Goal: Transaction & Acquisition: Purchase product/service

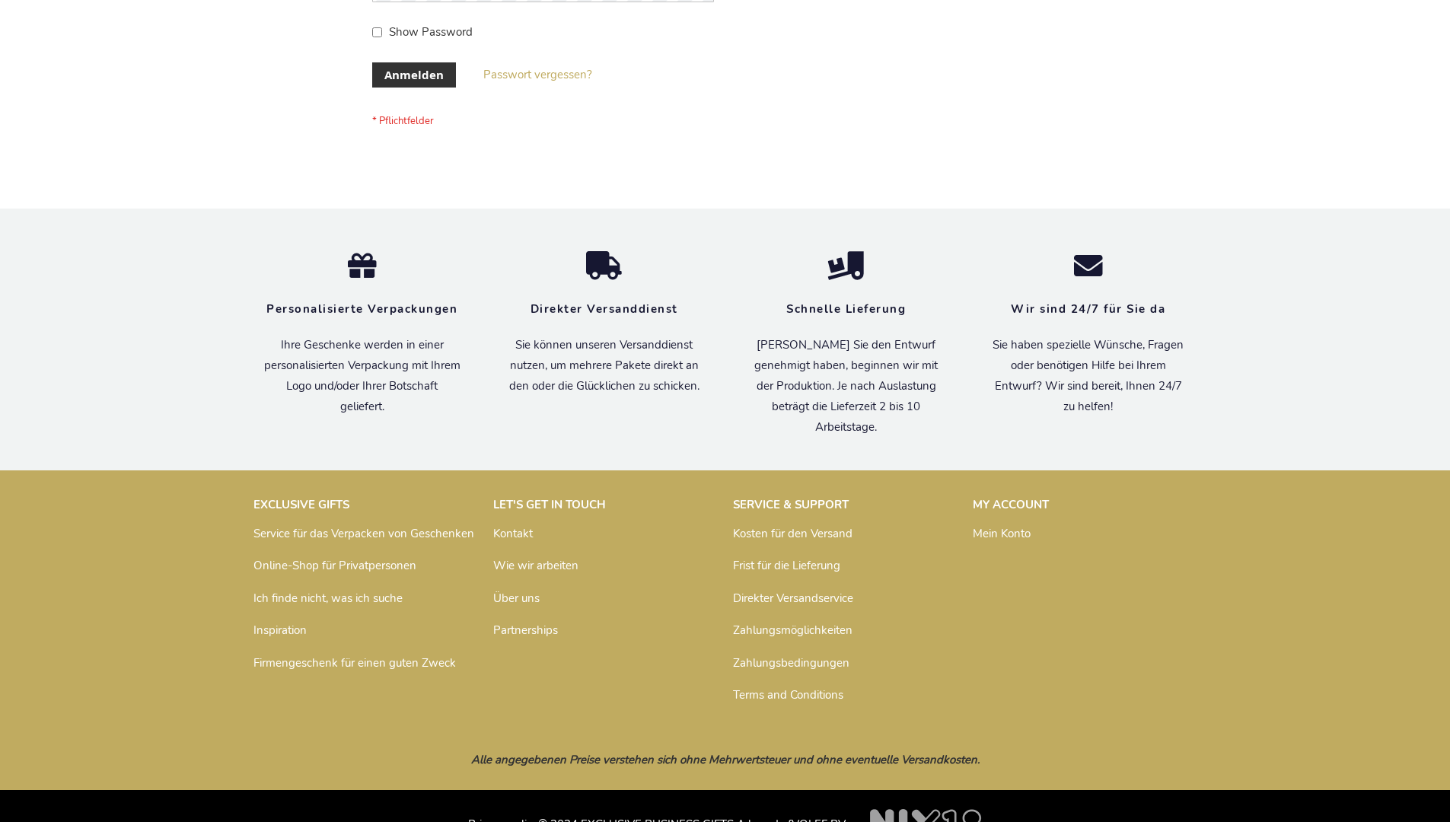
scroll to position [510, 0]
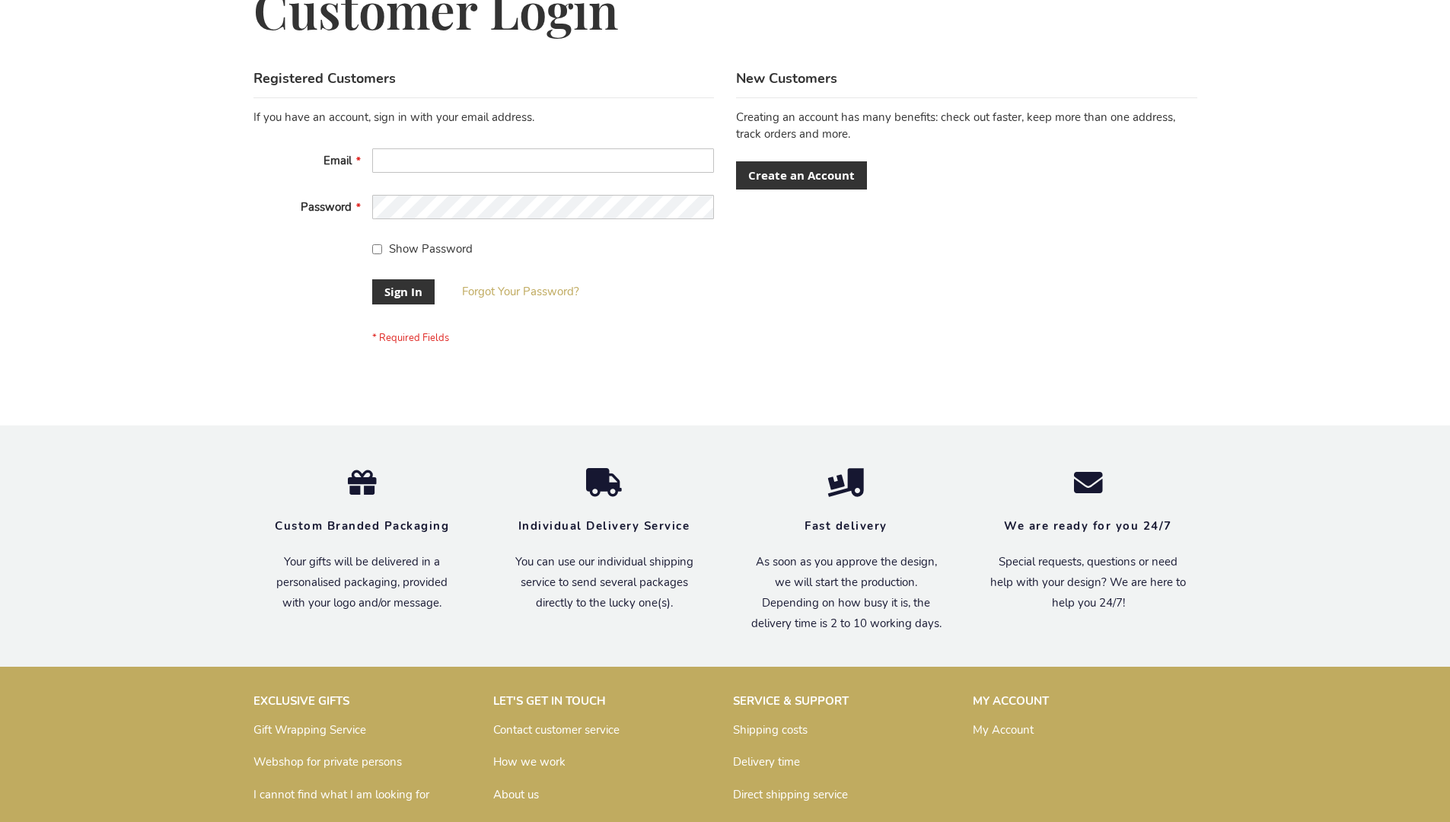
scroll to position [489, 0]
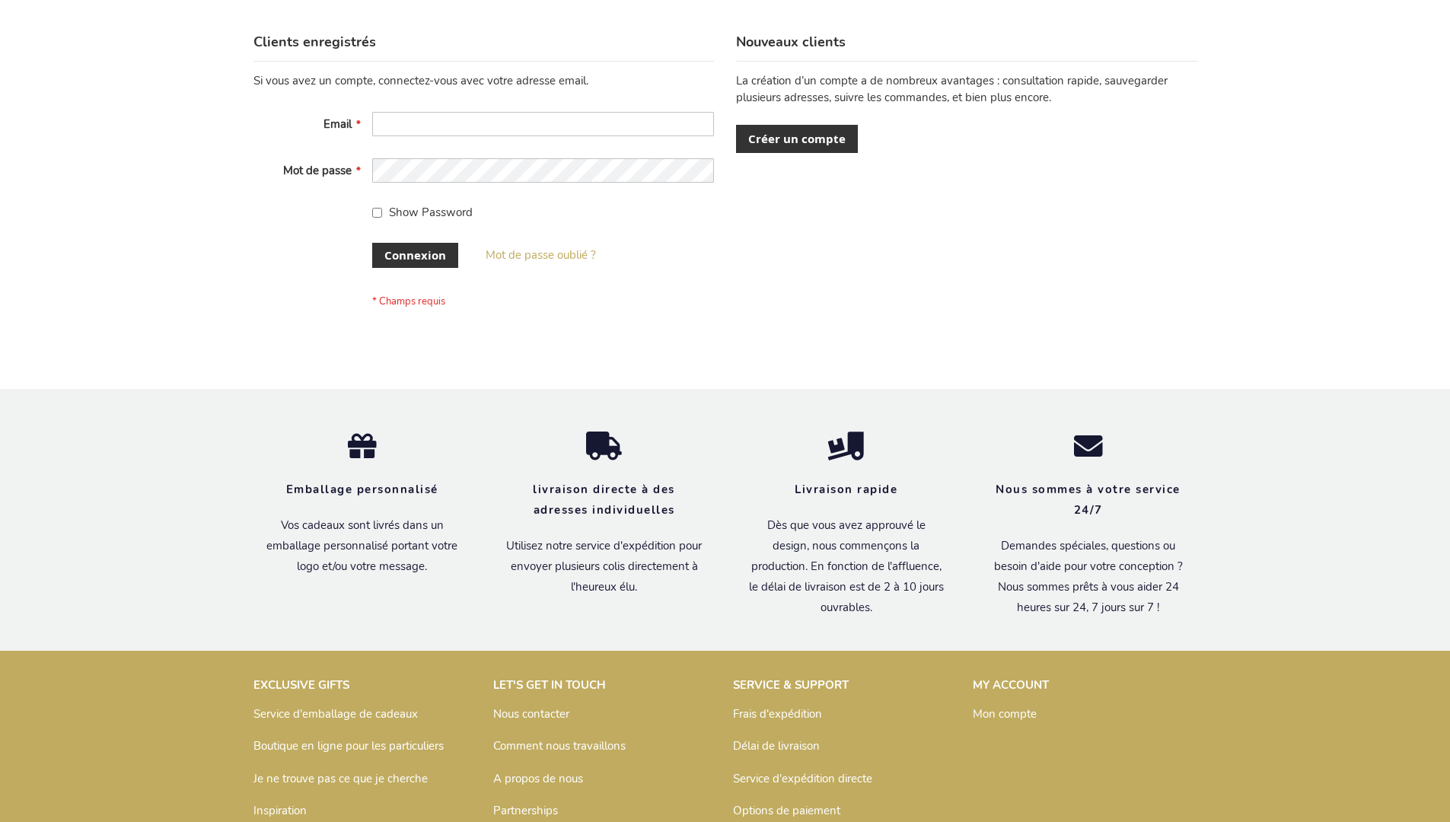
scroll to position [525, 0]
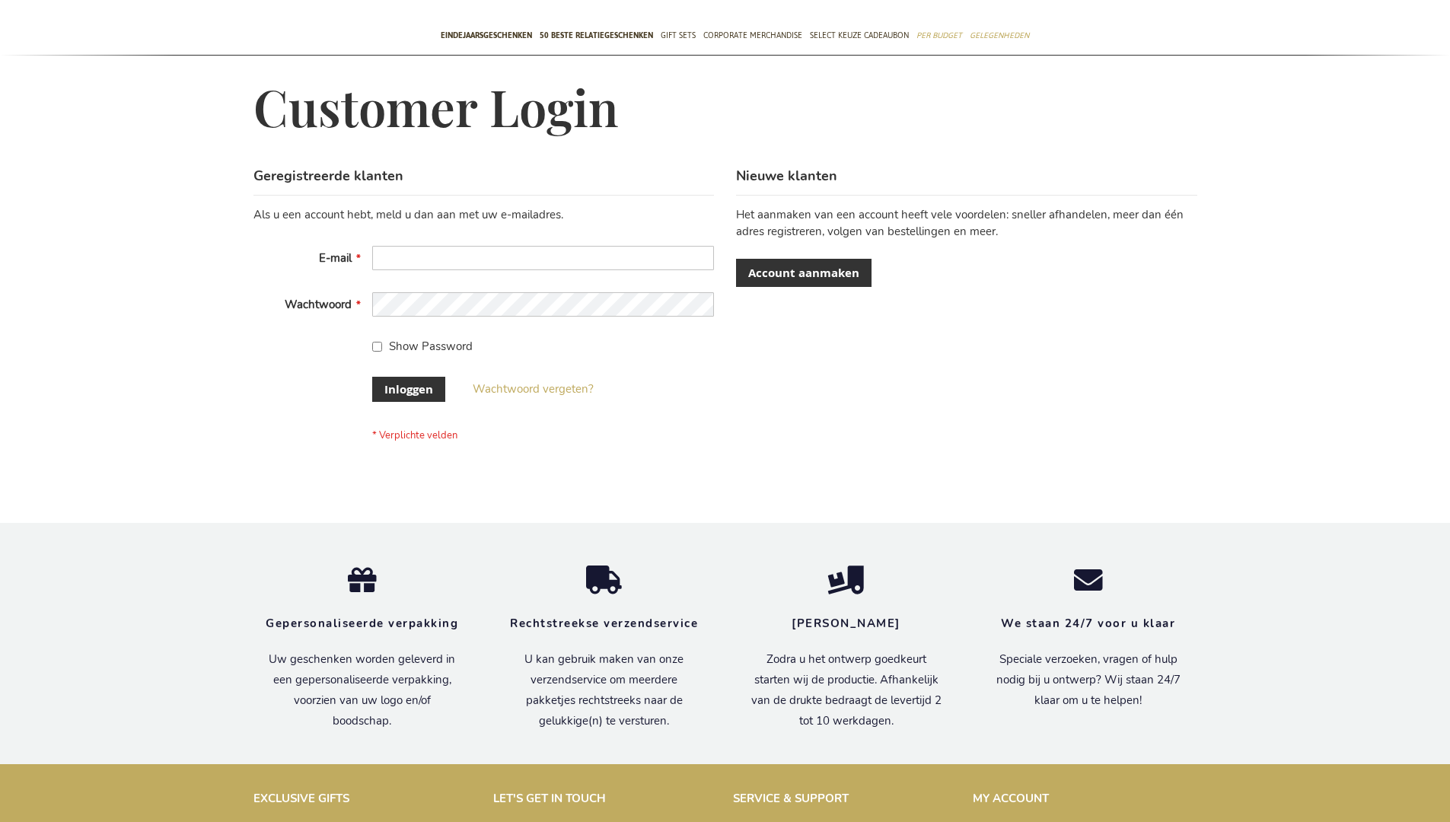
scroll to position [505, 0]
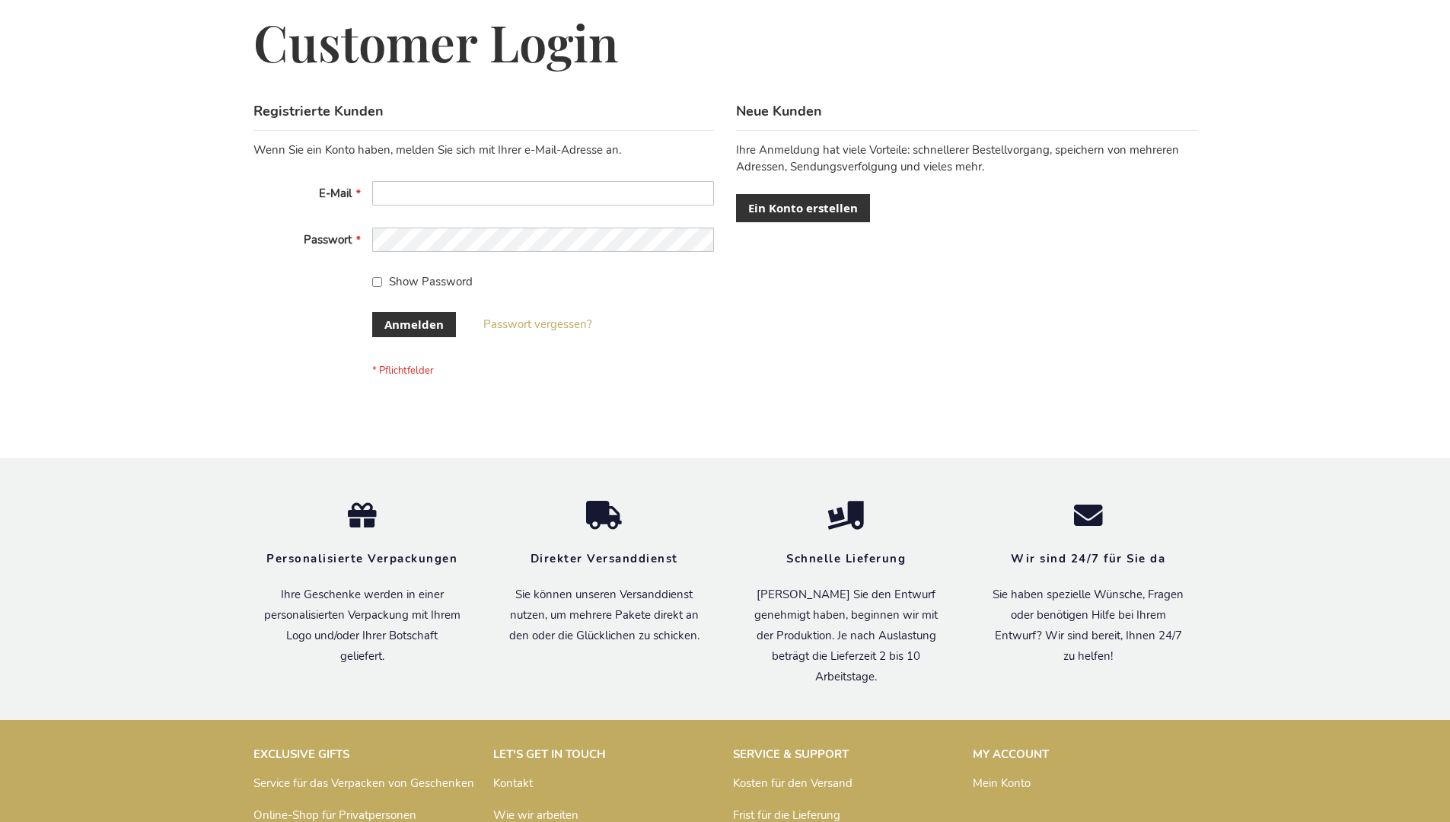
scroll to position [510, 0]
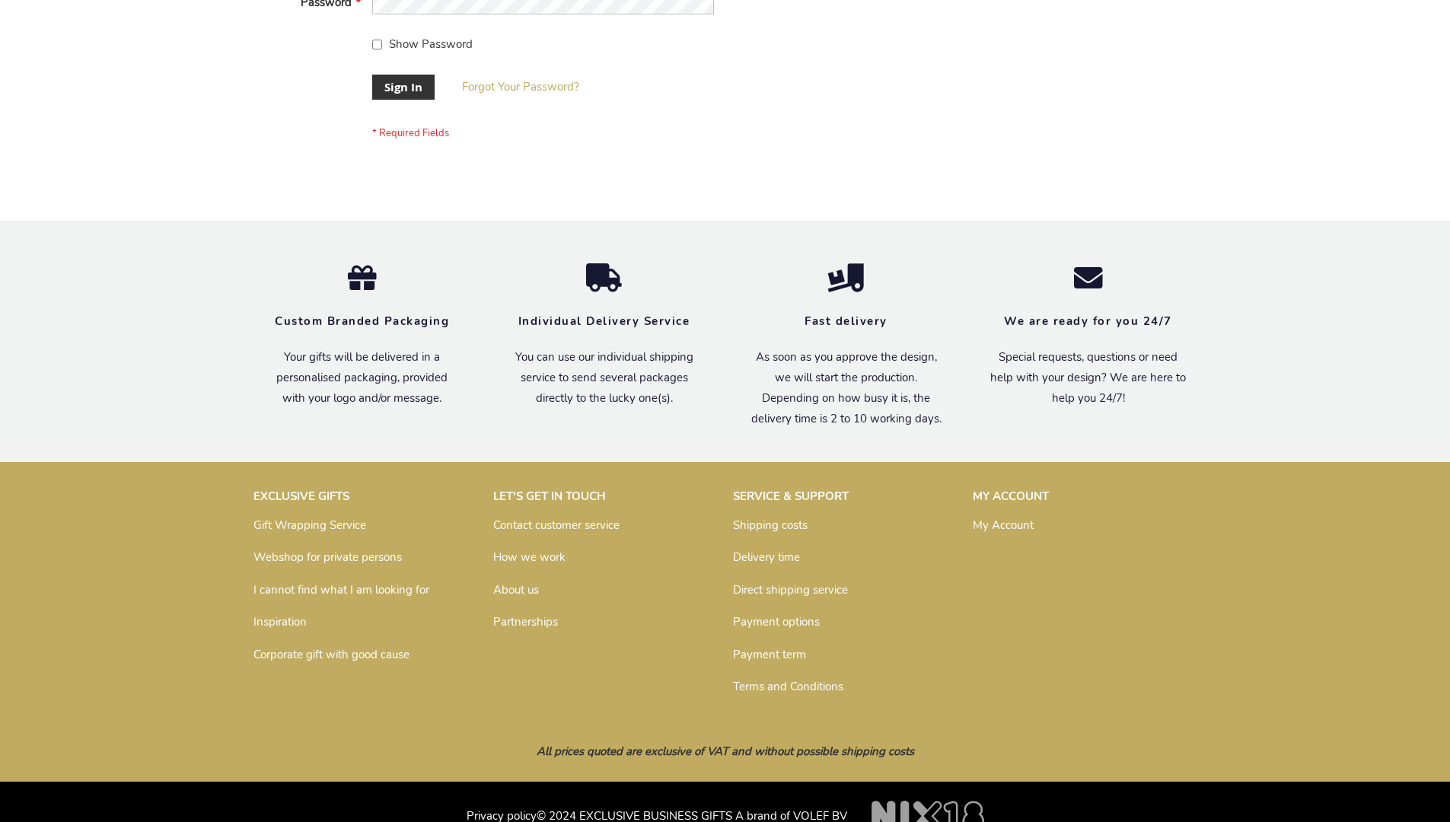
scroll to position [489, 0]
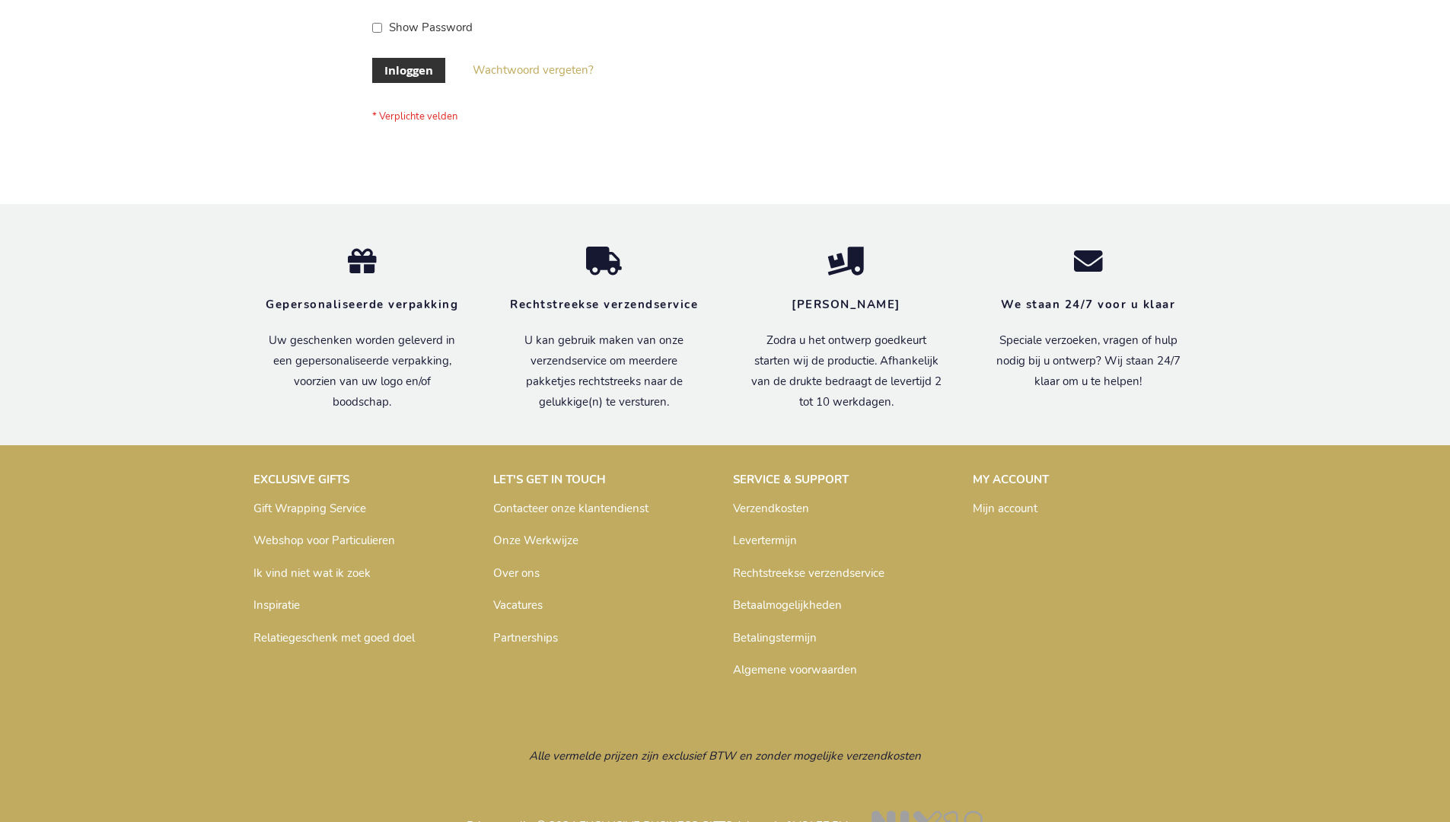
scroll to position [517, 0]
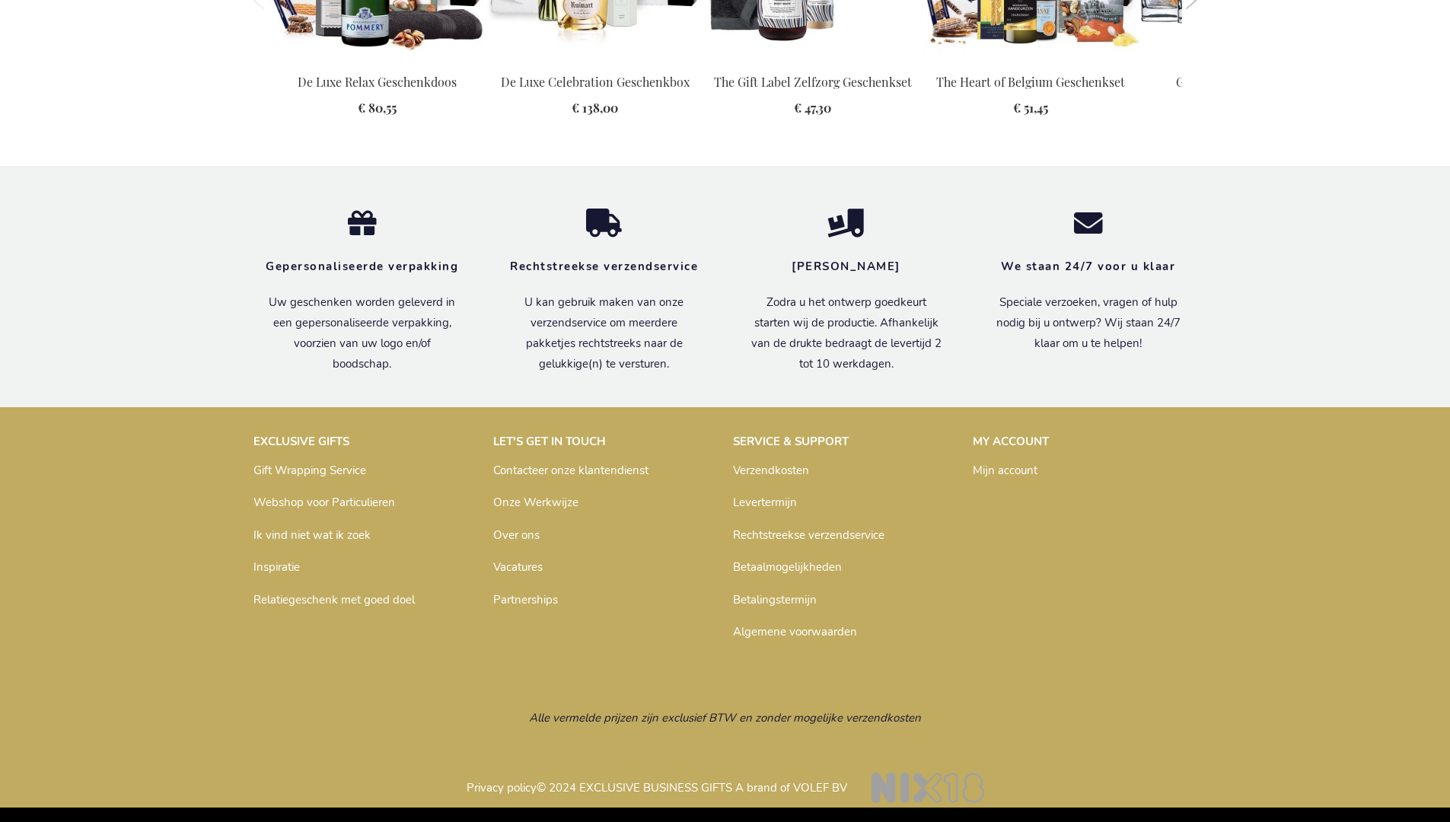
scroll to position [1615, 0]
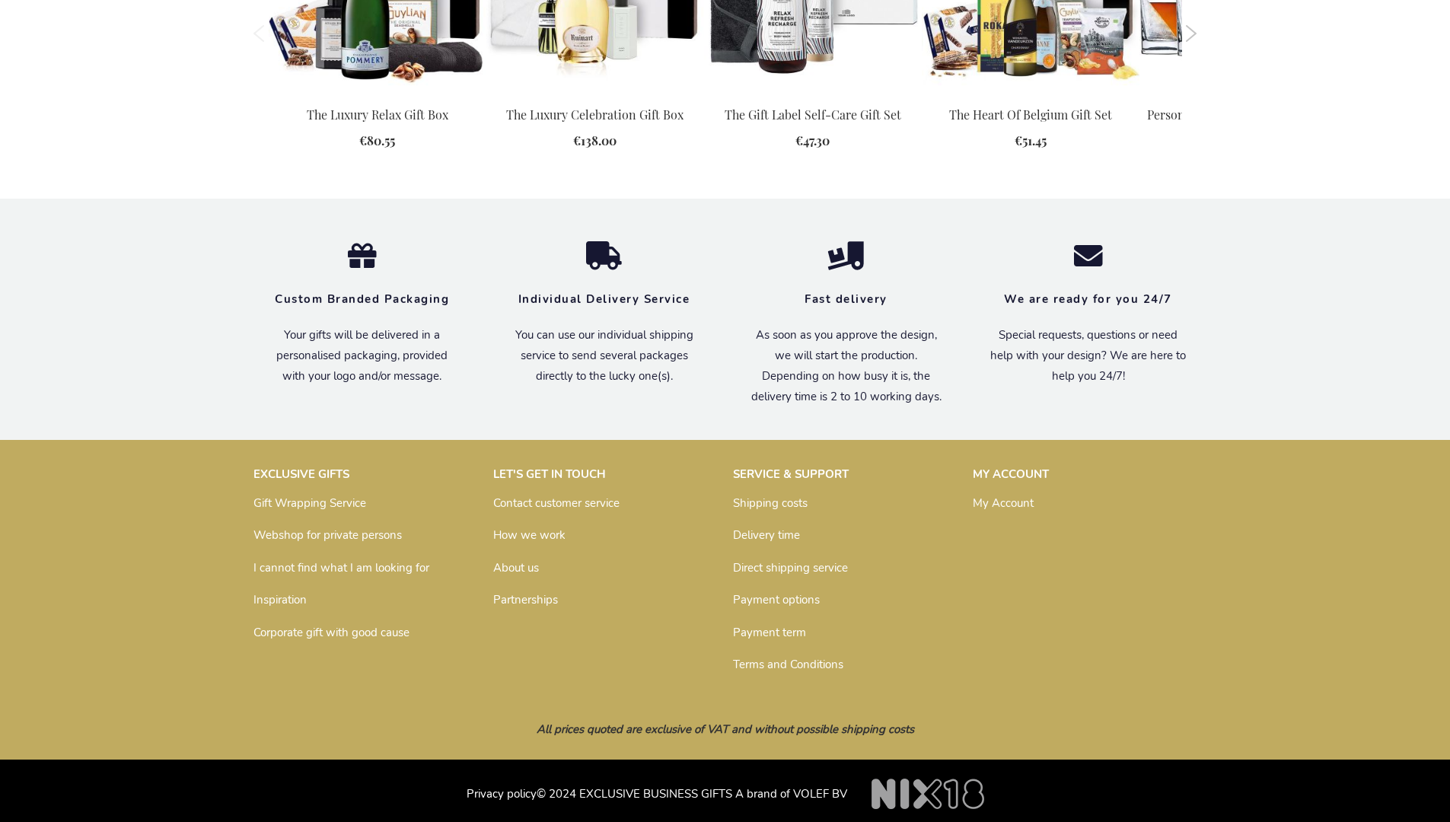
scroll to position [1563, 0]
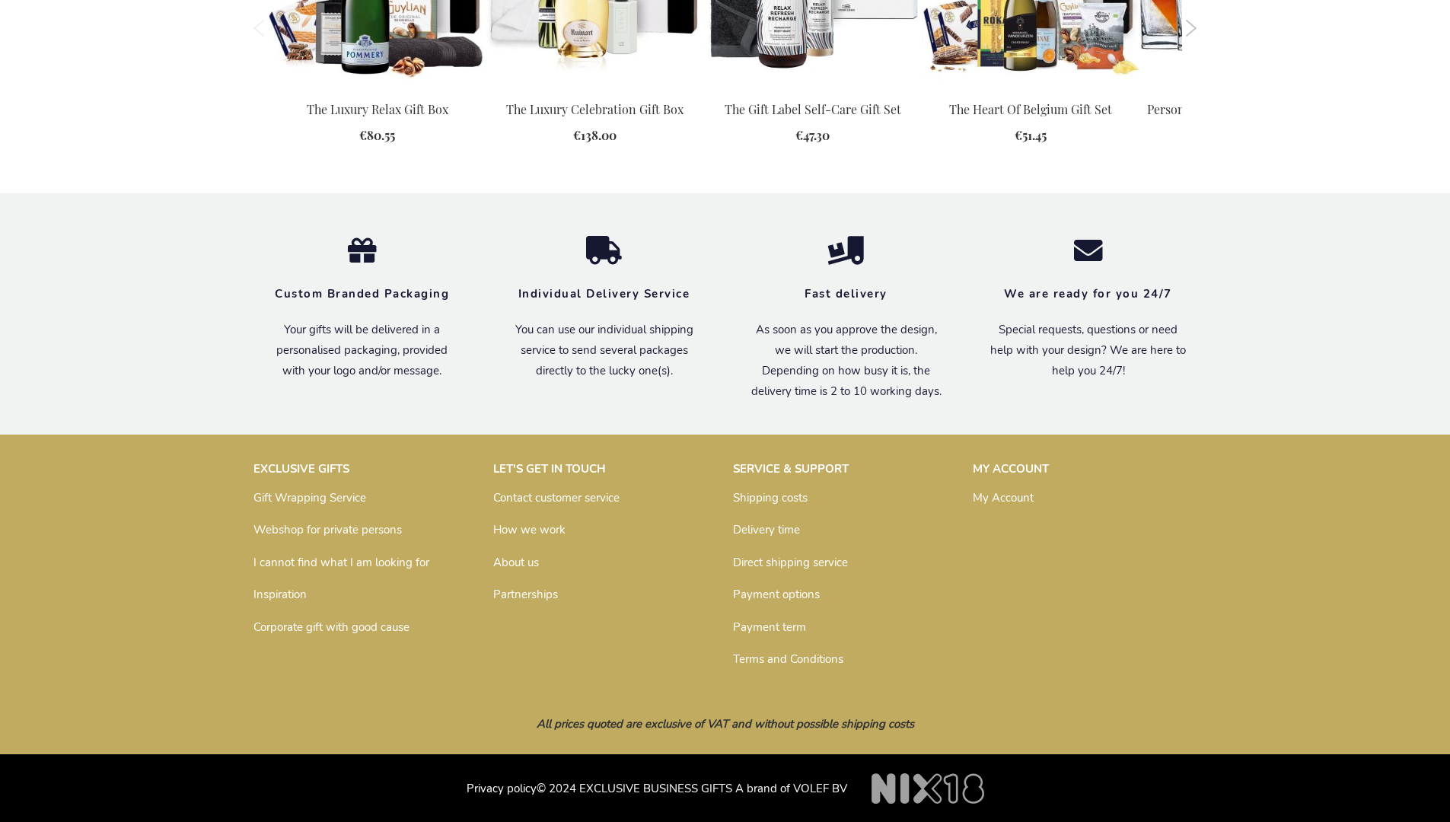
scroll to position [1563, 0]
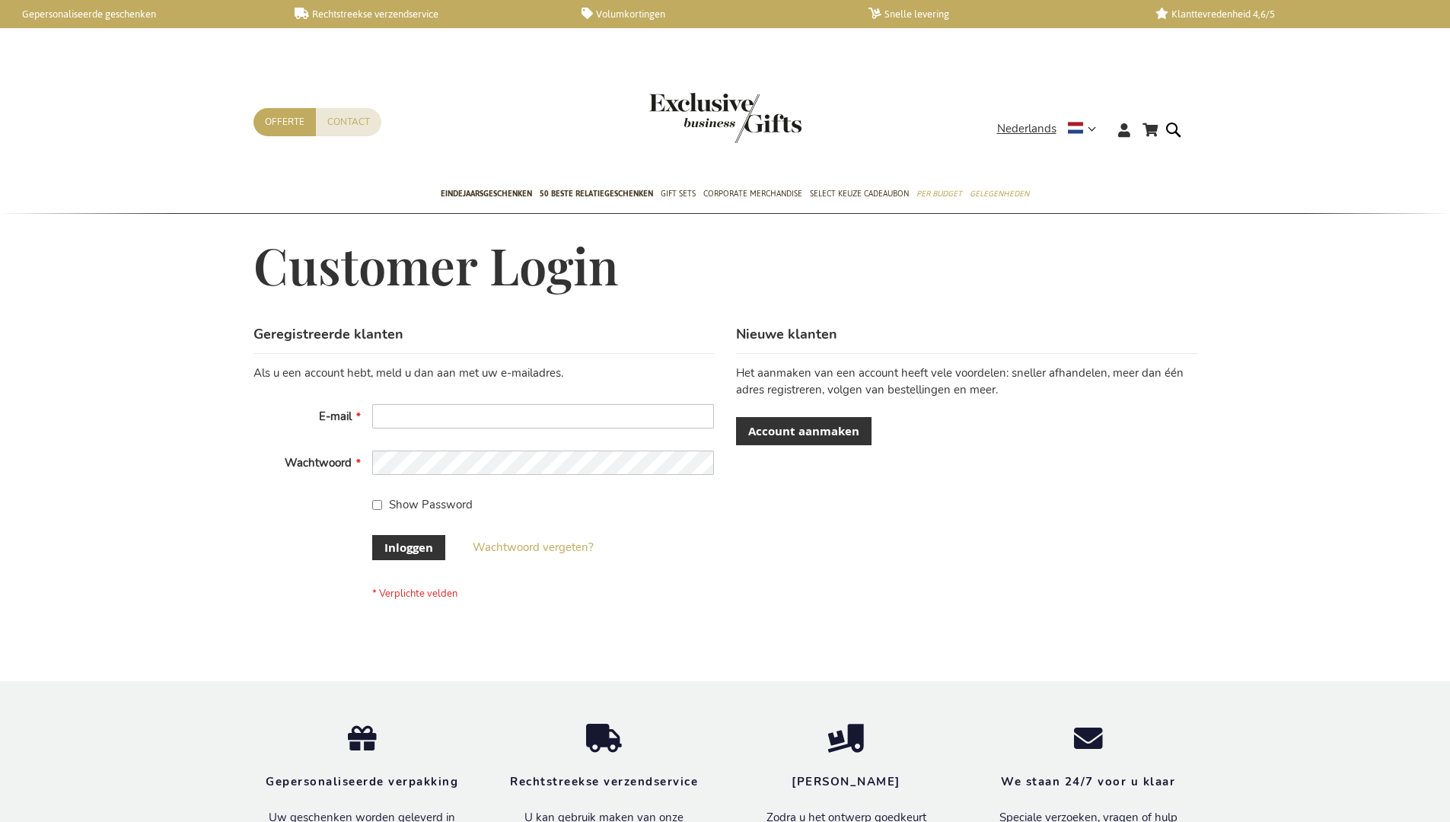
scroll to position [517, 0]
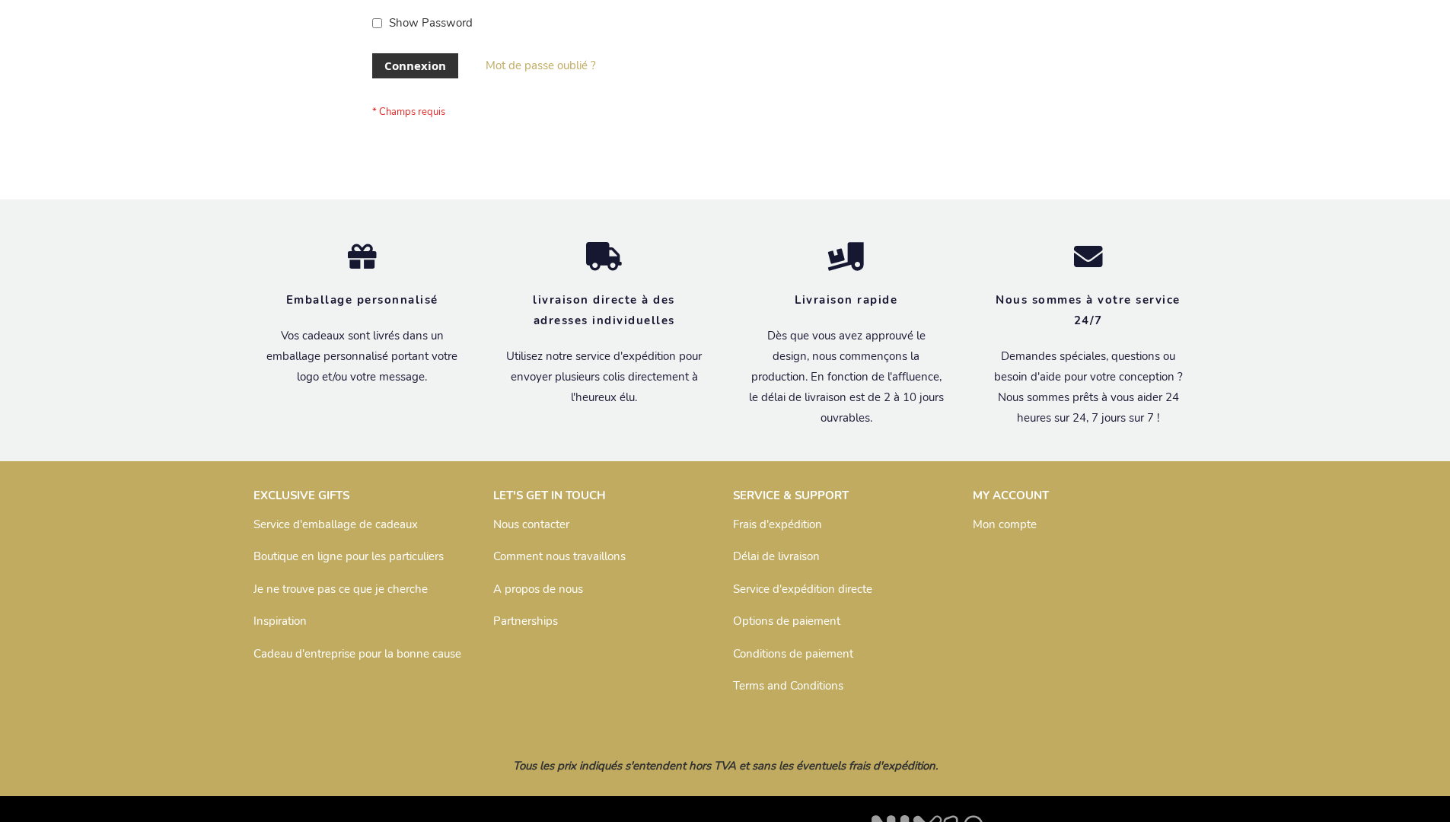
scroll to position [525, 0]
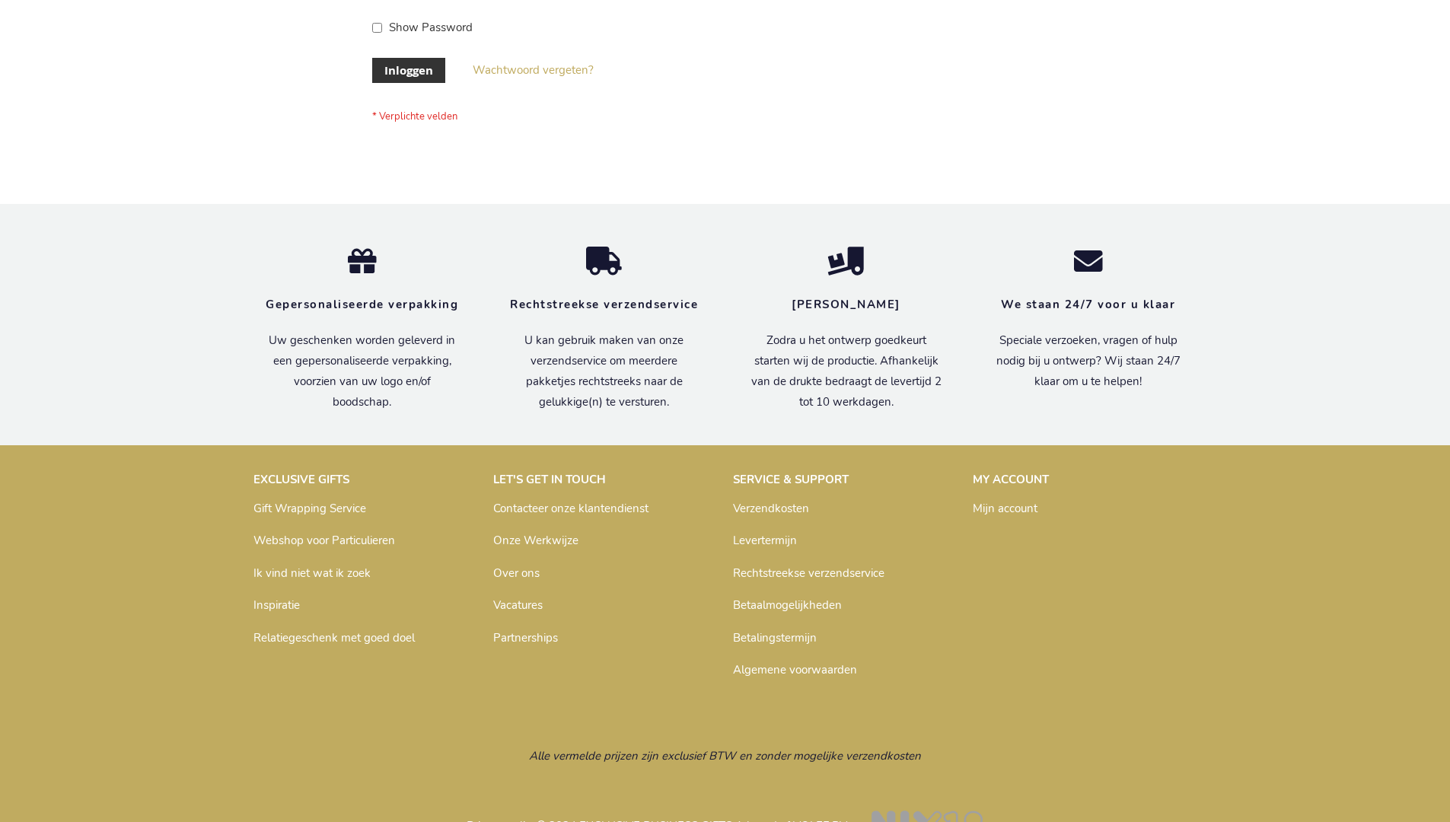
scroll to position [517, 0]
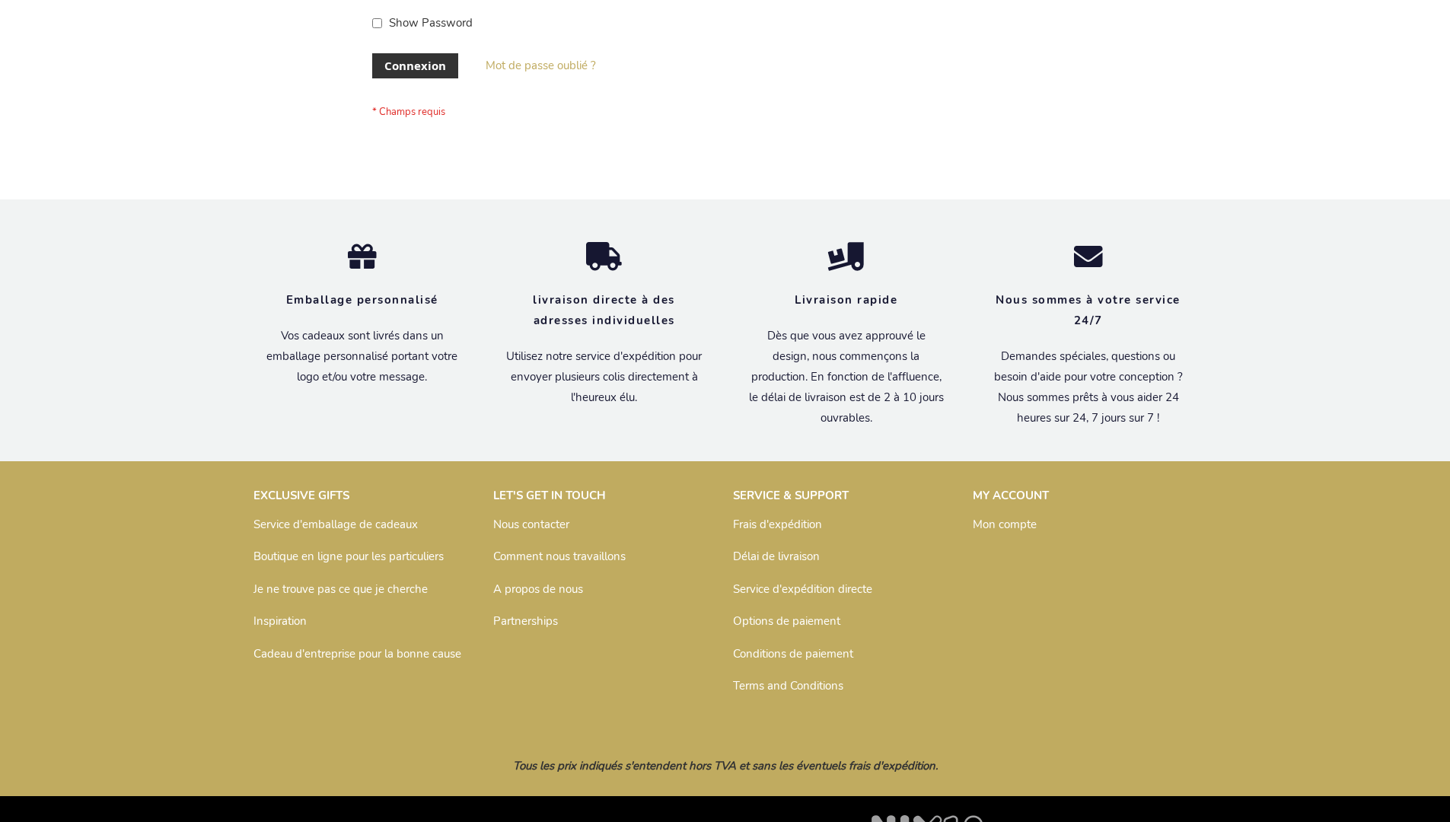
scroll to position [525, 0]
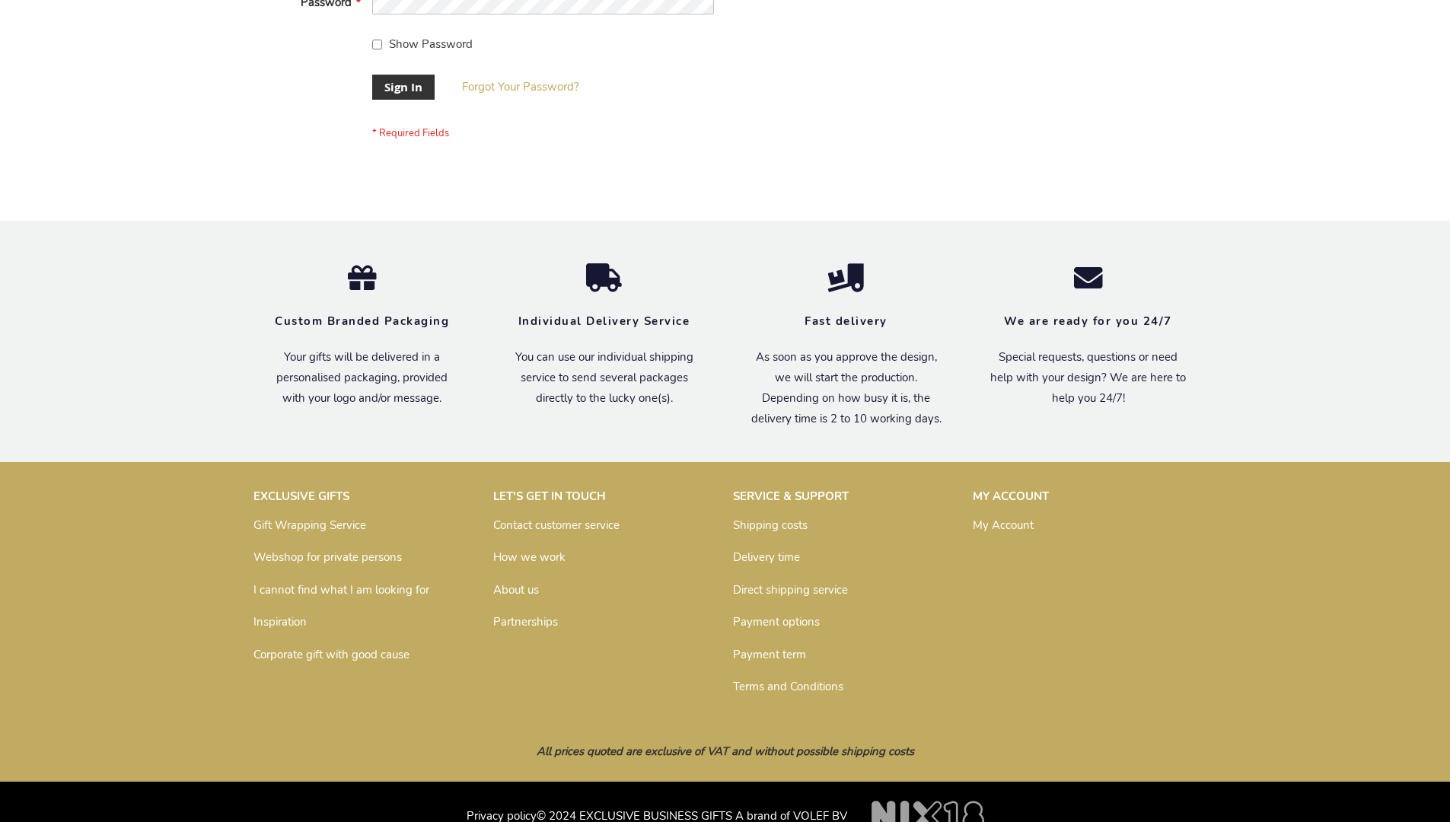
scroll to position [489, 0]
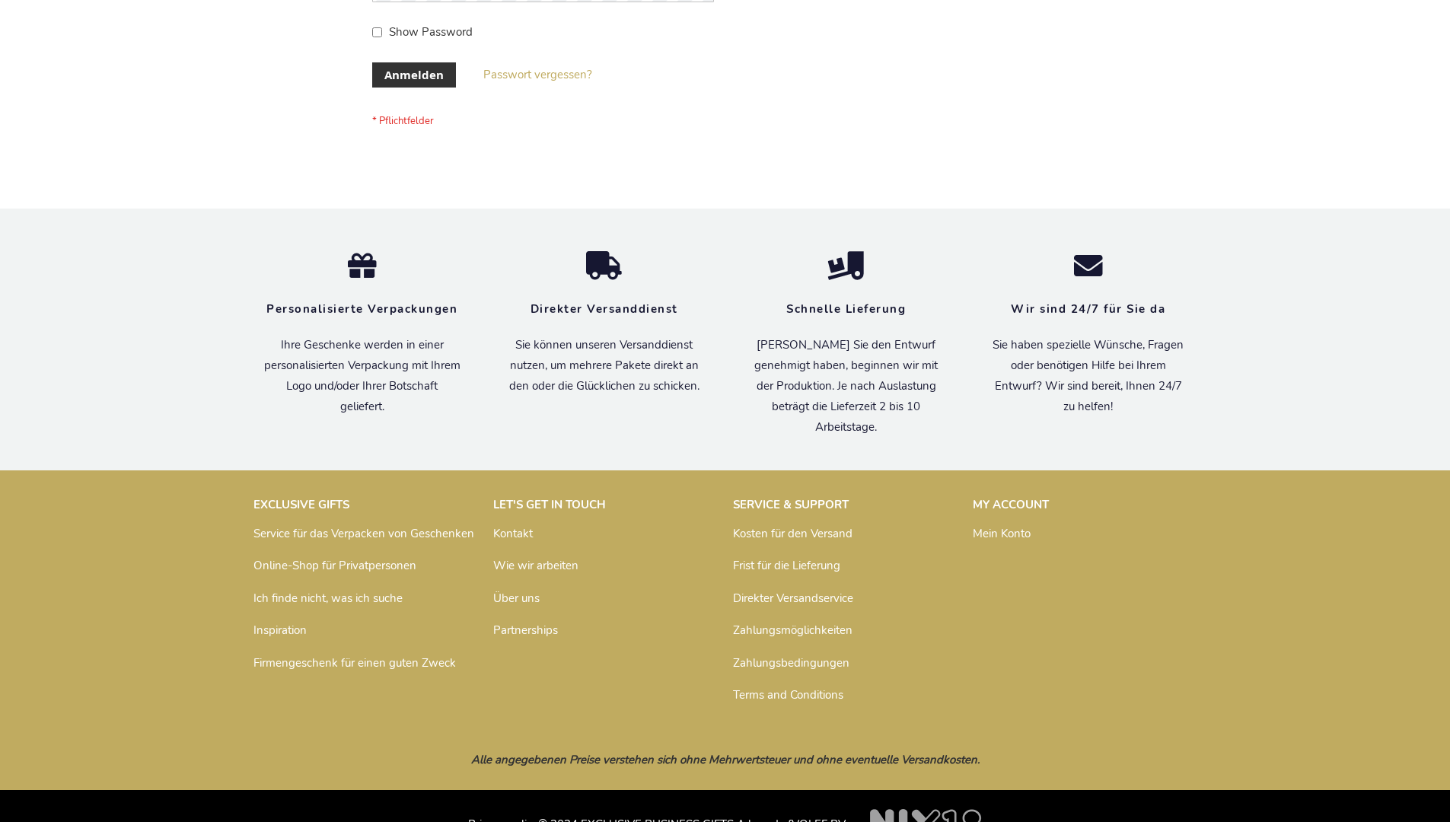
scroll to position [510, 0]
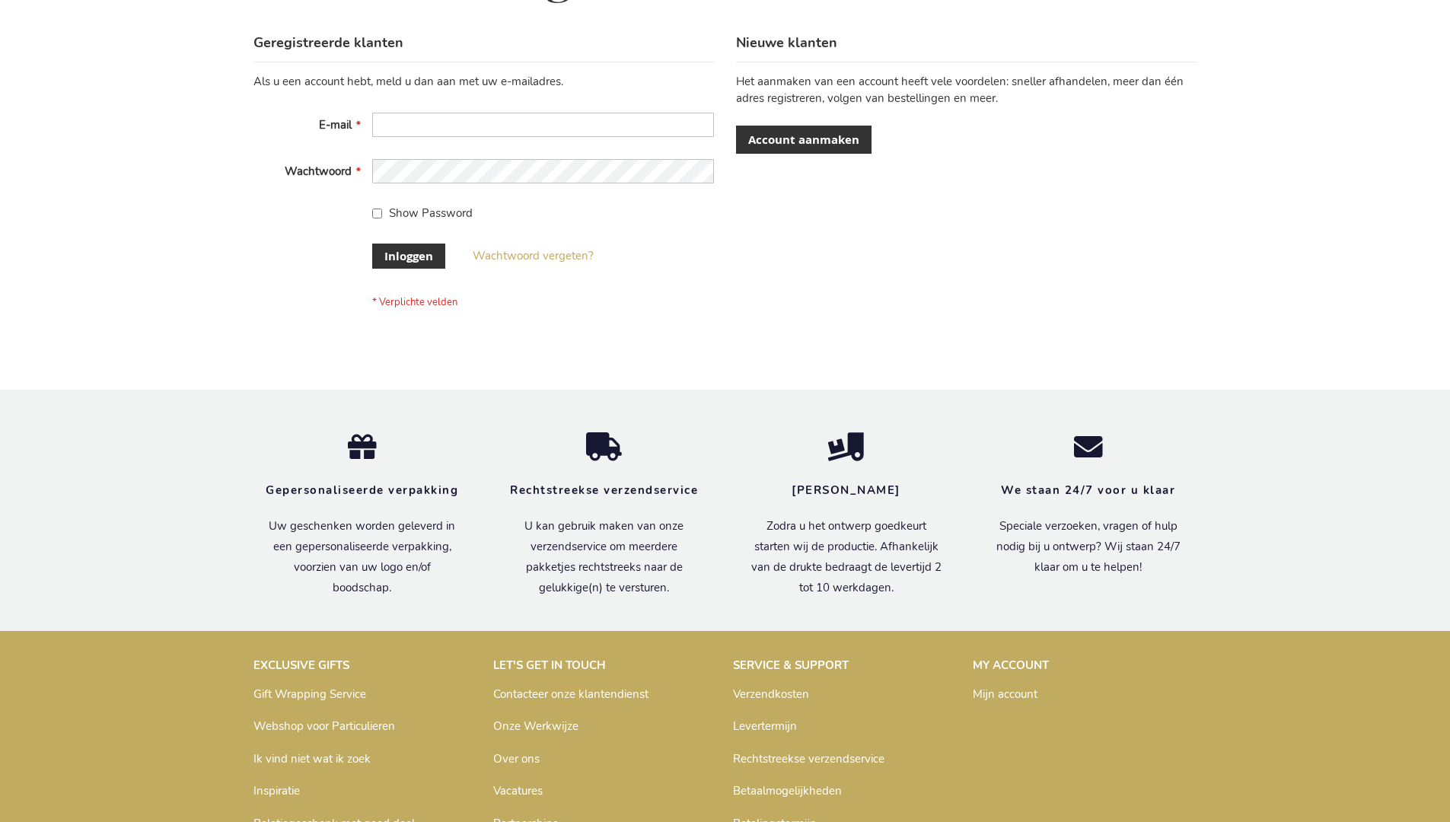
scroll to position [517, 0]
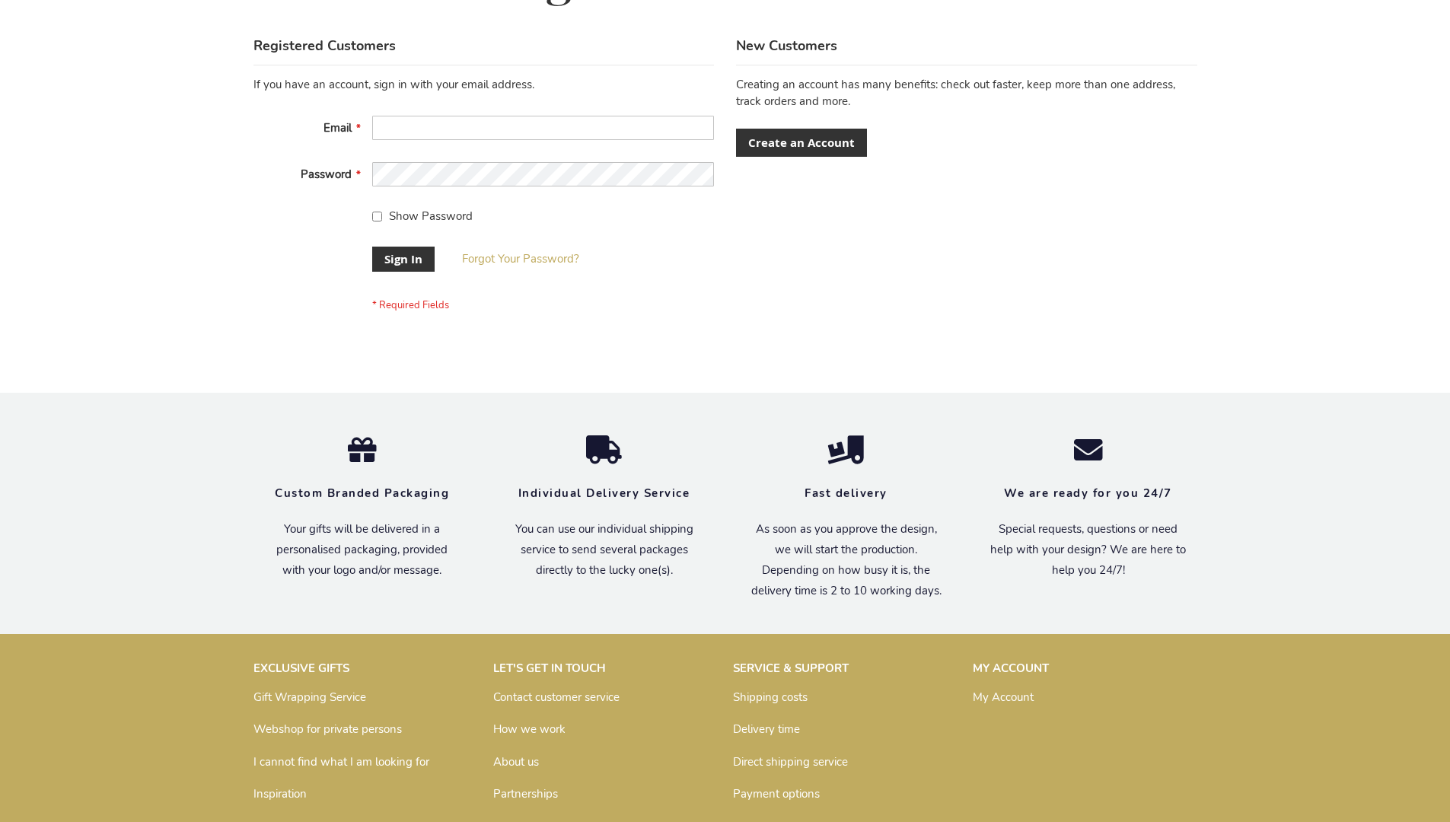
scroll to position [489, 0]
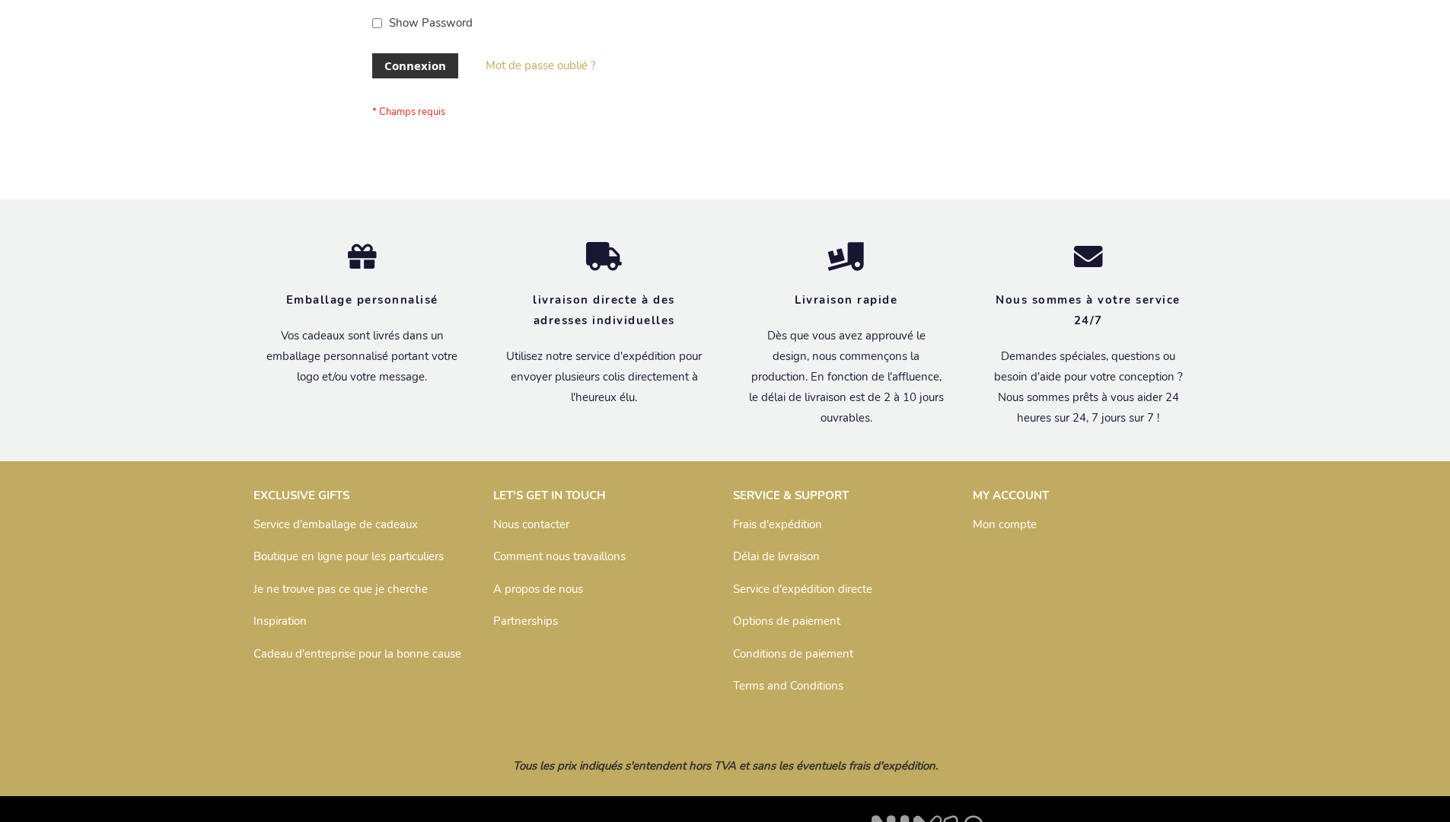
scroll to position [525, 0]
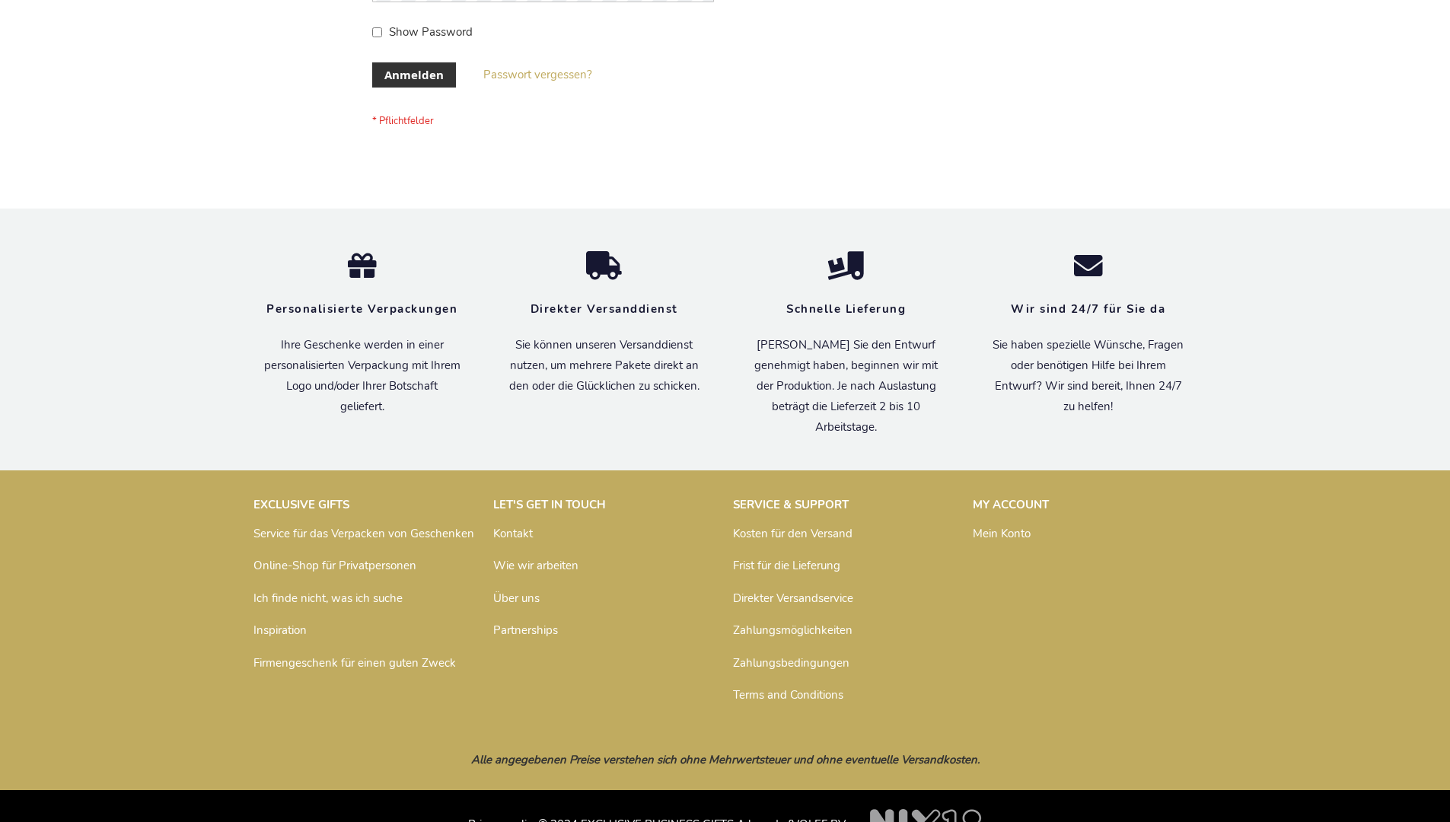
scroll to position [510, 0]
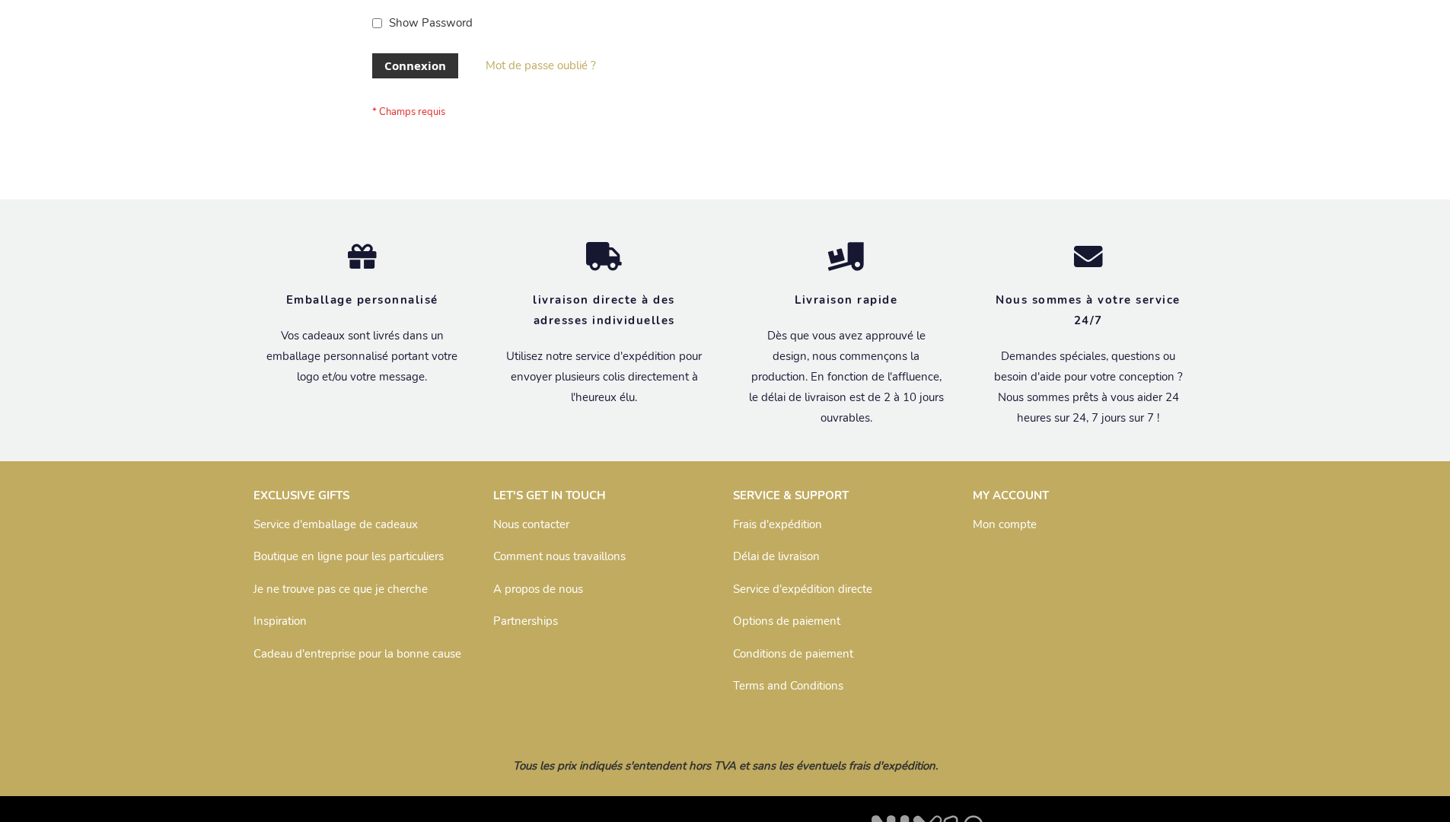
scroll to position [525, 0]
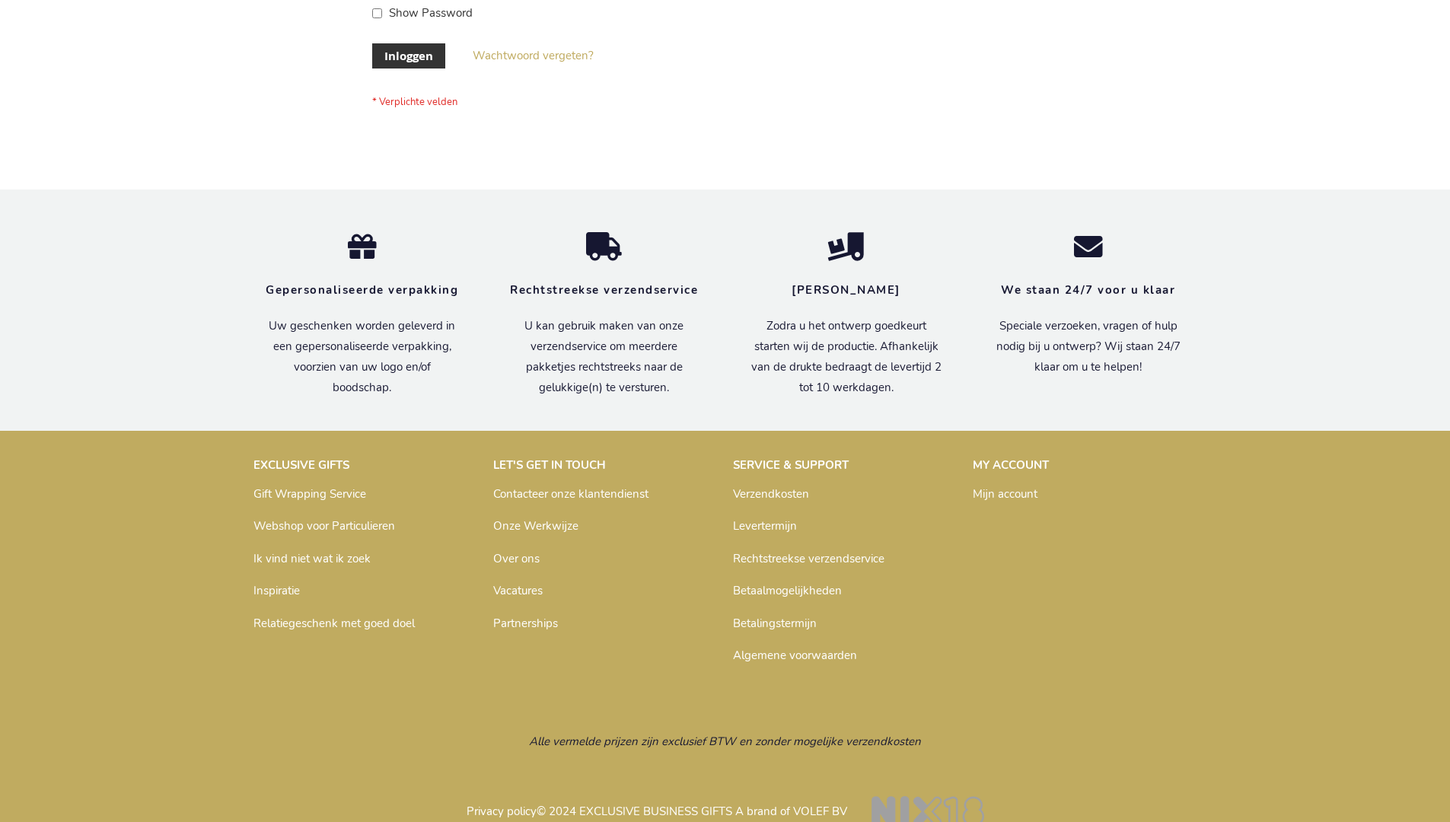
scroll to position [517, 0]
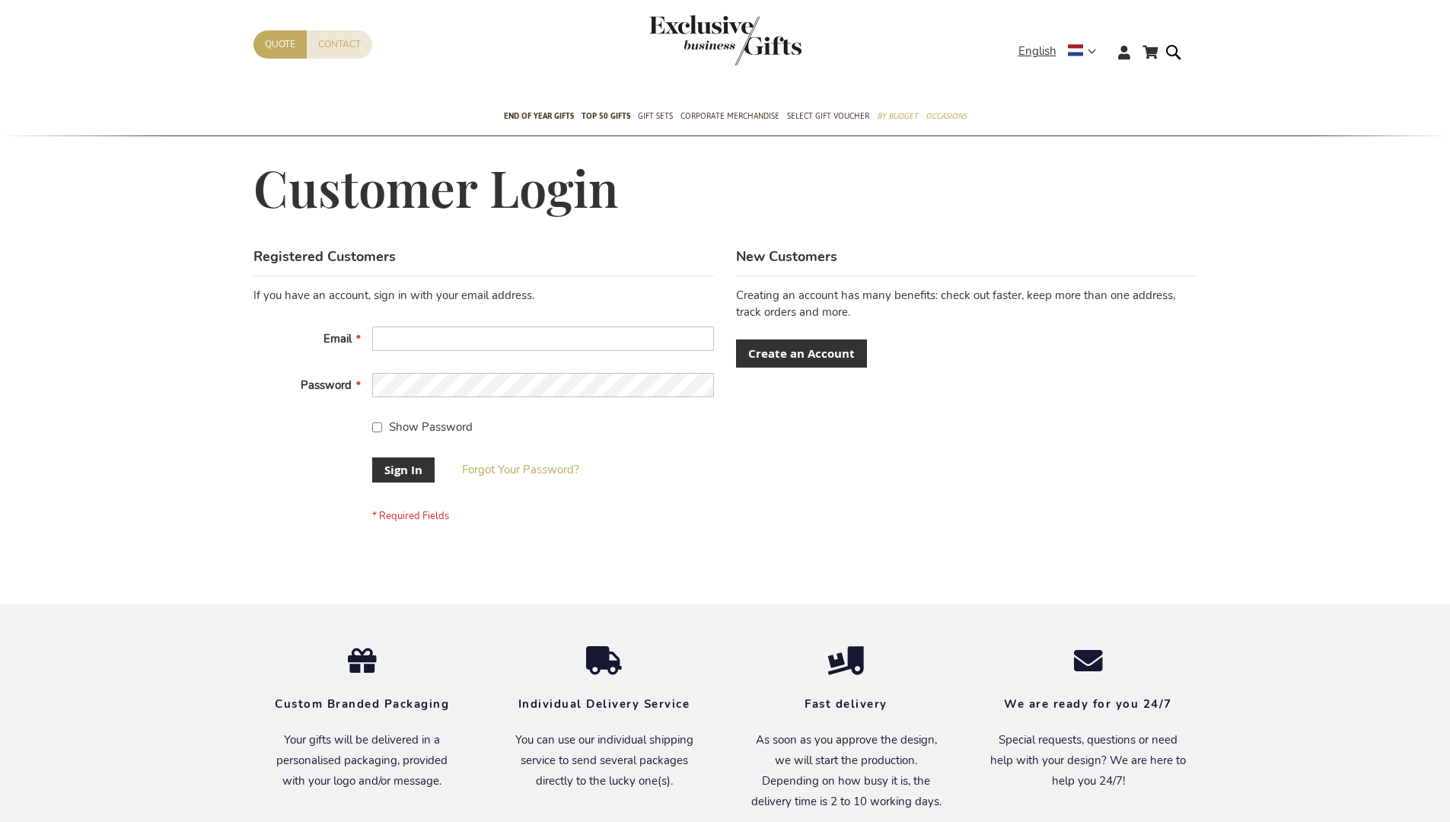
scroll to position [489, 0]
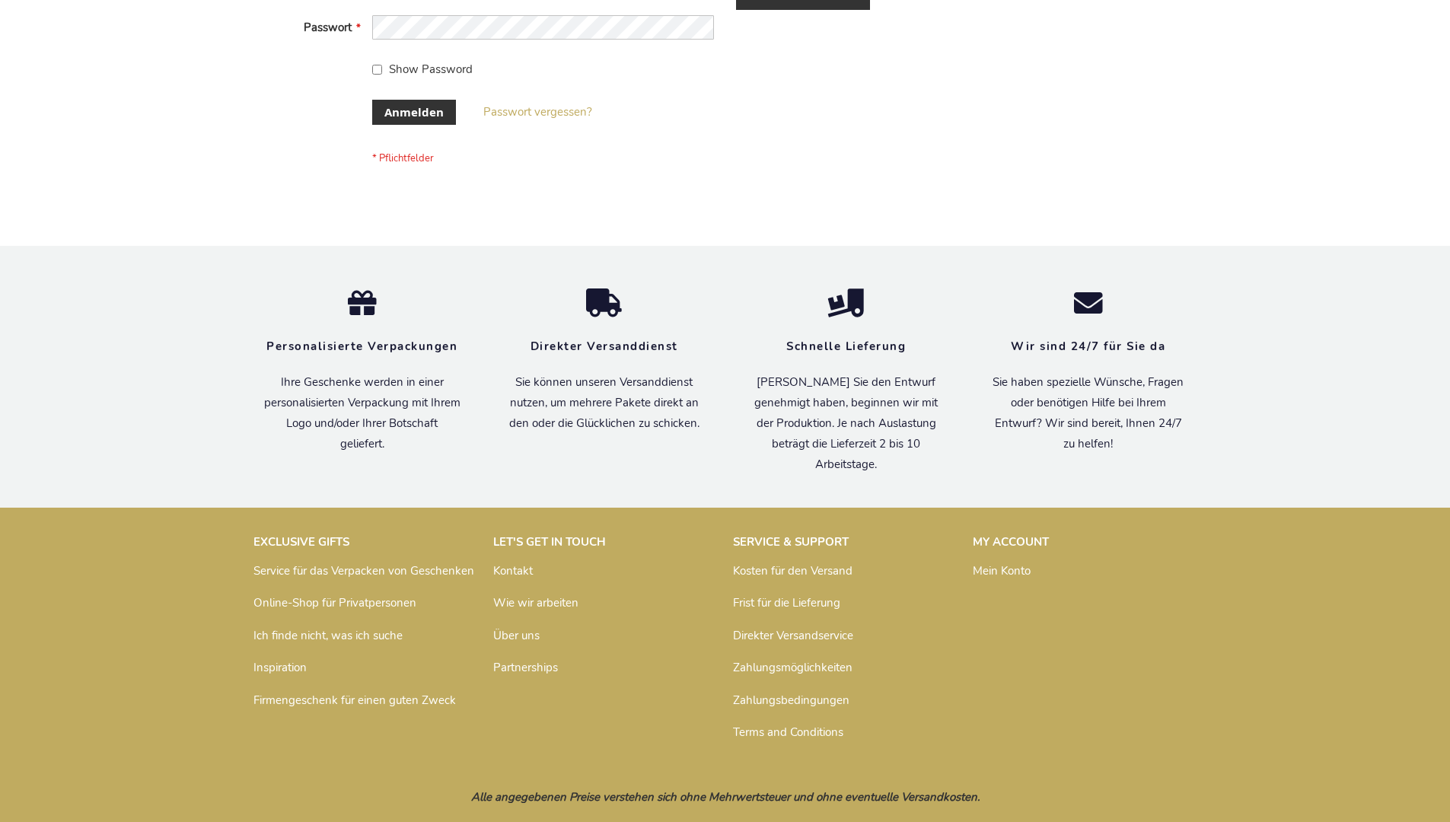
scroll to position [510, 0]
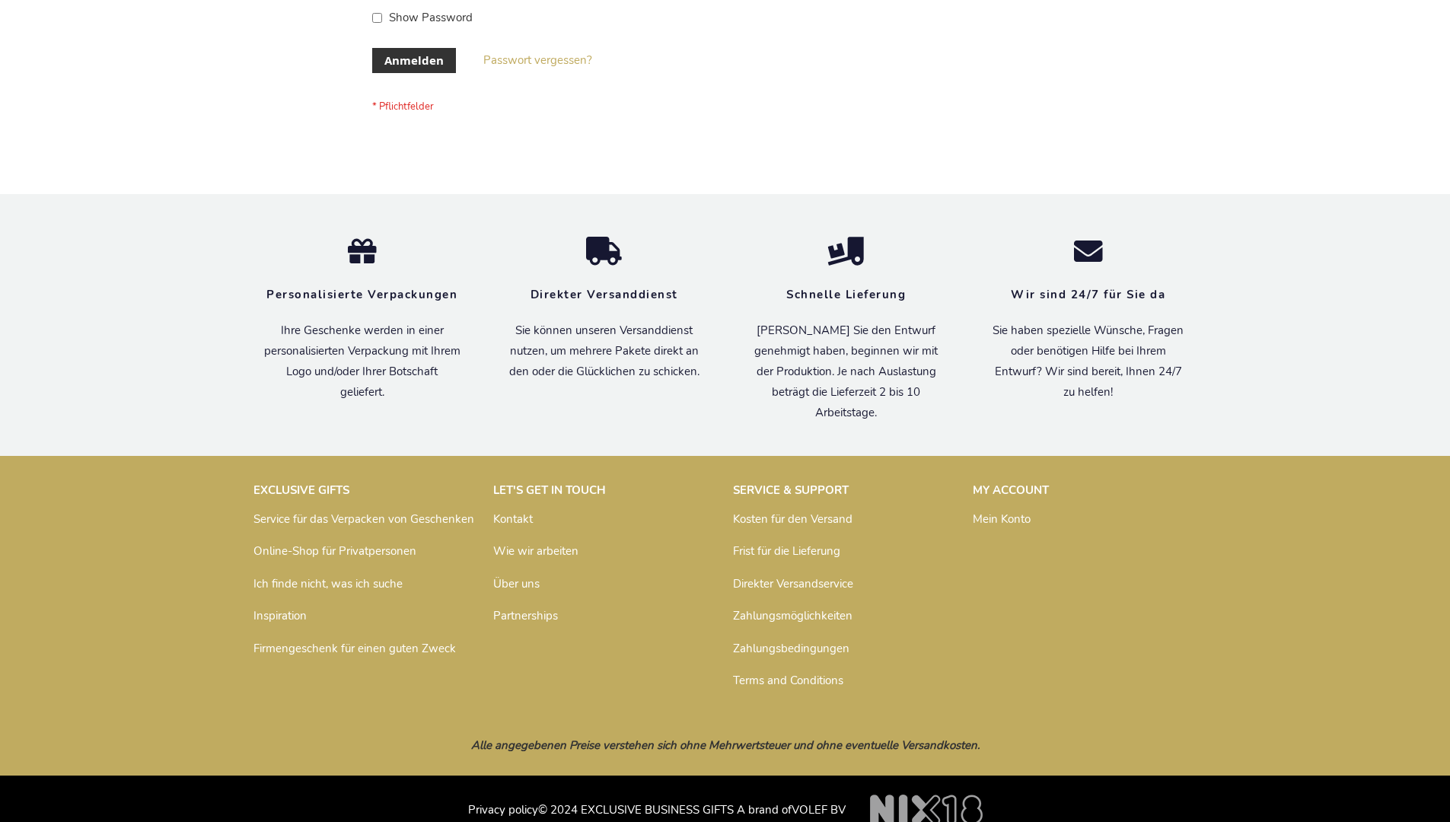
scroll to position [510, 0]
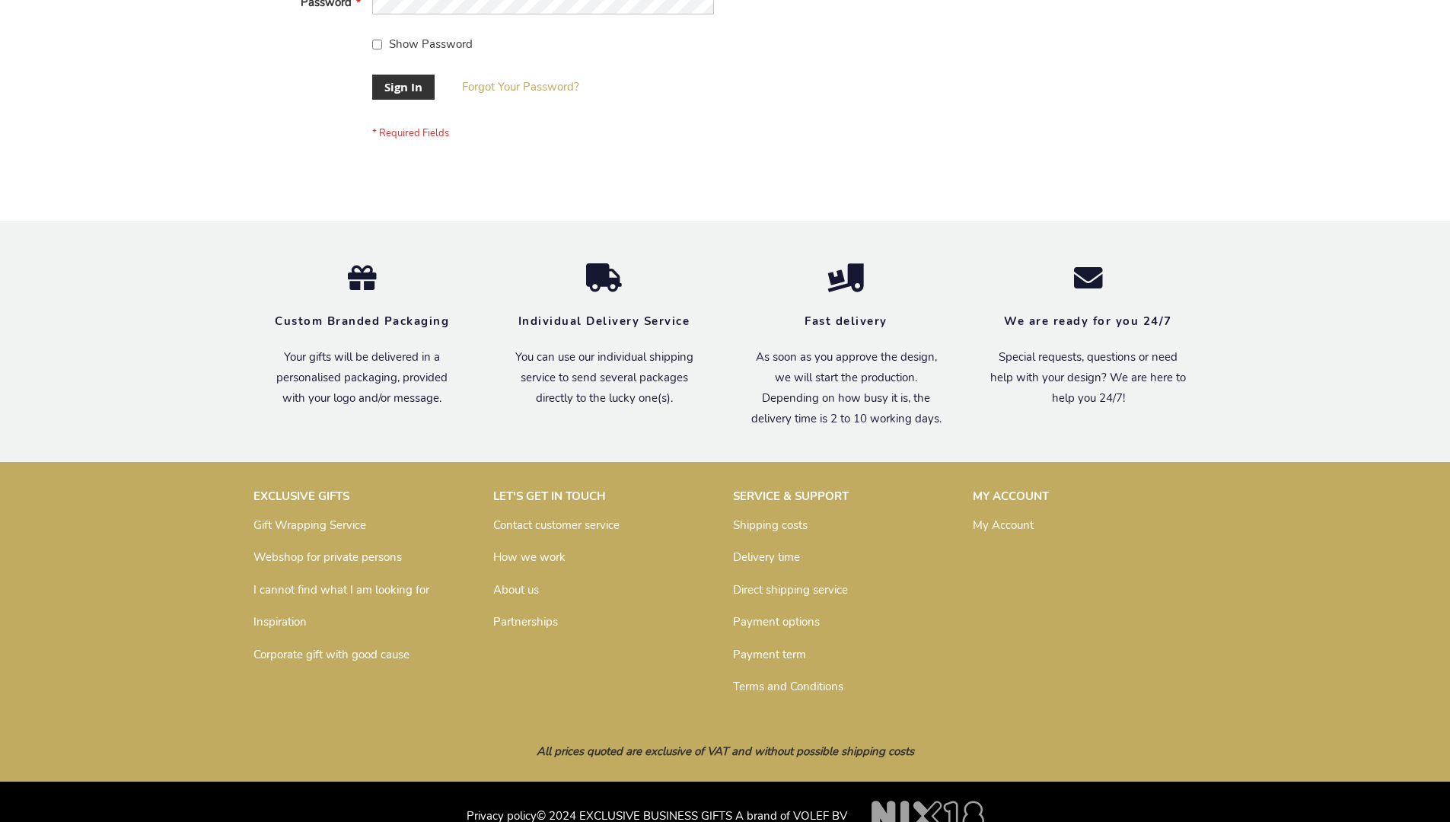
scroll to position [489, 0]
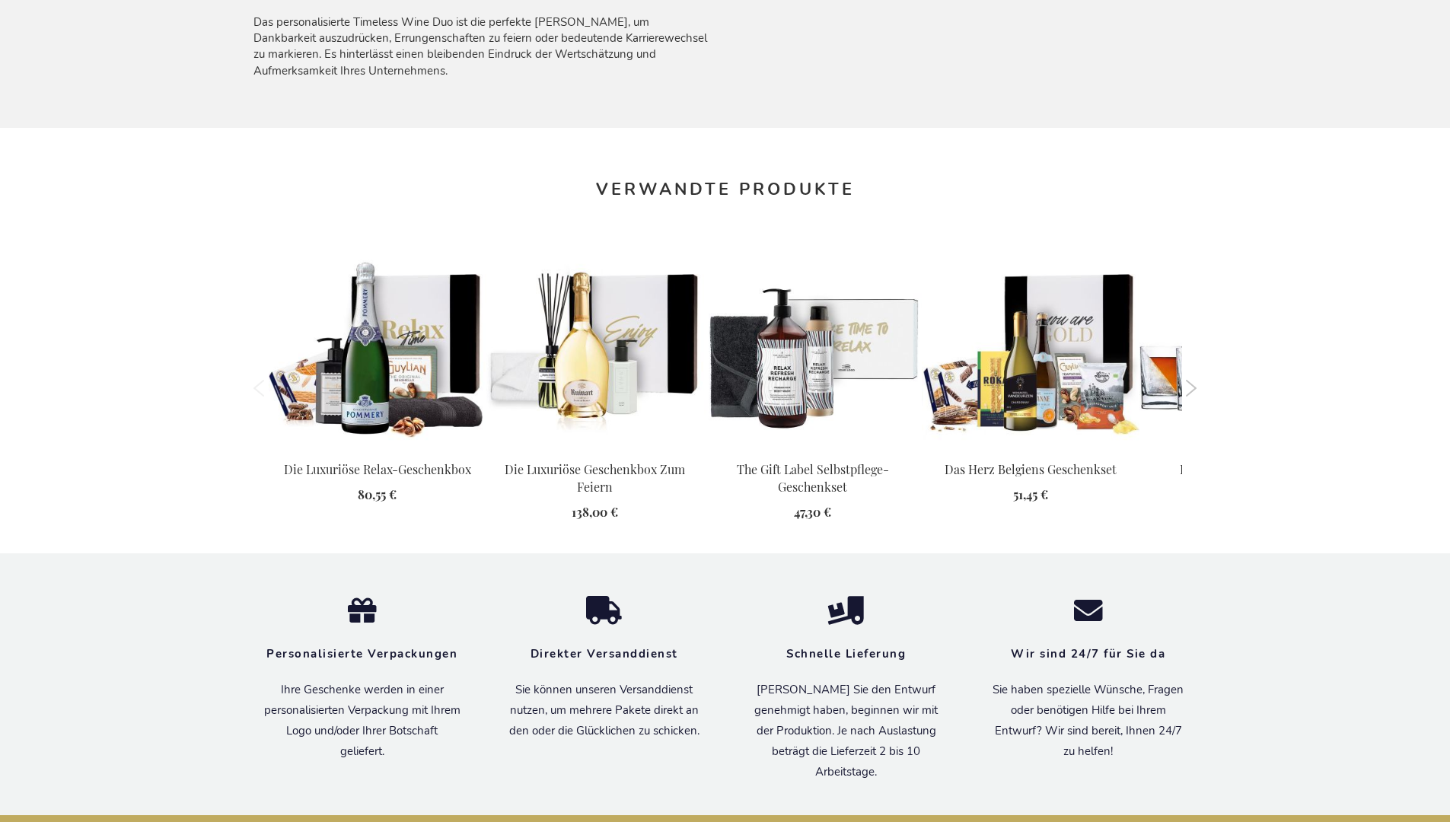
scroll to position [1649, 0]
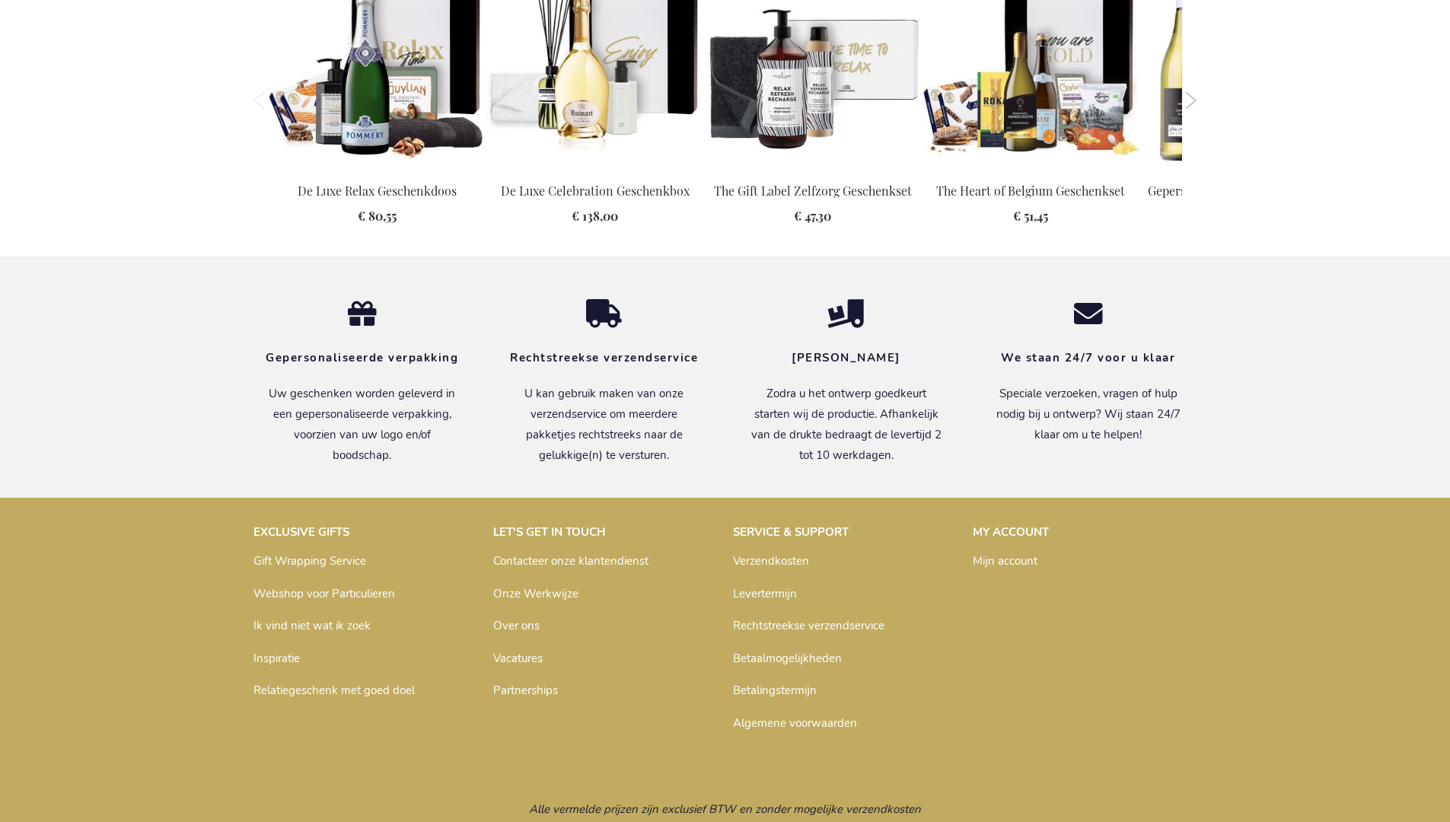
scroll to position [1657, 0]
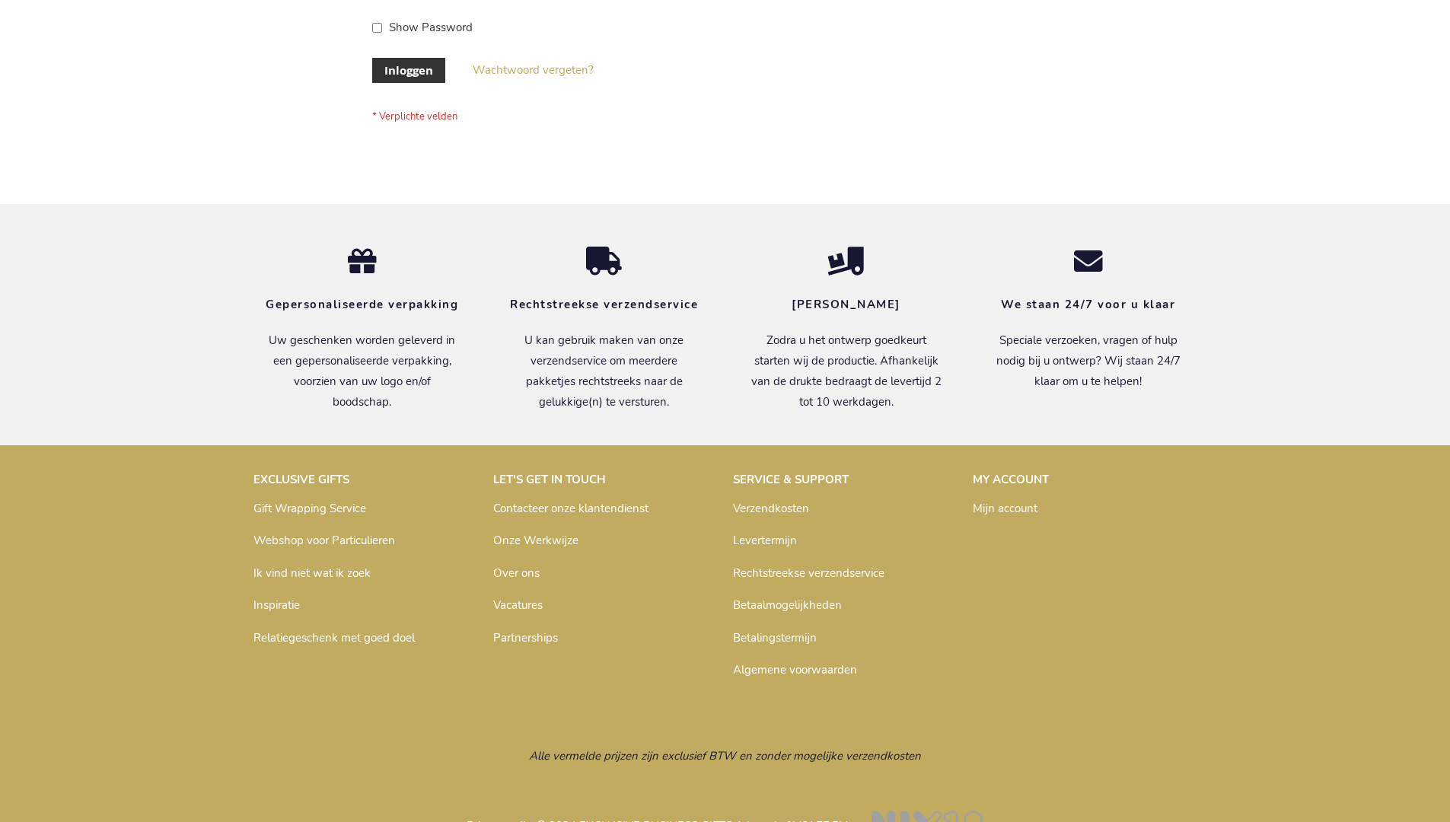
scroll to position [517, 0]
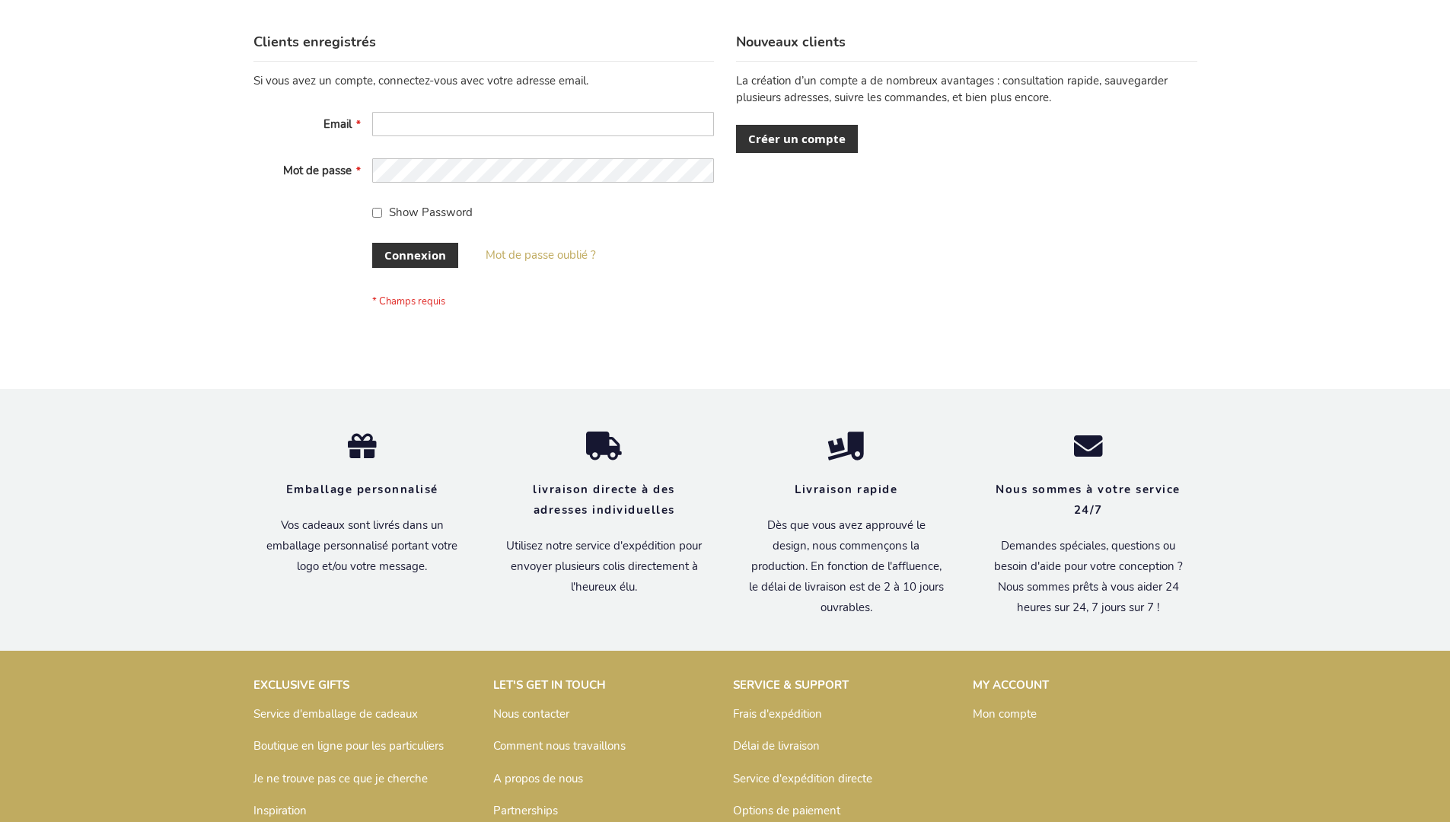
scroll to position [525, 0]
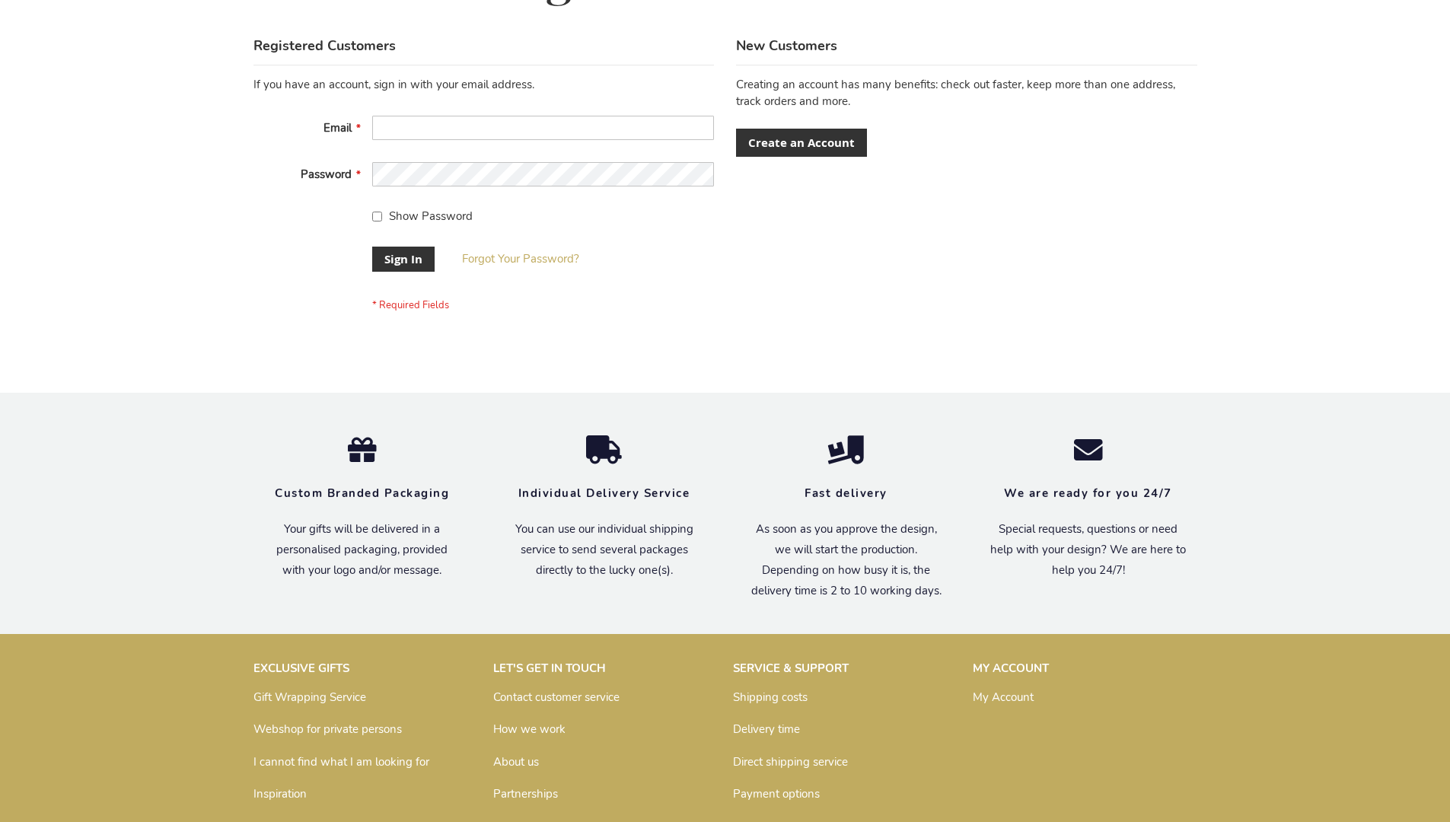
scroll to position [489, 0]
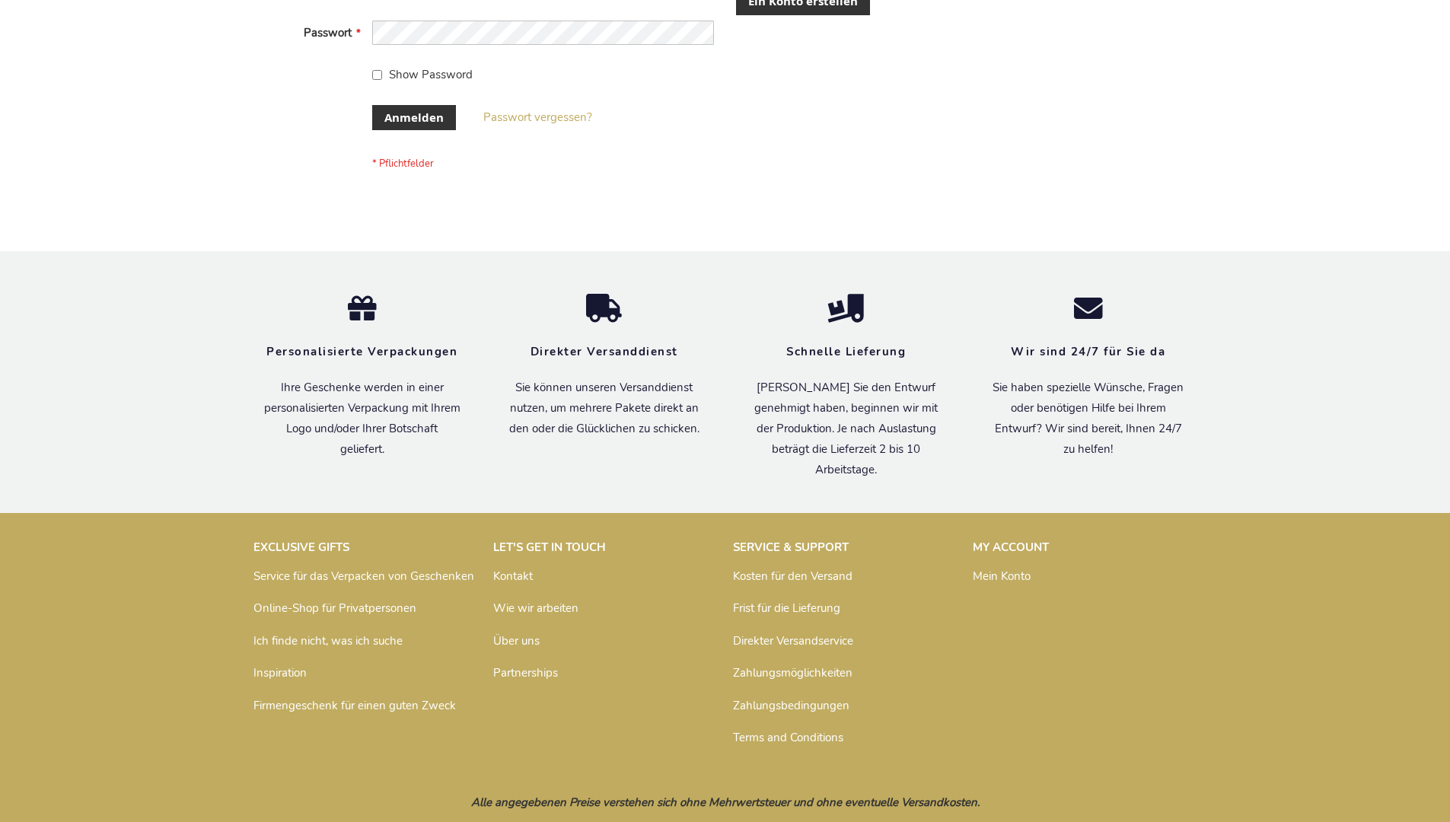
scroll to position [498, 0]
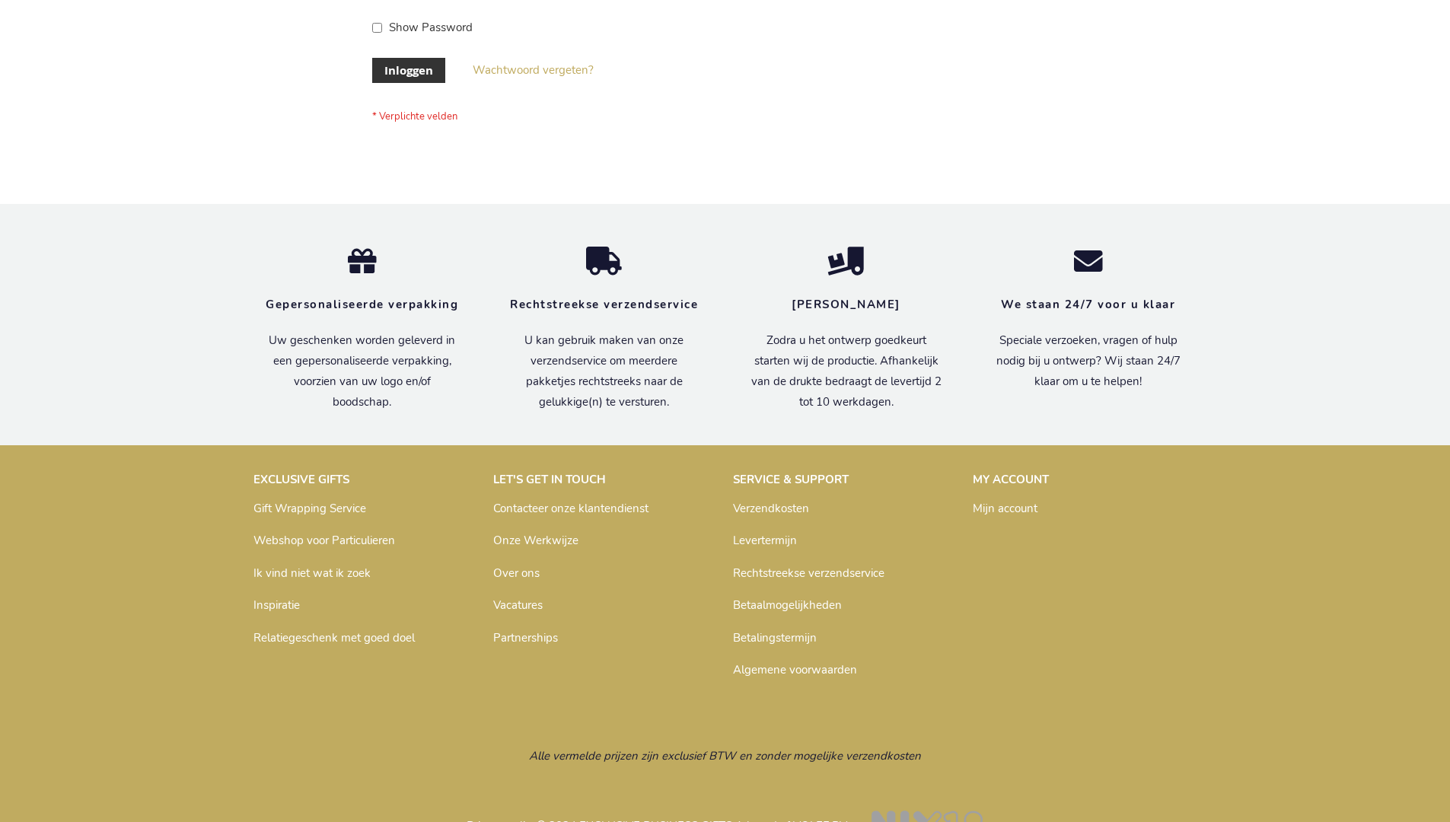
scroll to position [517, 0]
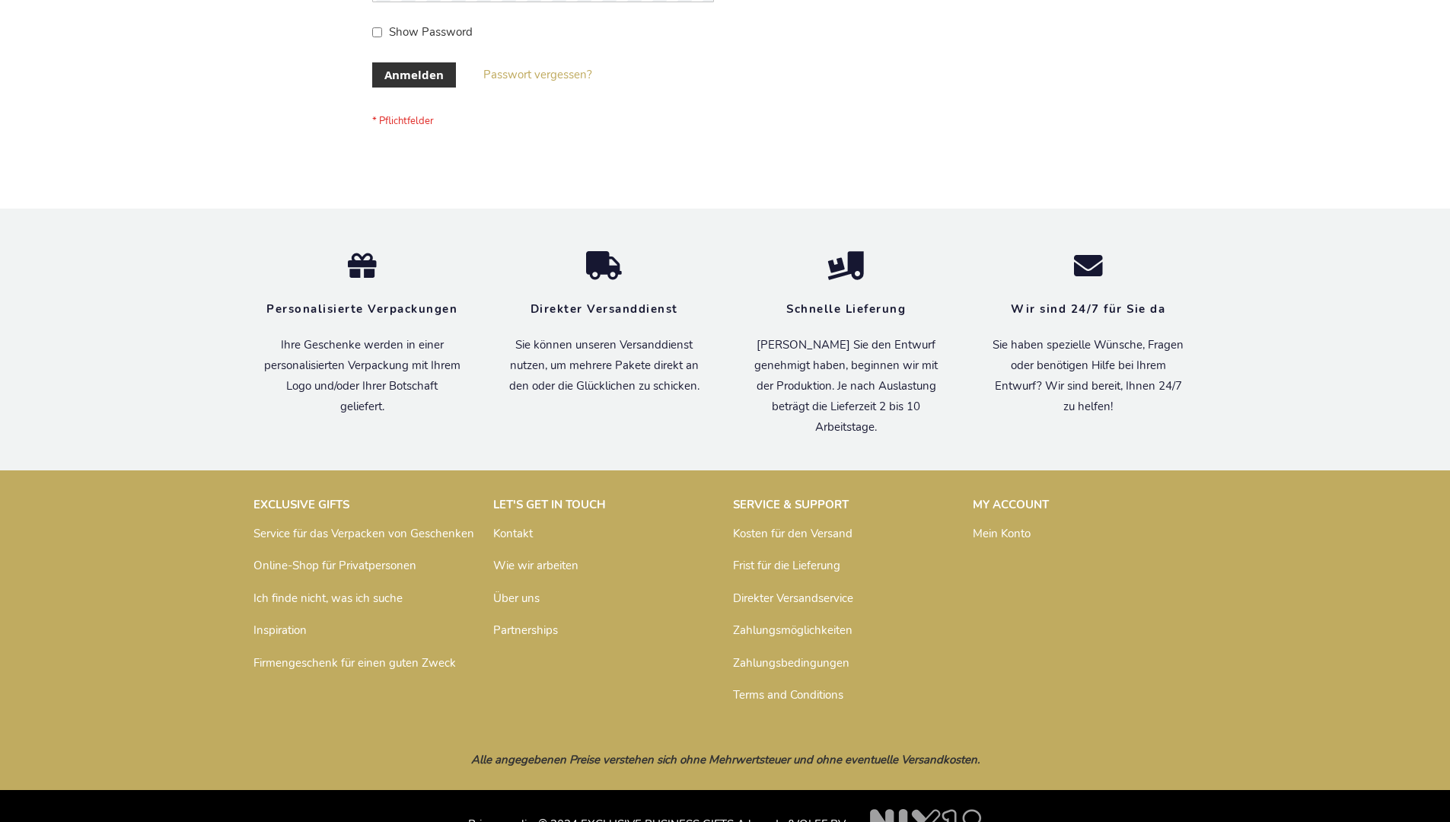
scroll to position [510, 0]
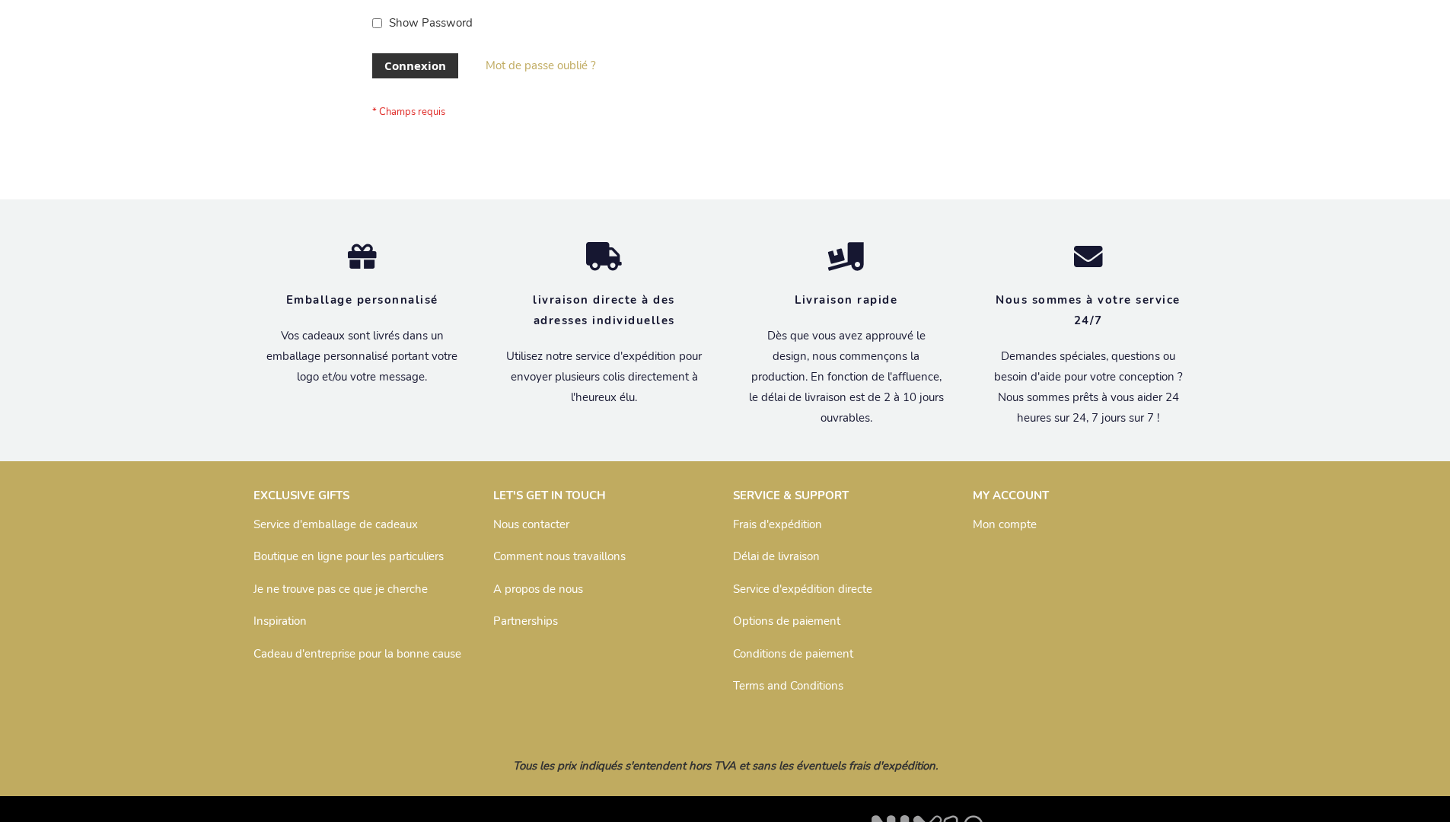
scroll to position [525, 0]
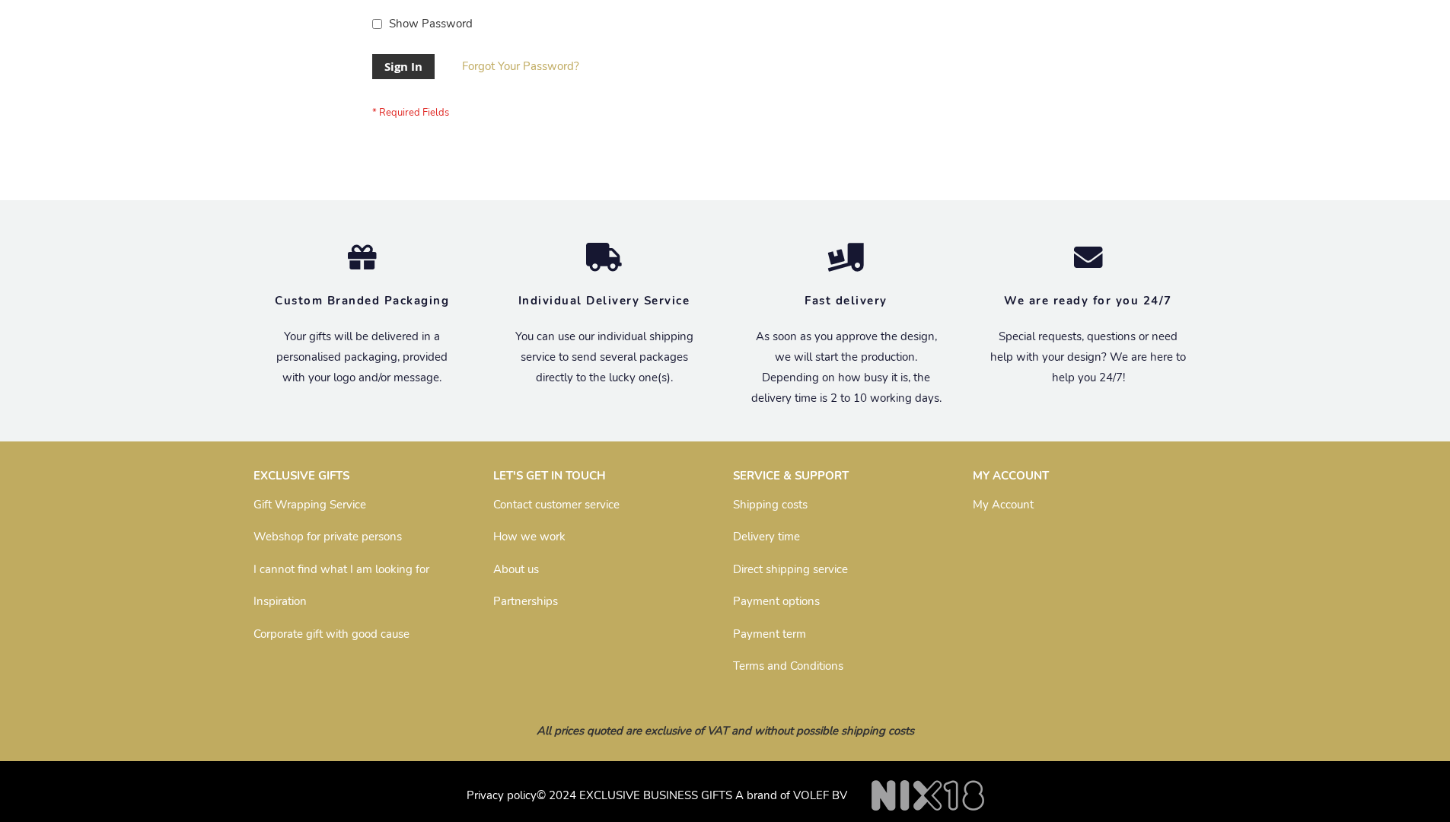
scroll to position [489, 0]
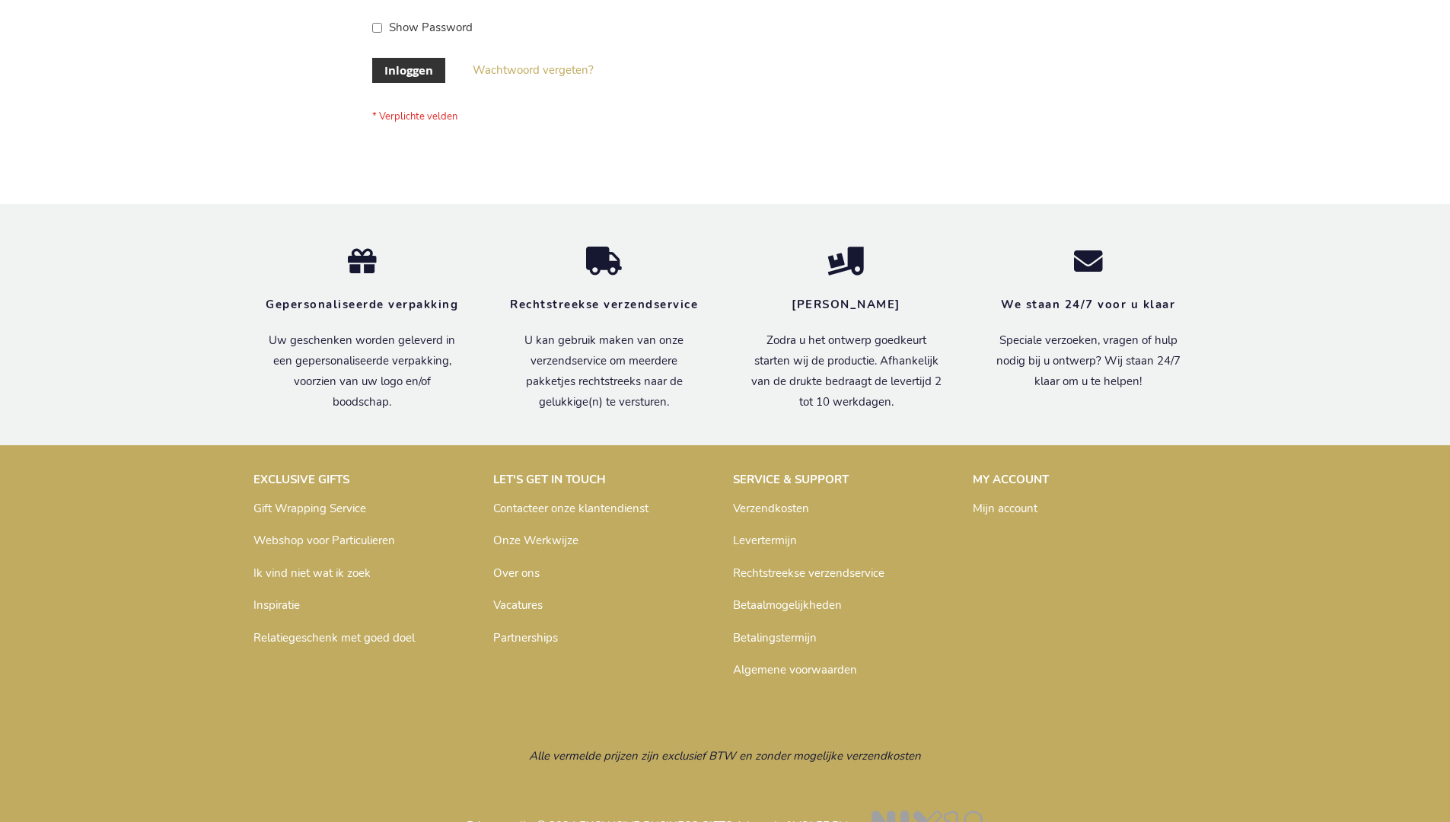
scroll to position [517, 0]
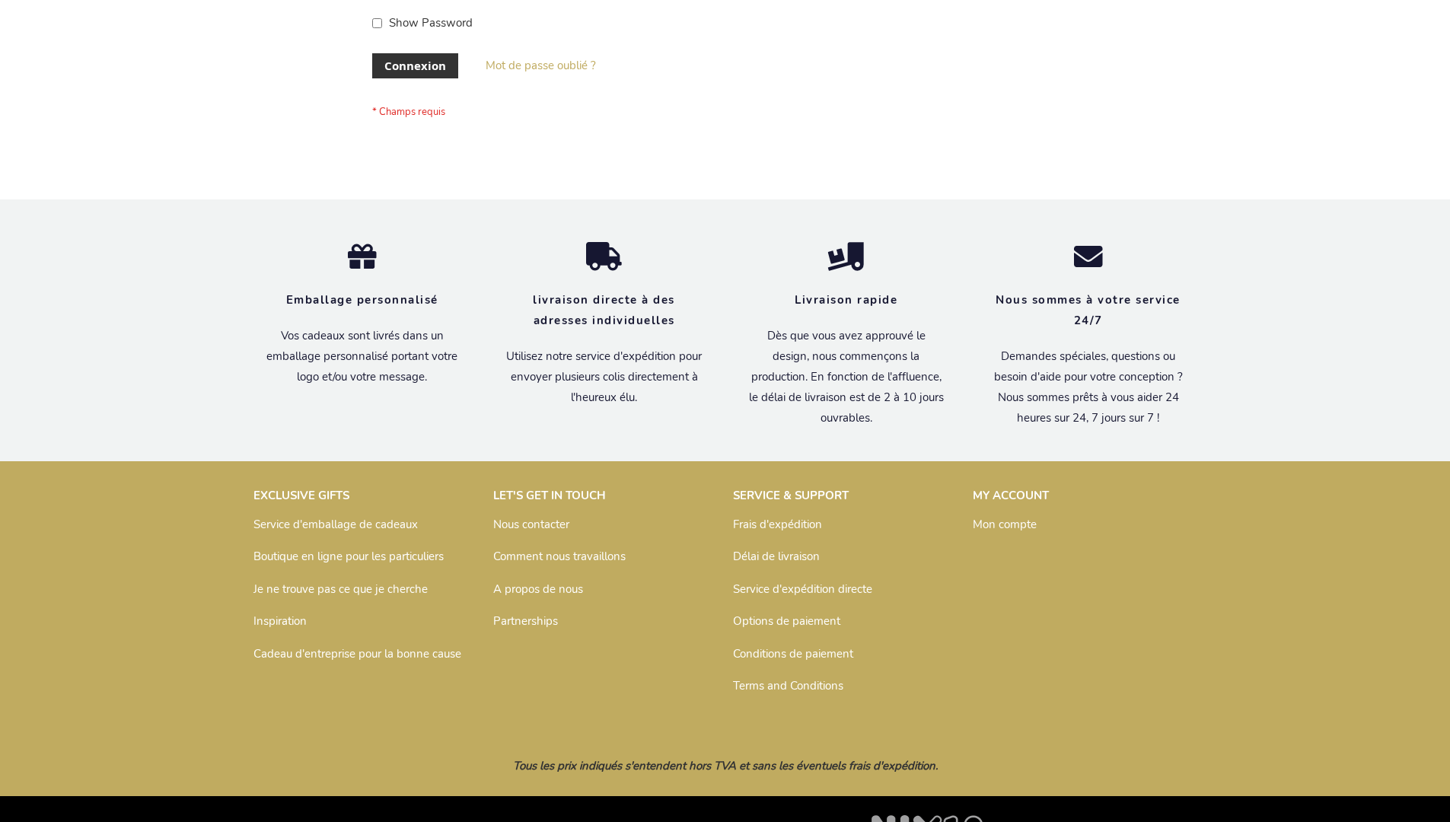
scroll to position [525, 0]
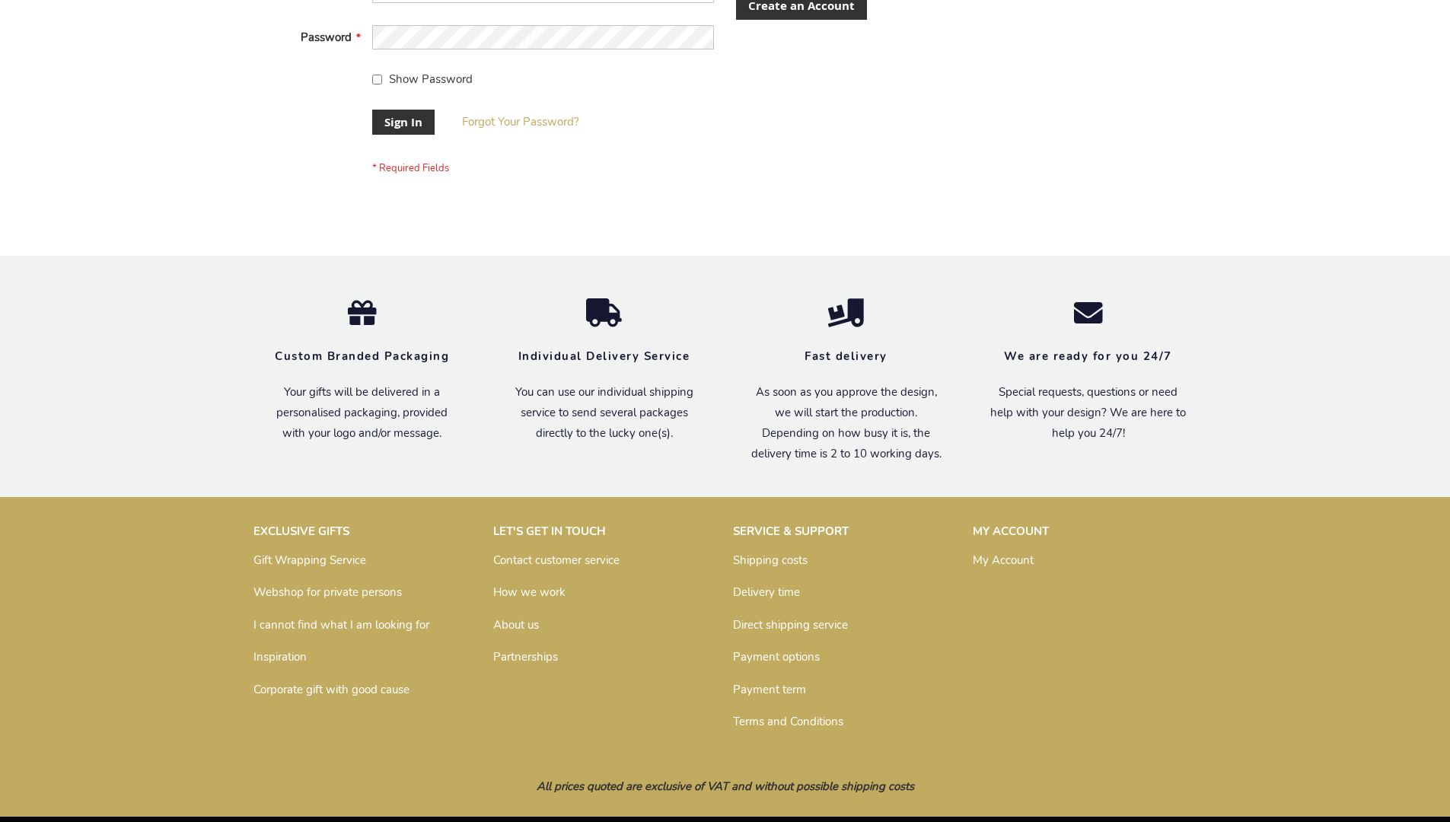
scroll to position [489, 0]
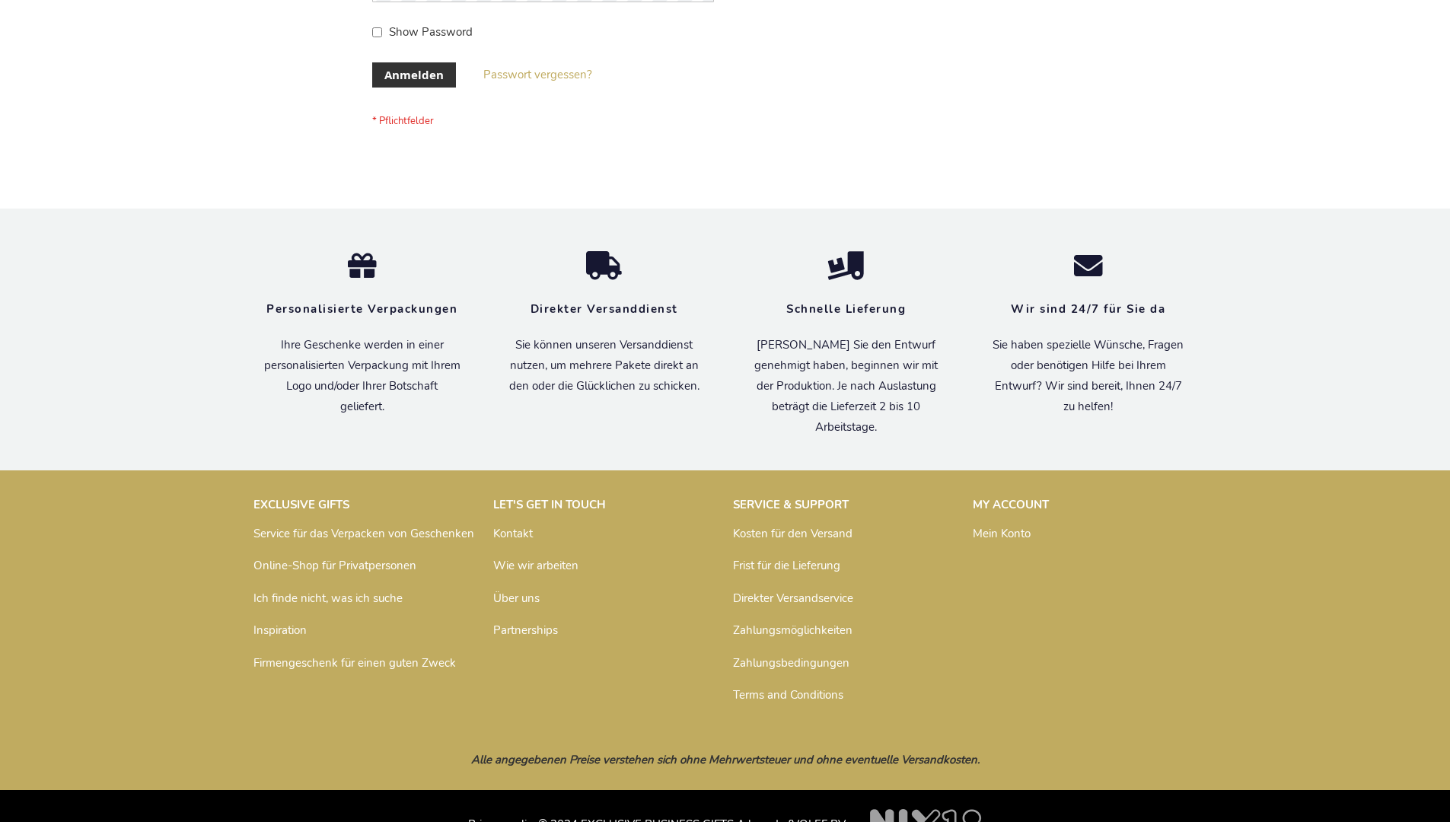
scroll to position [510, 0]
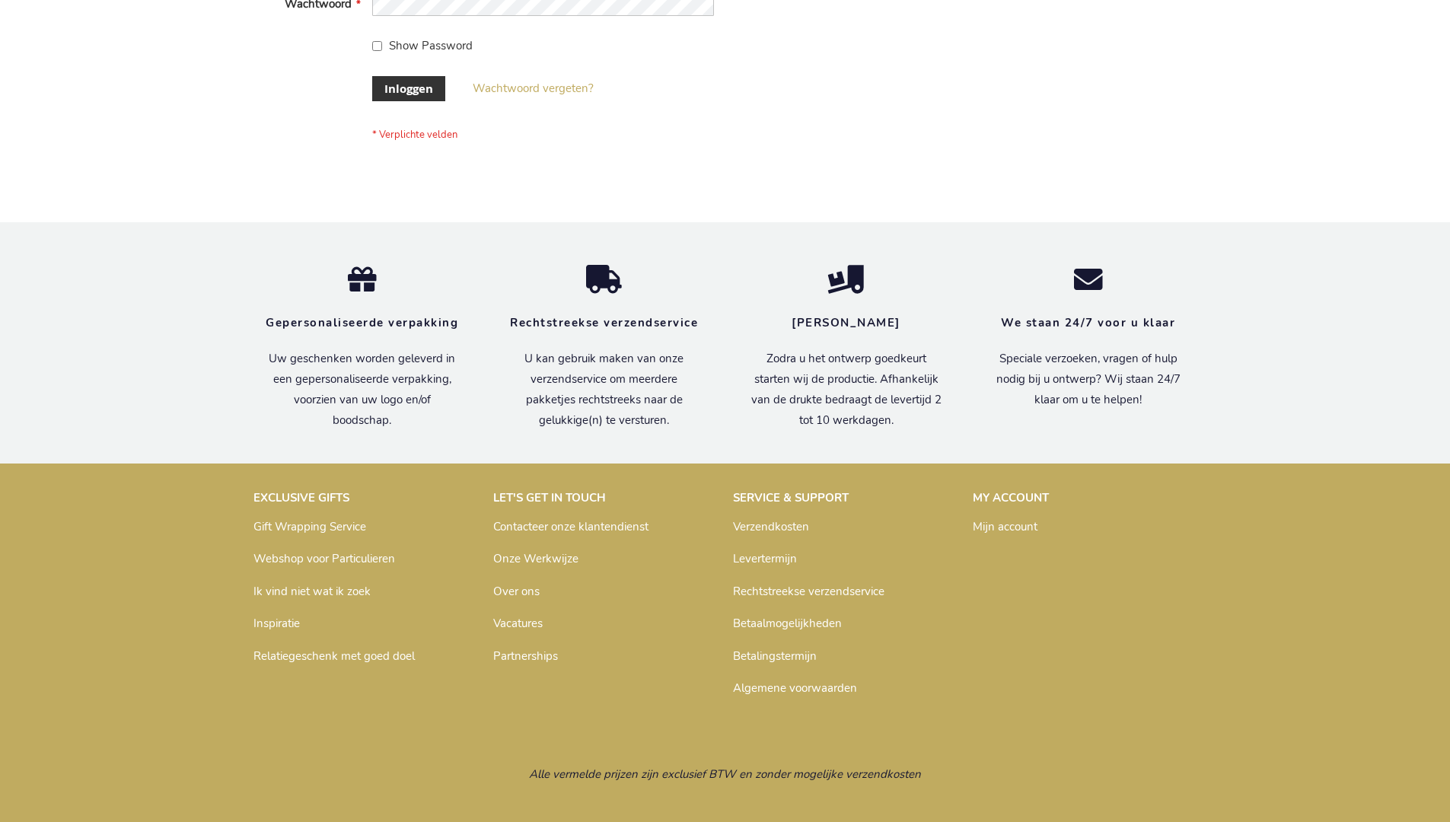
scroll to position [517, 0]
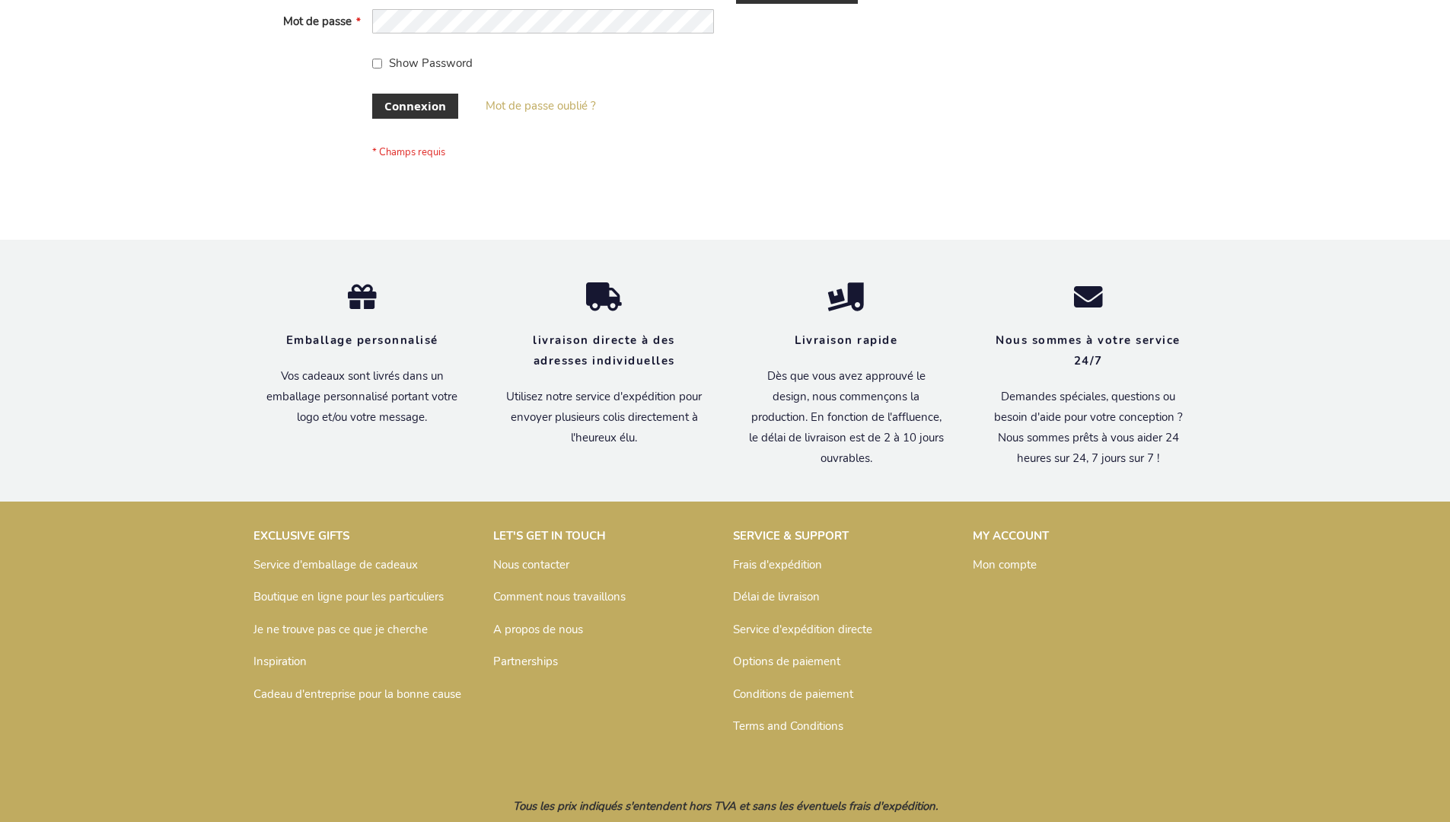
scroll to position [525, 0]
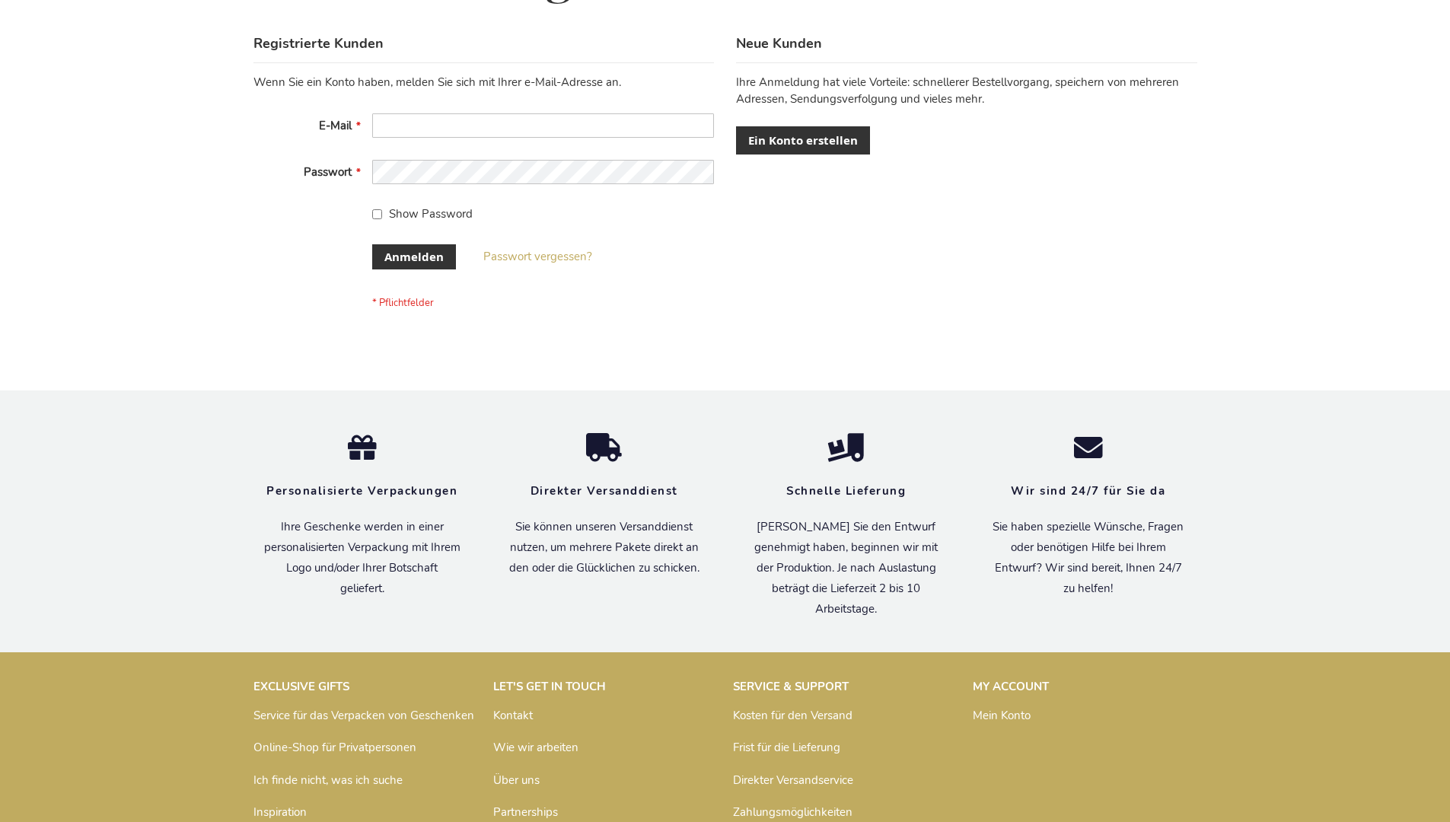
scroll to position [510, 0]
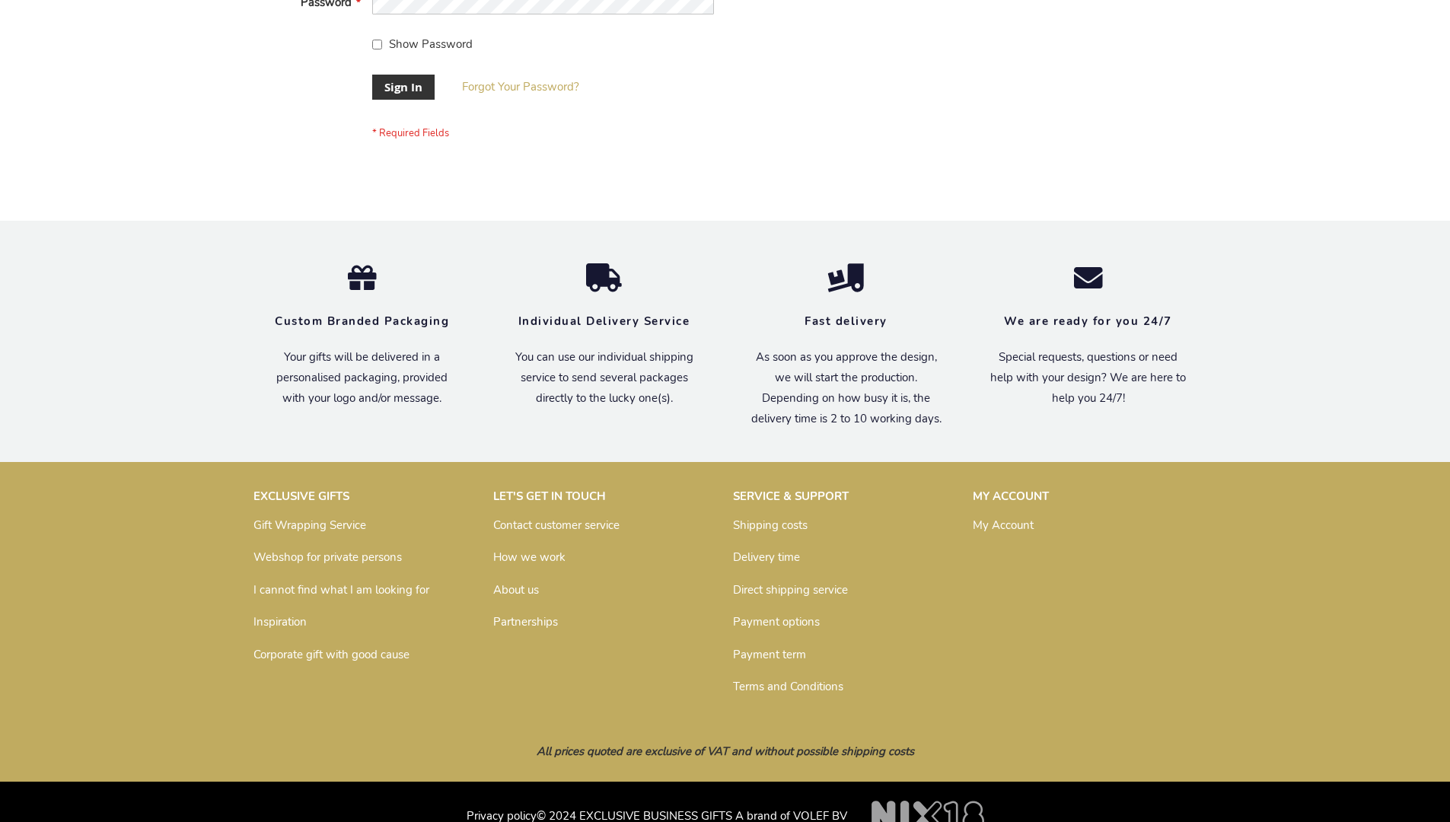
scroll to position [489, 0]
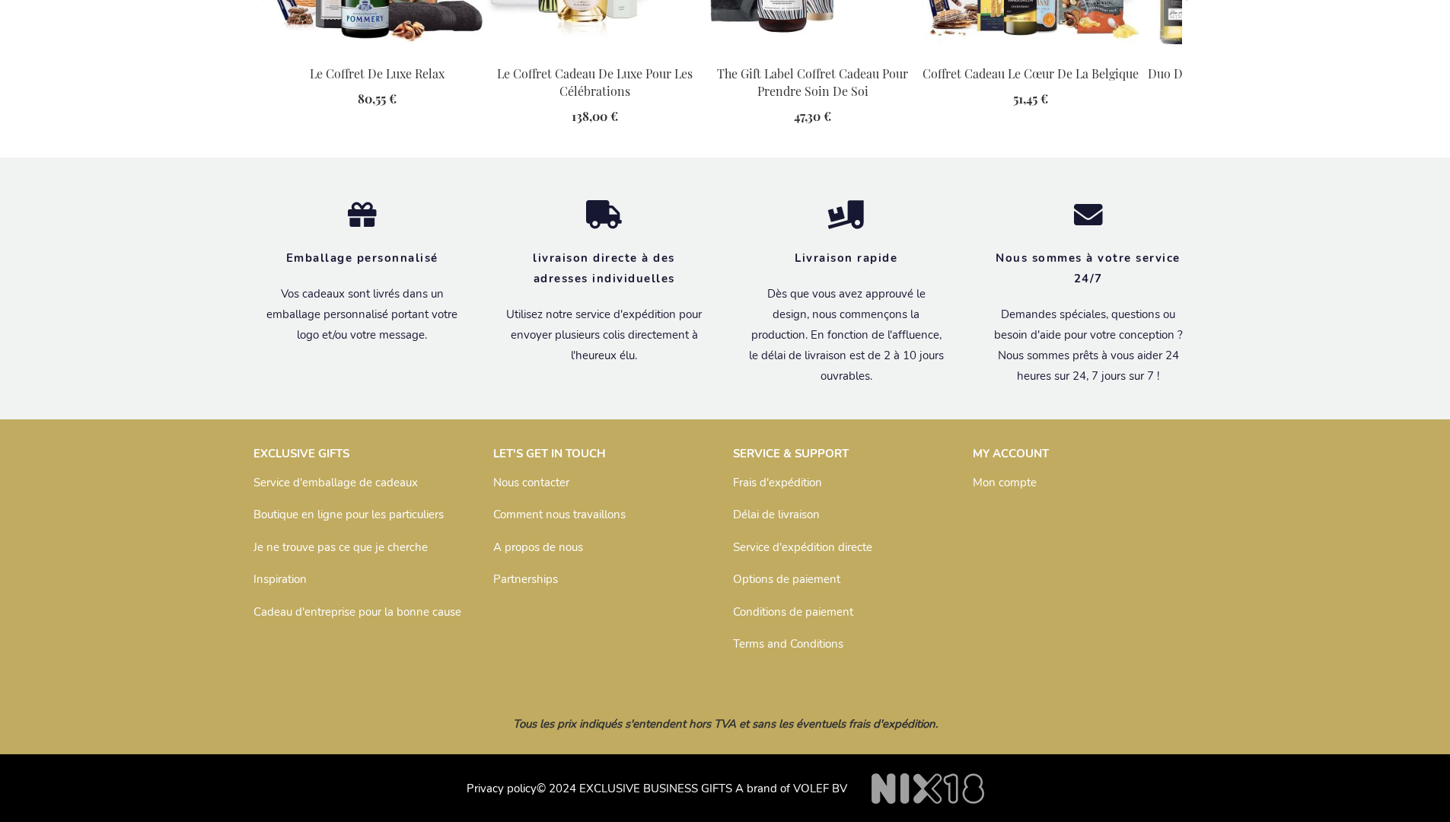
scroll to position [1699, 0]
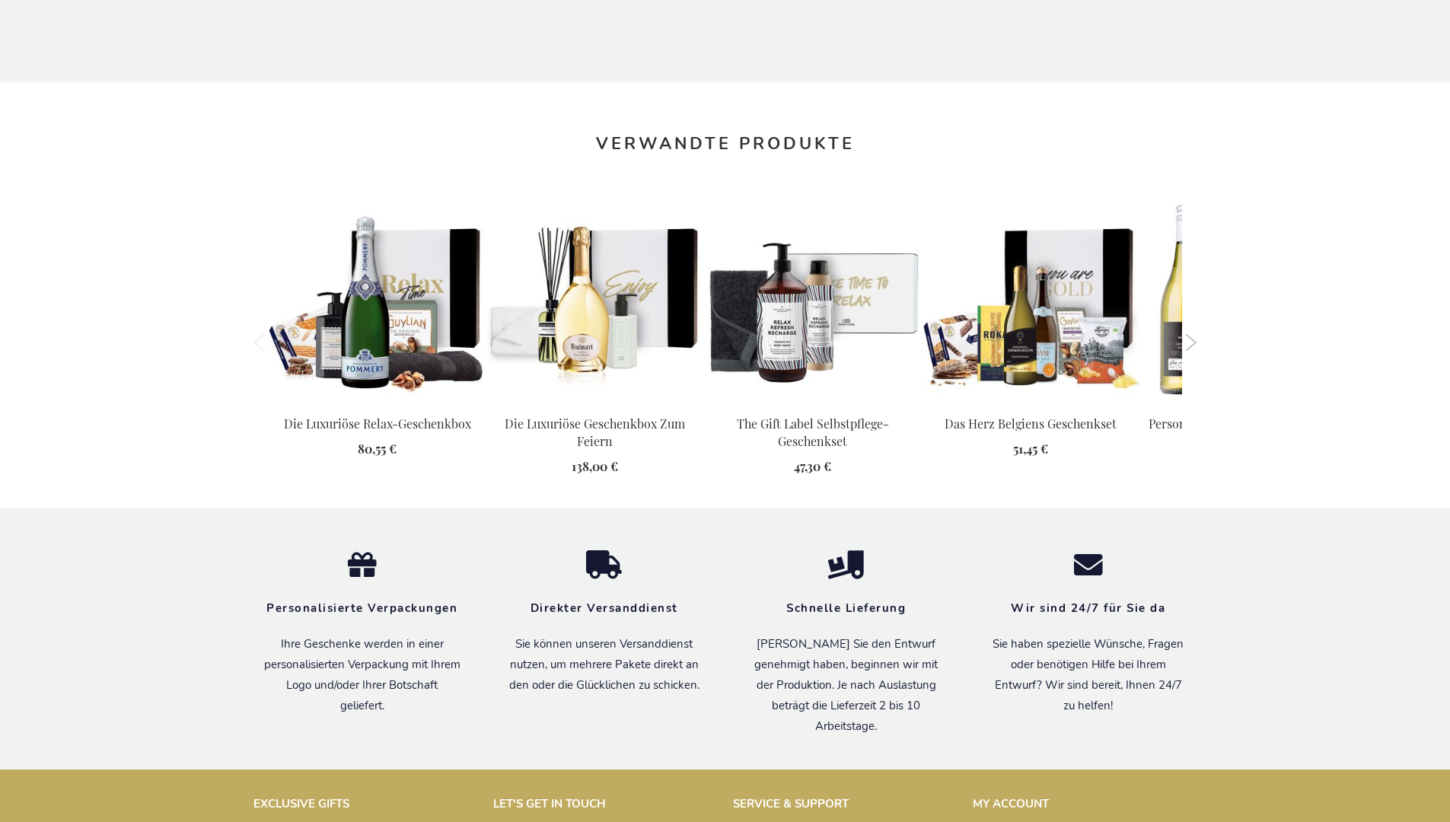
scroll to position [1684, 0]
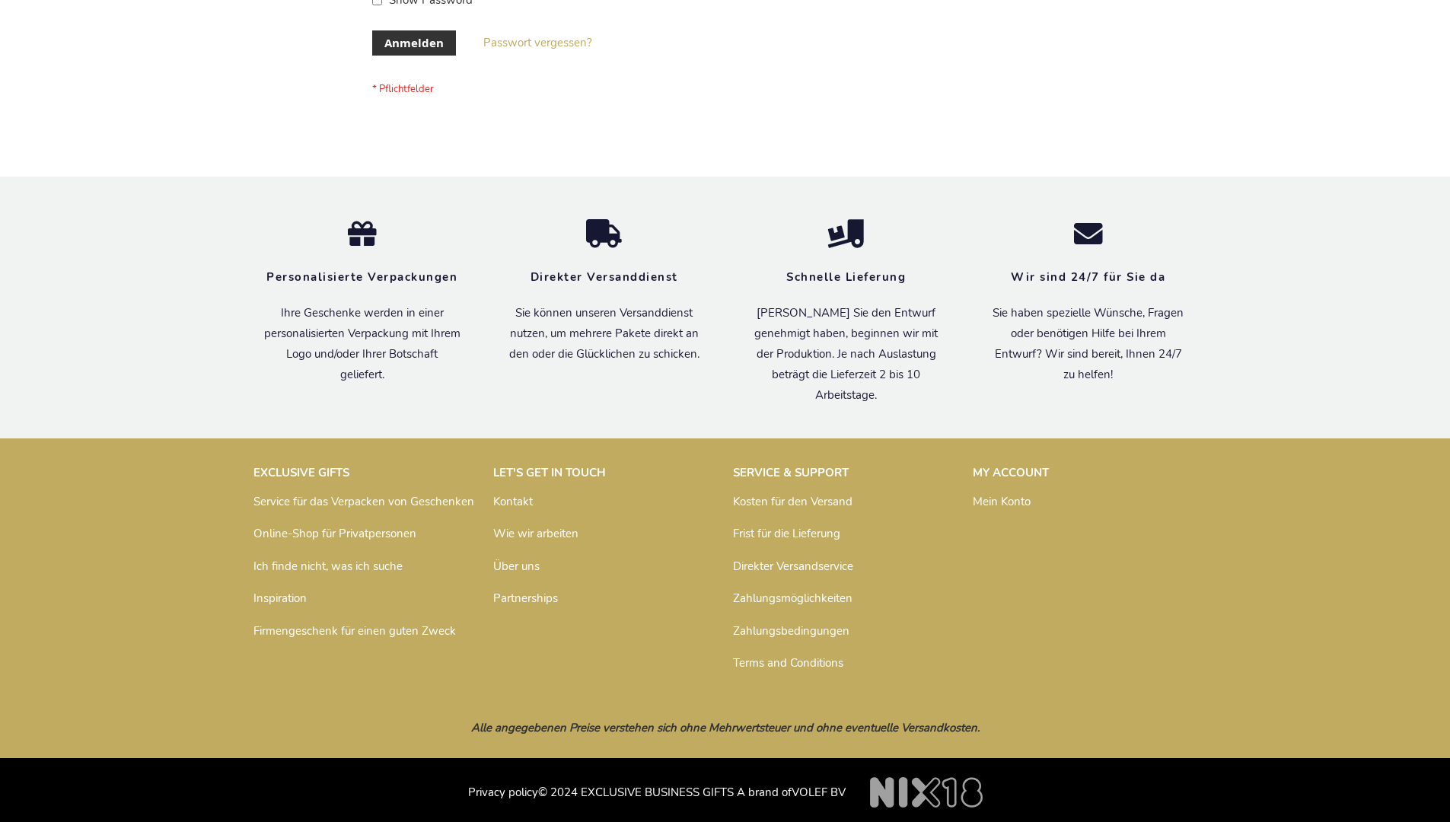
scroll to position [510, 0]
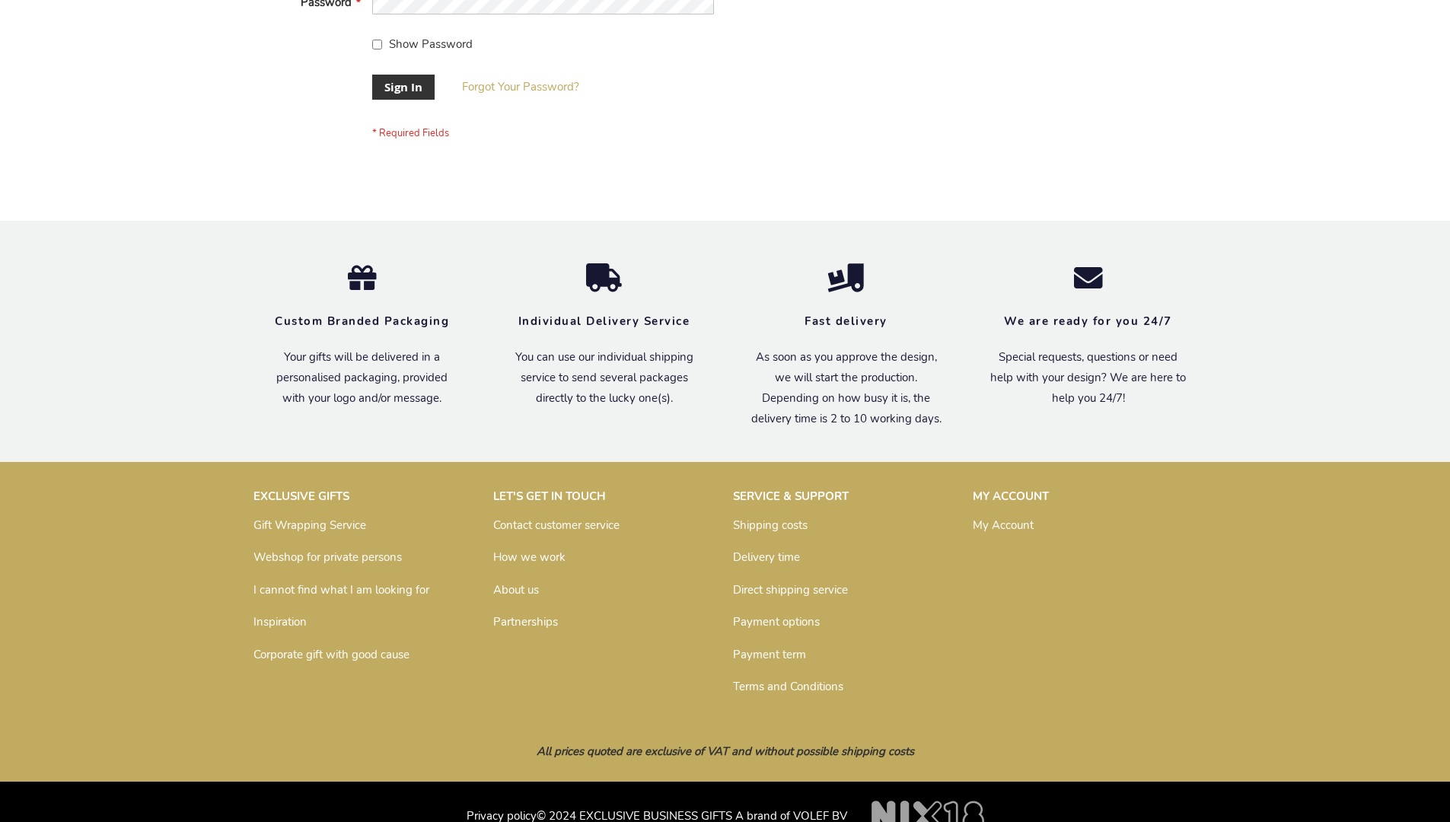
scroll to position [489, 0]
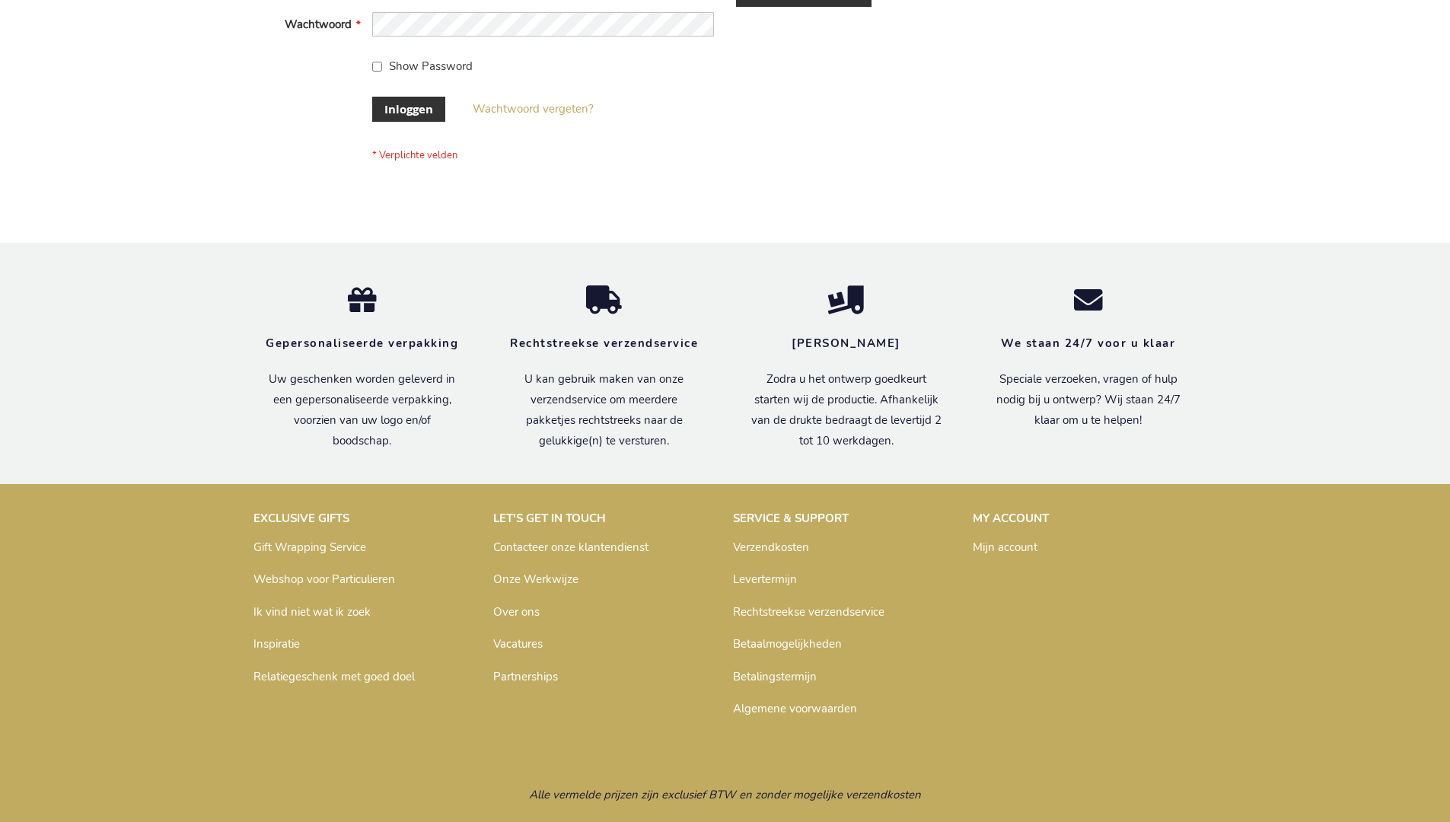
scroll to position [517, 0]
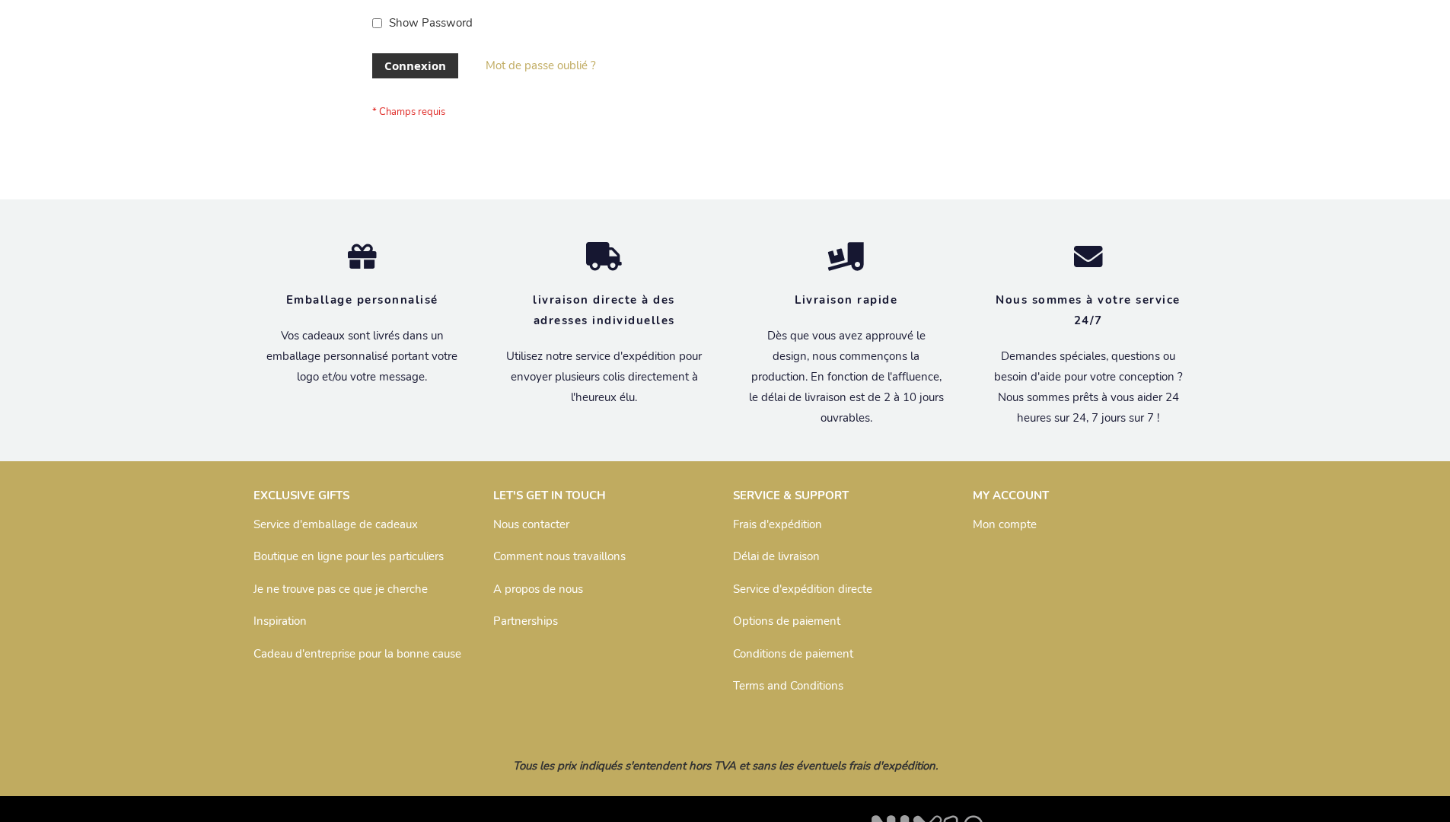
scroll to position [525, 0]
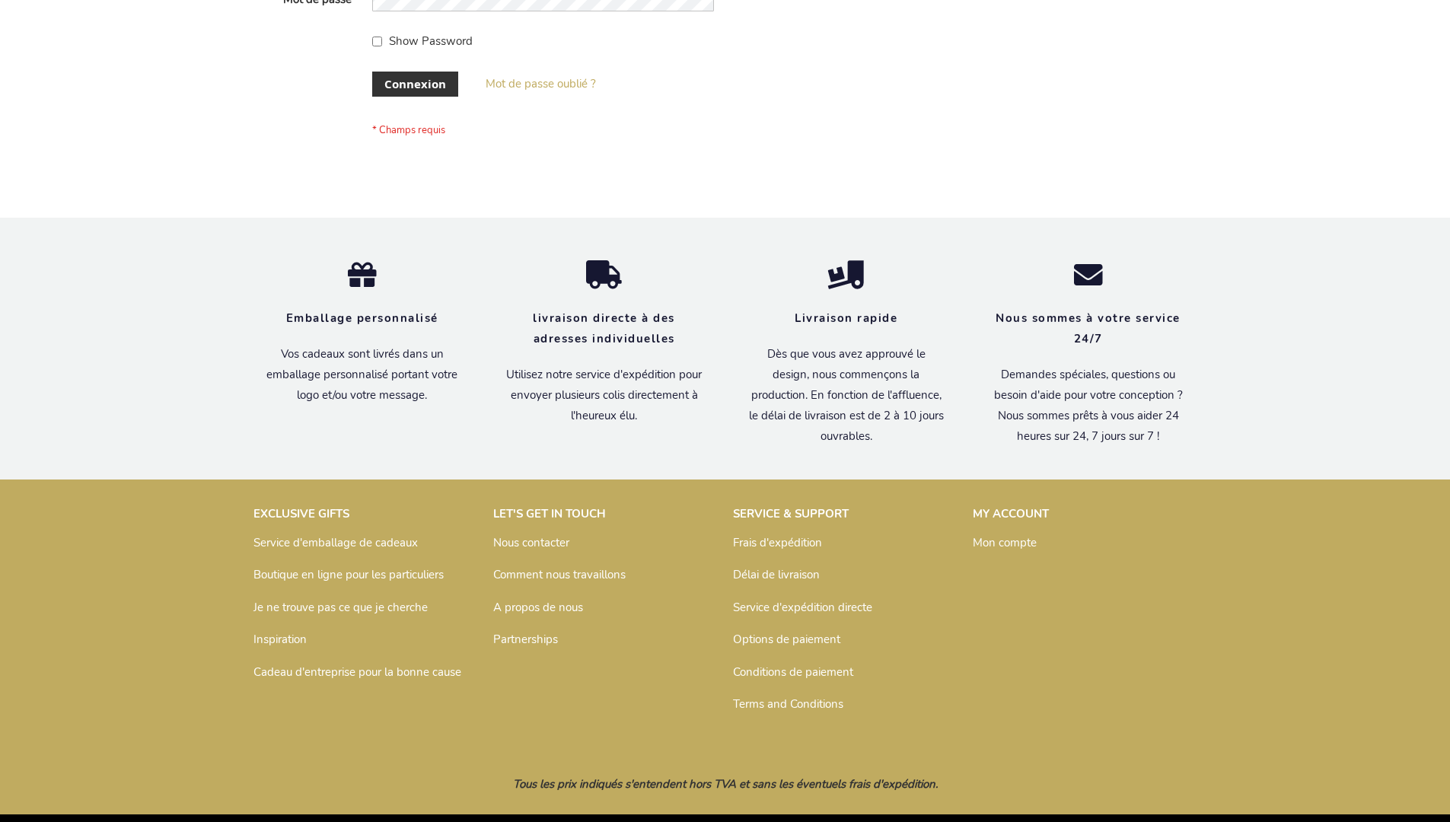
scroll to position [525, 0]
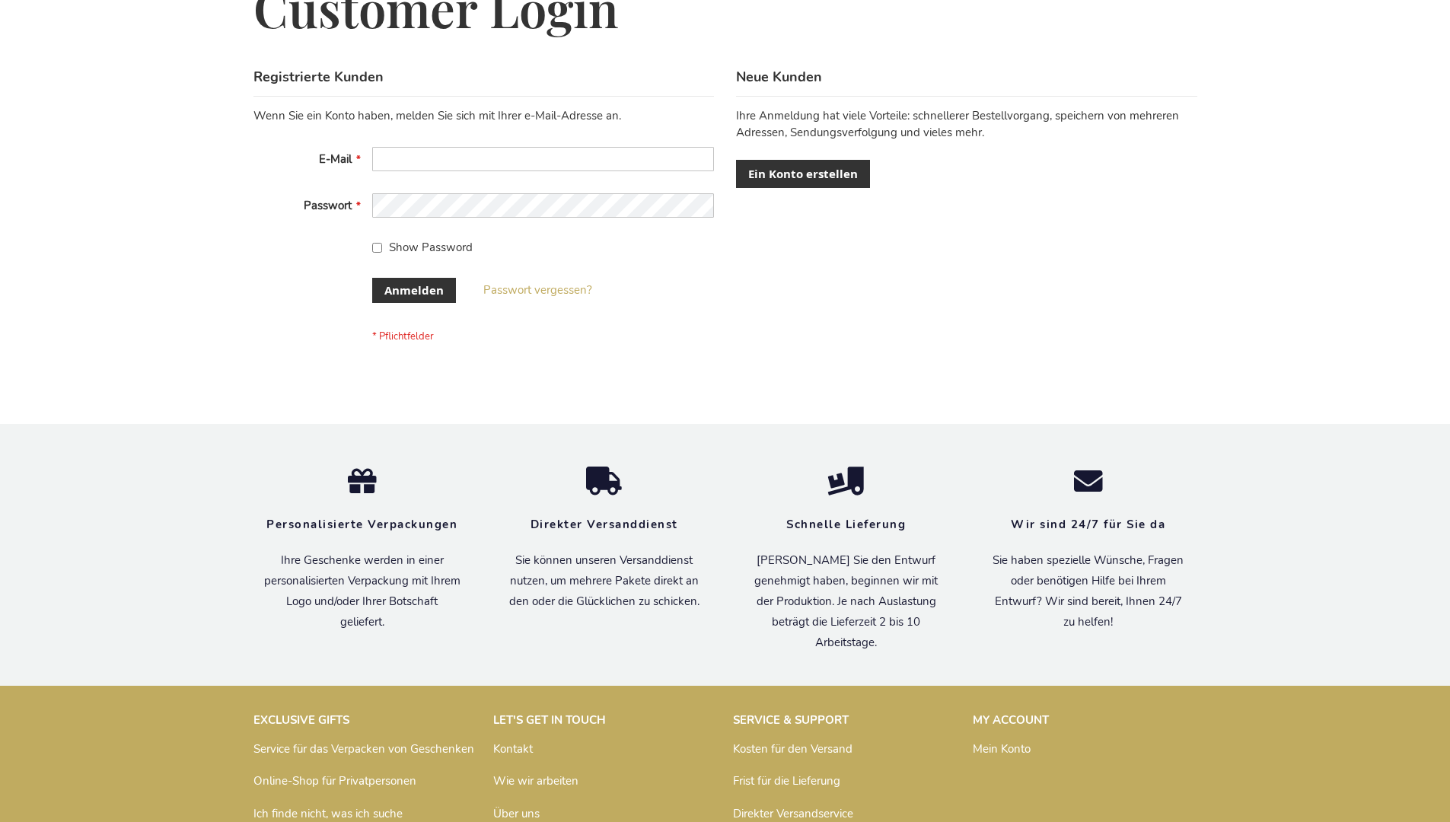
scroll to position [510, 0]
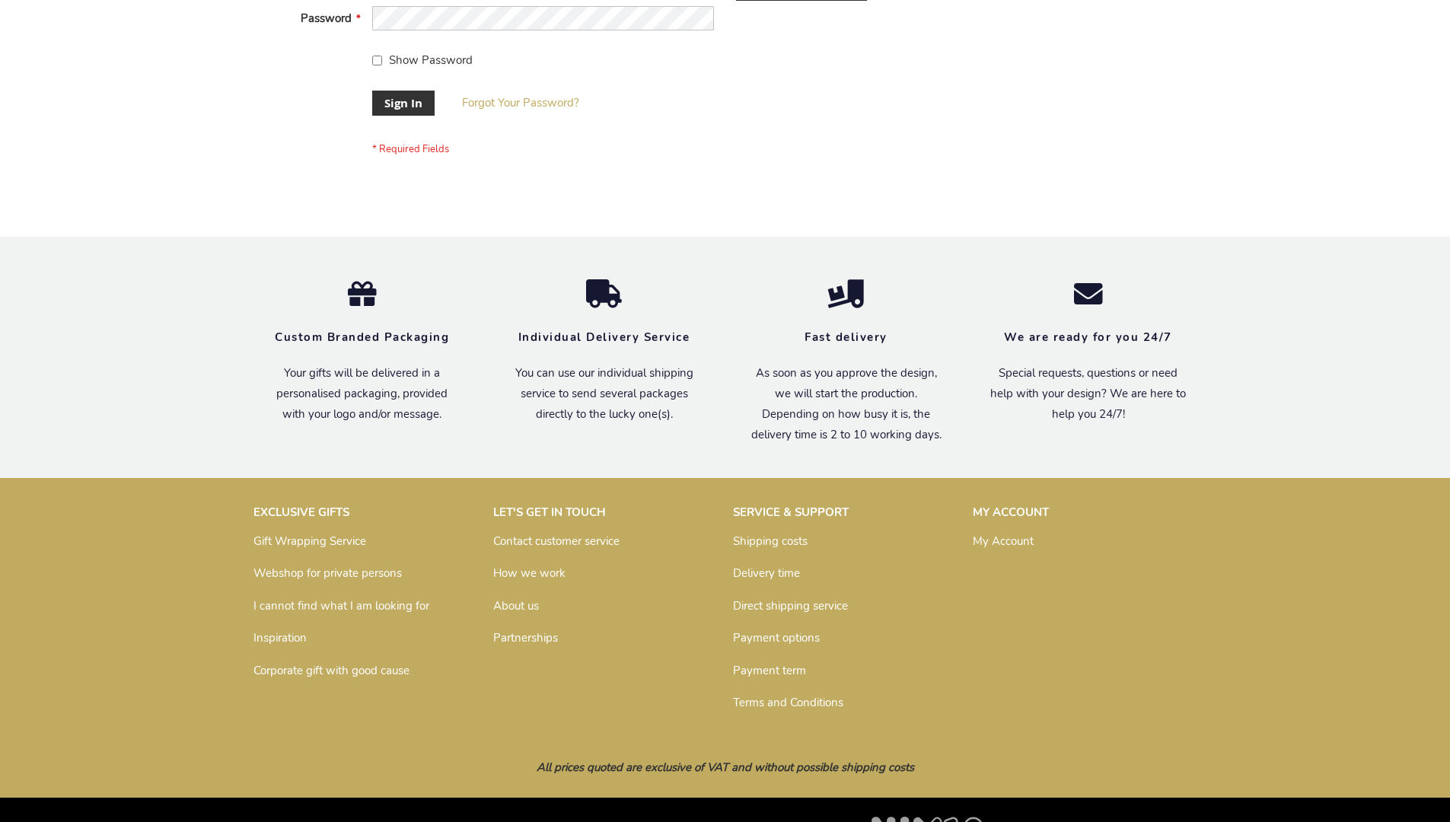
scroll to position [489, 0]
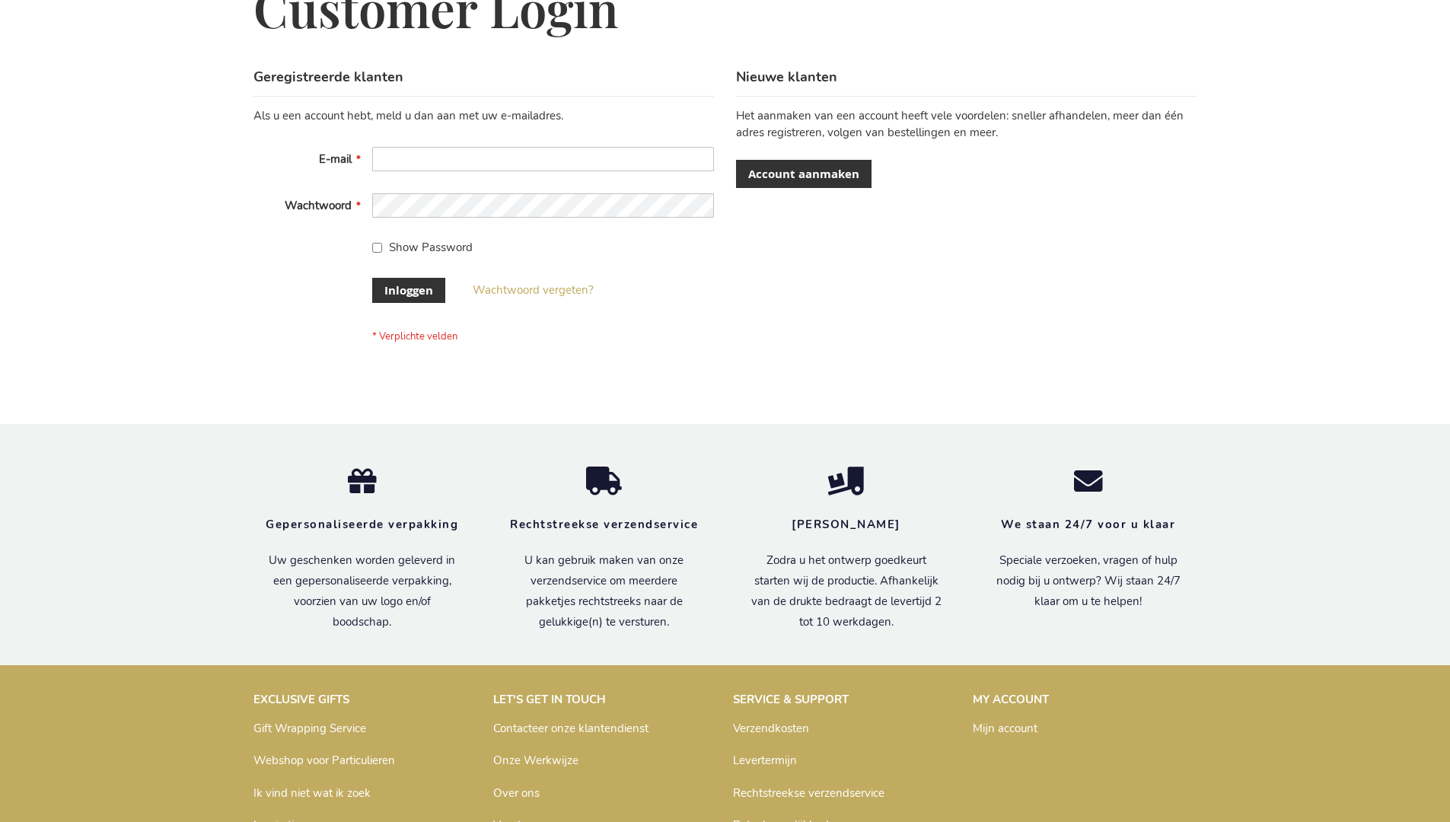
scroll to position [517, 0]
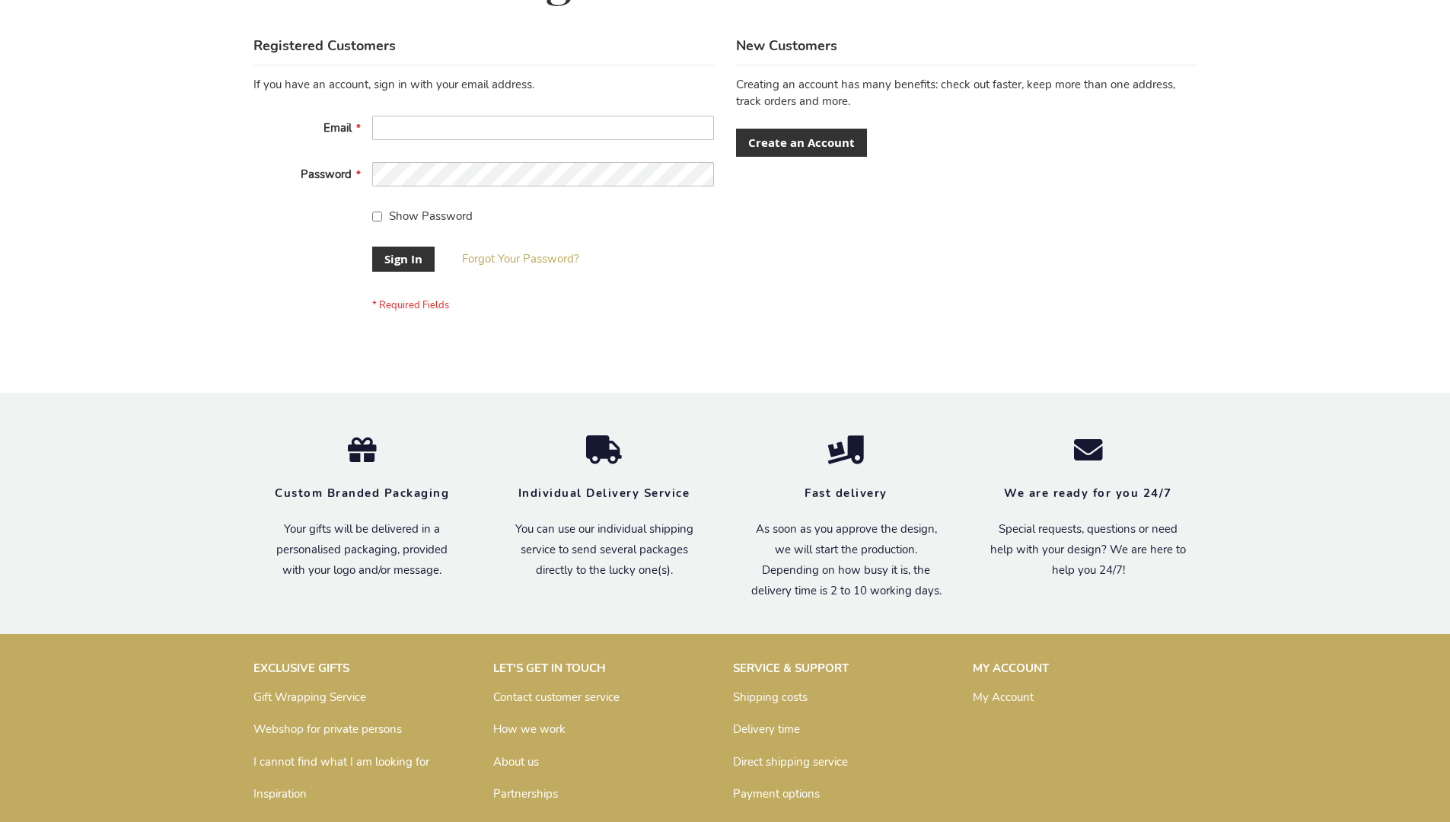
scroll to position [489, 0]
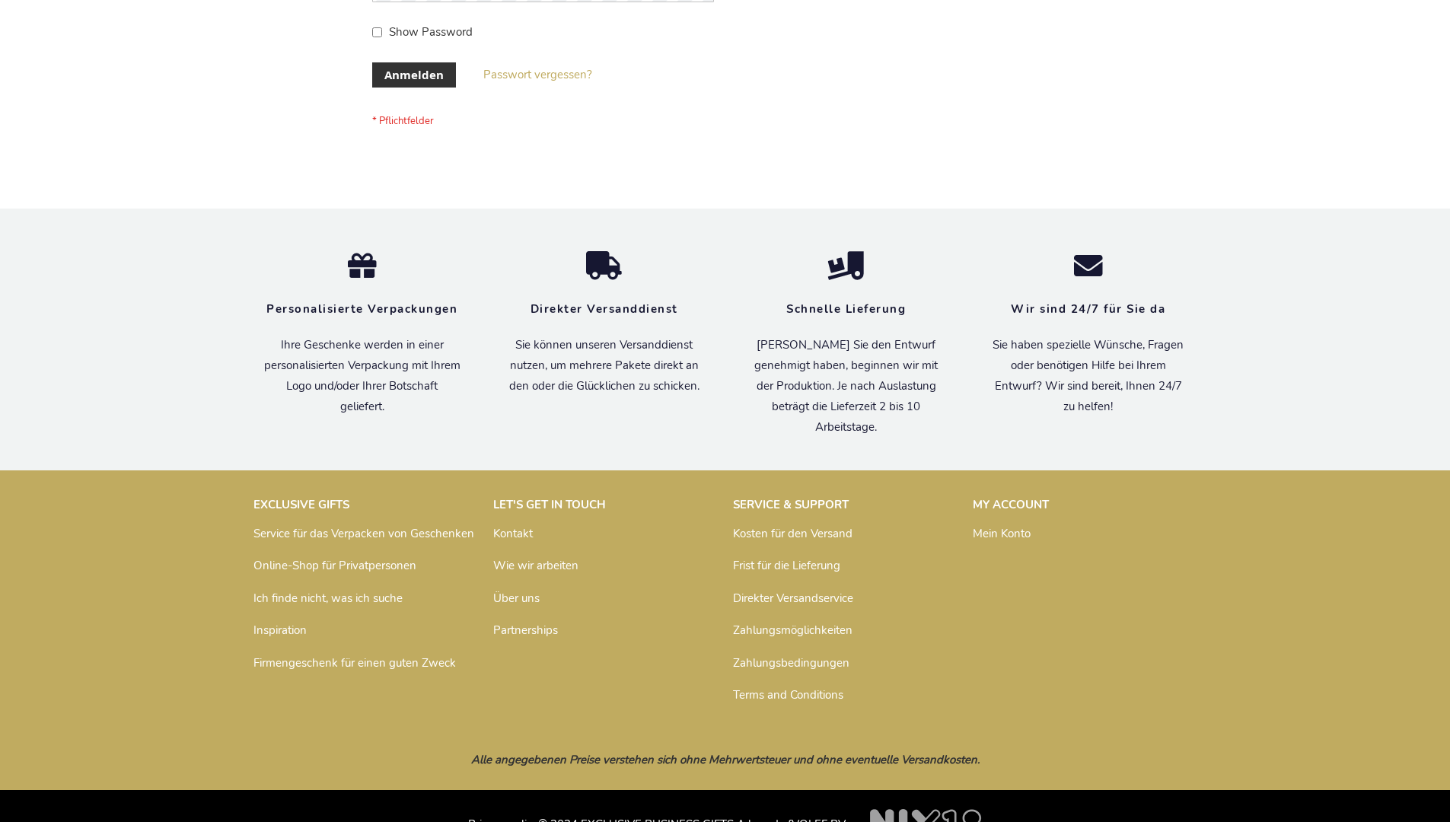
scroll to position [510, 0]
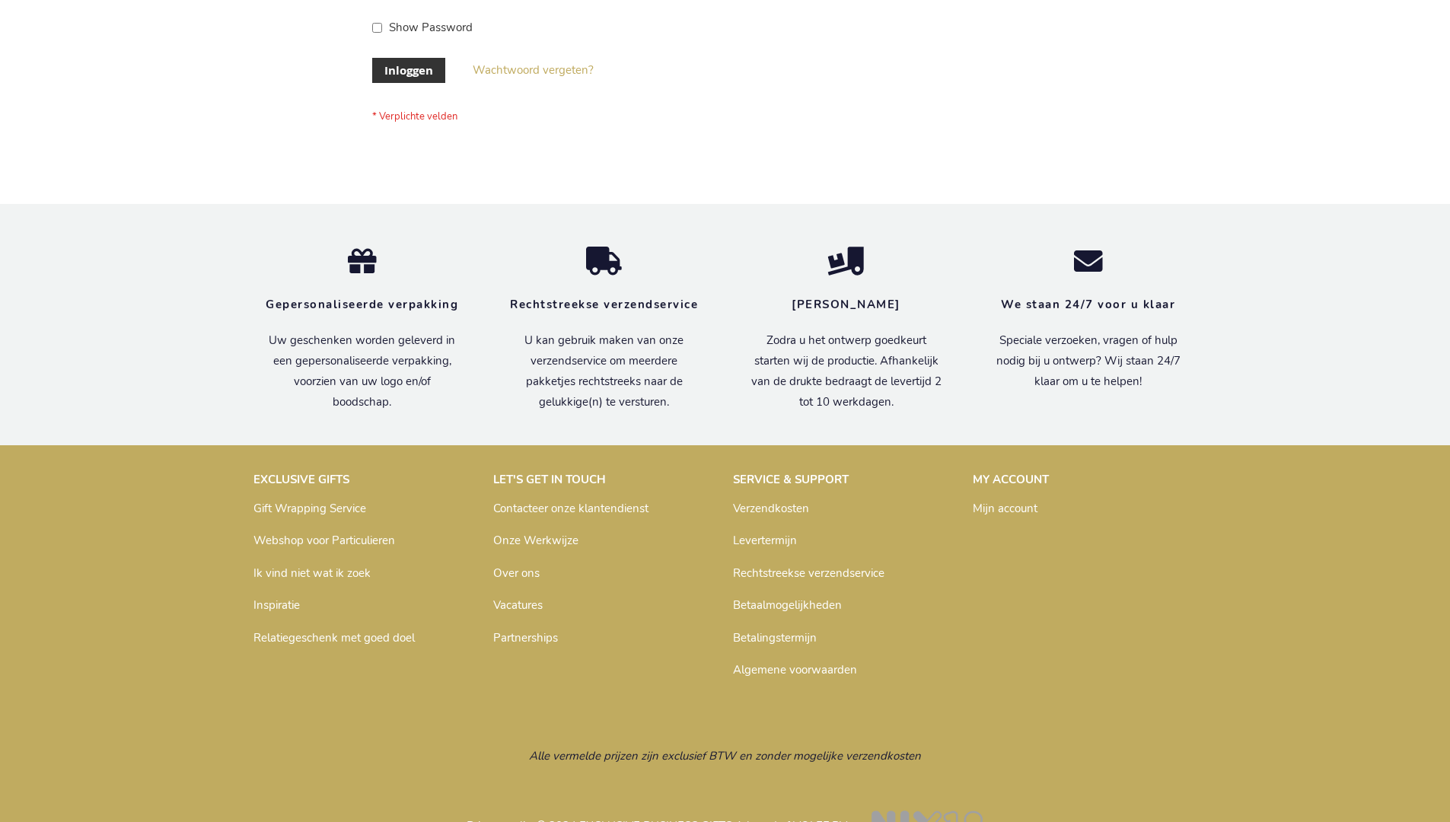
scroll to position [517, 0]
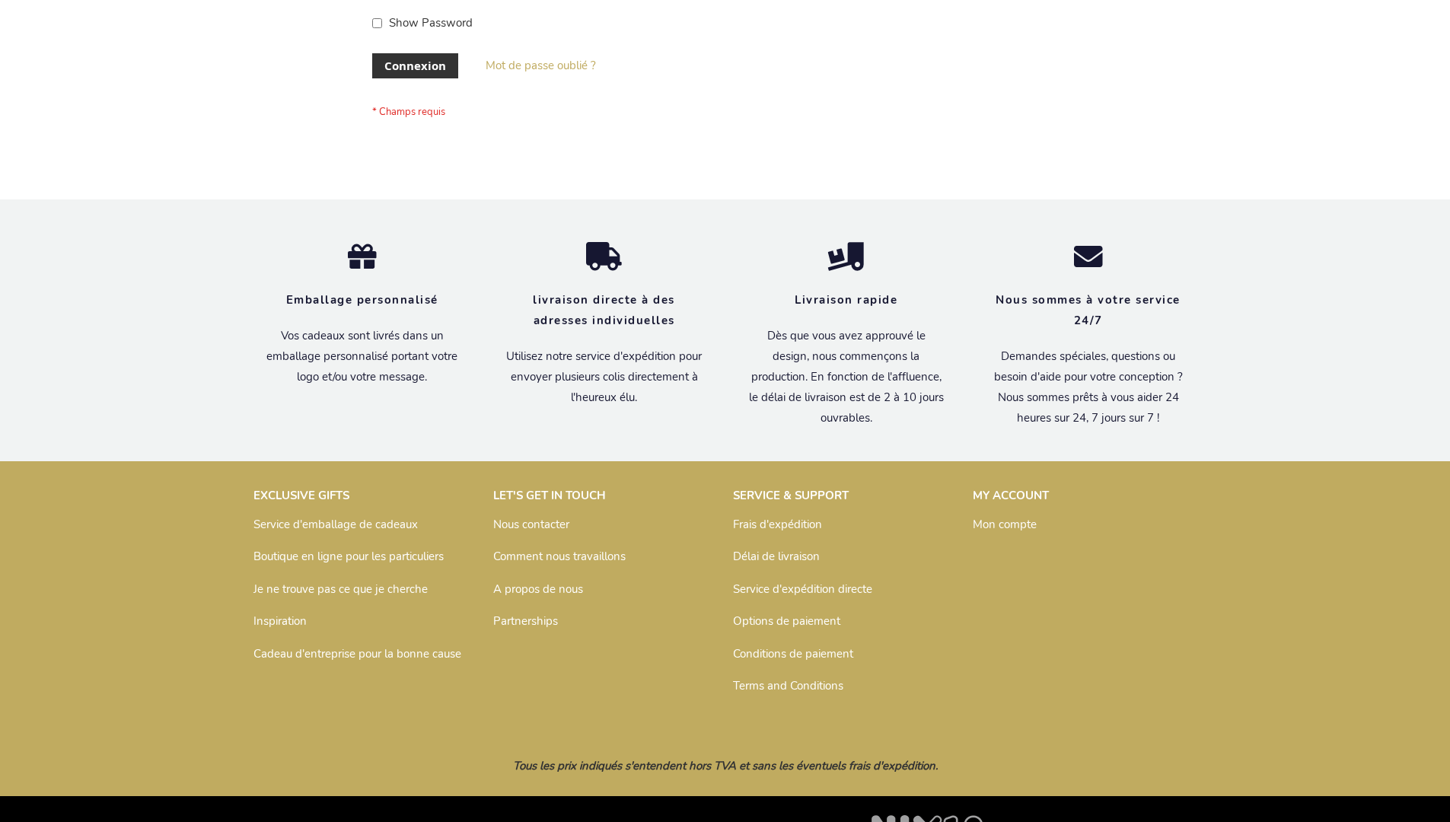
scroll to position [525, 0]
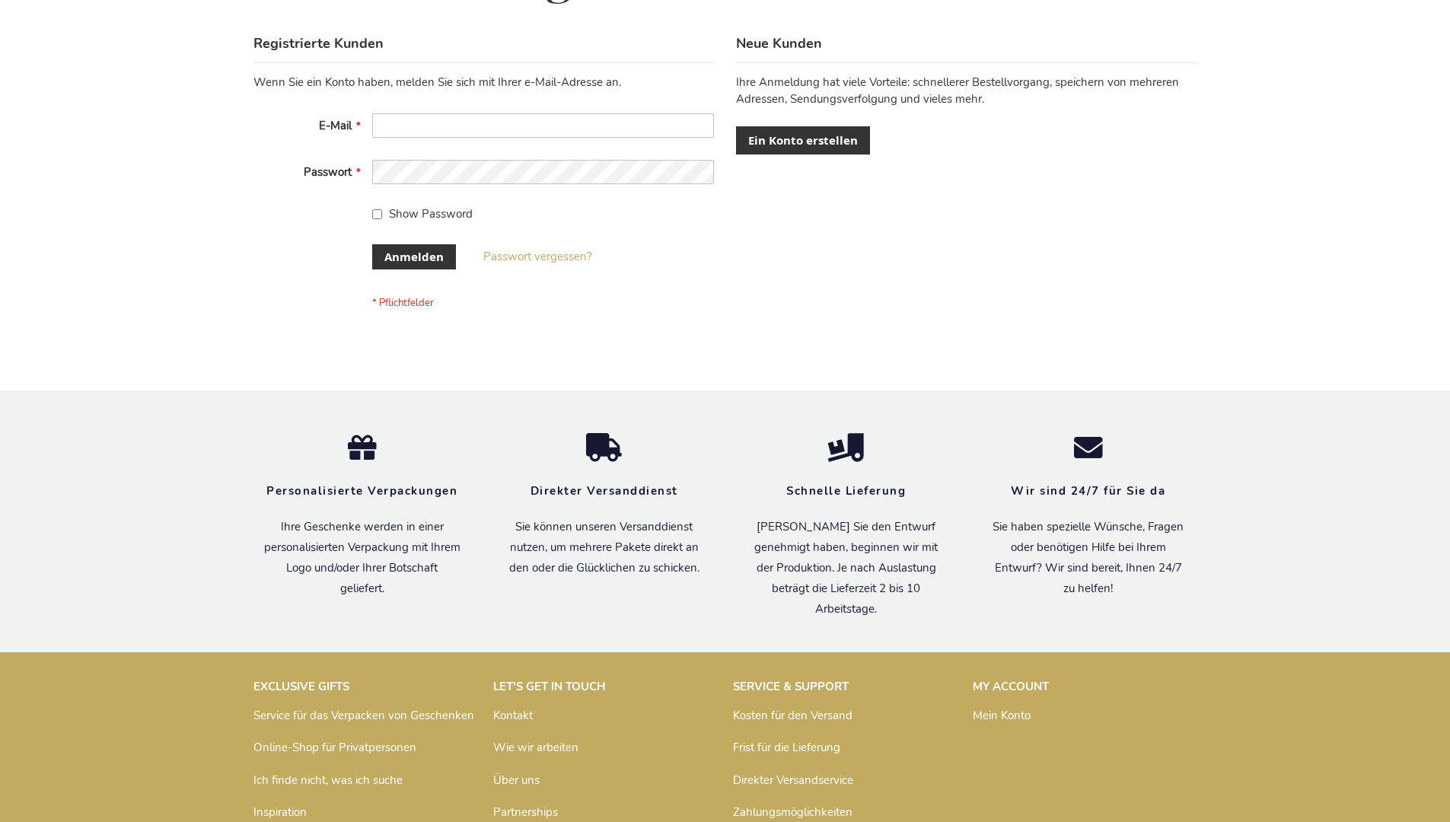
scroll to position [510, 0]
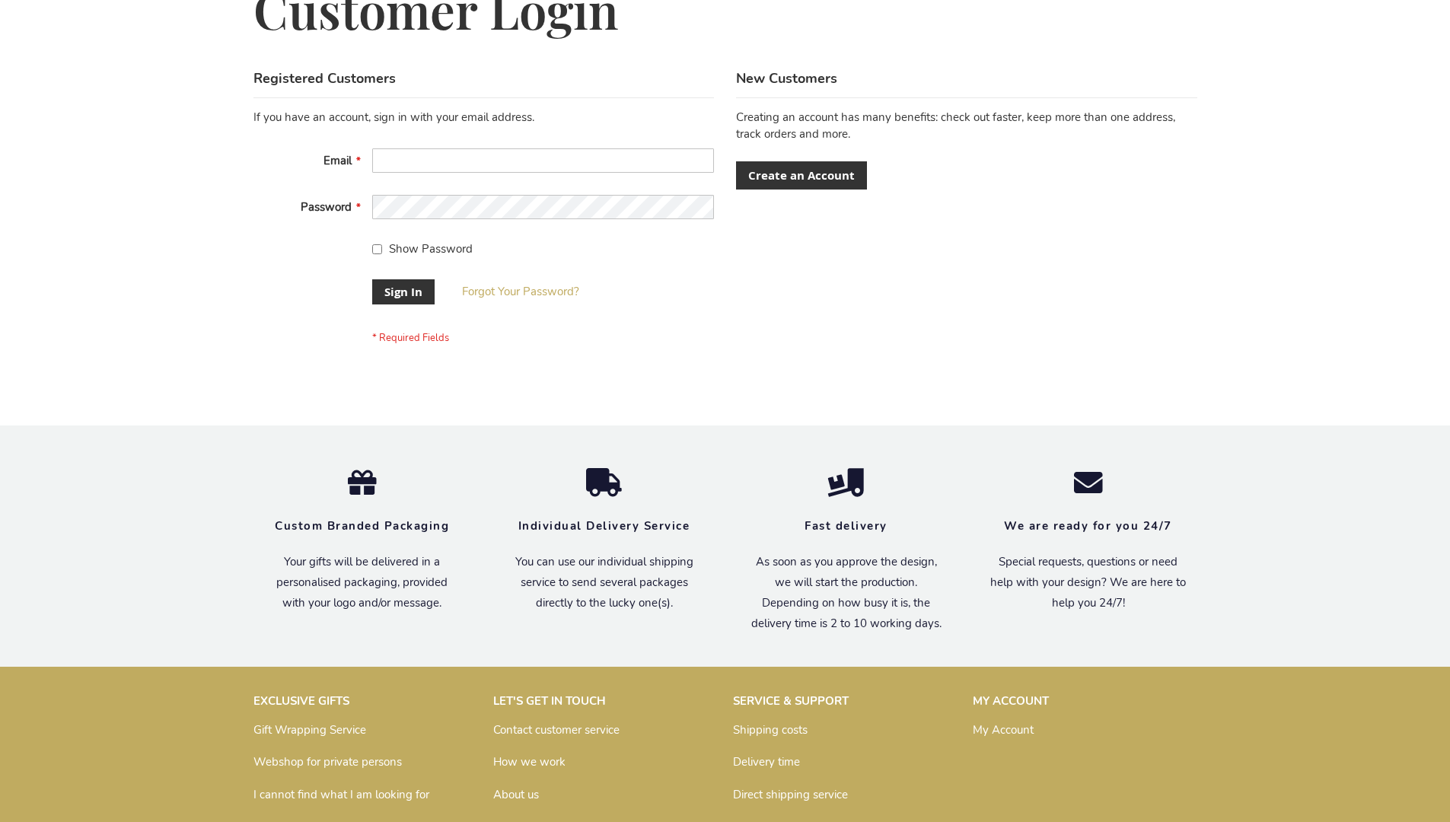
scroll to position [489, 0]
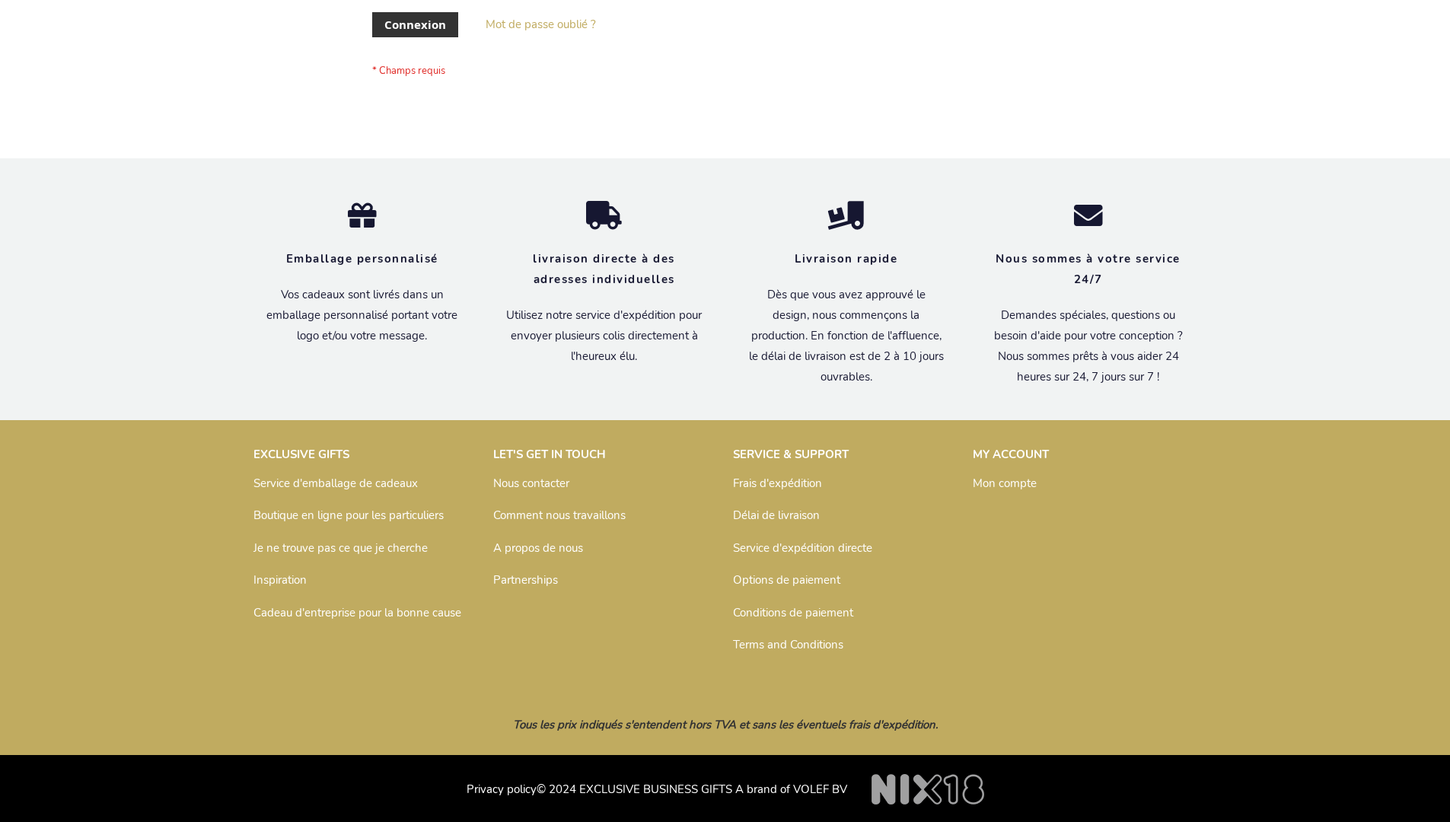
scroll to position [525, 0]
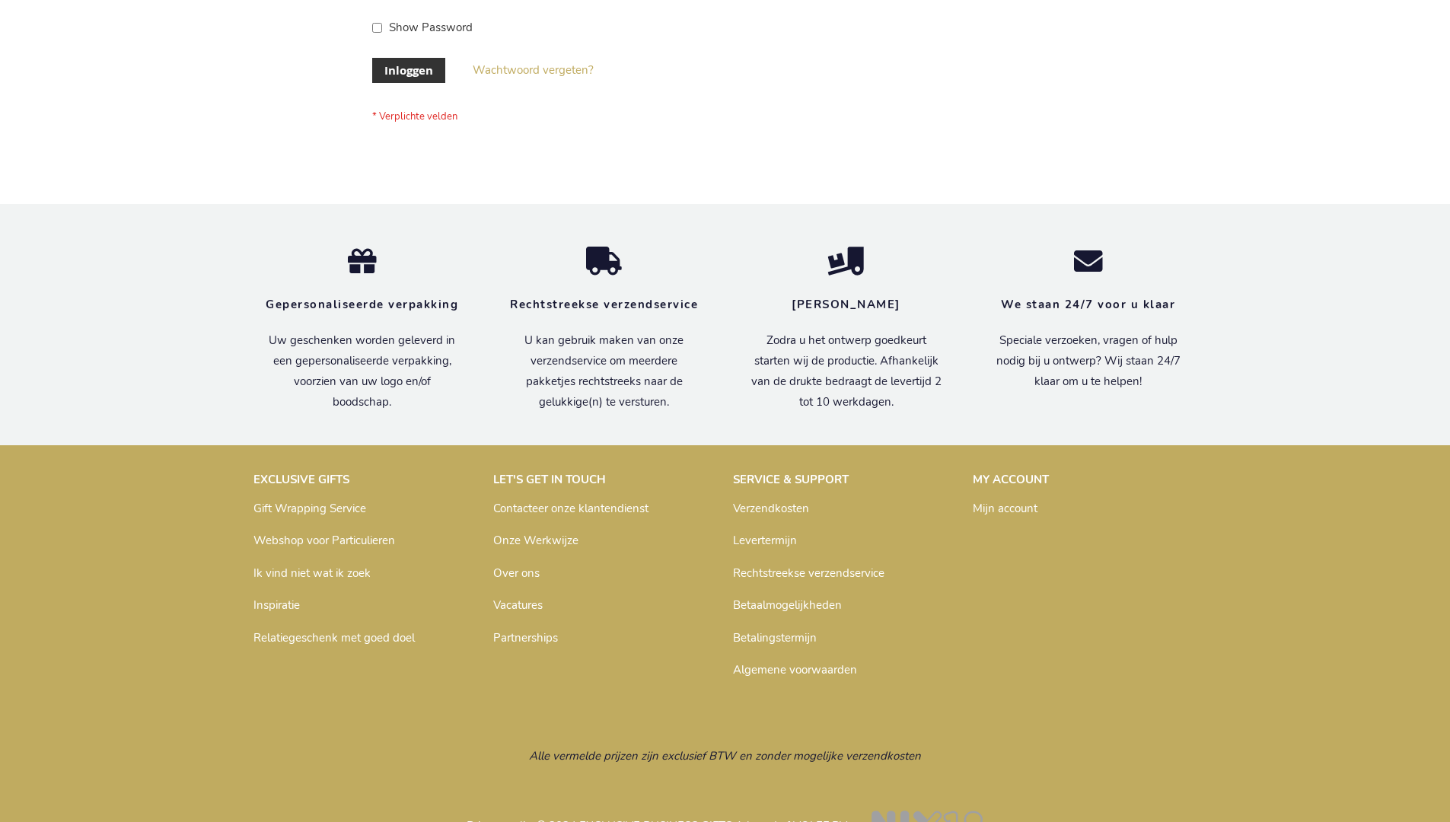
scroll to position [517, 0]
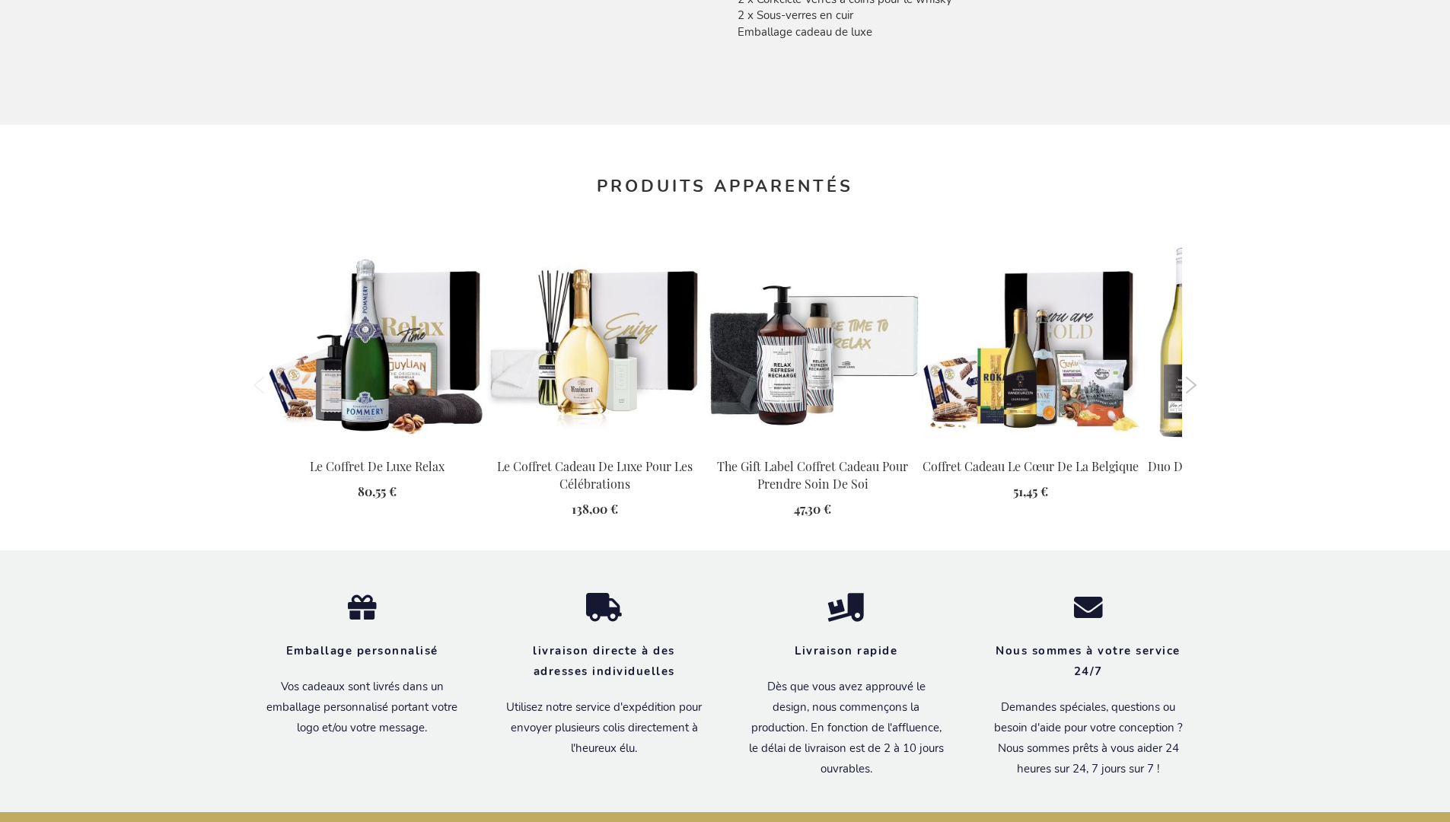
scroll to position [1699, 0]
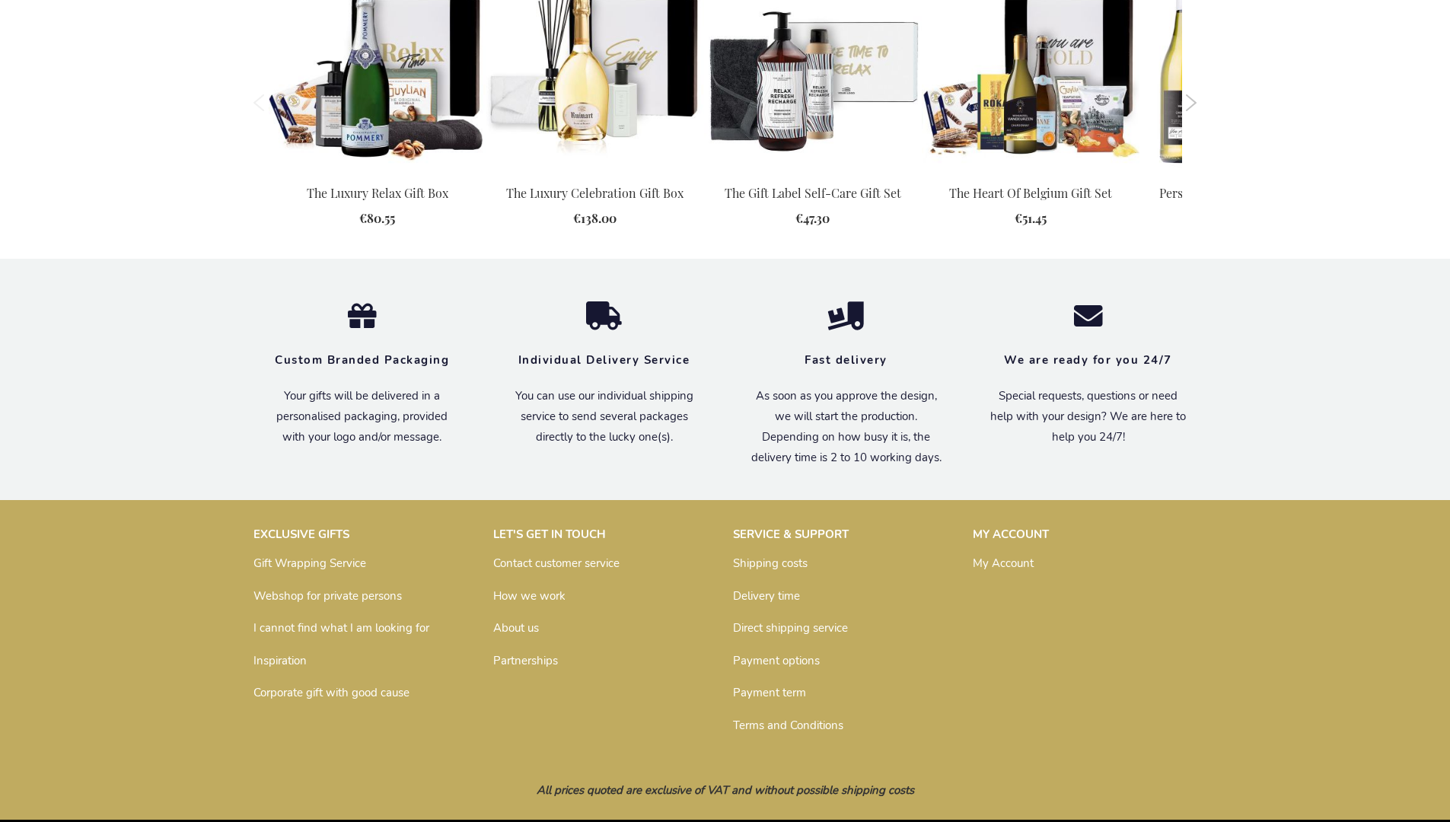
scroll to position [1629, 0]
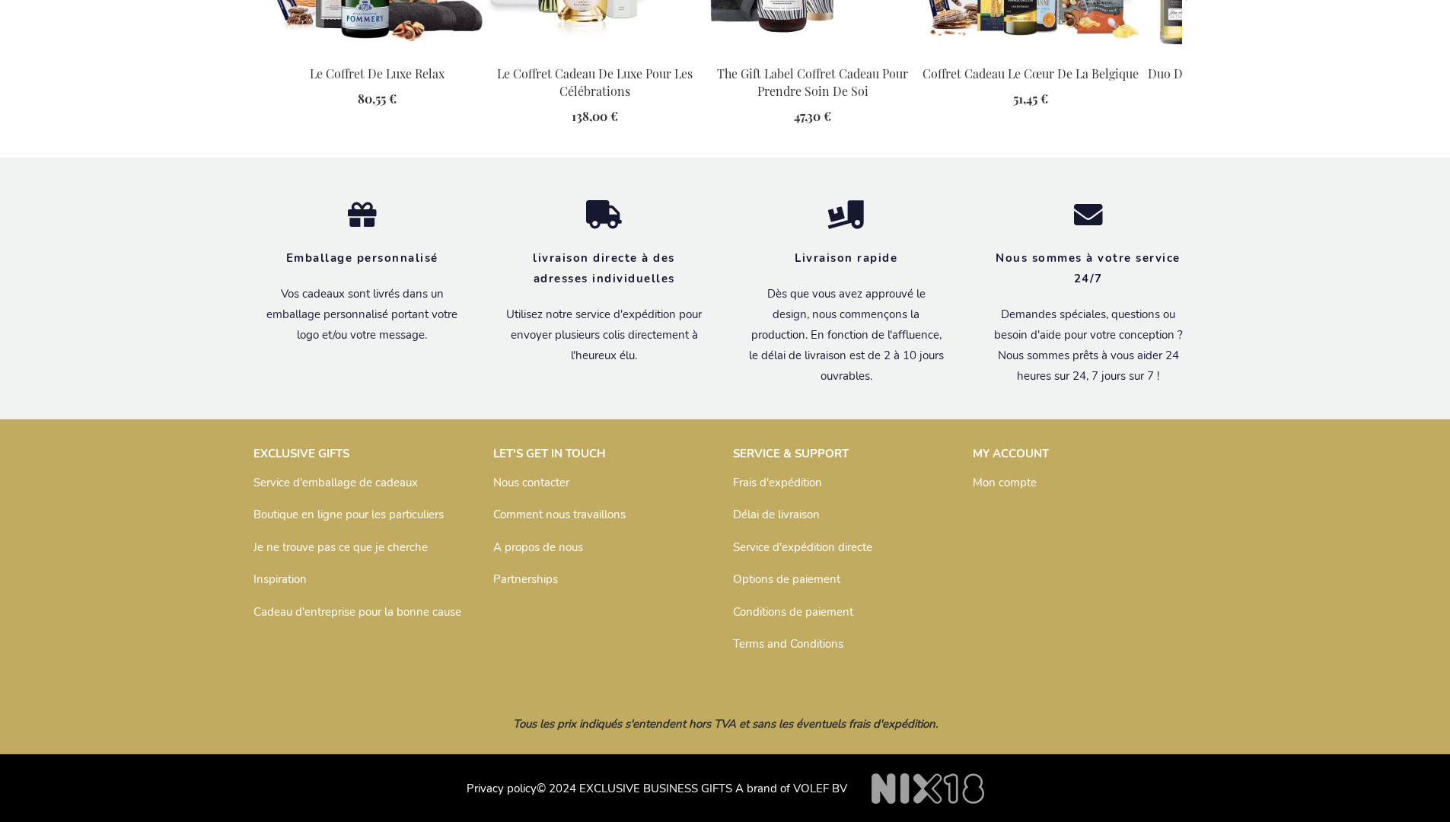
scroll to position [1699, 0]
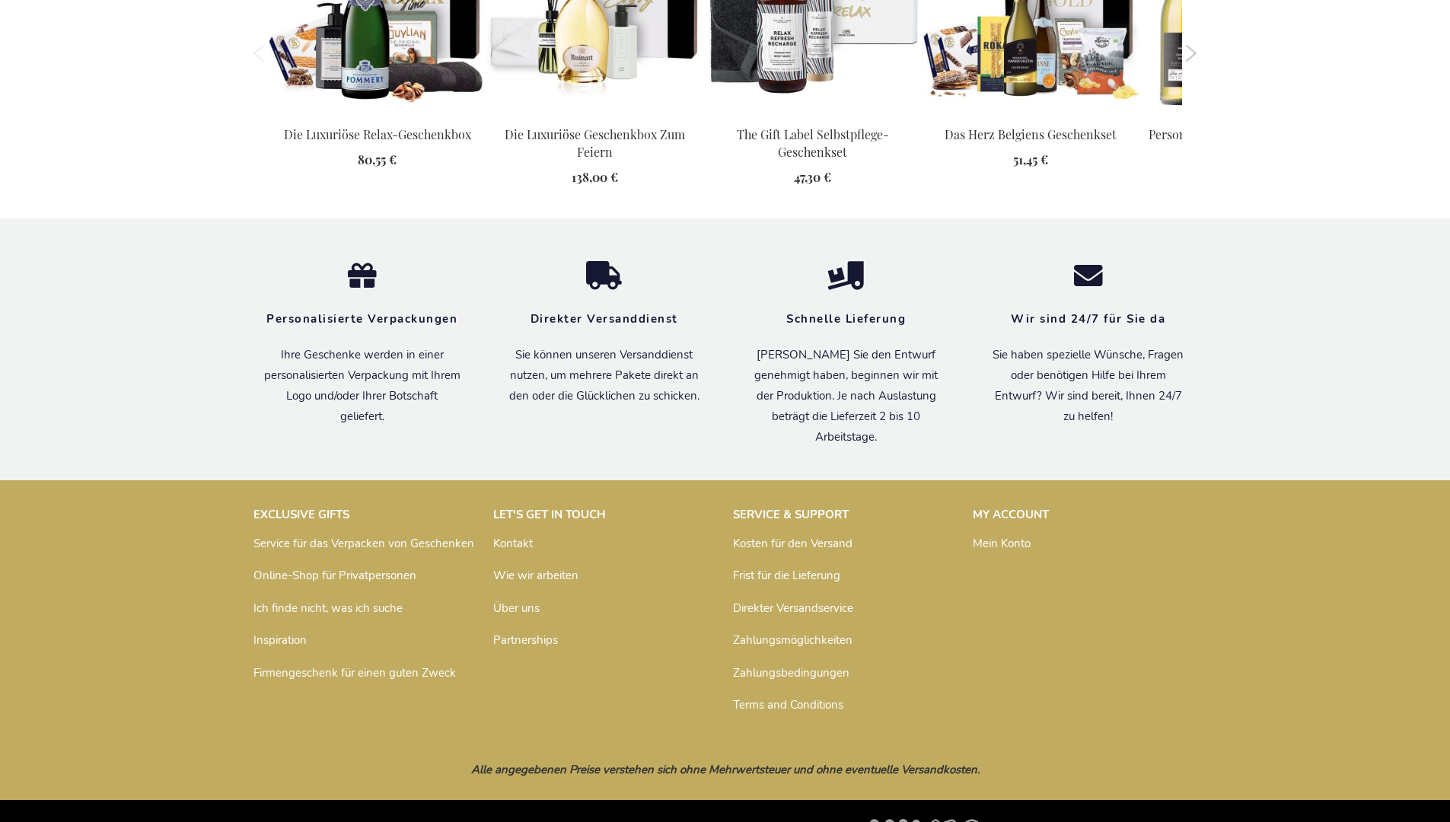
scroll to position [1684, 0]
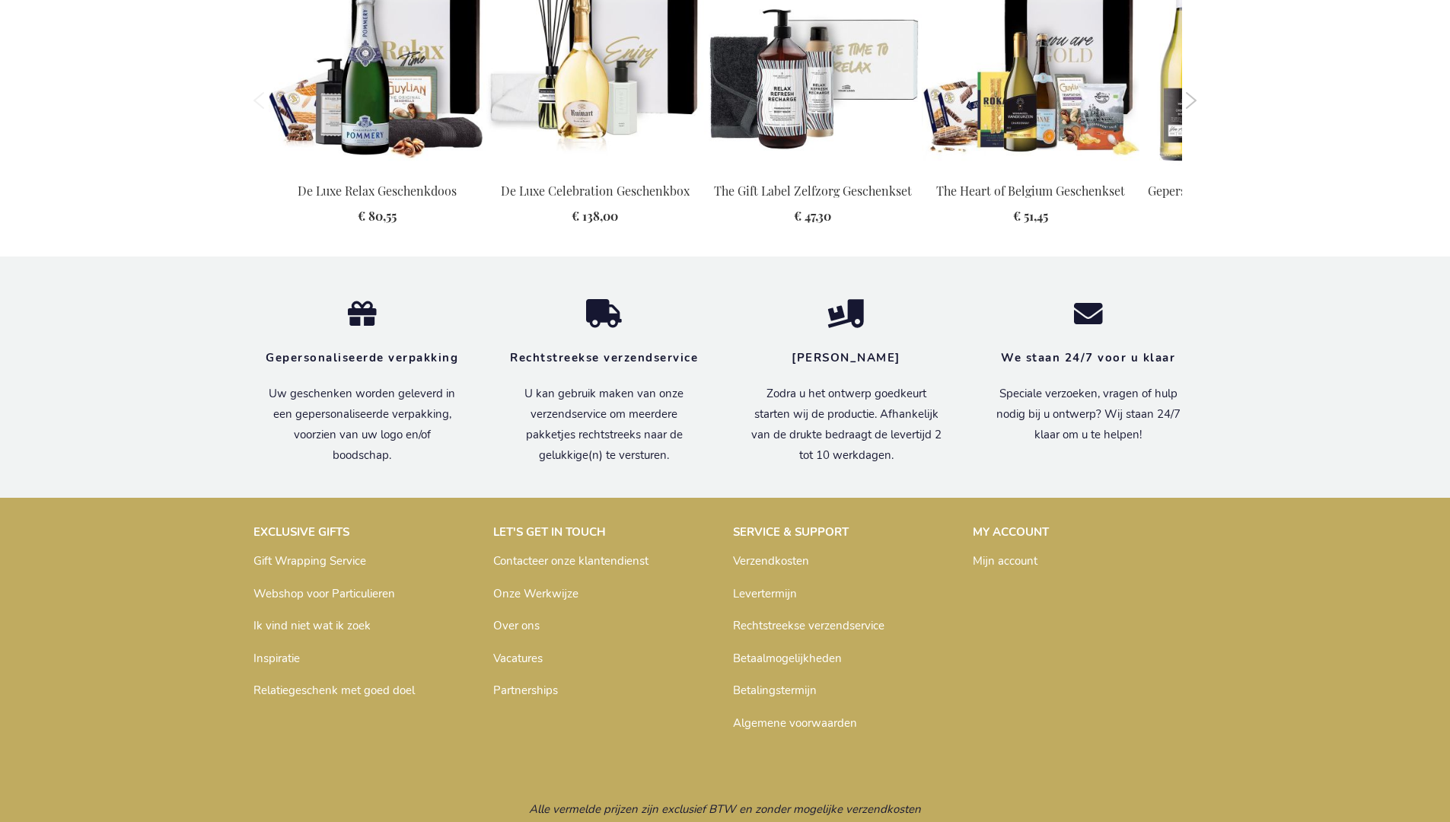
scroll to position [1657, 0]
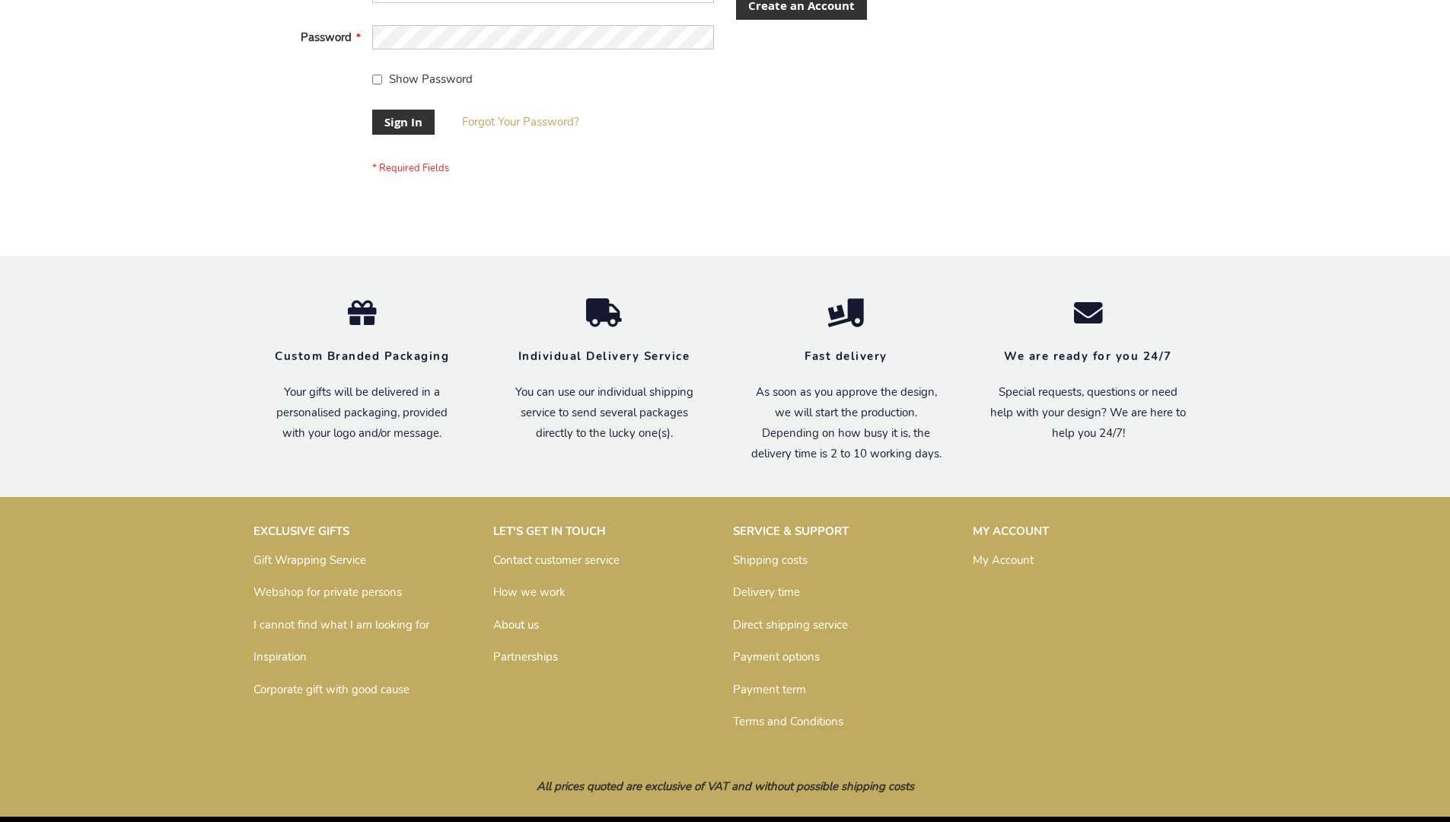
scroll to position [489, 0]
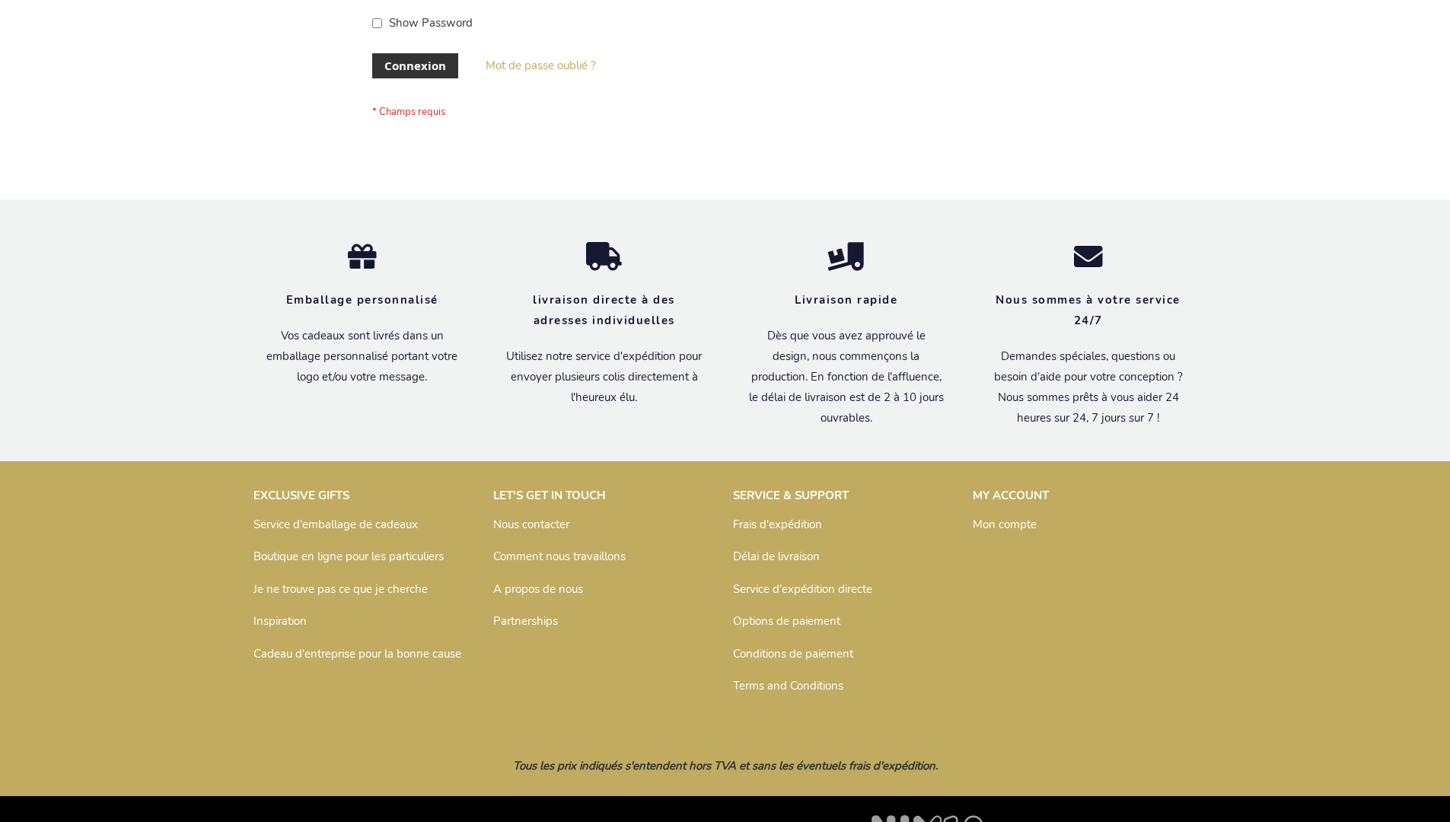
scroll to position [525, 0]
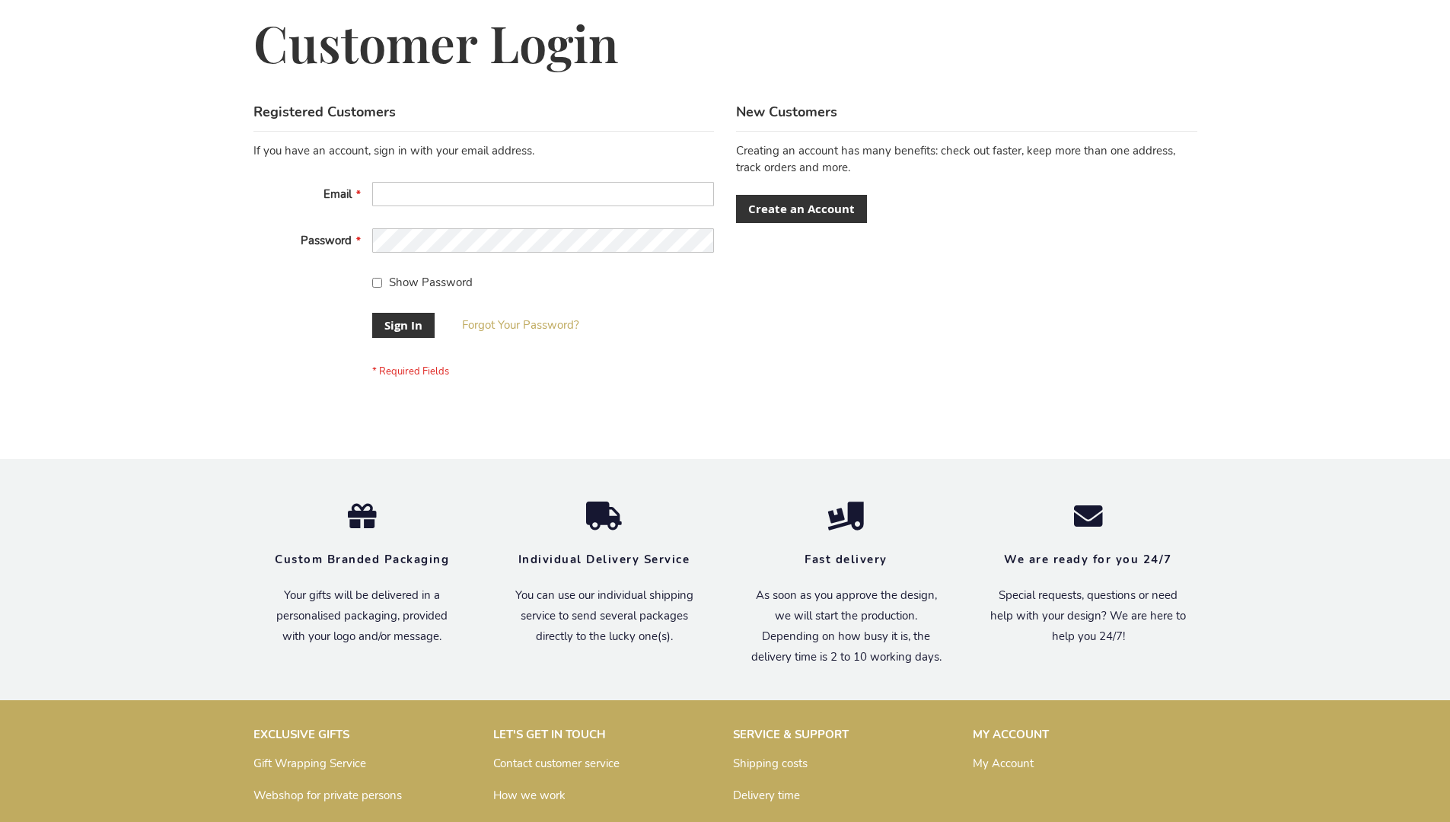
scroll to position [489, 0]
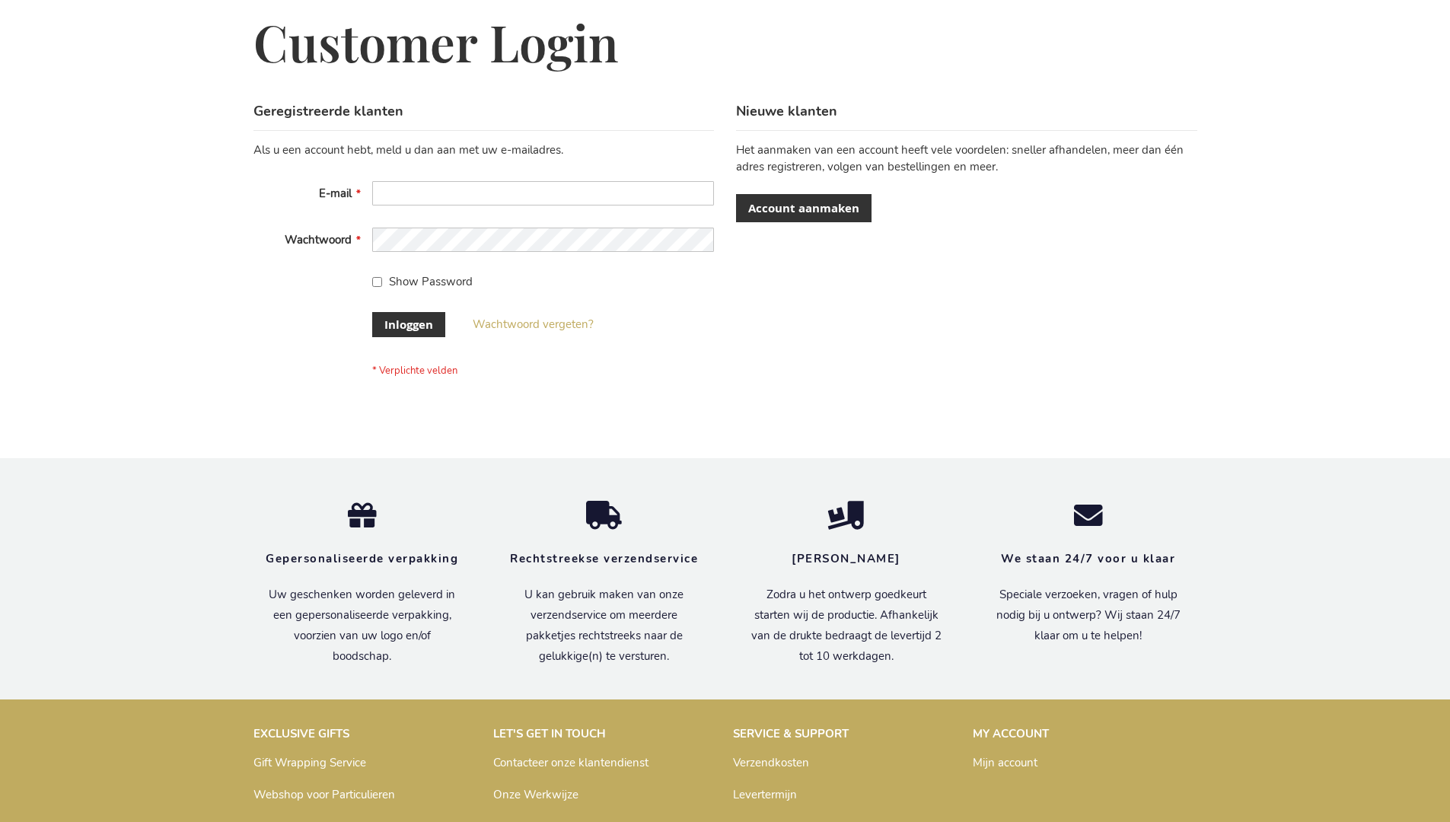
scroll to position [517, 0]
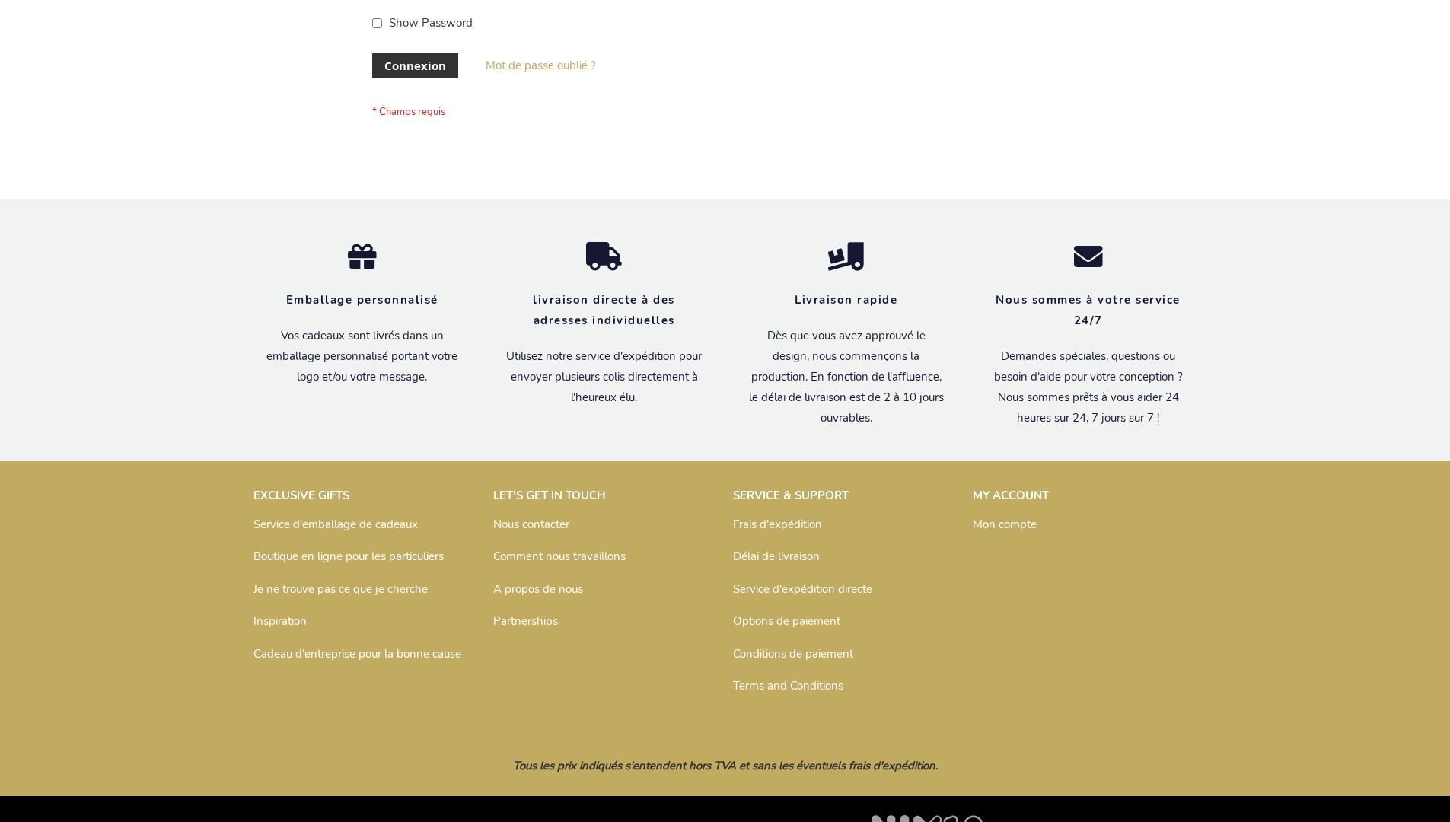
scroll to position [525, 0]
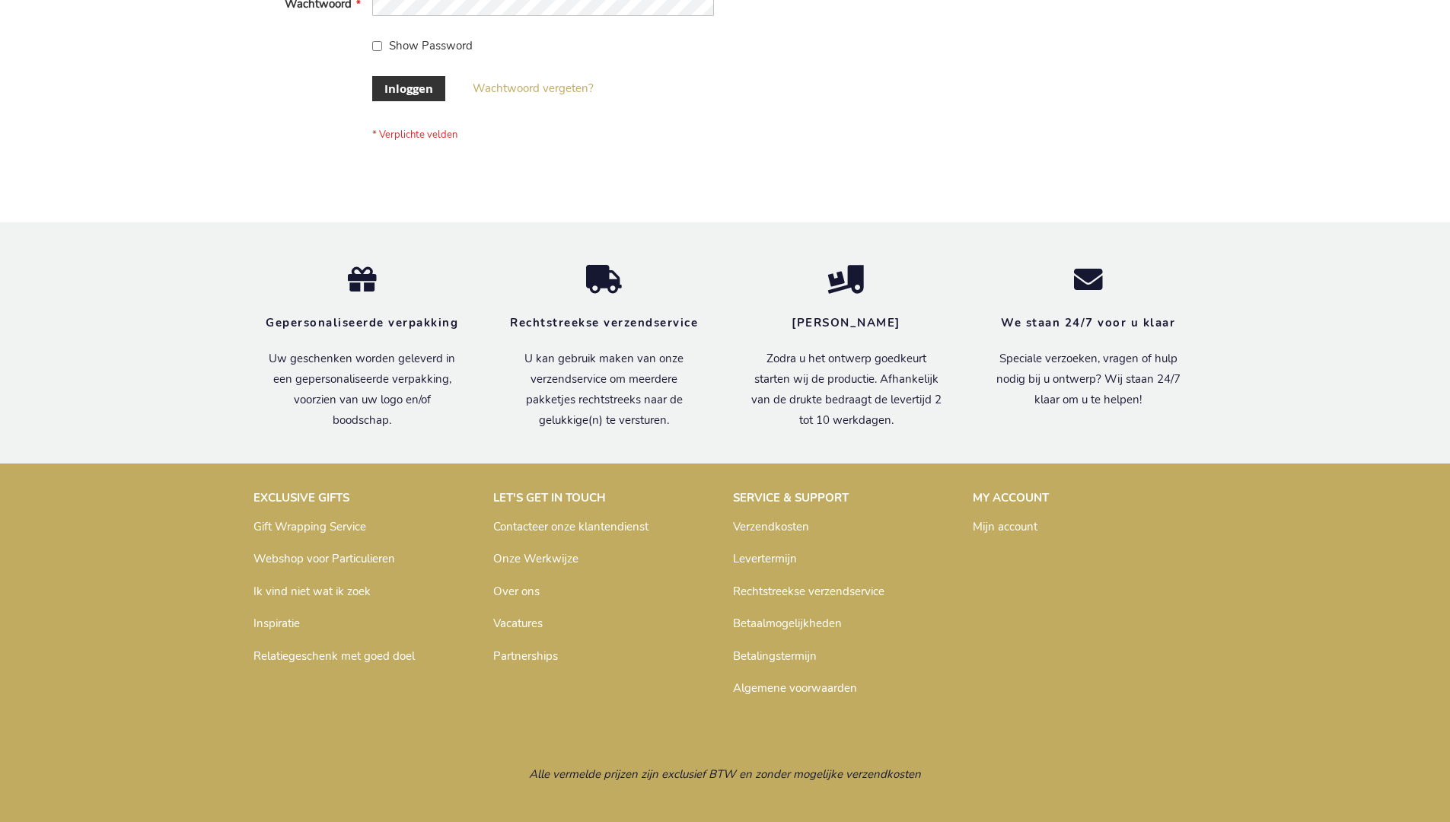
scroll to position [517, 0]
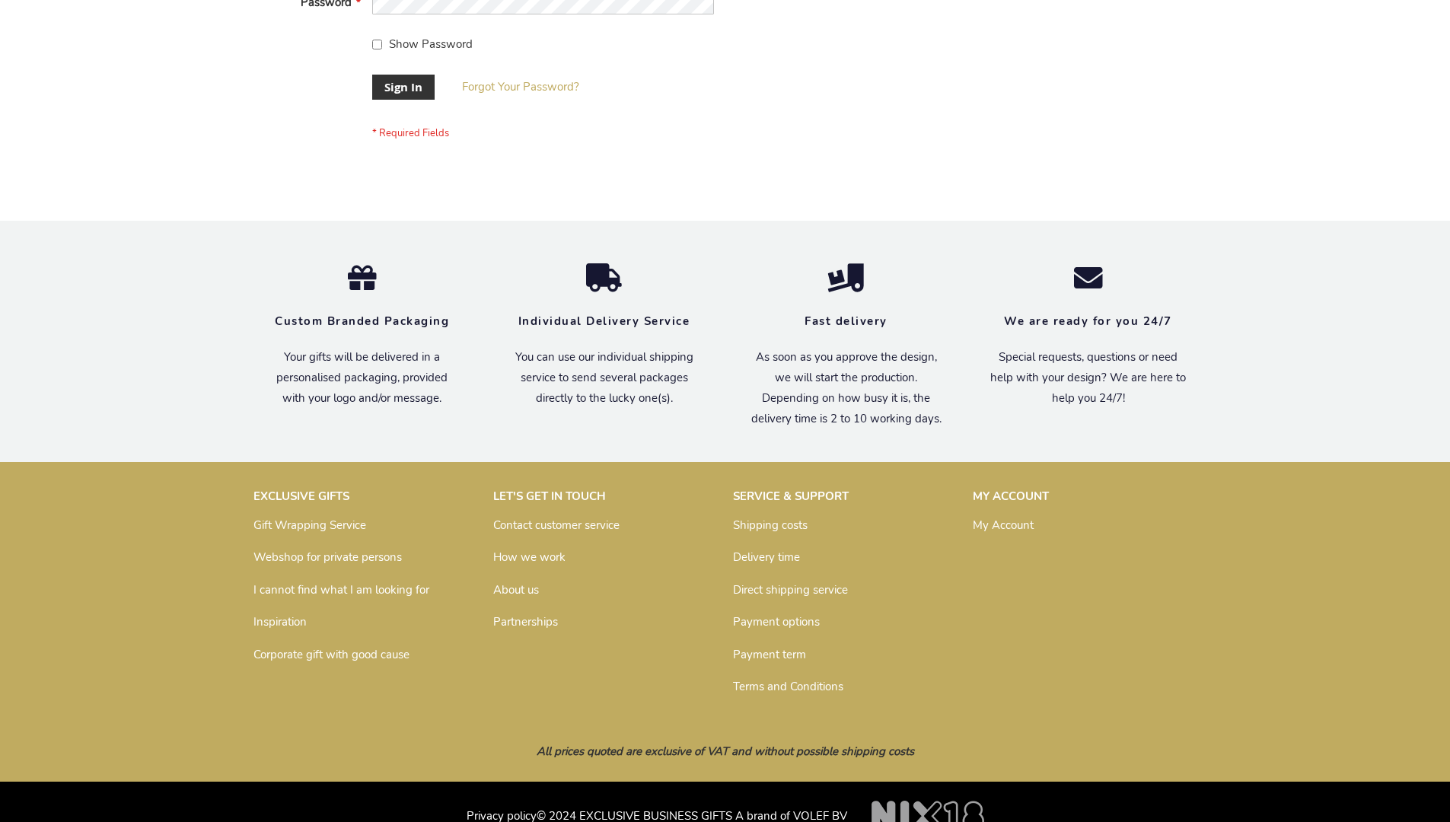
scroll to position [489, 0]
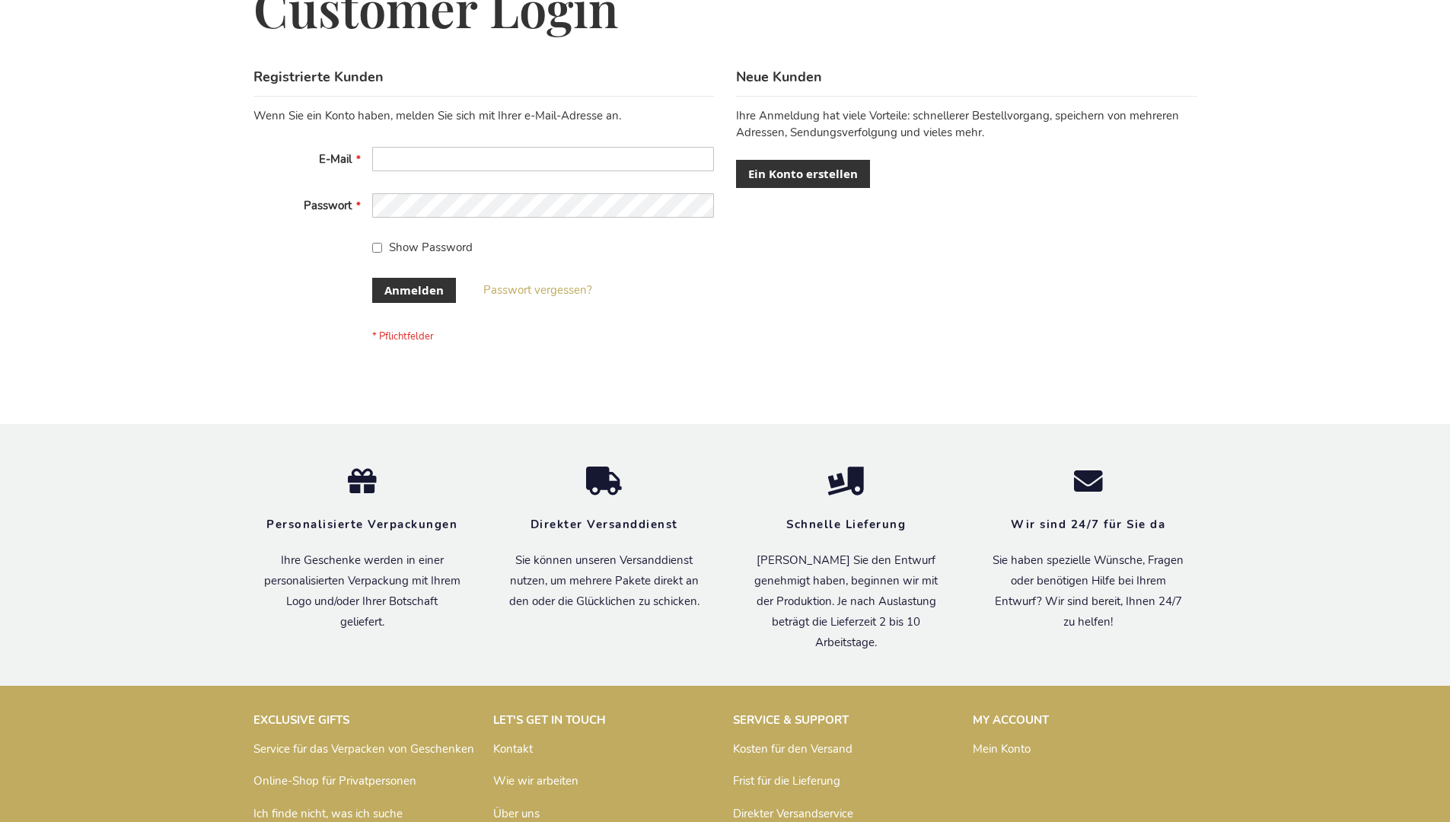
scroll to position [510, 0]
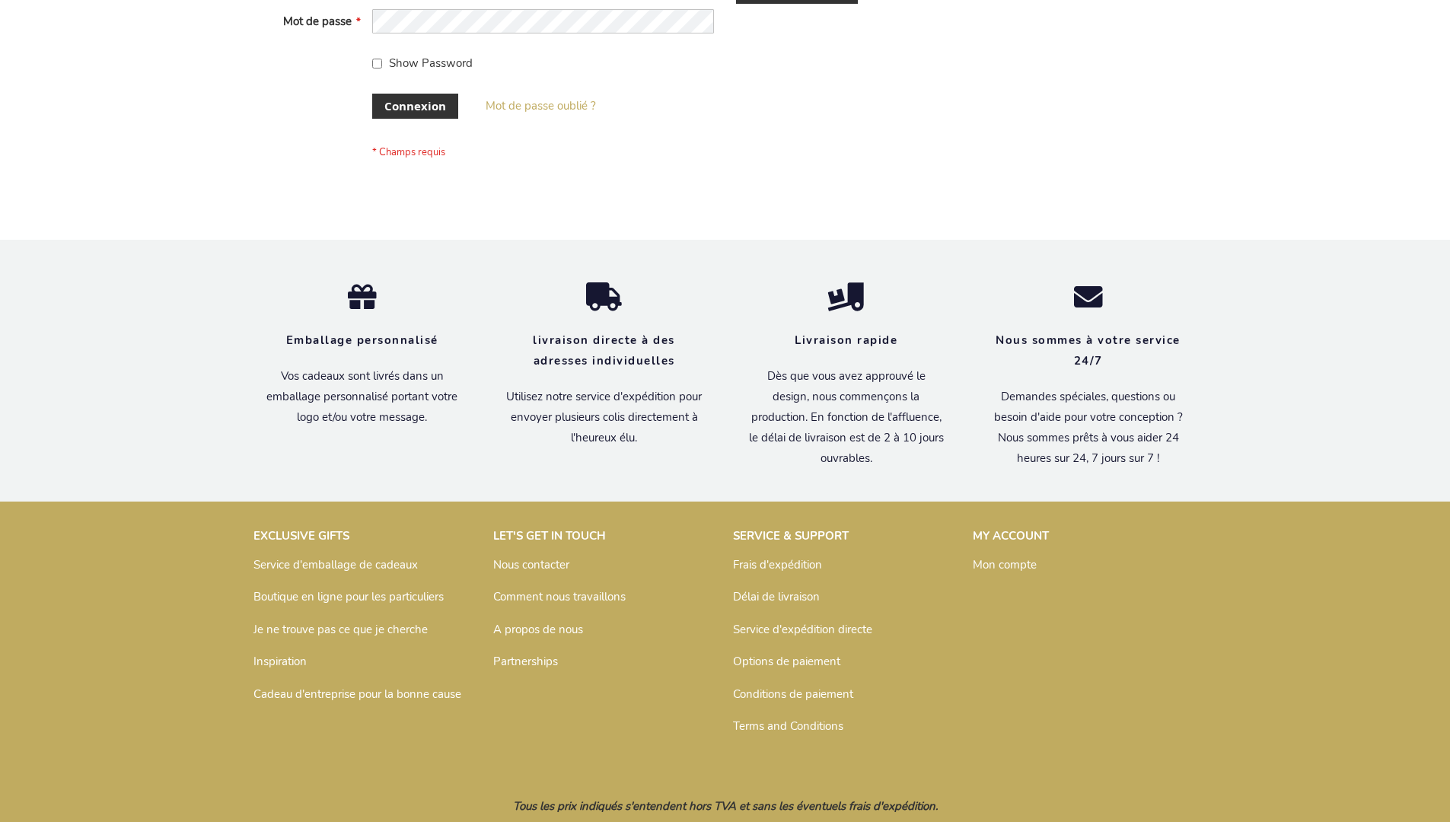
scroll to position [525, 0]
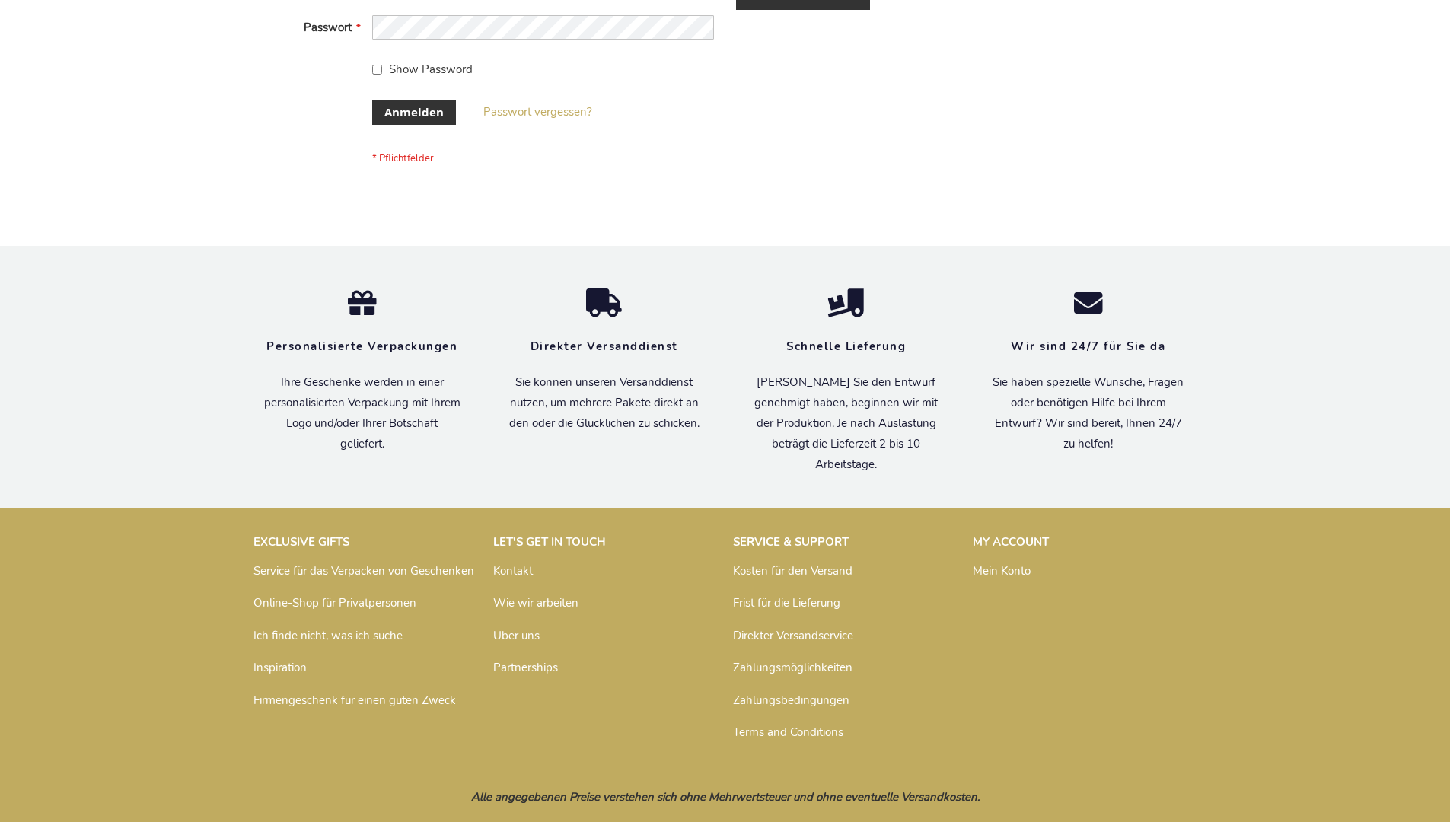
scroll to position [510, 0]
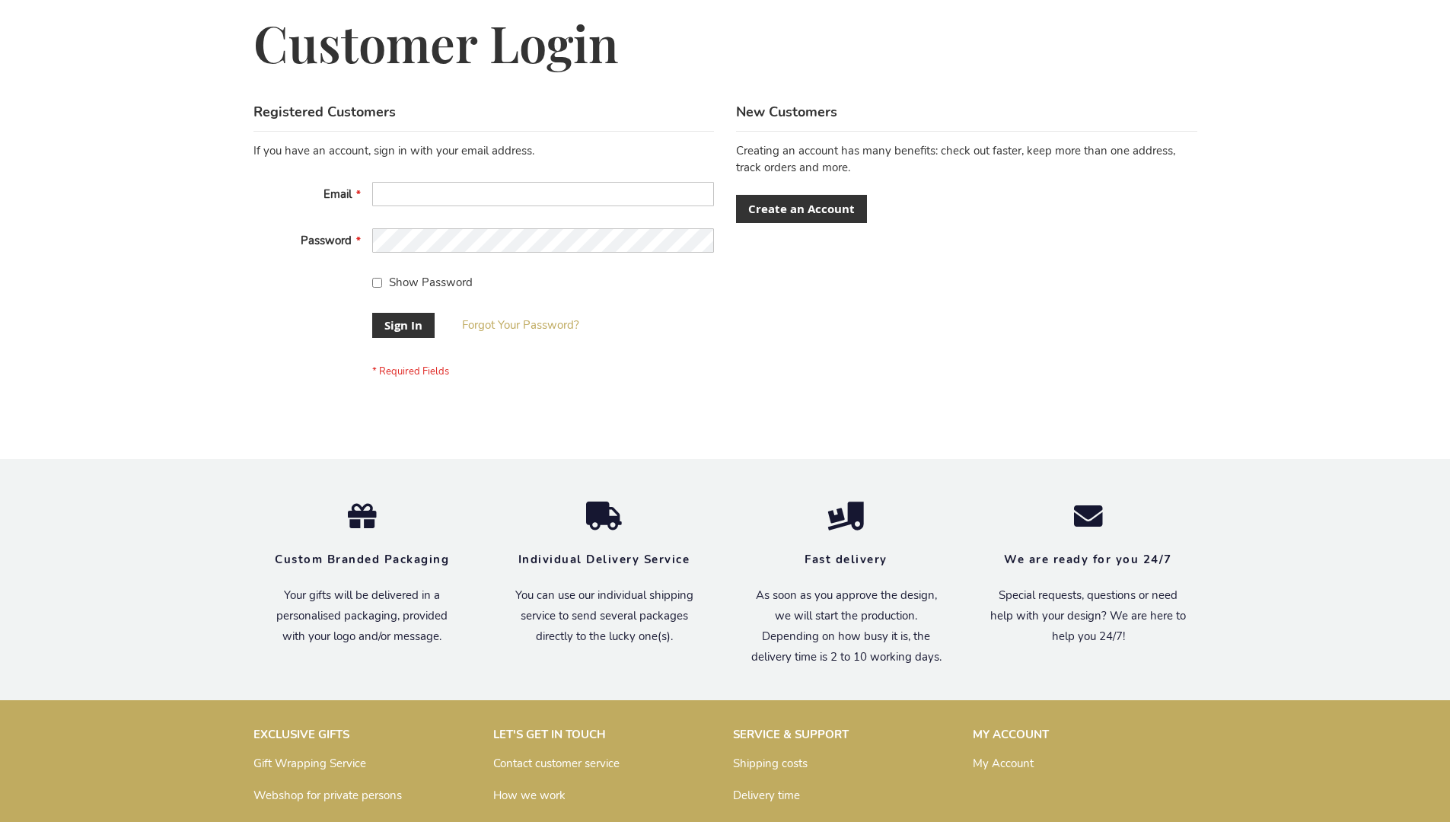
scroll to position [489, 0]
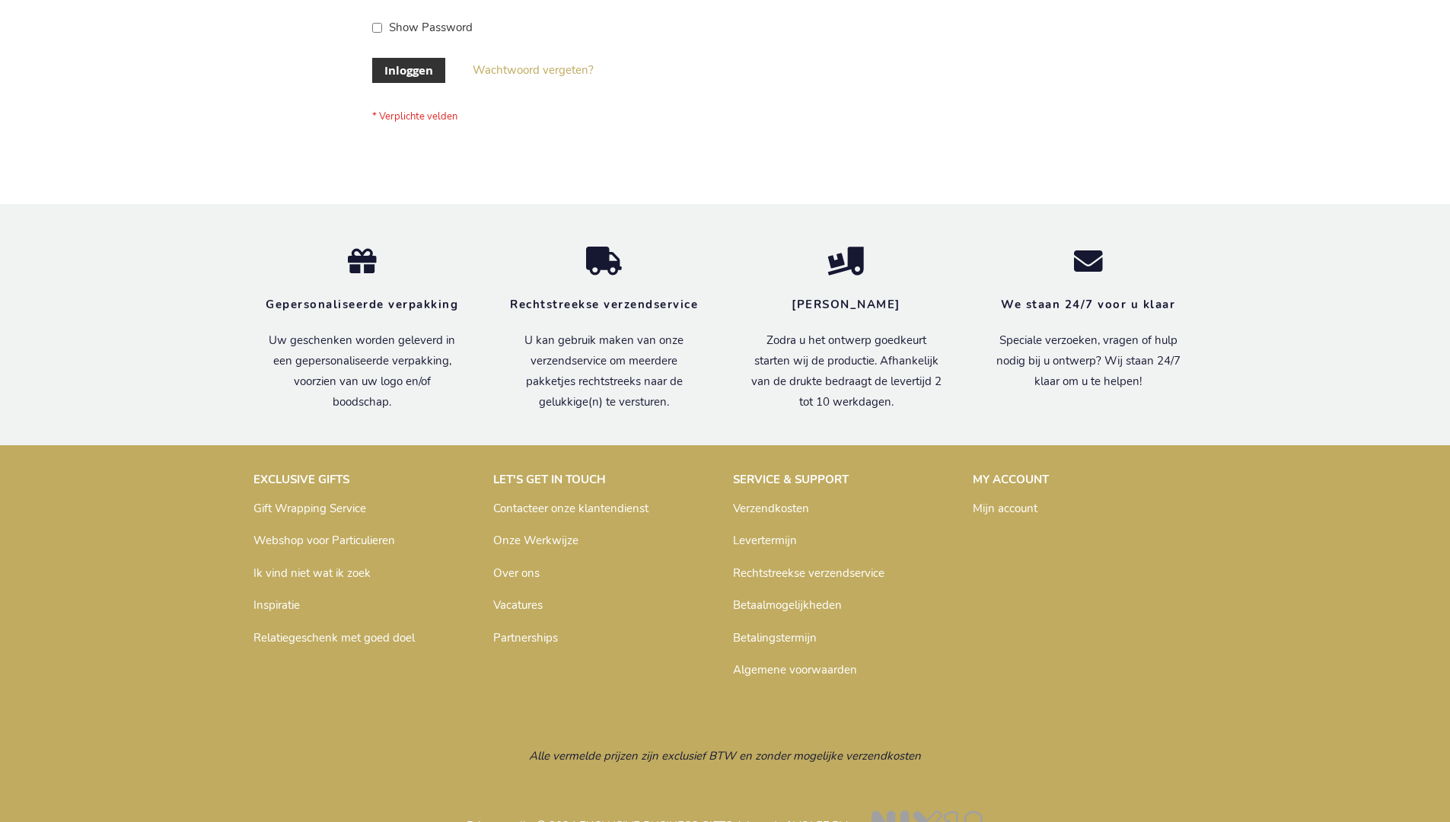
scroll to position [517, 0]
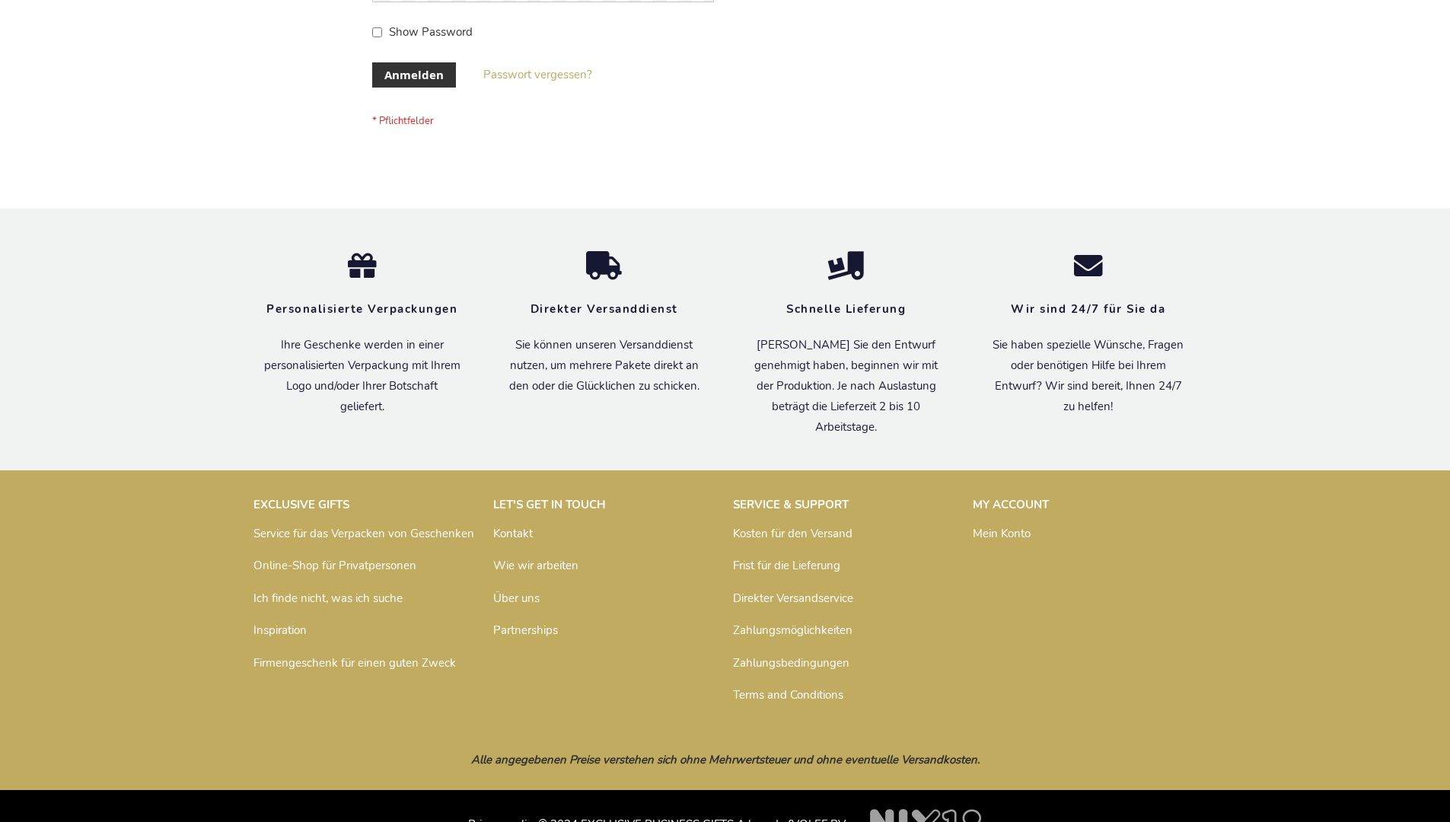
scroll to position [510, 0]
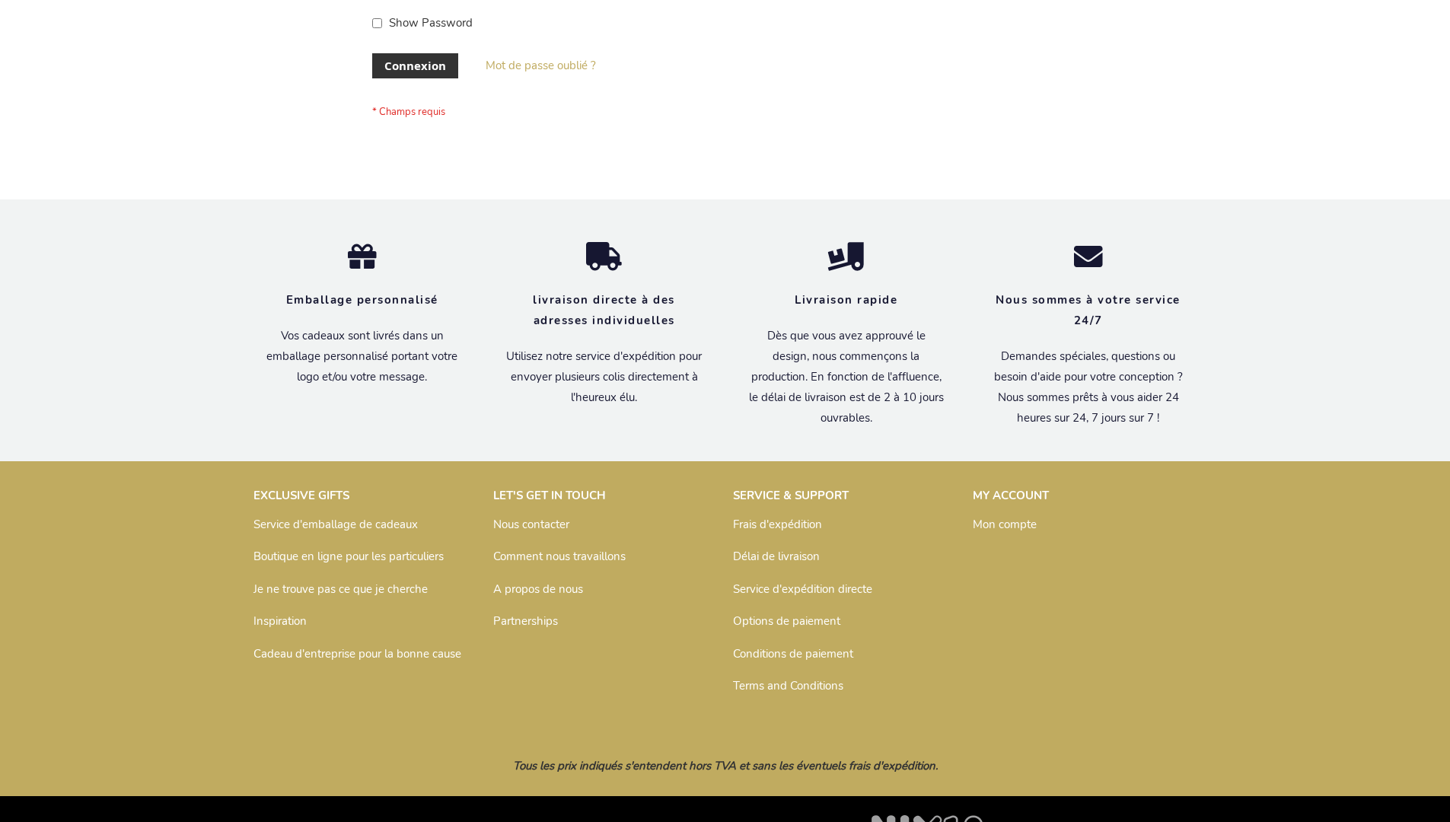
scroll to position [525, 0]
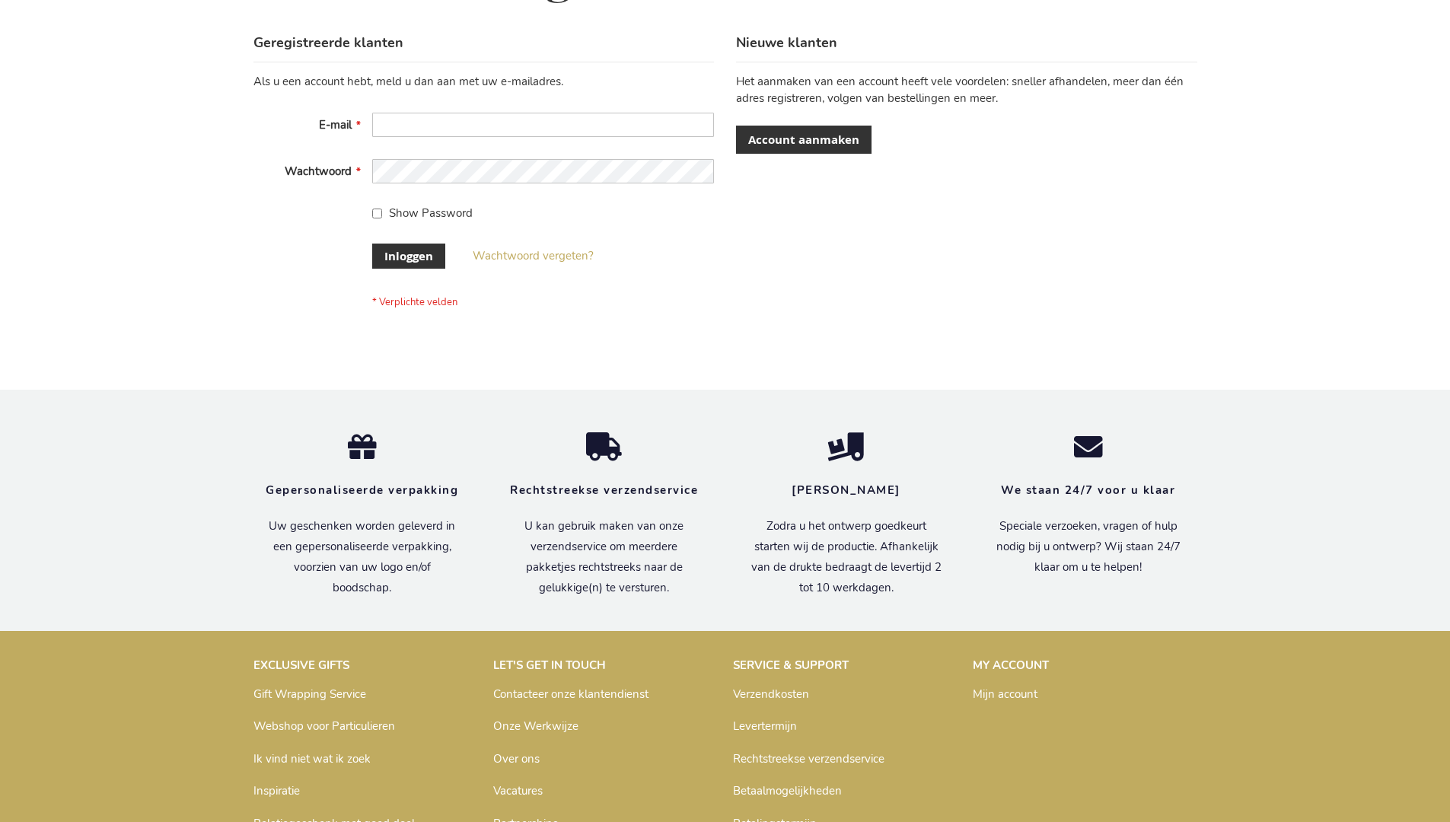
scroll to position [517, 0]
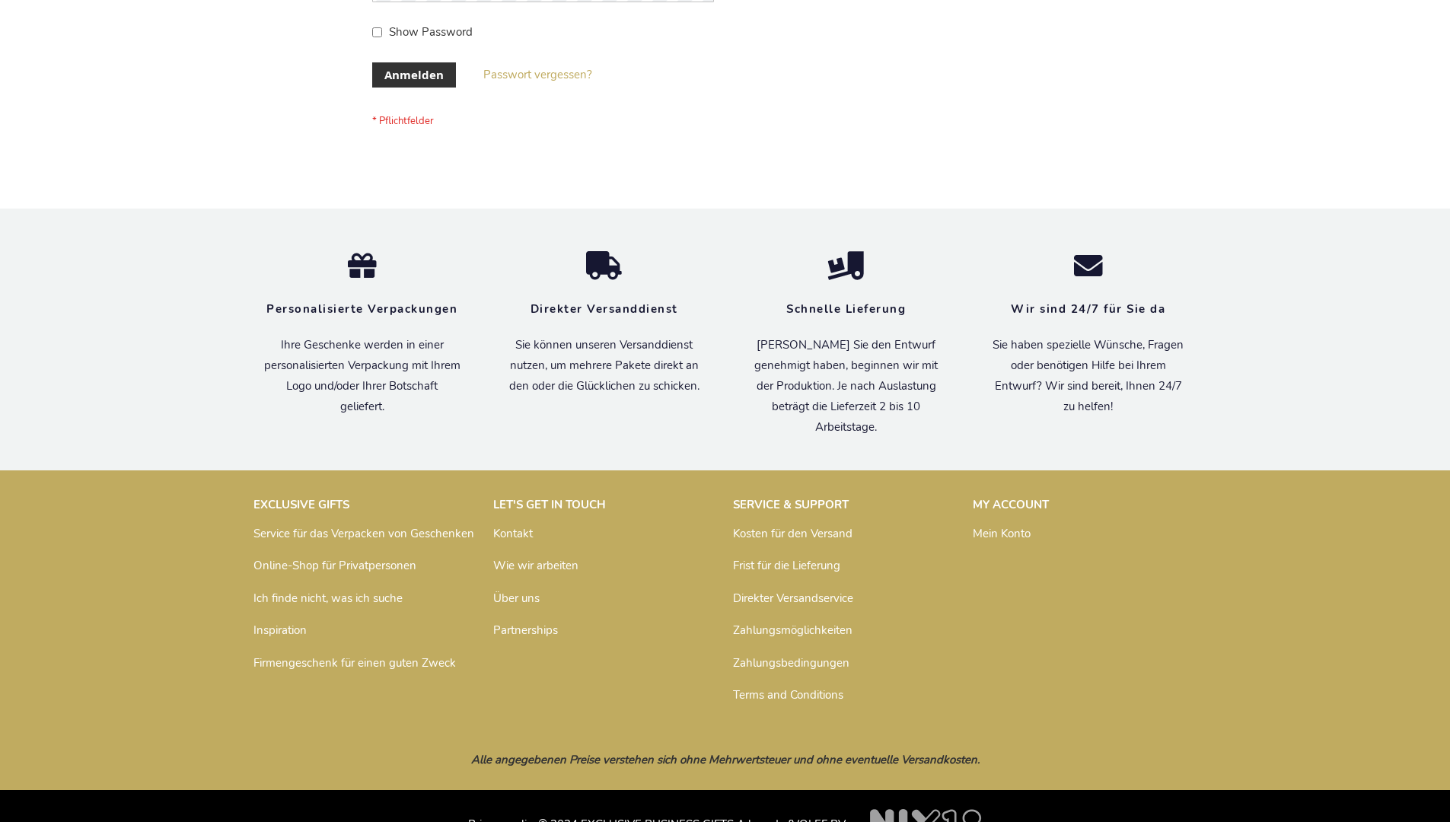
scroll to position [510, 0]
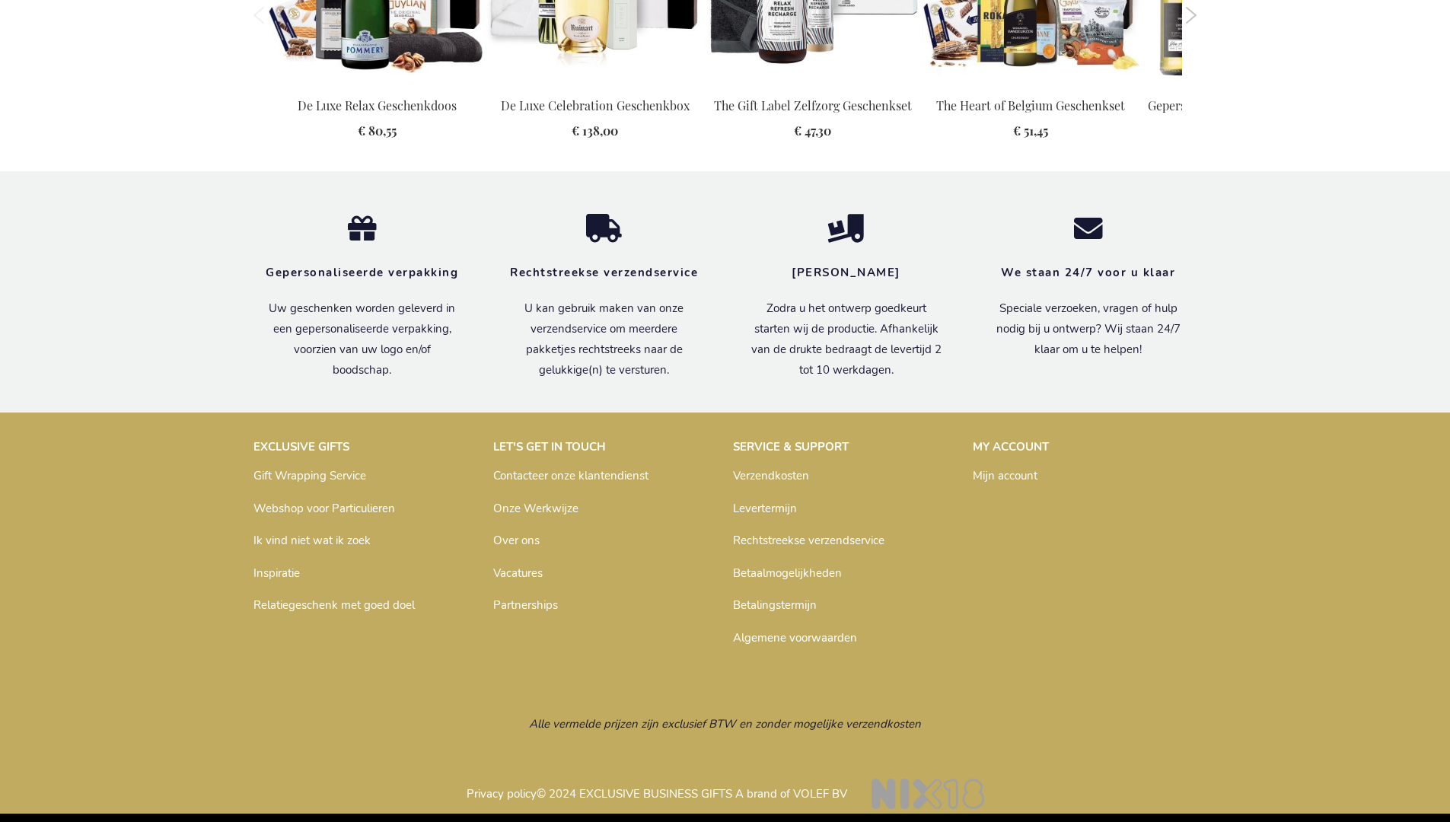
scroll to position [1657, 0]
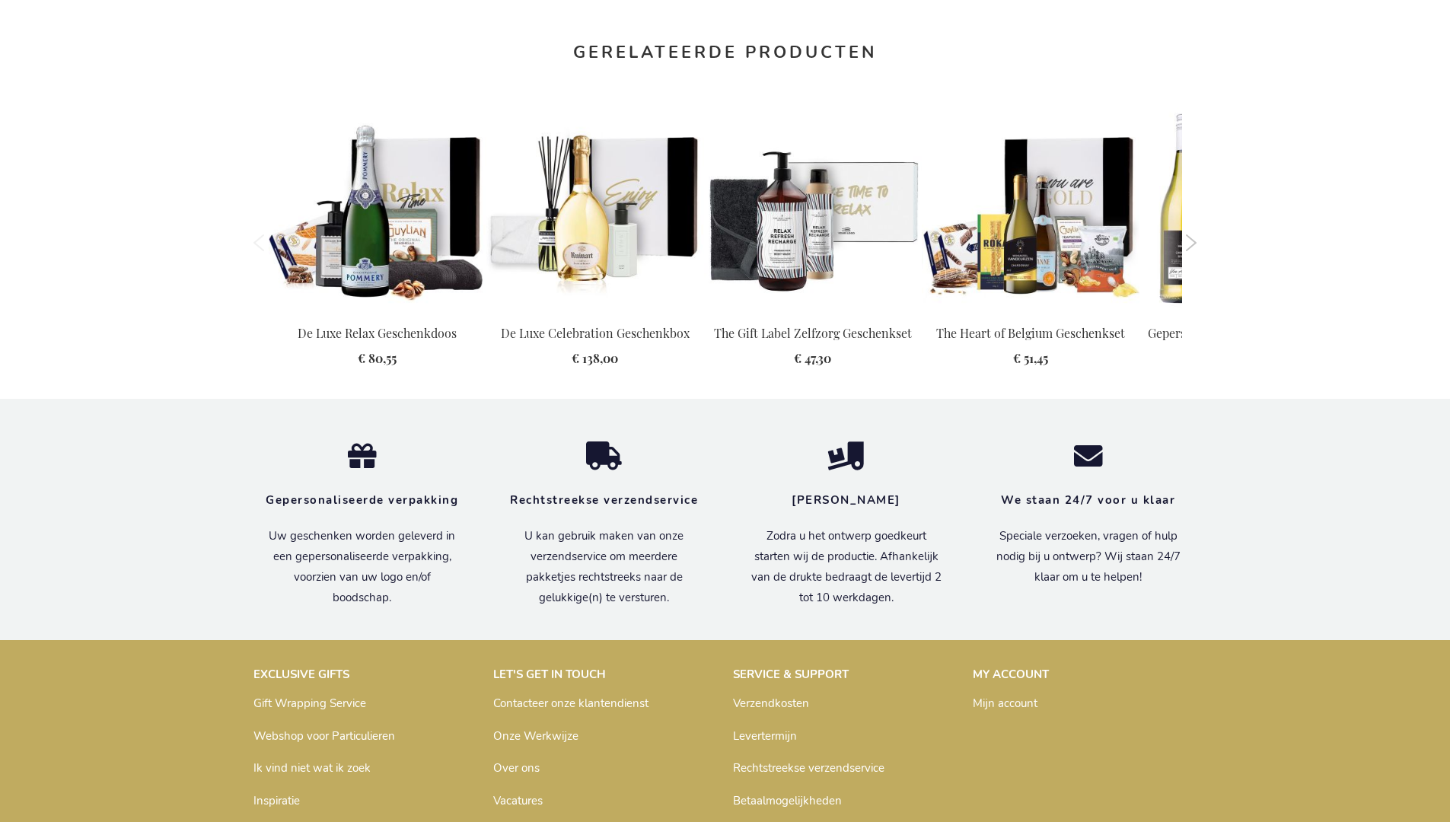
scroll to position [1657, 0]
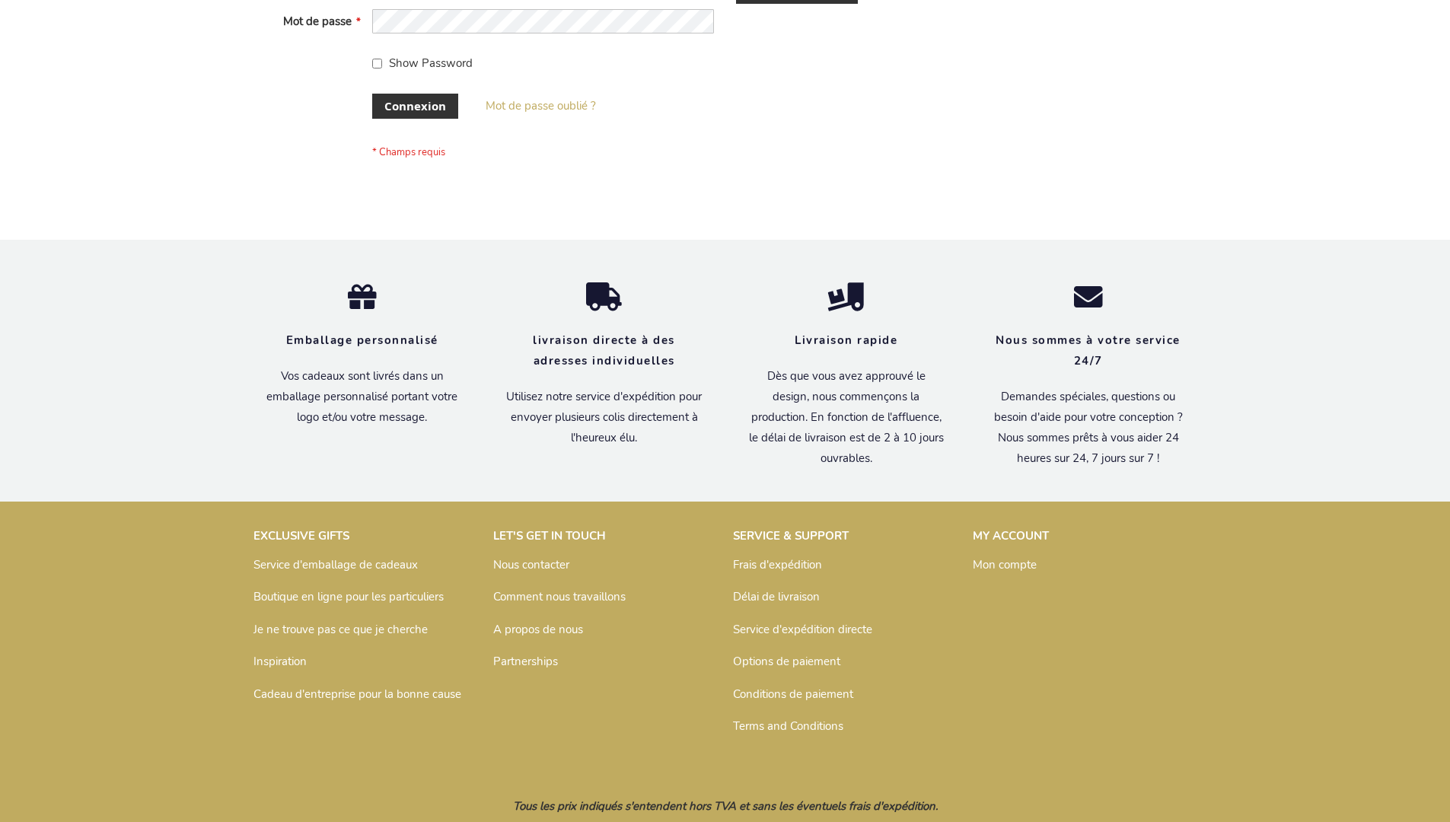
scroll to position [525, 0]
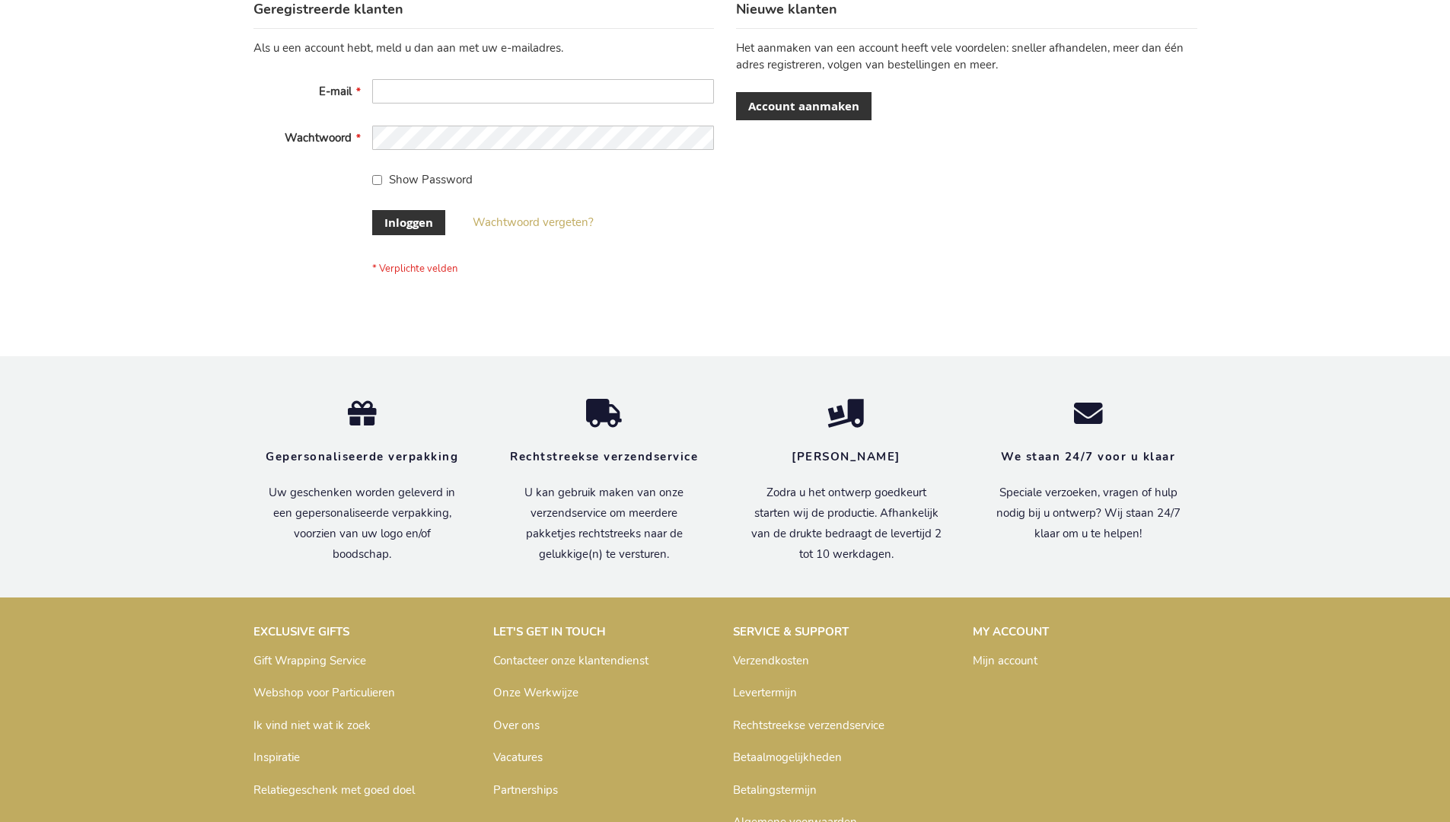
scroll to position [517, 0]
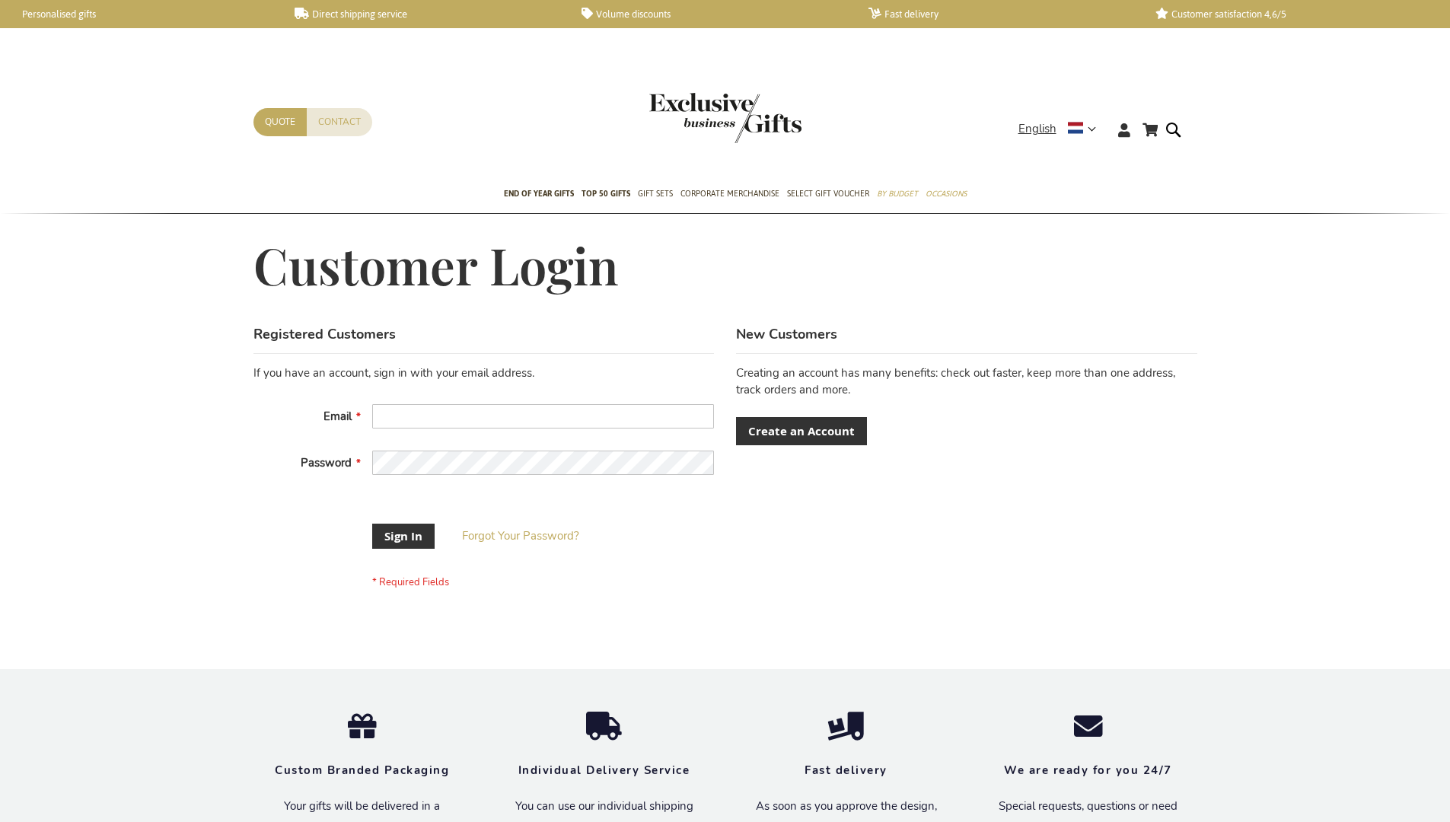
scroll to position [477, 0]
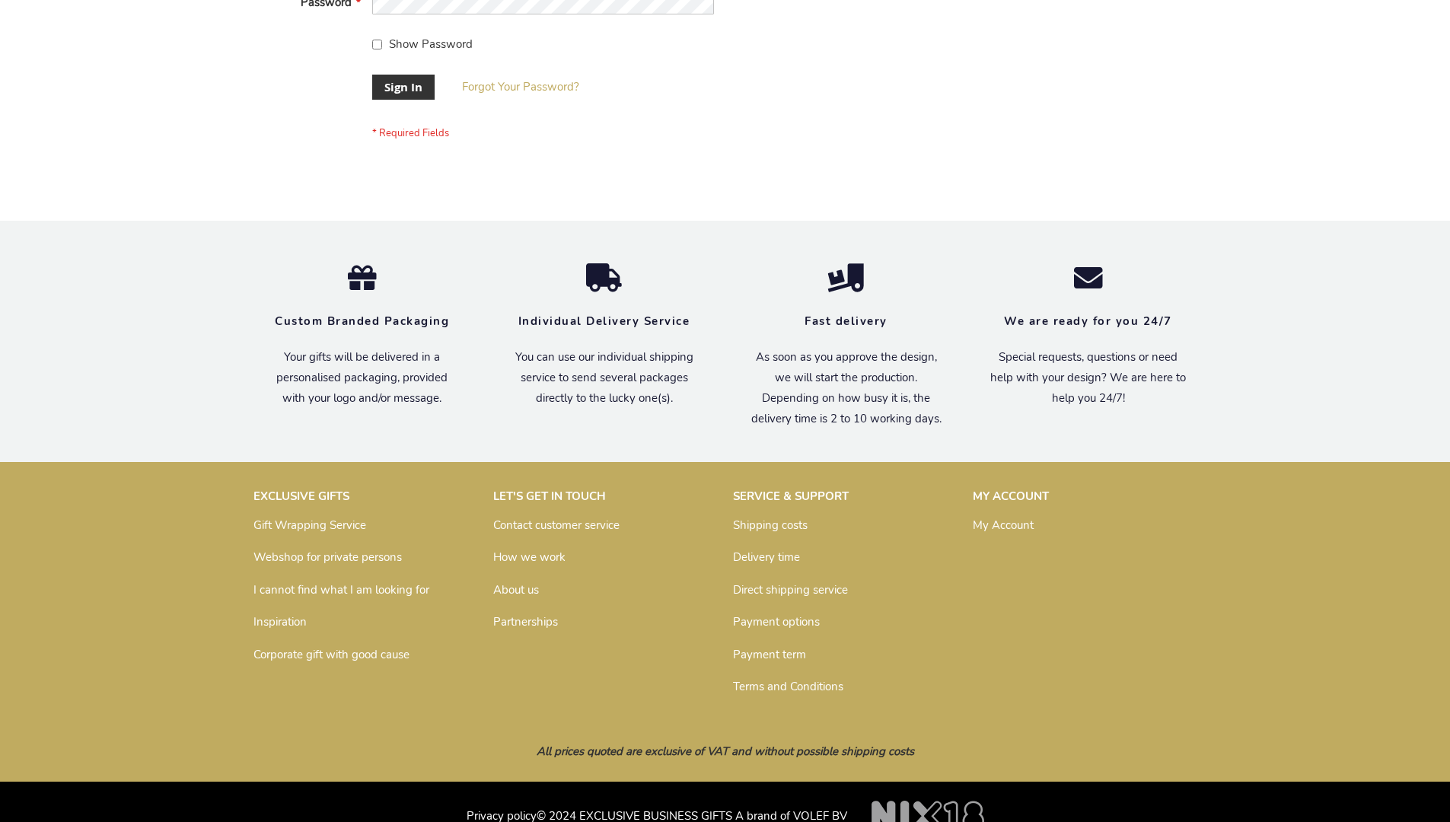
scroll to position [489, 0]
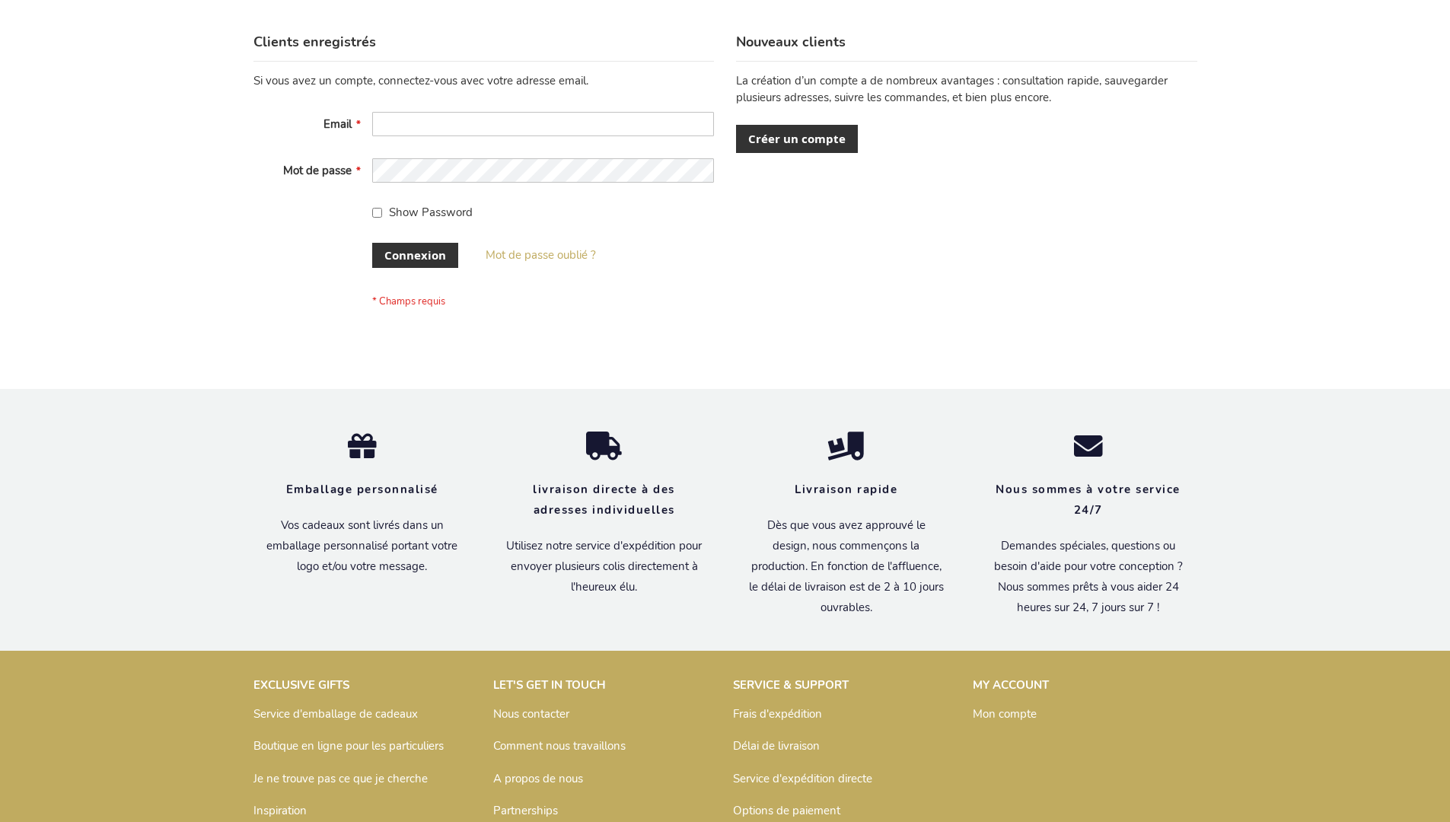
scroll to position [525, 0]
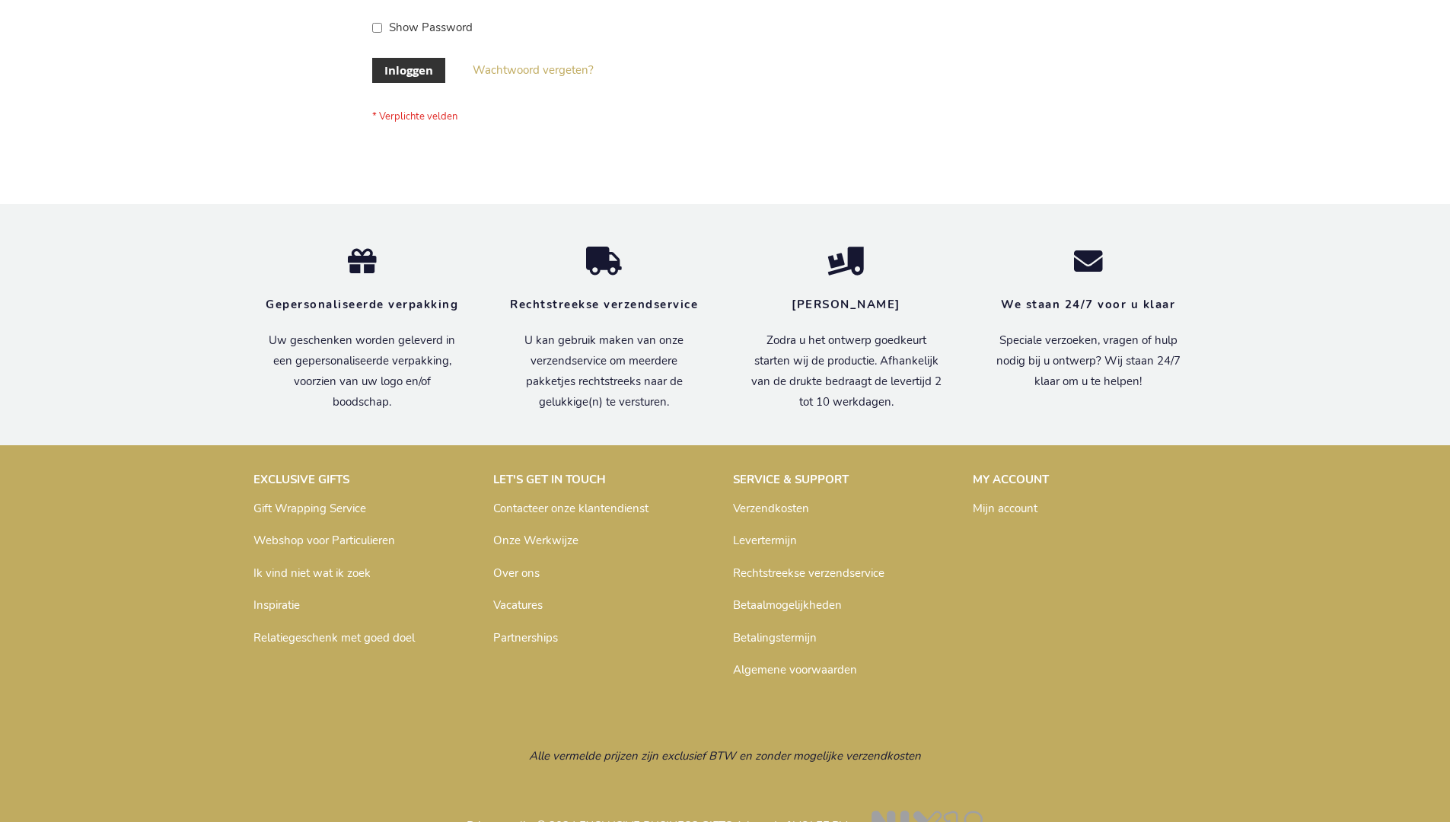
scroll to position [517, 0]
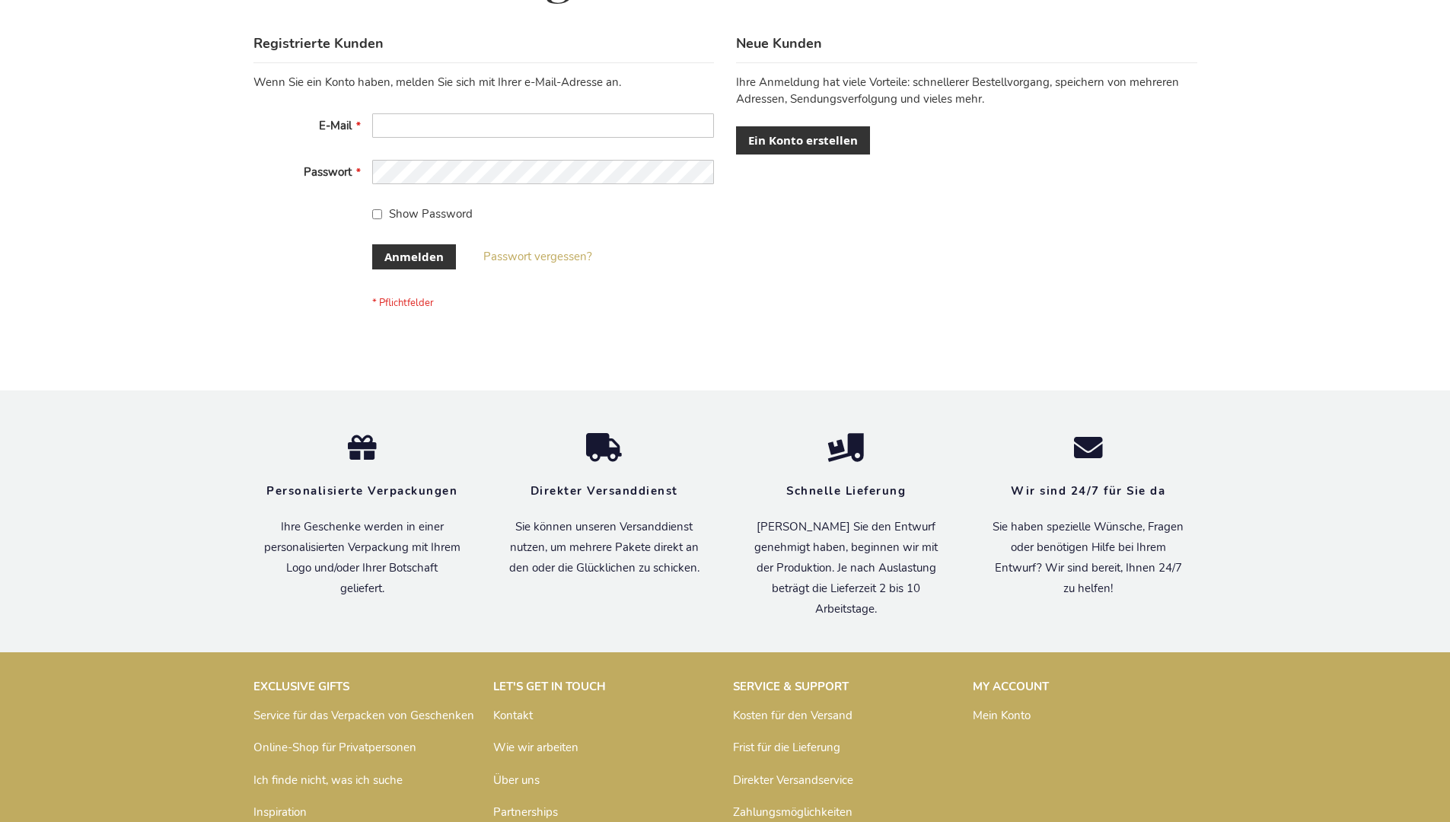
scroll to position [510, 0]
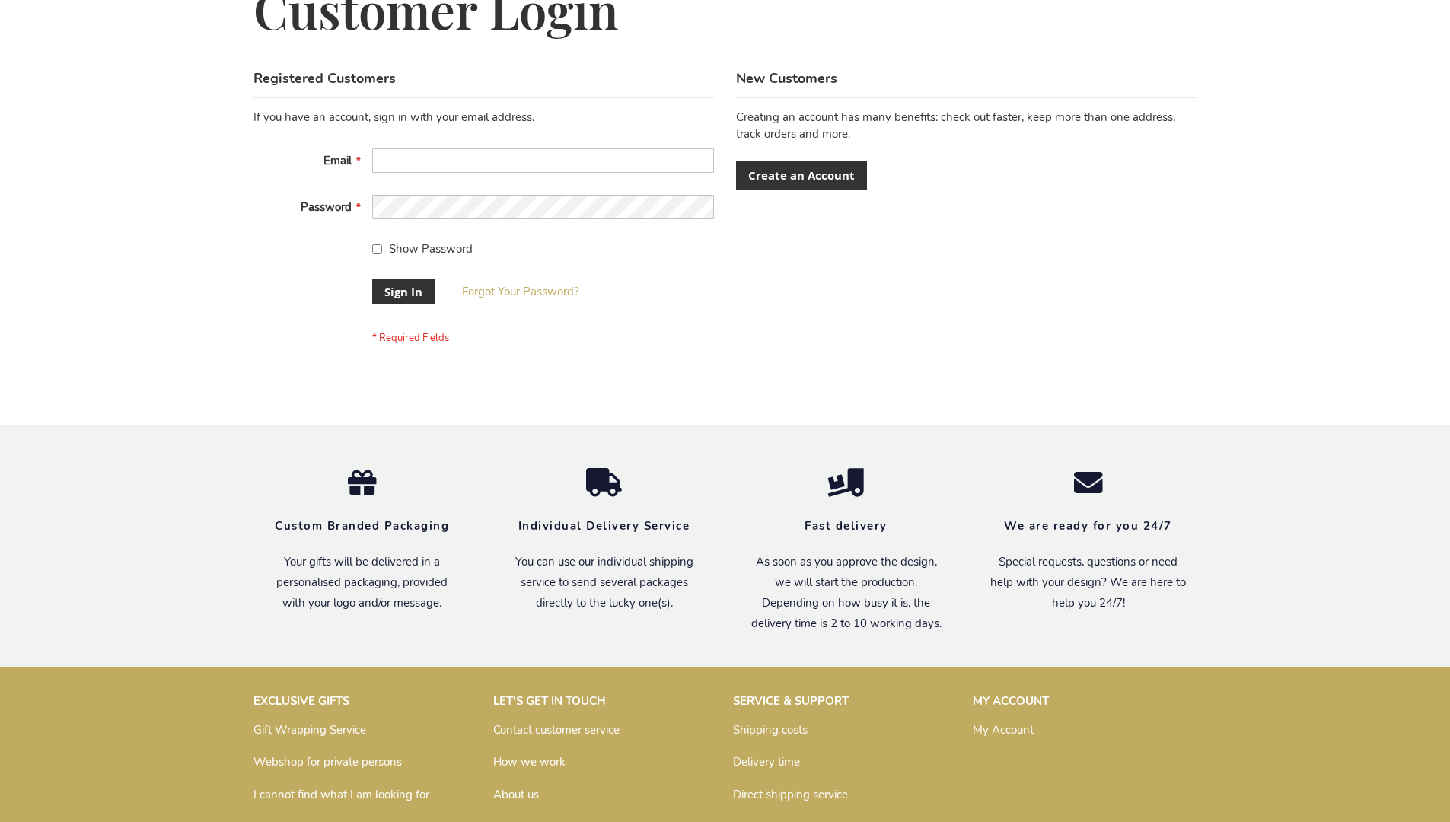
scroll to position [489, 0]
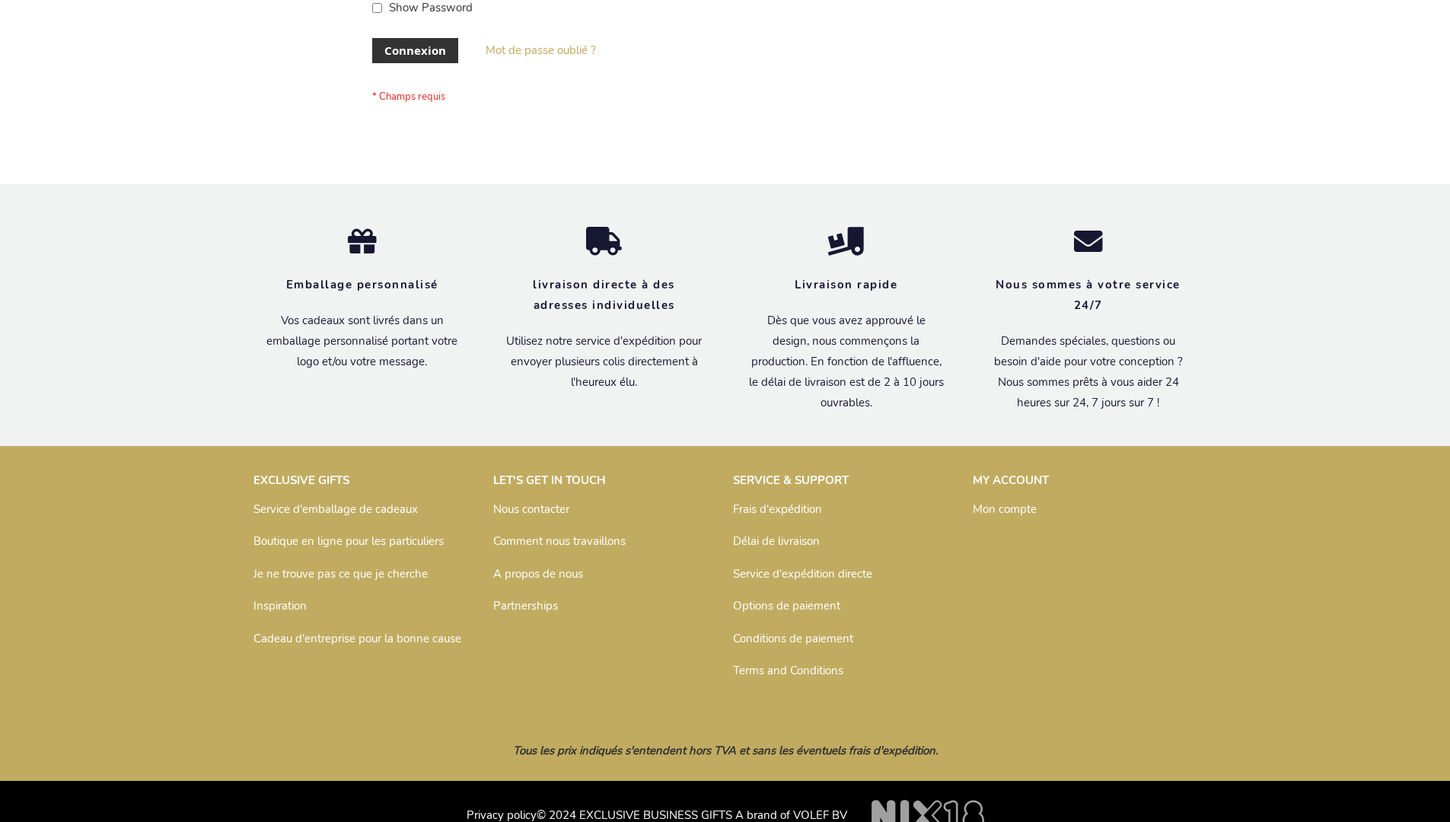
scroll to position [525, 0]
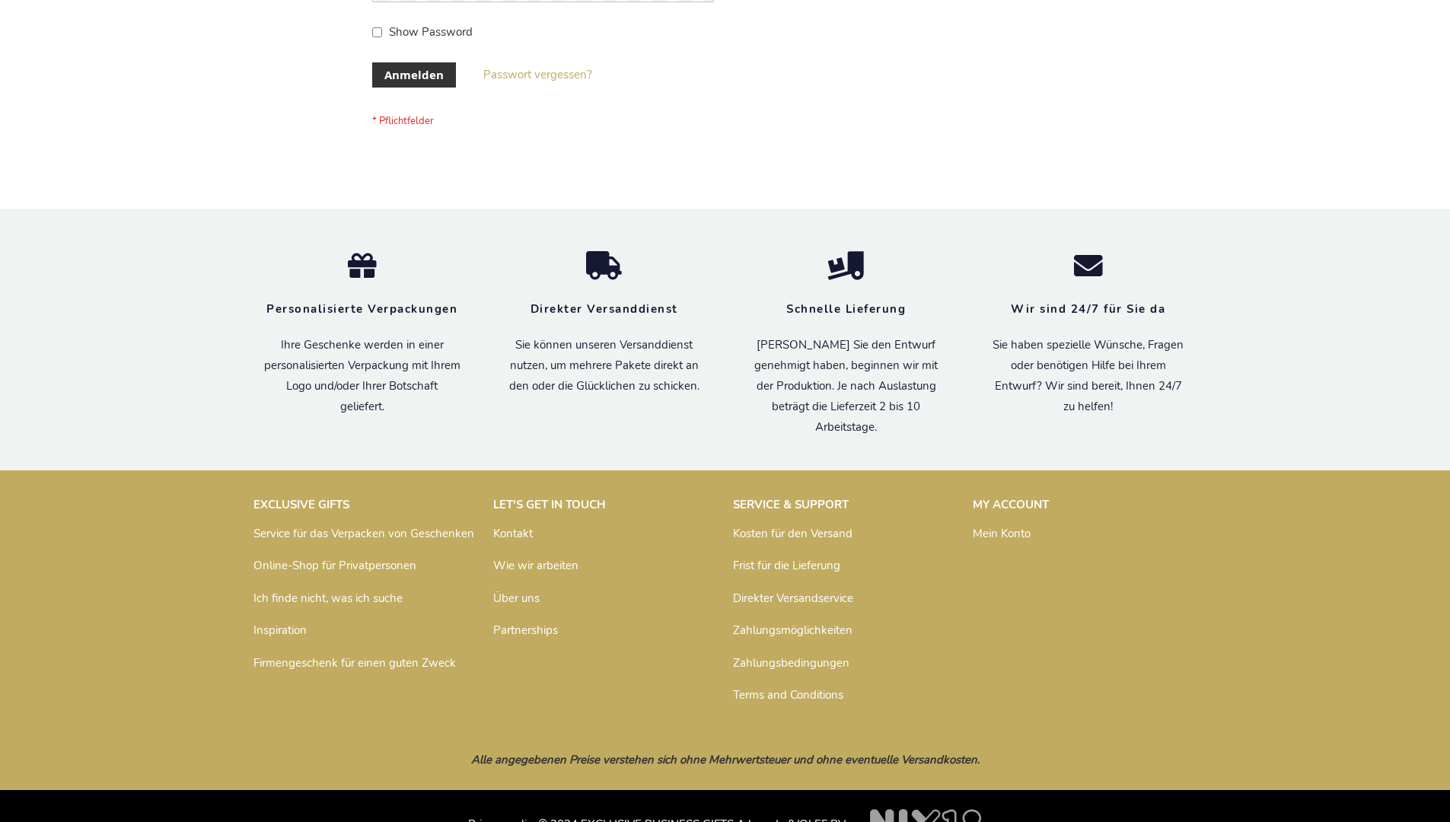
scroll to position [510, 0]
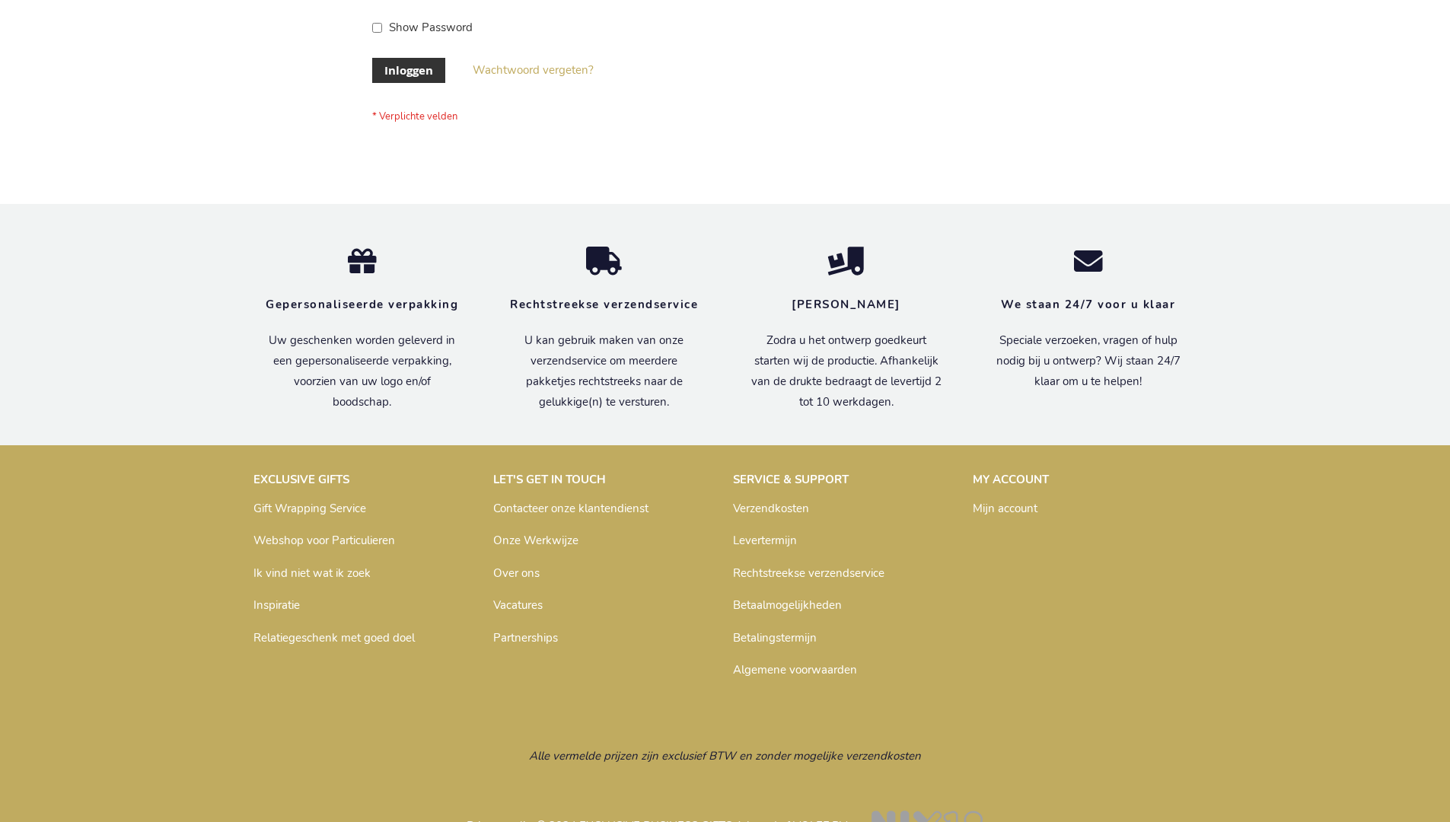
scroll to position [517, 0]
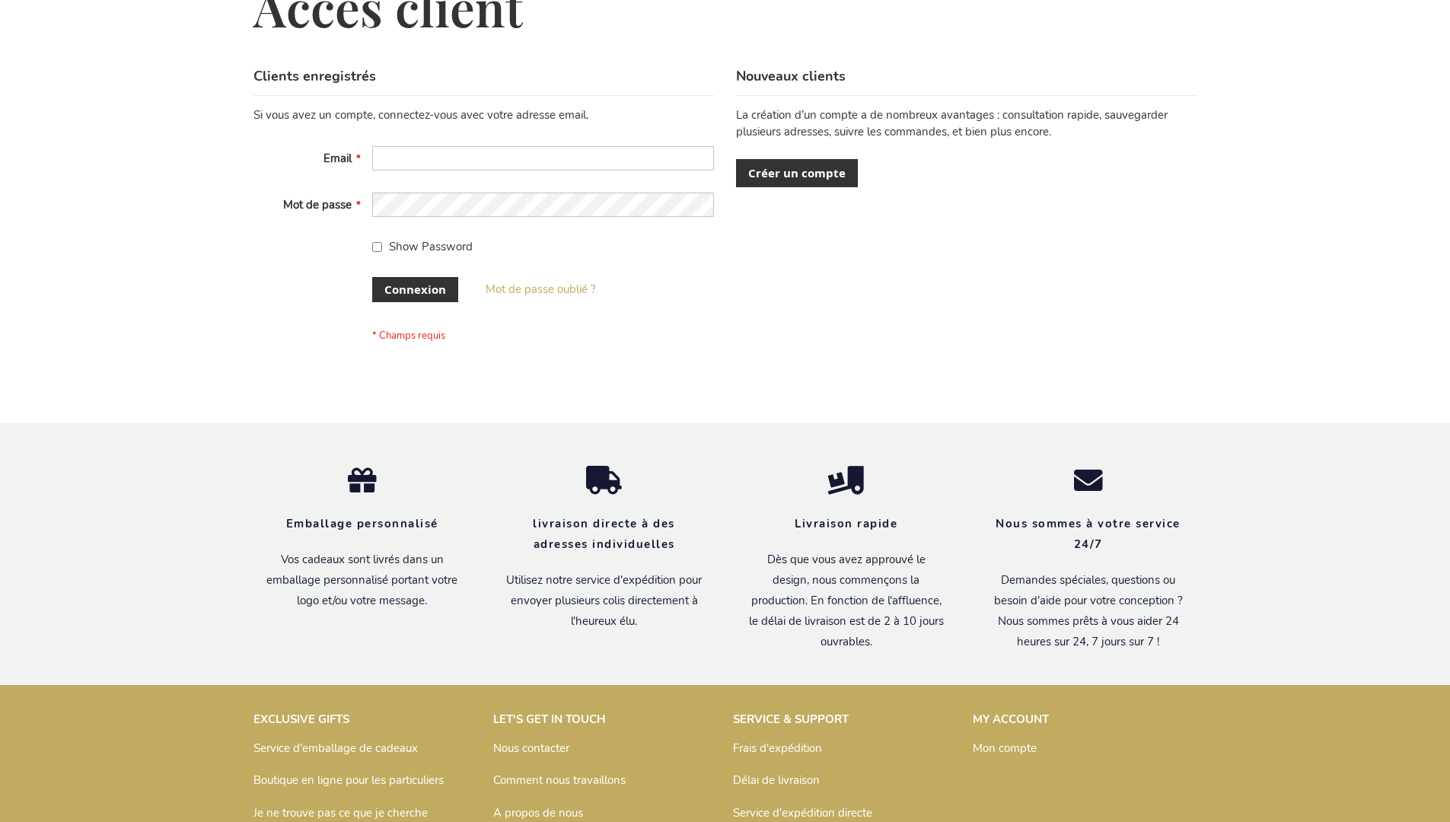
scroll to position [525, 0]
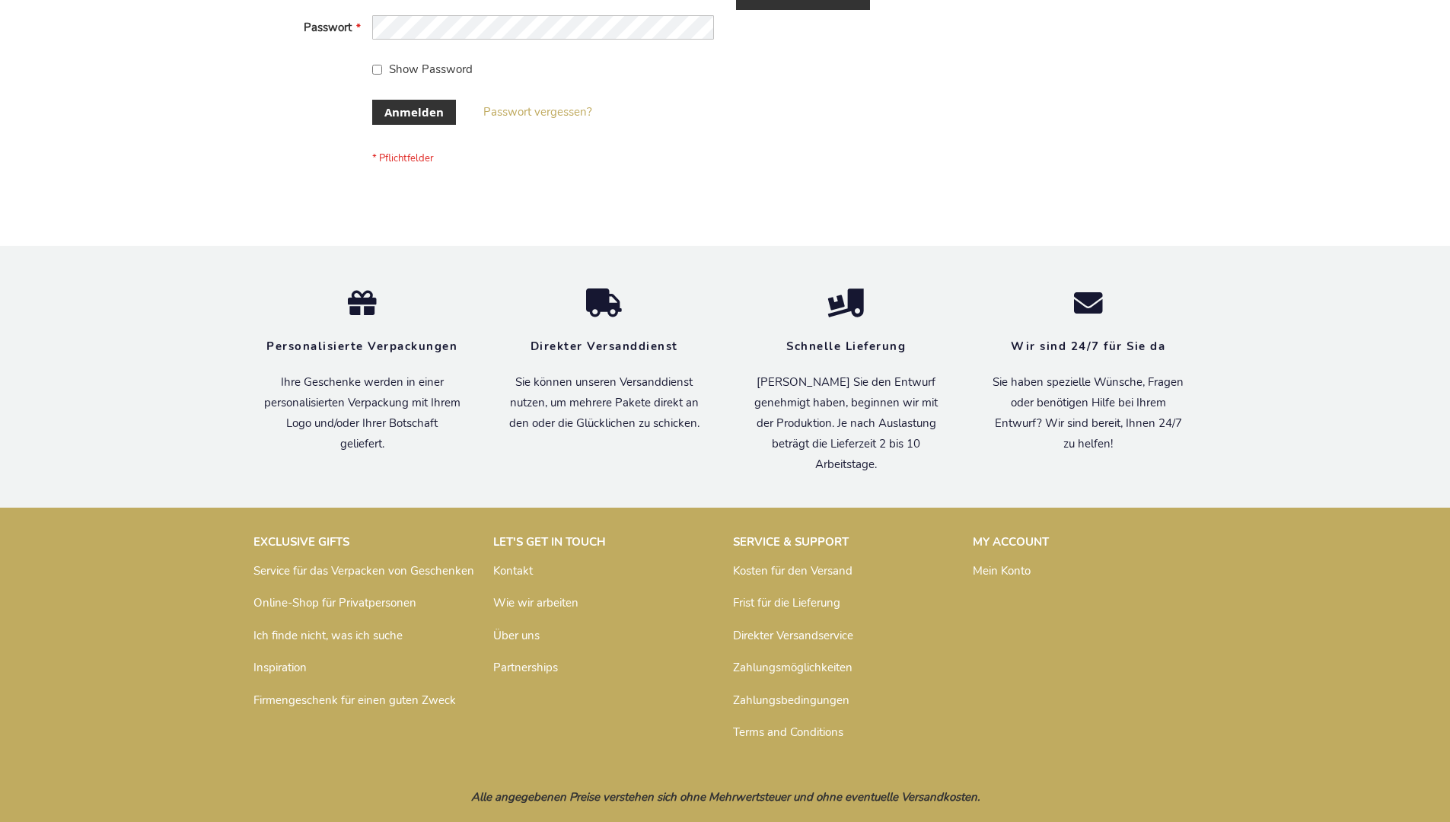
scroll to position [510, 0]
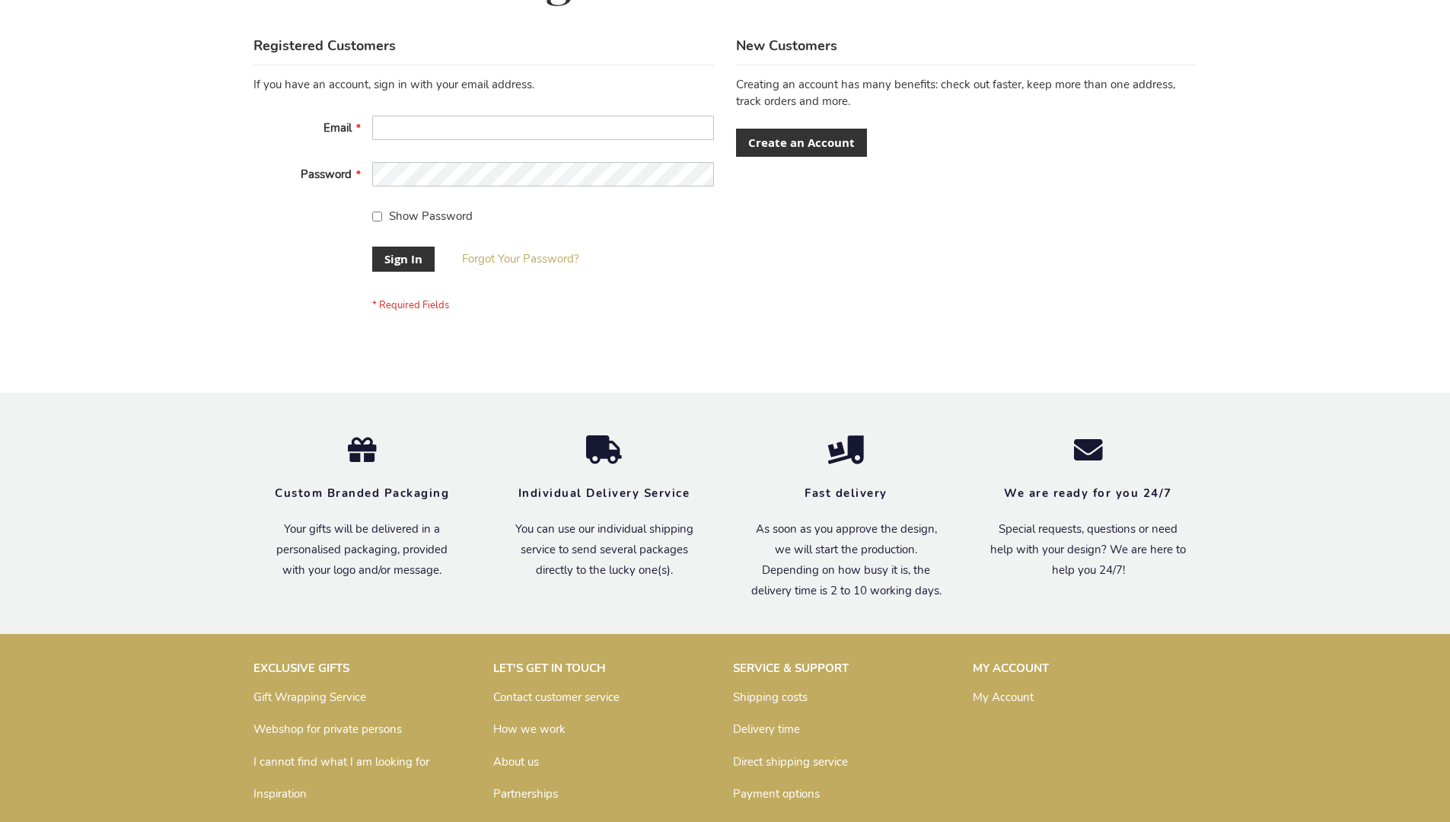
scroll to position [489, 0]
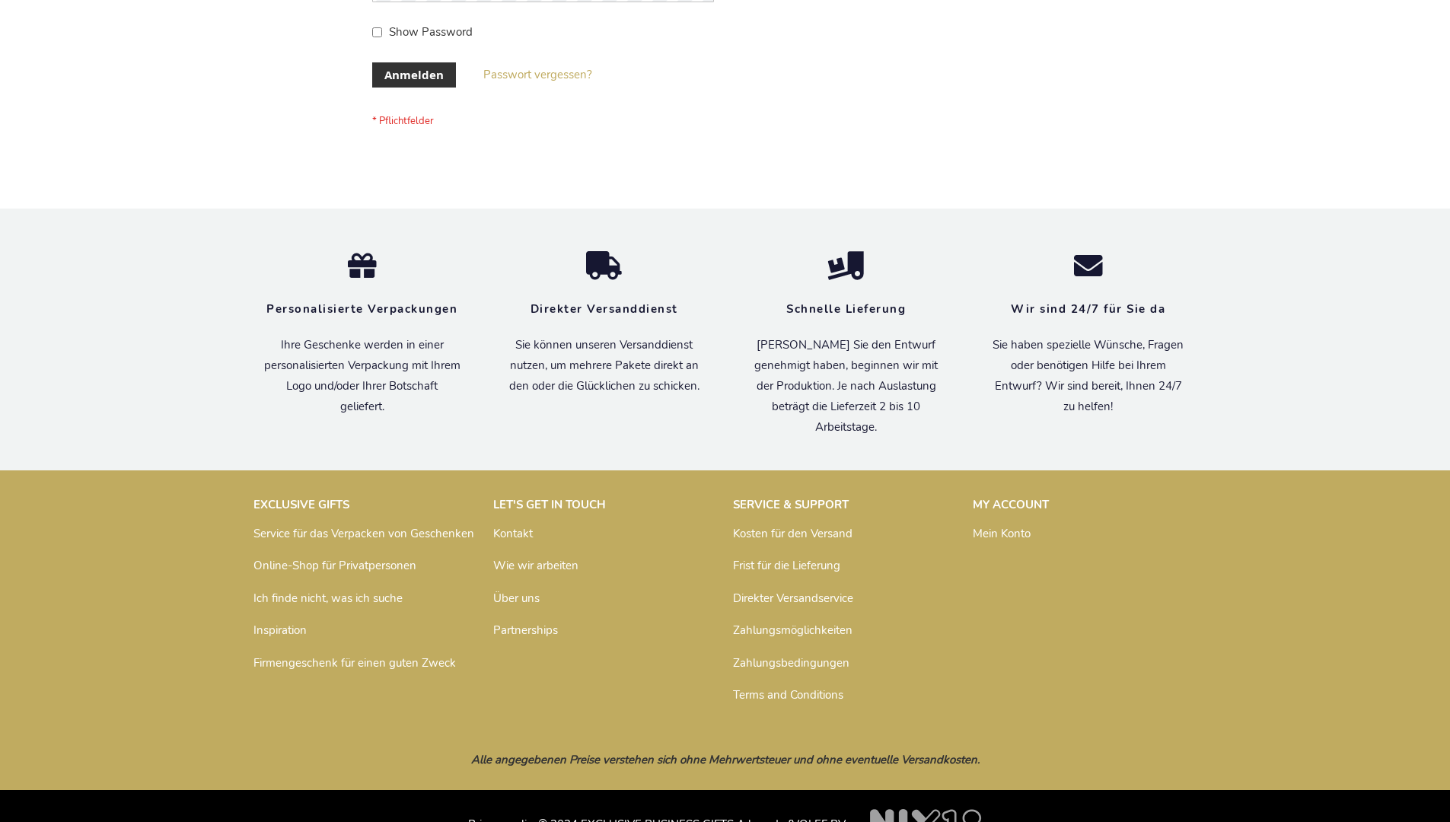
scroll to position [510, 0]
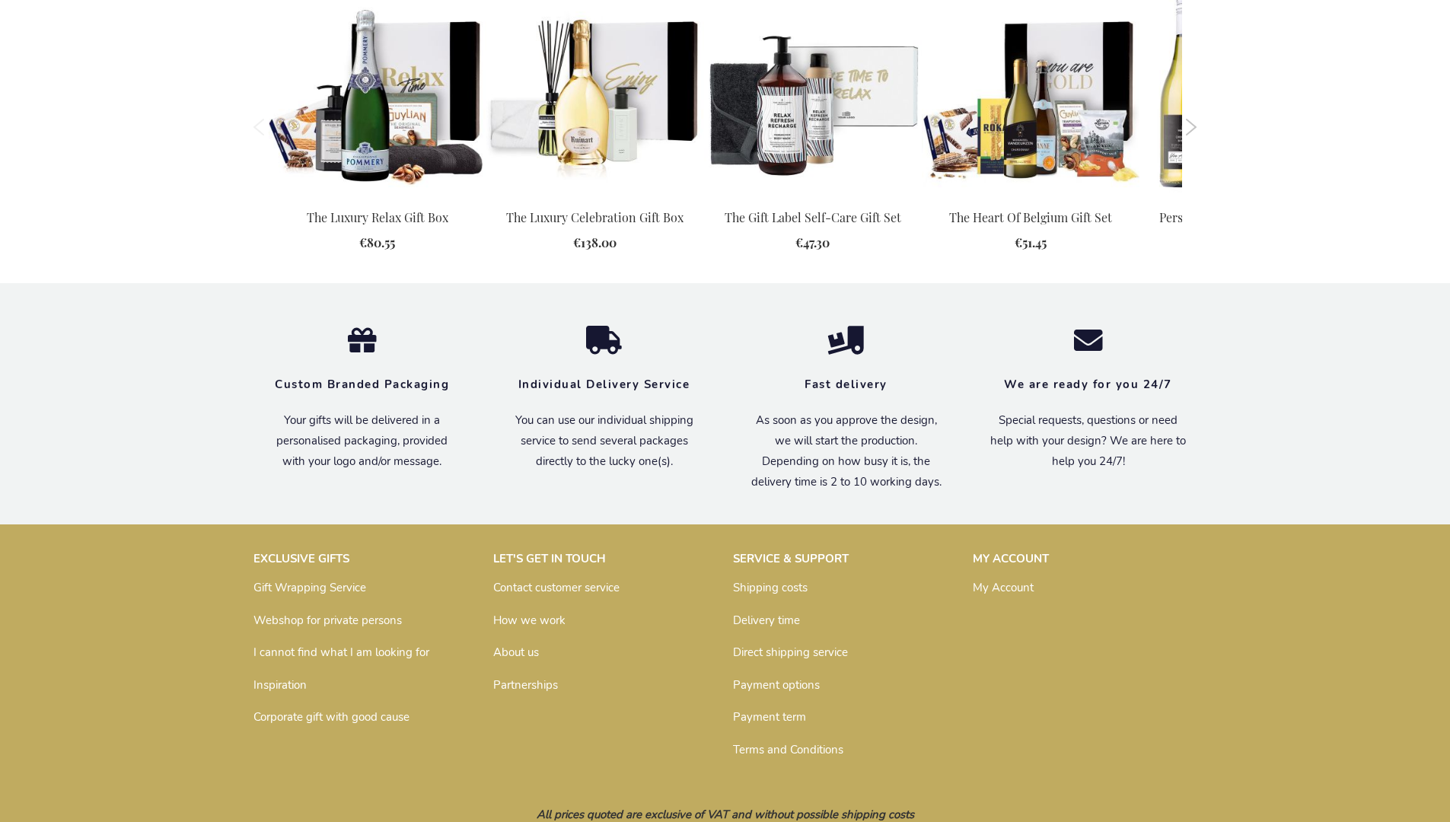
scroll to position [1629, 0]
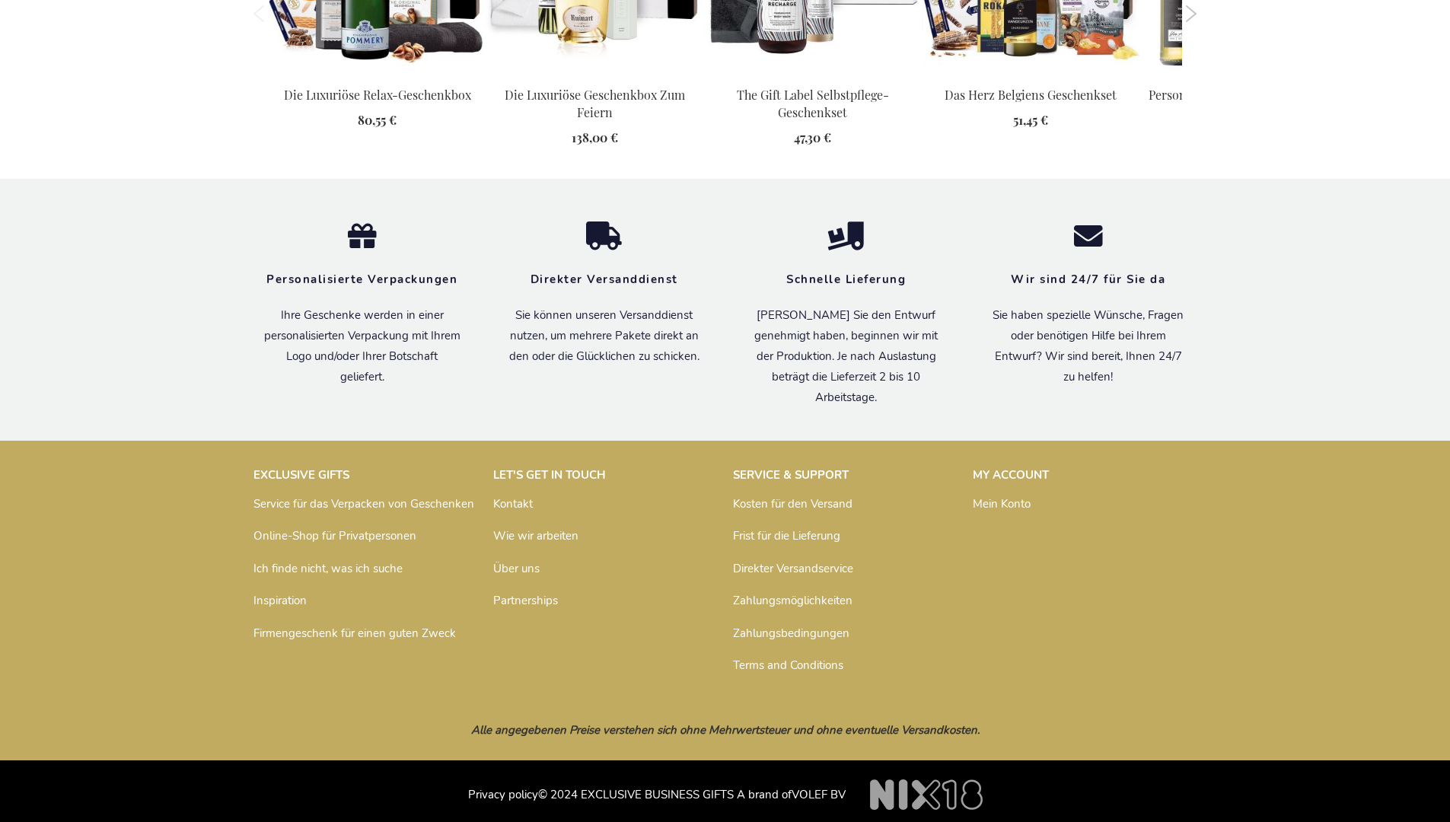
scroll to position [1684, 0]
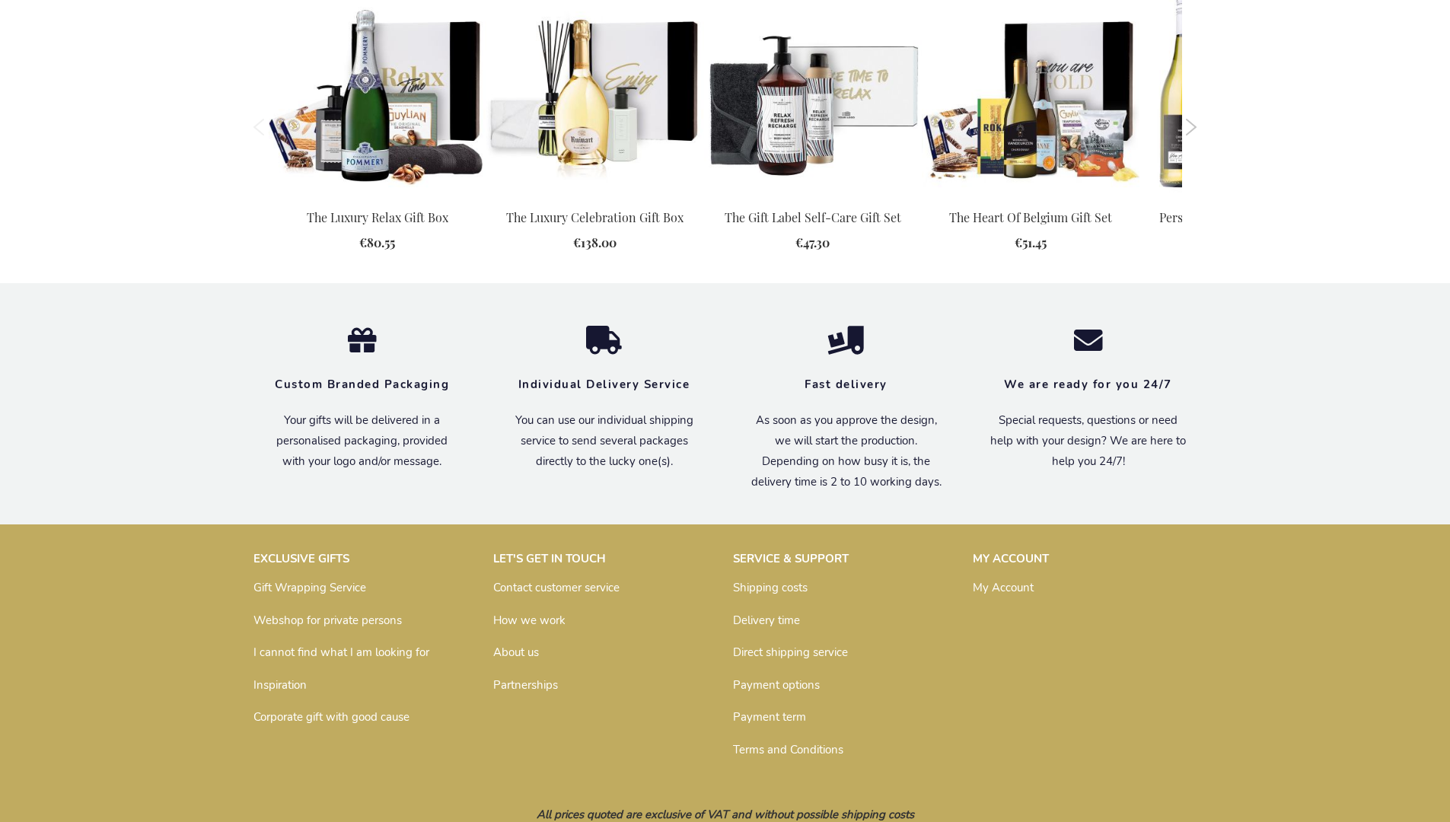
scroll to position [1629, 0]
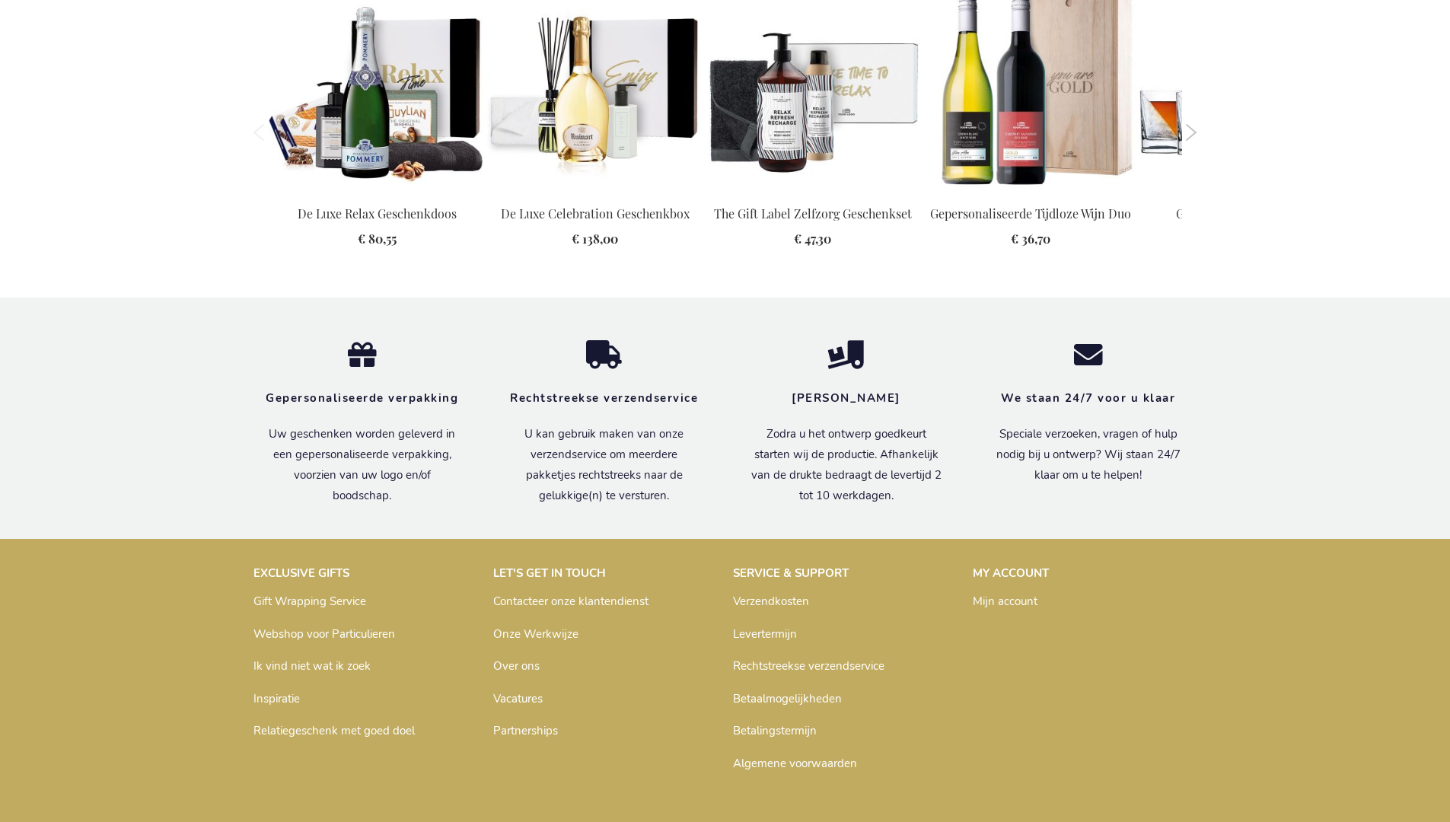
scroll to position [1794, 0]
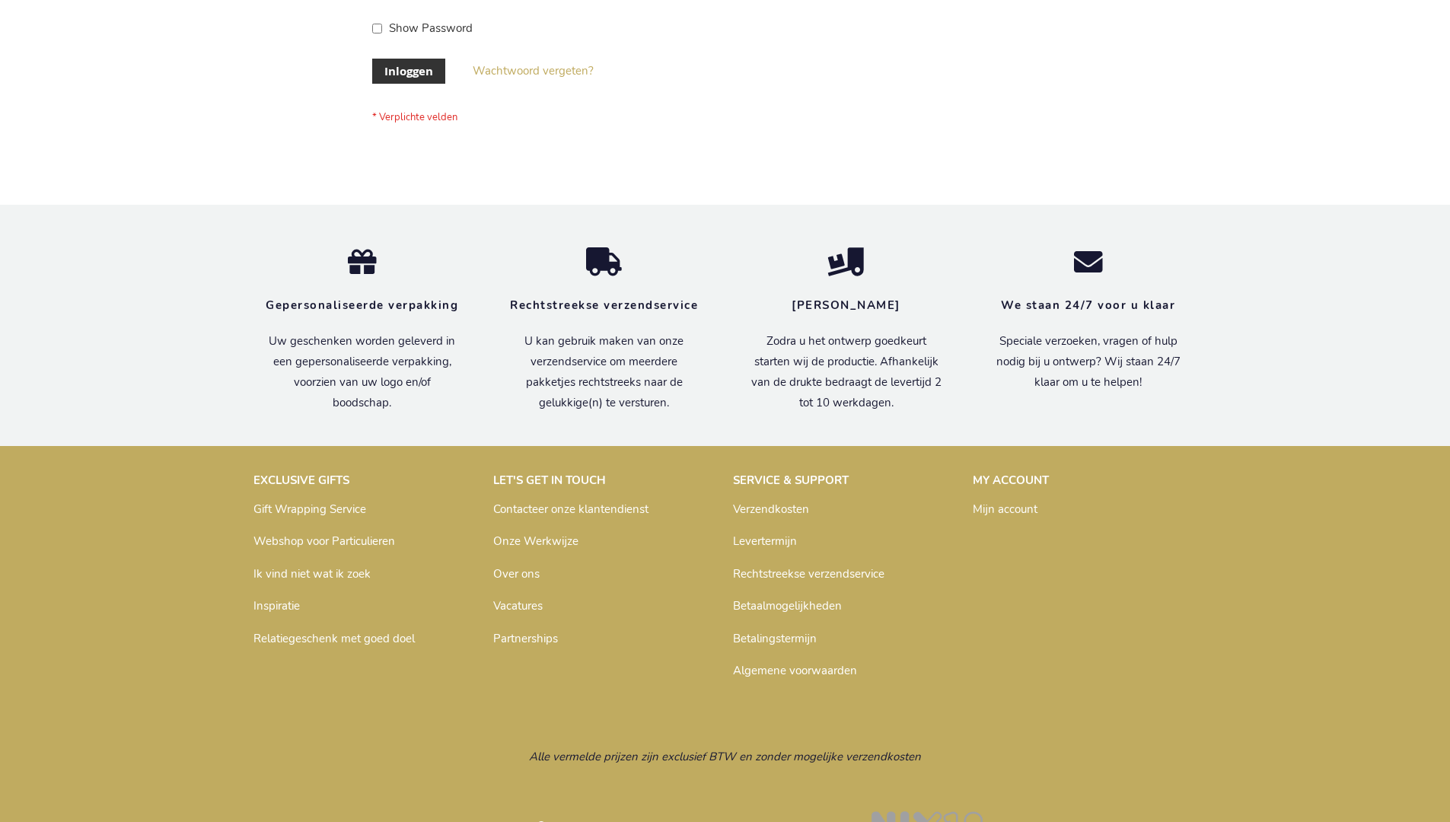
scroll to position [516, 0]
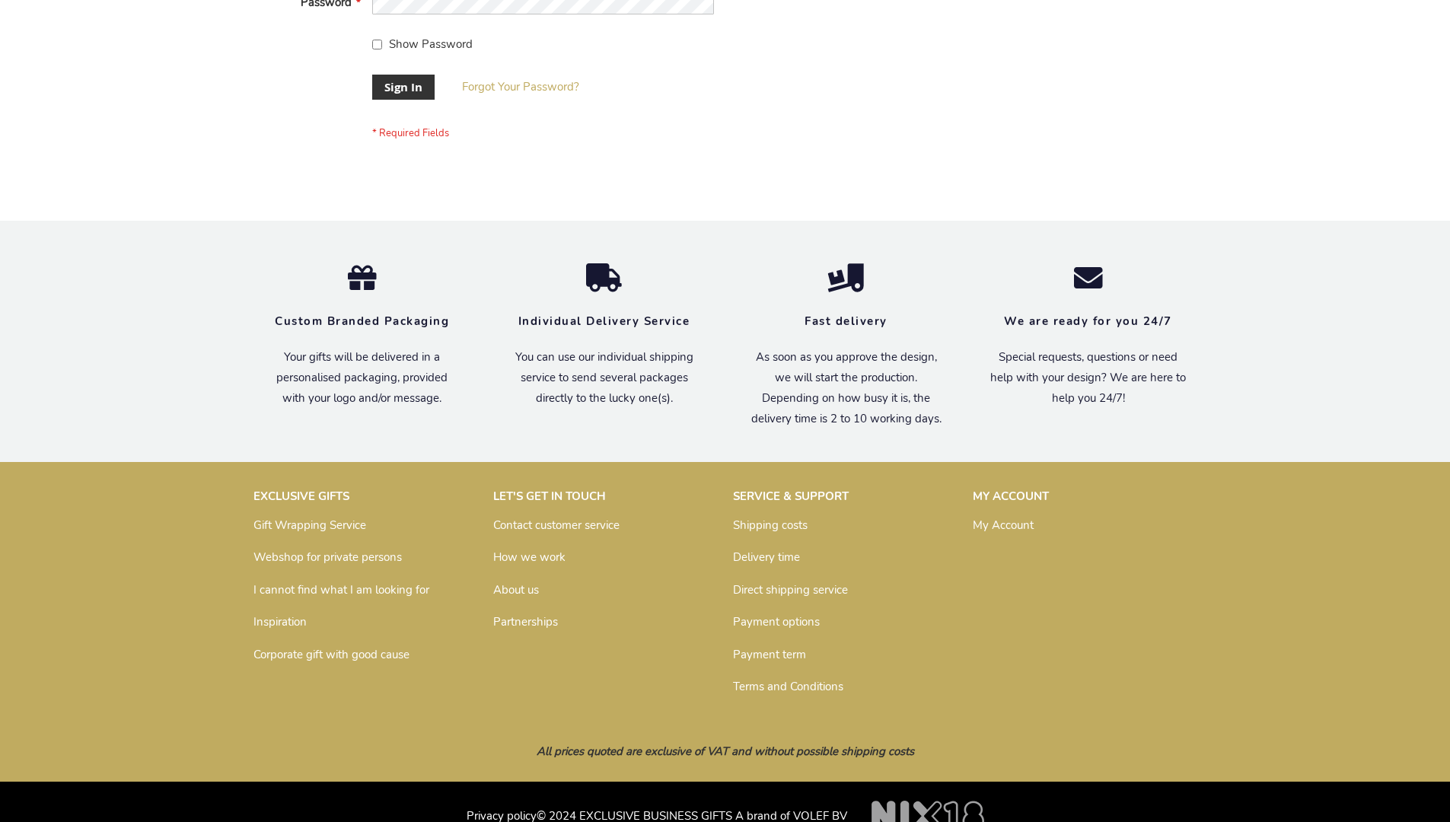
scroll to position [489, 0]
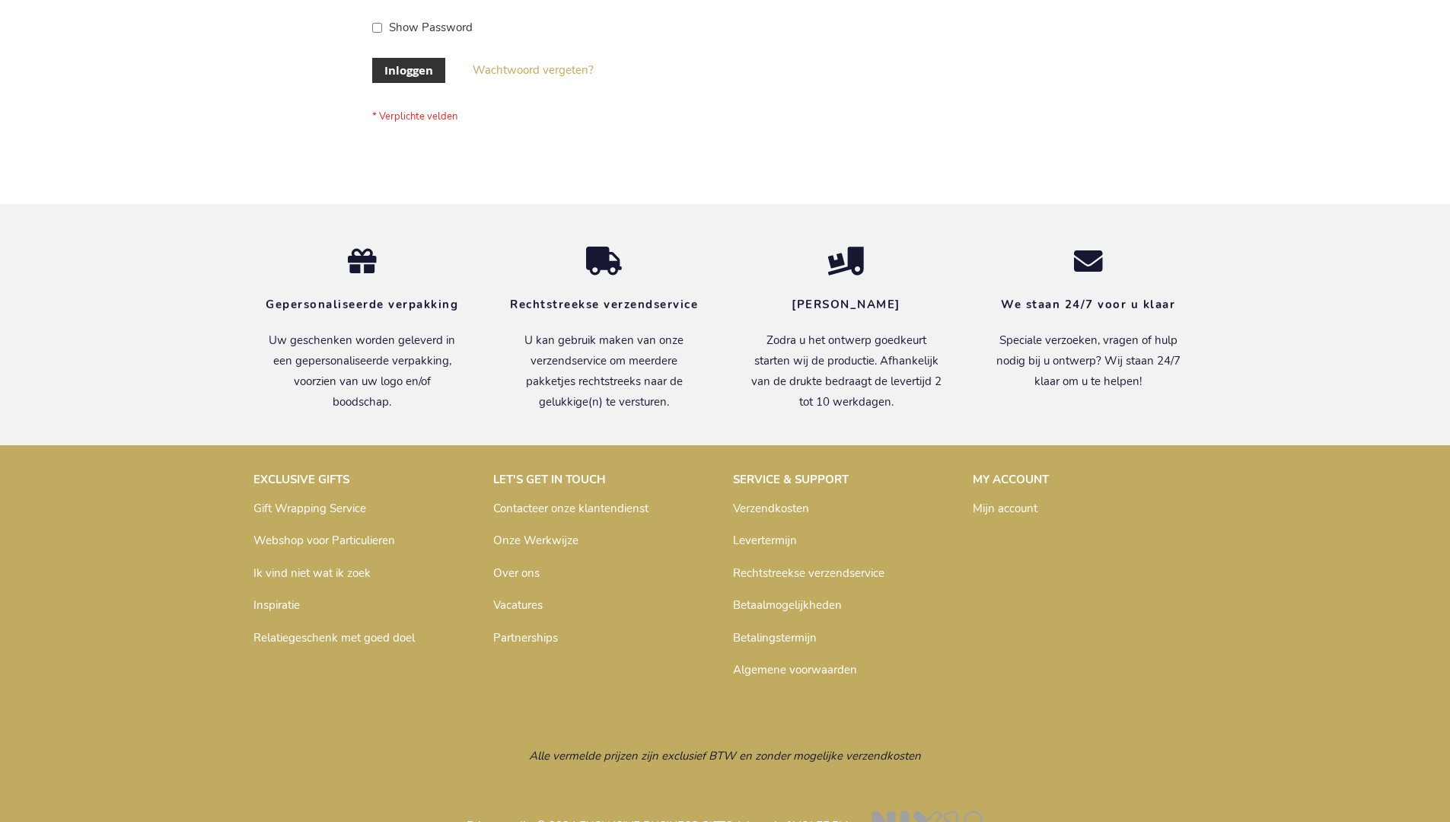
scroll to position [517, 0]
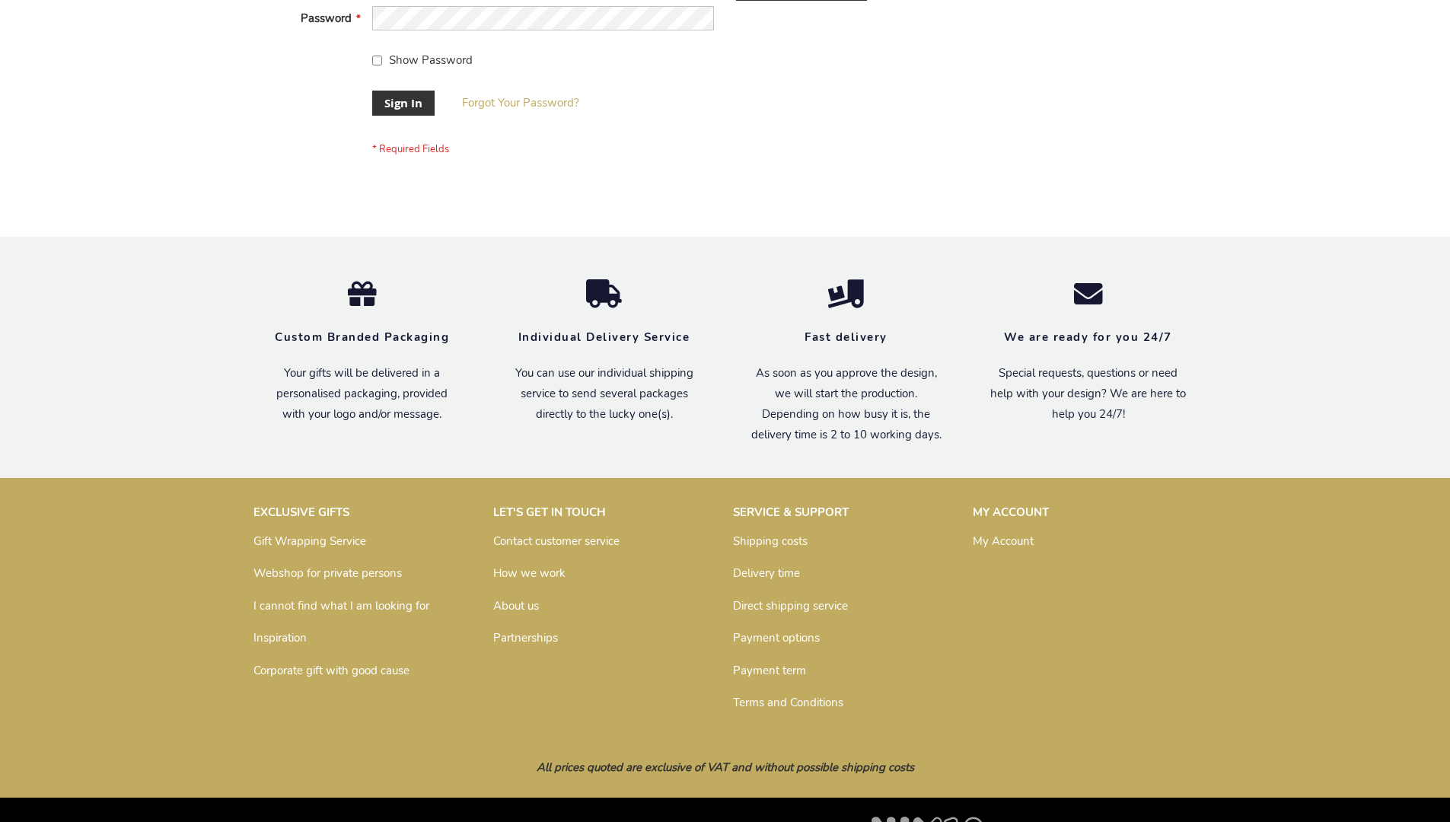
scroll to position [489, 0]
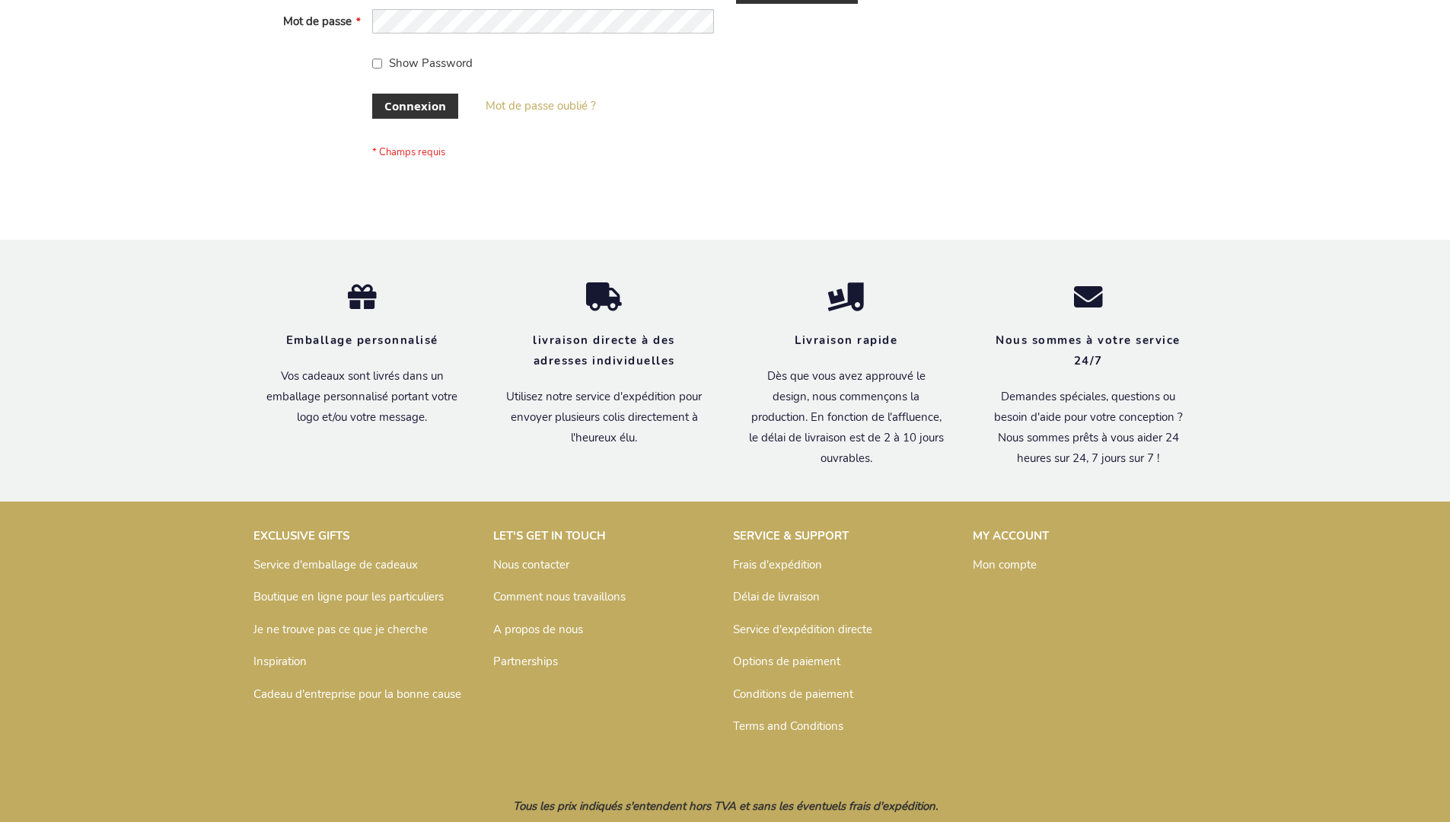
scroll to position [525, 0]
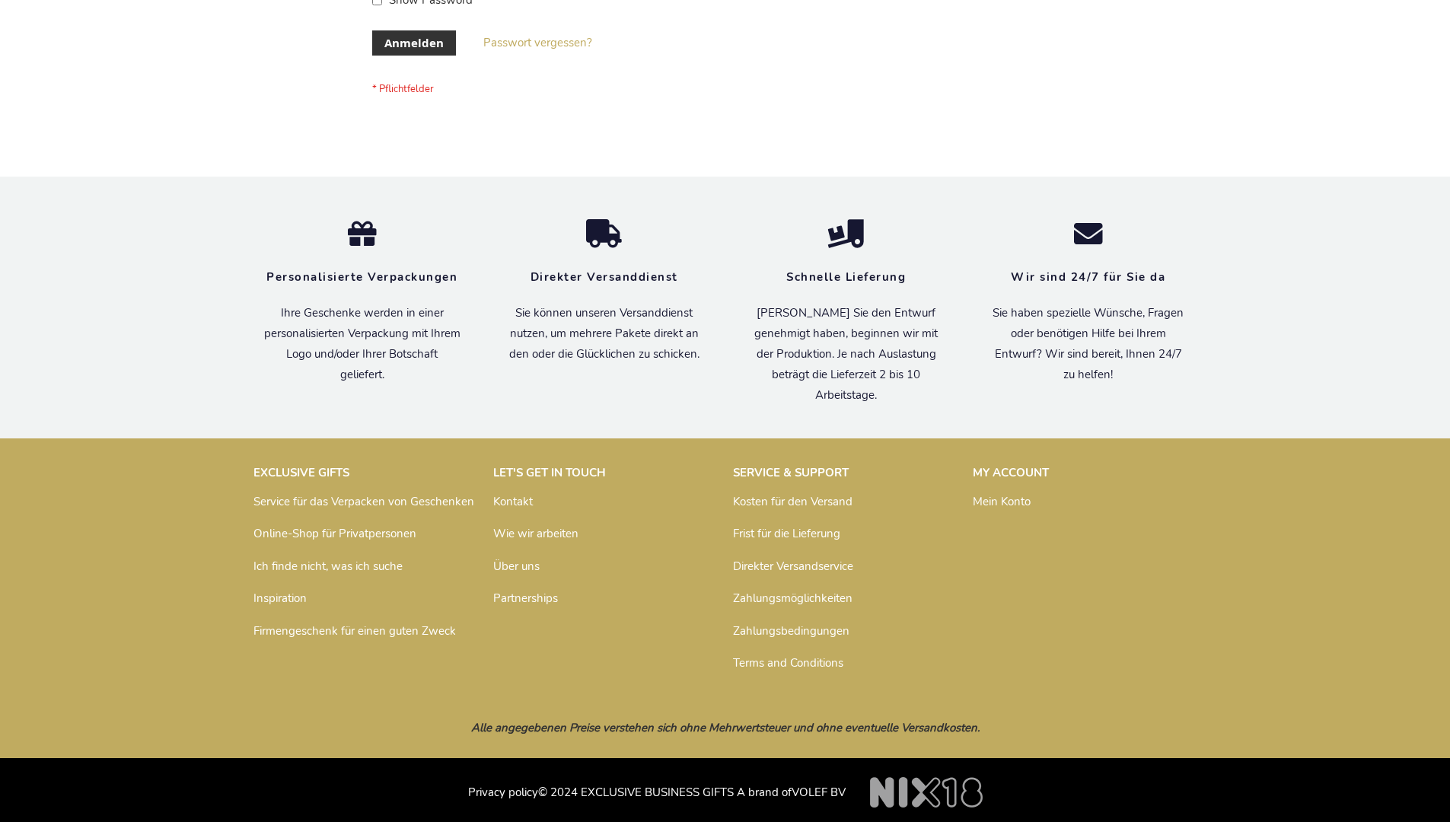
scroll to position [510, 0]
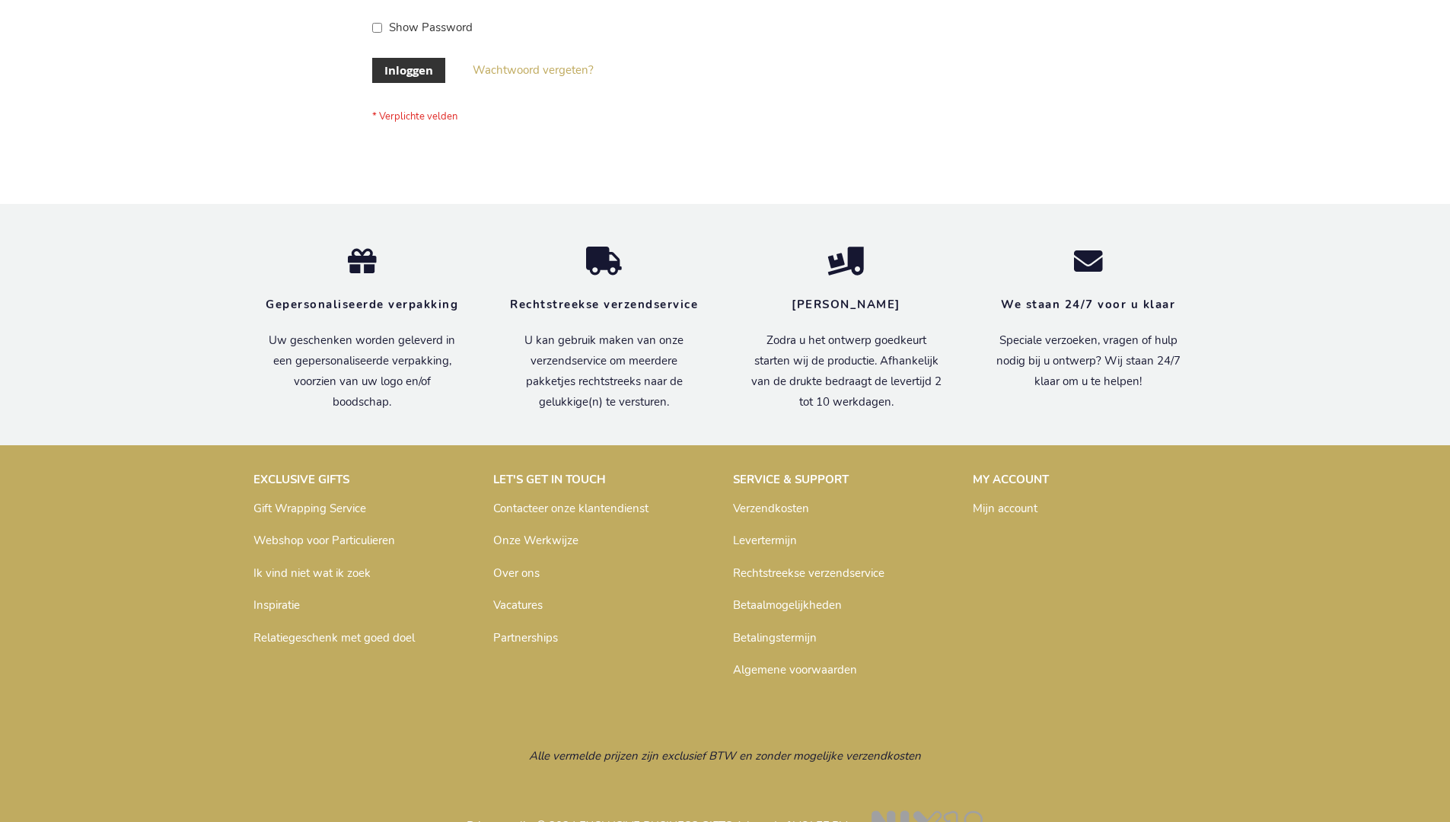
scroll to position [517, 0]
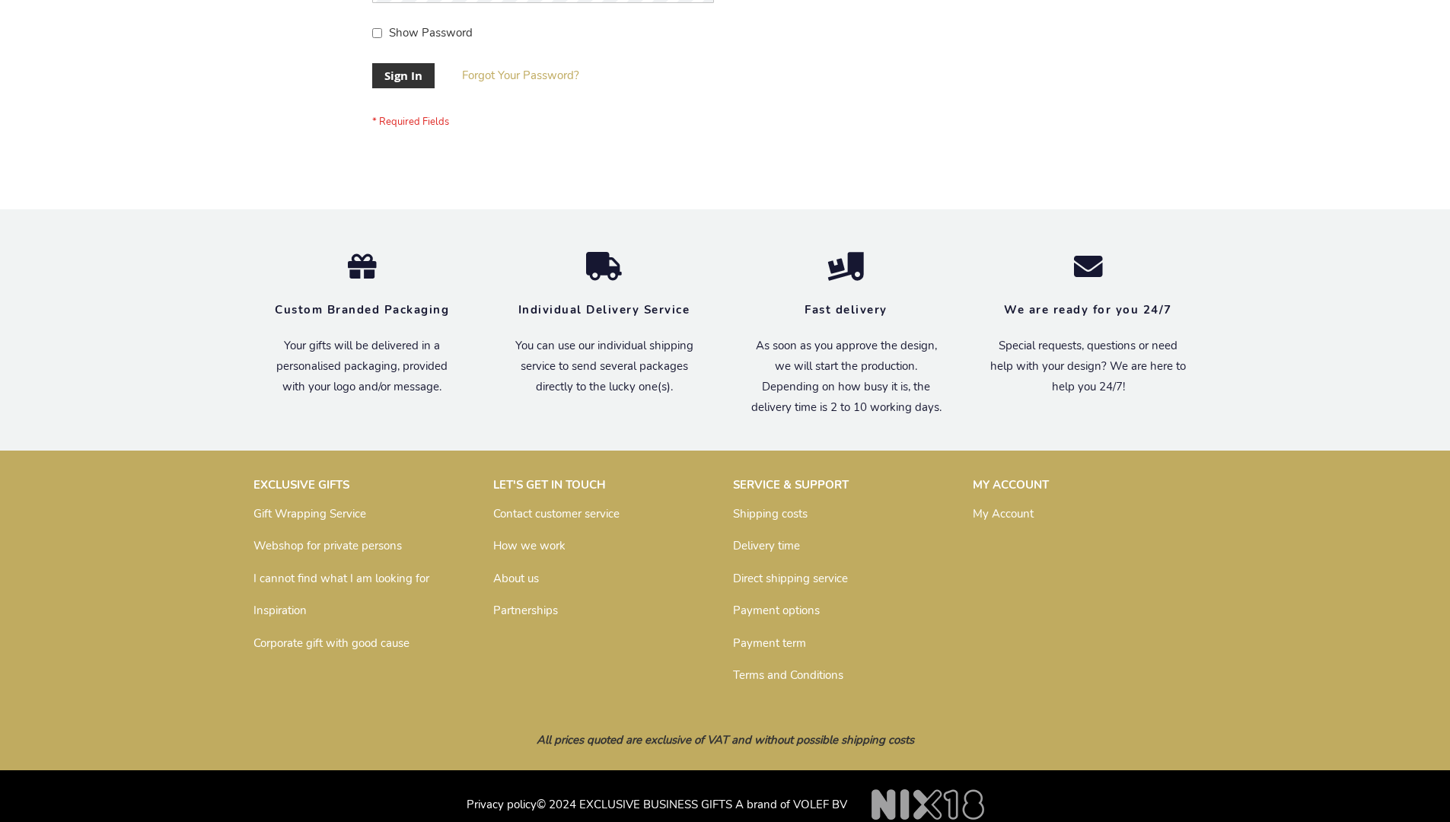
scroll to position [489, 0]
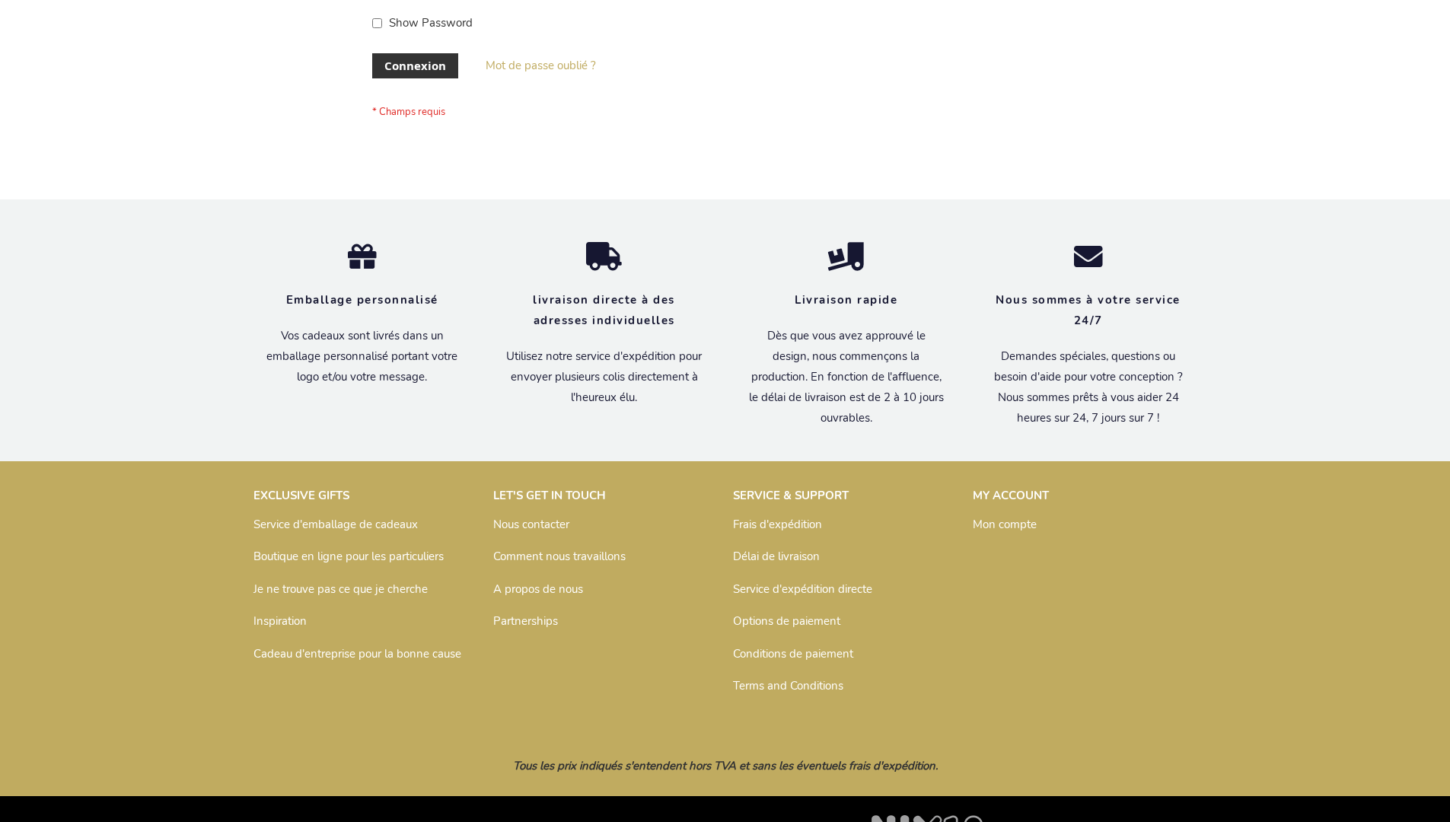
scroll to position [525, 0]
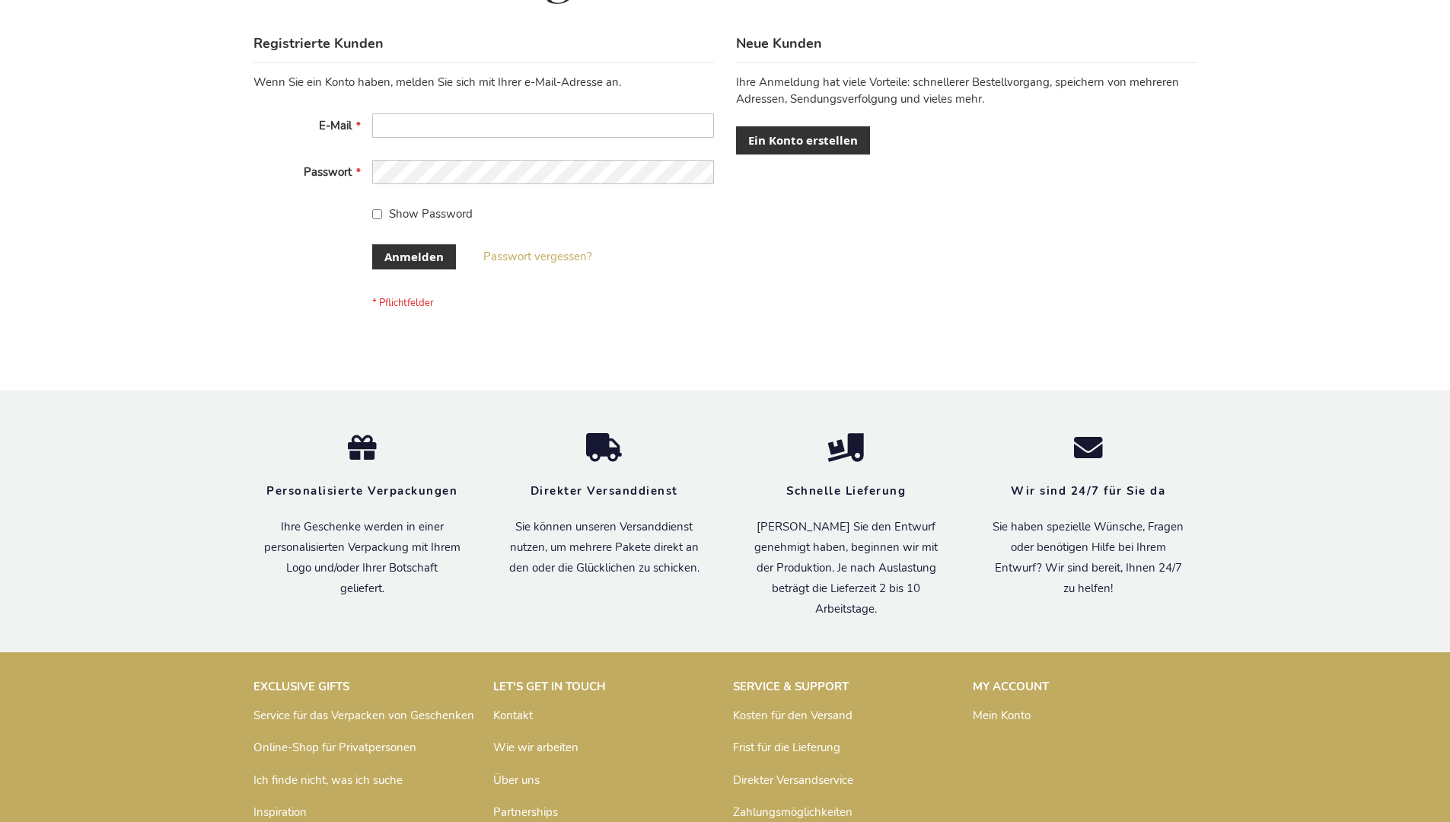
scroll to position [510, 0]
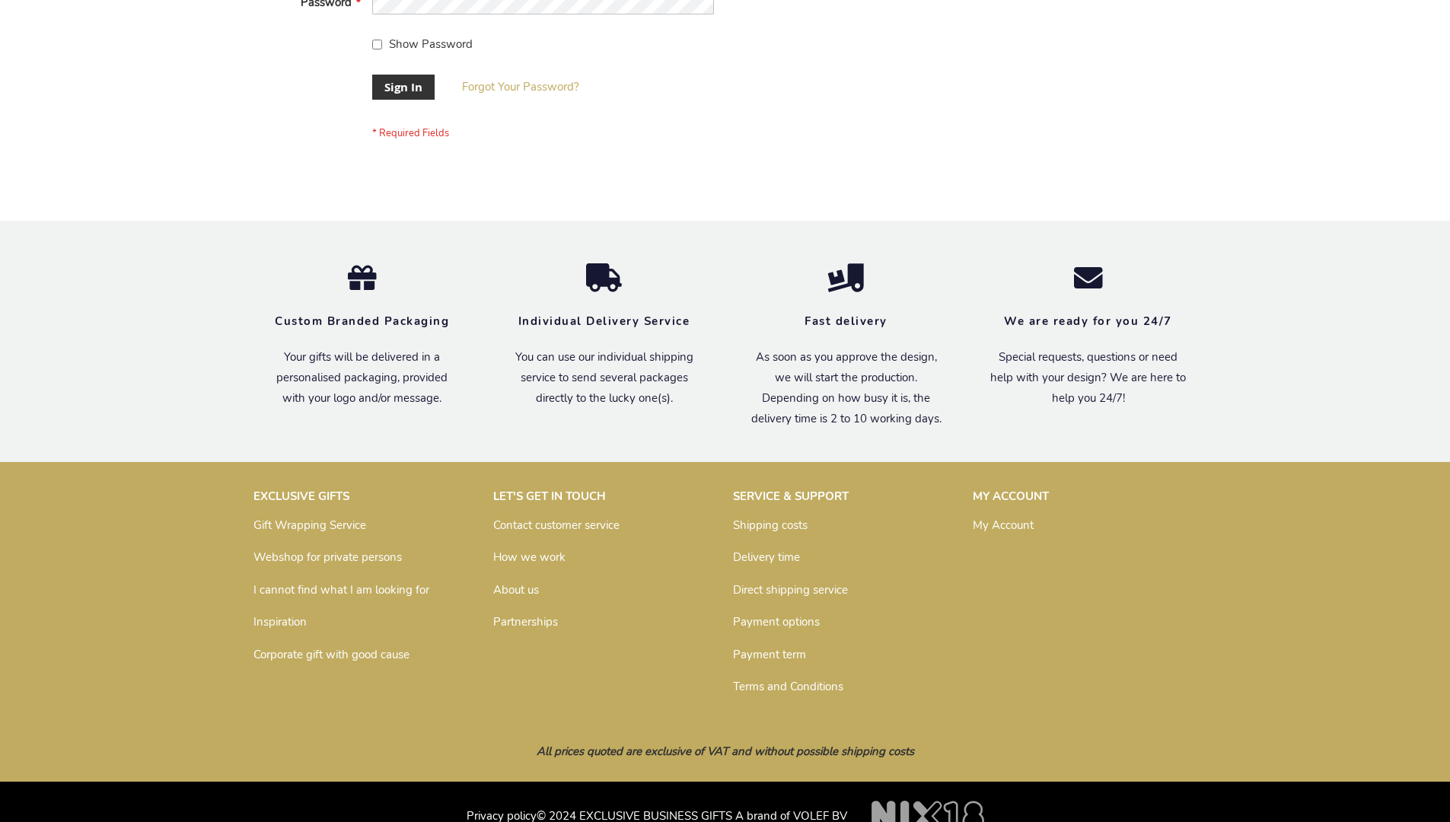
scroll to position [489, 0]
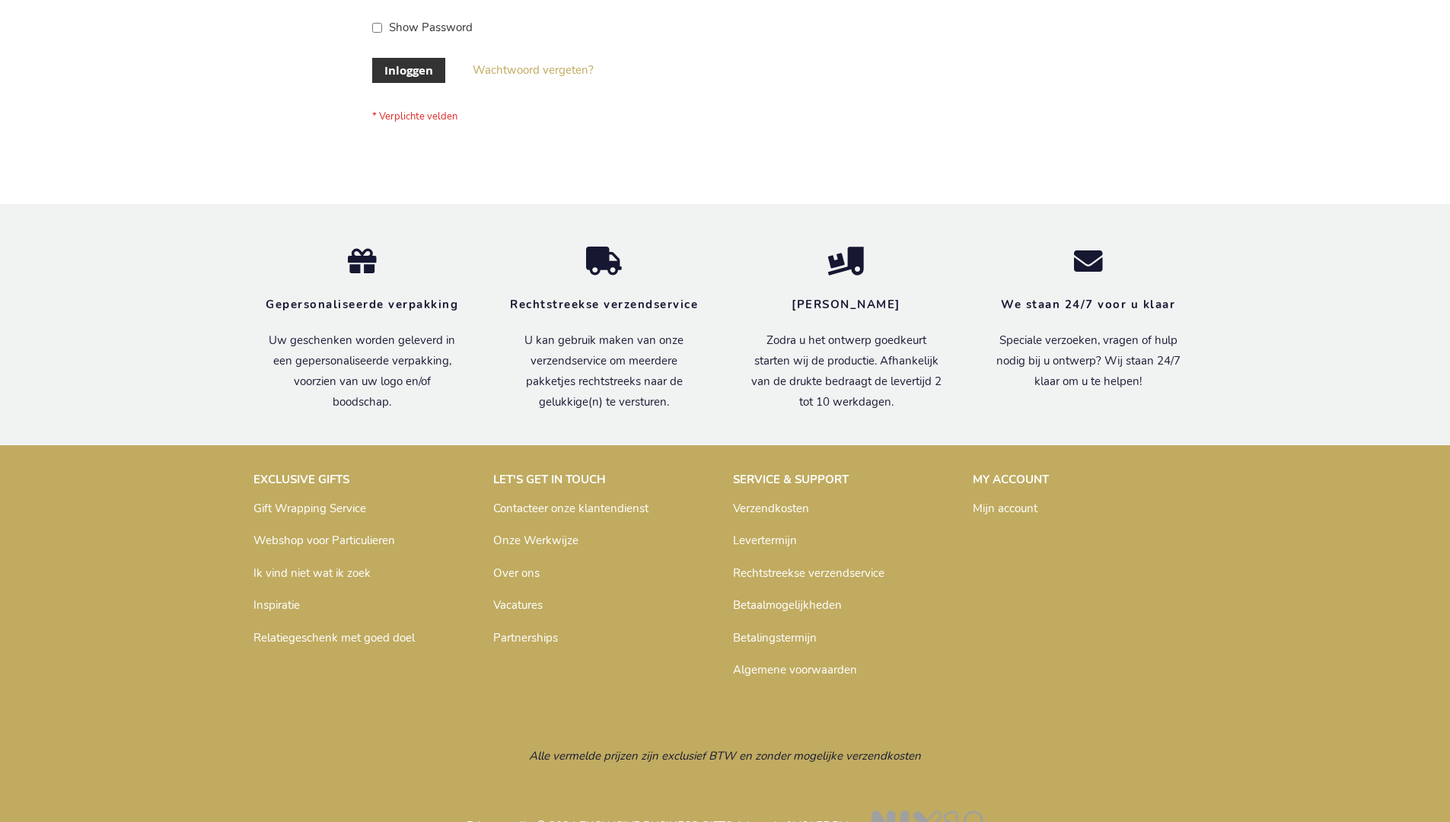
scroll to position [517, 0]
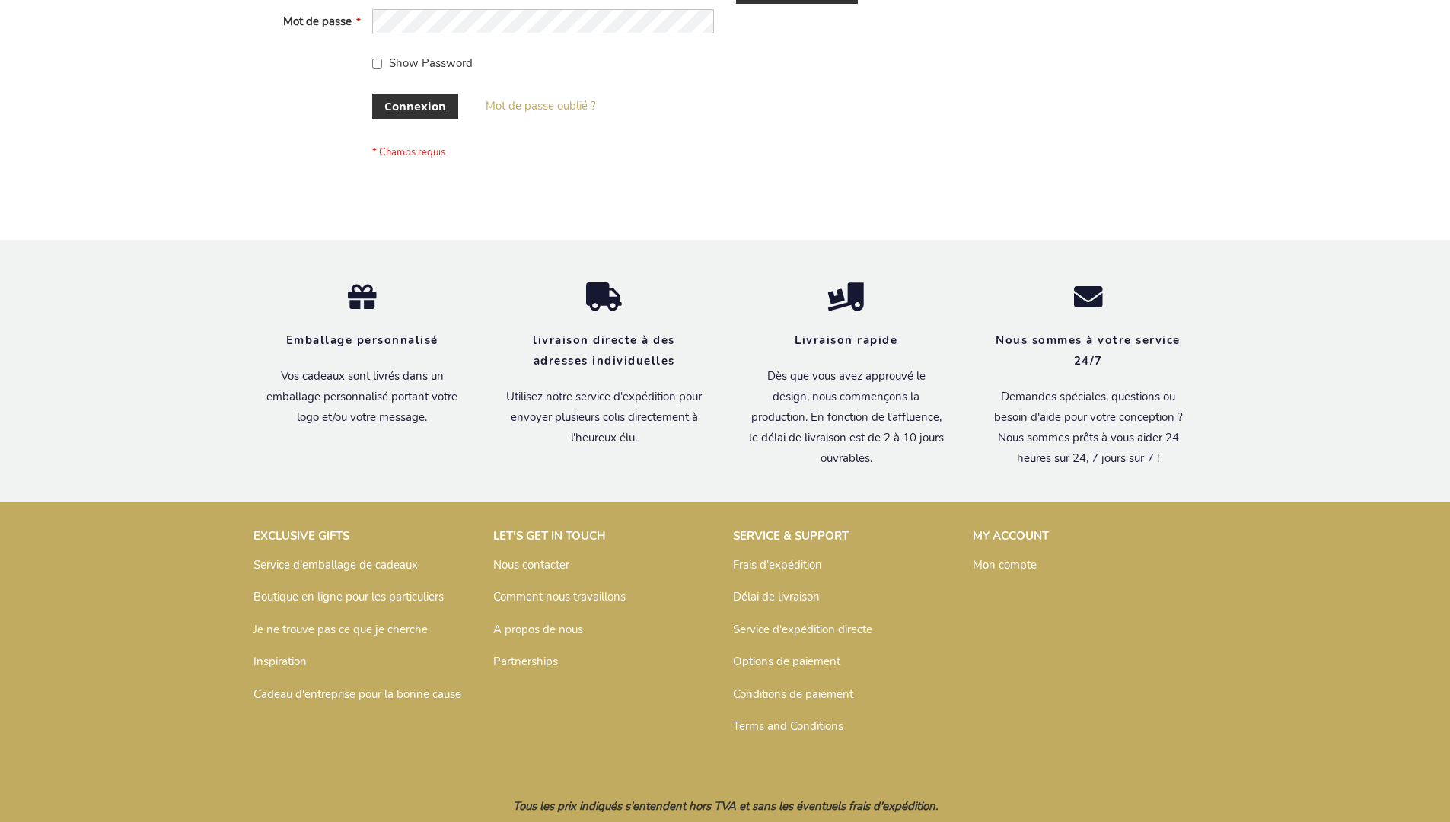
scroll to position [525, 0]
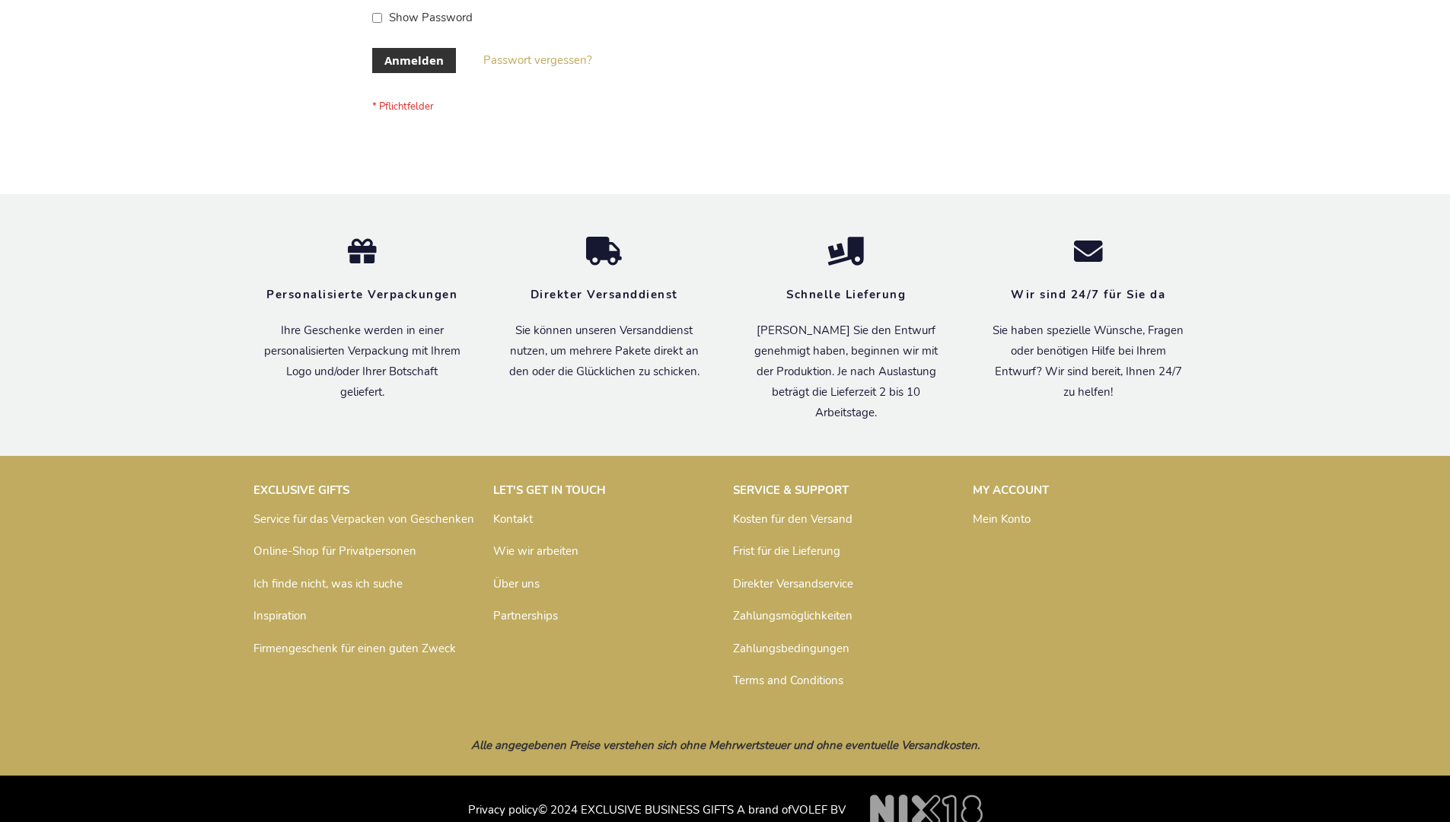
scroll to position [510, 0]
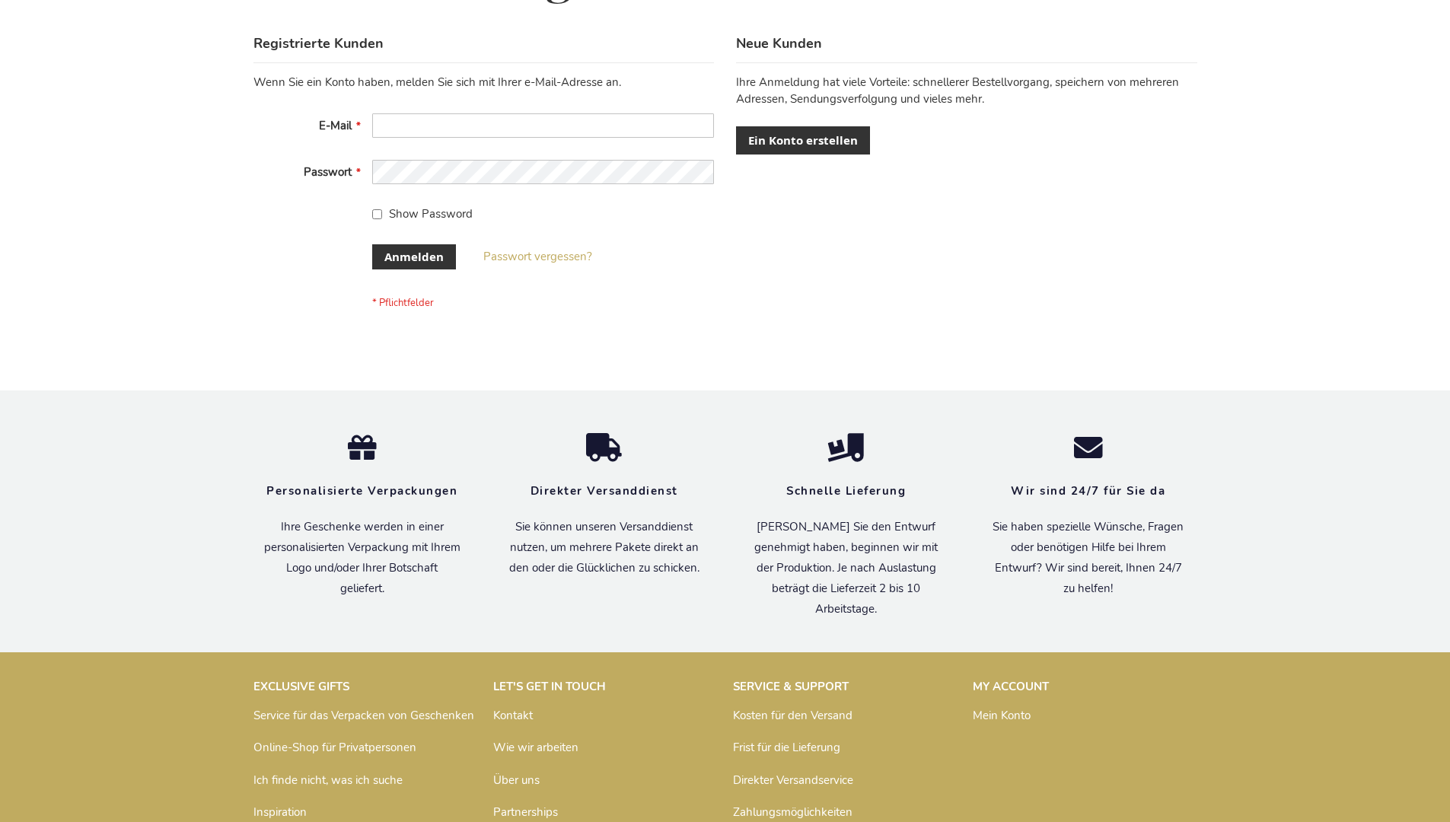
scroll to position [510, 0]
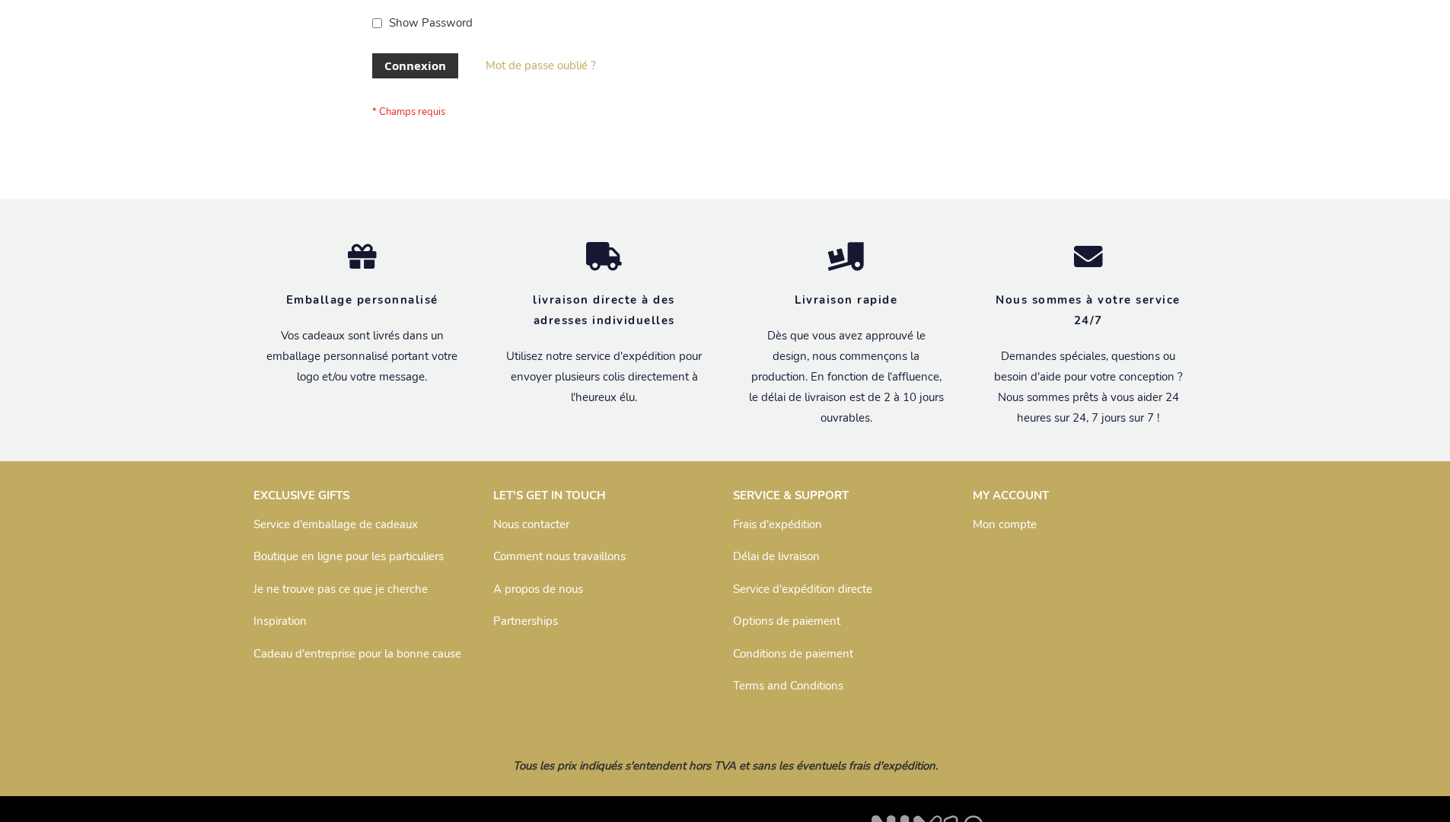
scroll to position [525, 0]
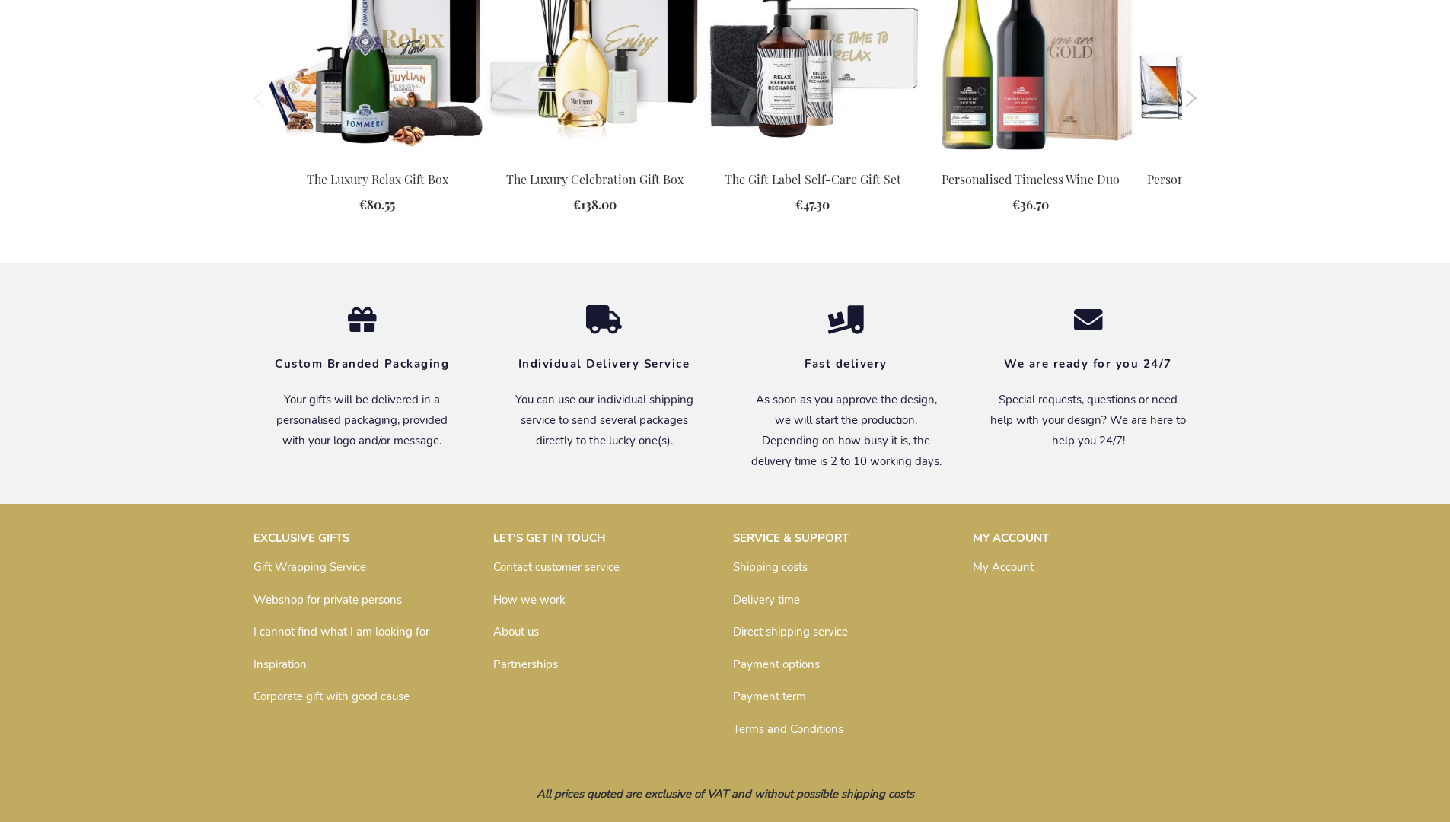
scroll to position [1725, 0]
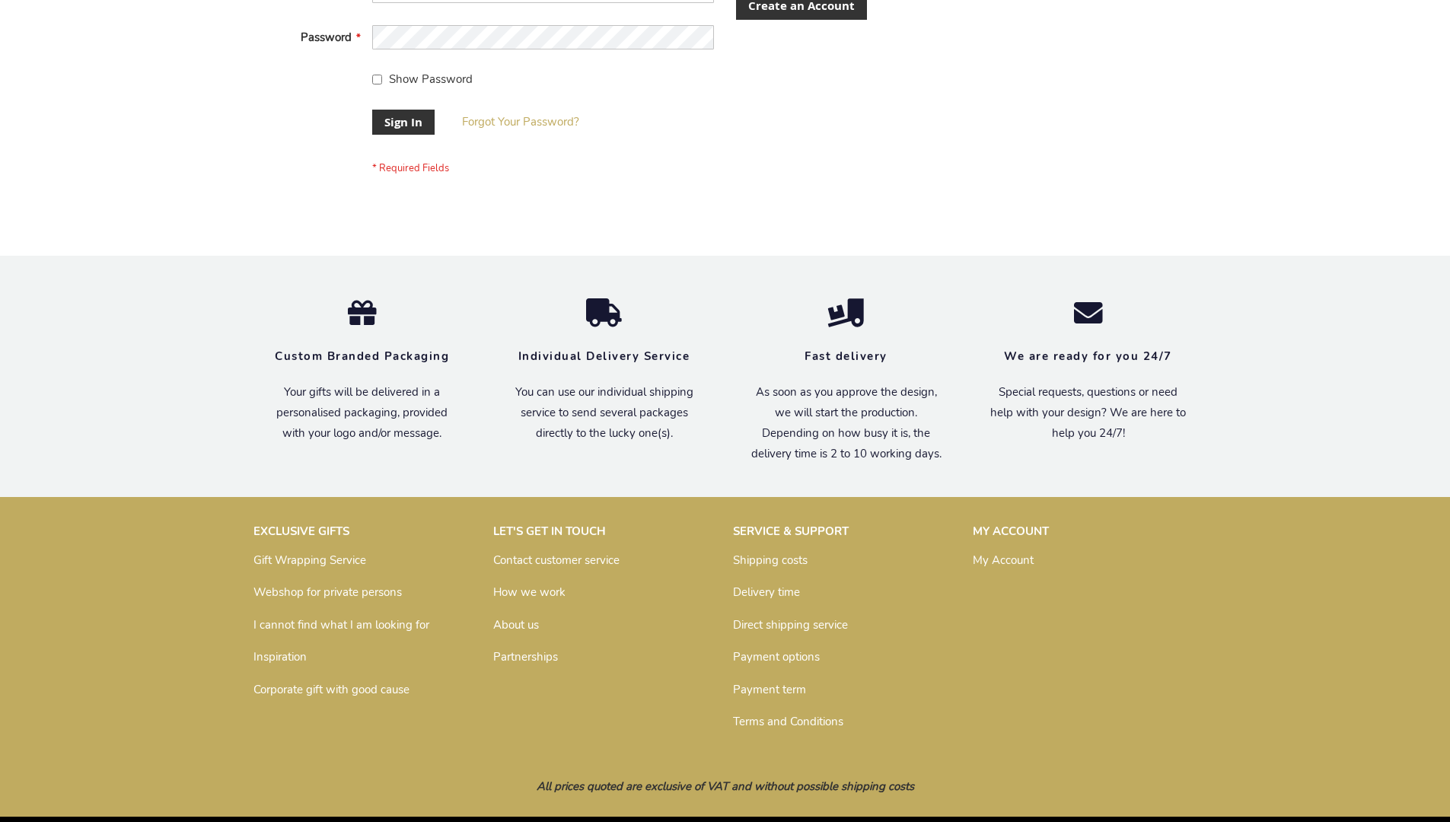
scroll to position [489, 0]
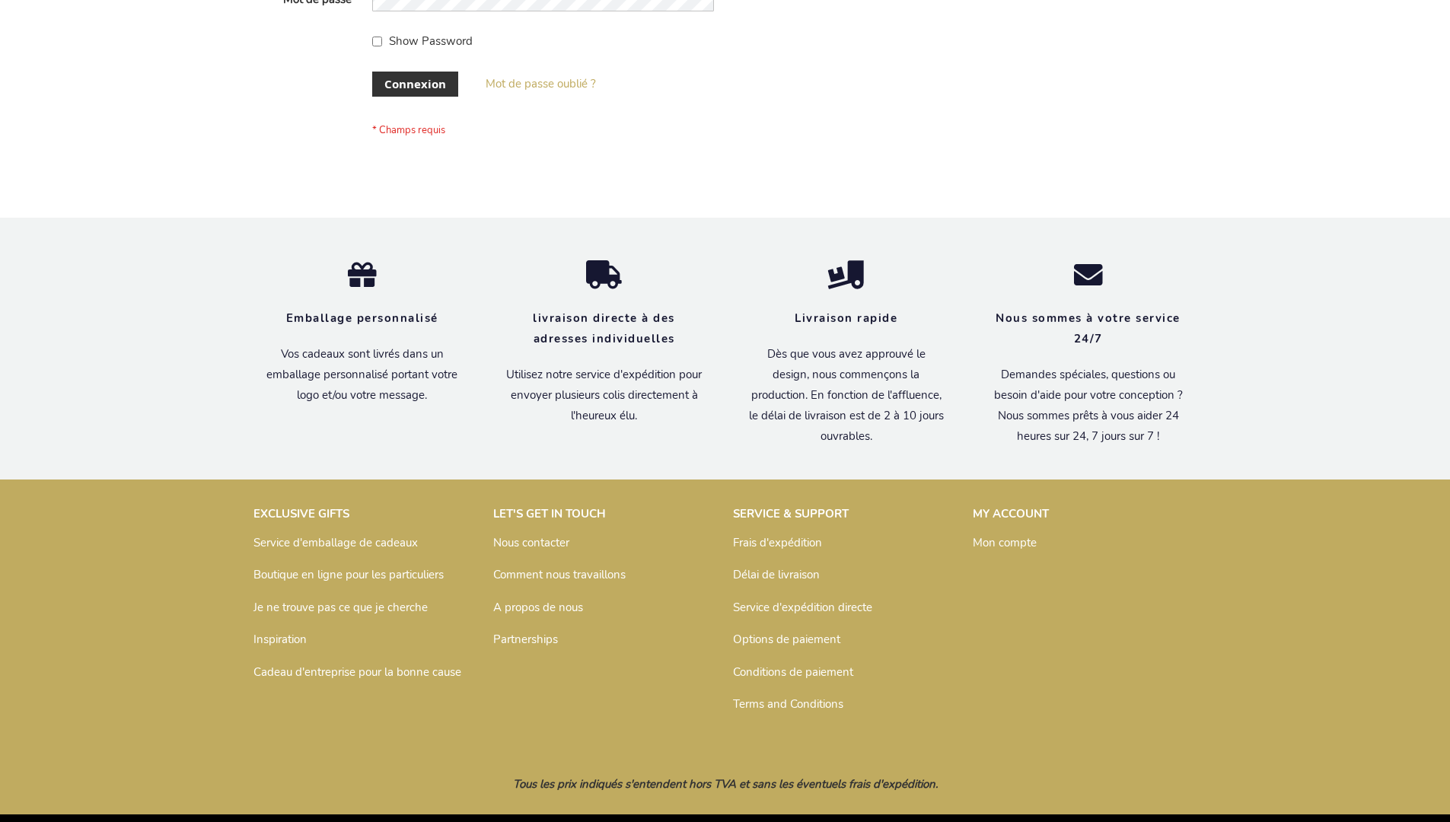
scroll to position [525, 0]
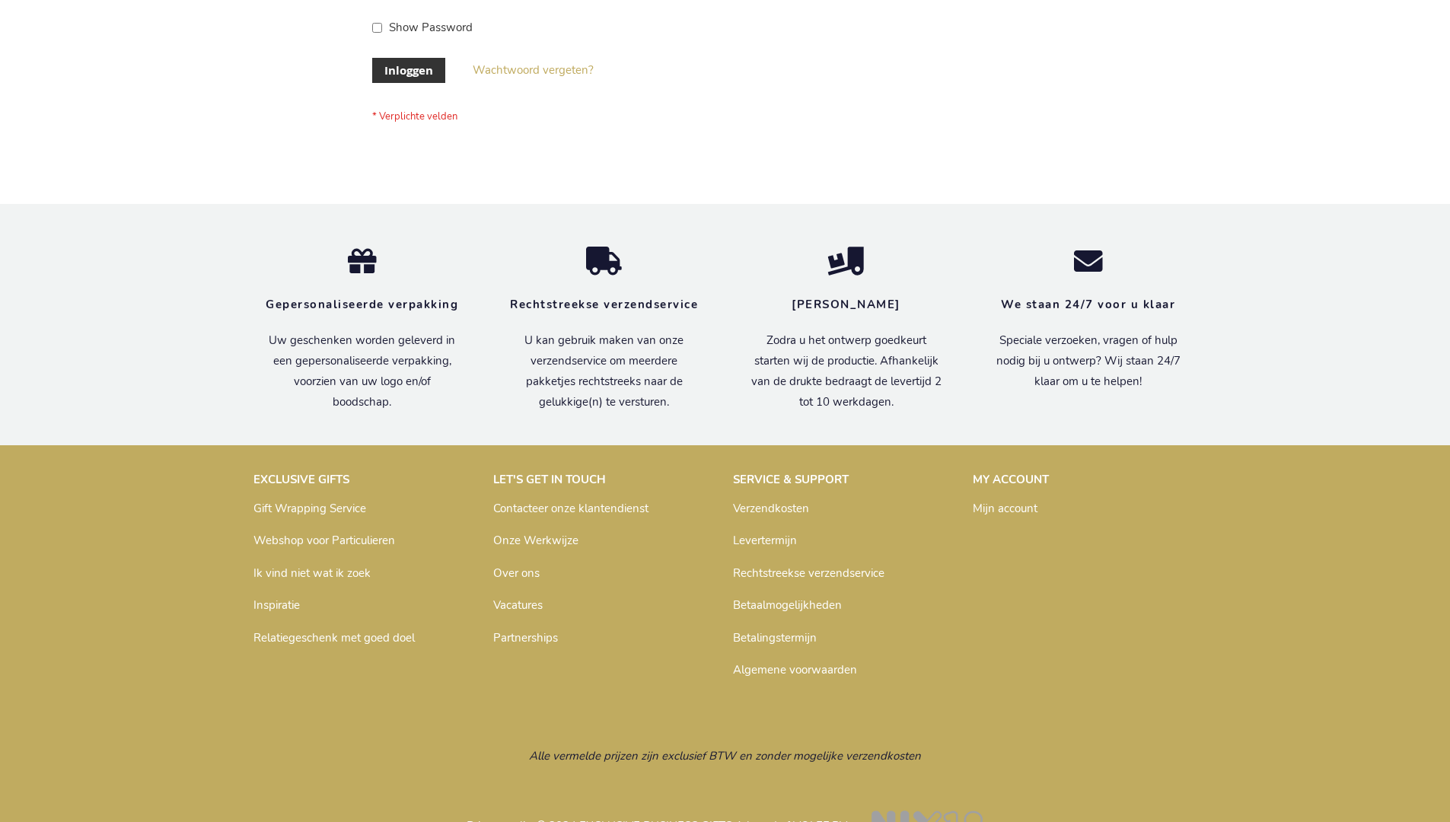
scroll to position [517, 0]
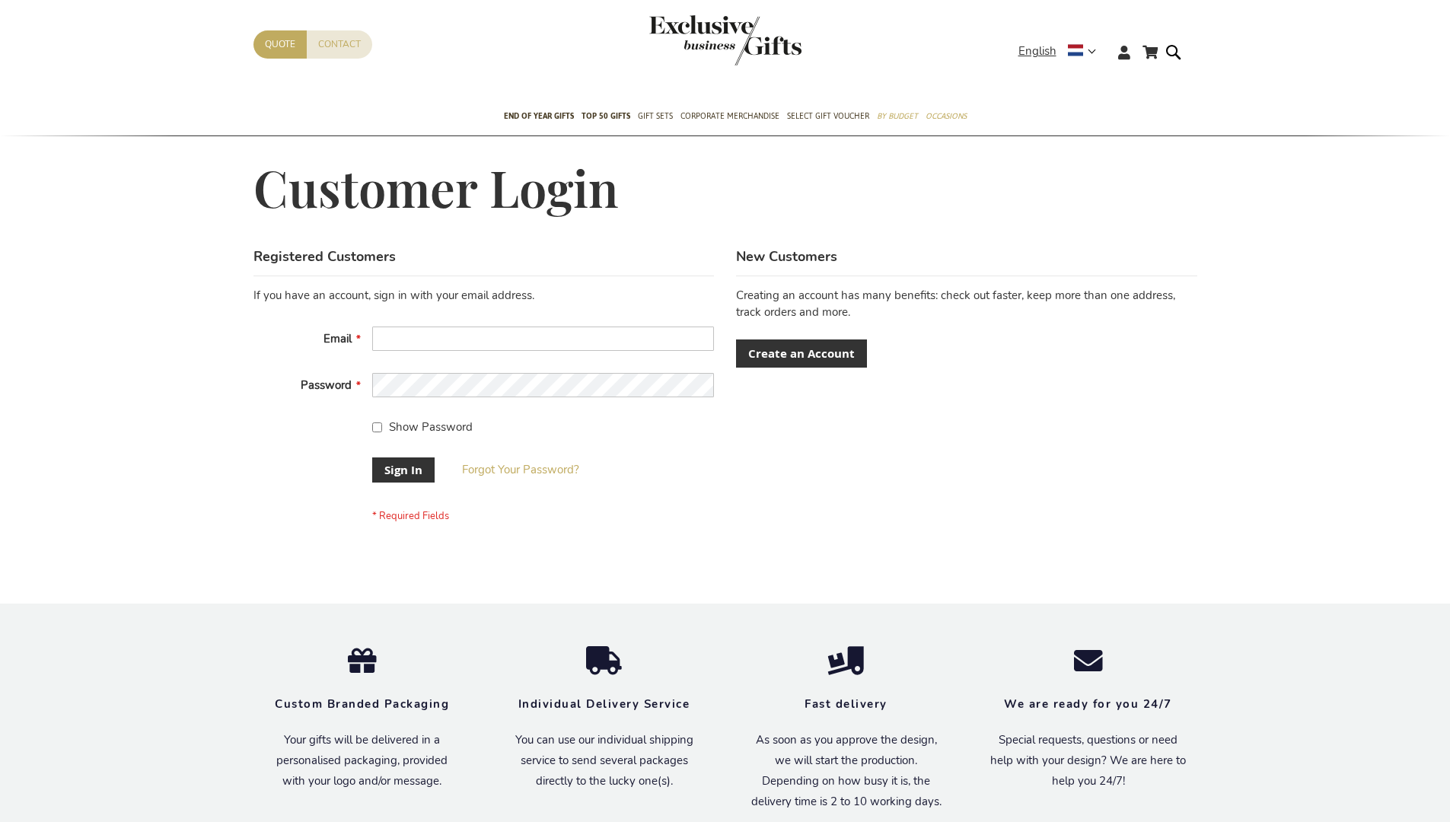
scroll to position [489, 0]
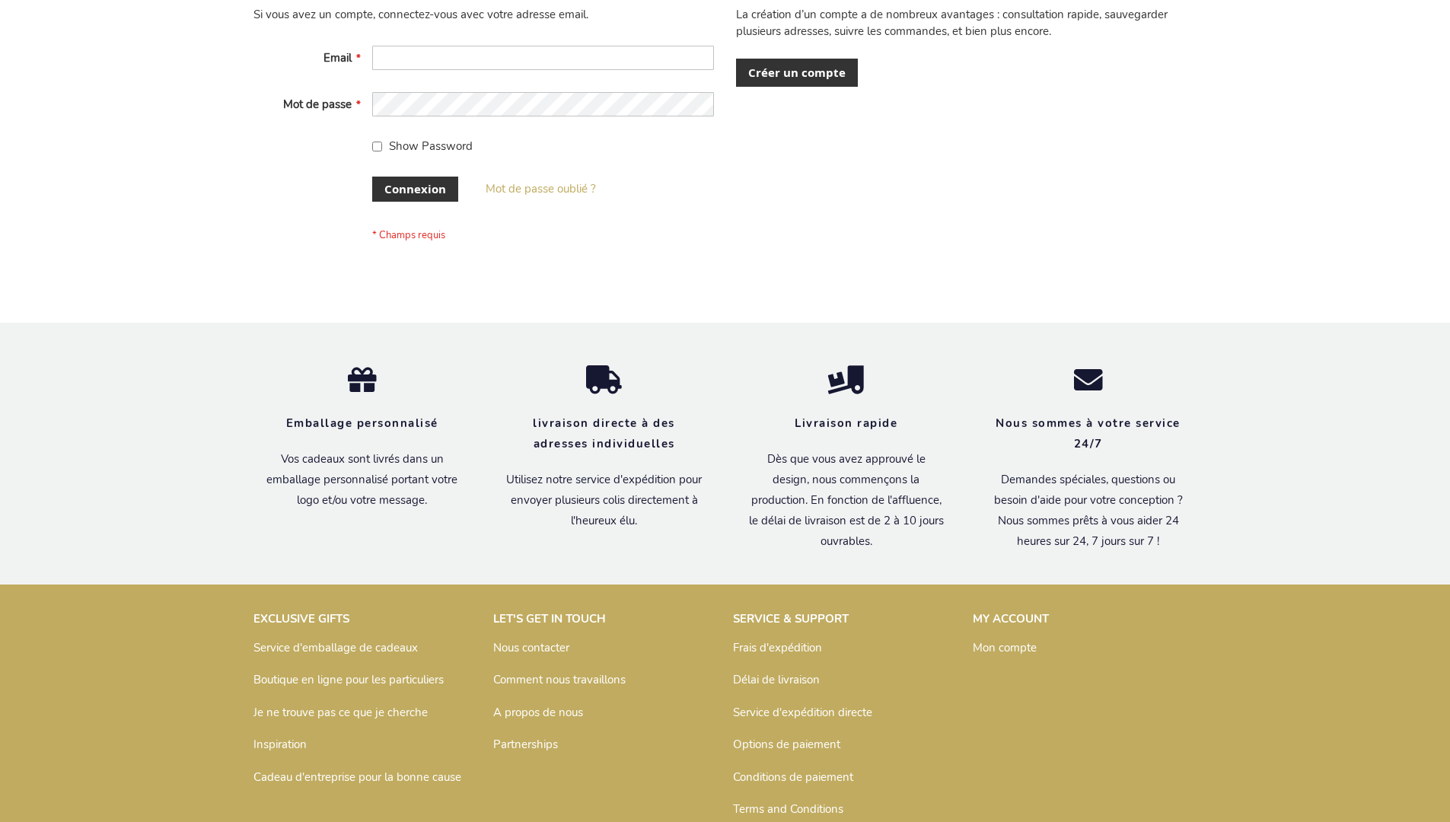
scroll to position [525, 0]
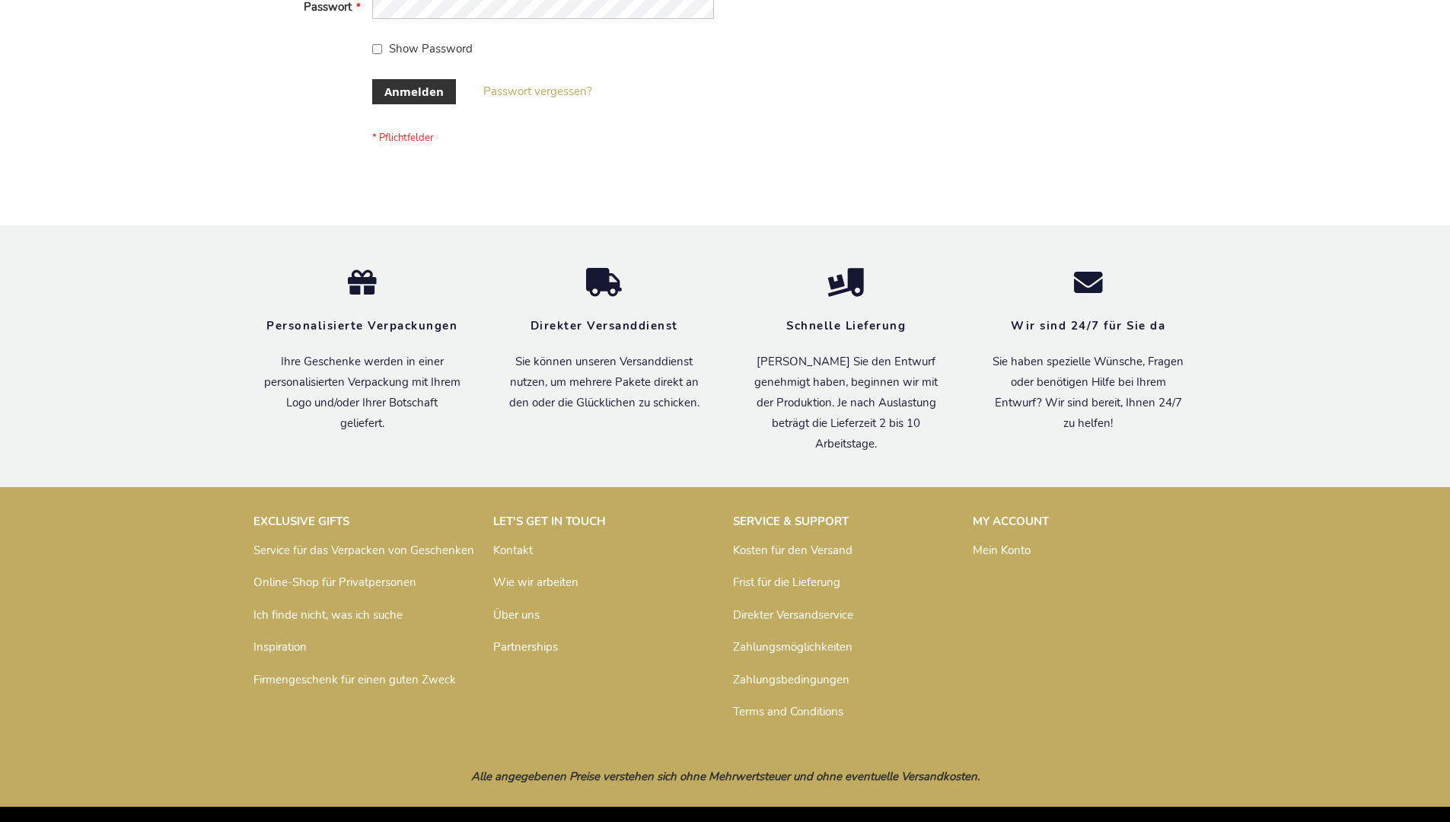
scroll to position [510, 0]
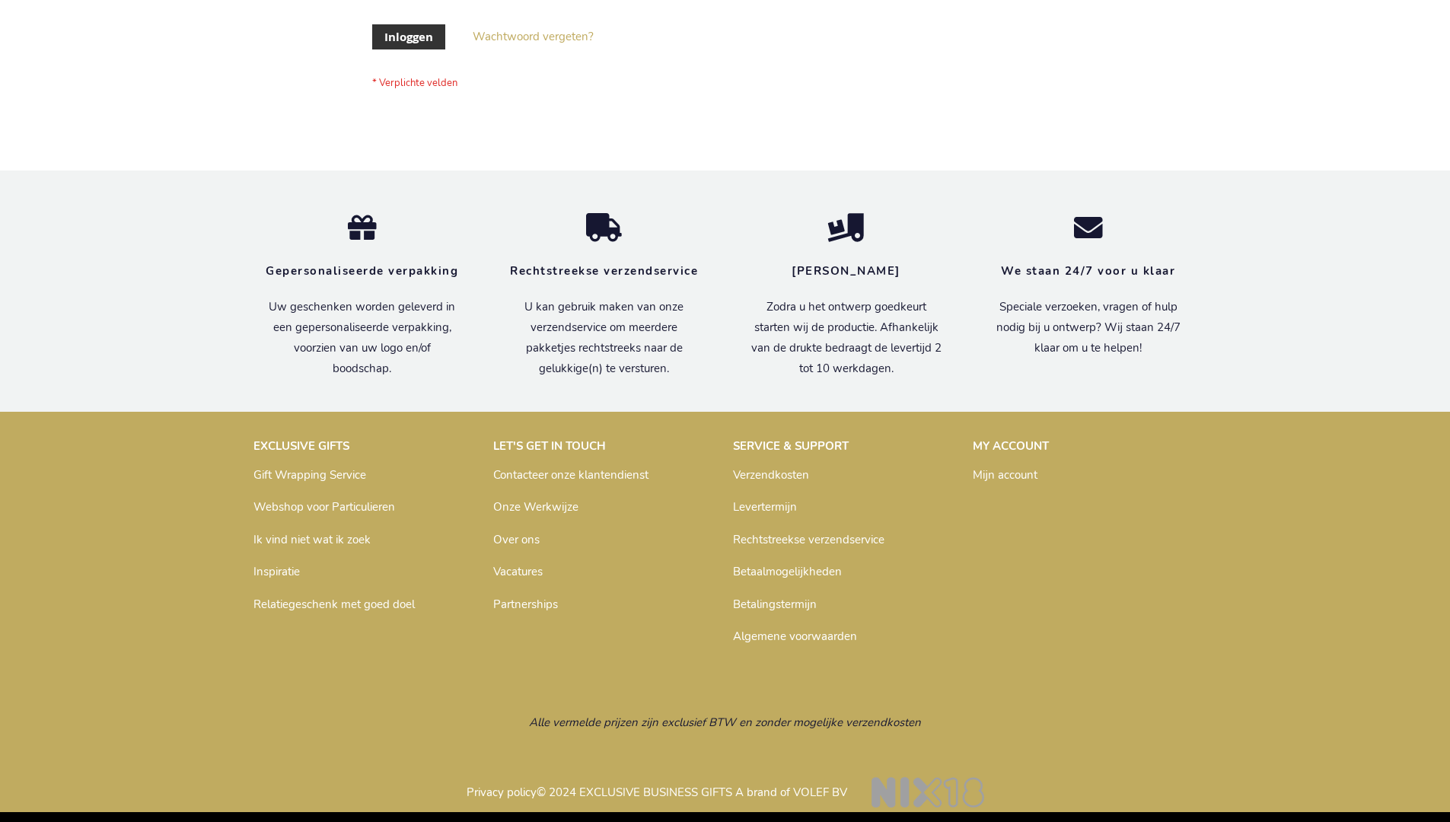
scroll to position [517, 0]
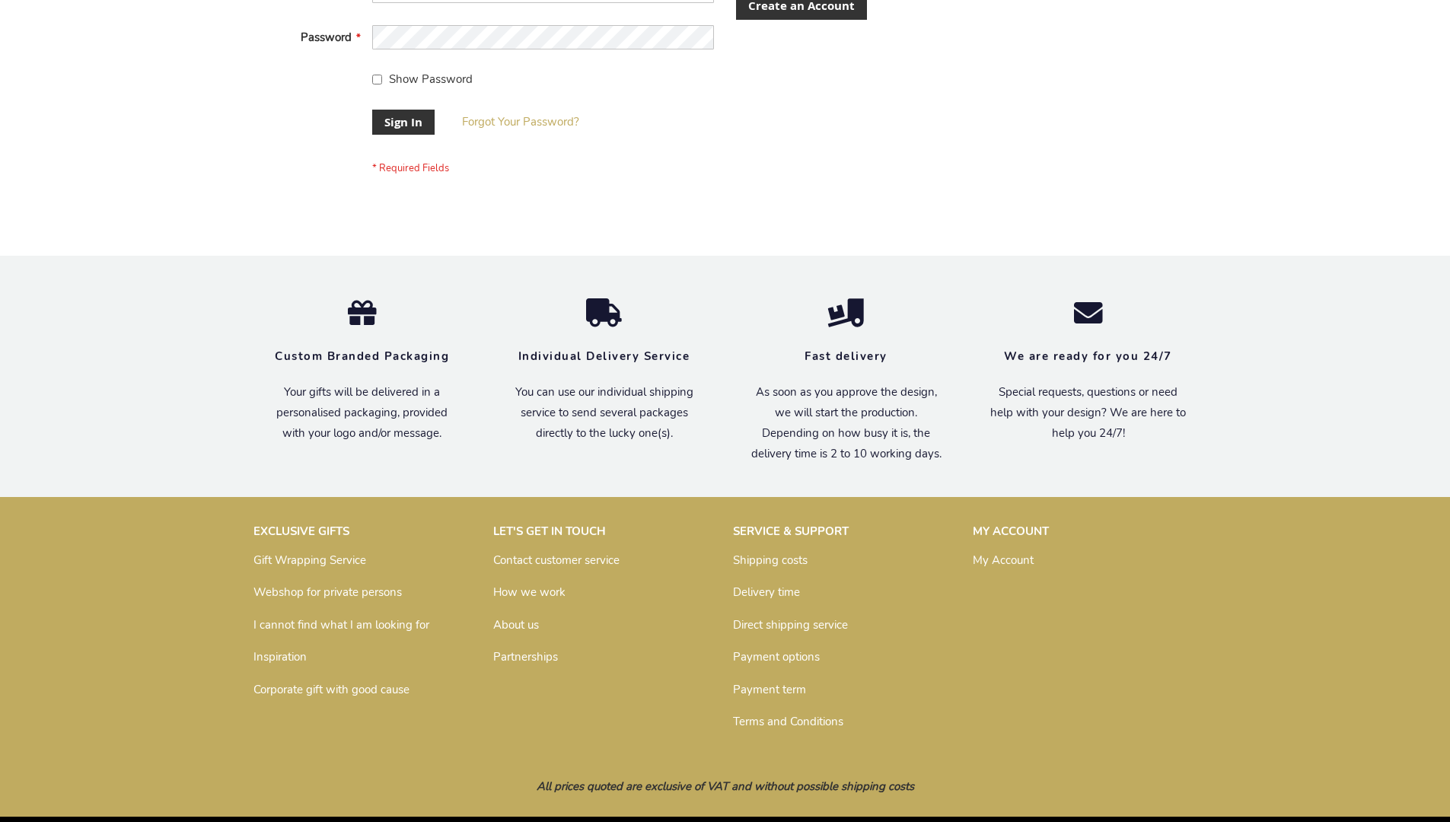
scroll to position [489, 0]
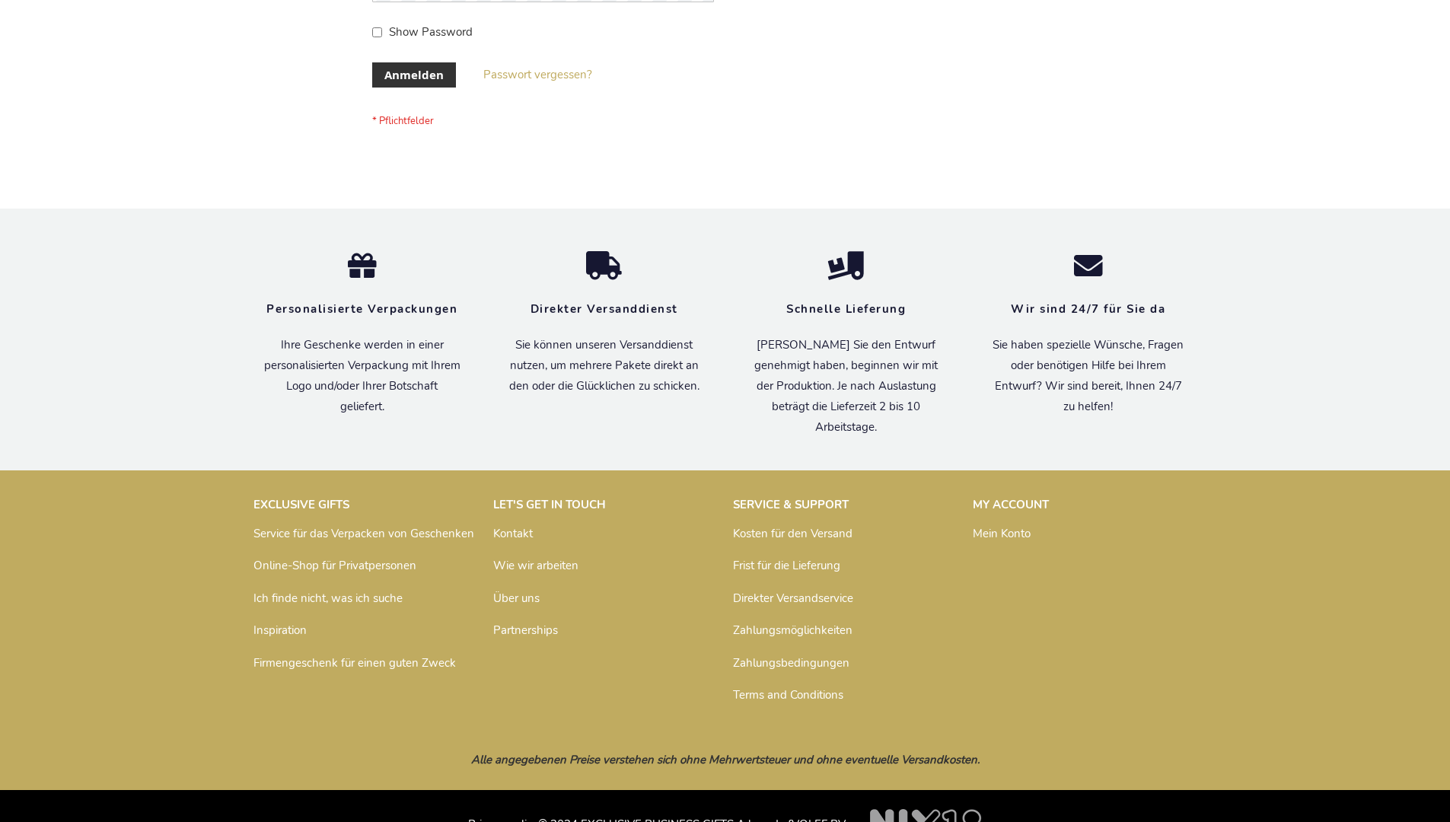
scroll to position [510, 0]
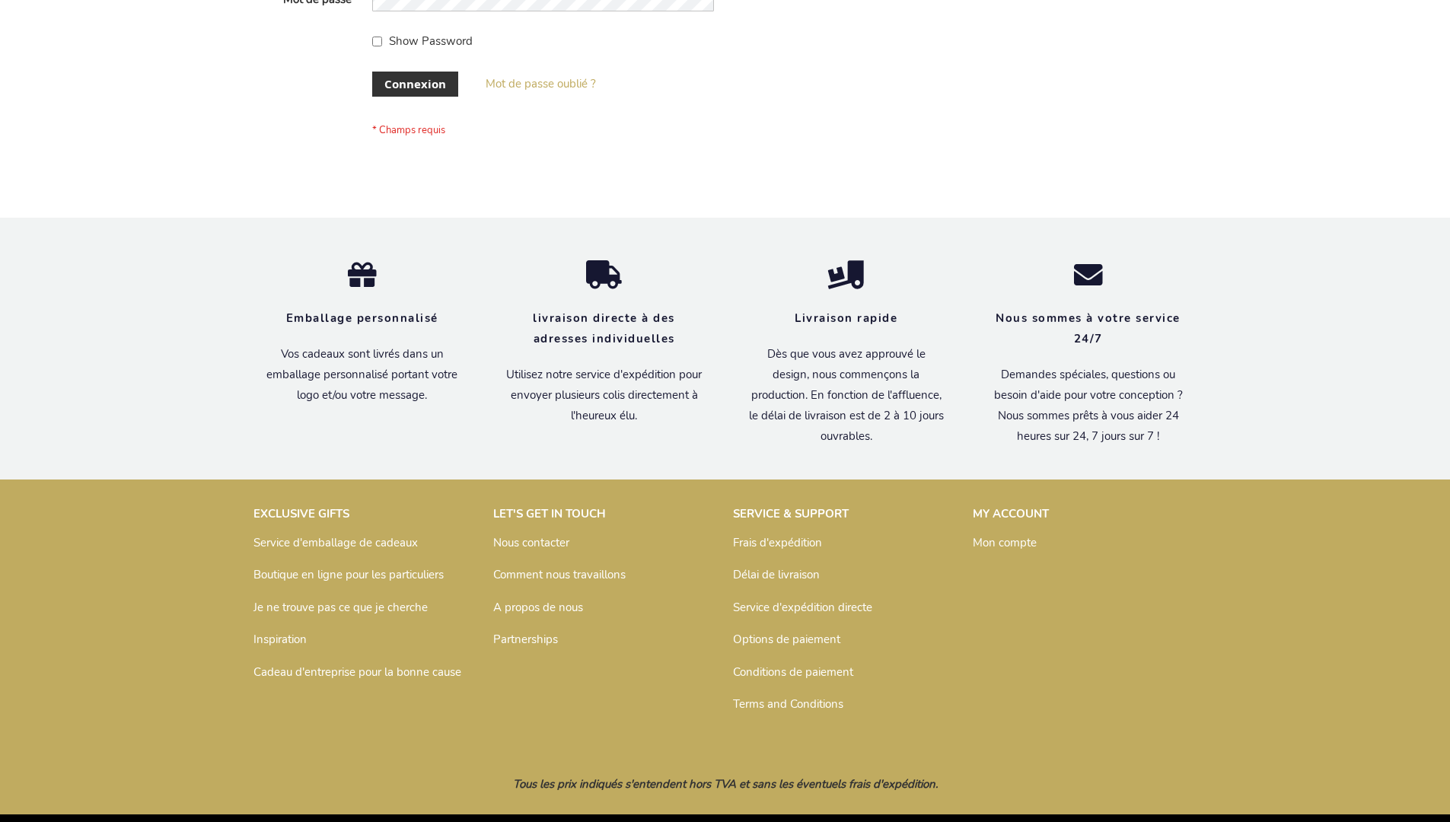
scroll to position [525, 0]
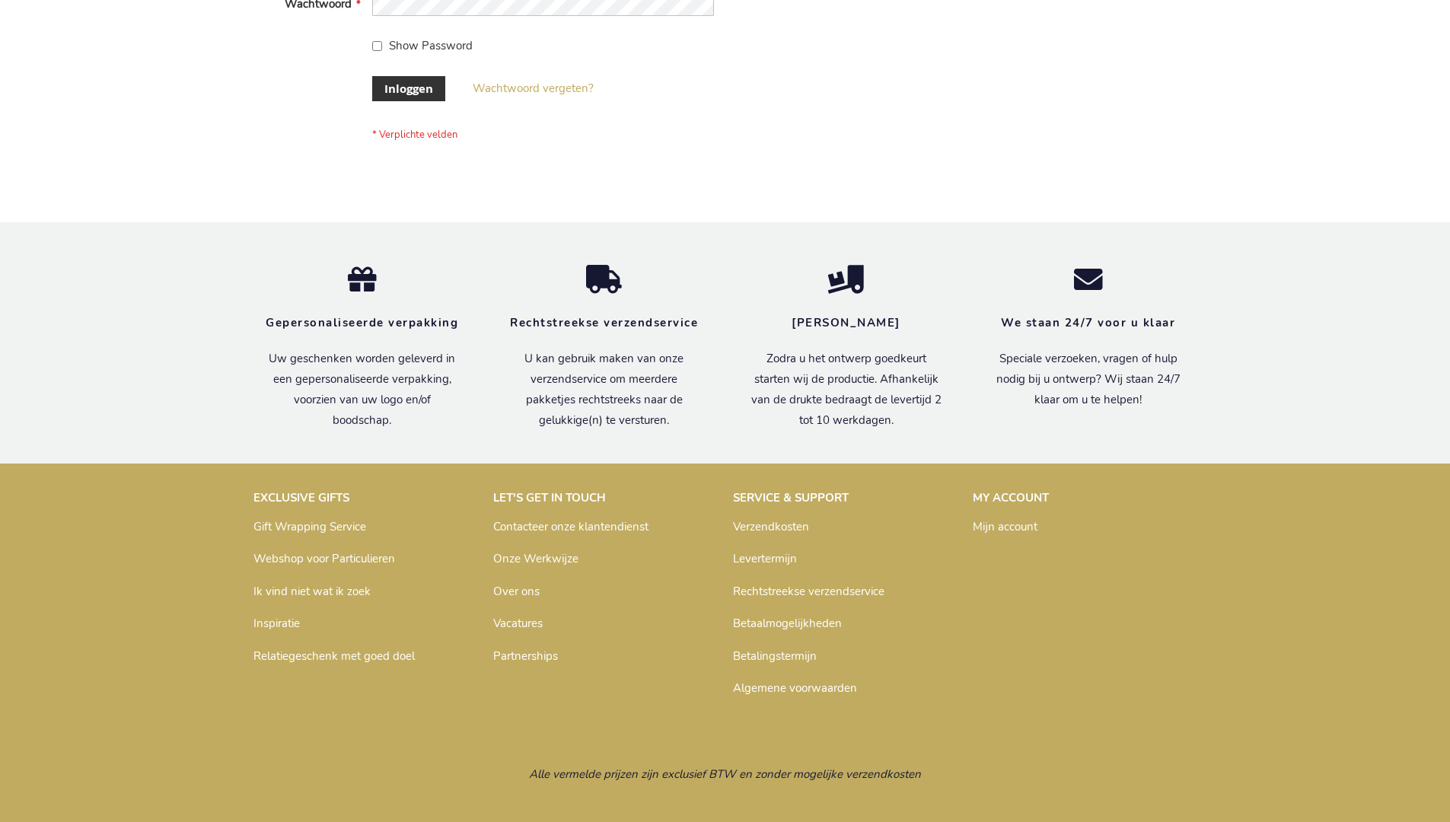
scroll to position [517, 0]
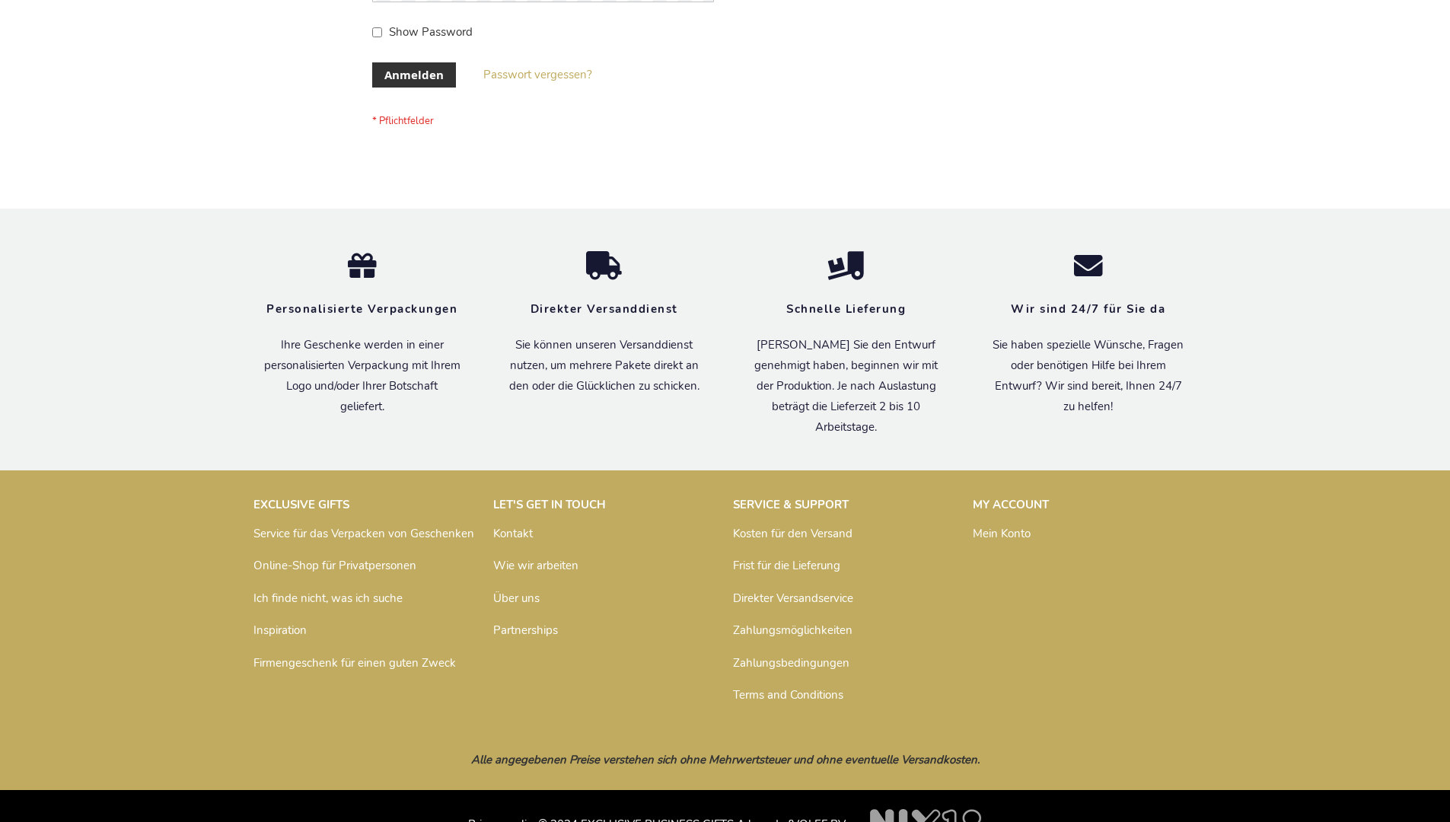
scroll to position [510, 0]
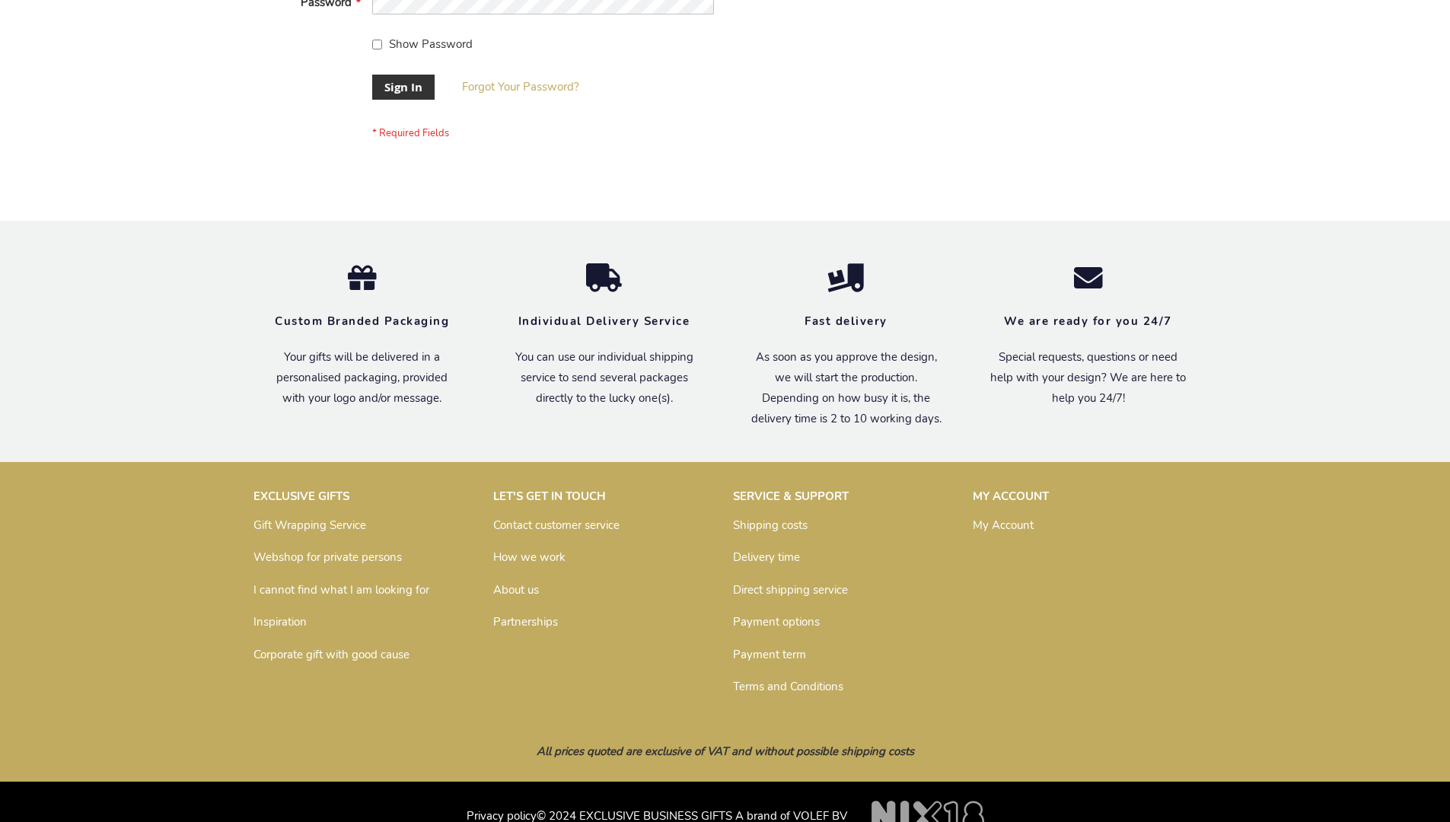
scroll to position [489, 0]
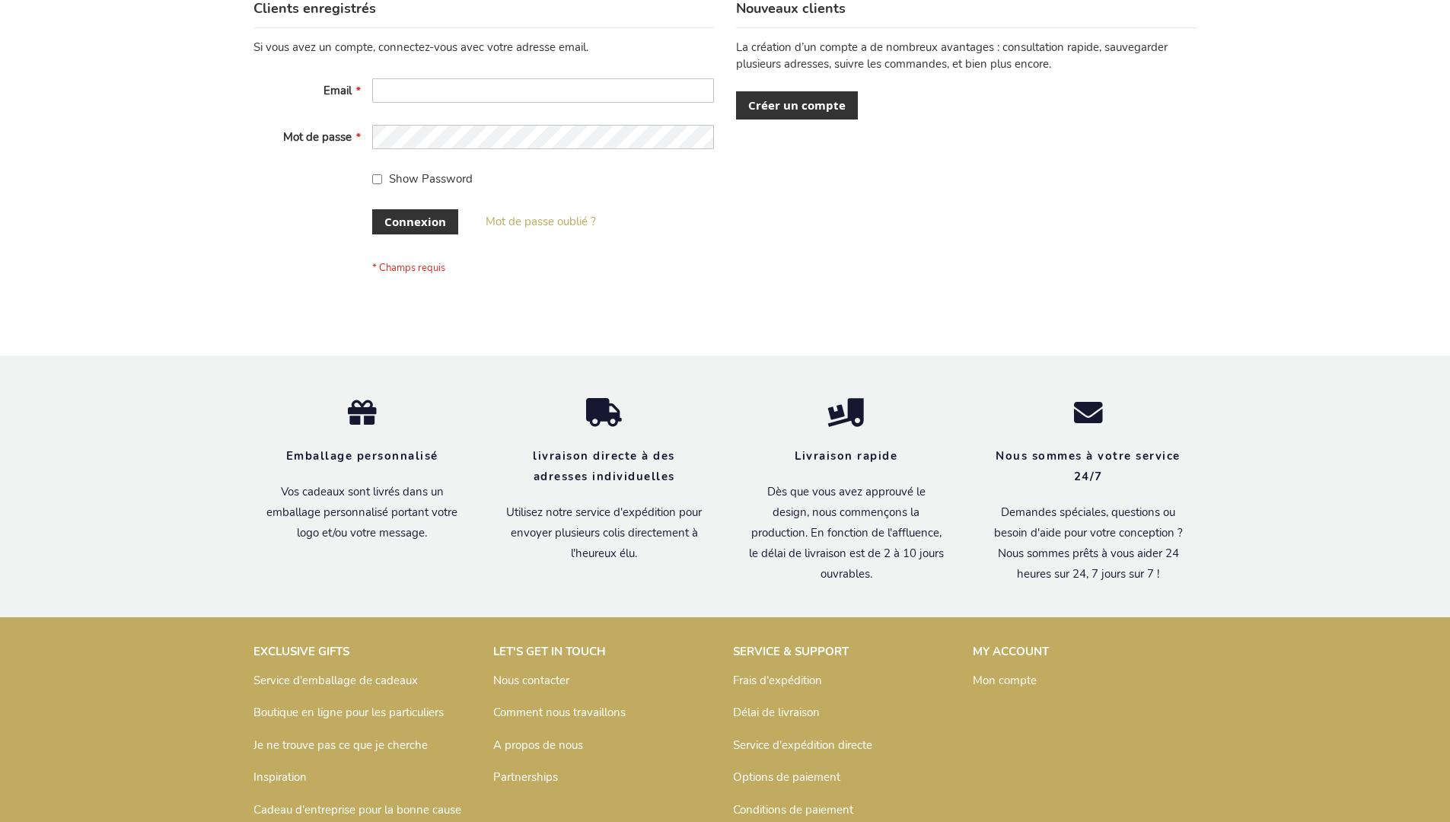
scroll to position [525, 0]
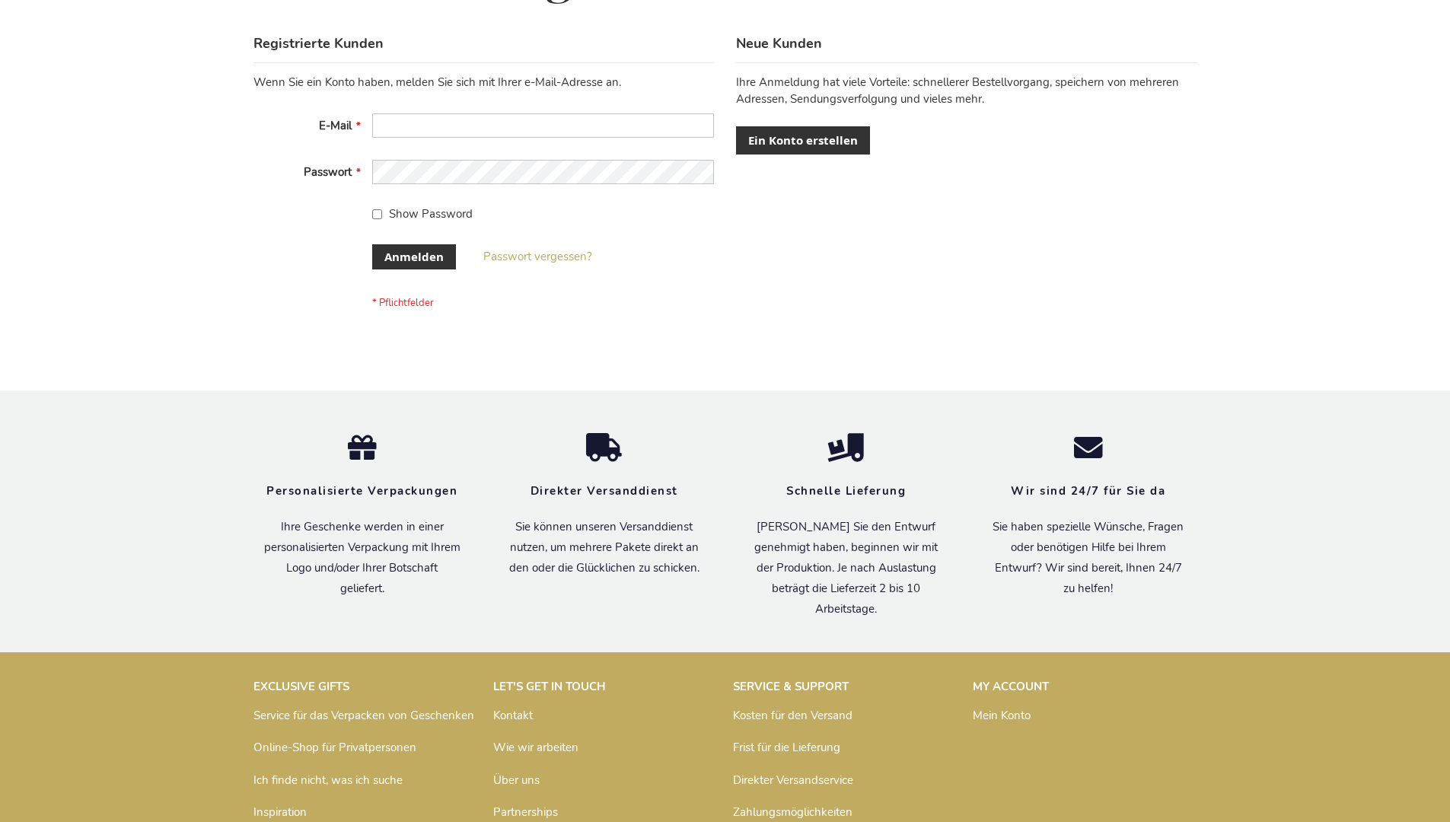
scroll to position [510, 0]
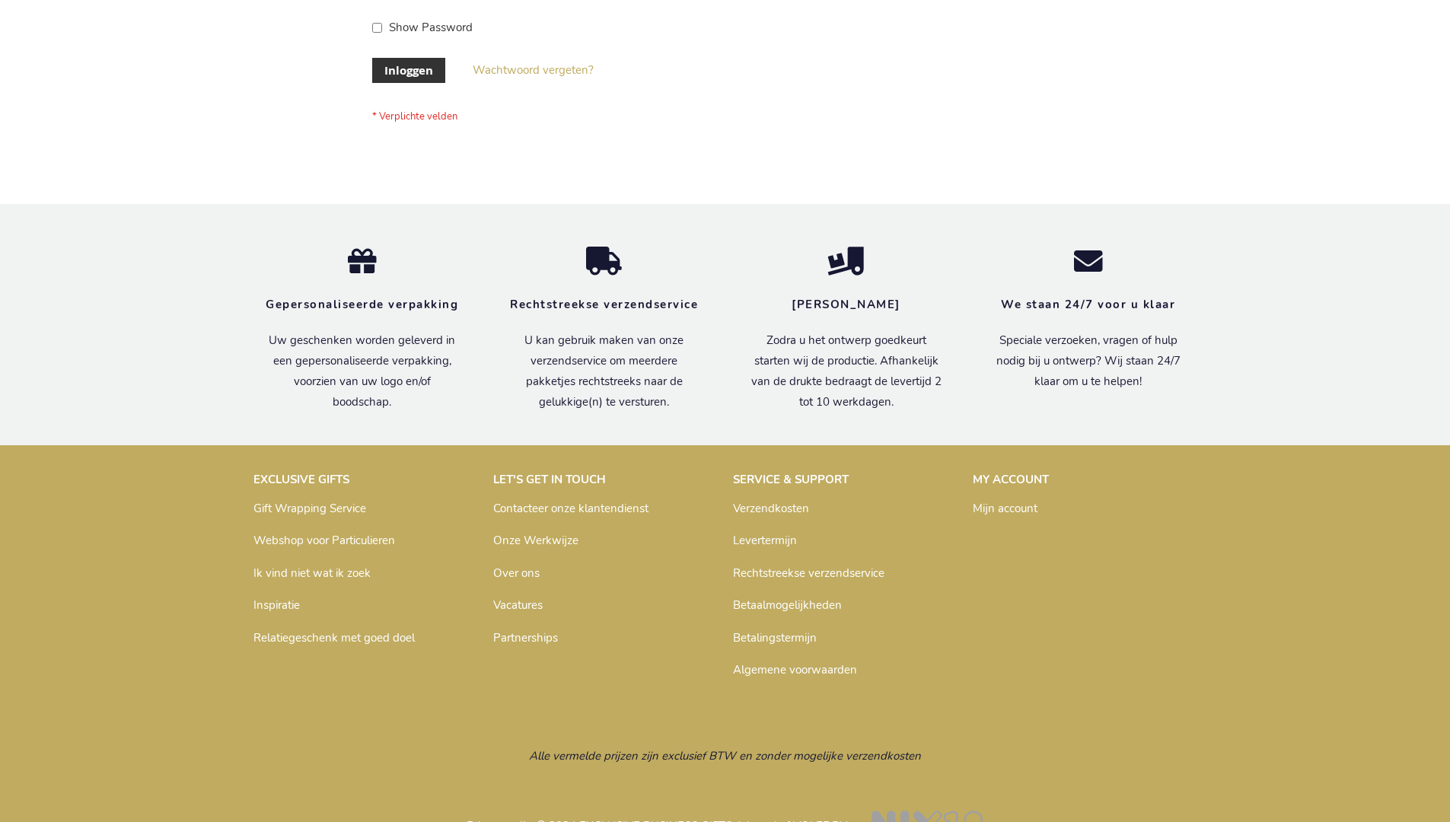
scroll to position [517, 0]
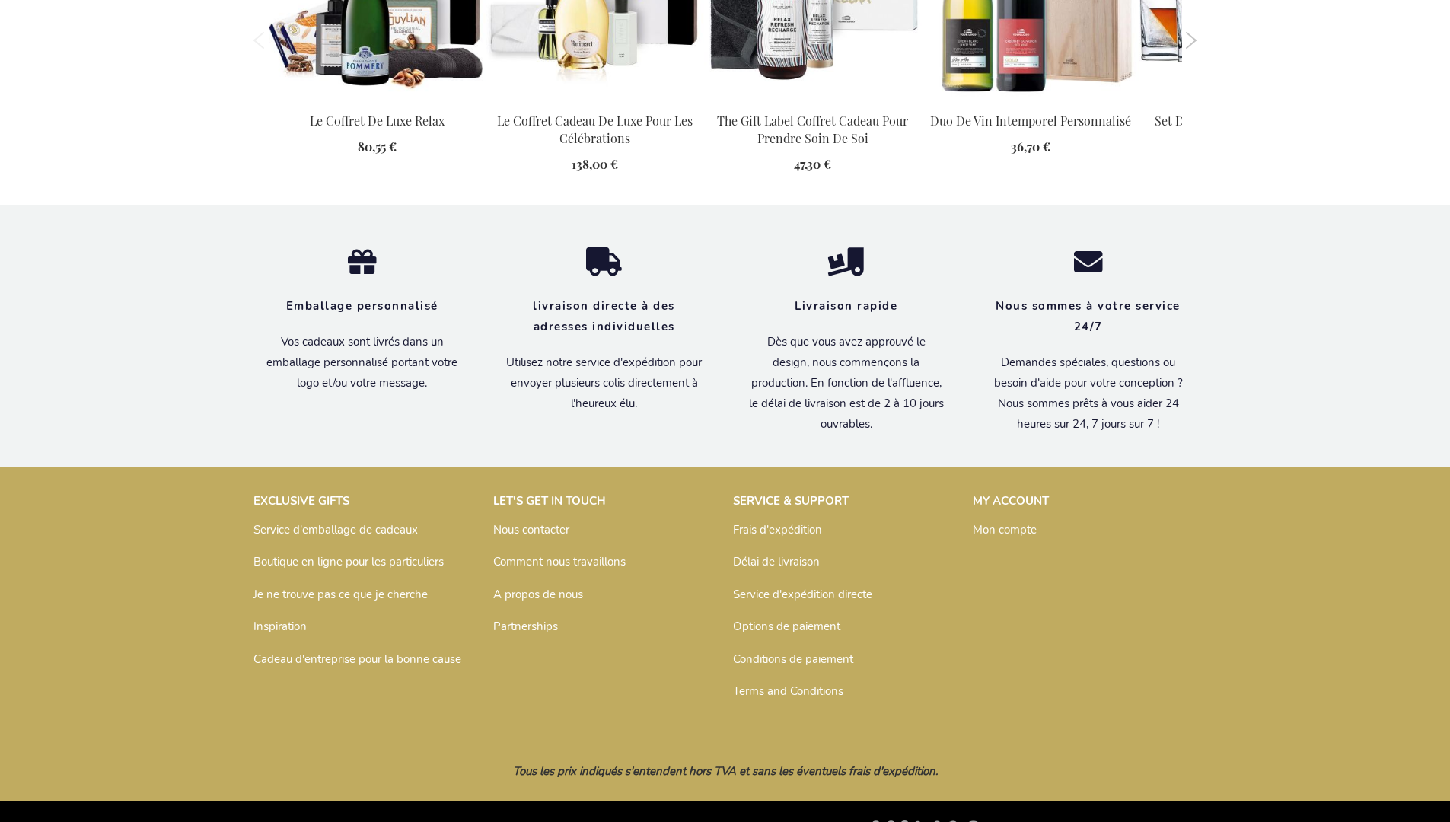
scroll to position [1811, 0]
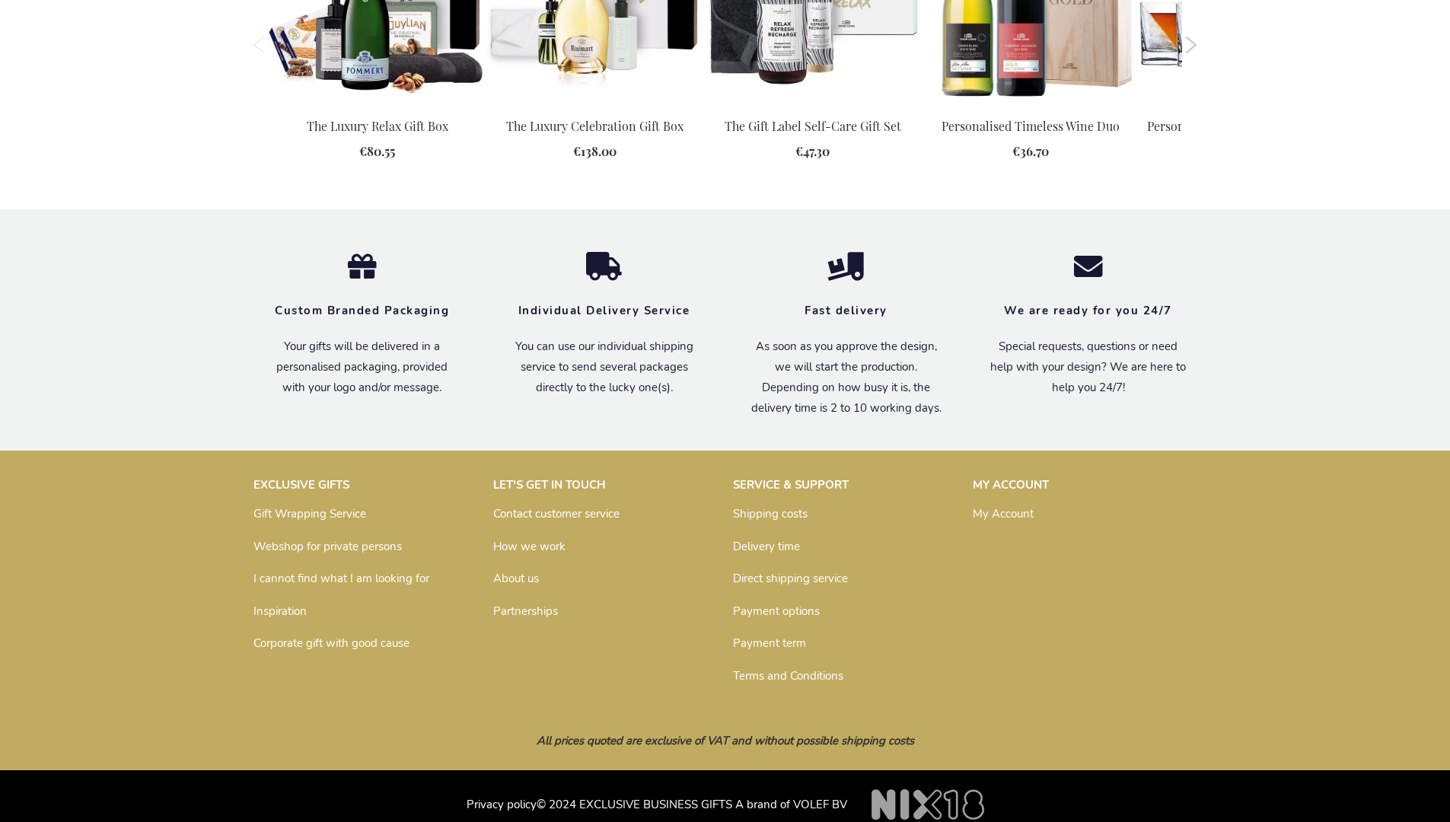
scroll to position [1725, 0]
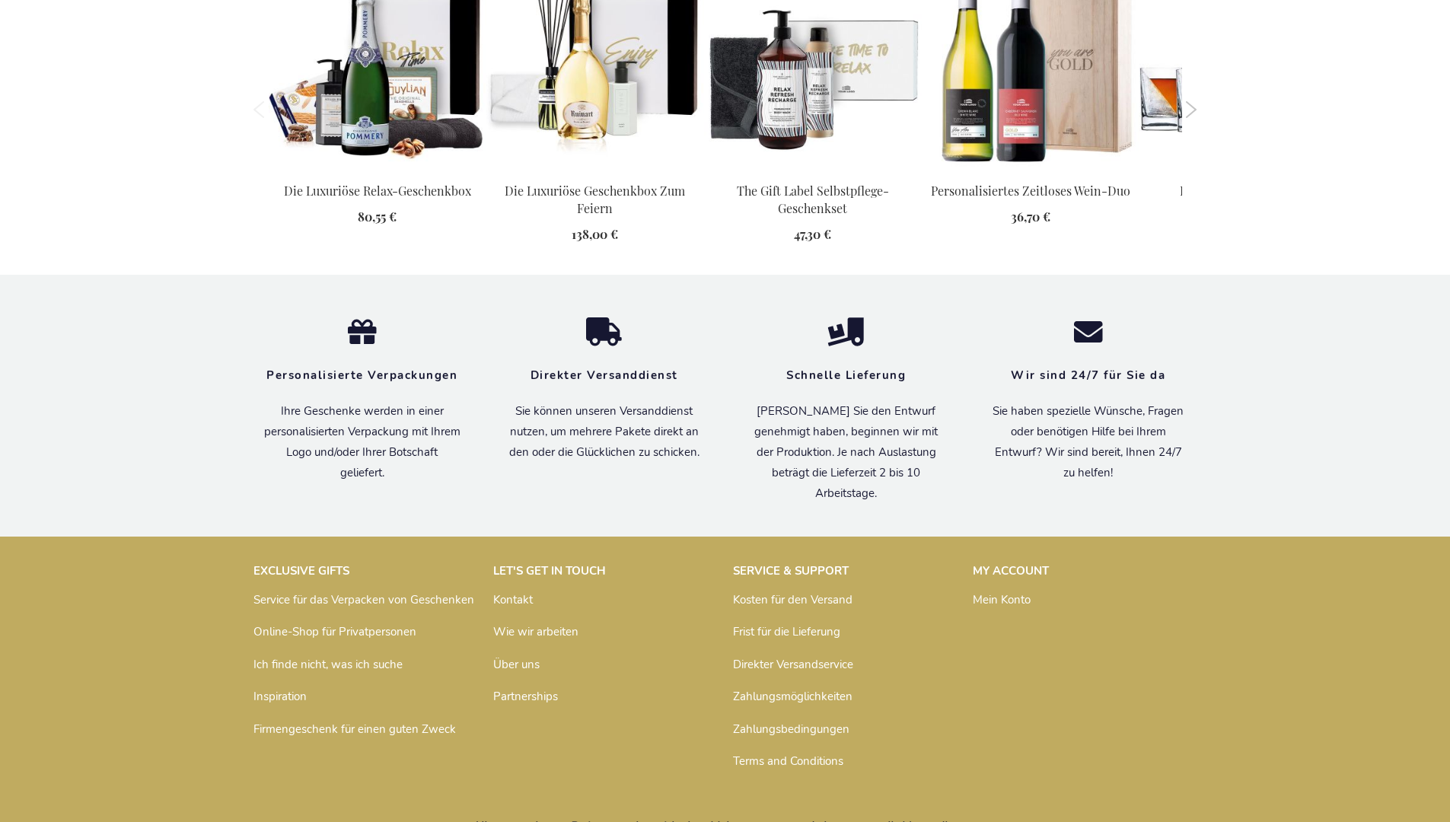
scroll to position [1844, 0]
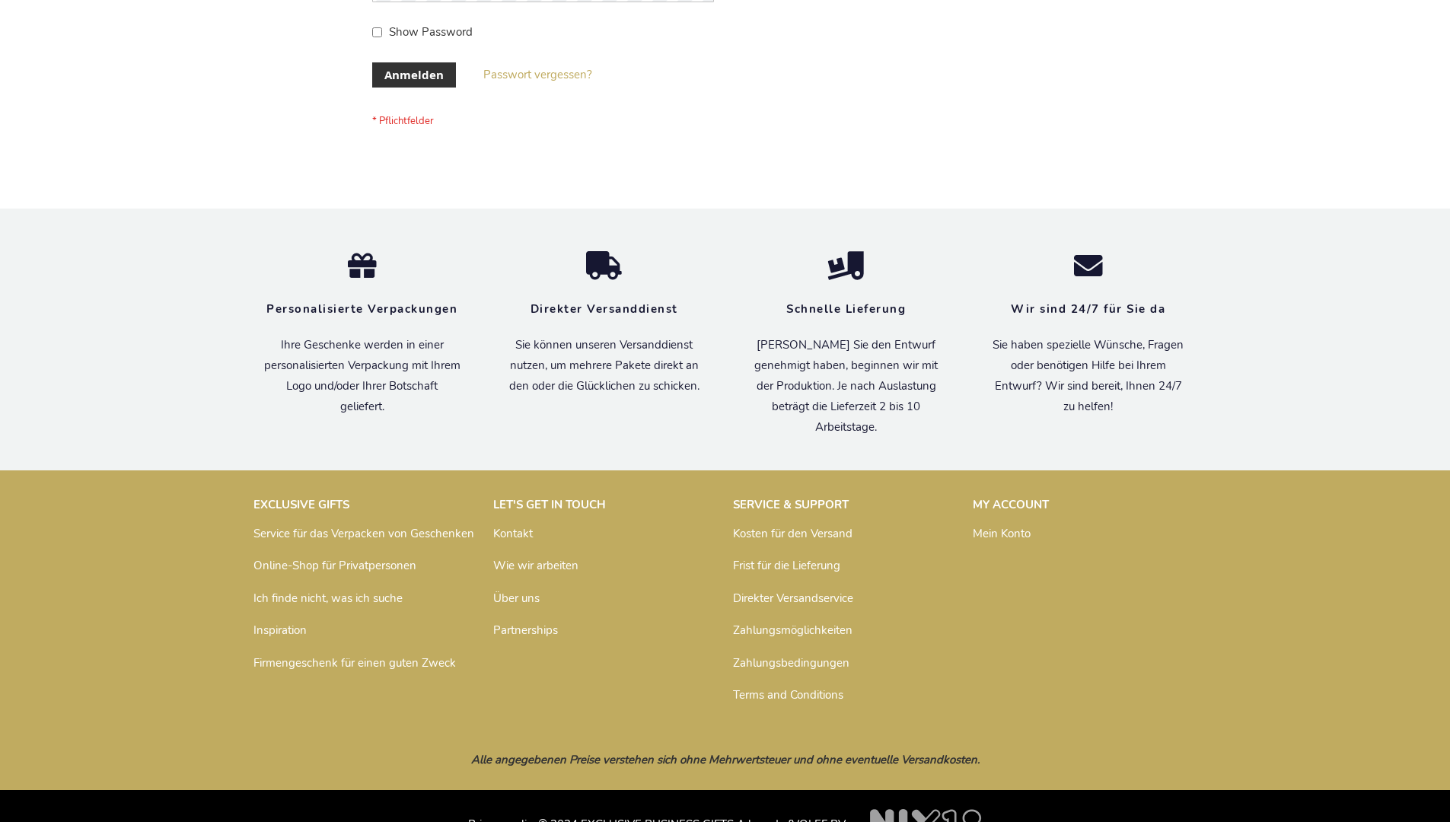
scroll to position [510, 0]
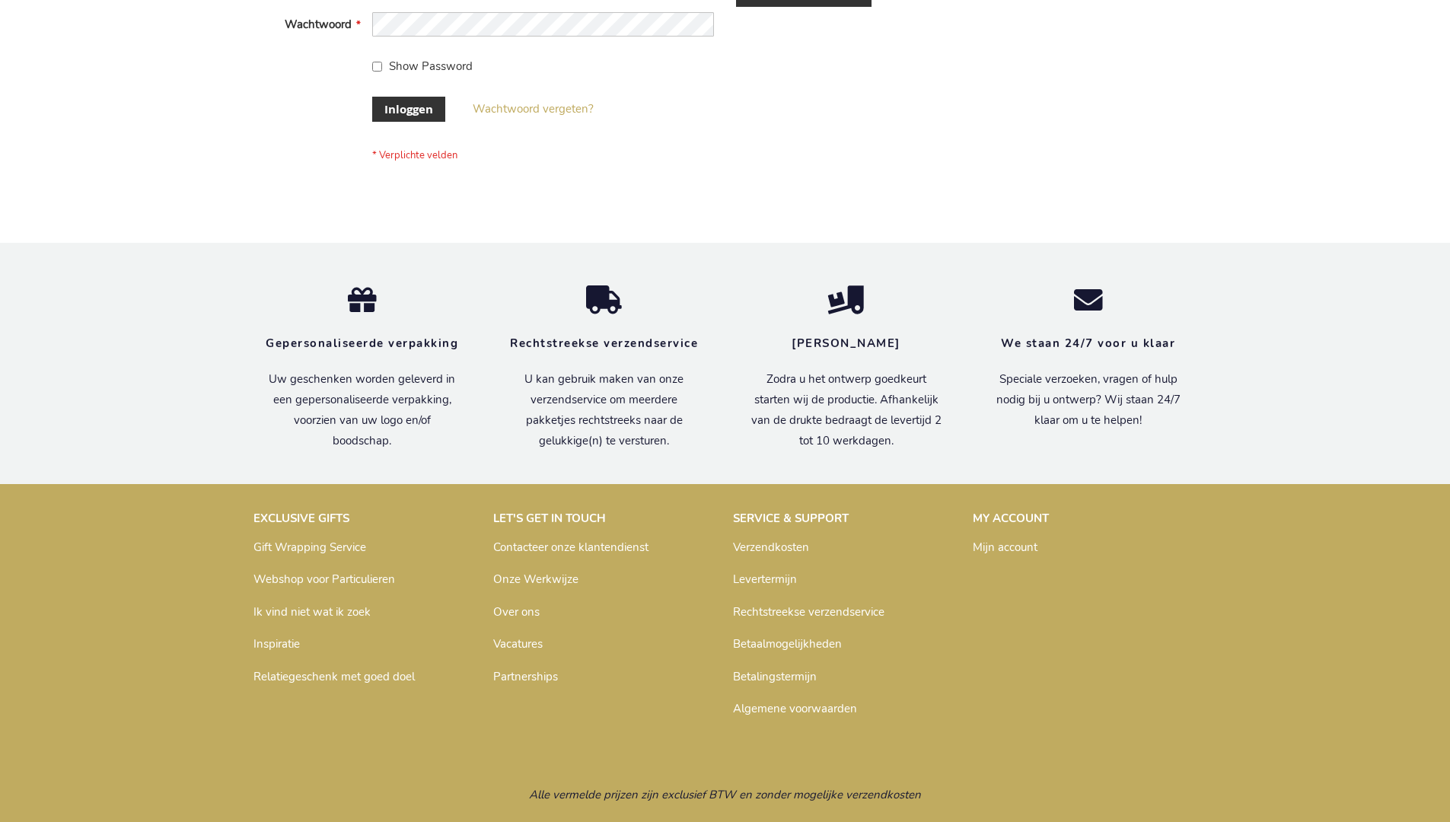
scroll to position [517, 0]
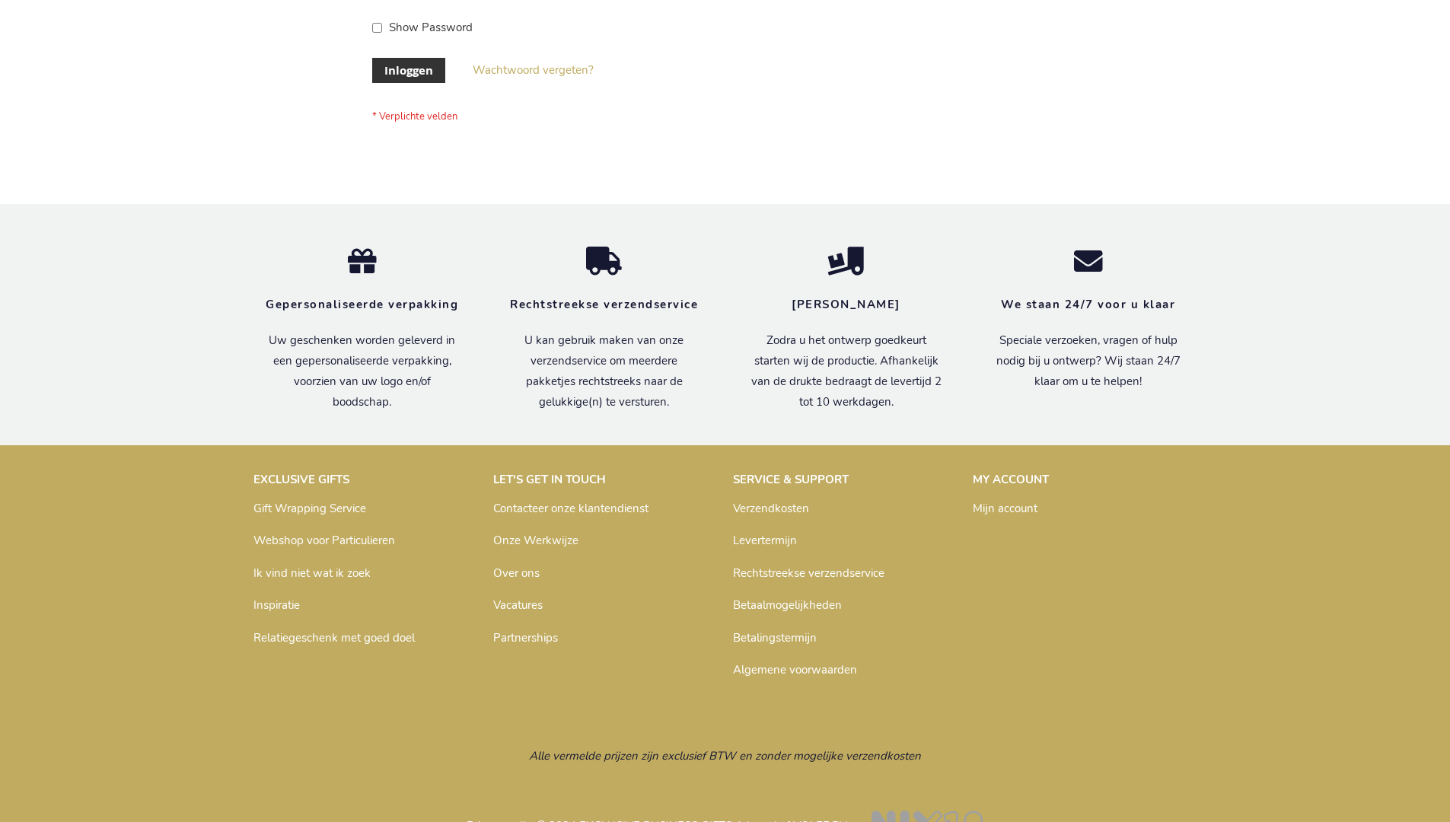
scroll to position [517, 0]
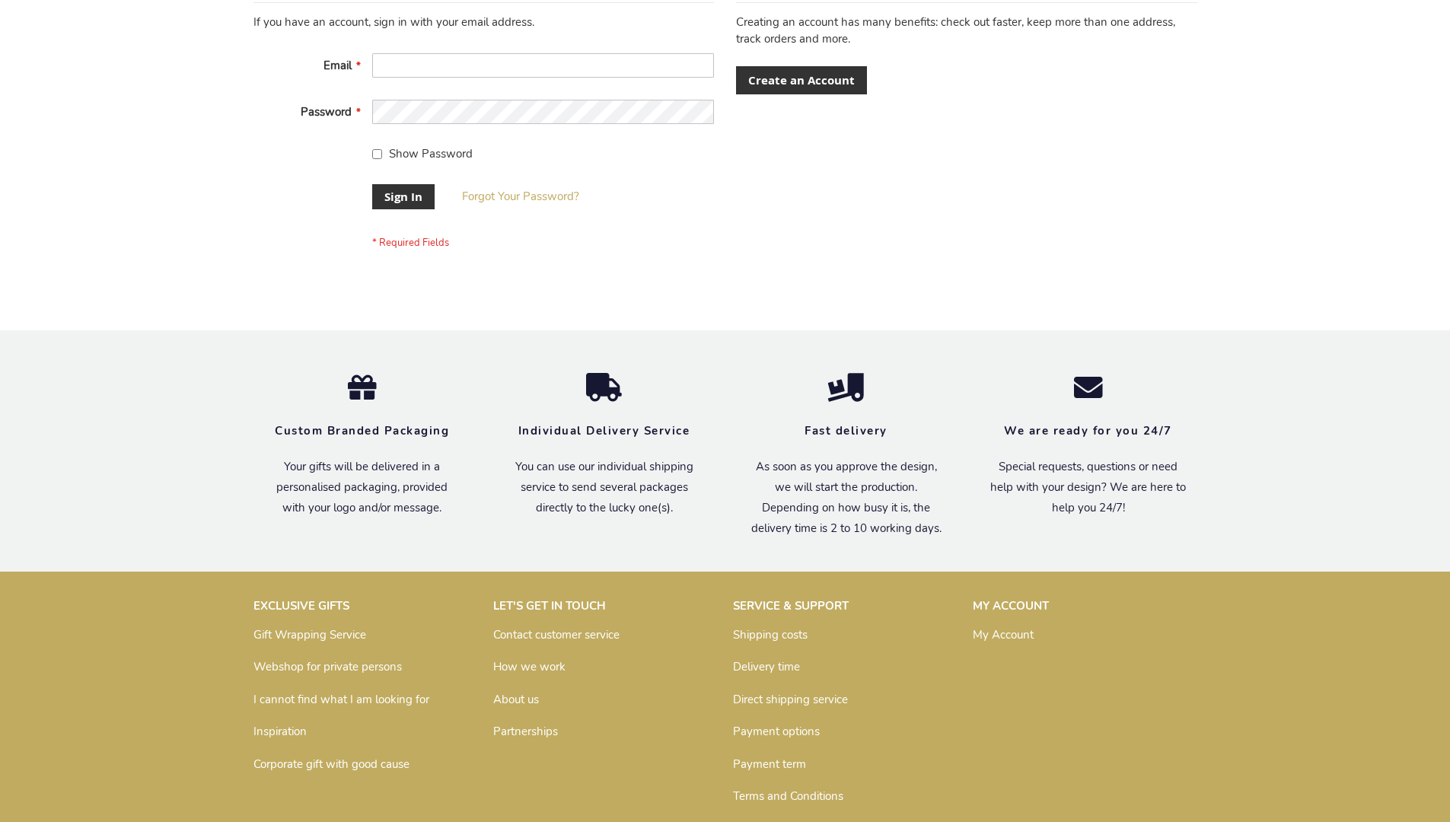
scroll to position [489, 0]
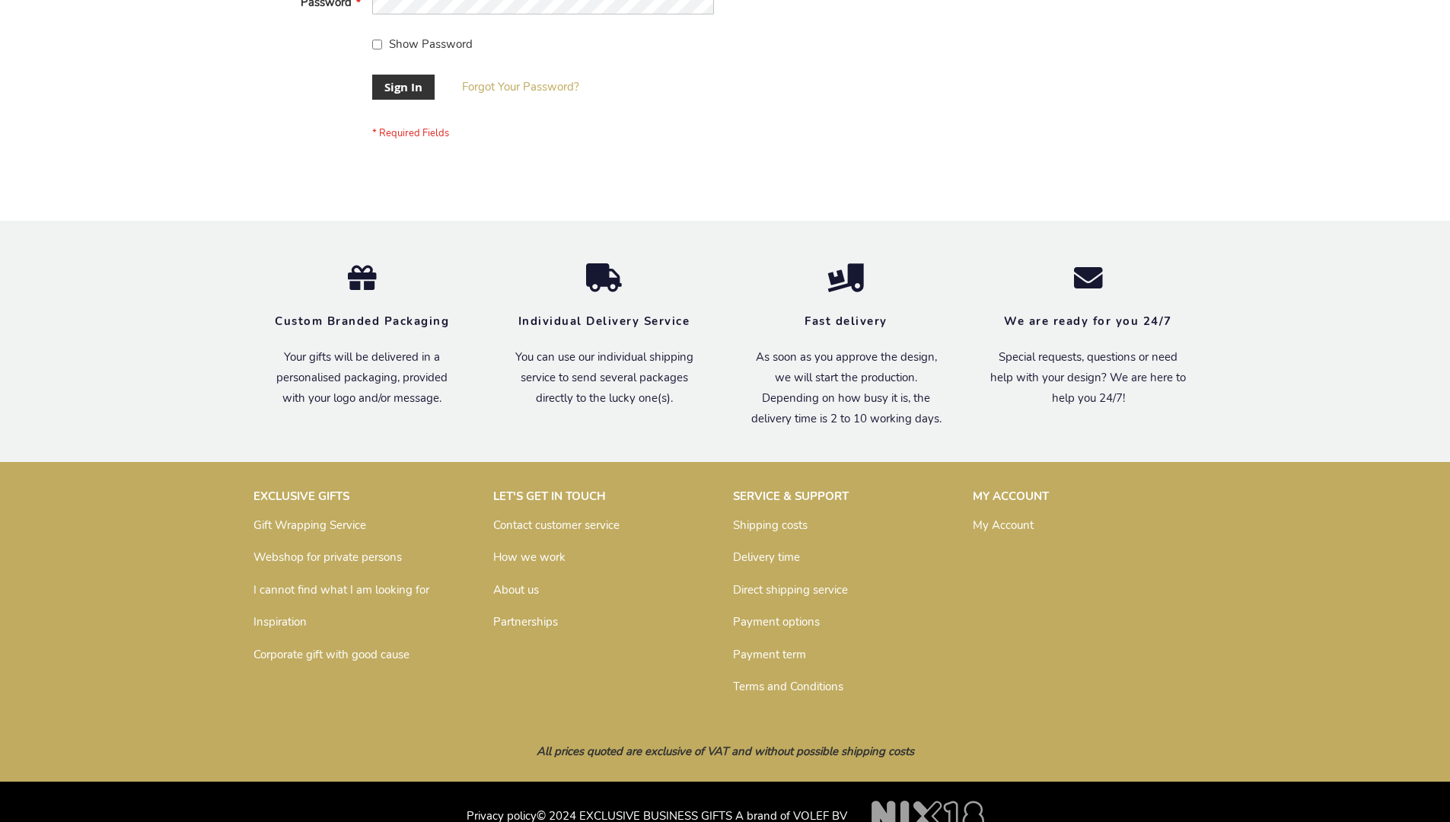
scroll to position [489, 0]
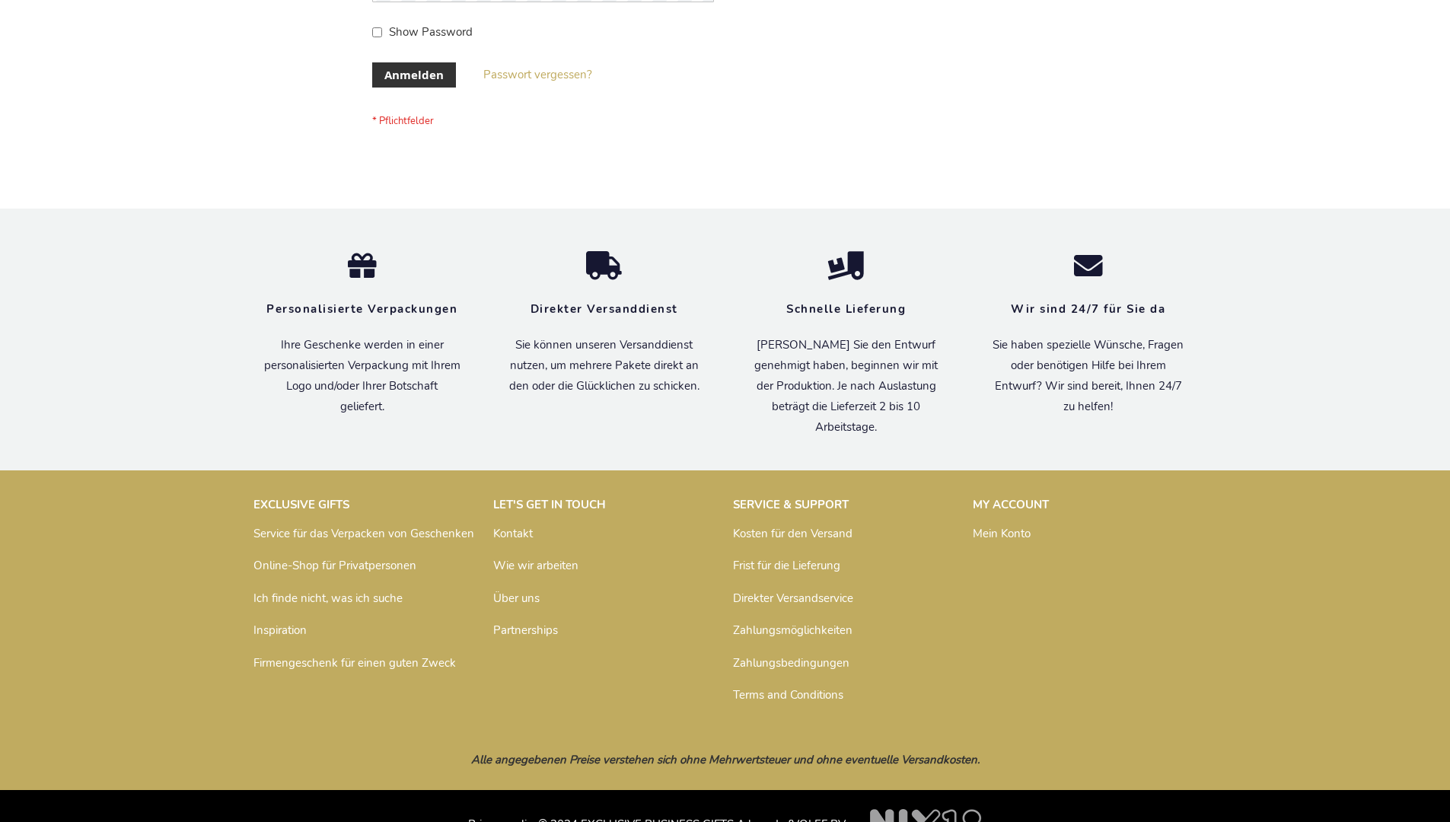
scroll to position [510, 0]
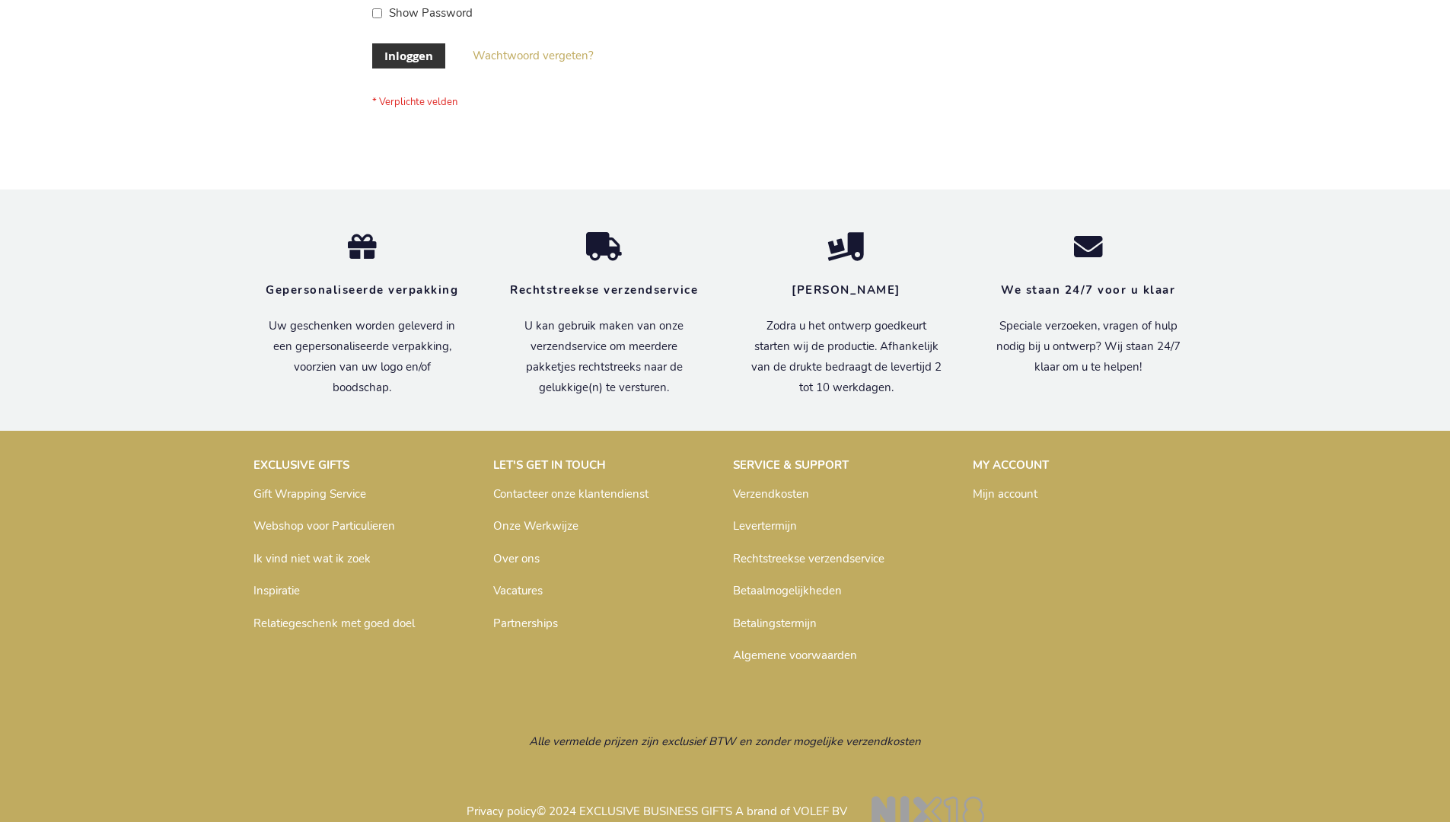
scroll to position [517, 0]
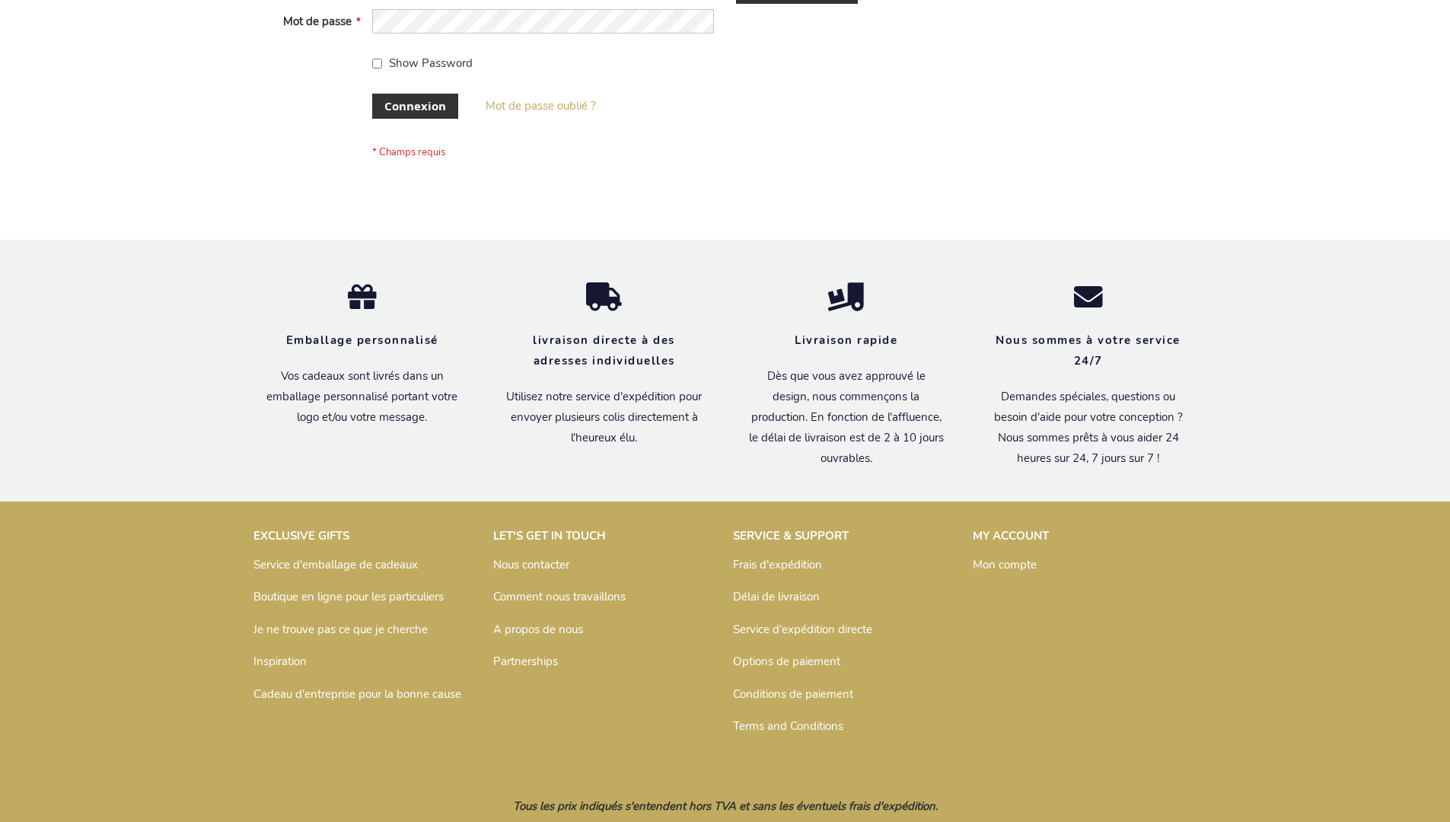
scroll to position [525, 0]
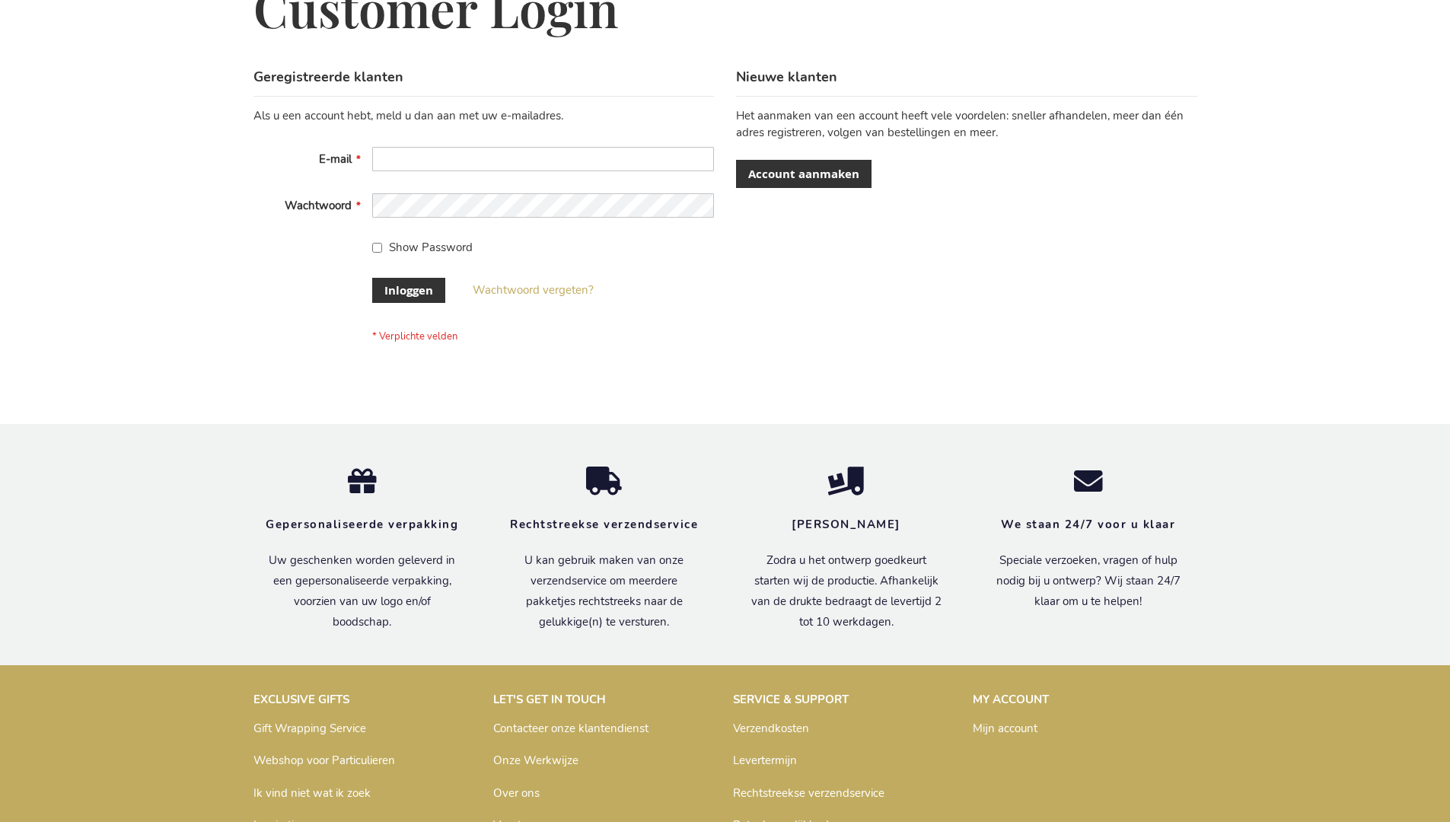
scroll to position [517, 0]
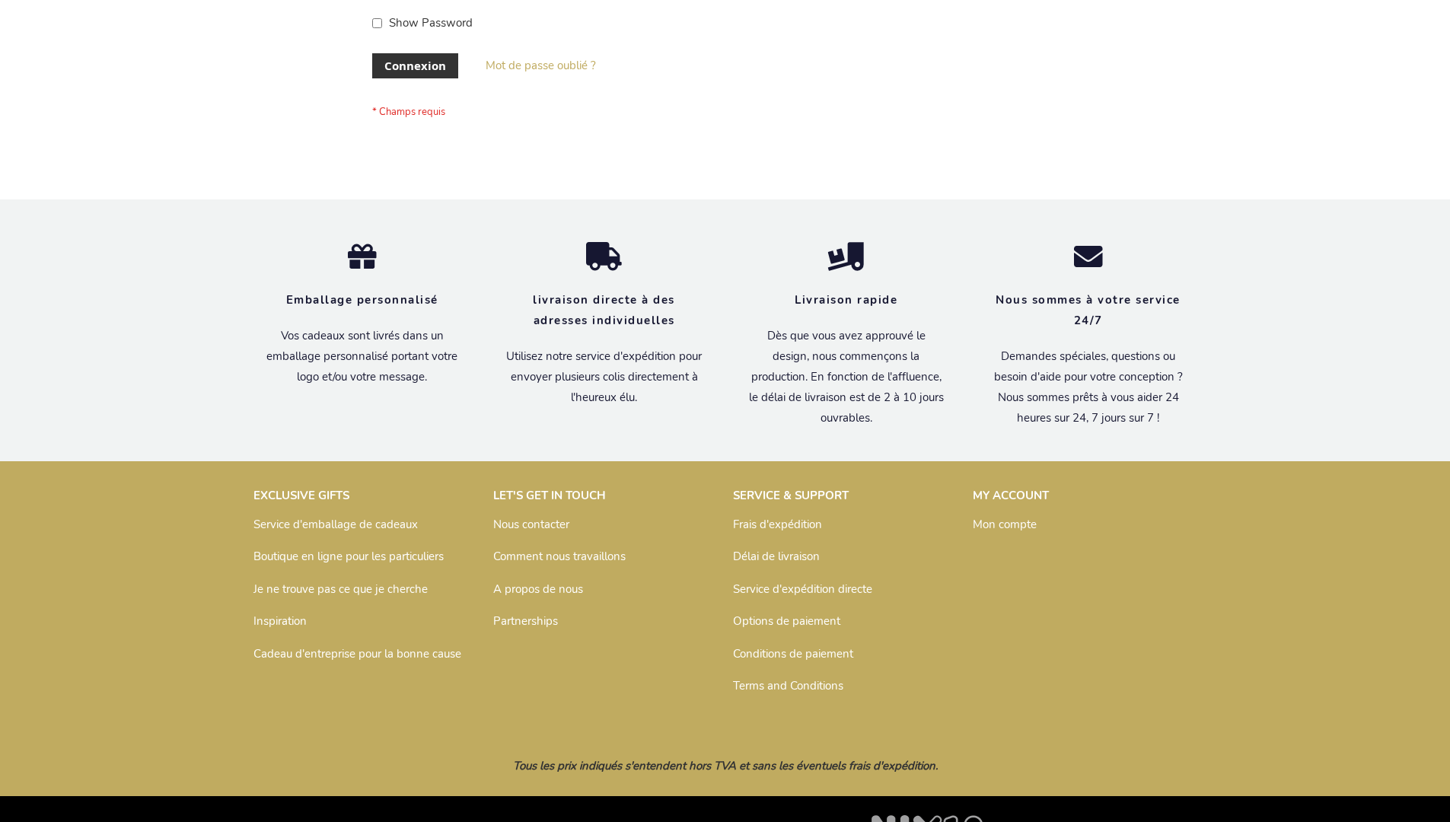
scroll to position [525, 0]
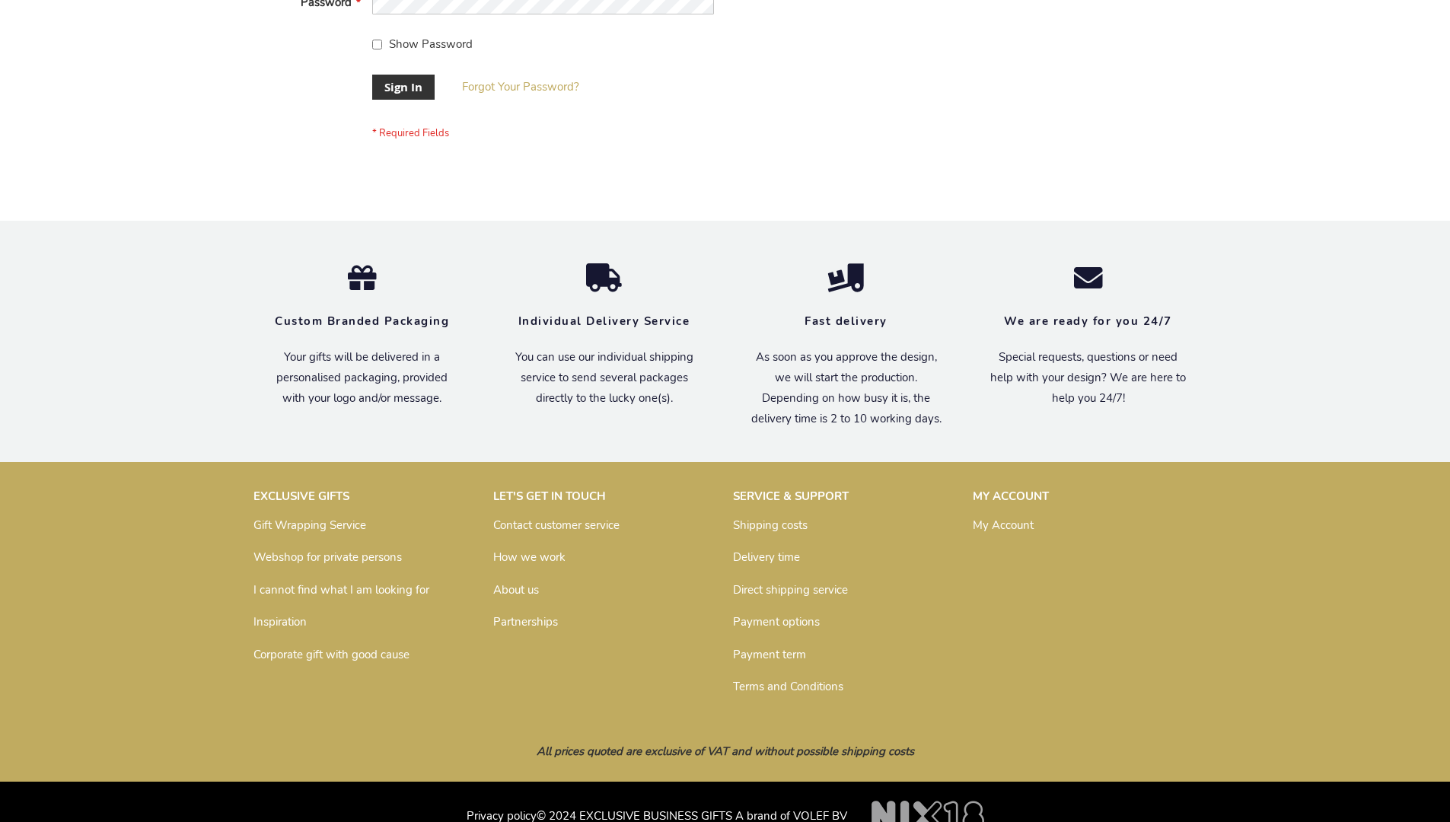
scroll to position [489, 0]
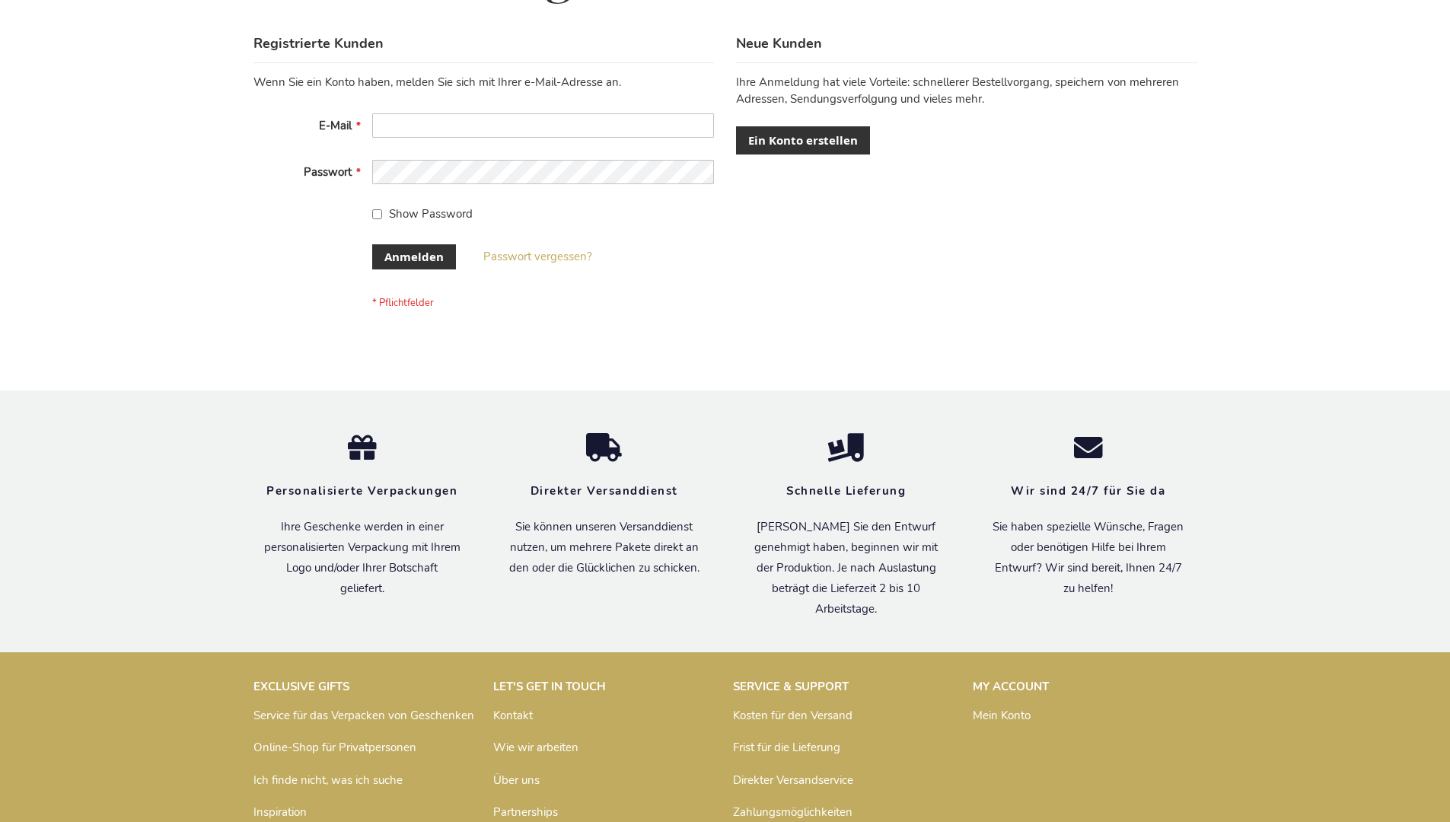
scroll to position [510, 0]
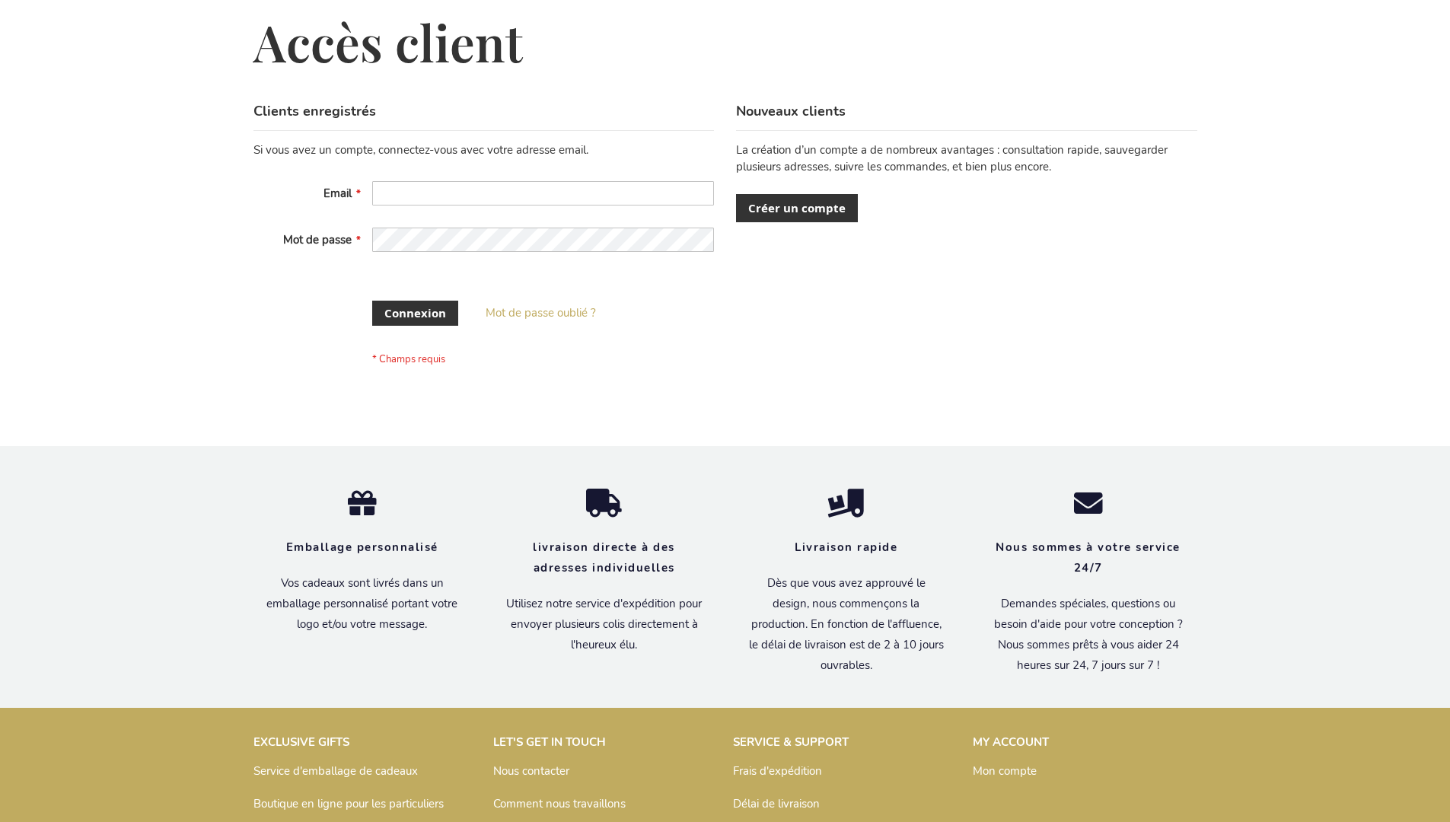
scroll to position [524, 0]
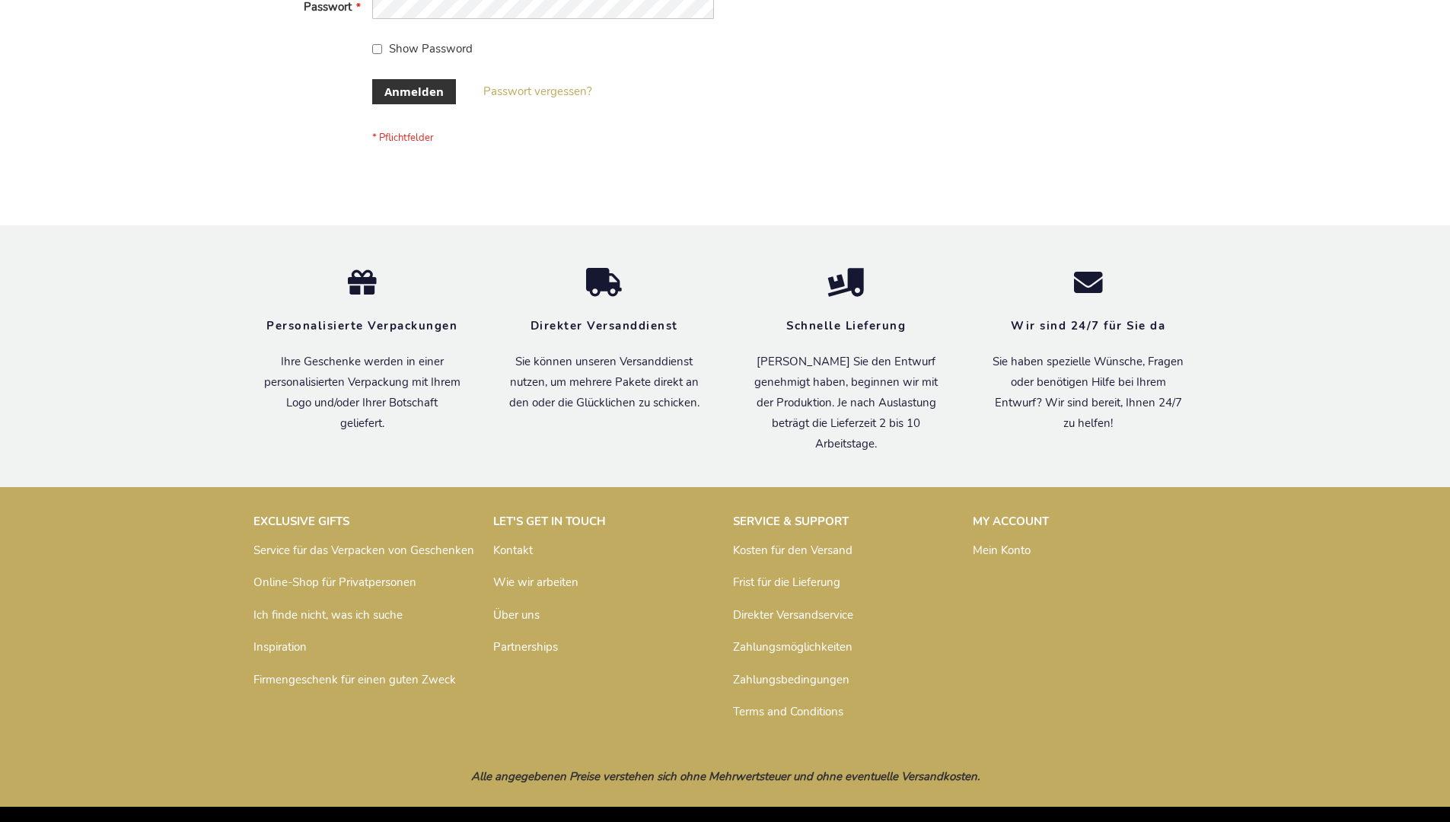
scroll to position [510, 0]
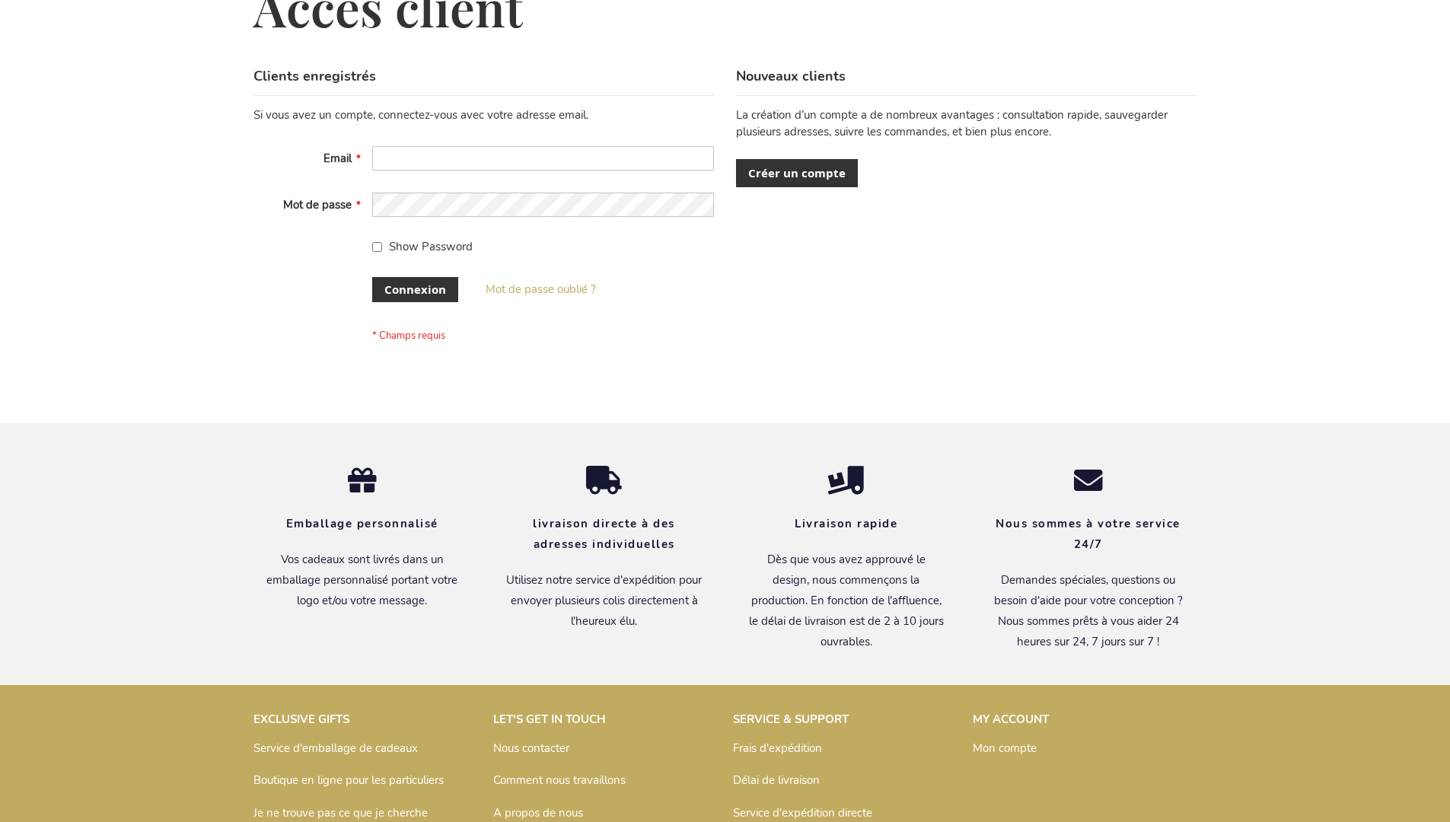
scroll to position [525, 0]
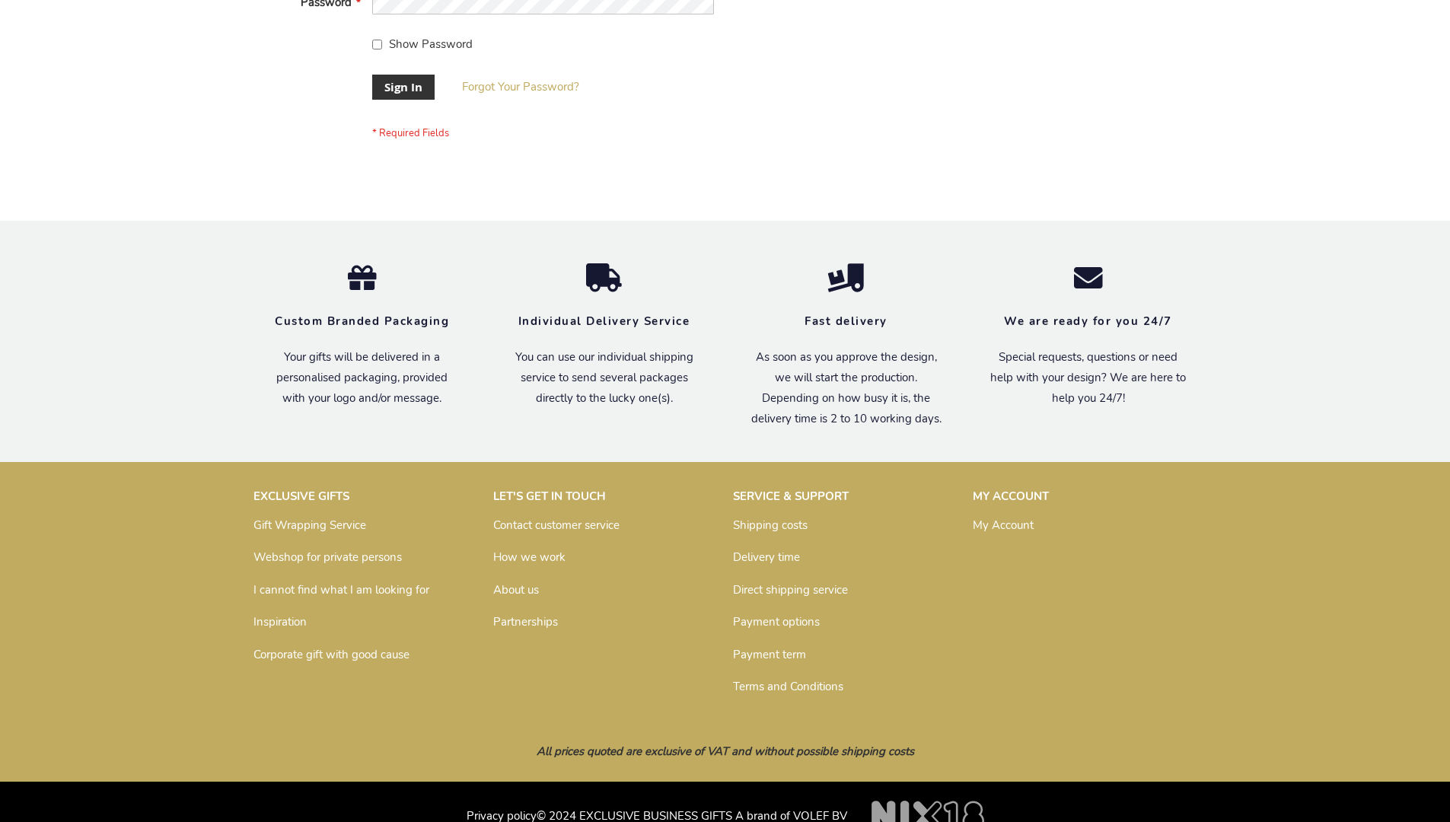
scroll to position [489, 0]
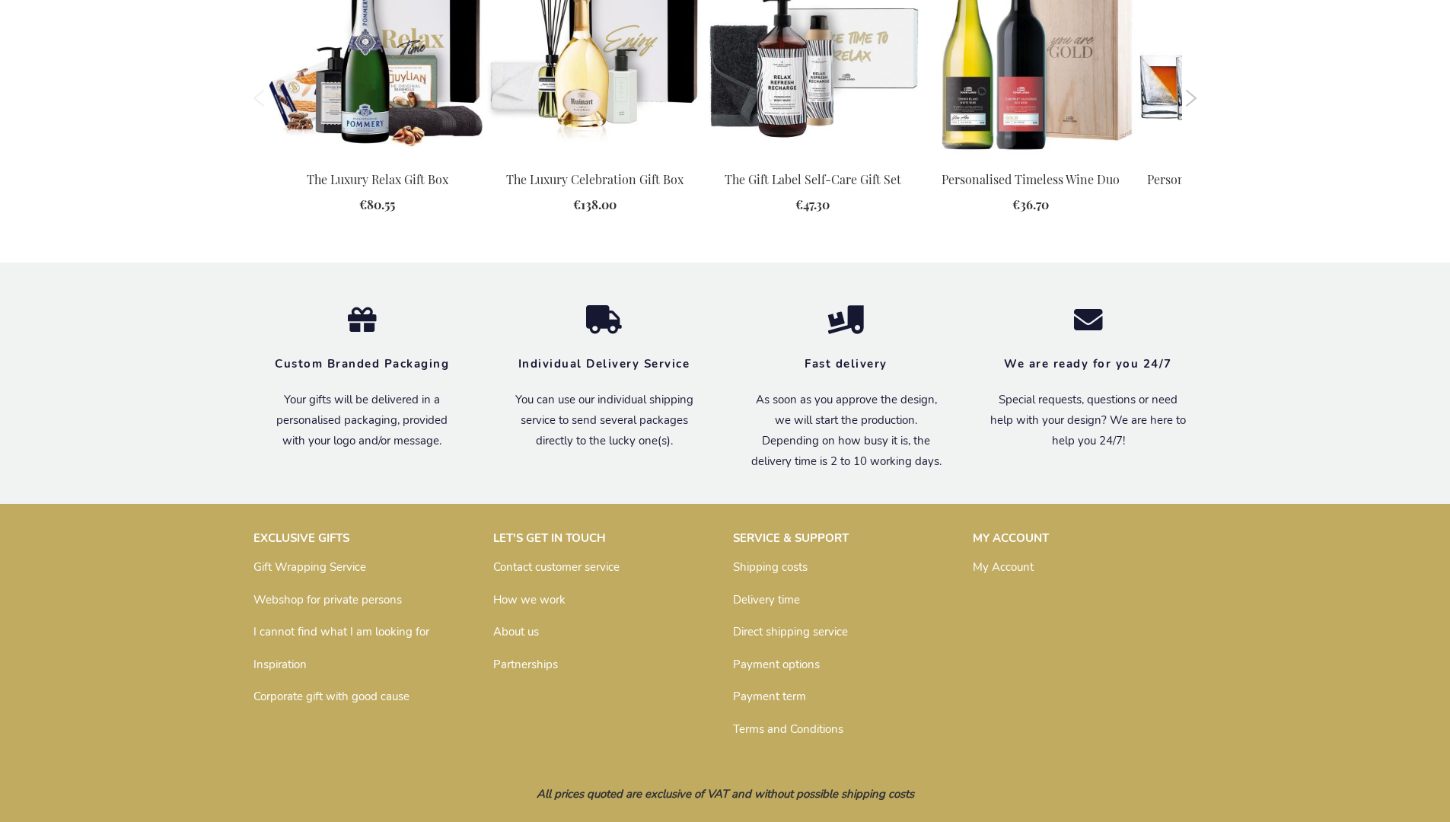
scroll to position [1725, 0]
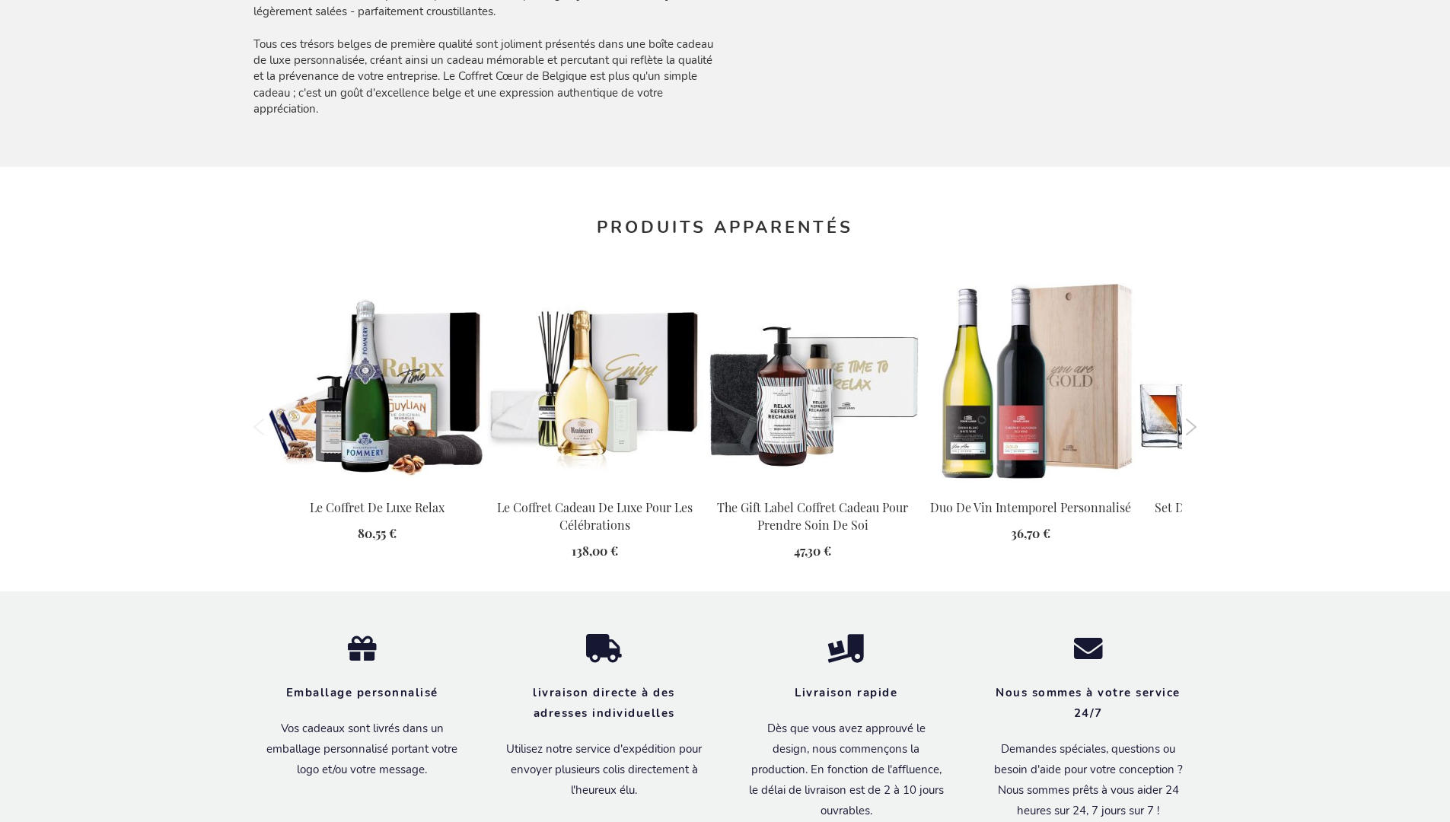
scroll to position [1811, 0]
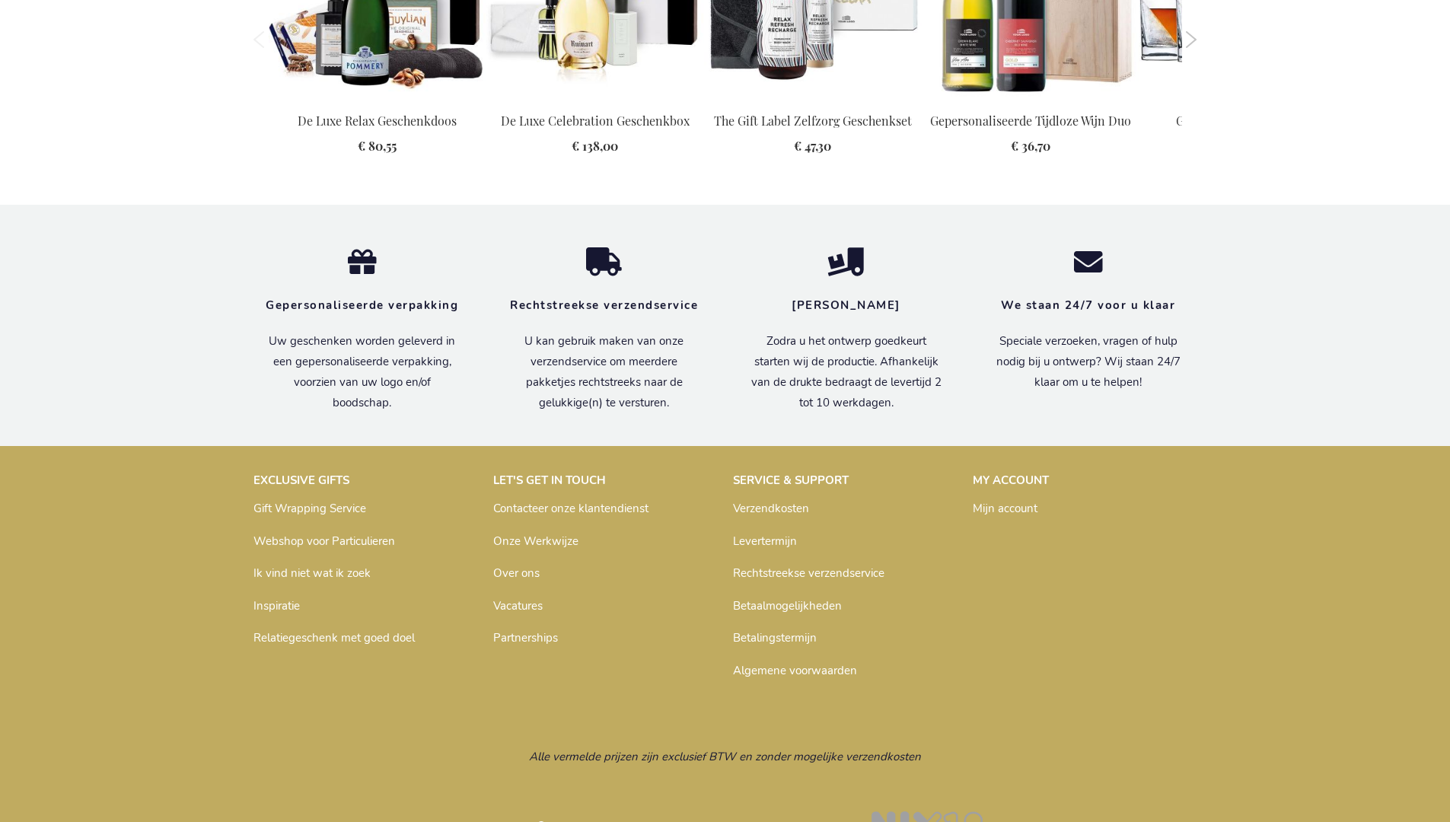
scroll to position [1794, 0]
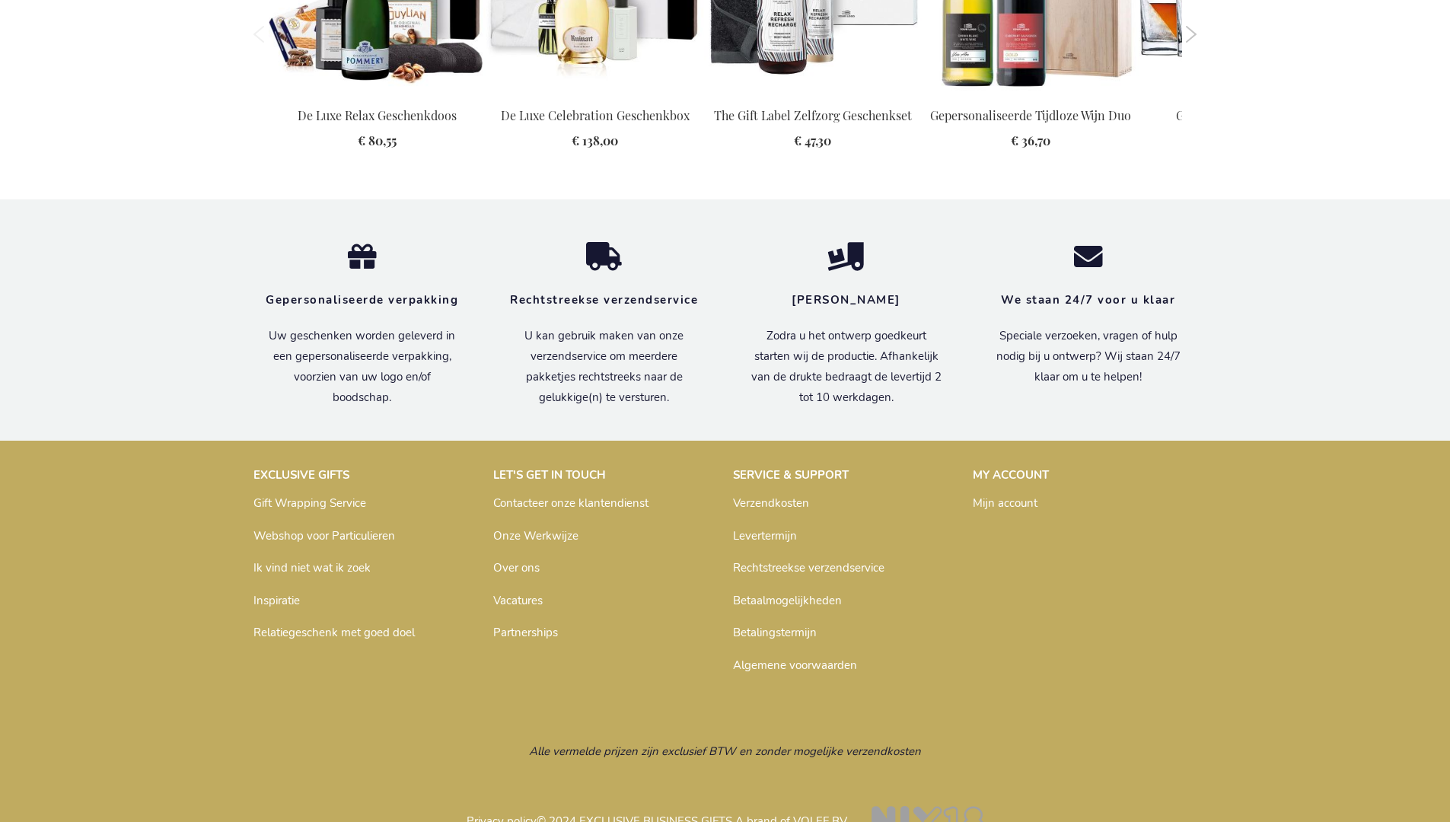
scroll to position [1794, 0]
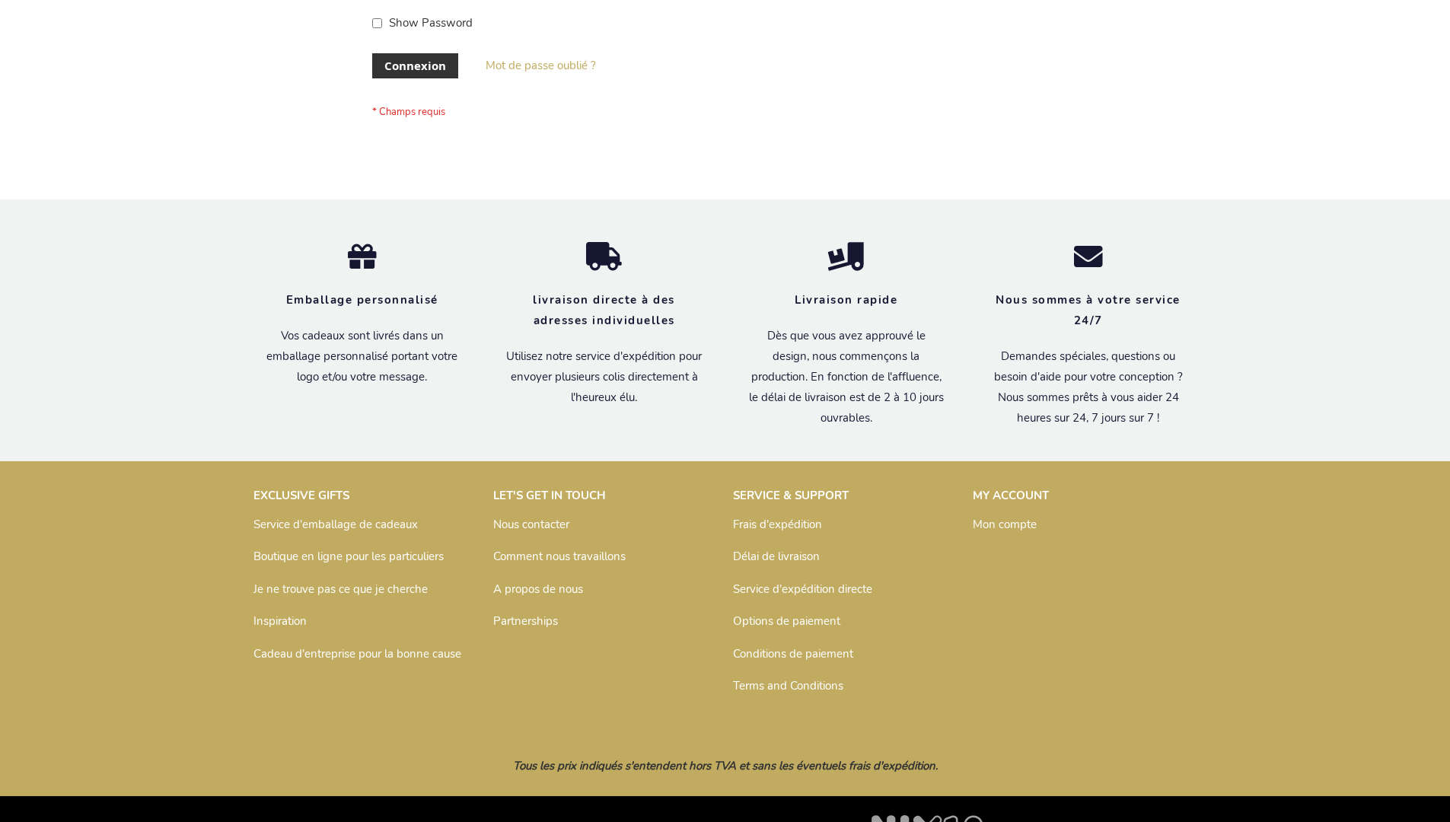
scroll to position [525, 0]
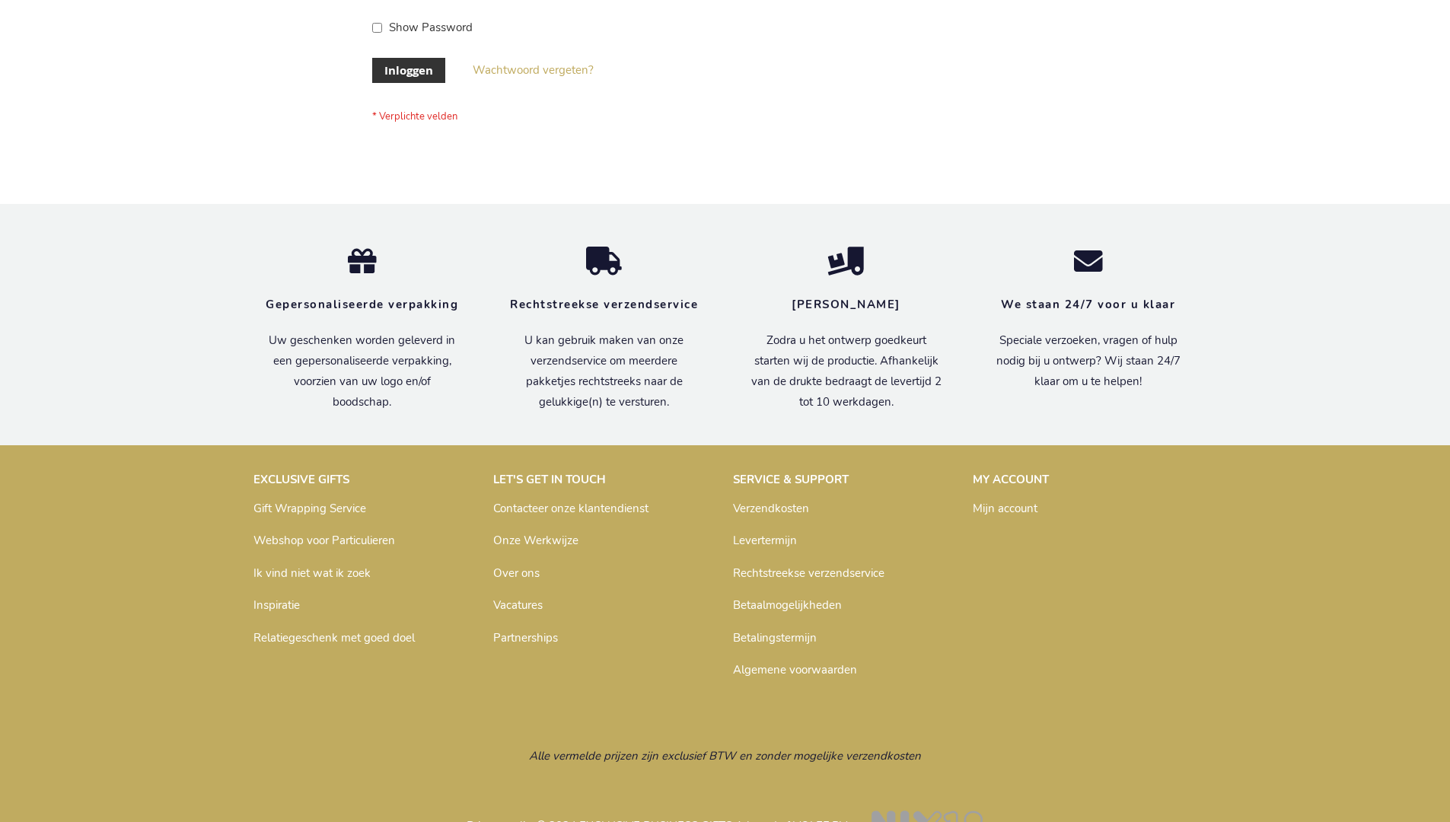
scroll to position [517, 0]
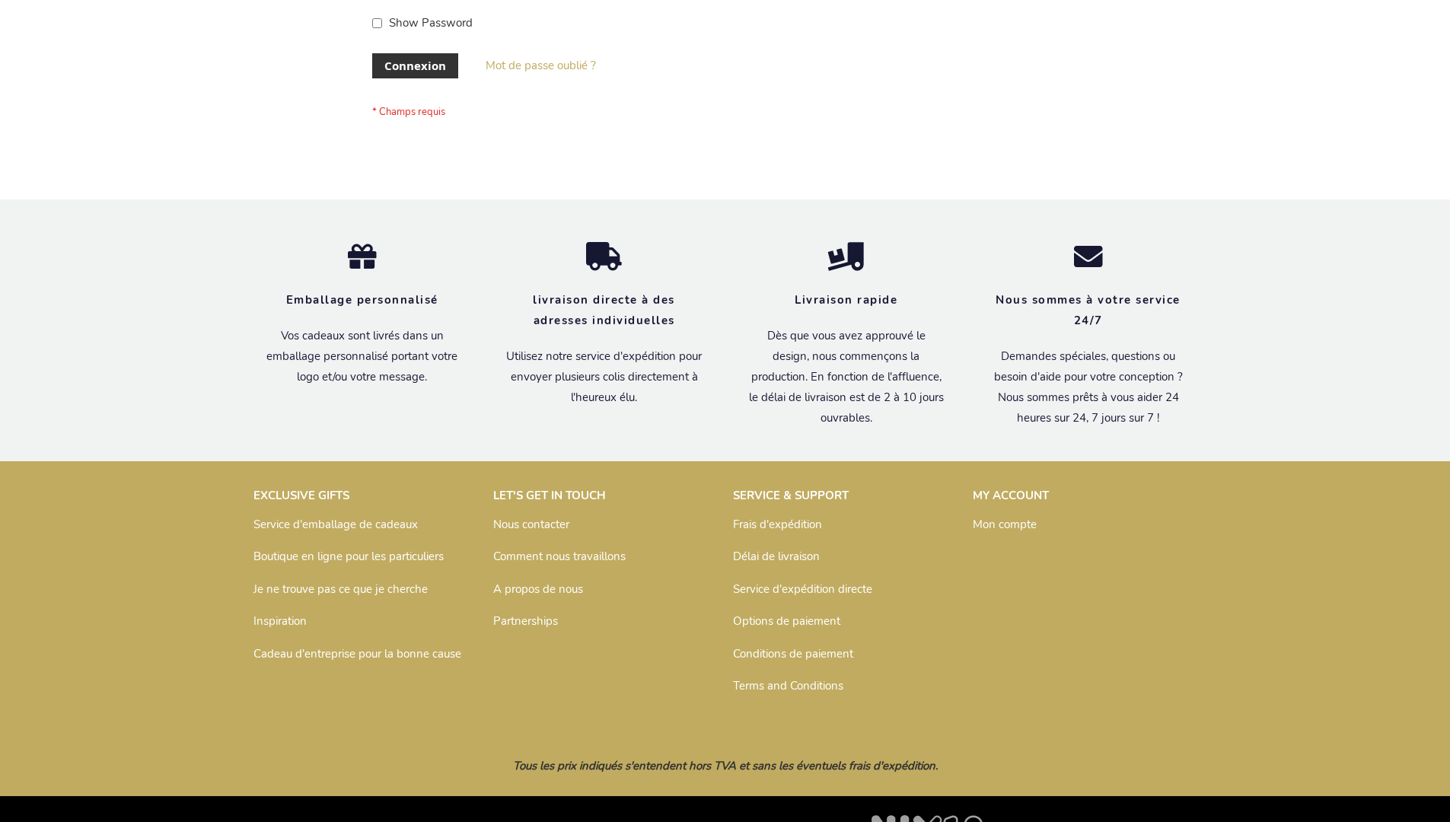
scroll to position [525, 0]
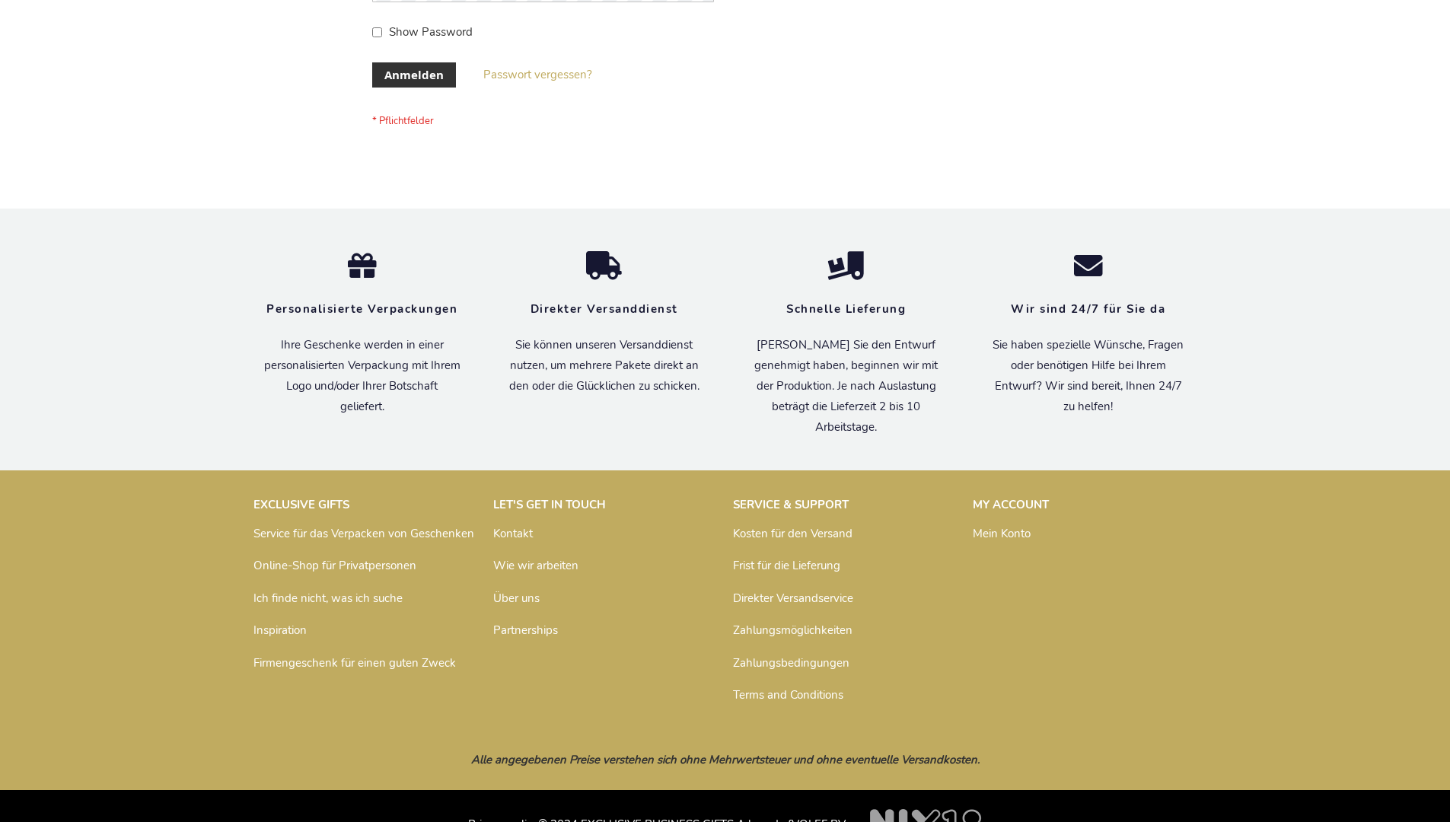
scroll to position [510, 0]
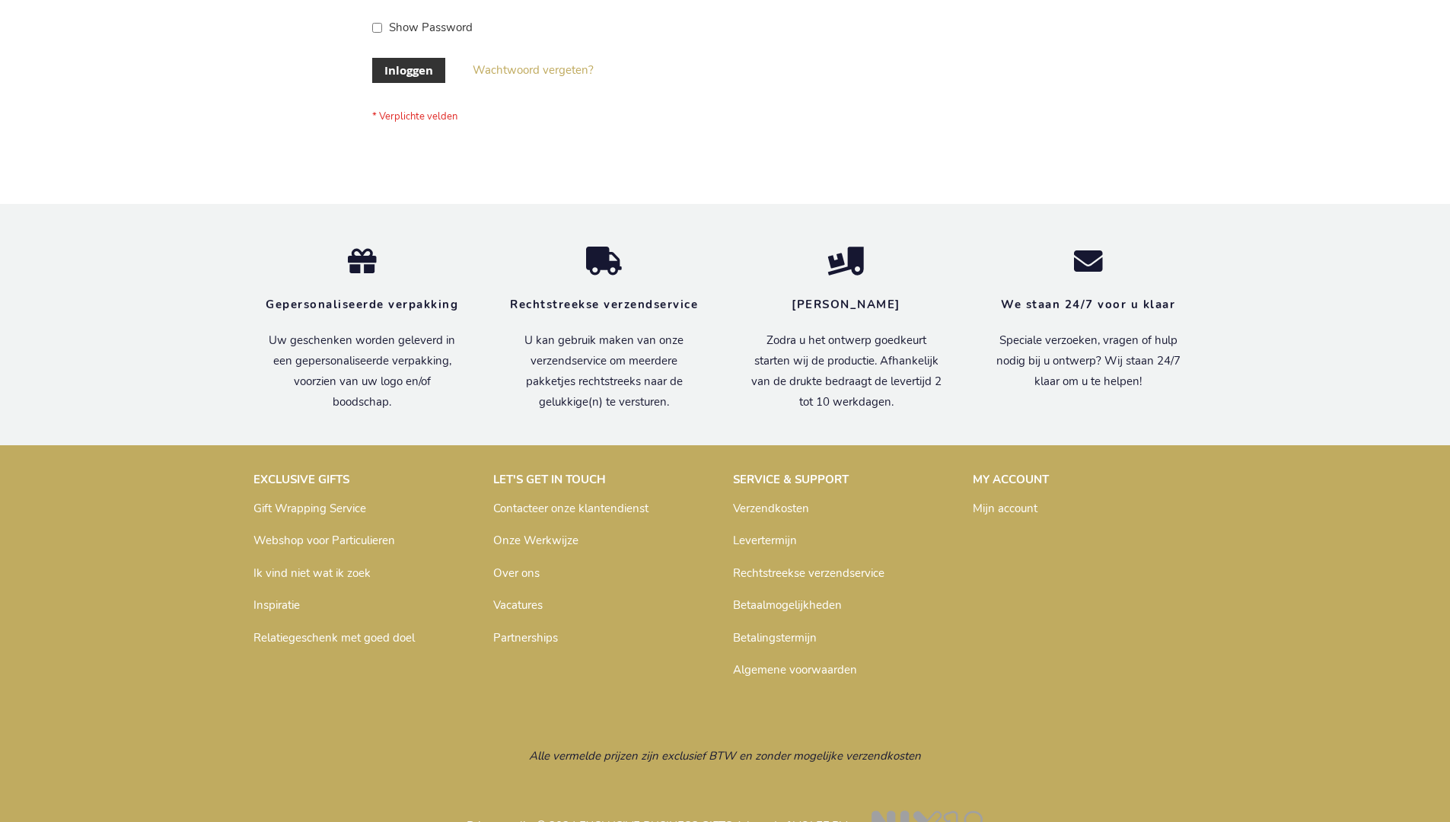
scroll to position [517, 0]
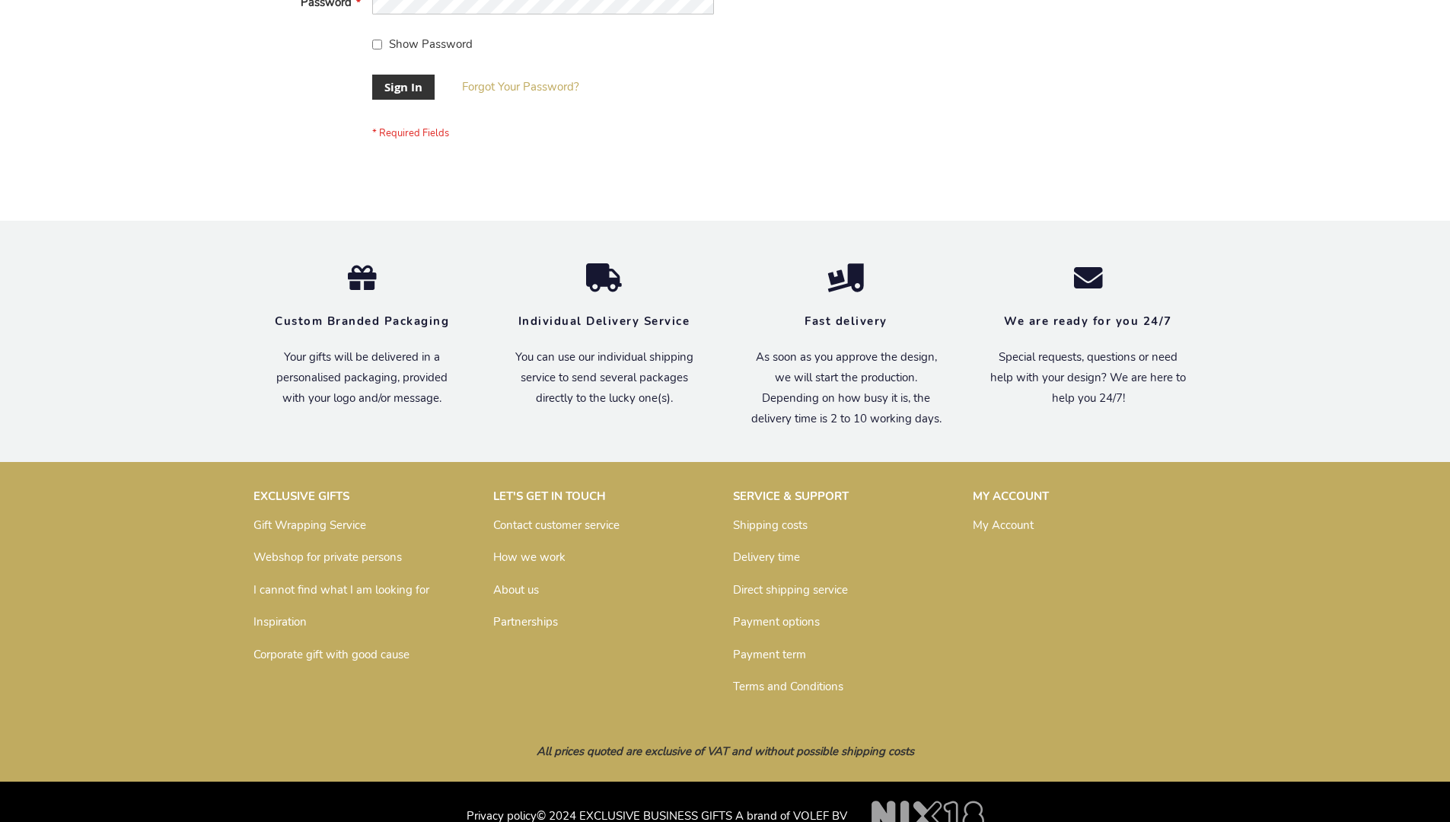
scroll to position [489, 0]
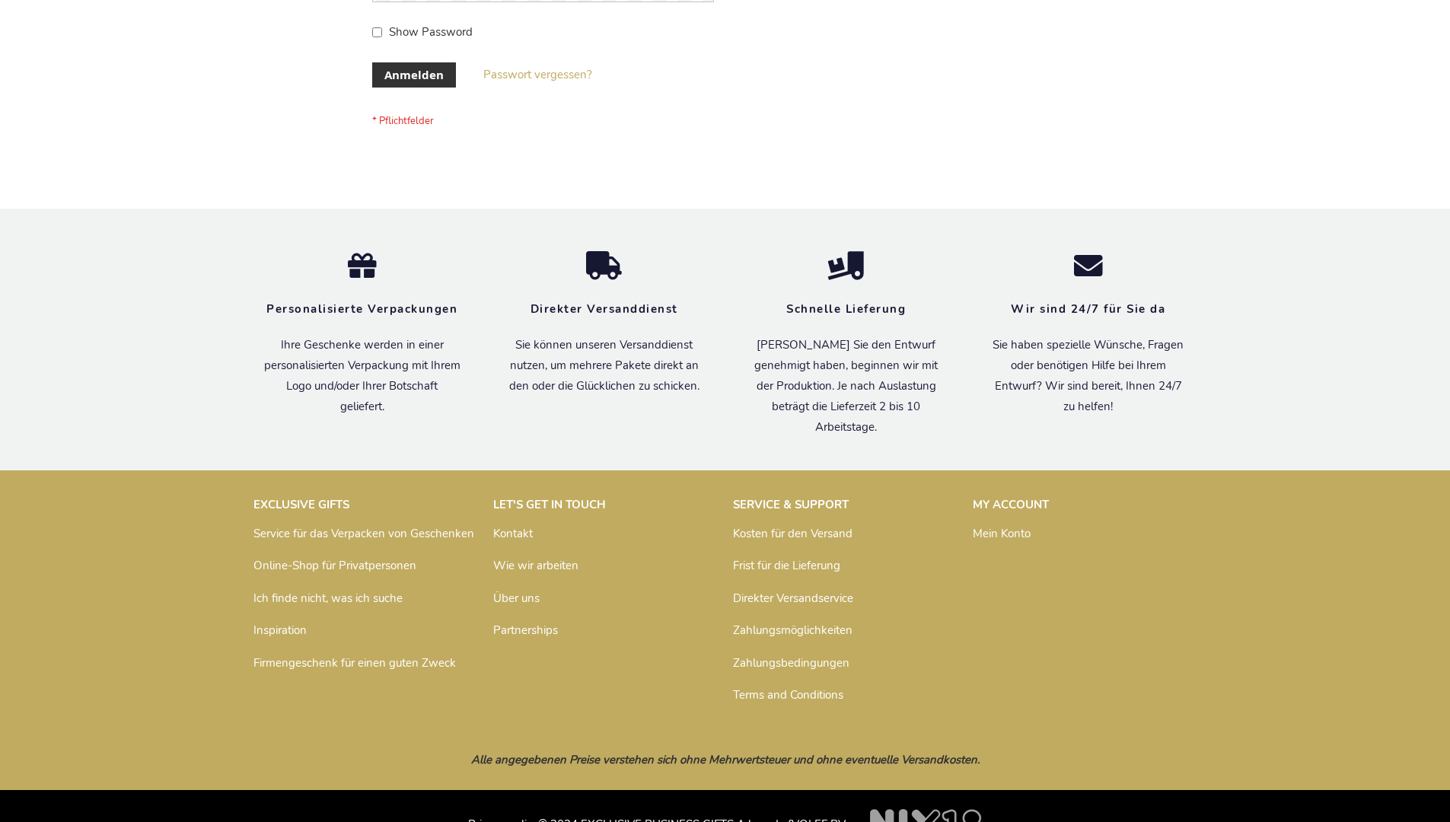
scroll to position [510, 0]
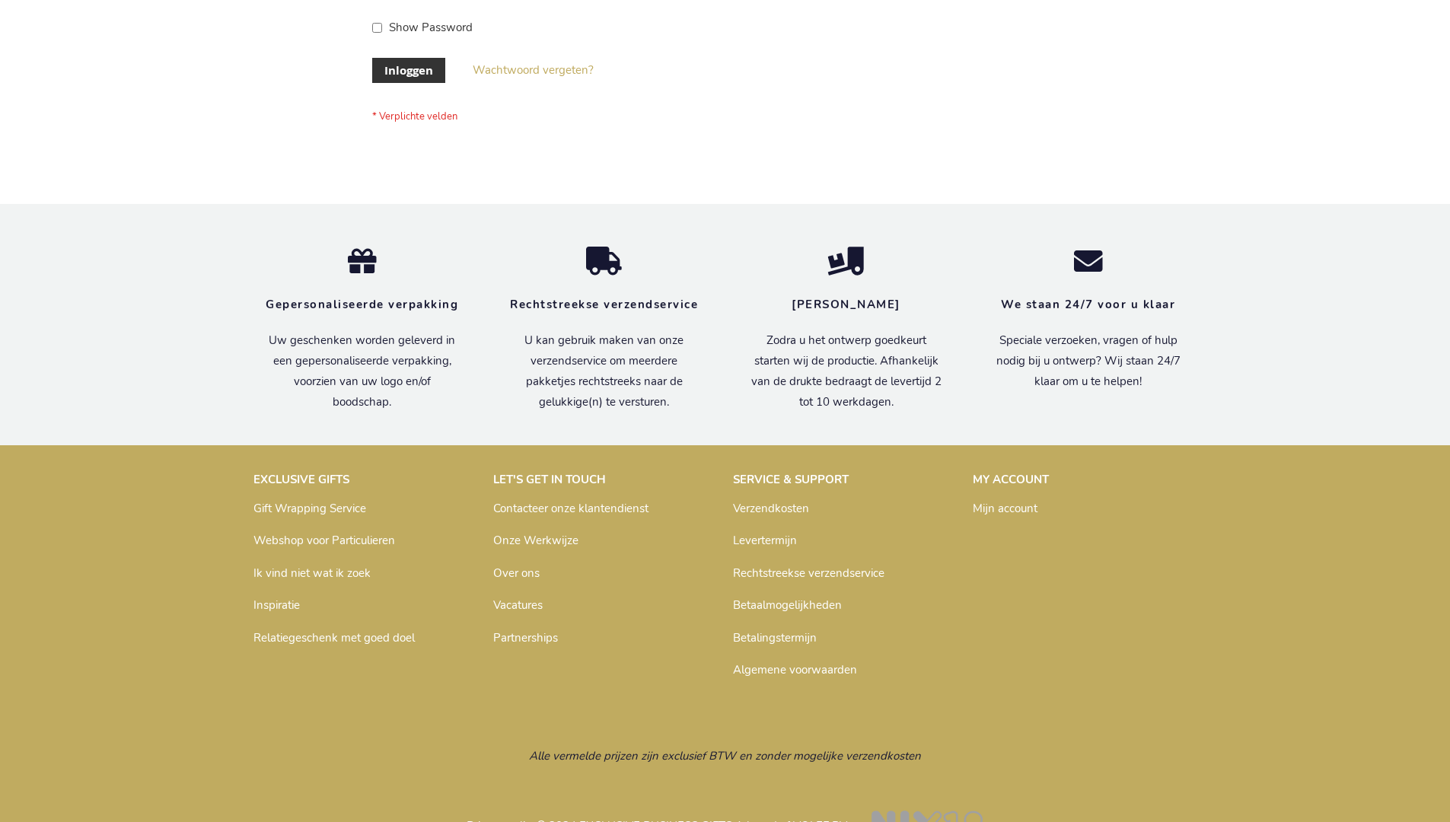
scroll to position [517, 0]
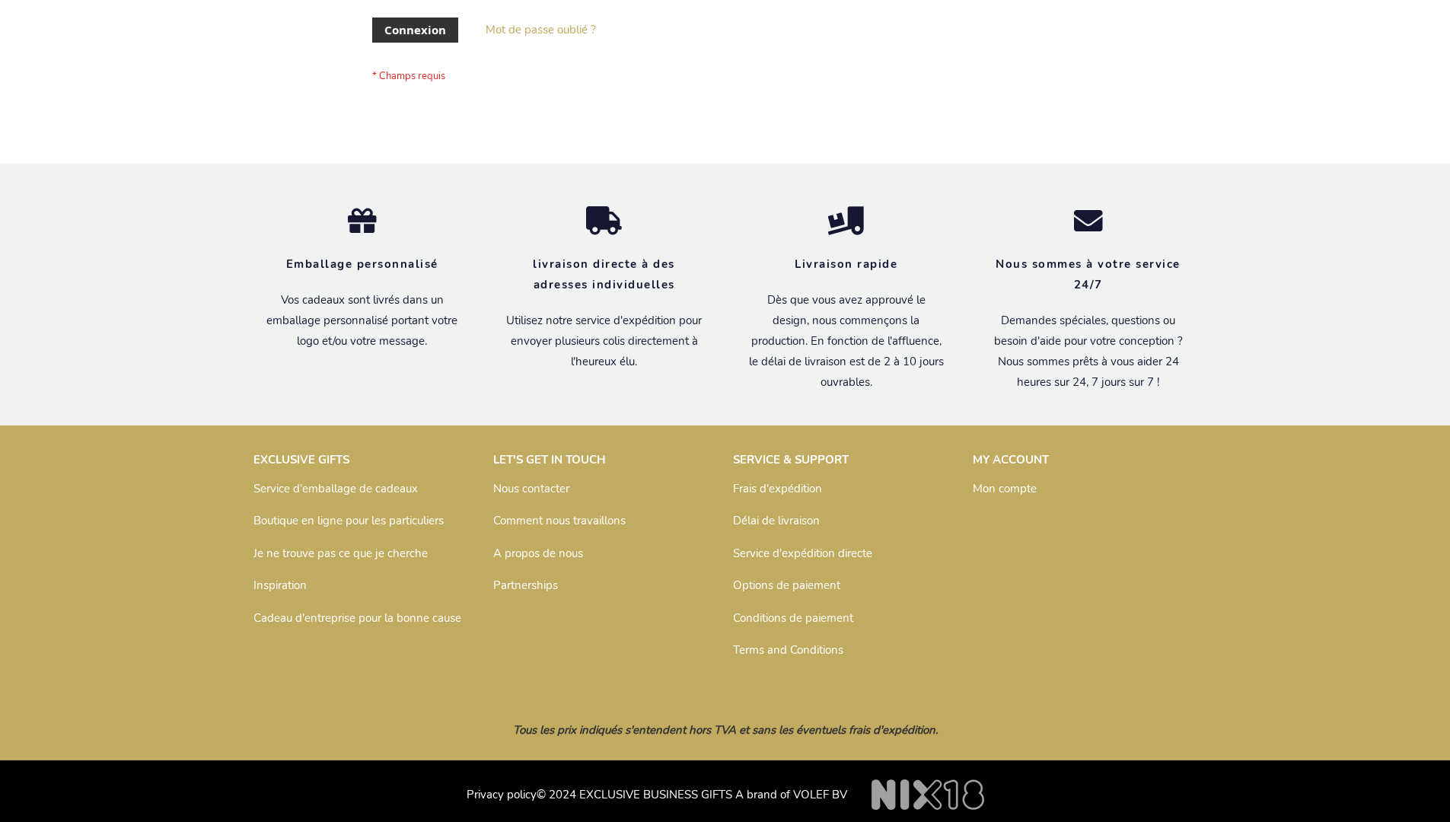
scroll to position [525, 0]
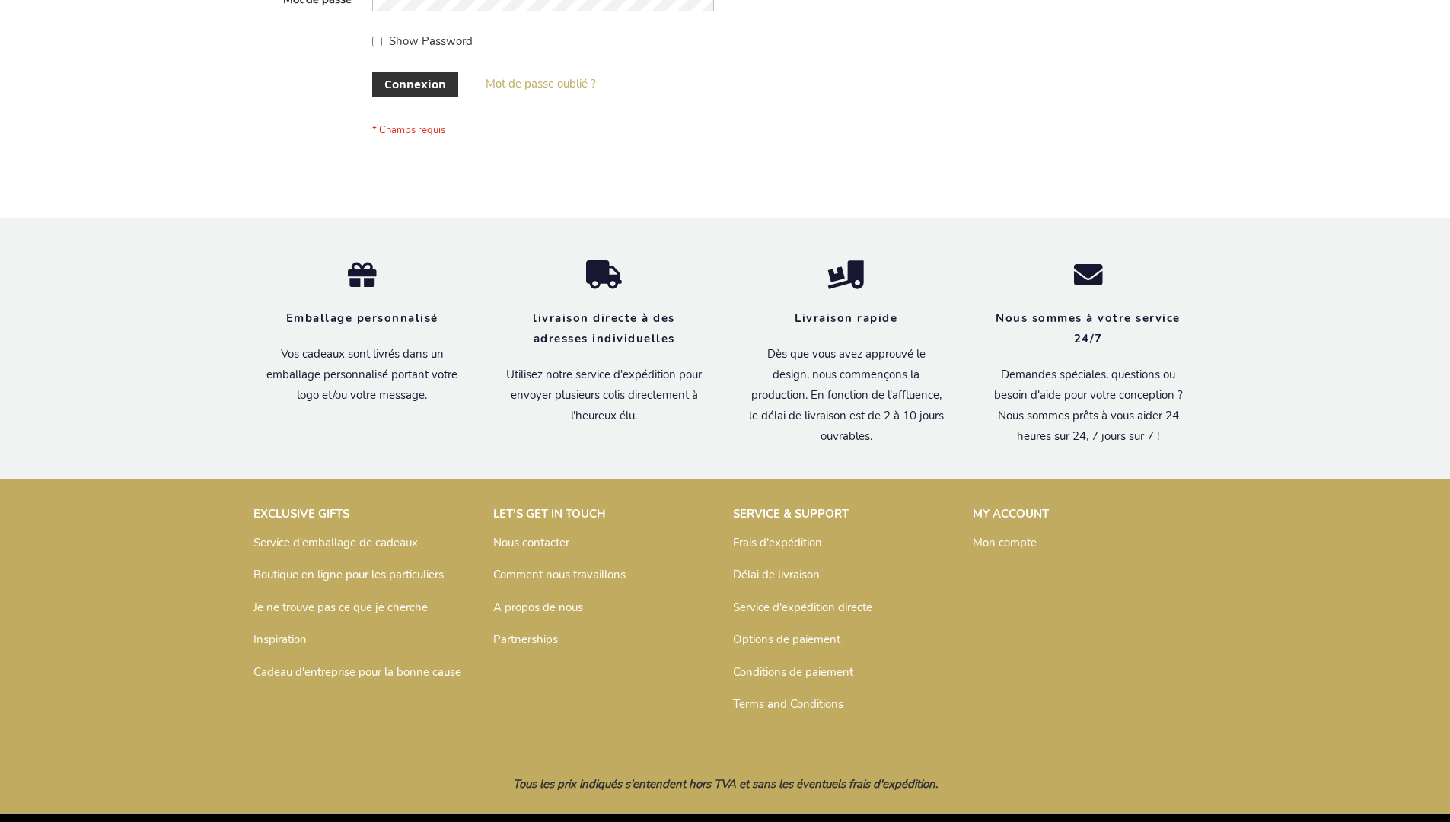
scroll to position [525, 0]
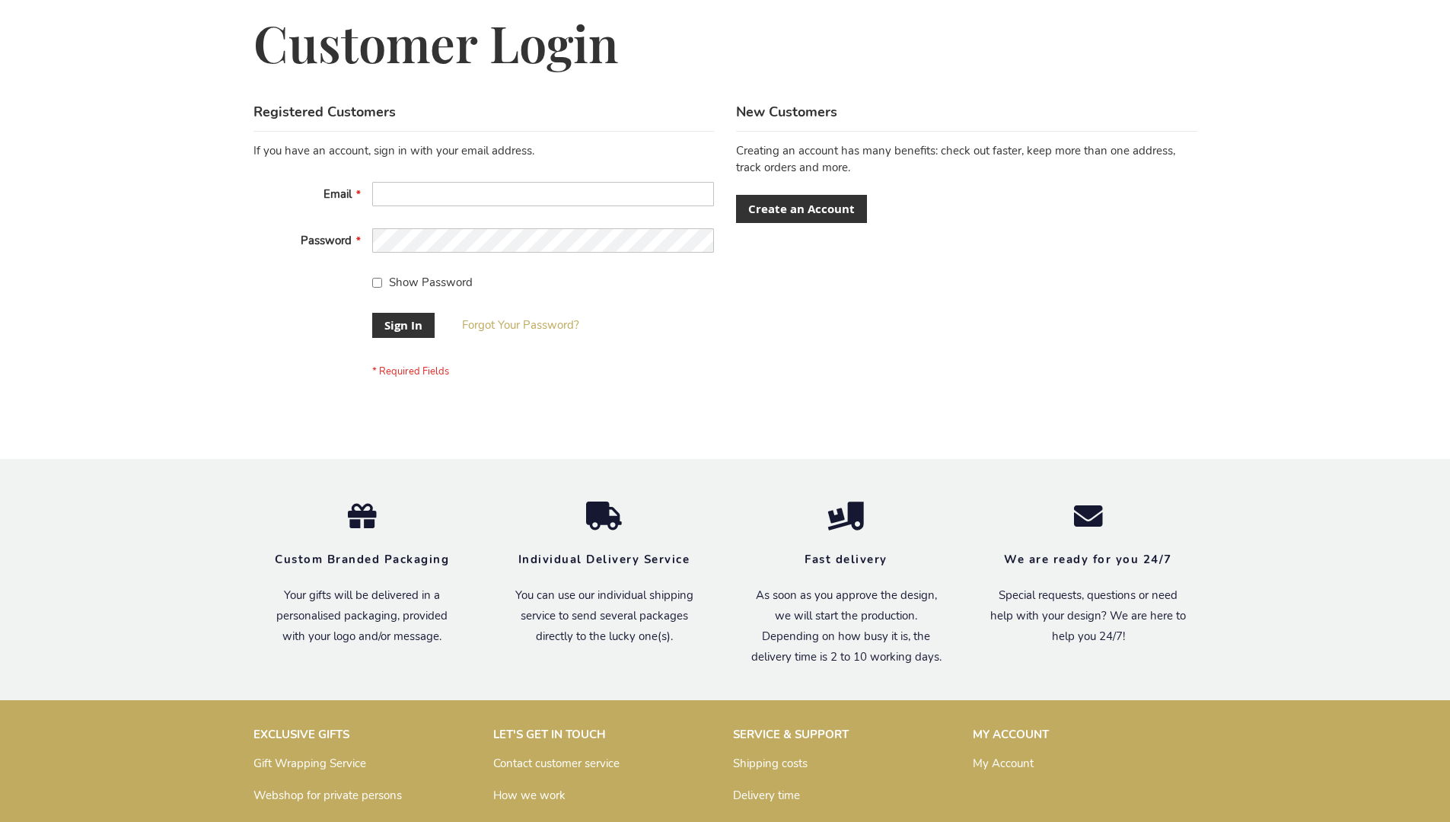
scroll to position [489, 0]
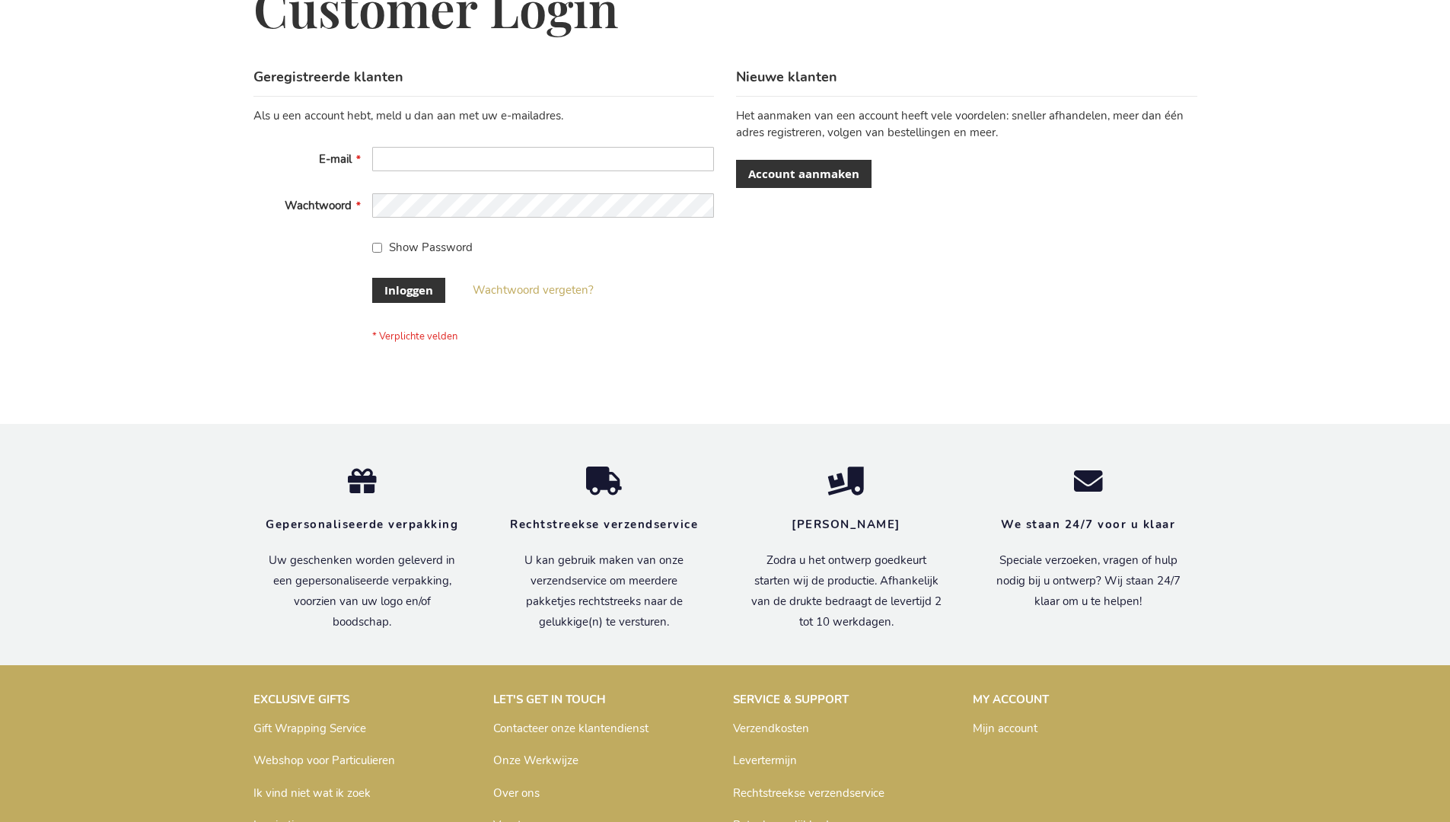
scroll to position [517, 0]
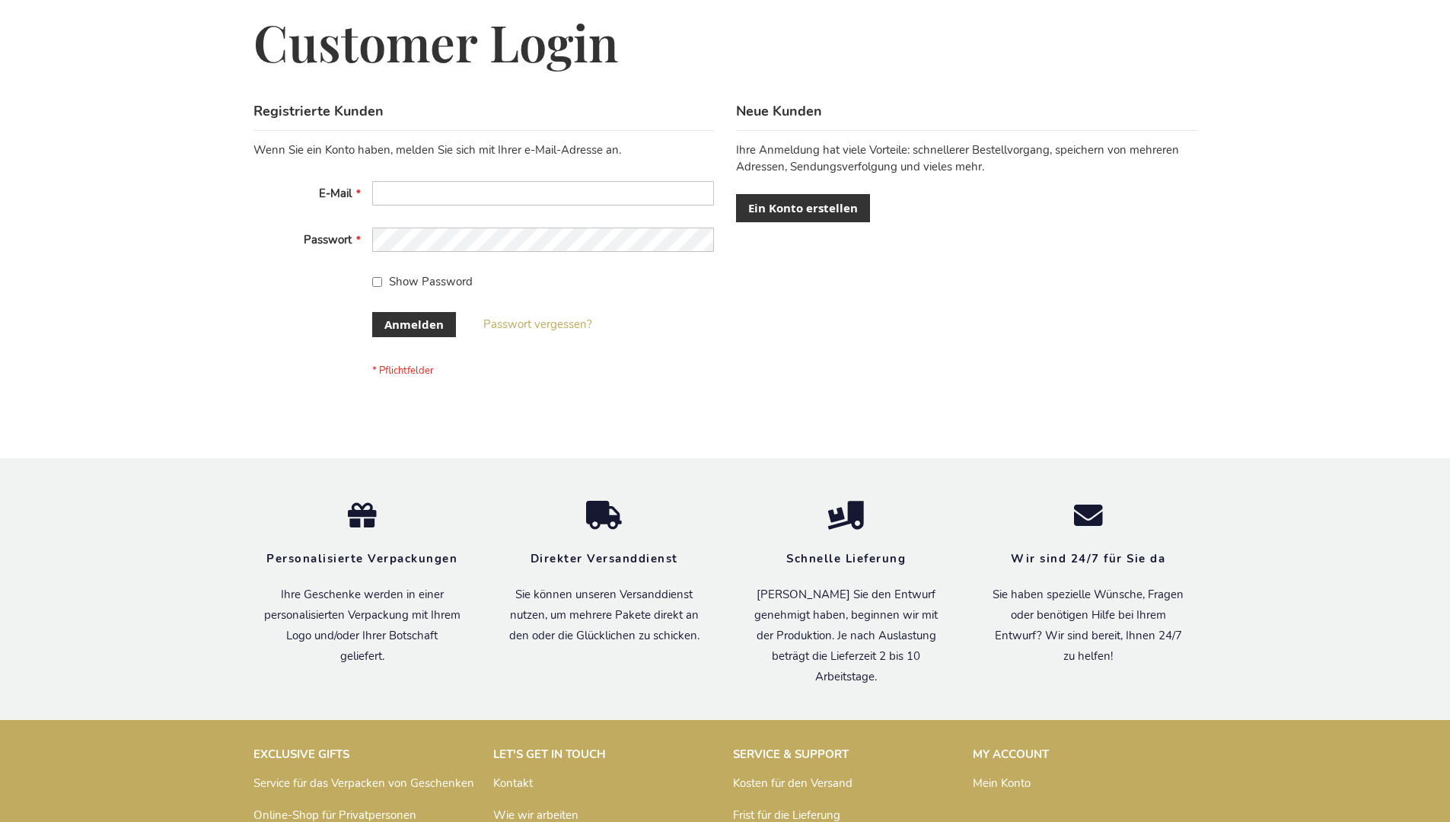
scroll to position [510, 0]
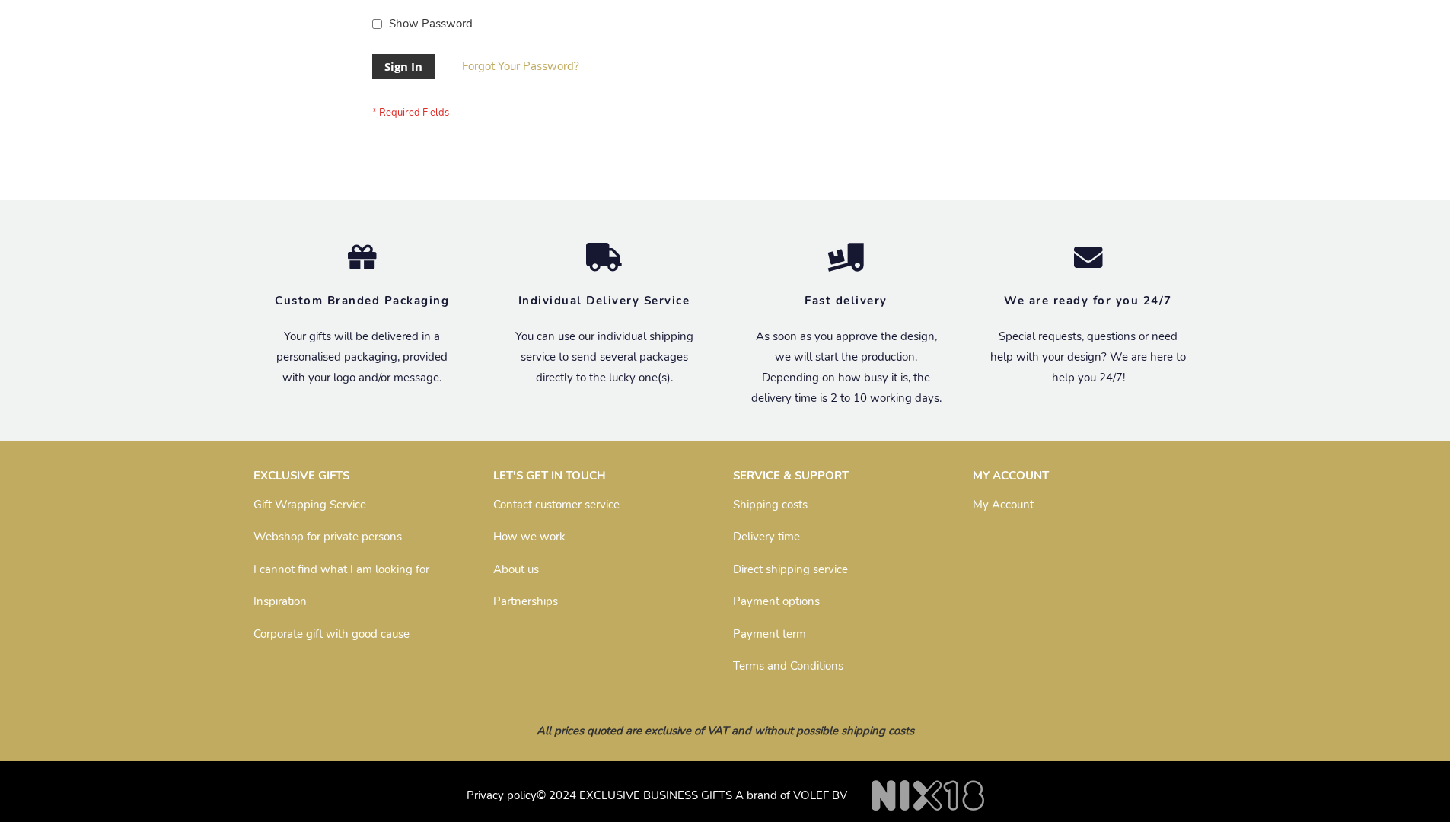
scroll to position [489, 0]
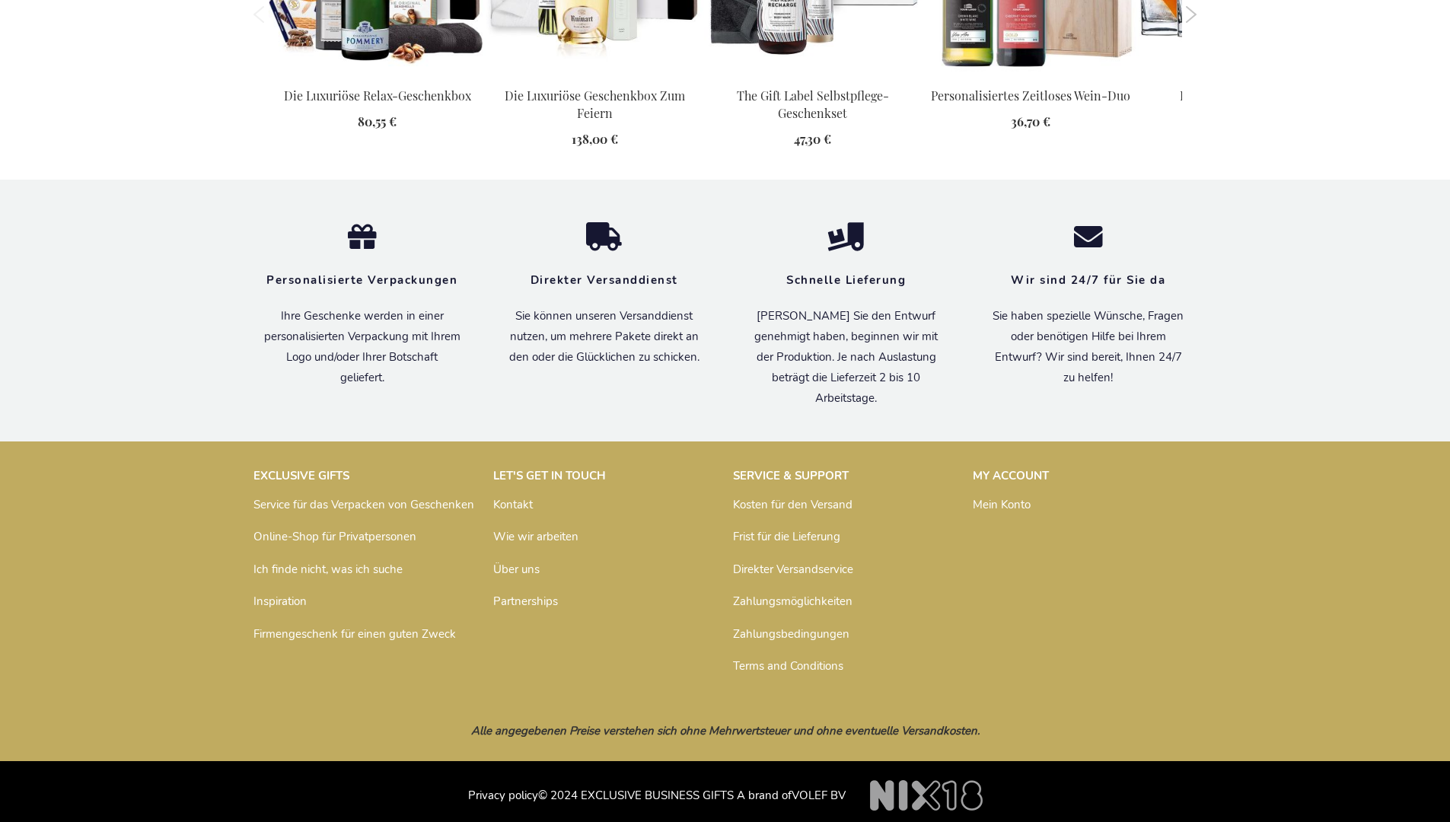
scroll to position [1844, 0]
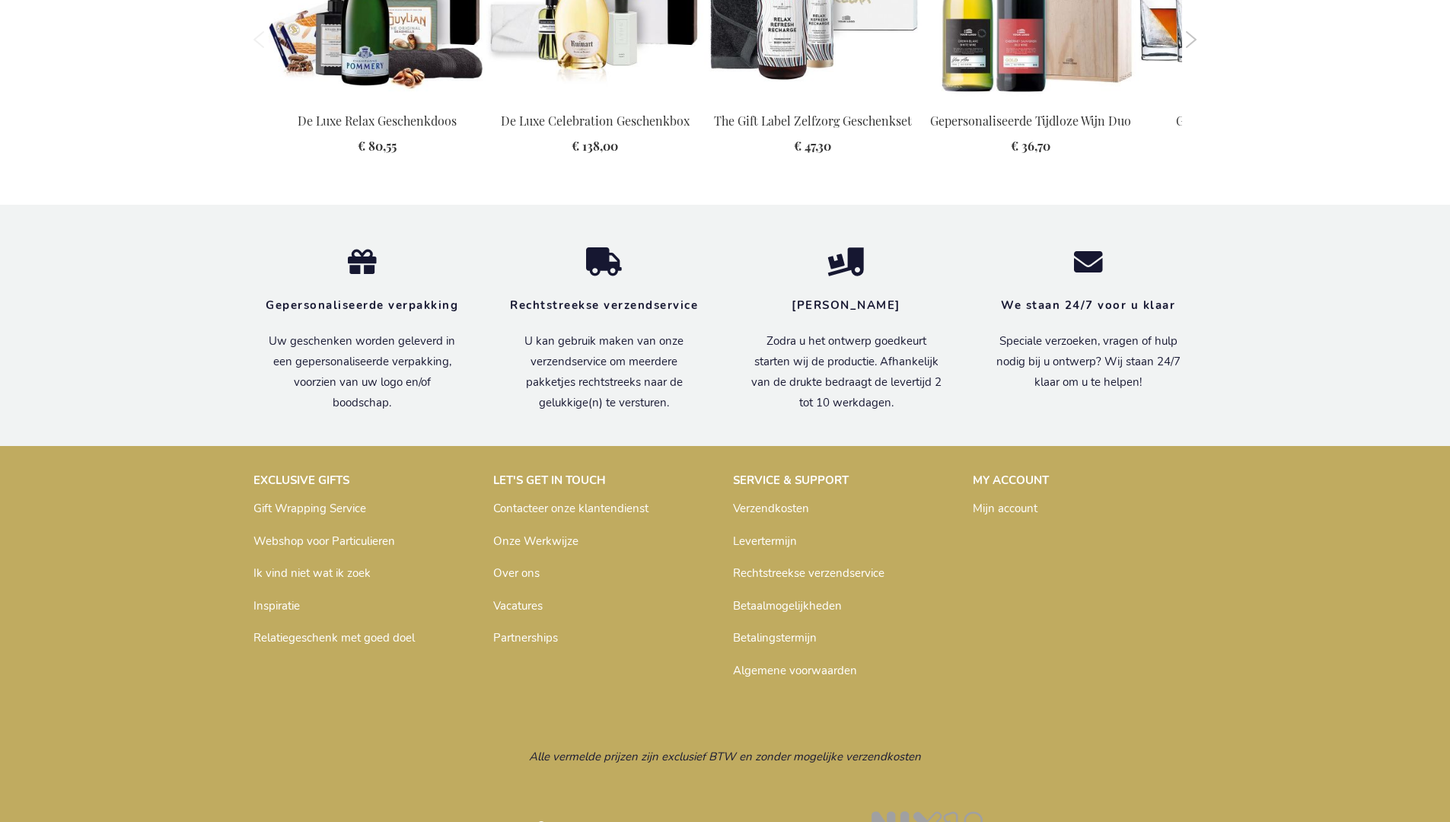
scroll to position [1794, 0]
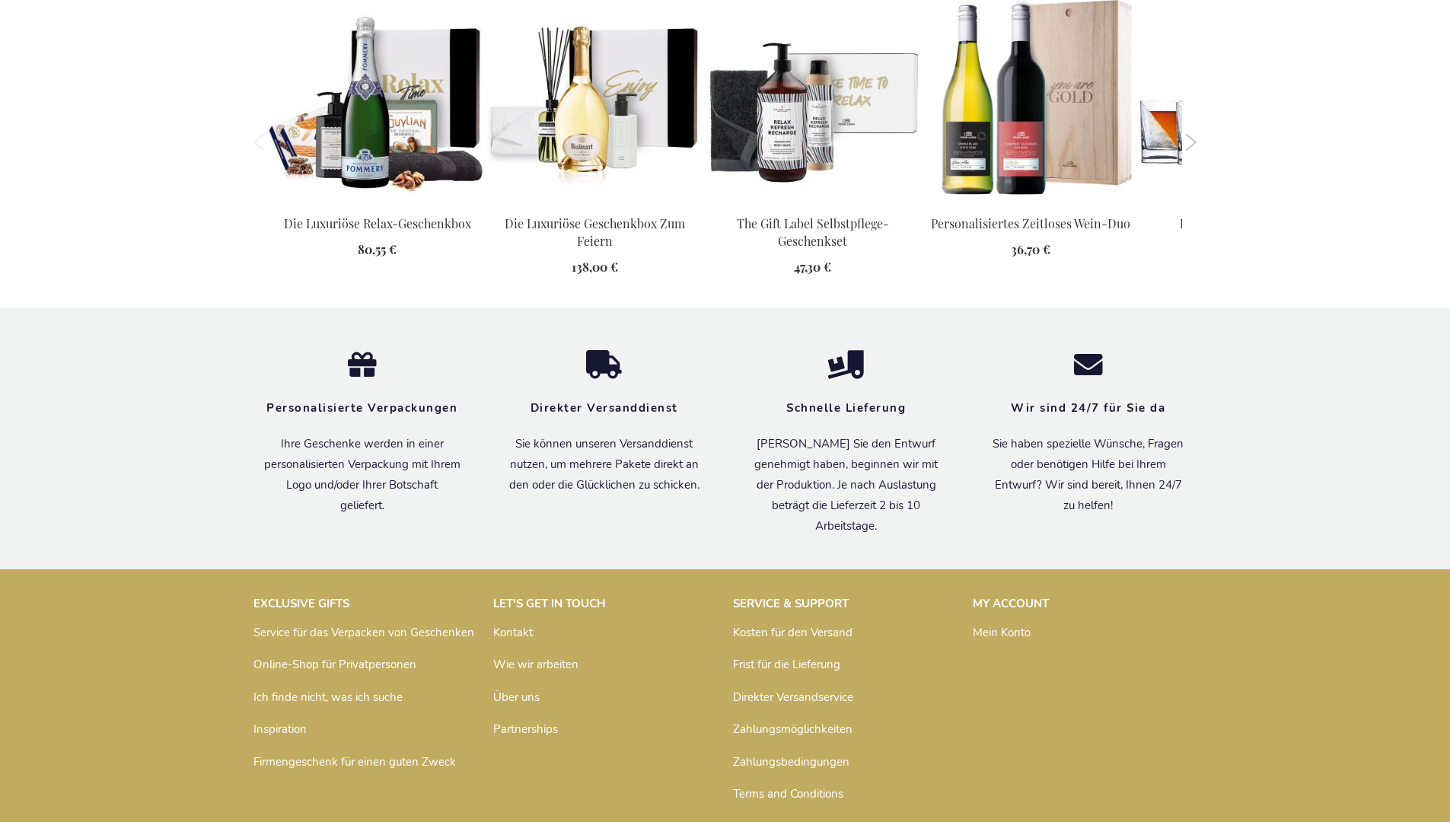
scroll to position [1844, 0]
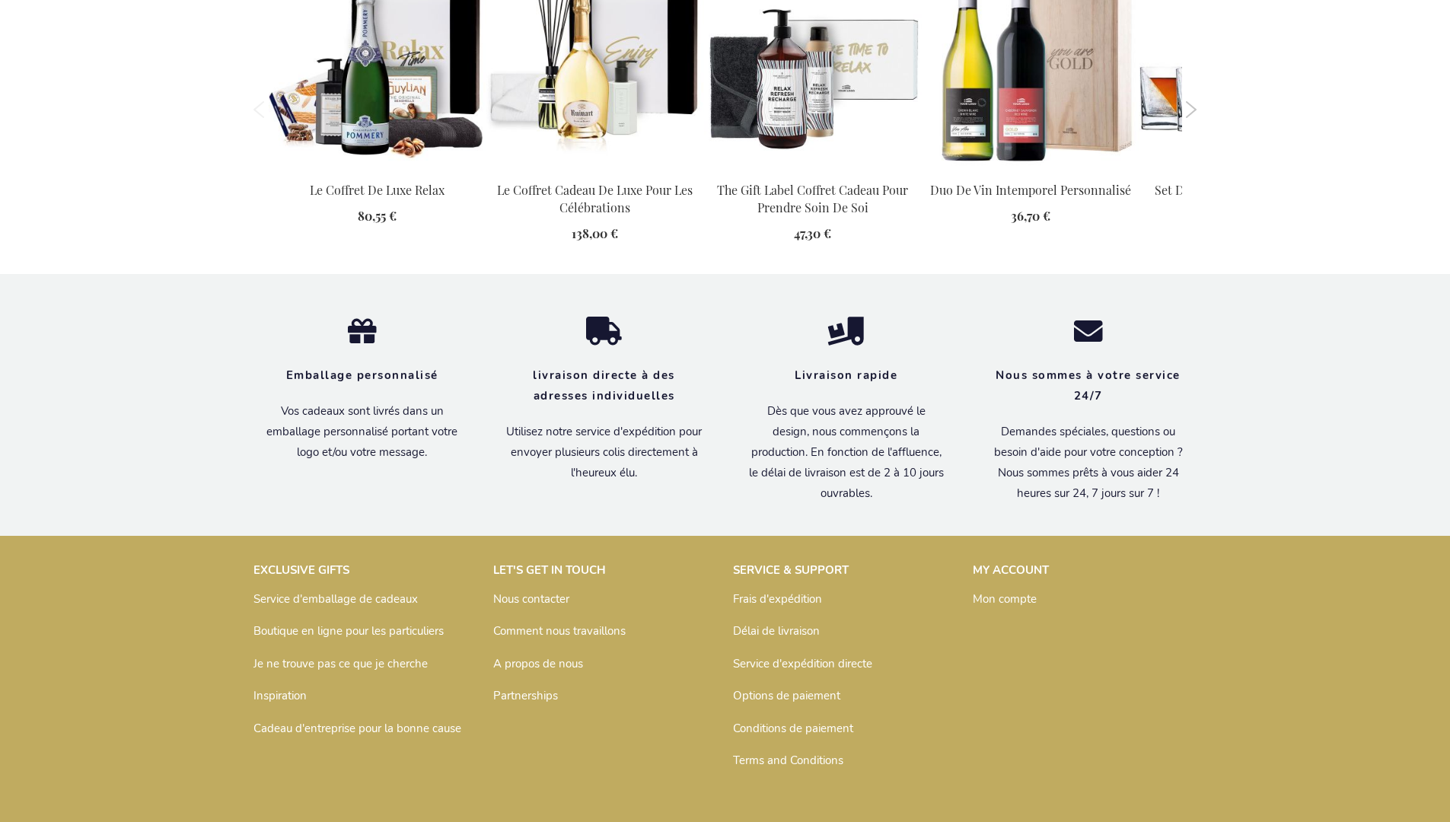
scroll to position [1811, 0]
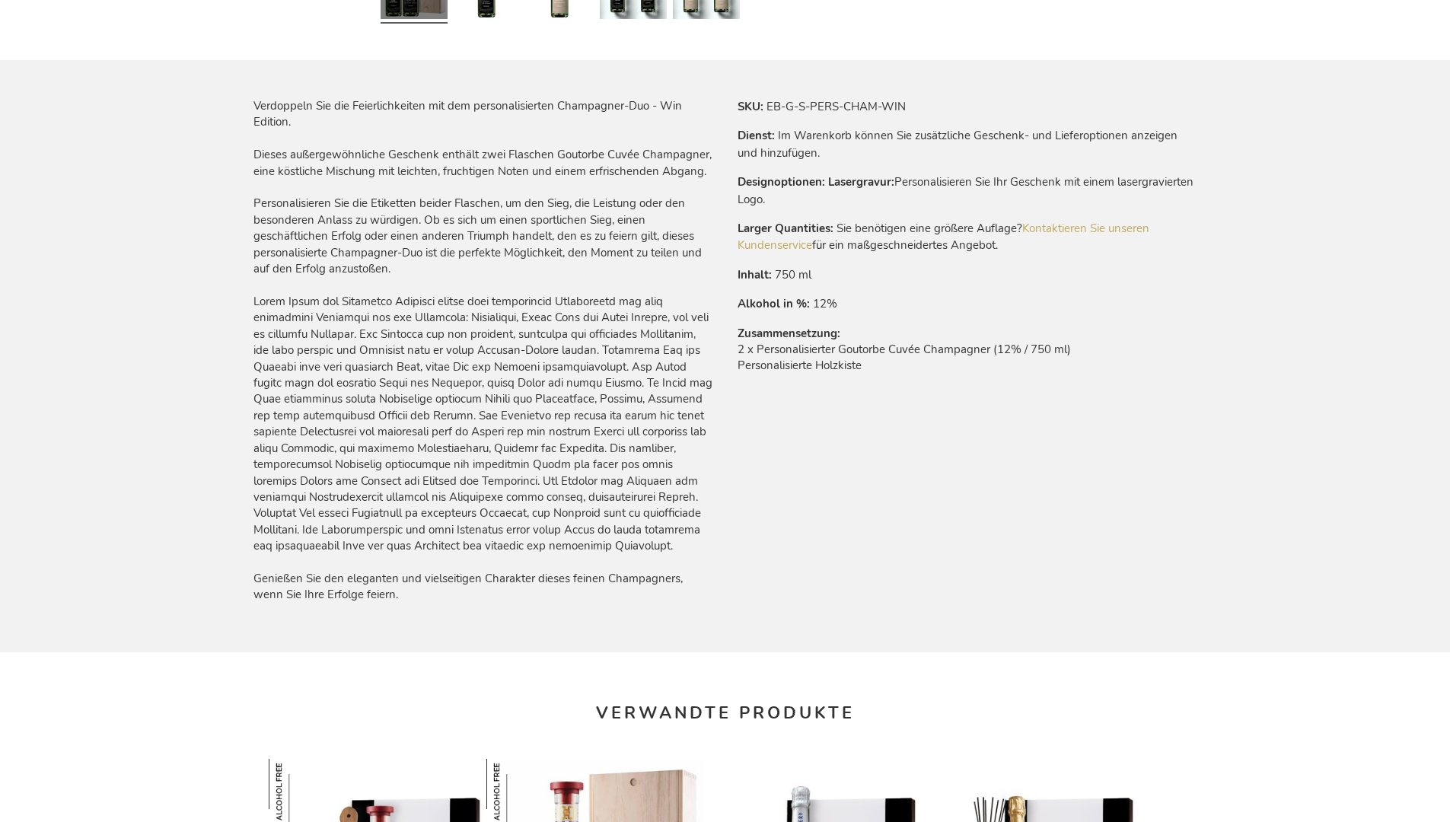
scroll to position [1845, 0]
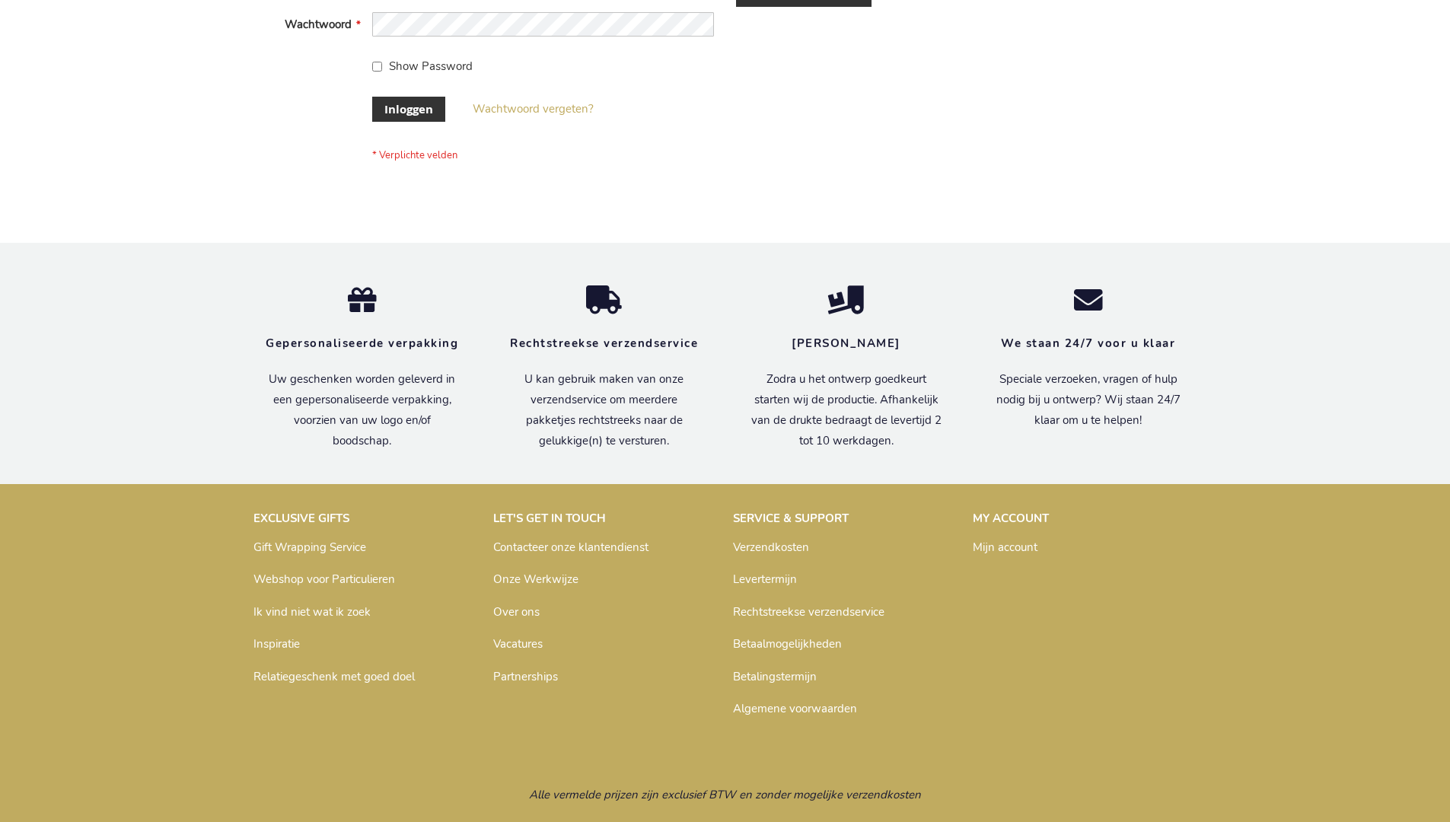
scroll to position [517, 0]
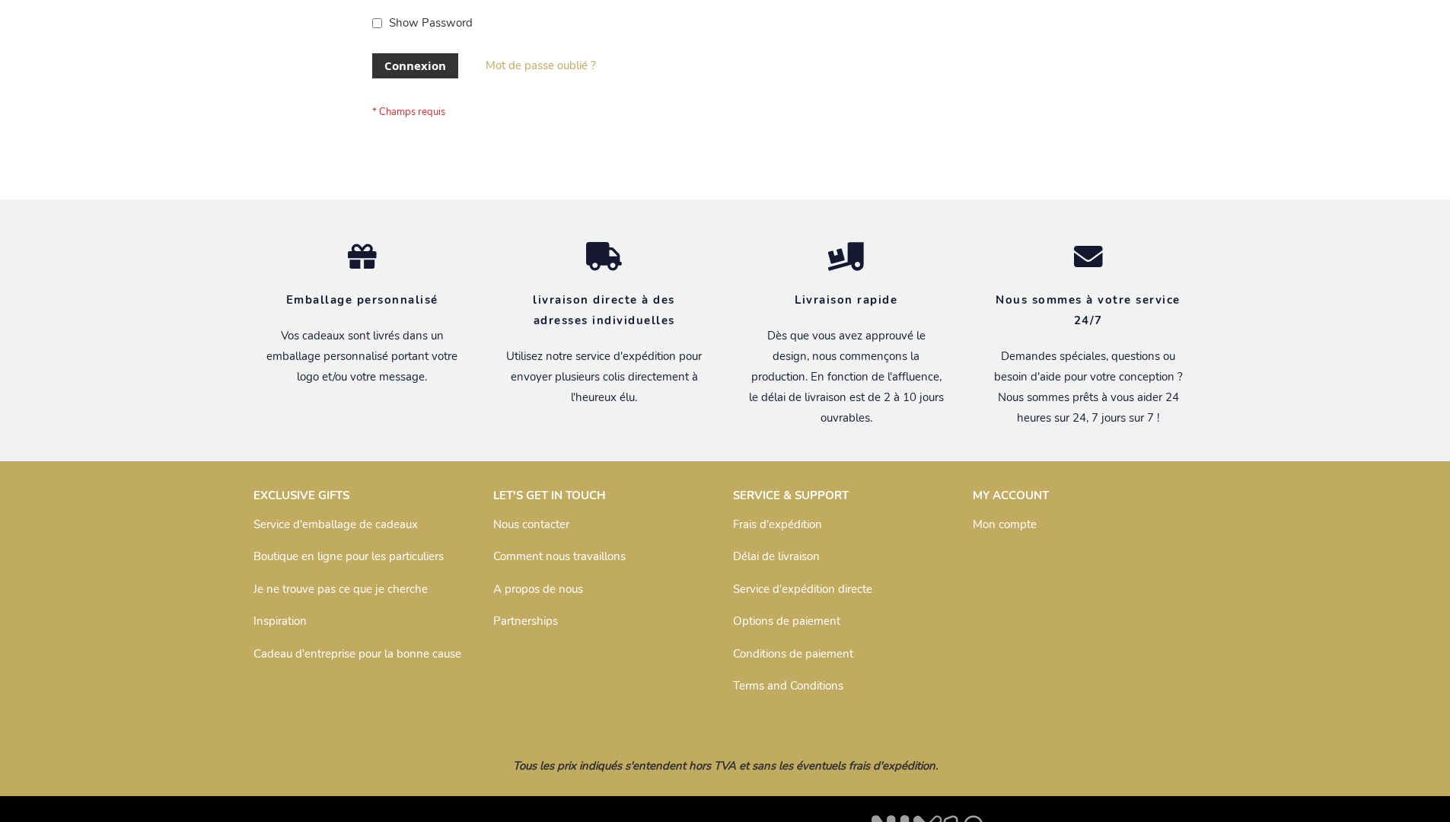
scroll to position [525, 0]
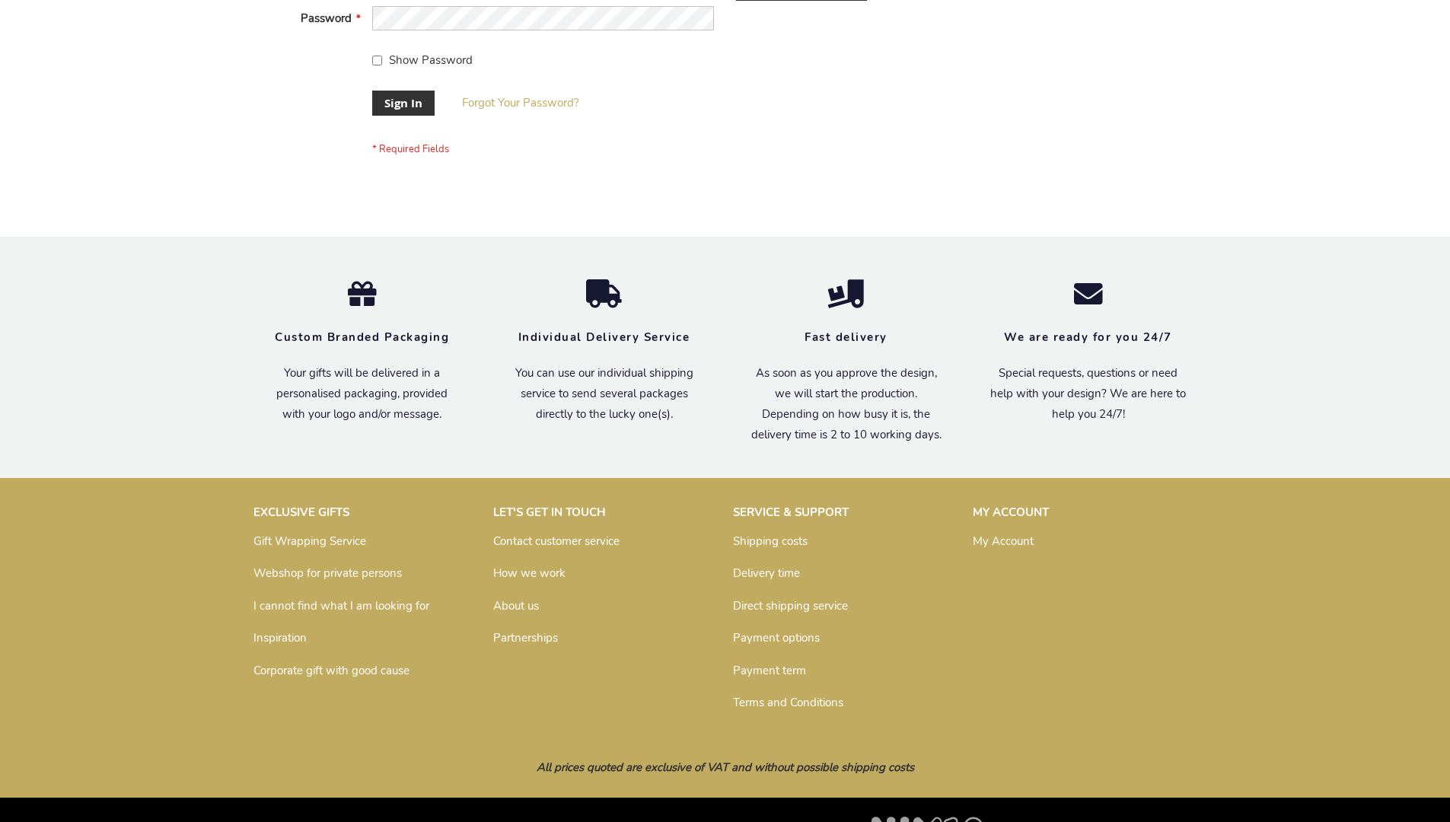
scroll to position [489, 0]
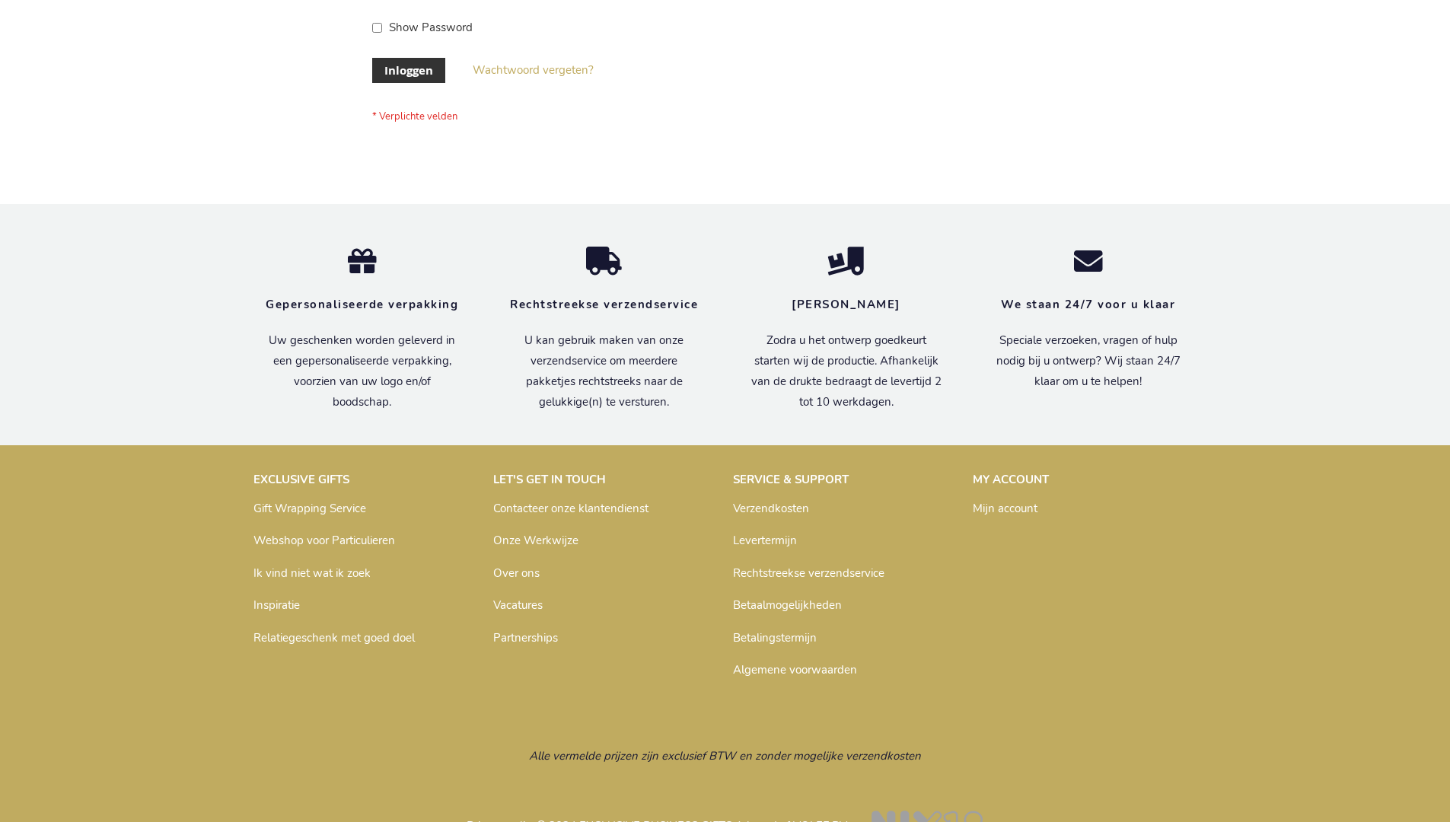
scroll to position [517, 0]
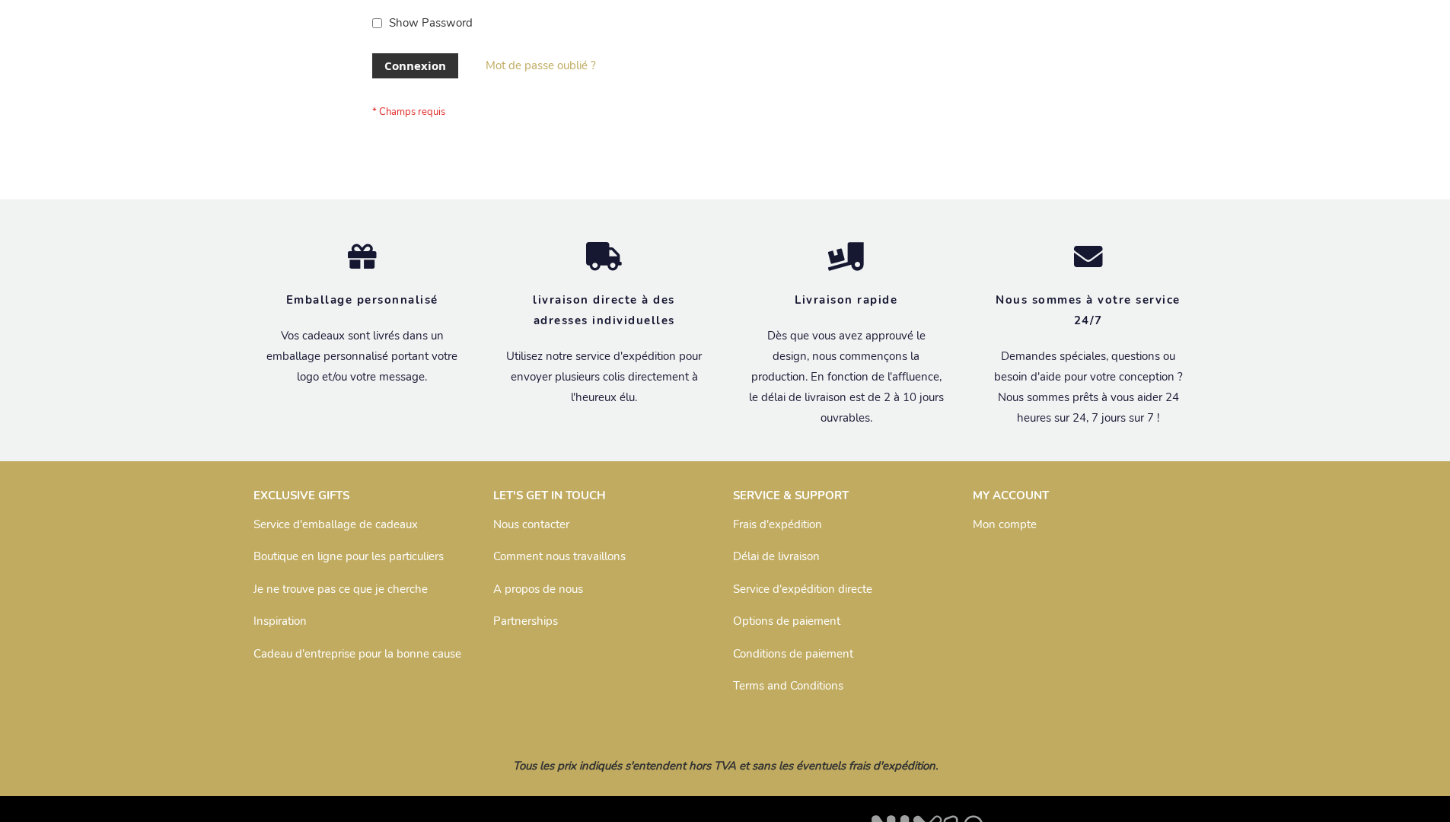
scroll to position [525, 0]
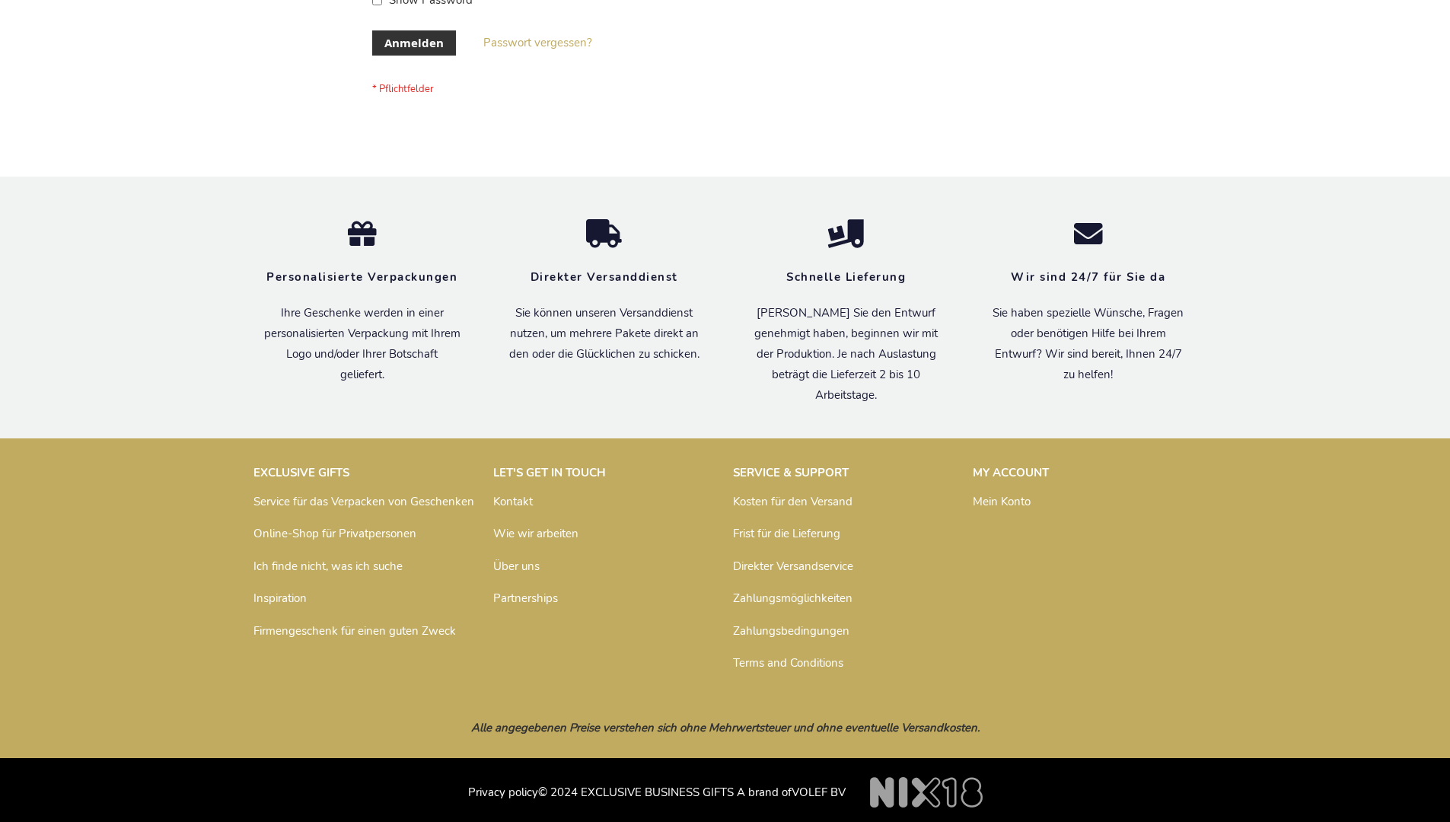
scroll to position [510, 0]
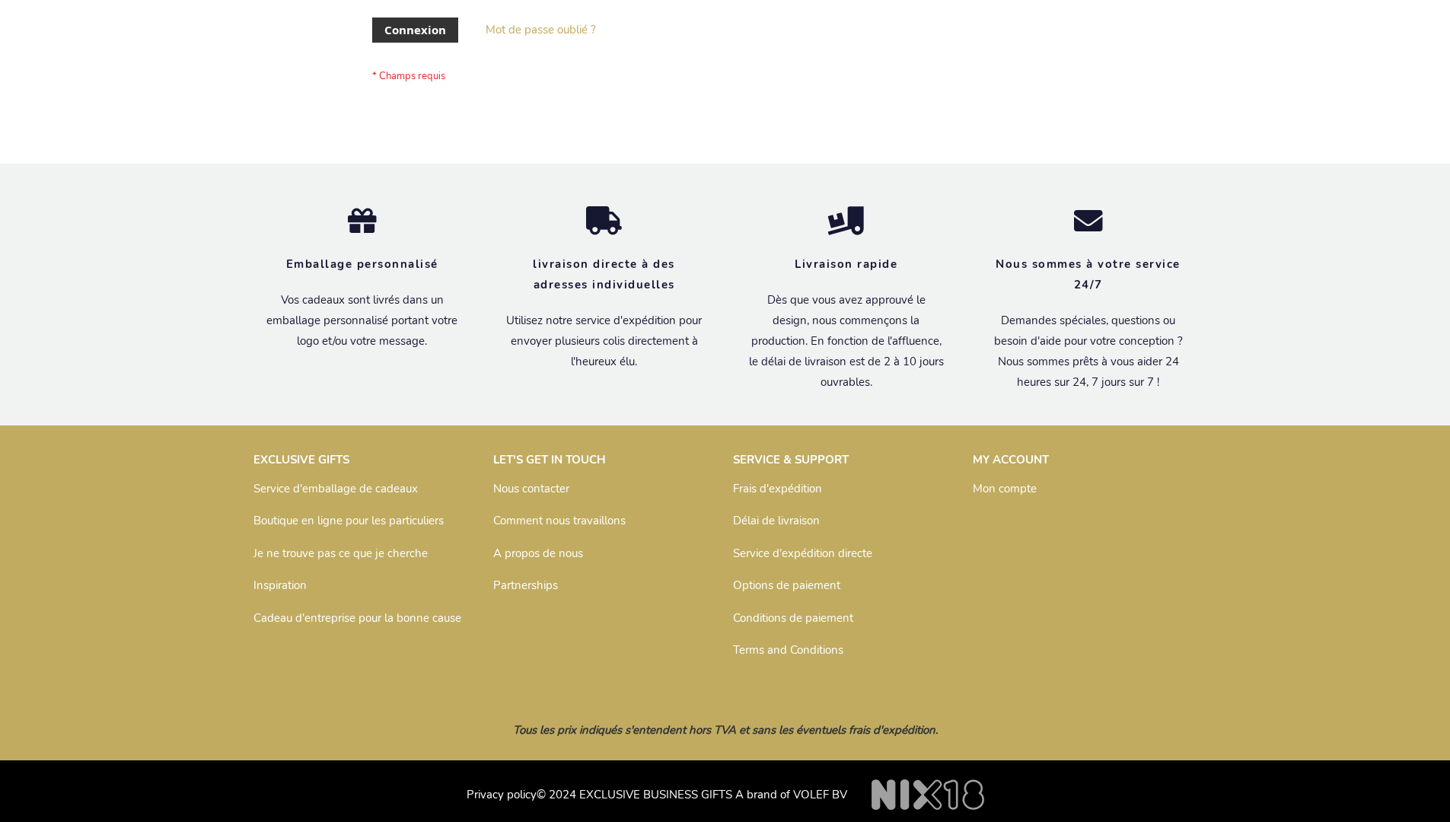
scroll to position [525, 0]
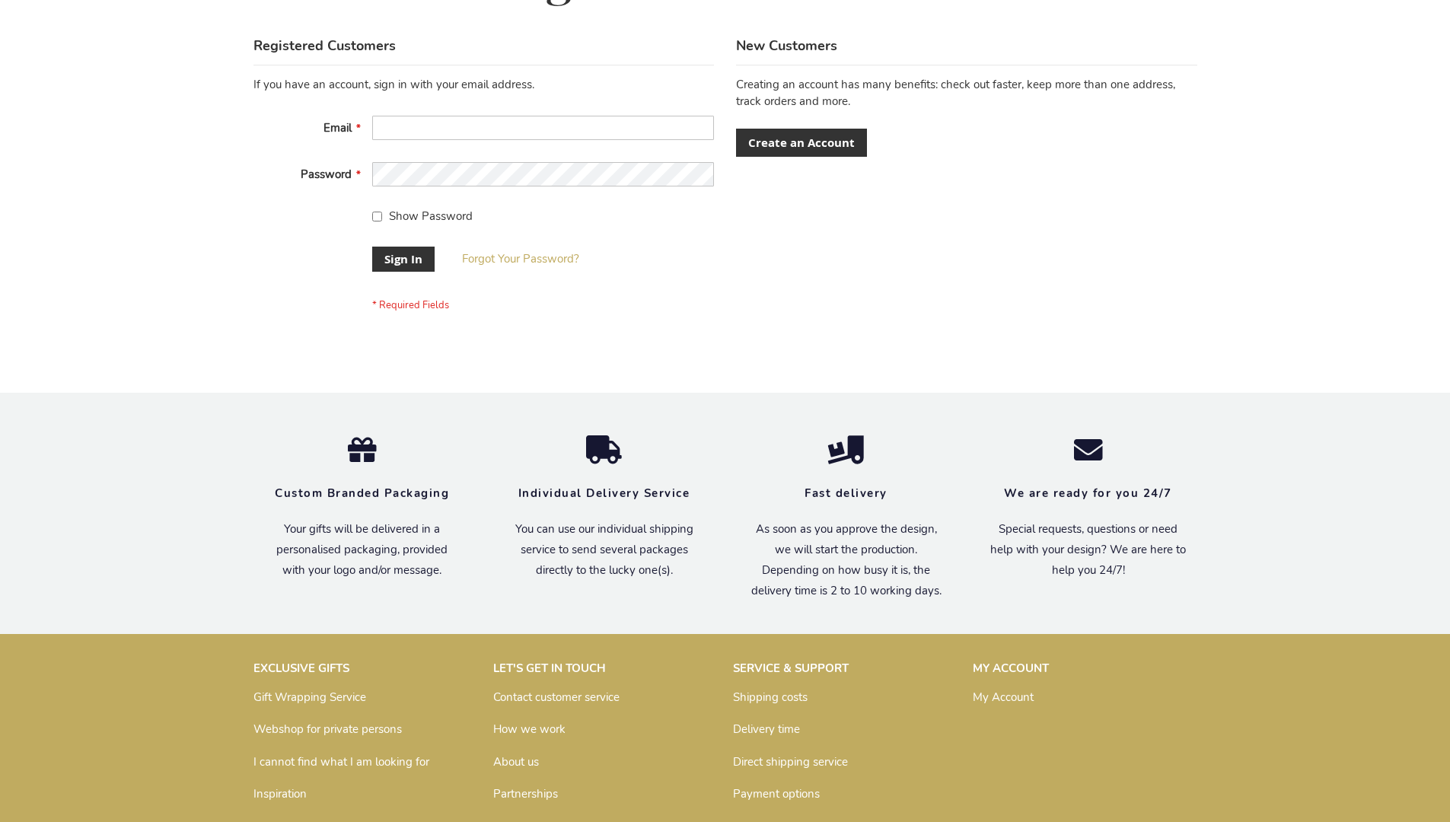
scroll to position [489, 0]
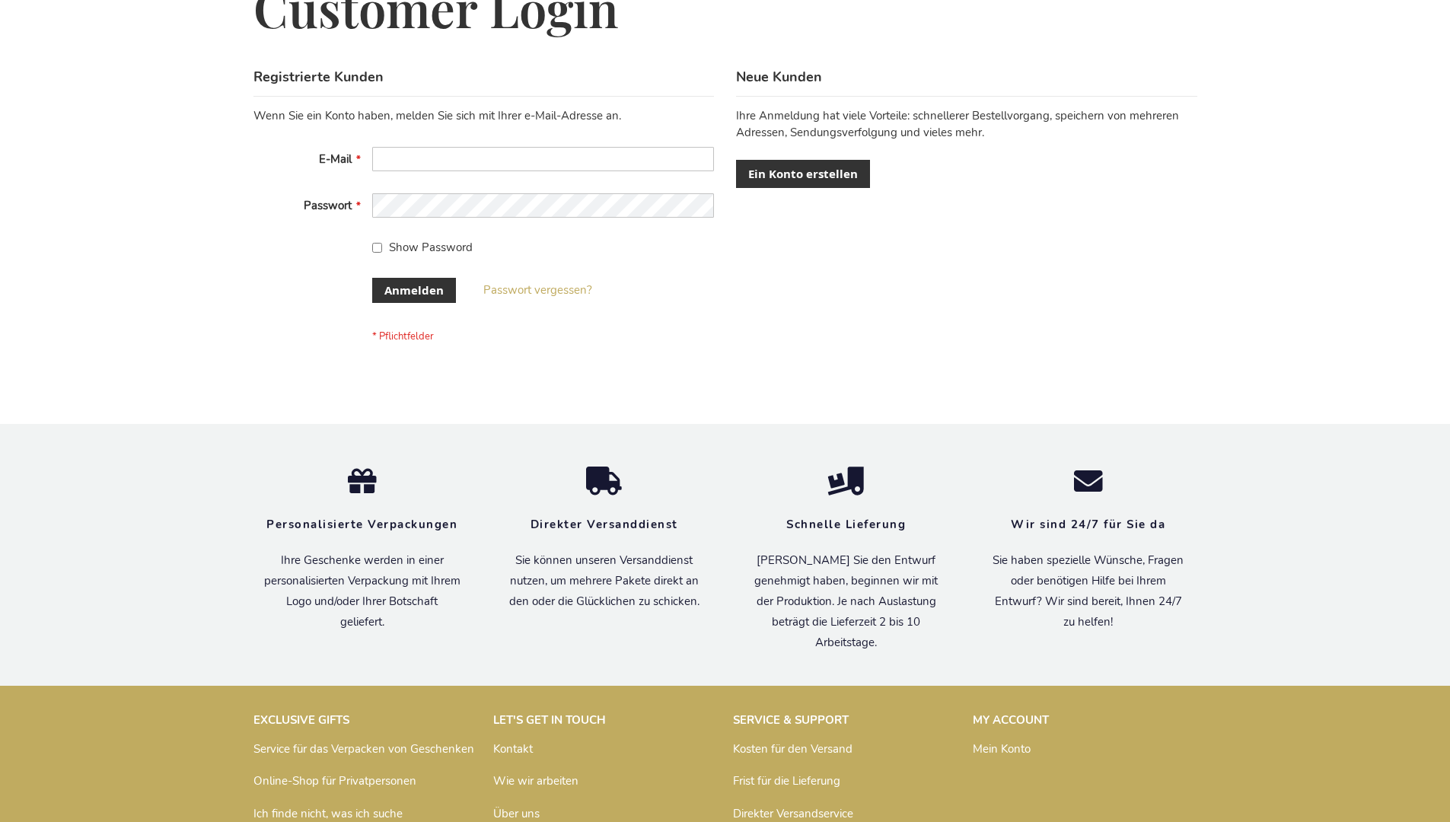
scroll to position [510, 0]
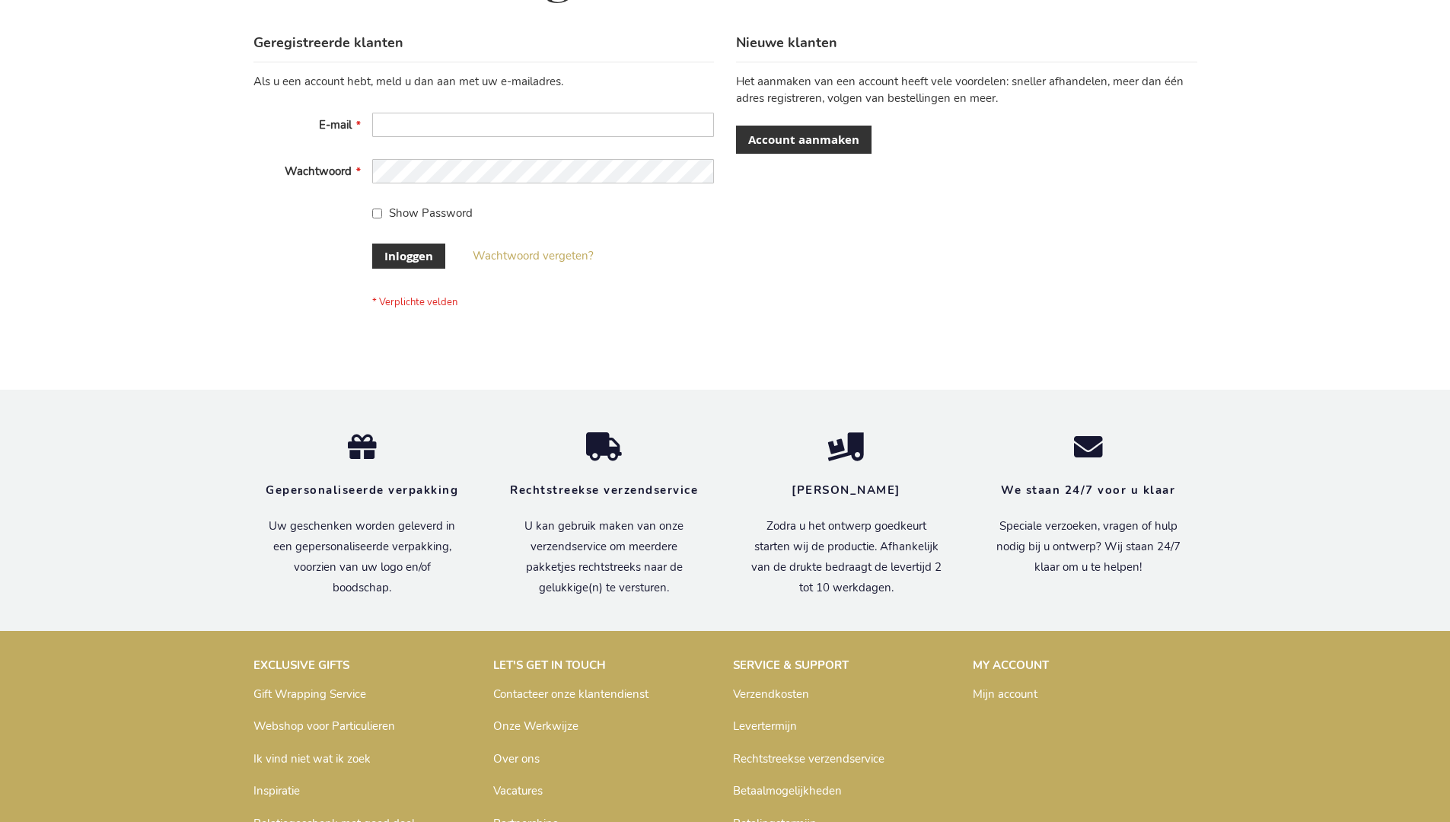
scroll to position [517, 0]
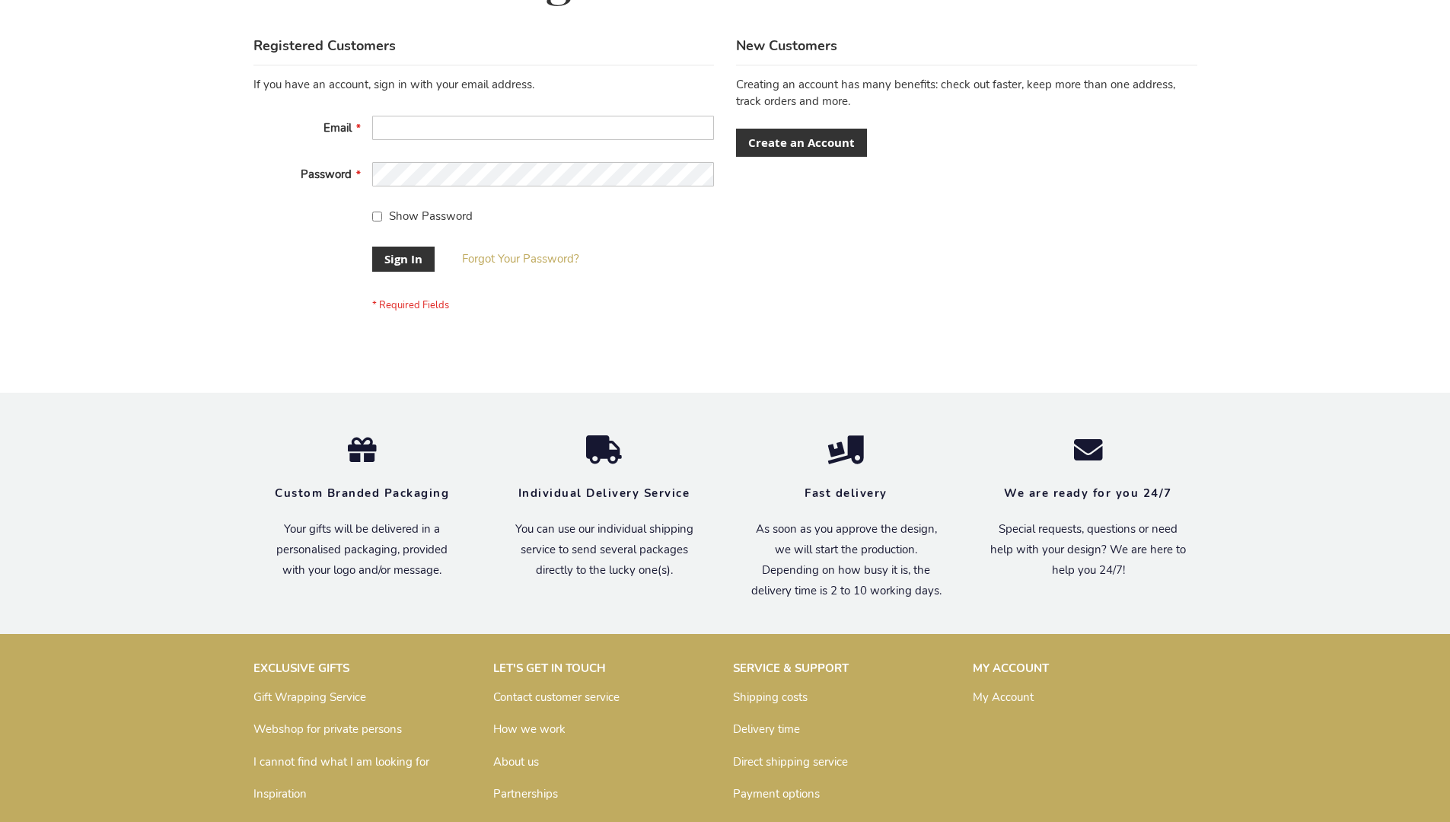
scroll to position [489, 0]
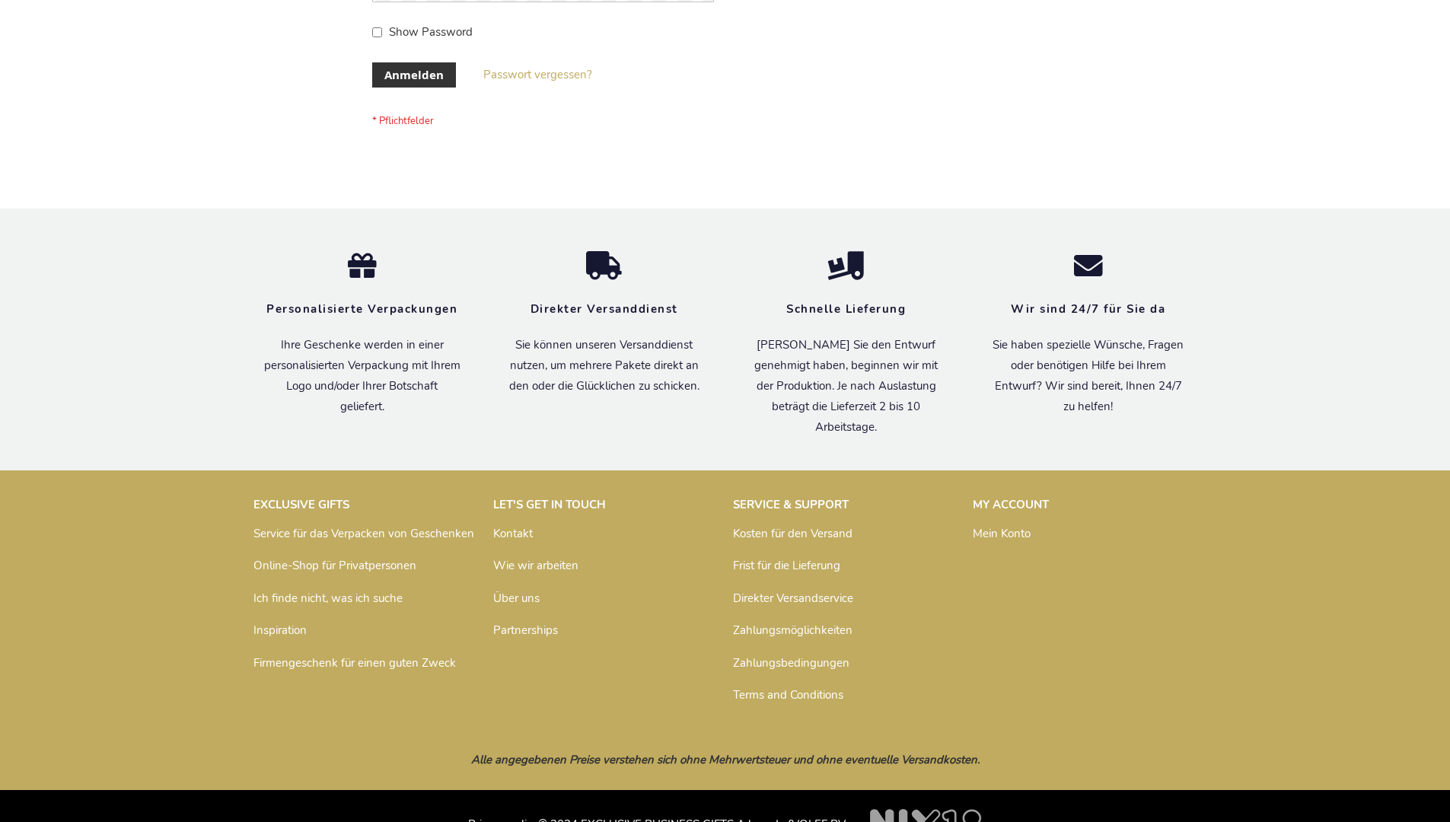
scroll to position [510, 0]
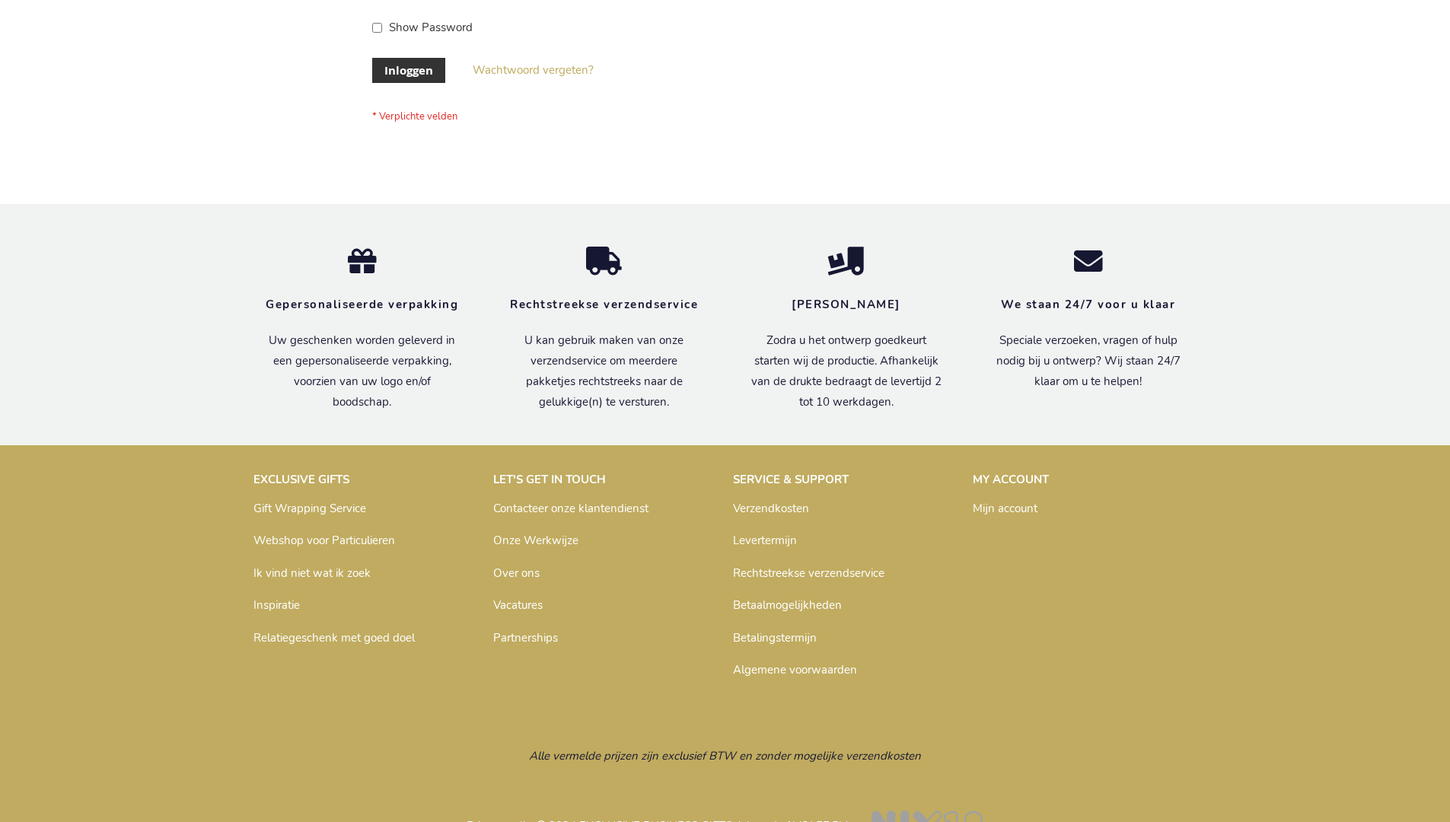
scroll to position [517, 0]
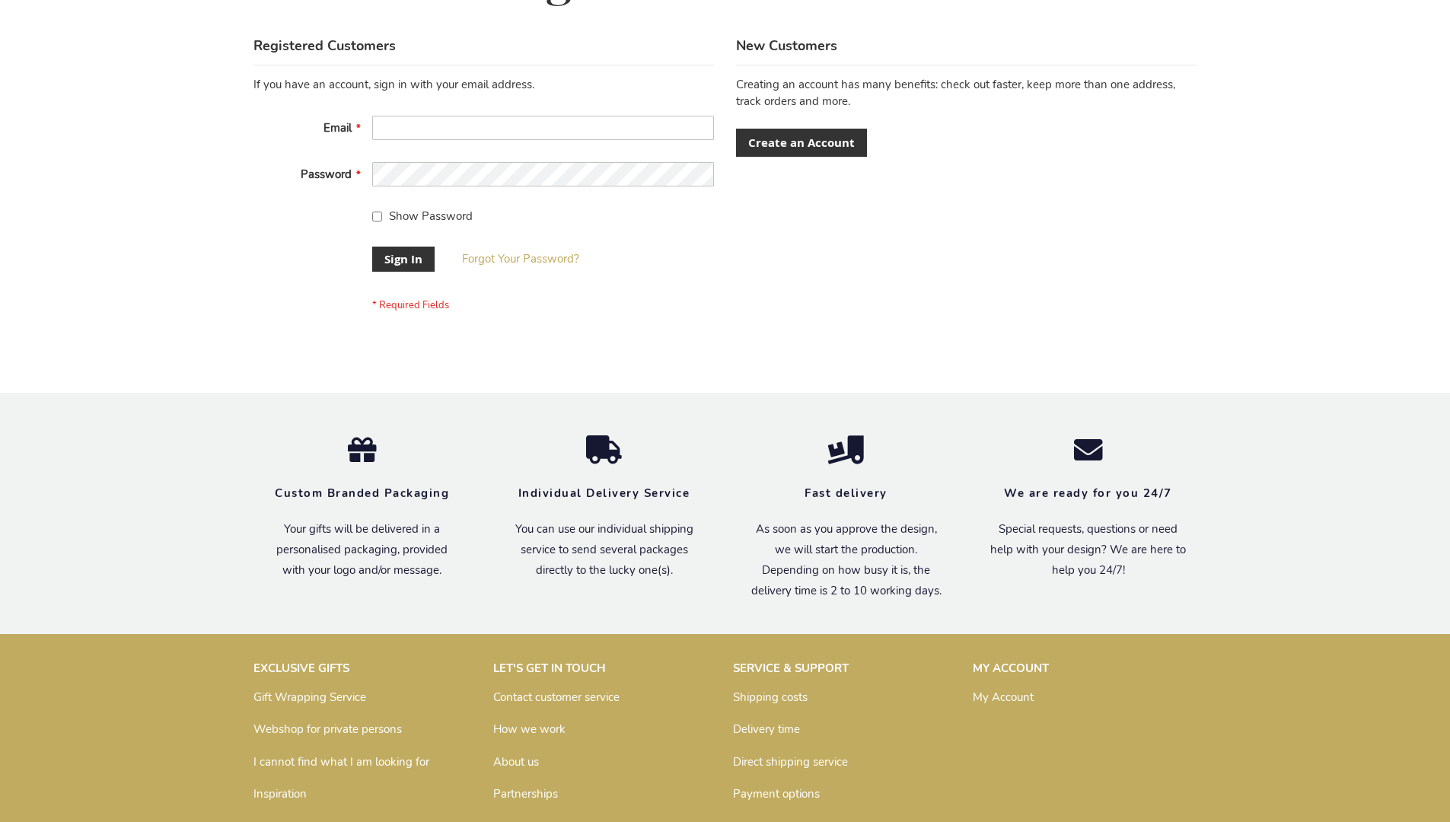
scroll to position [489, 0]
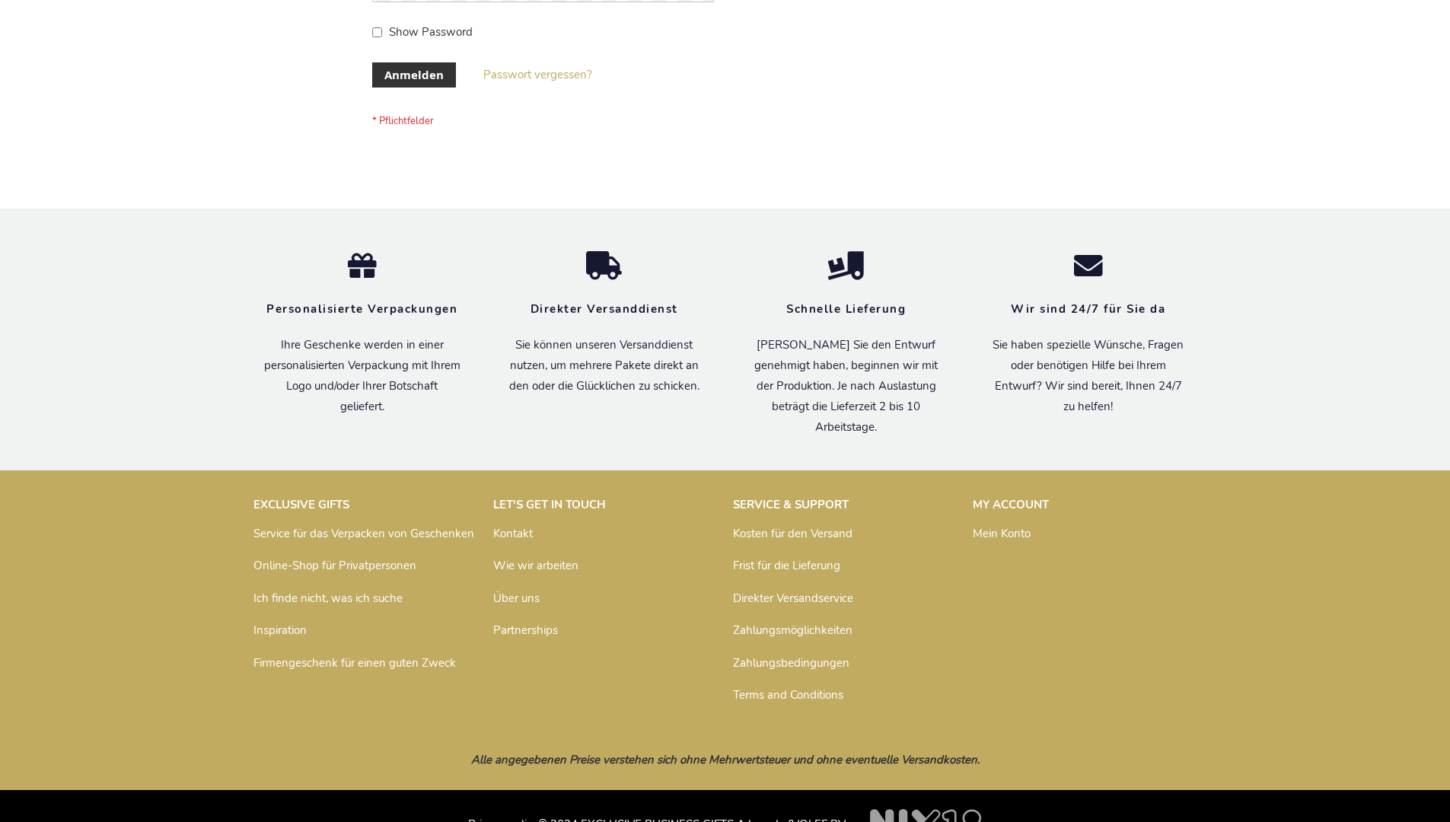
scroll to position [510, 0]
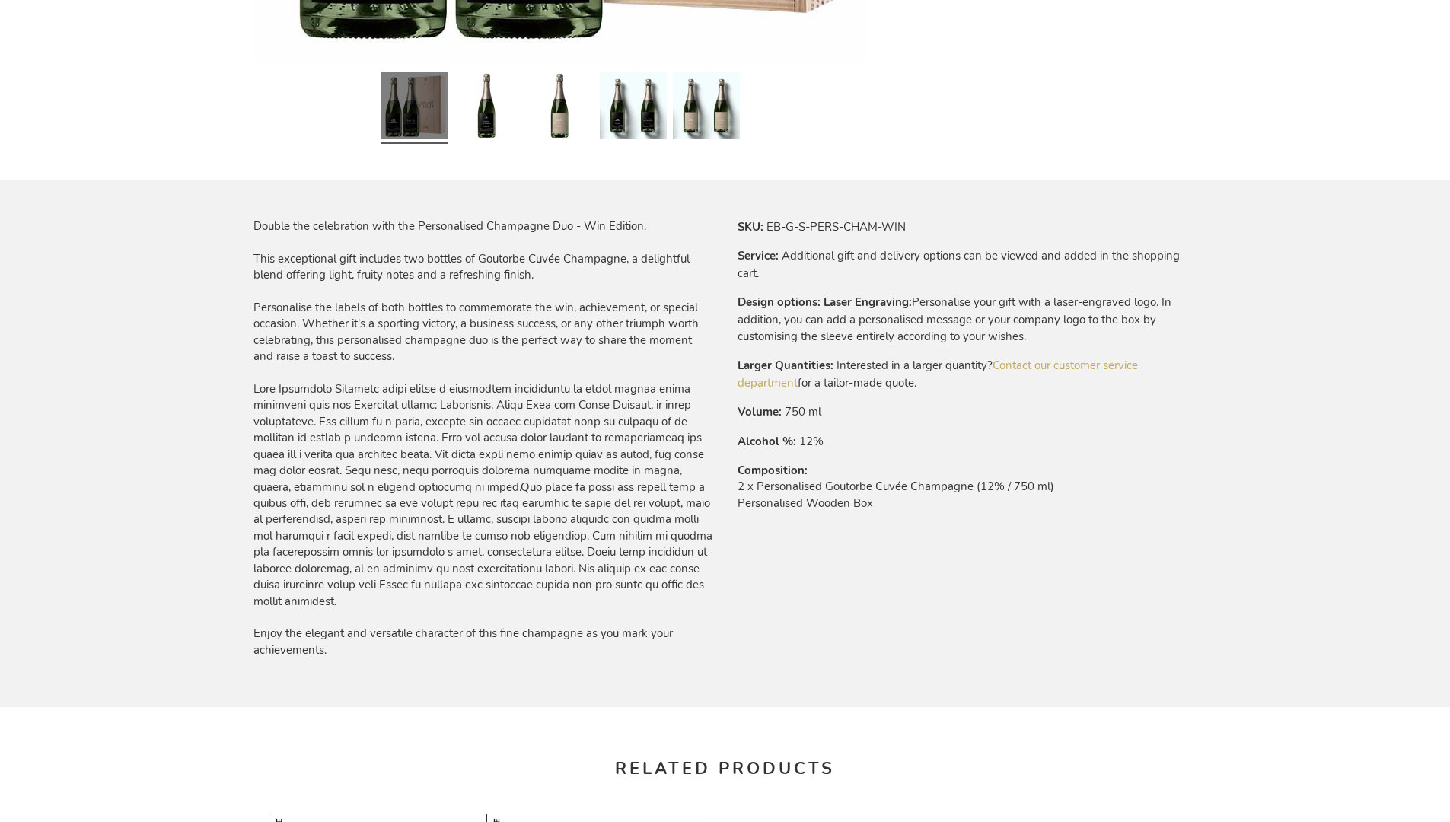
scroll to position [1742, 0]
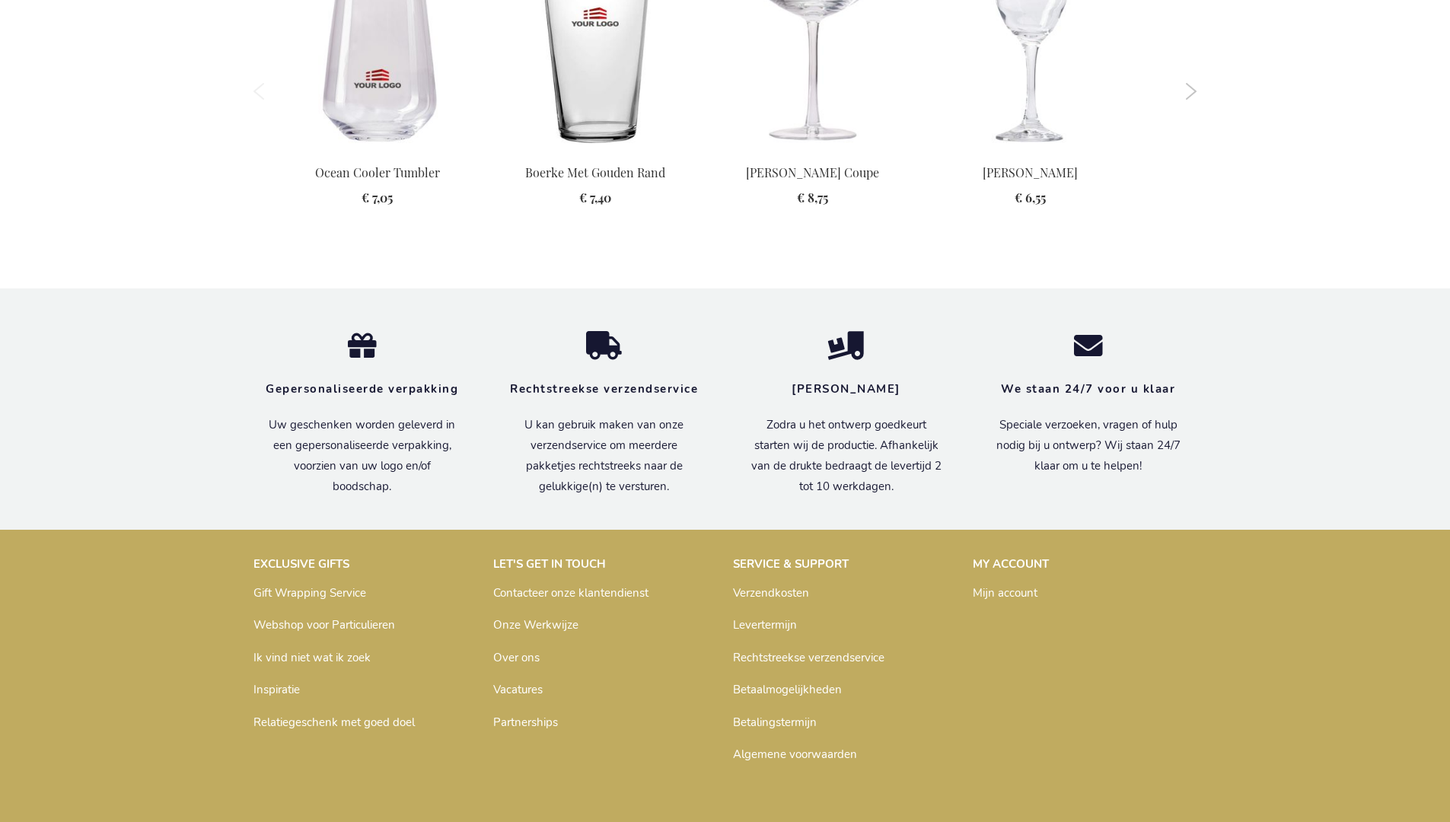
scroll to position [1897, 0]
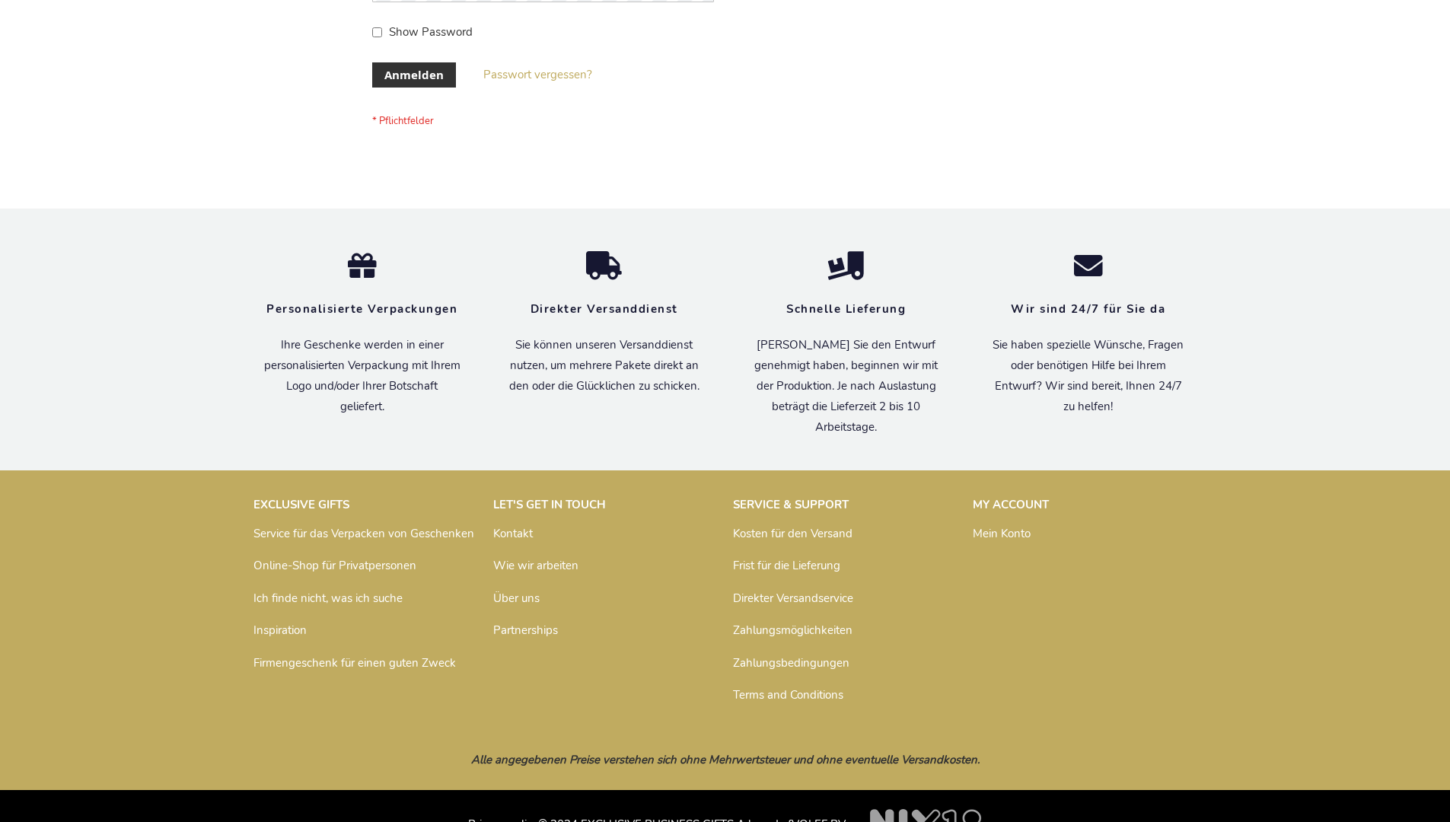
scroll to position [510, 0]
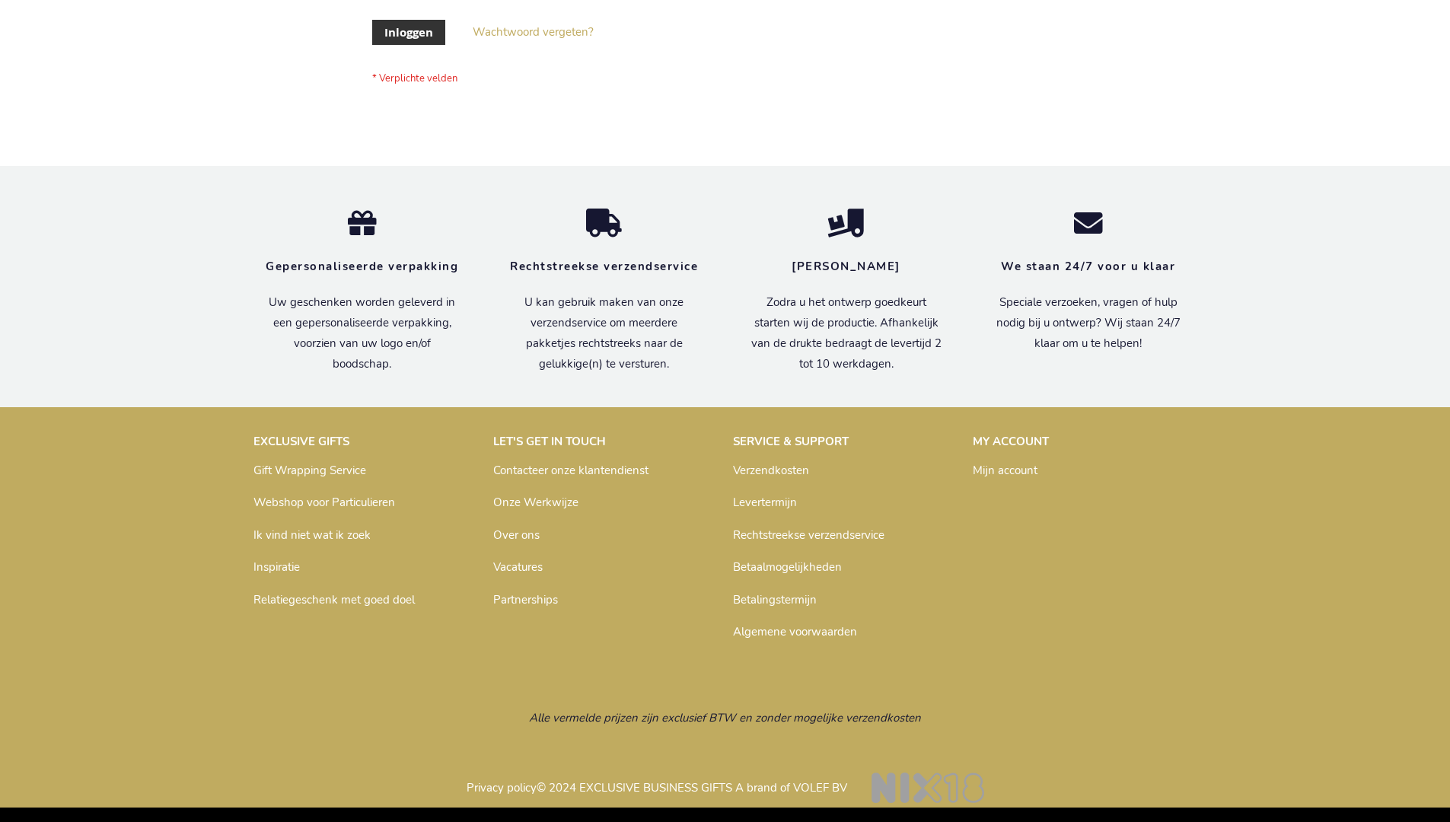
scroll to position [517, 0]
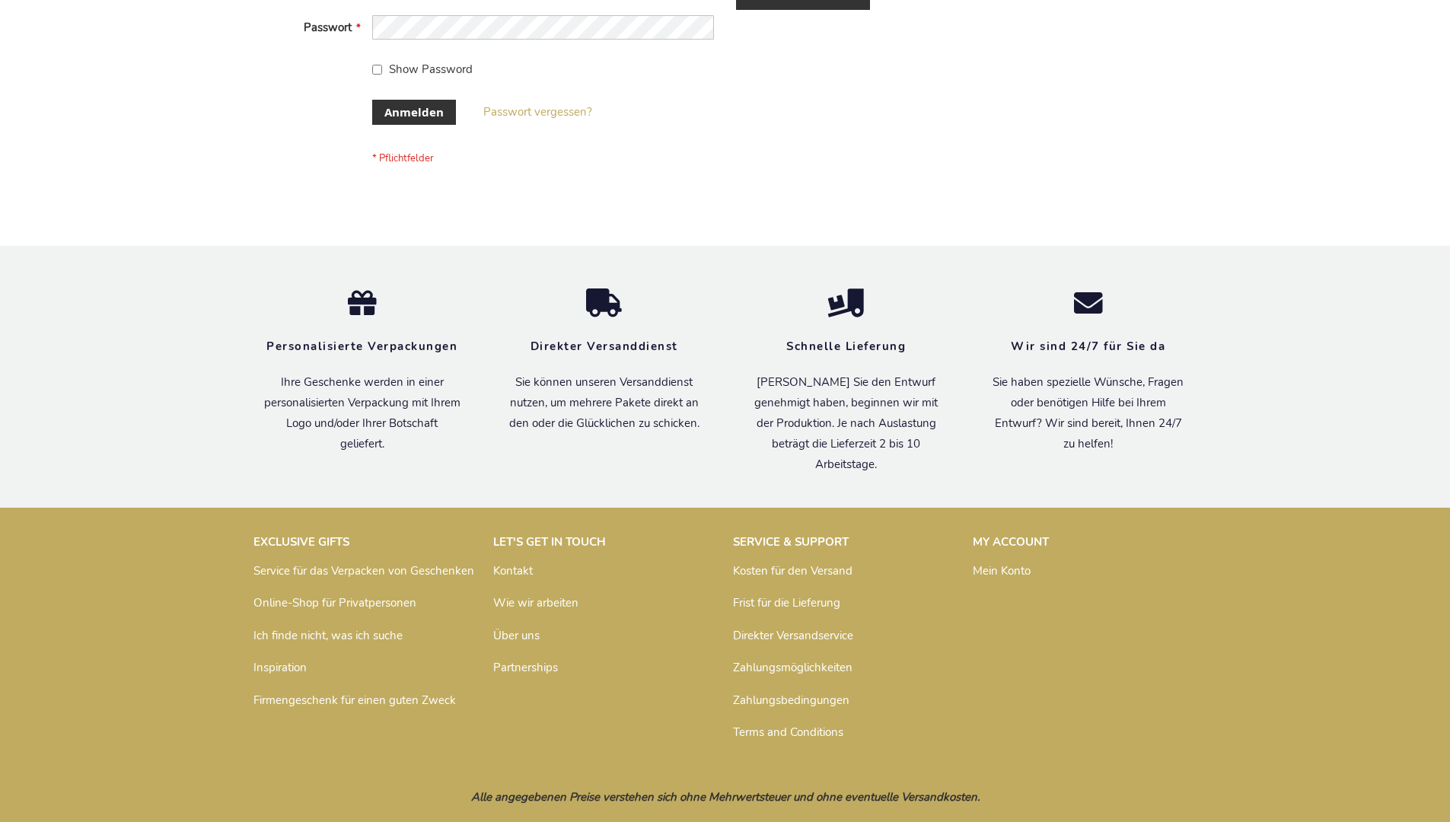
scroll to position [510, 0]
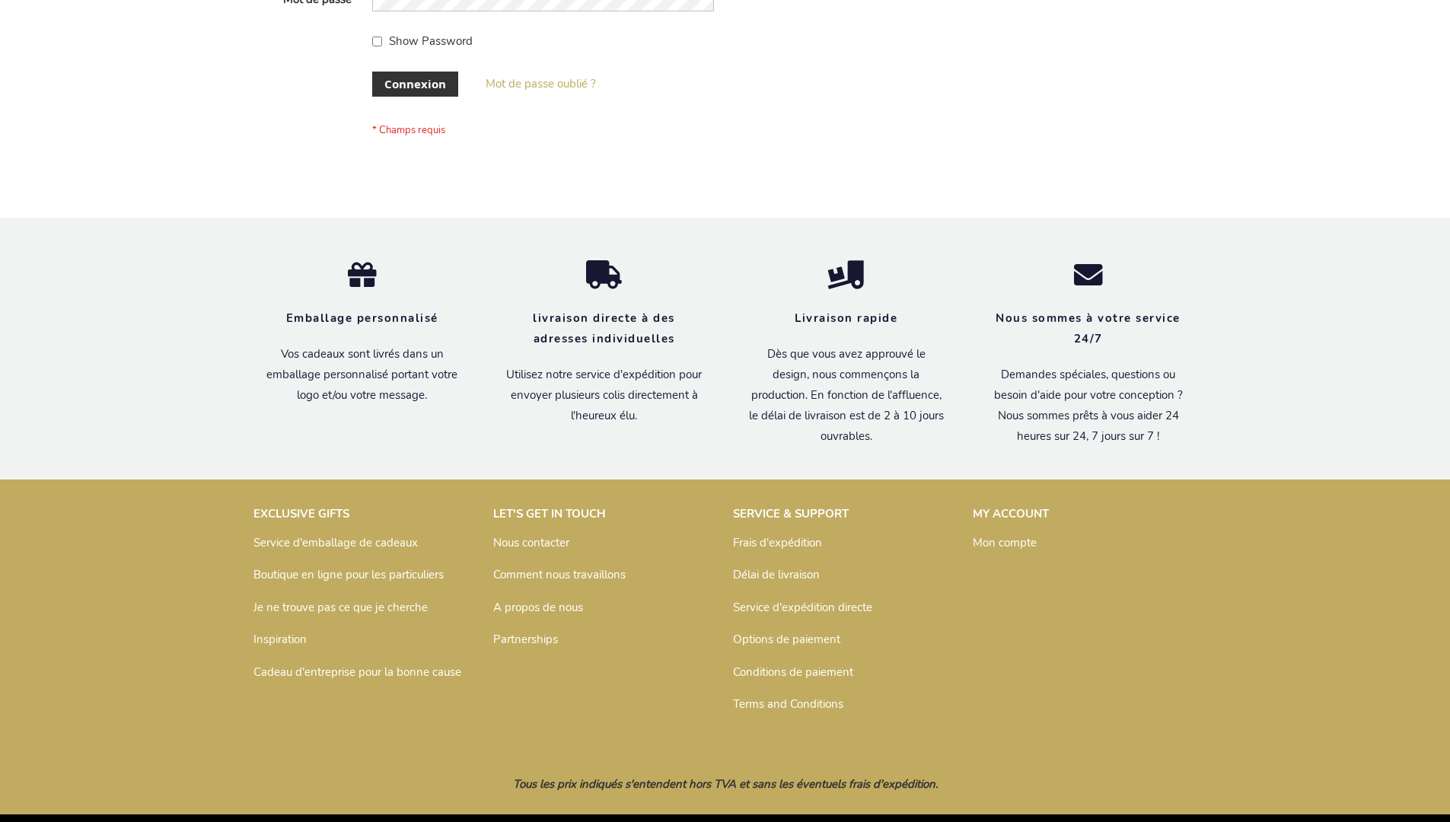
scroll to position [525, 0]
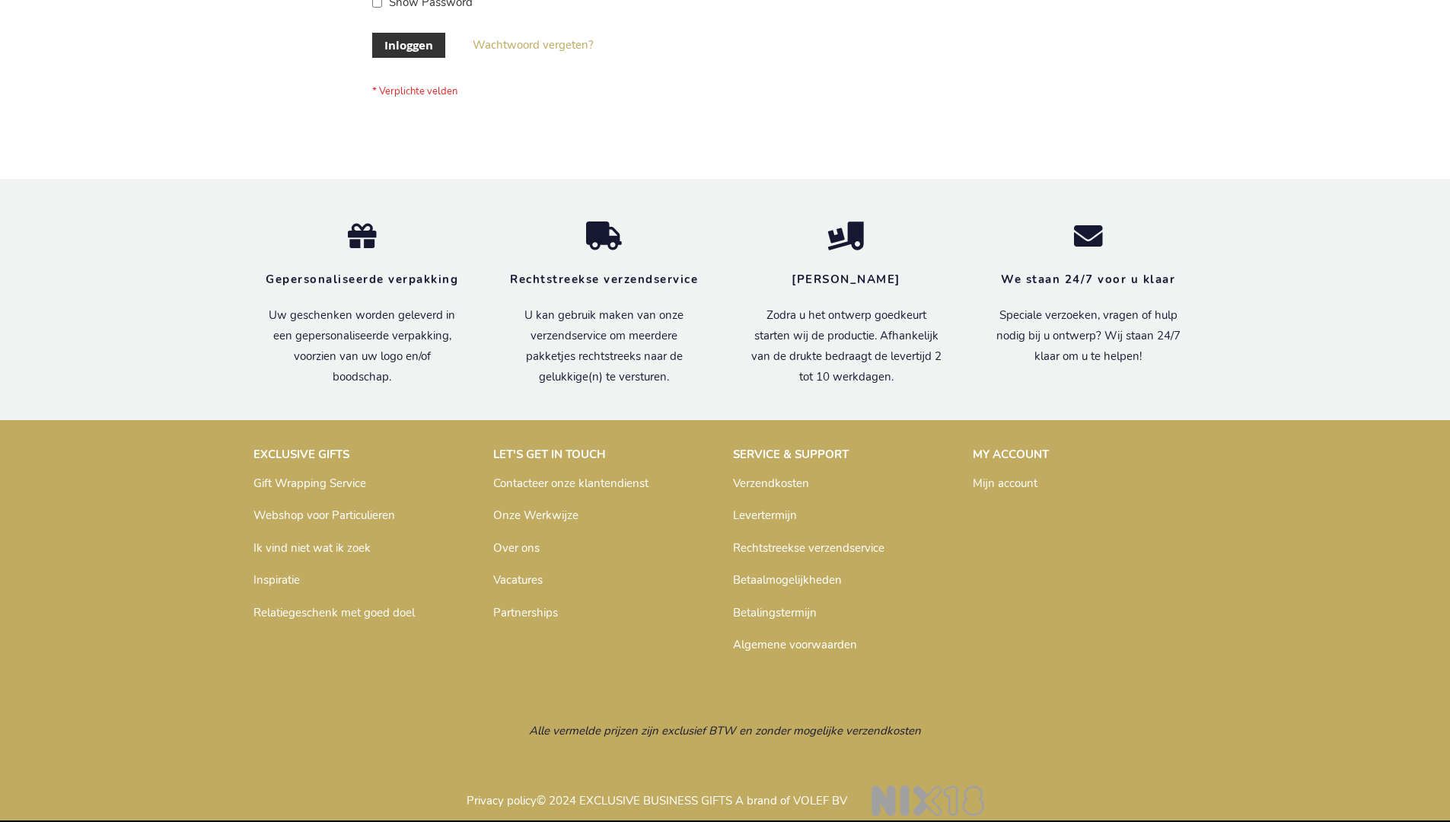
scroll to position [517, 0]
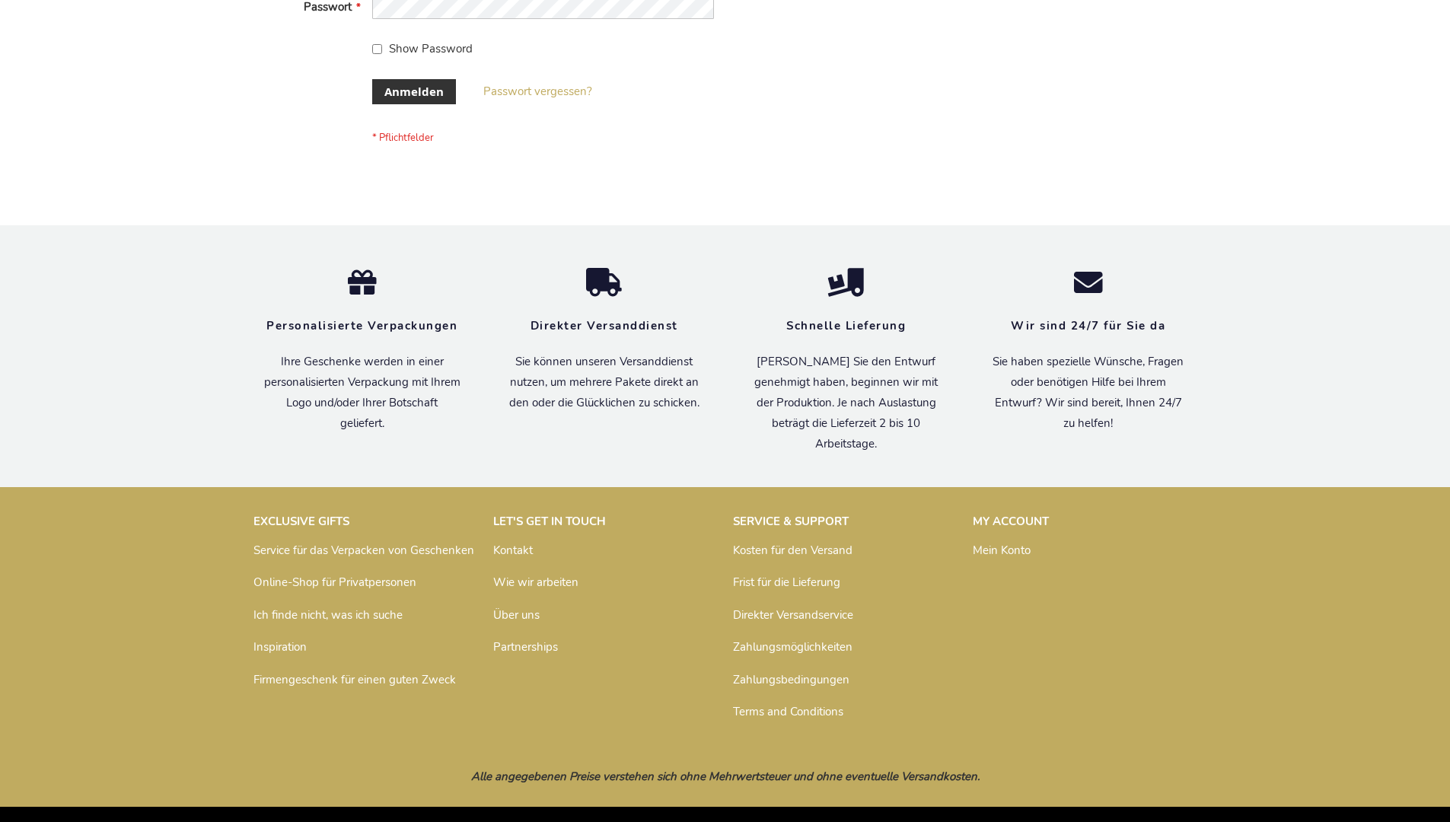
scroll to position [510, 0]
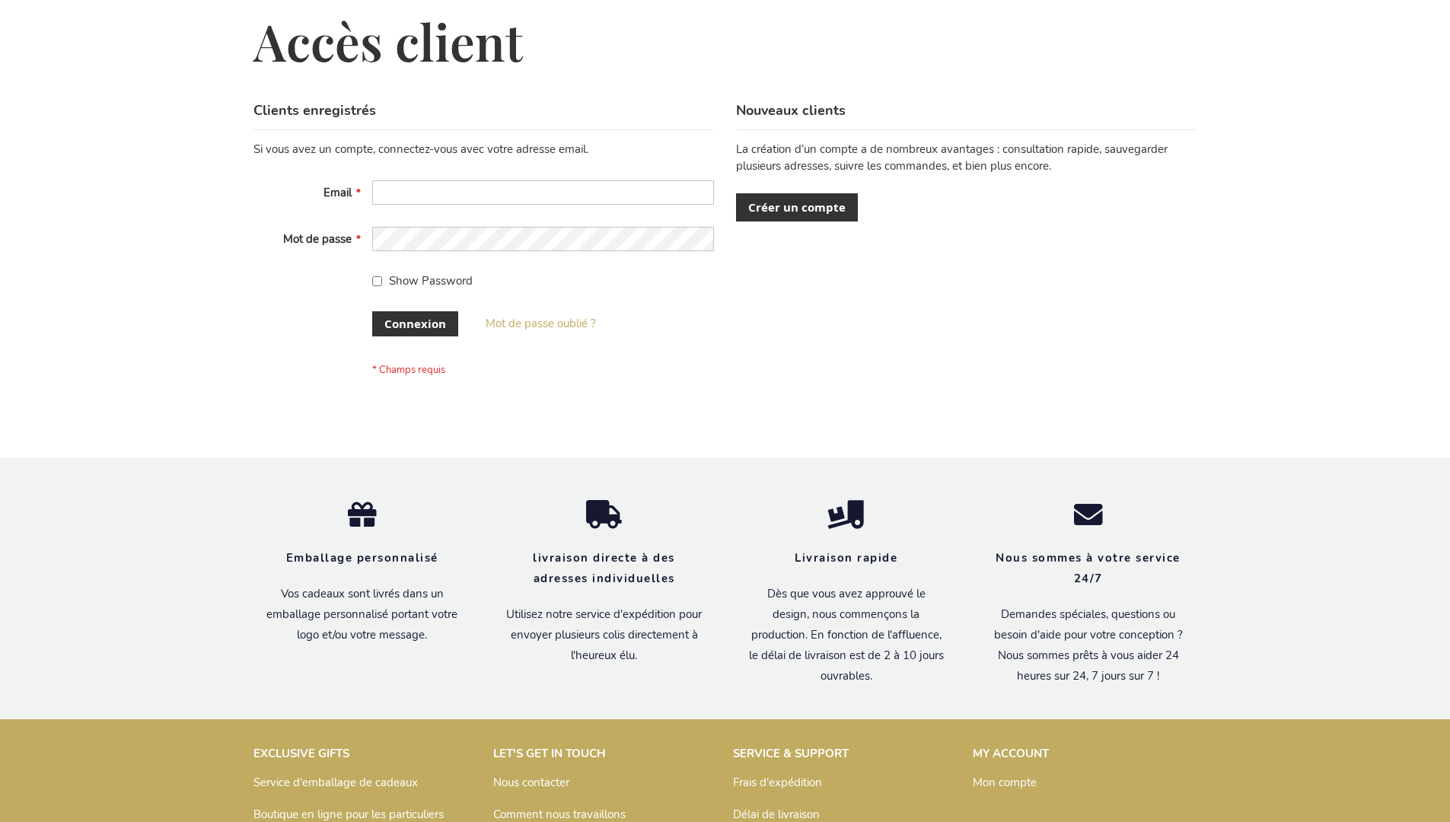
scroll to position [525, 0]
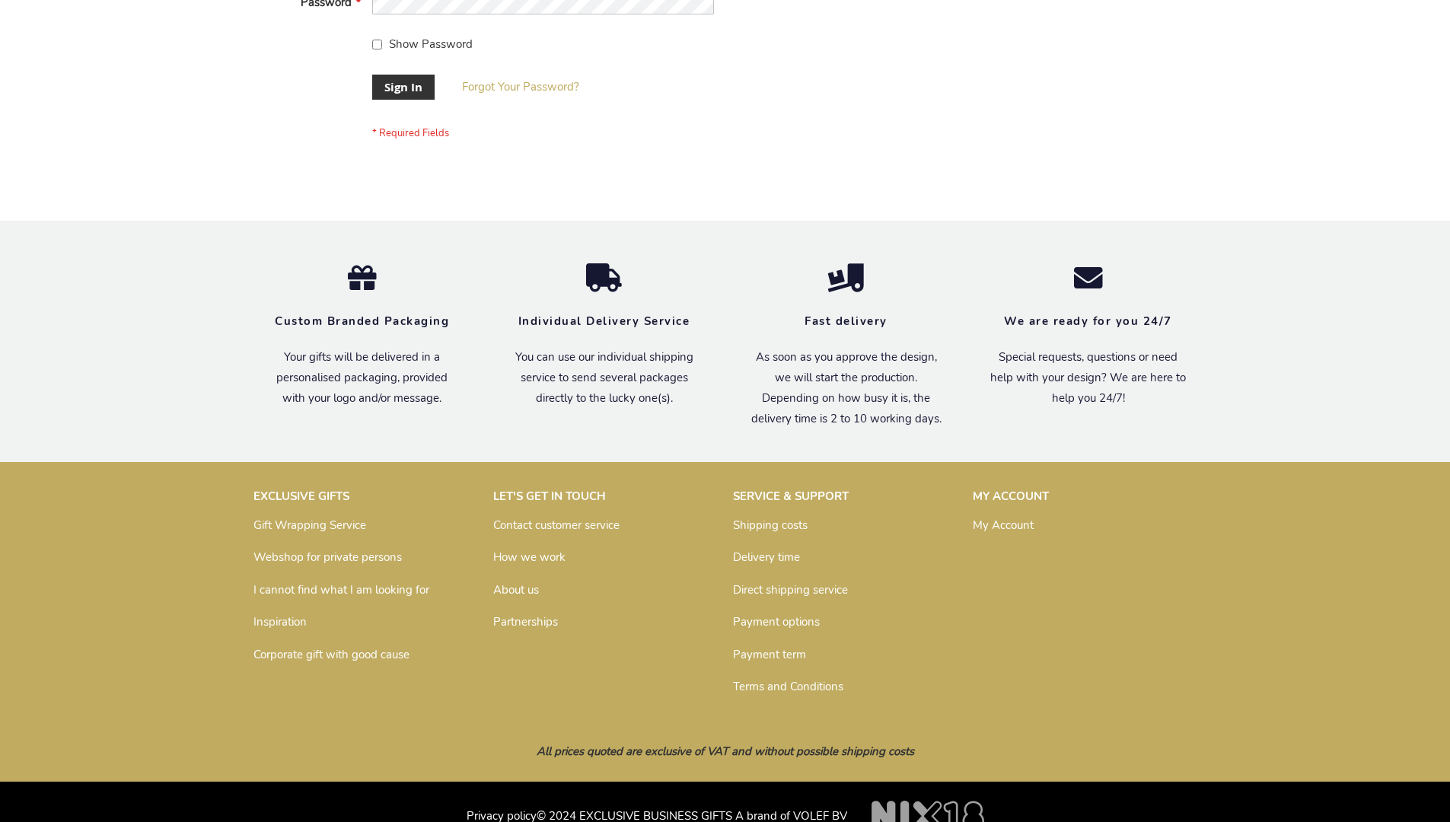
scroll to position [489, 0]
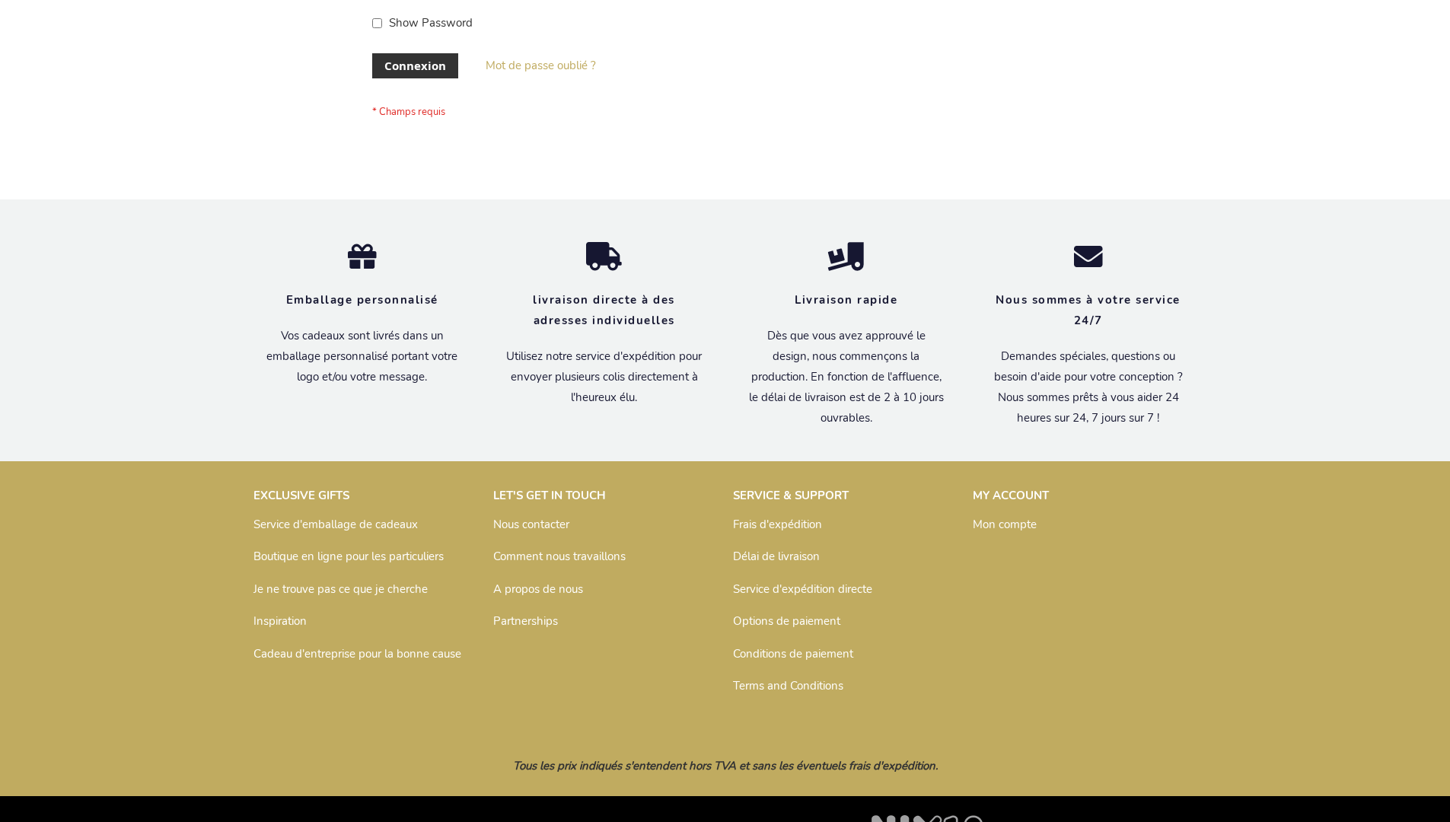
scroll to position [525, 0]
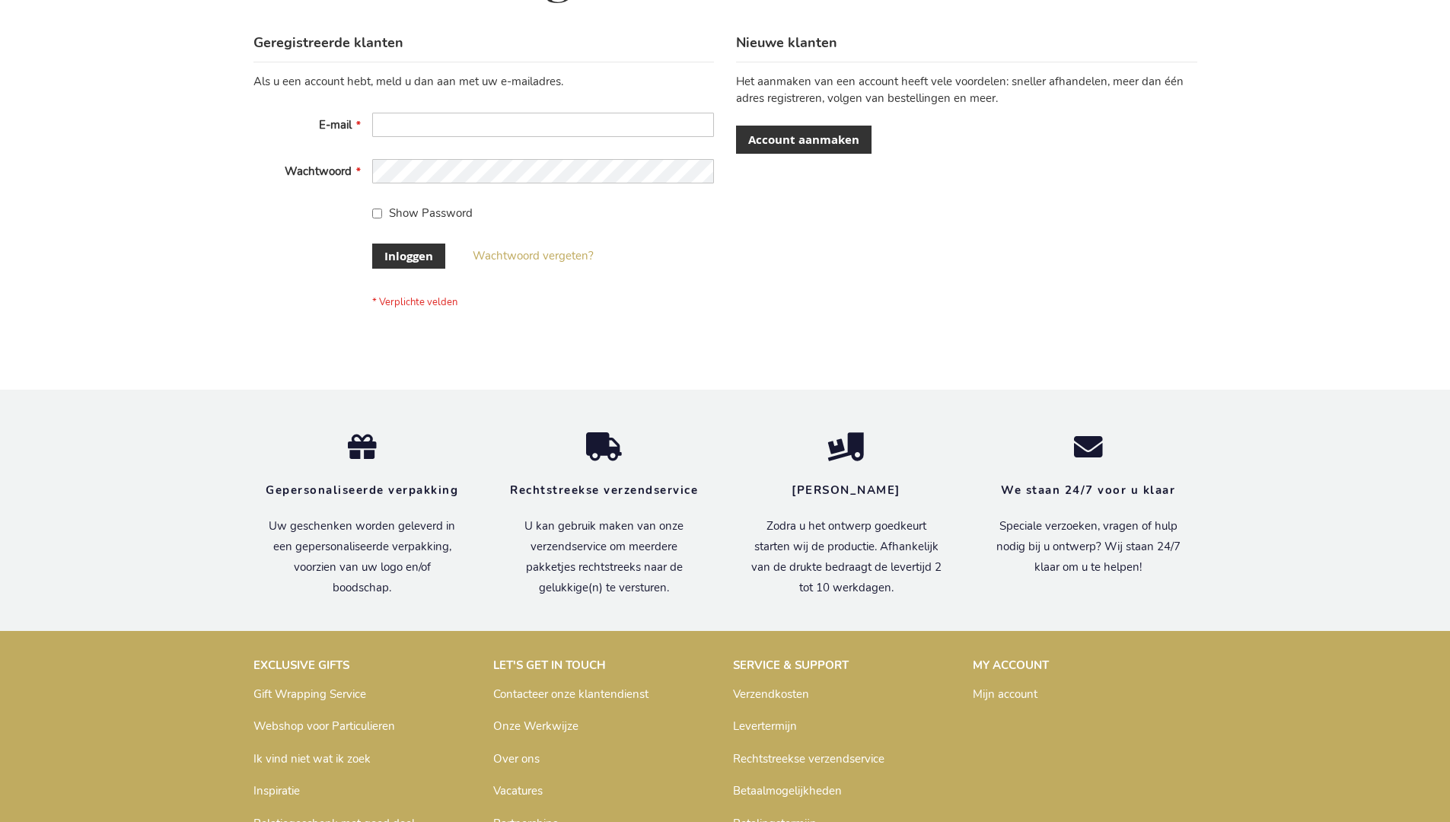
scroll to position [517, 0]
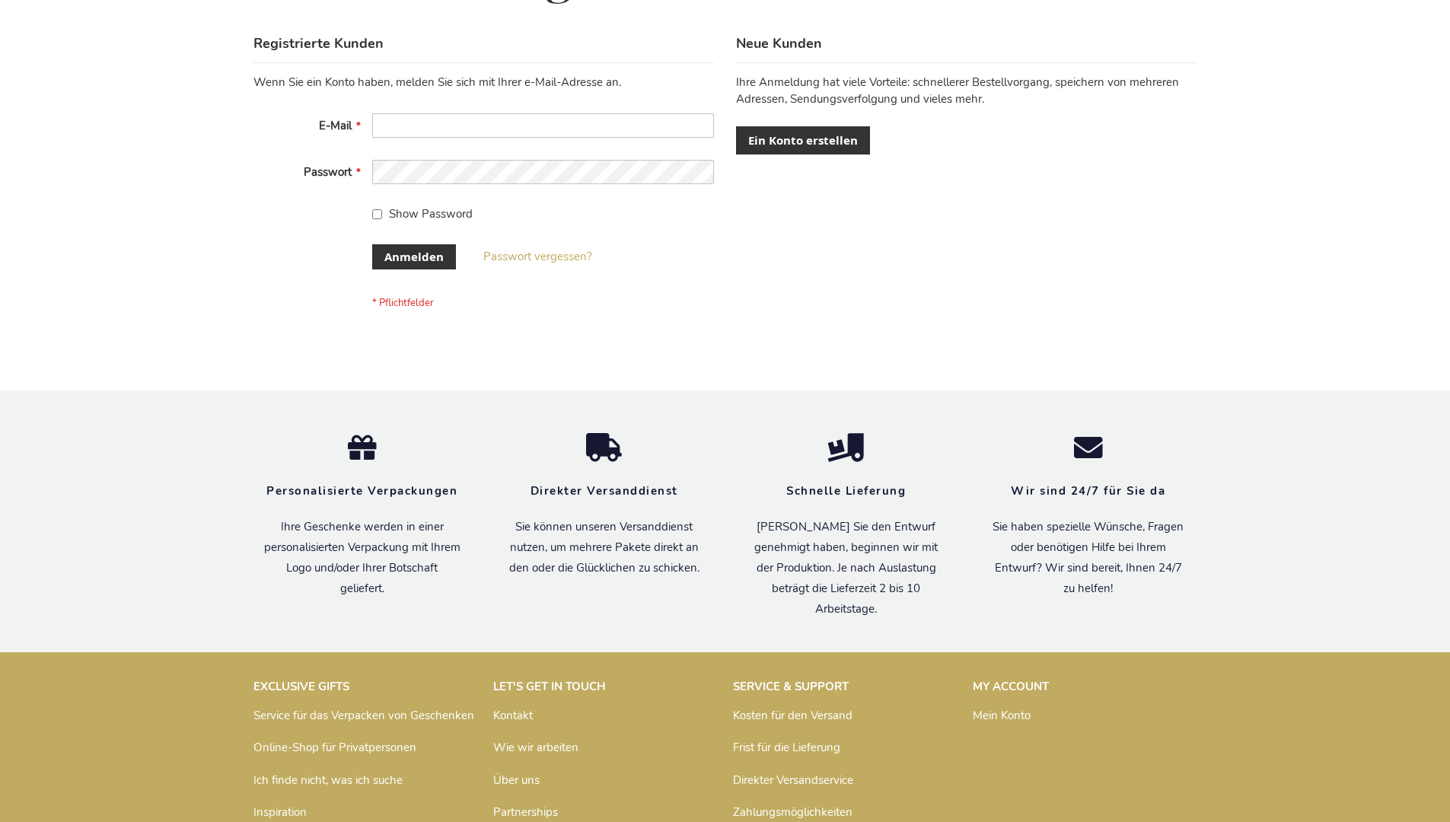
scroll to position [510, 0]
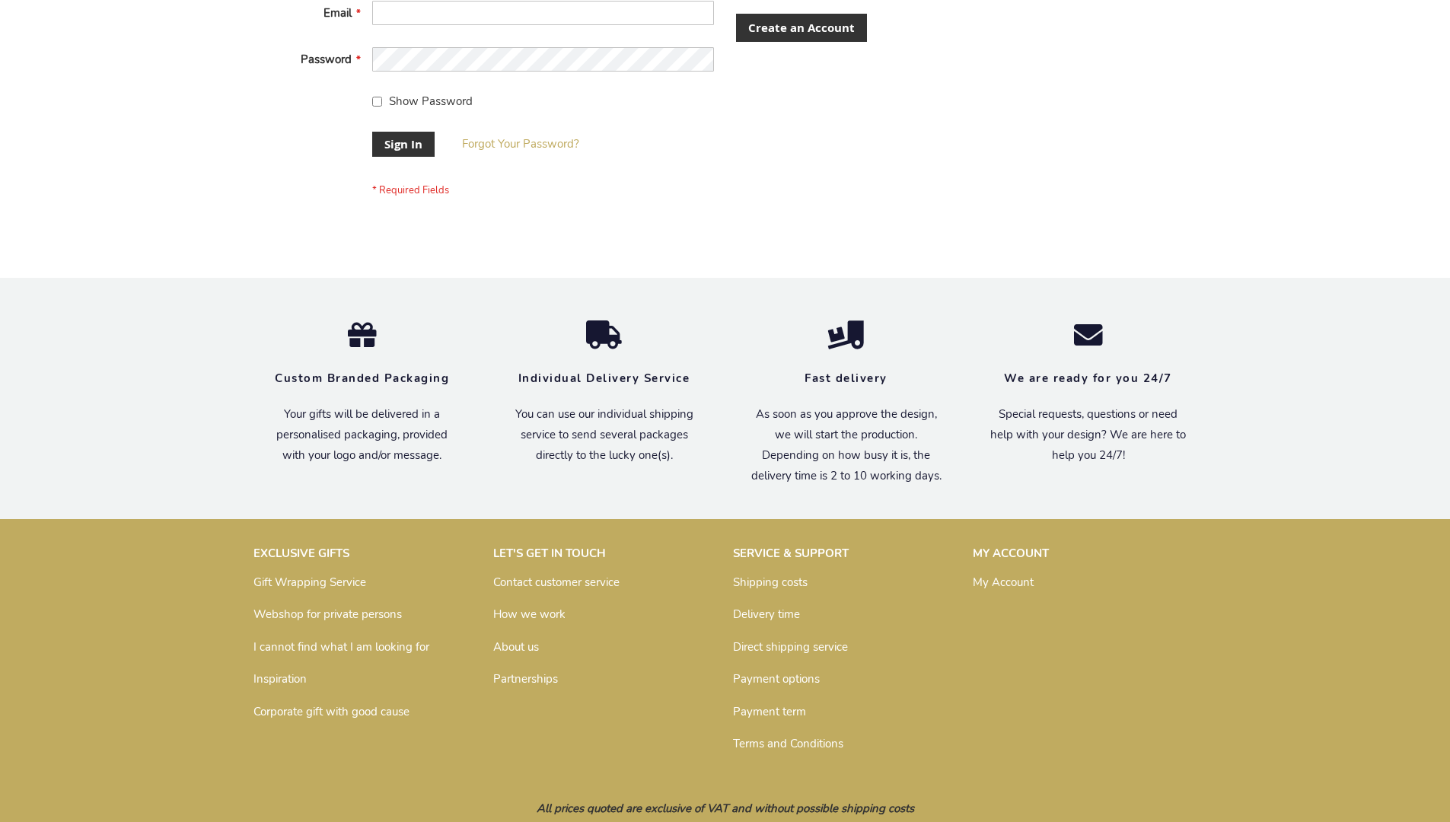
scroll to position [489, 0]
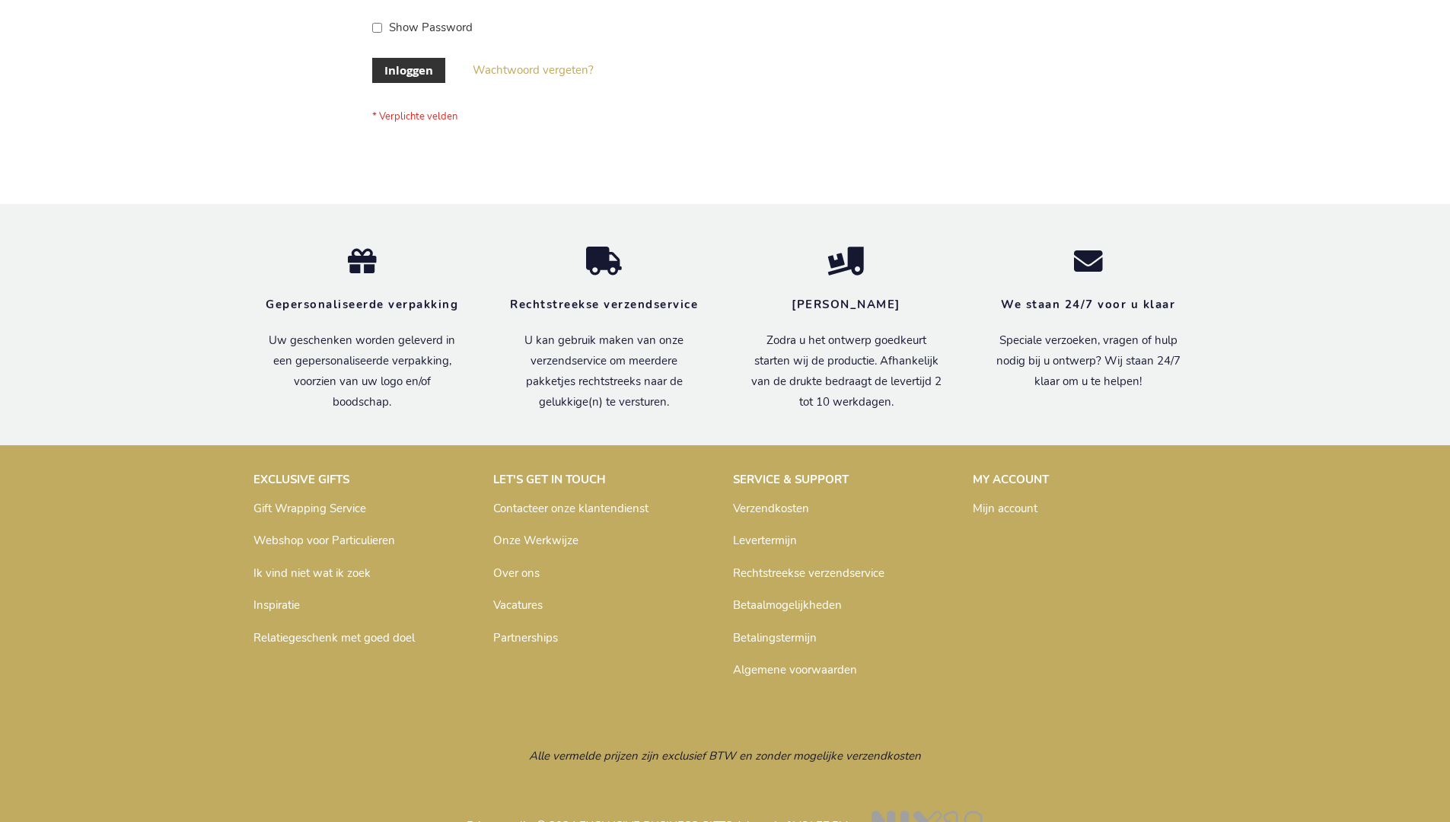
scroll to position [517, 0]
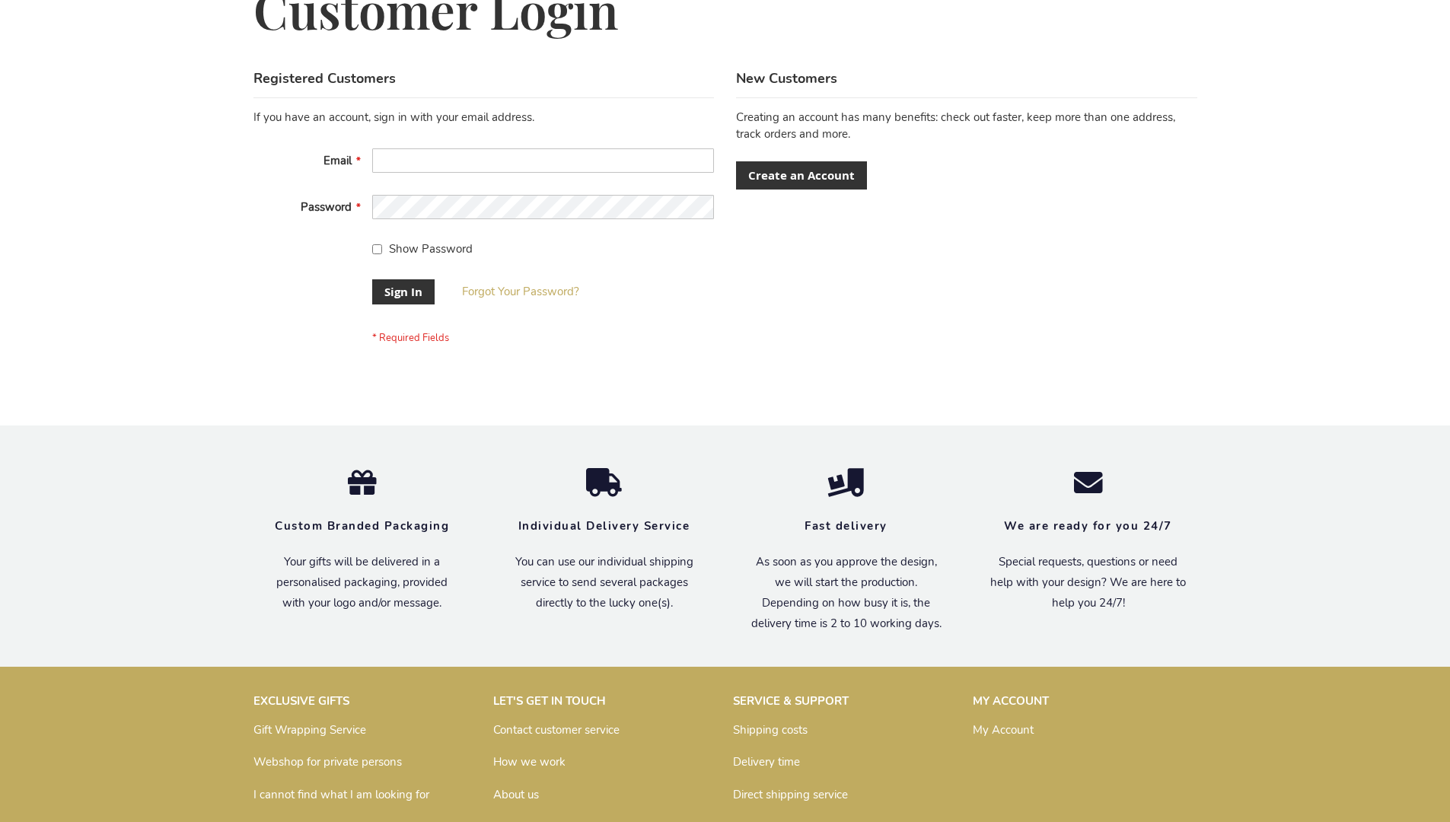
scroll to position [489, 0]
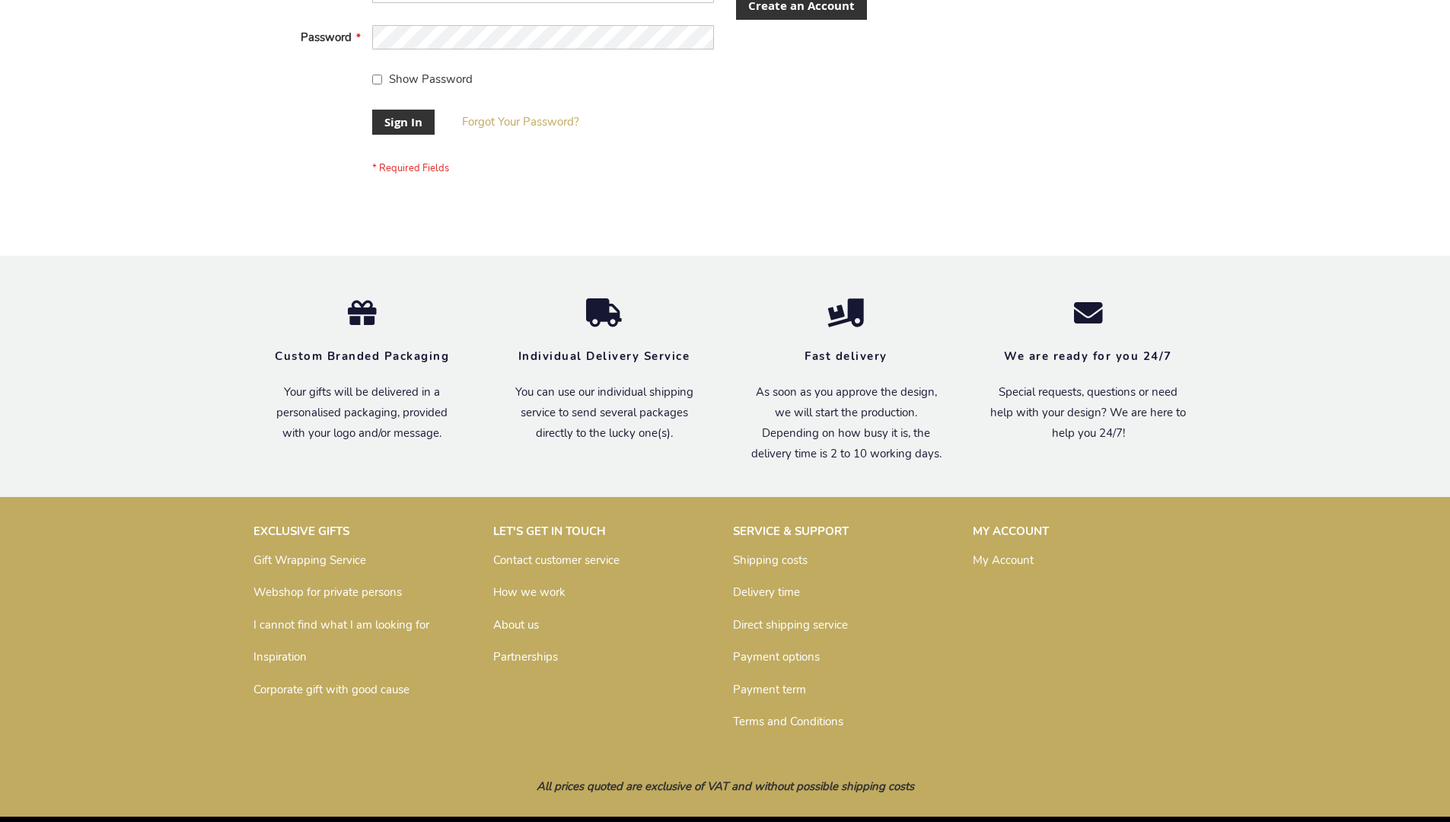
scroll to position [489, 0]
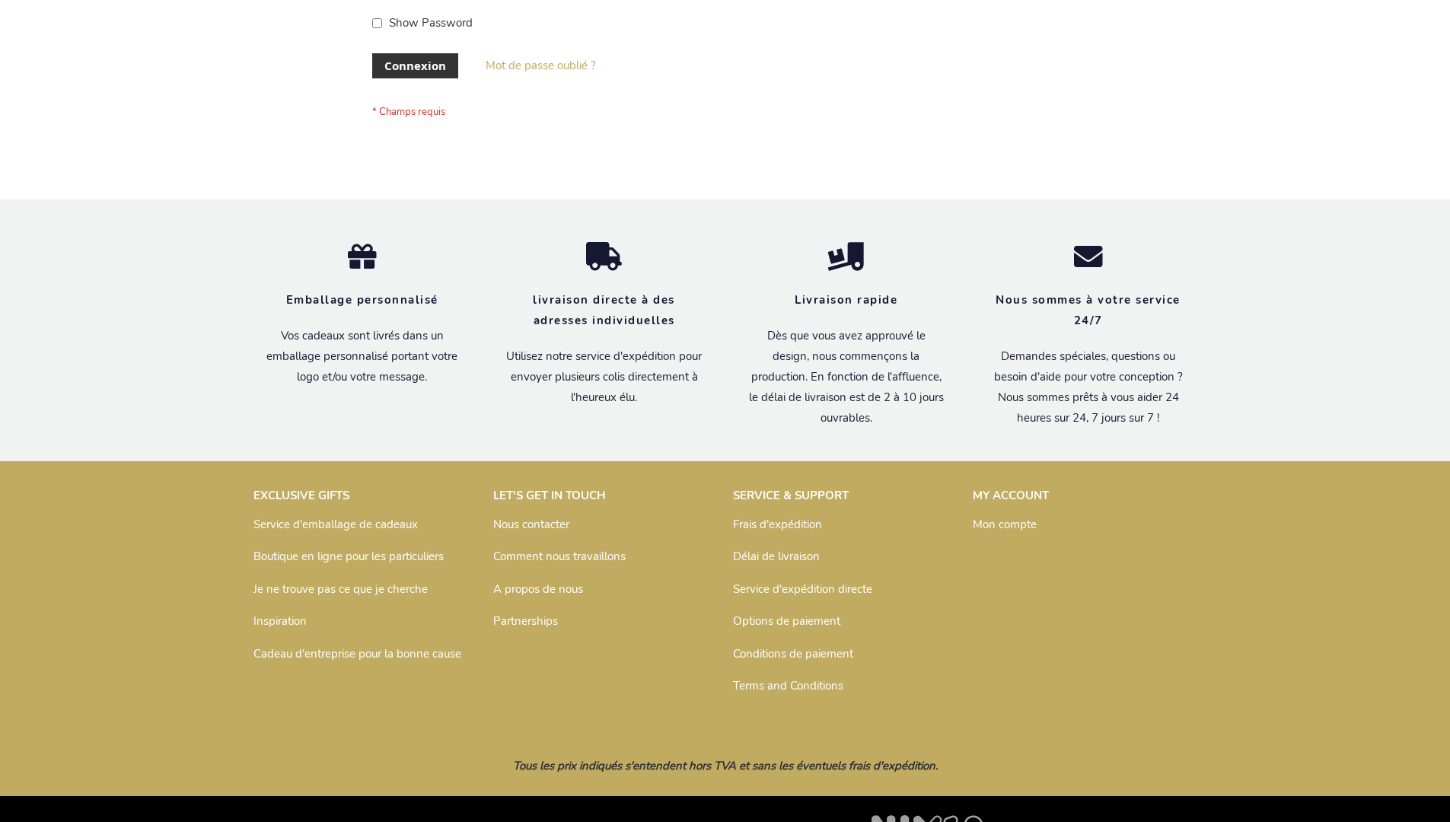
scroll to position [525, 0]
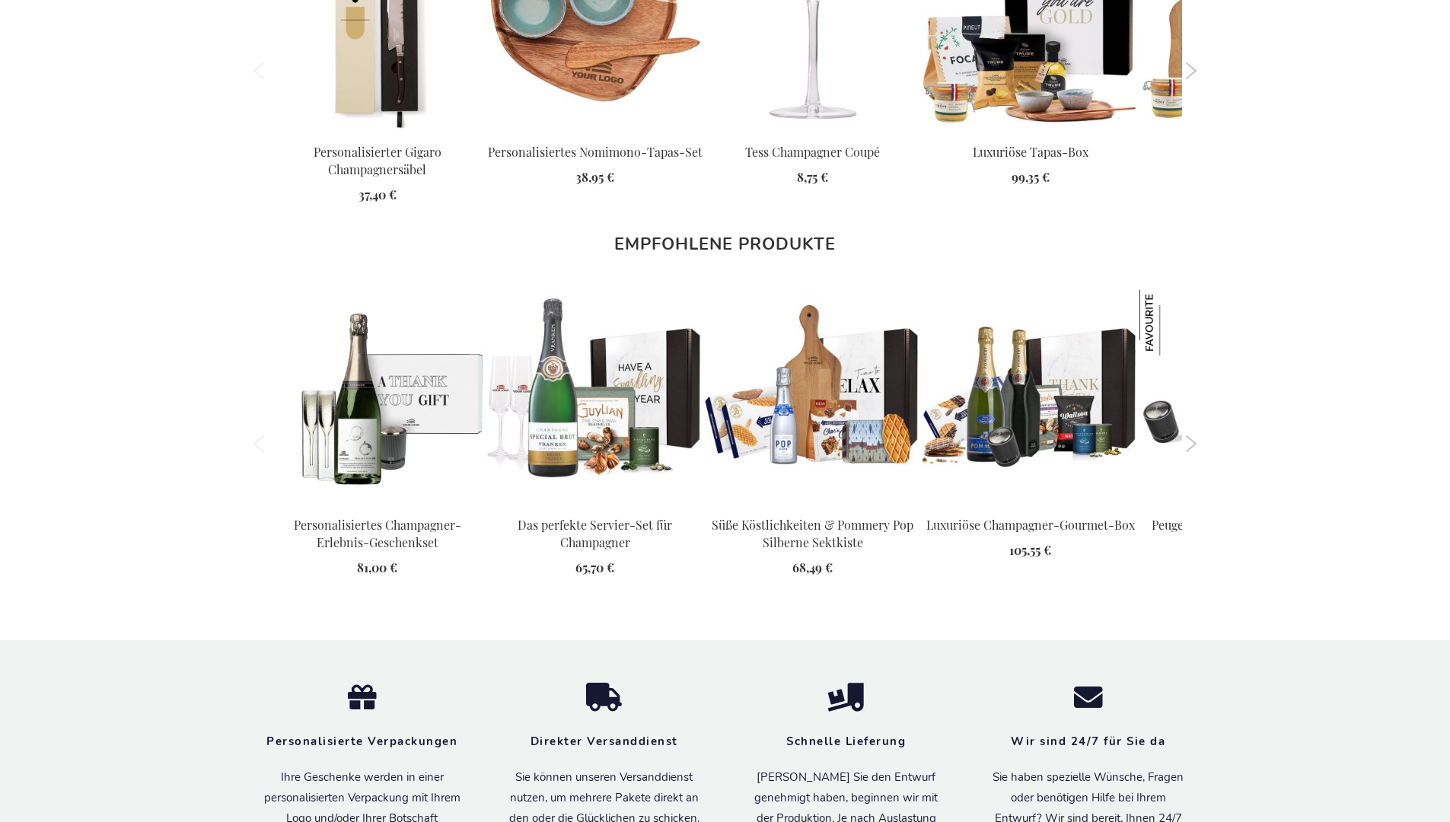
scroll to position [2346, 0]
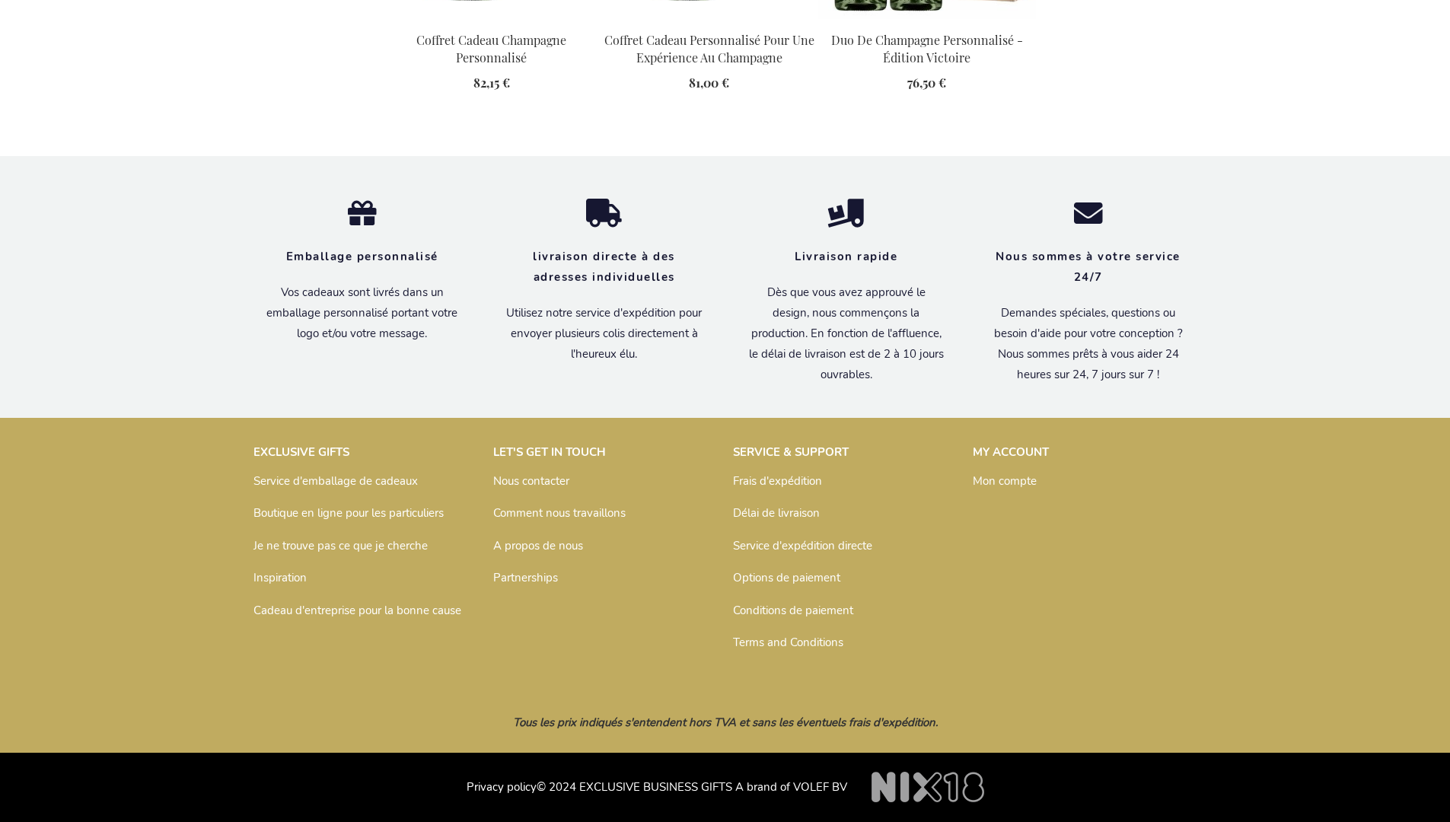
scroll to position [2199, 0]
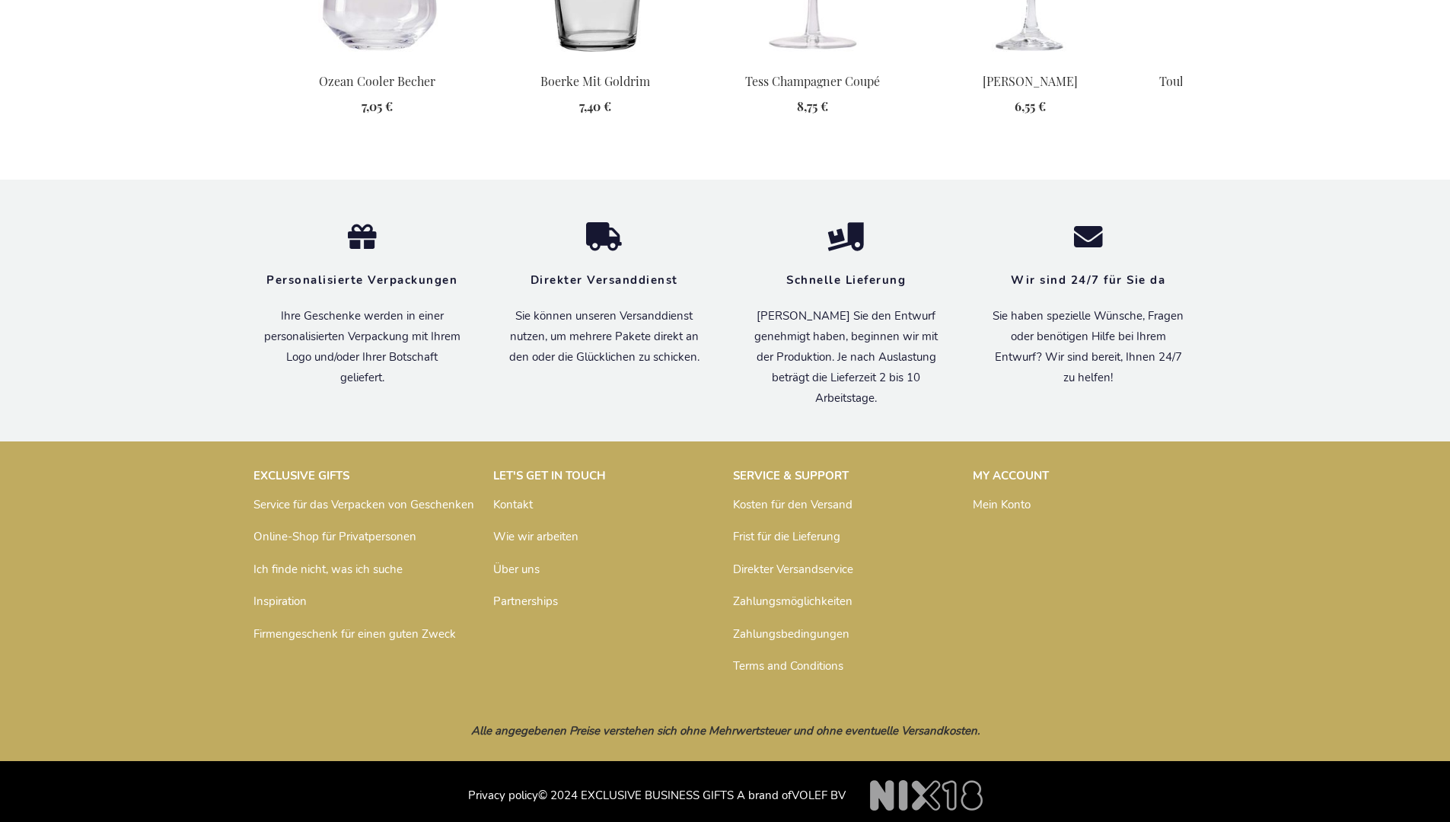
scroll to position [1890, 0]
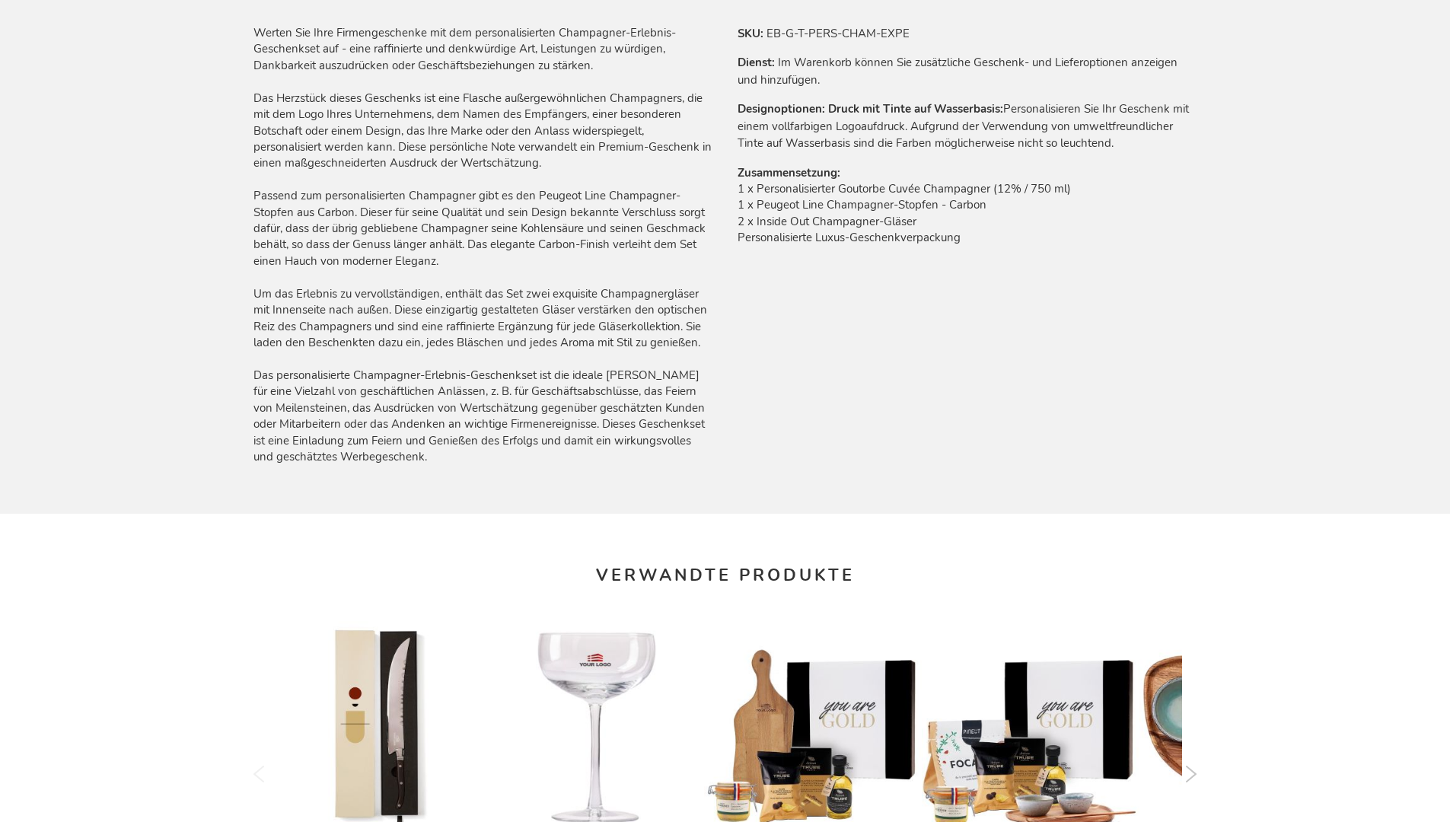
scroll to position [2167, 0]
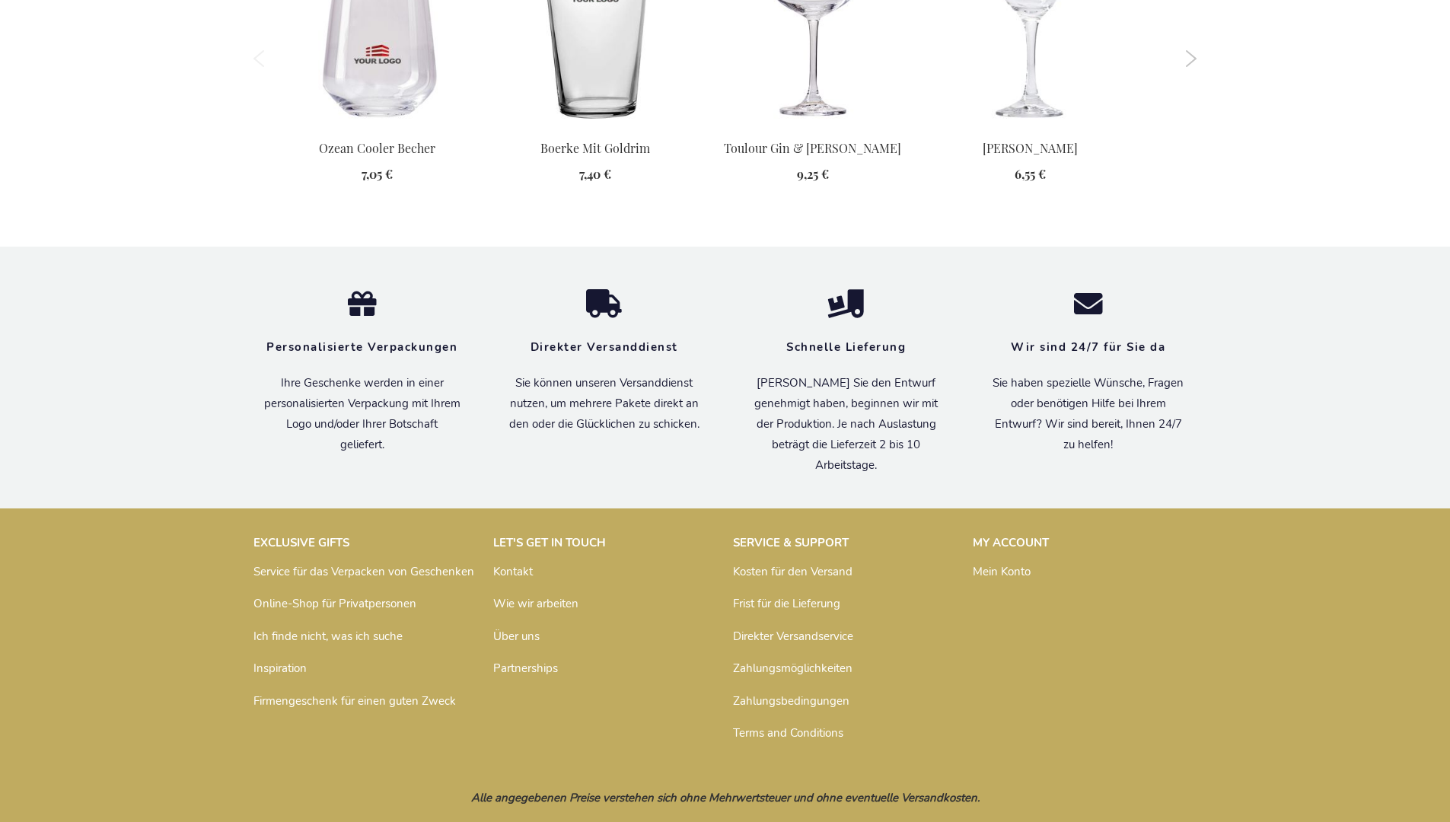
scroll to position [1843, 0]
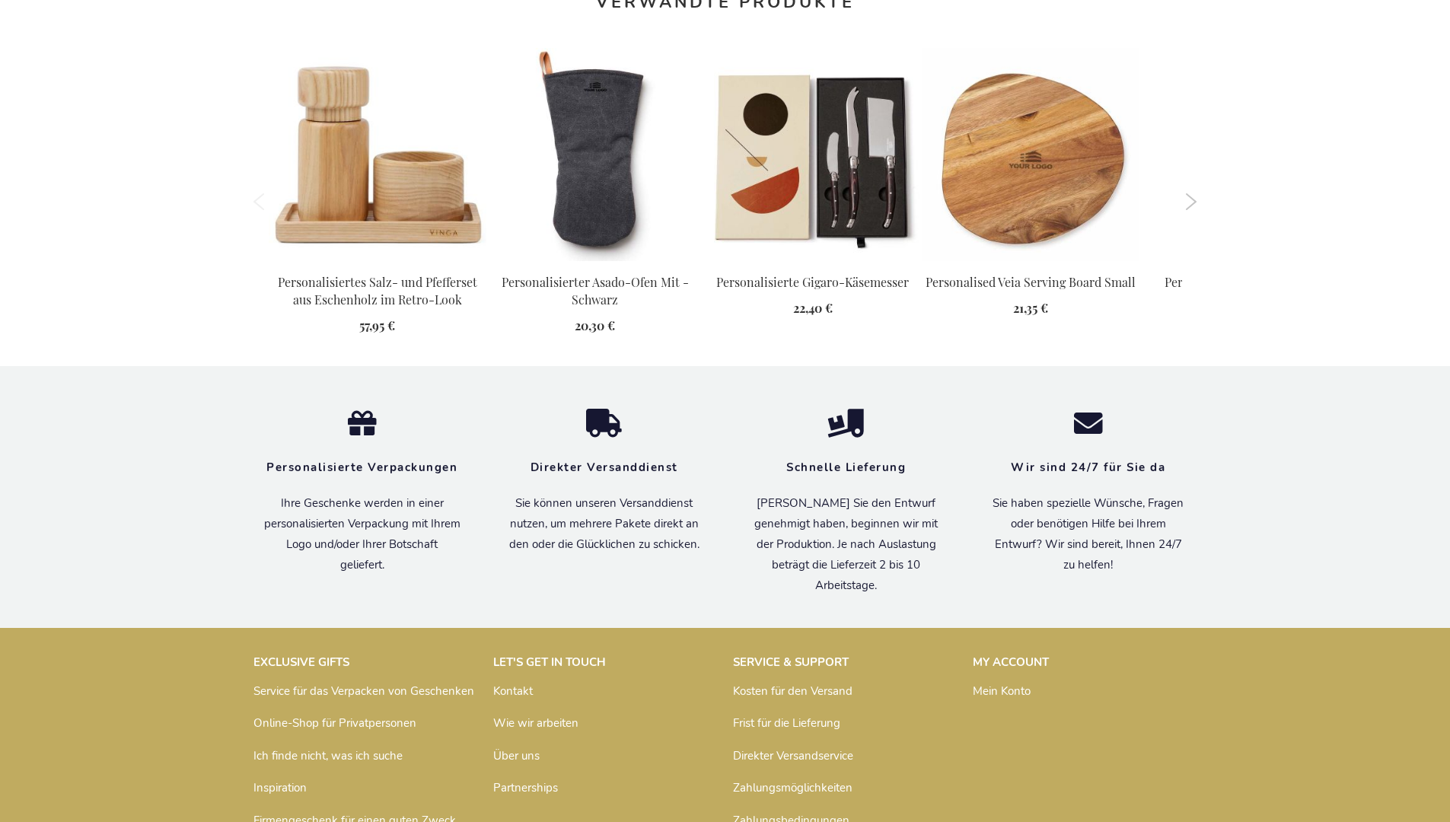
scroll to position [1665, 0]
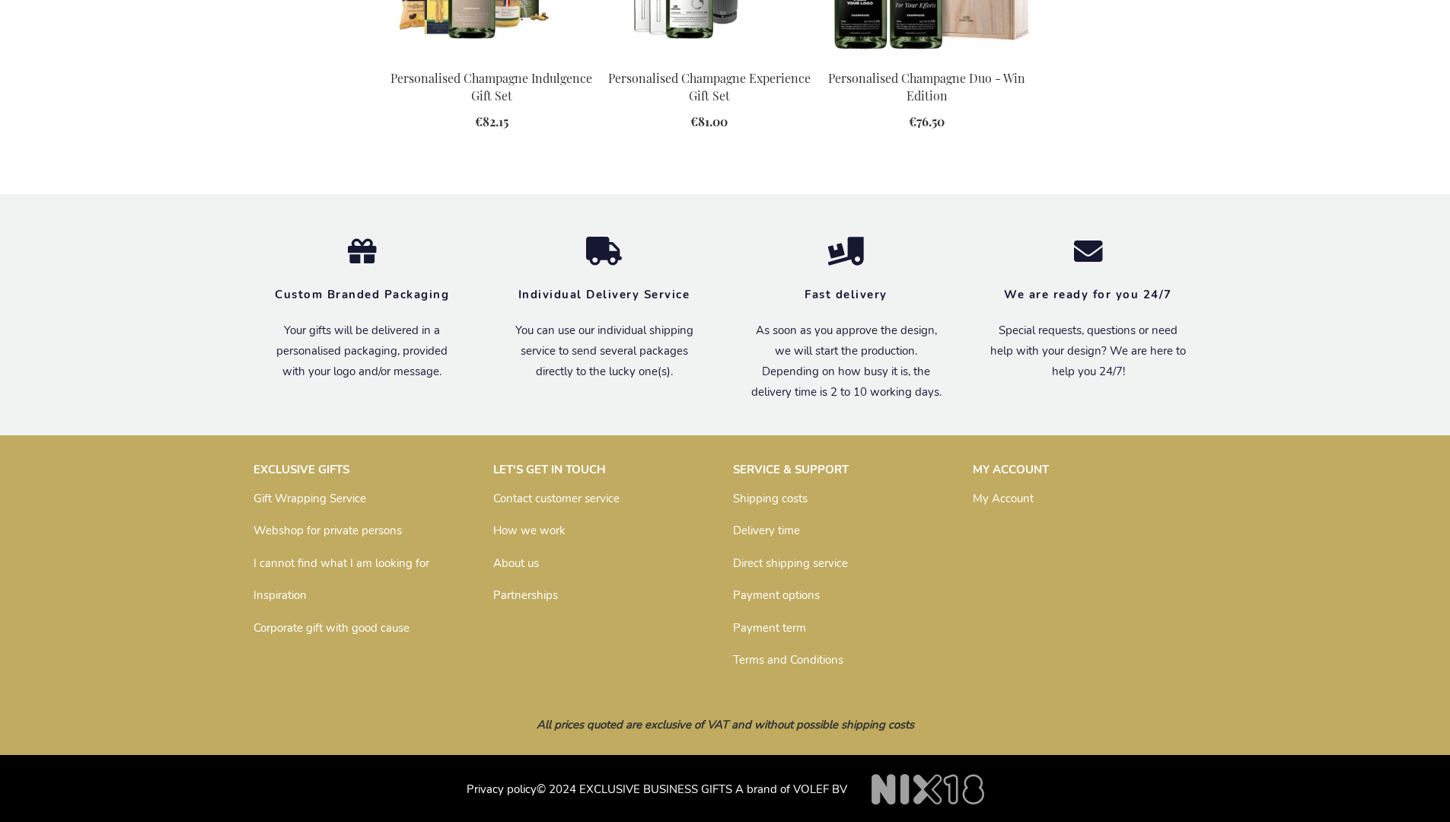
scroll to position [2097, 0]
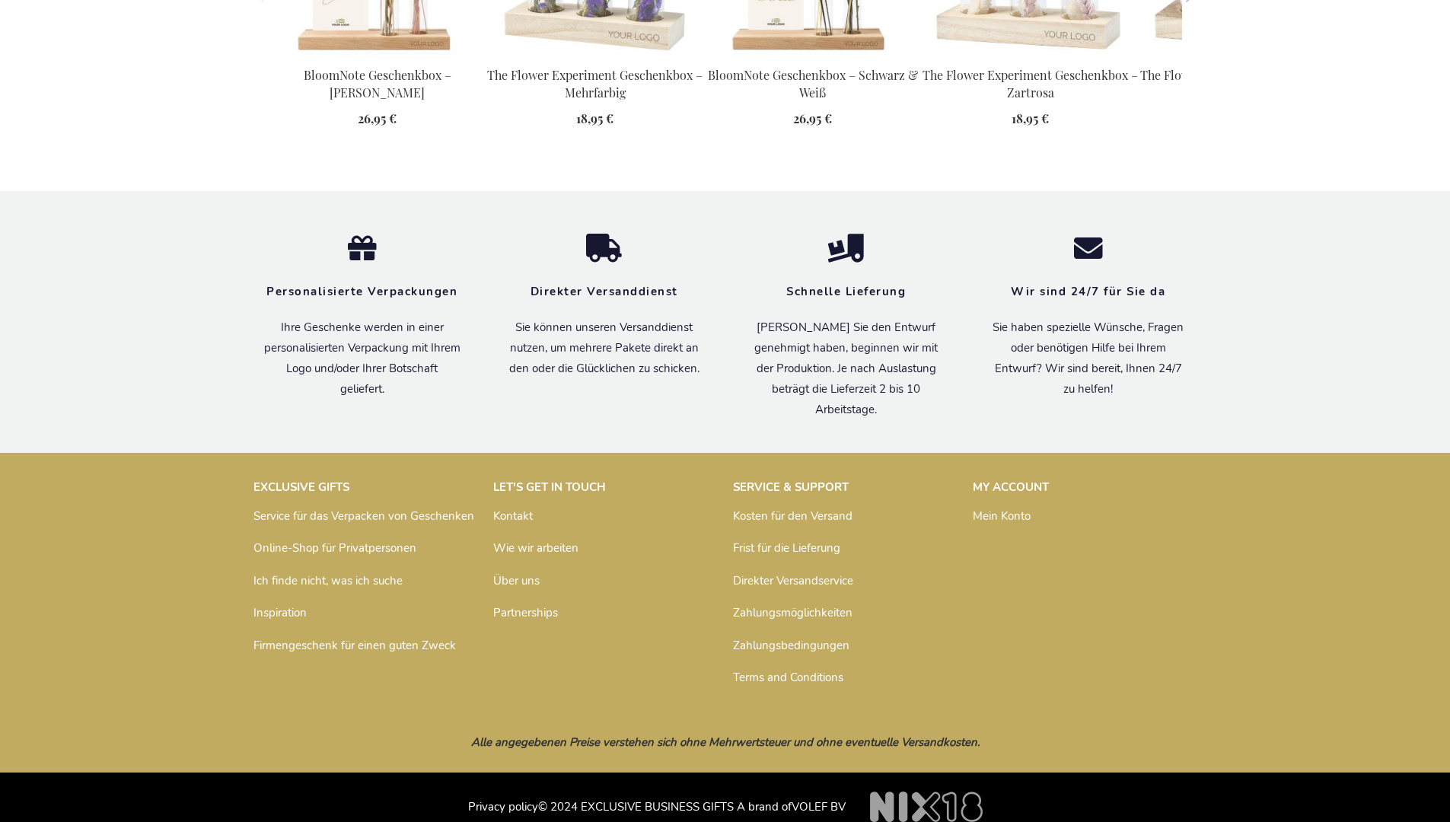
scroll to position [2070, 0]
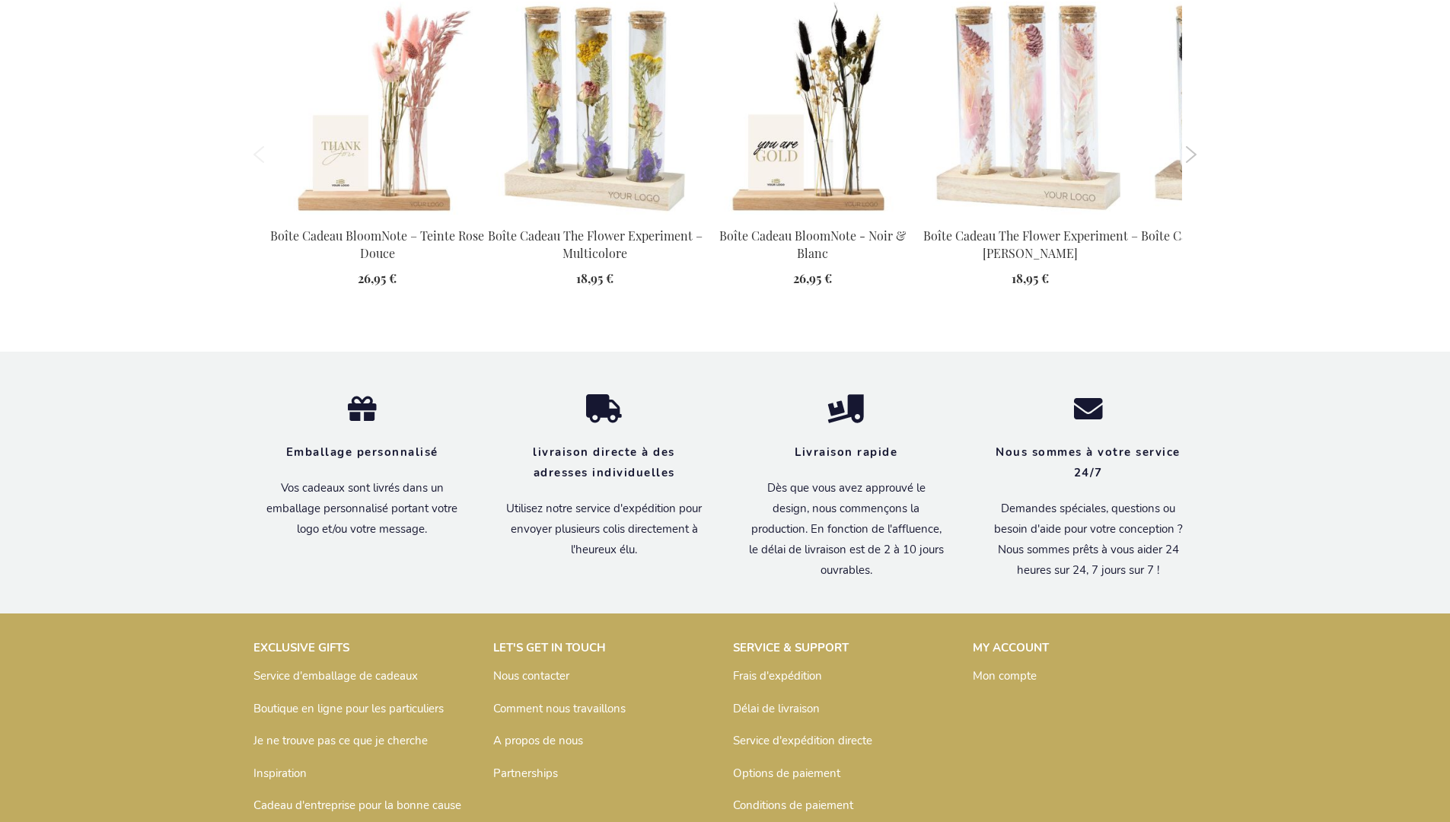
scroll to position [2069, 0]
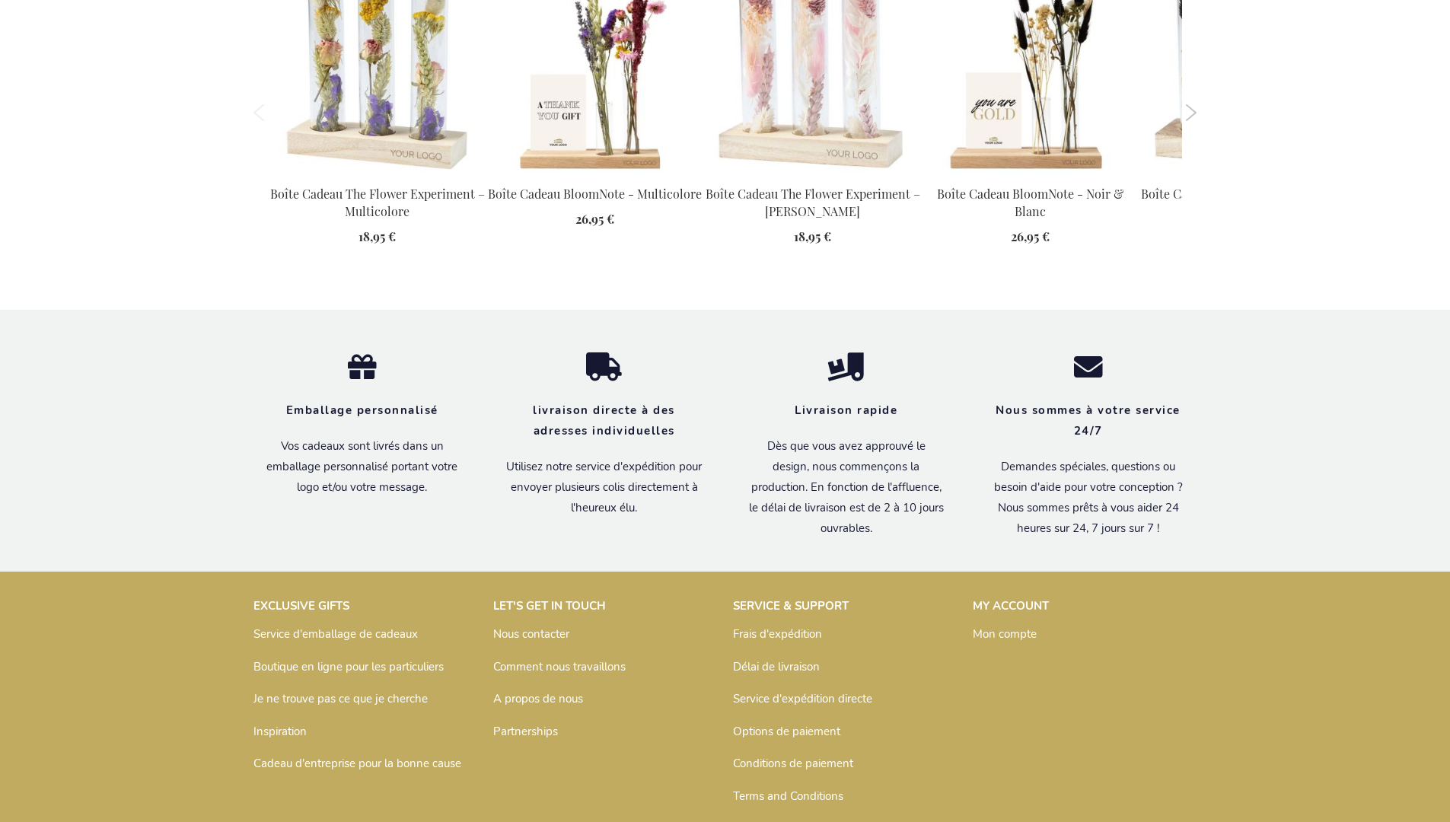
scroll to position [2069, 0]
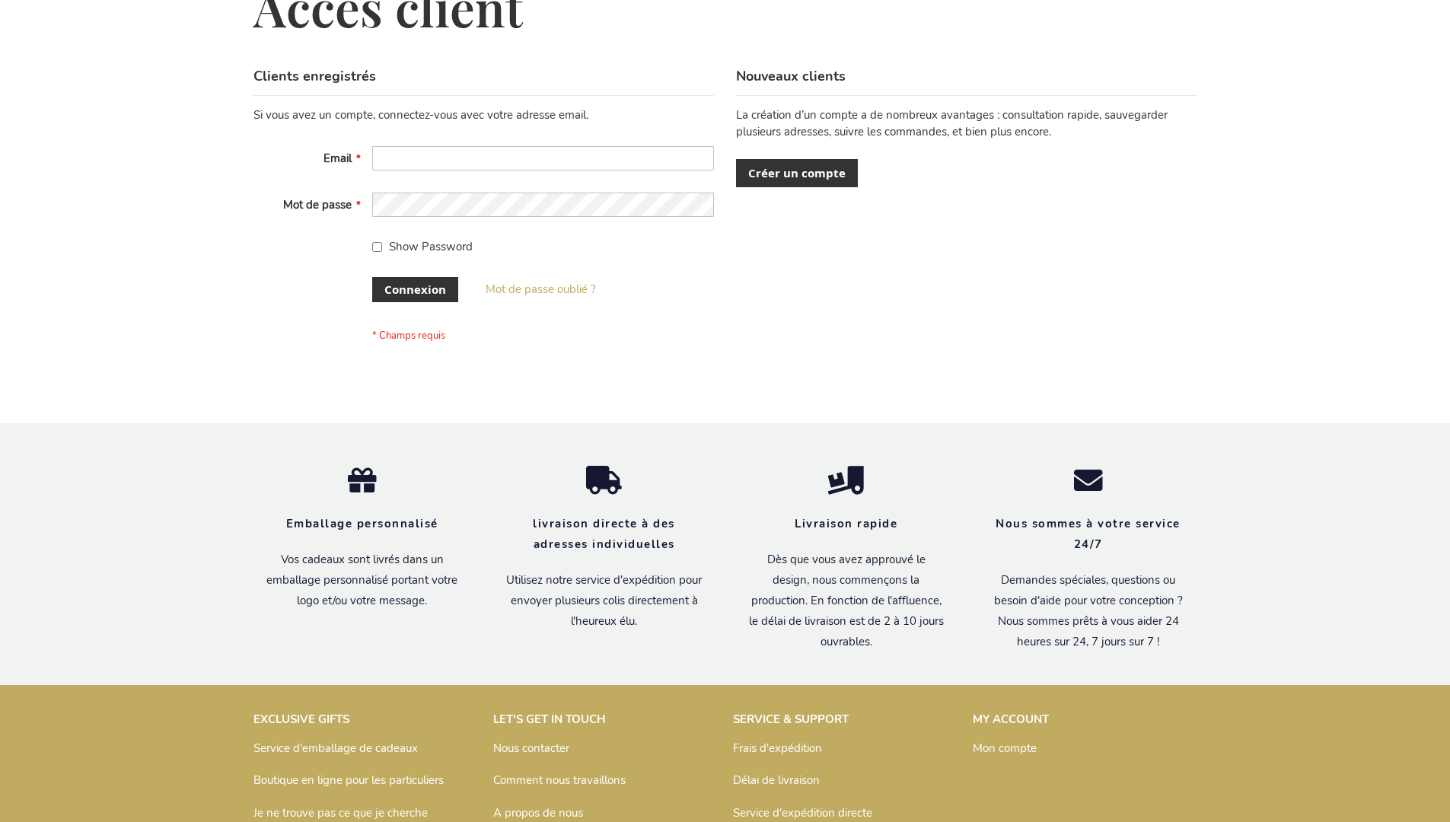
scroll to position [525, 0]
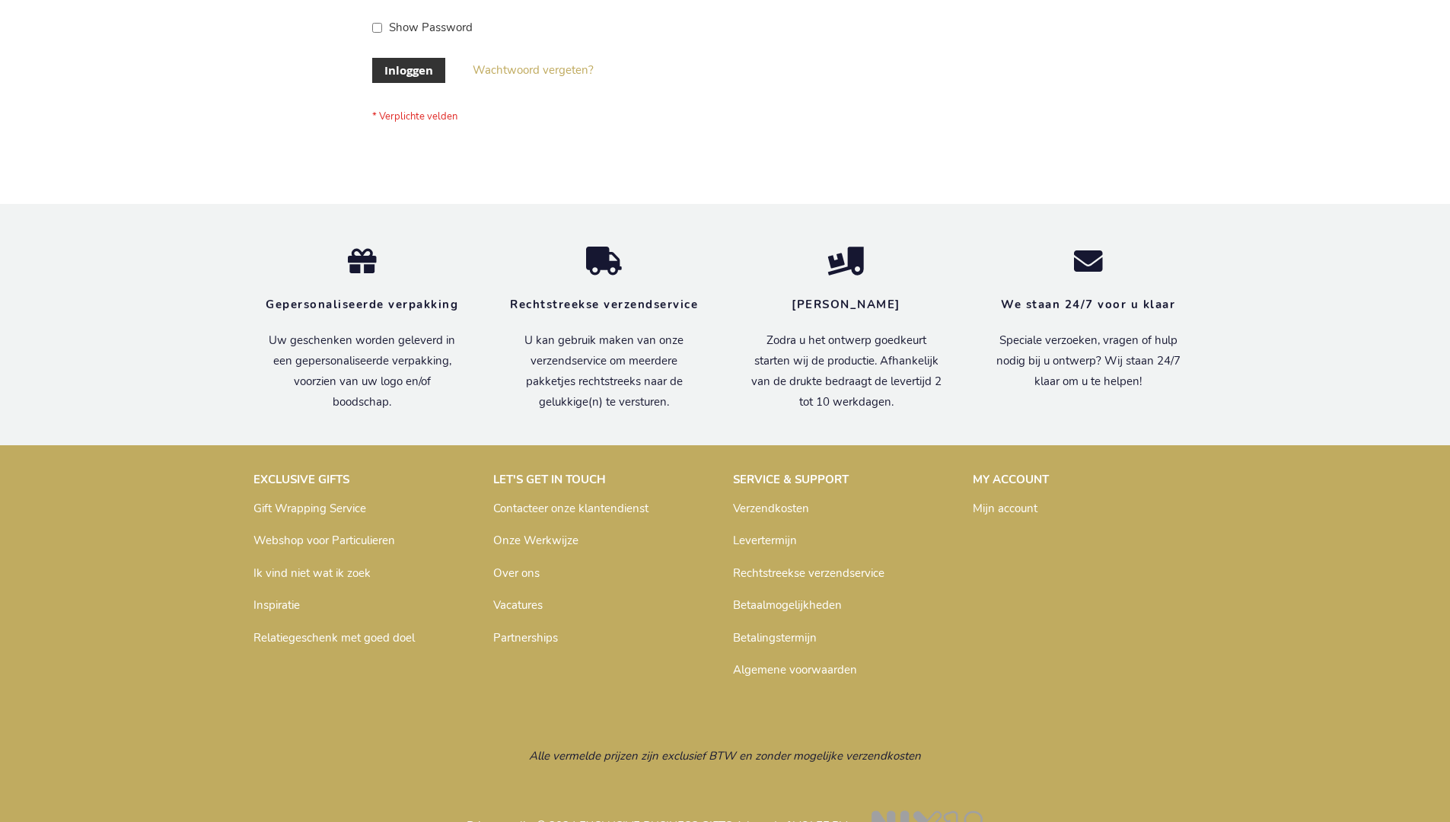
scroll to position [517, 0]
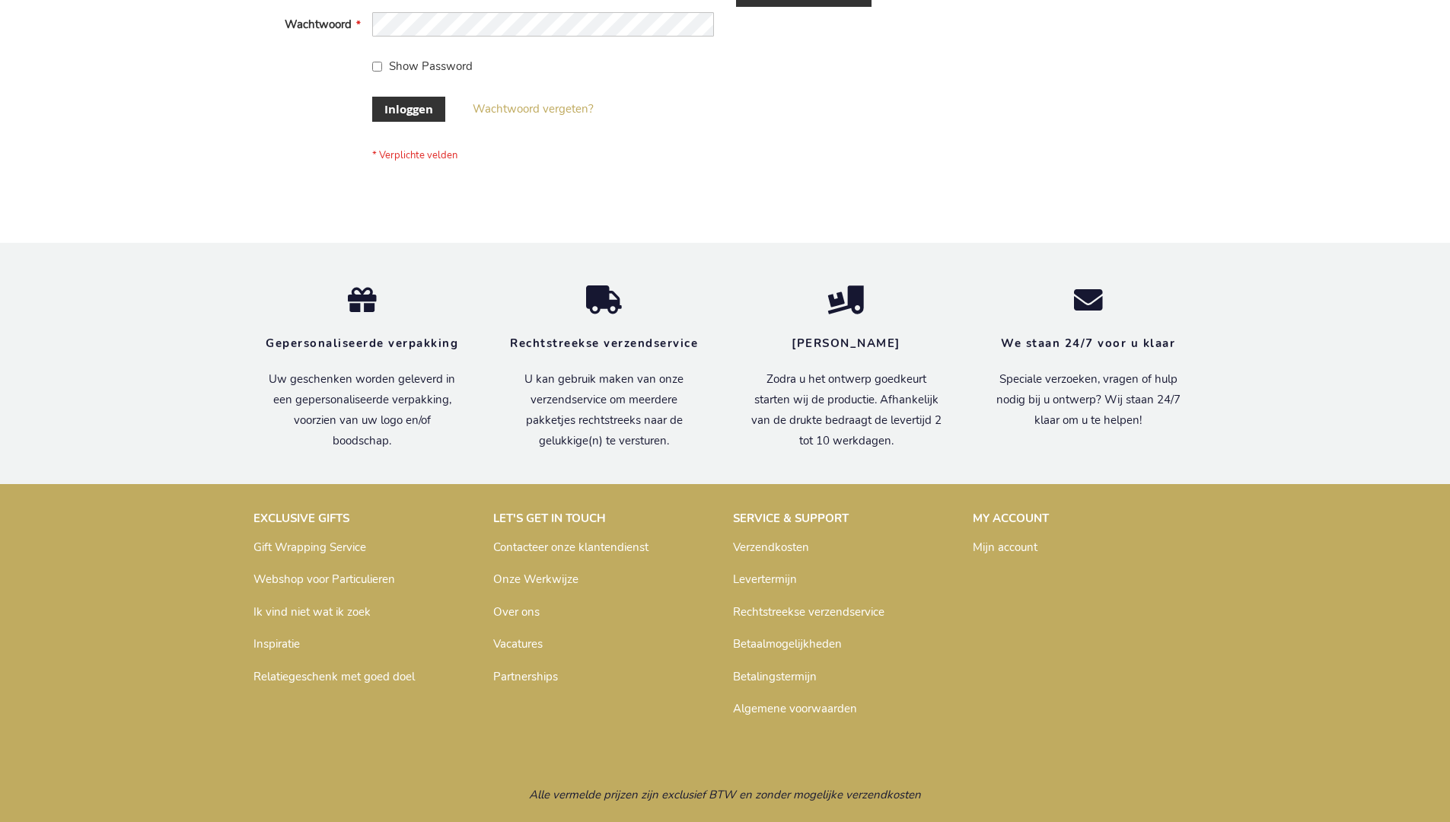
scroll to position [517, 0]
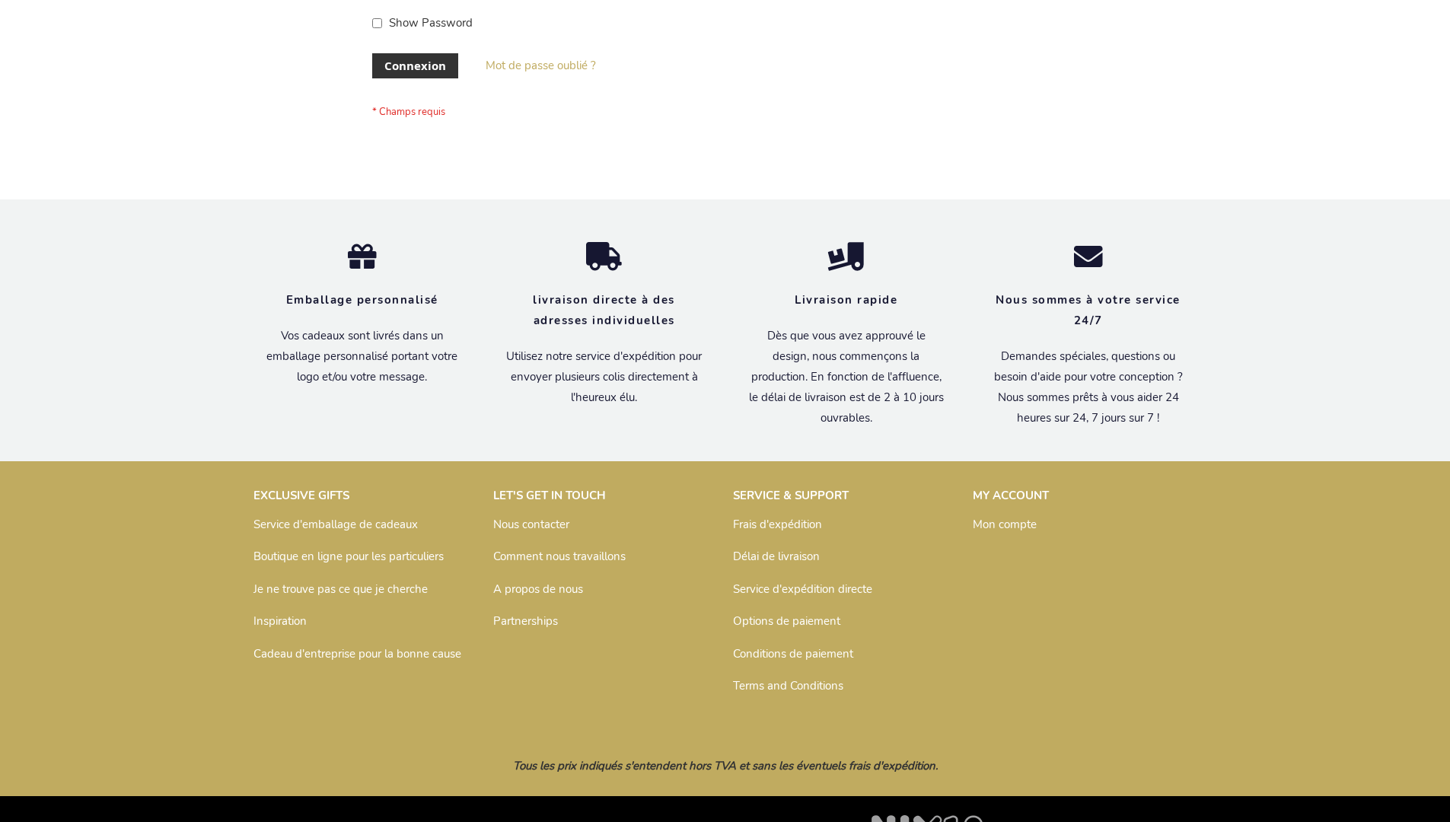
scroll to position [525, 0]
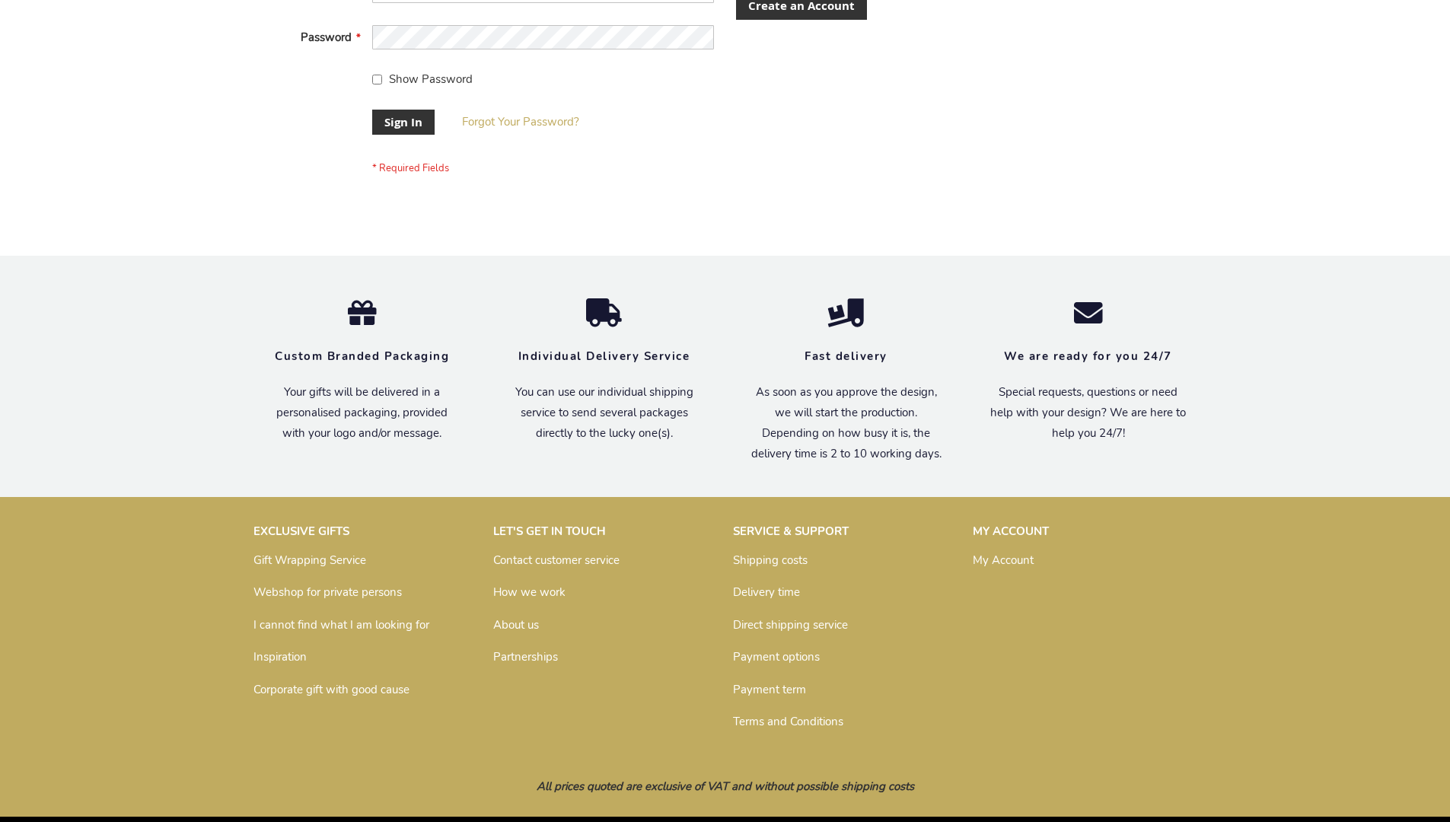
scroll to position [489, 0]
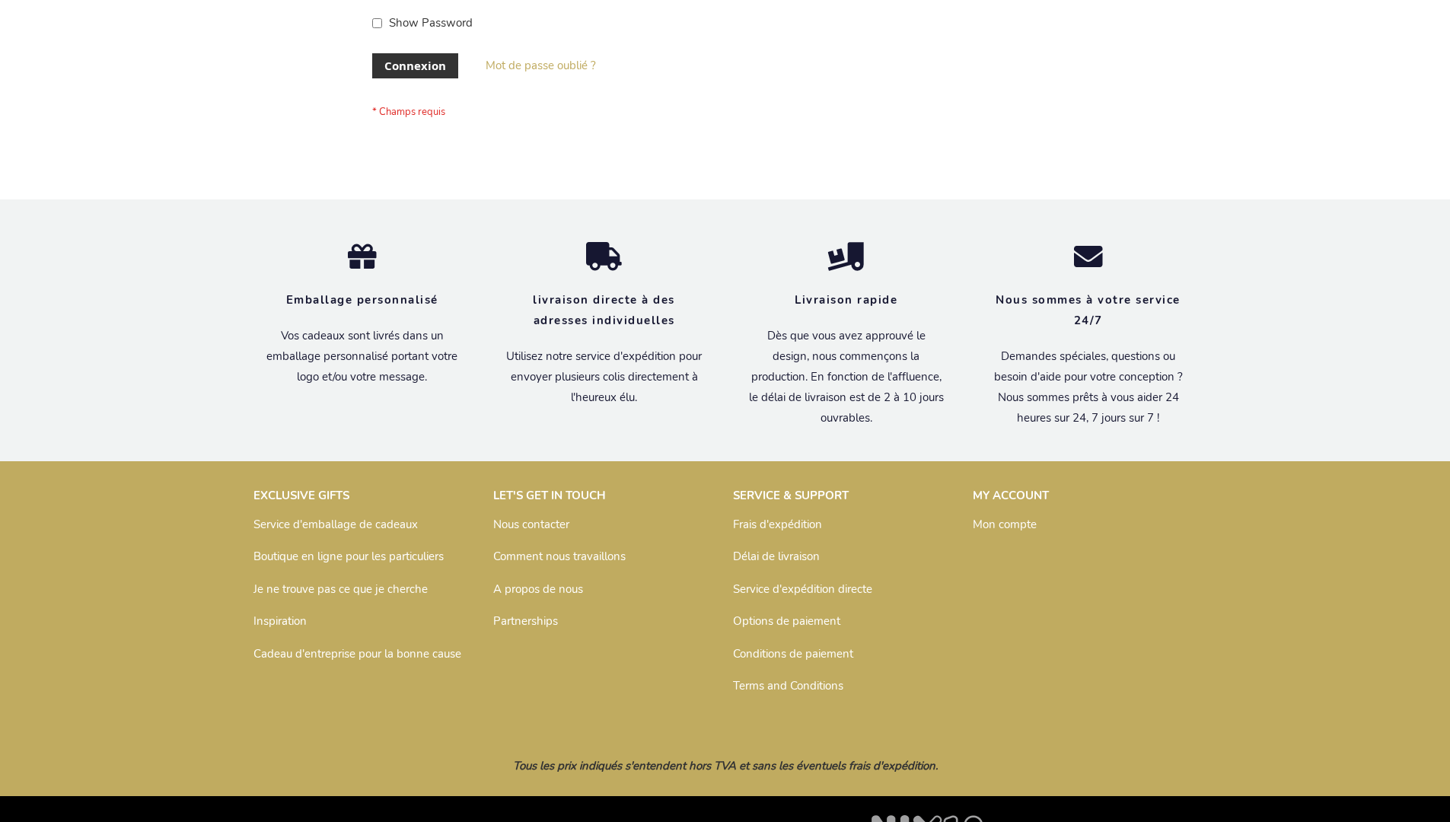
scroll to position [525, 0]
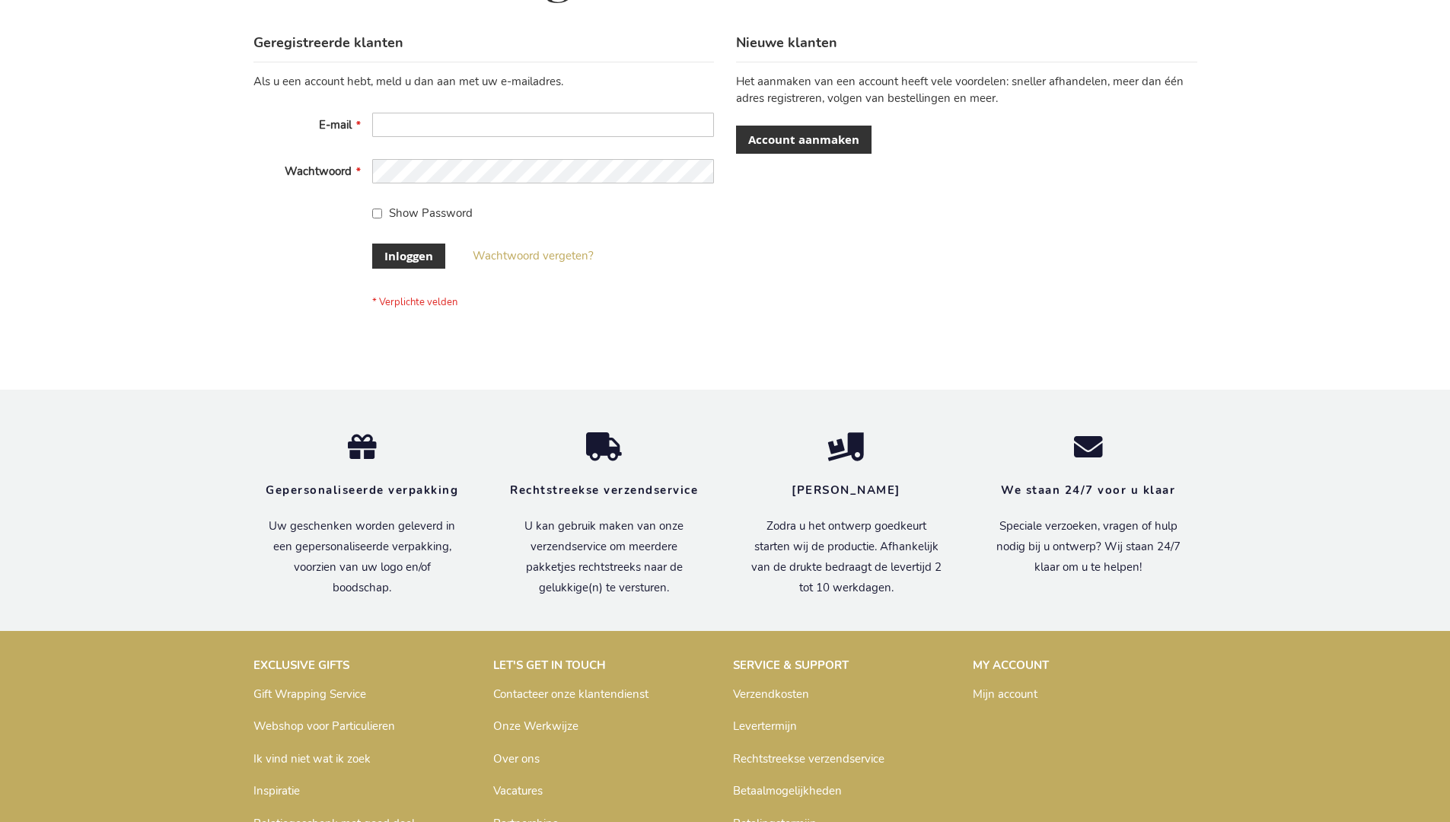
scroll to position [517, 0]
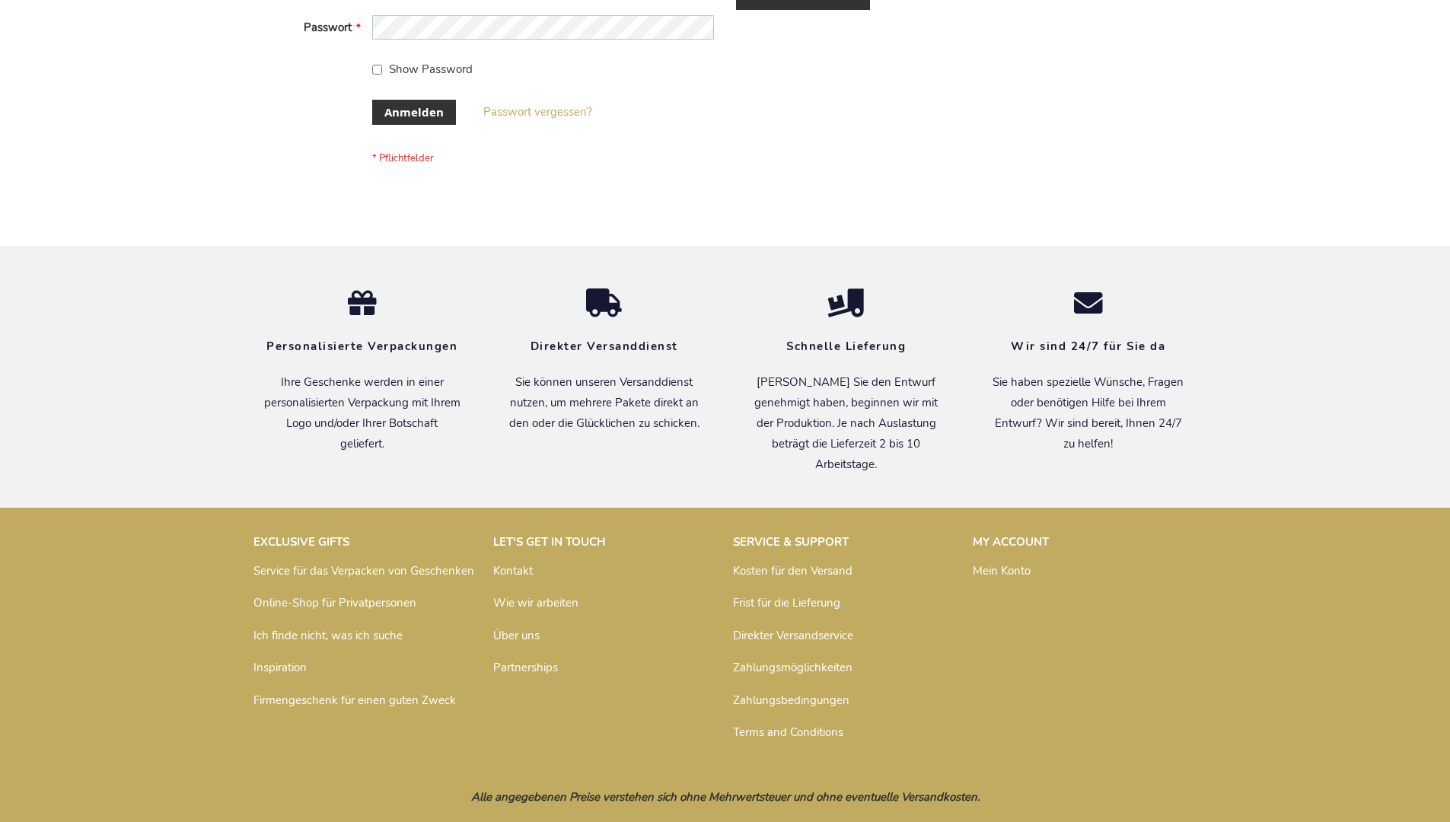
scroll to position [510, 0]
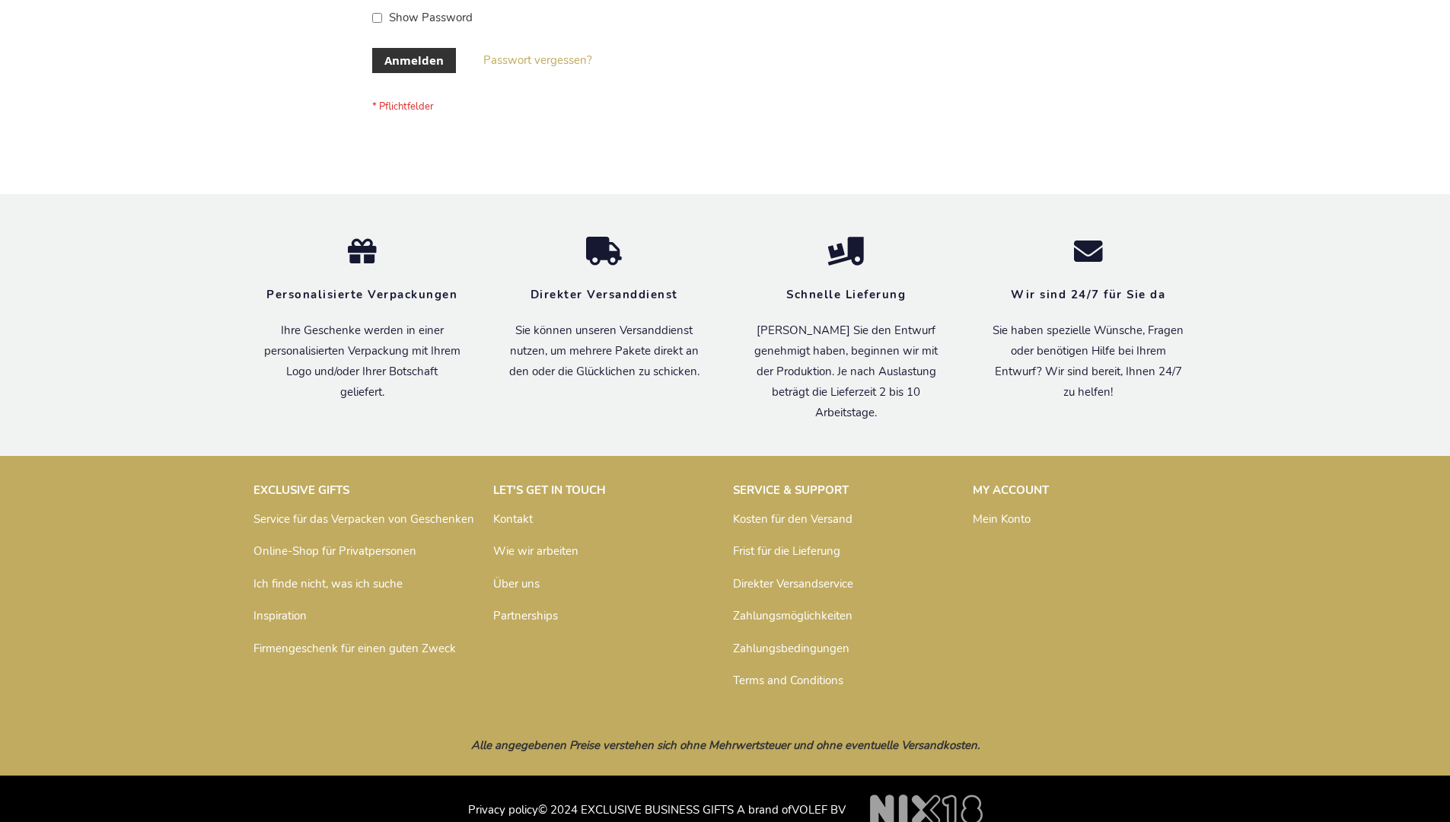
scroll to position [510, 0]
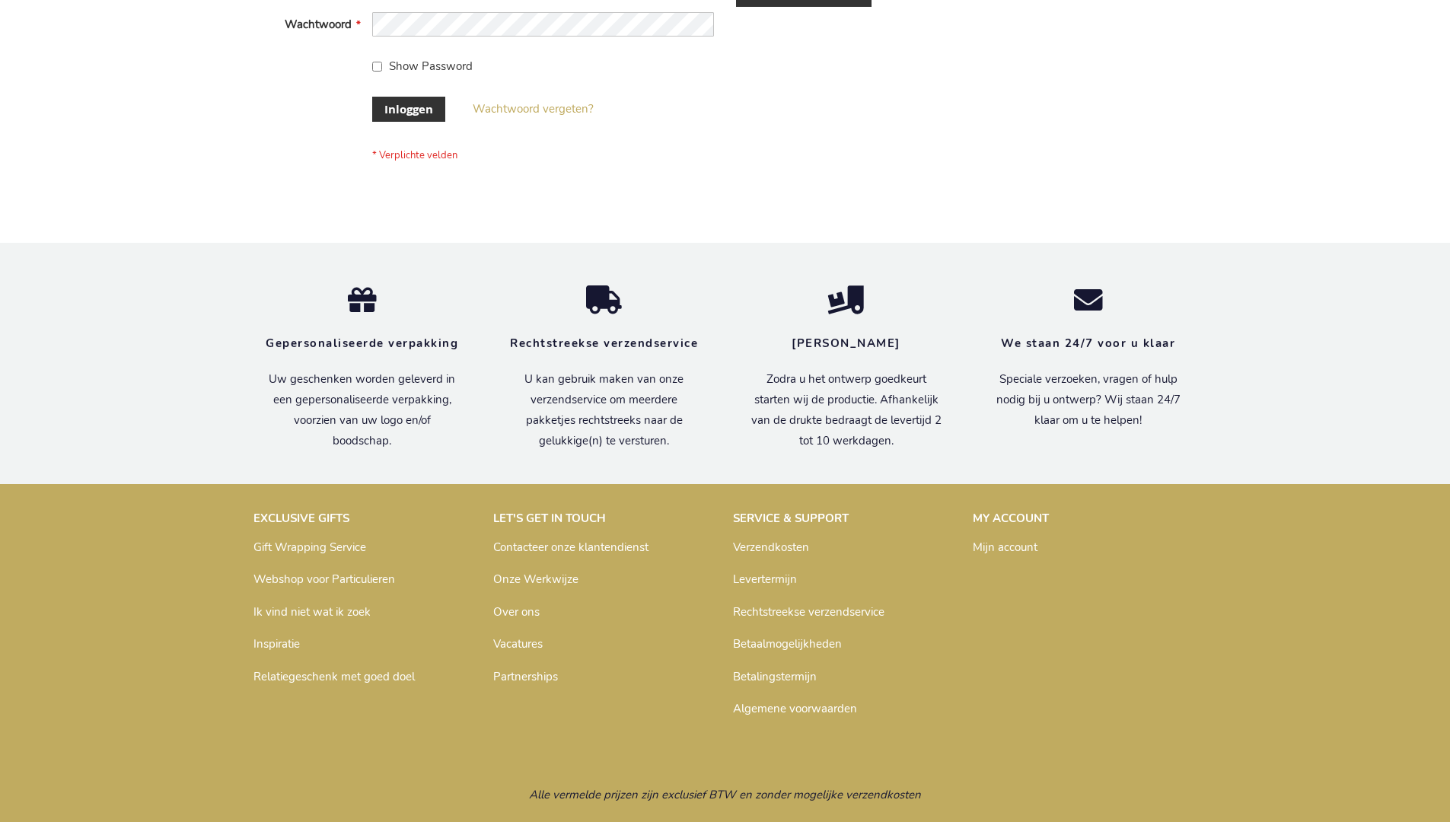
scroll to position [517, 0]
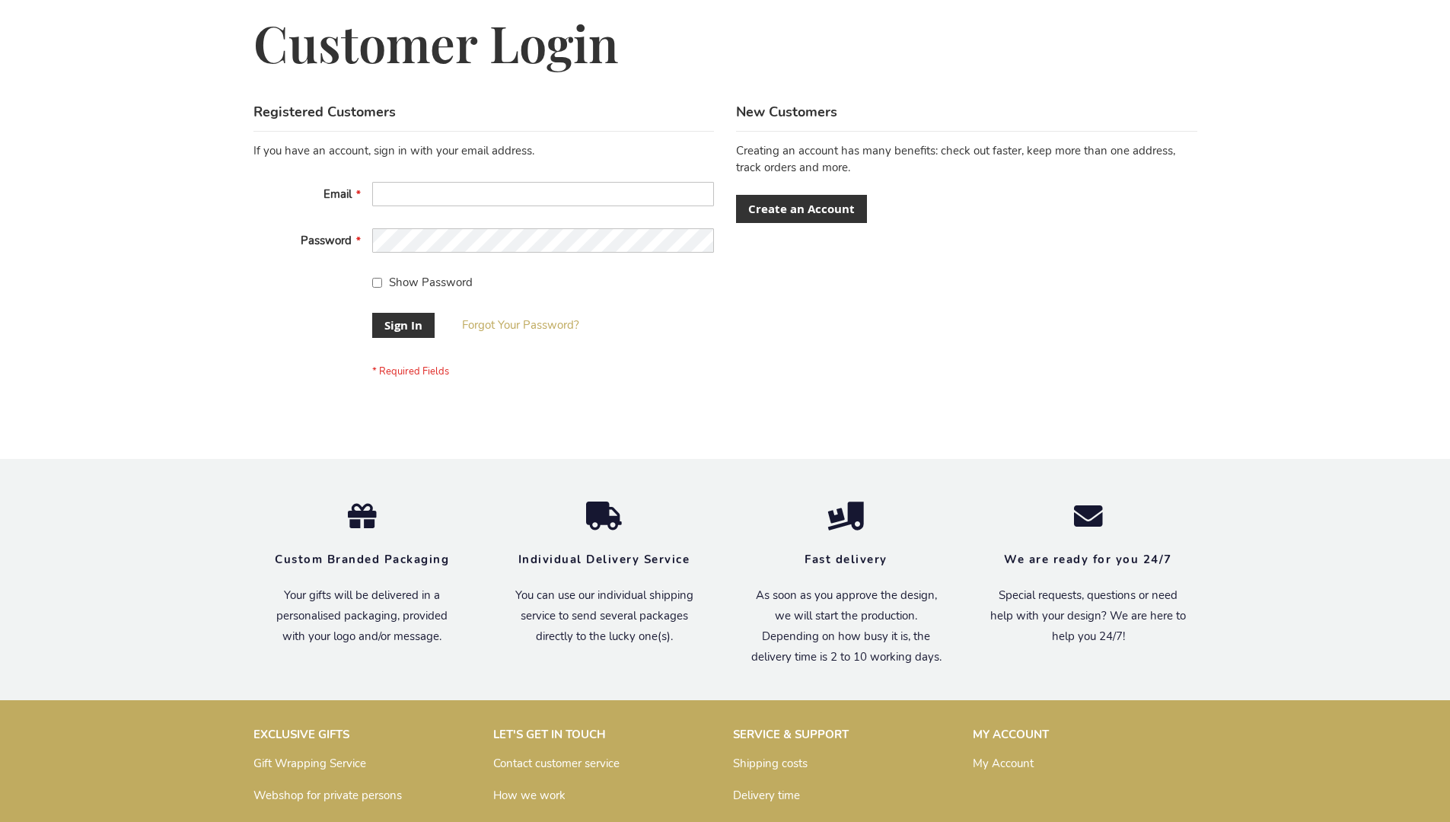
scroll to position [489, 0]
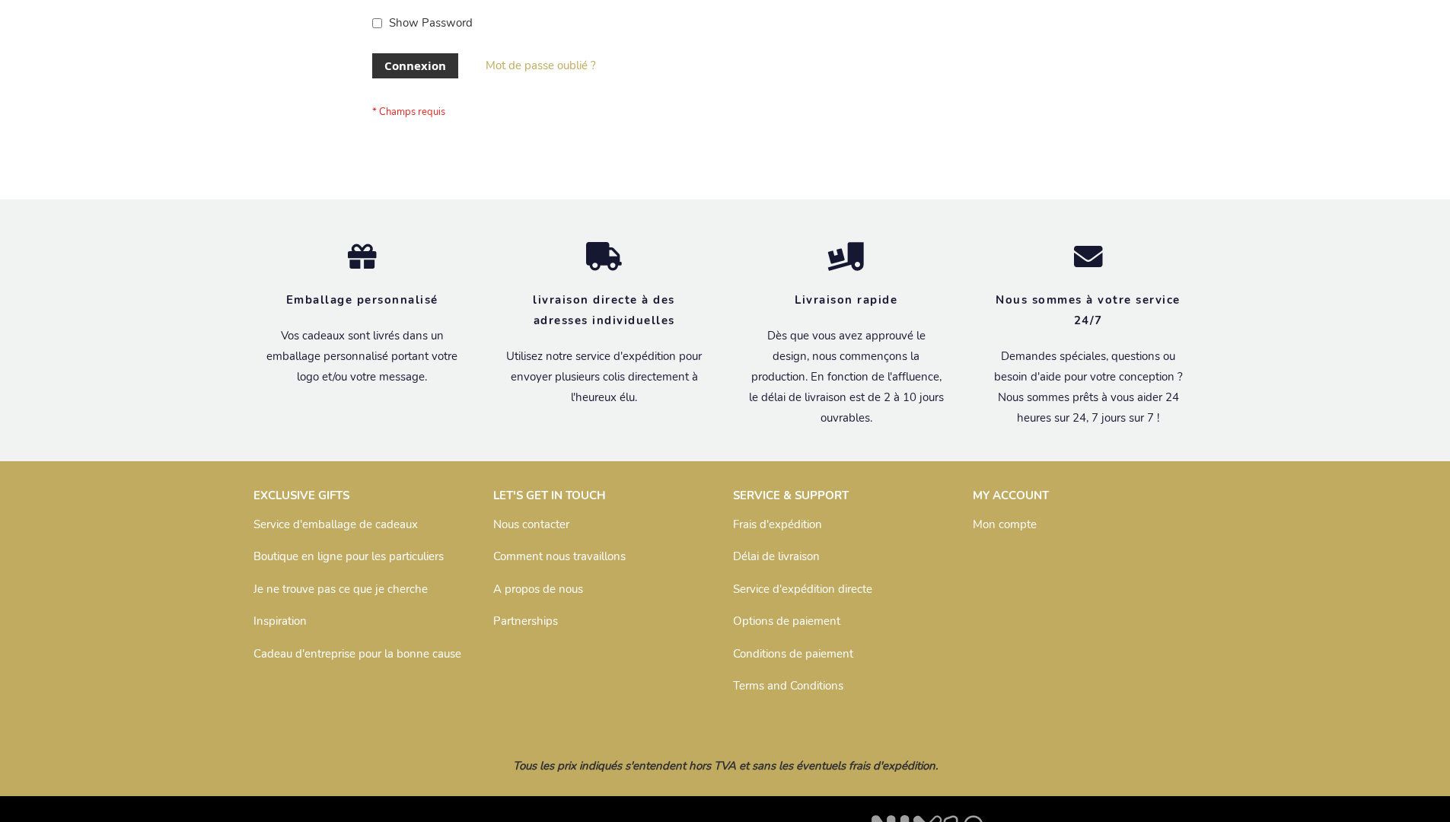
scroll to position [525, 0]
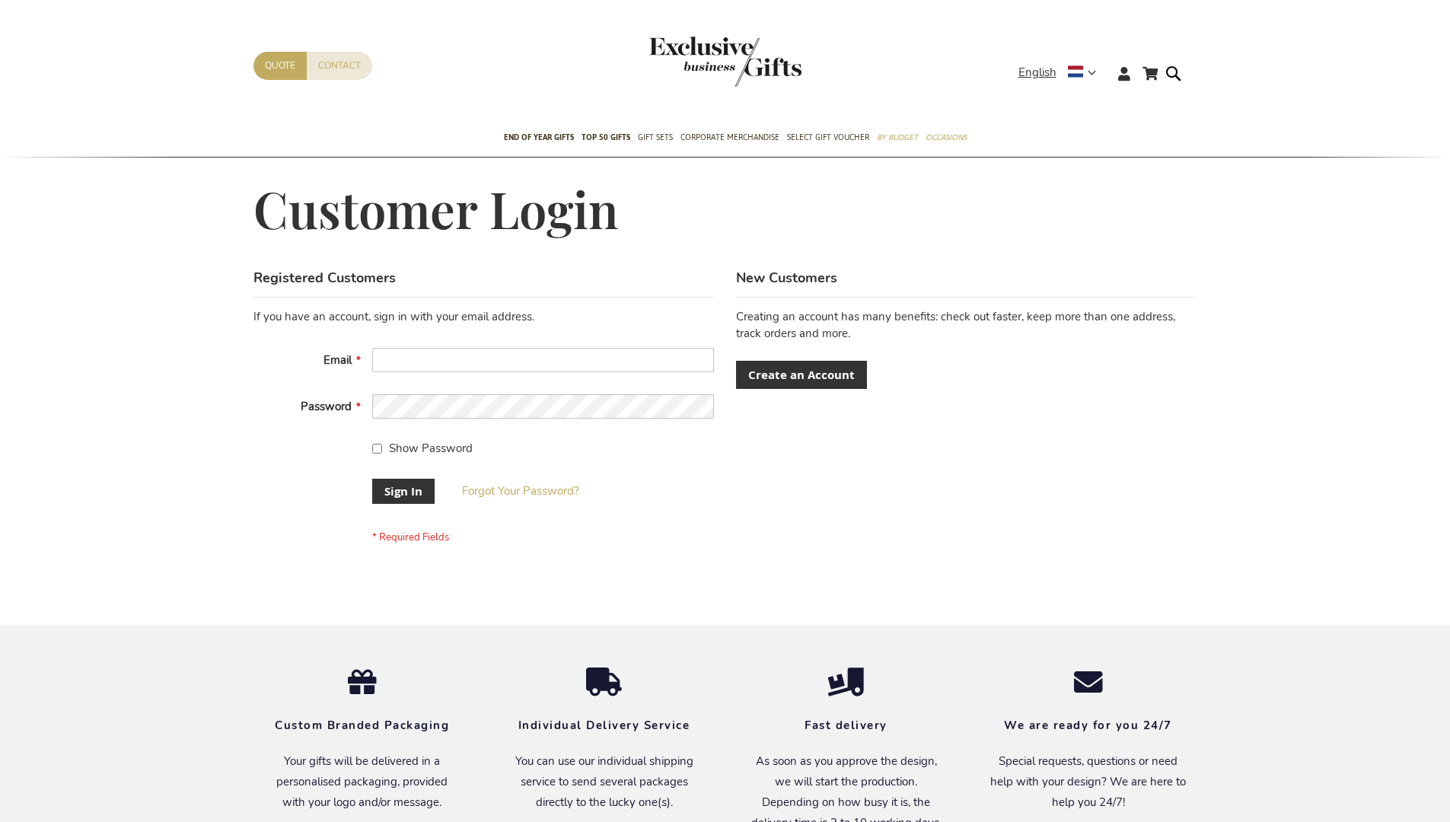
scroll to position [489, 0]
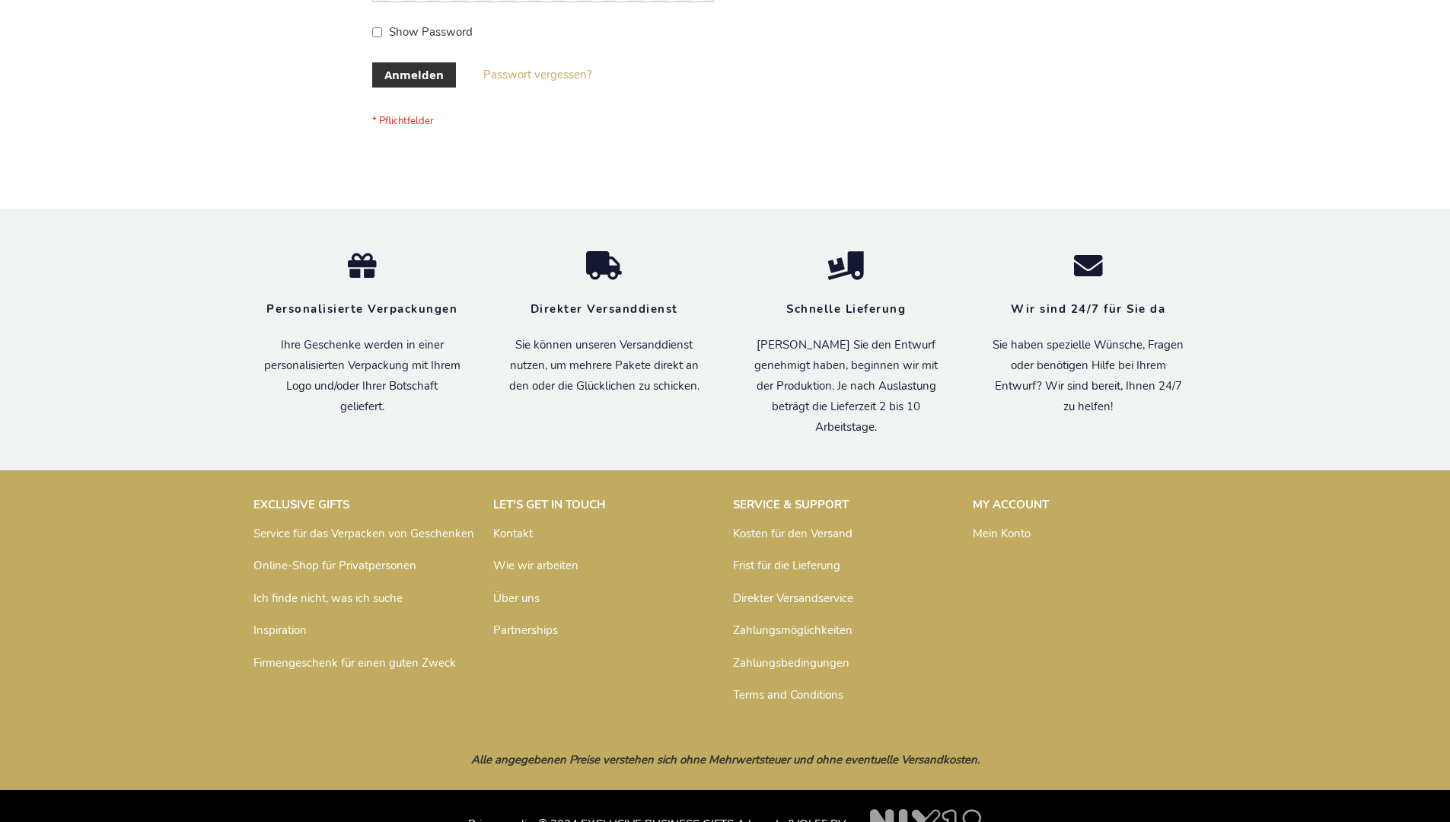
scroll to position [510, 0]
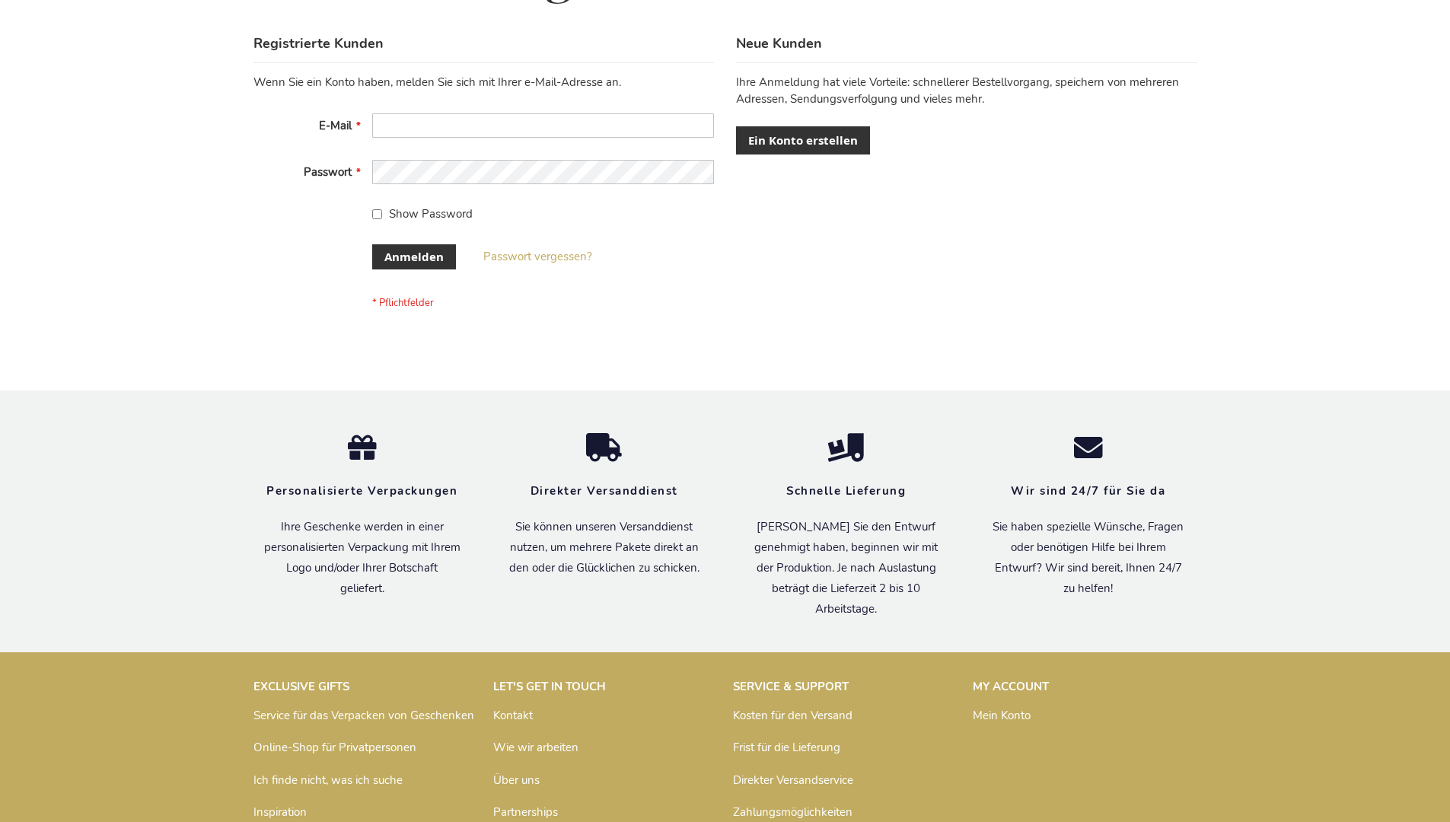
scroll to position [510, 0]
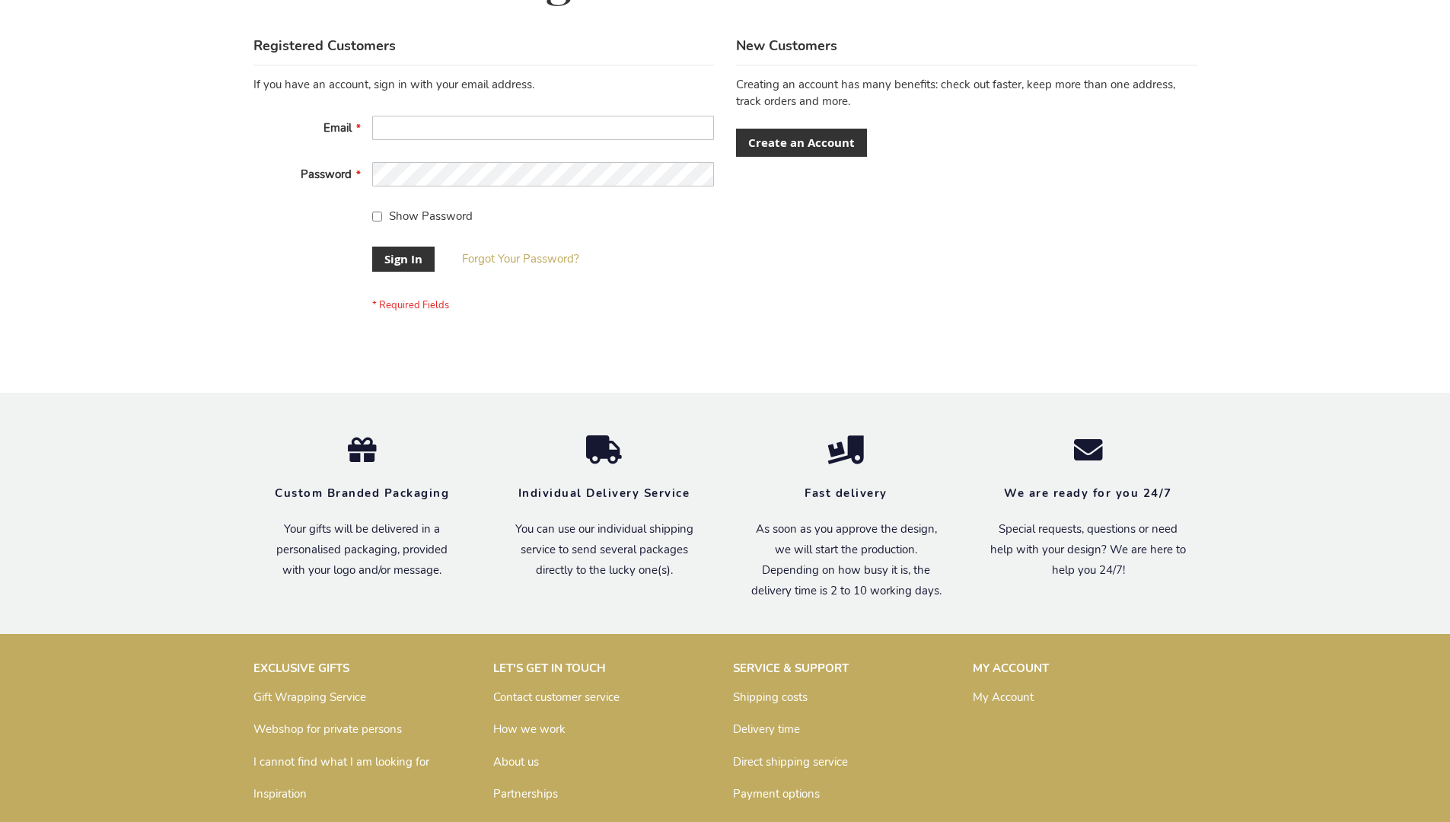
scroll to position [489, 0]
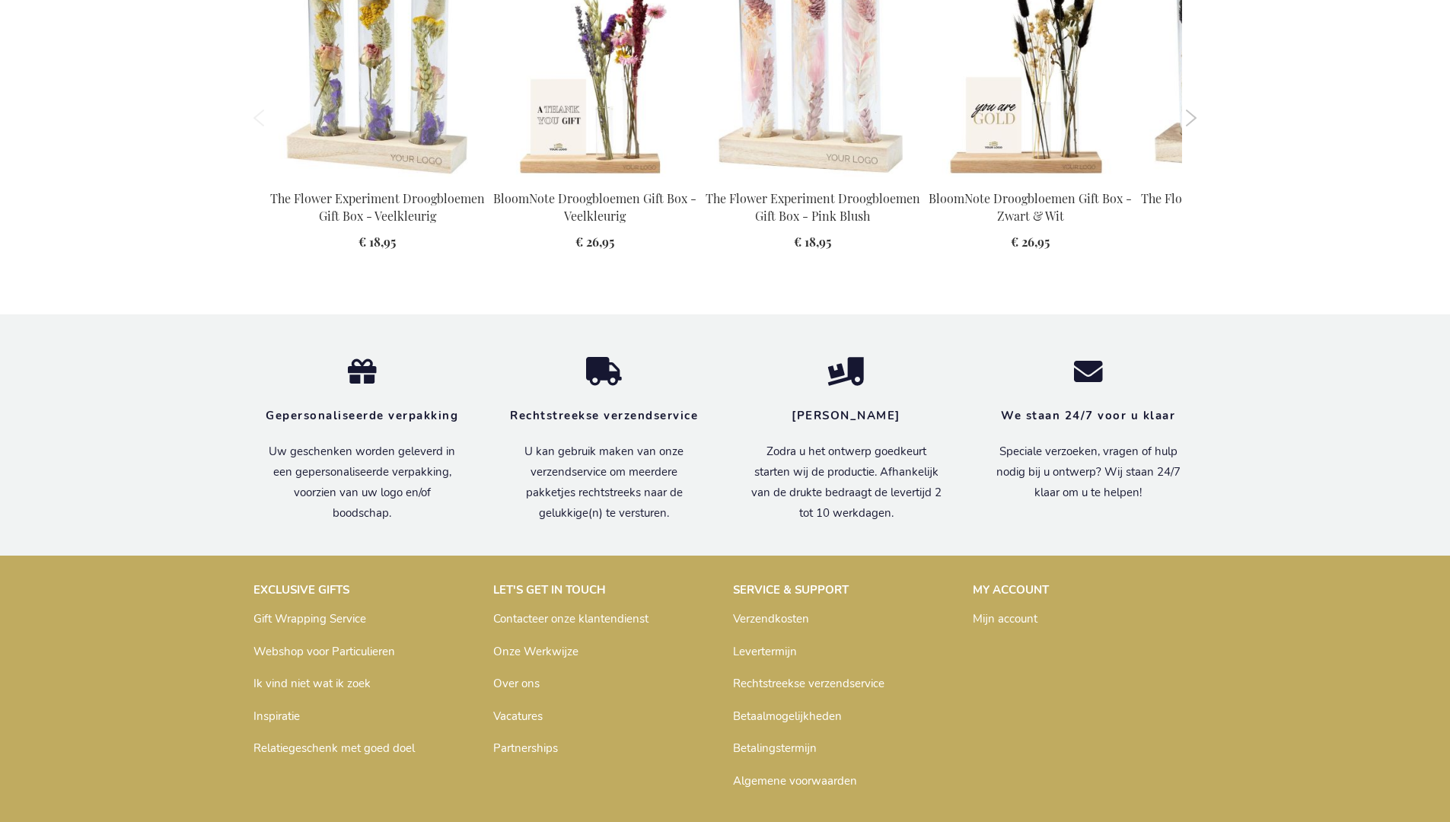
scroll to position [2034, 0]
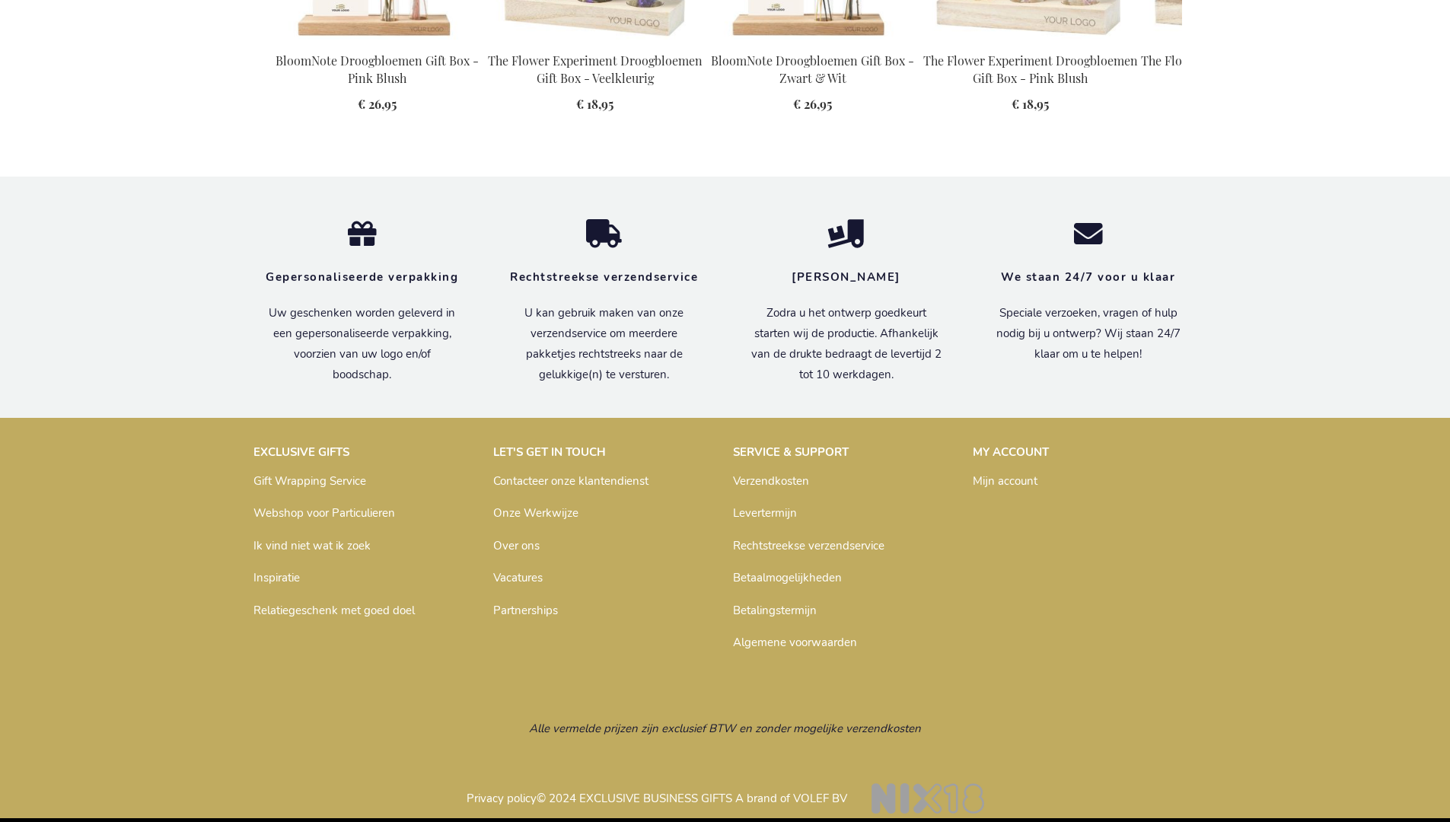
scroll to position [2035, 0]
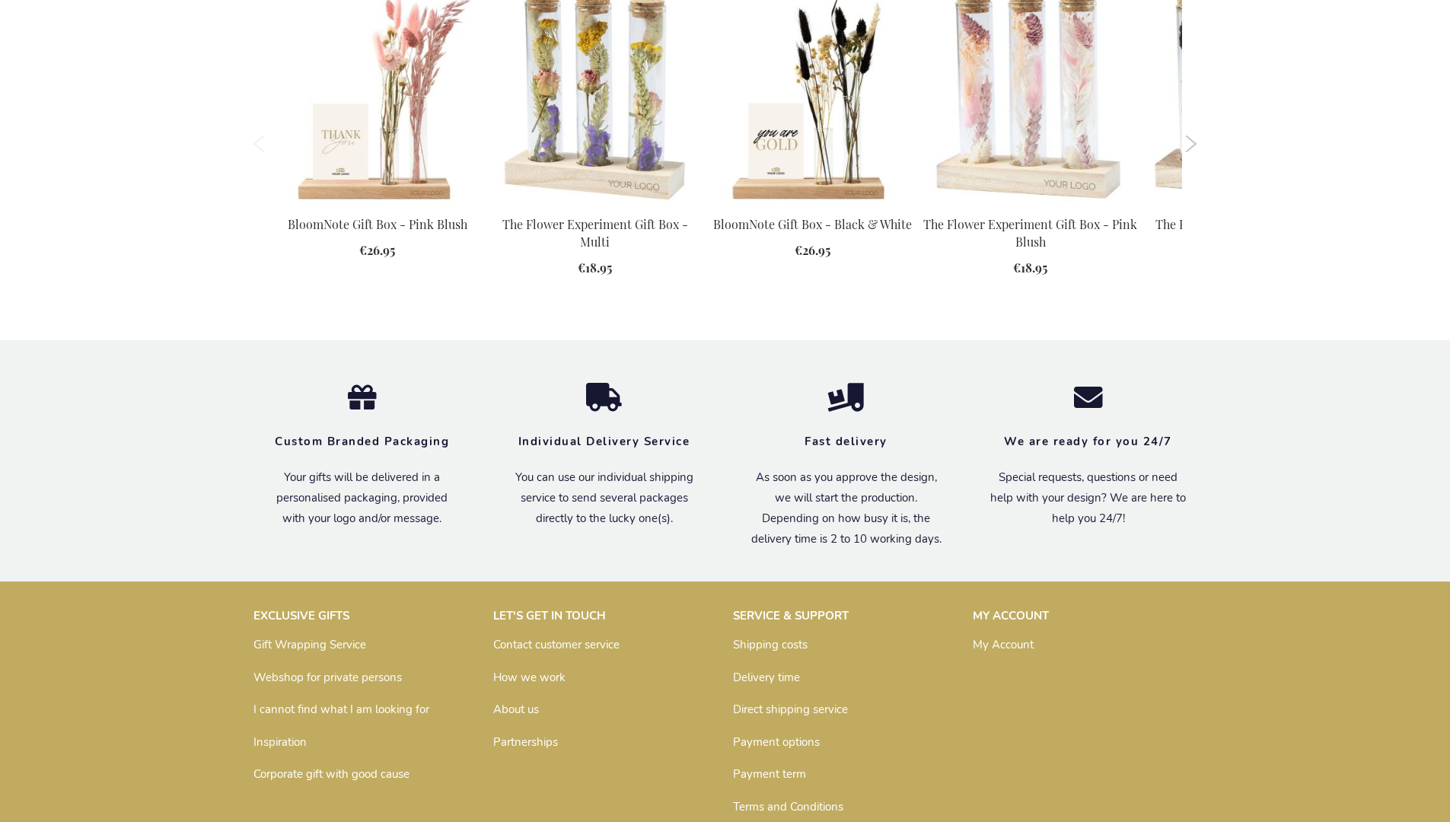
scroll to position [2007, 0]
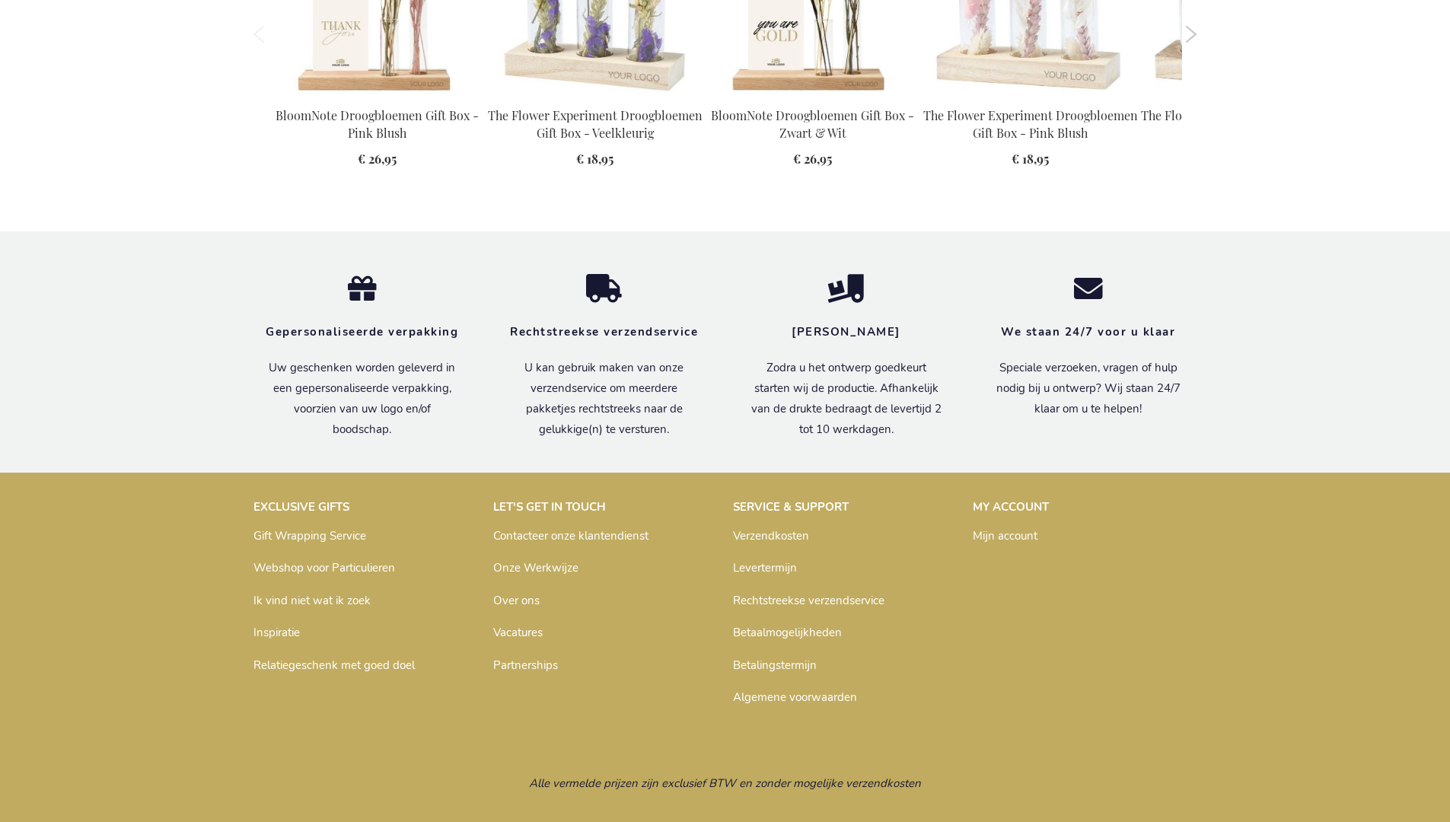
scroll to position [2035, 0]
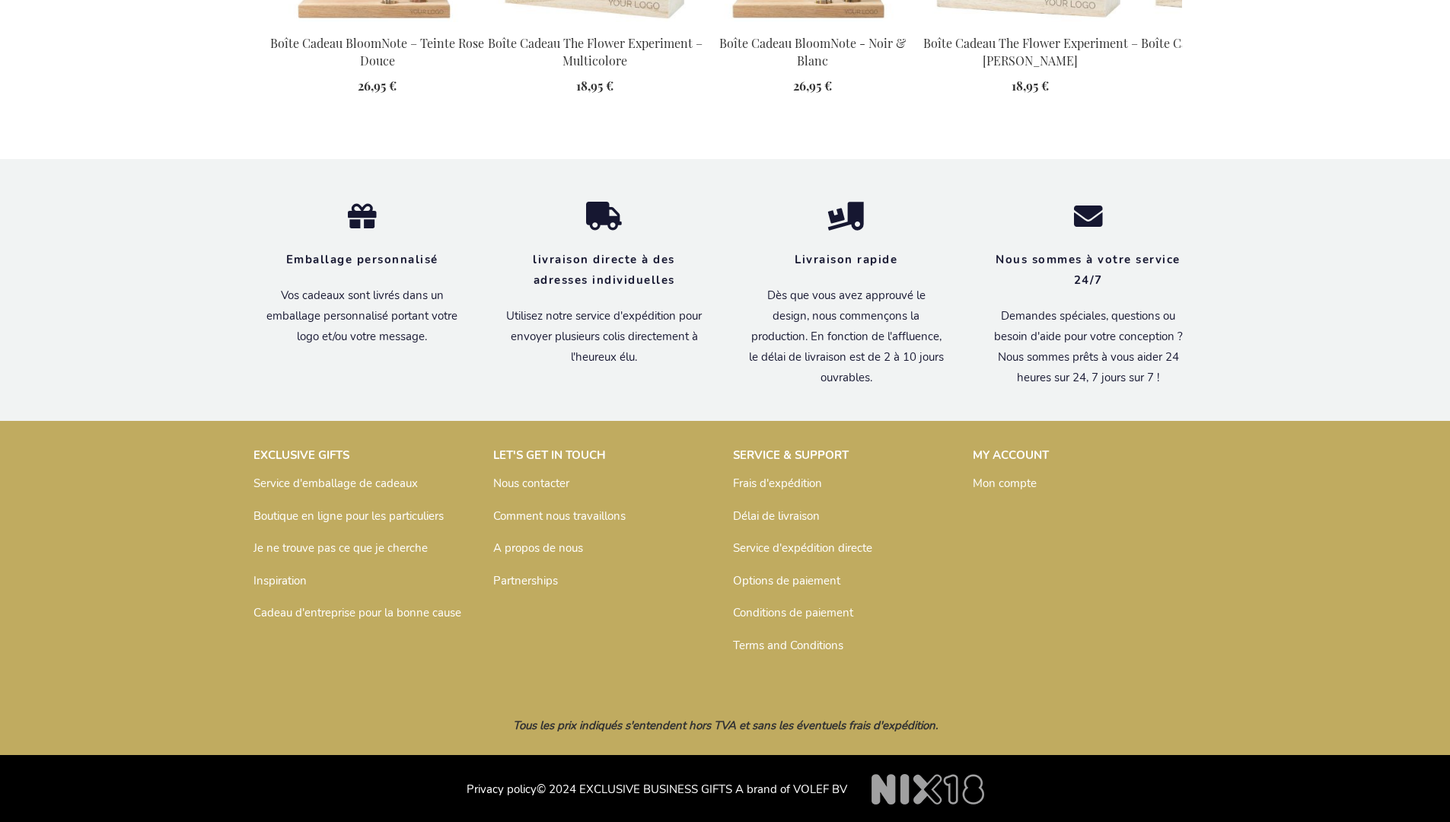
scroll to position [2069, 0]
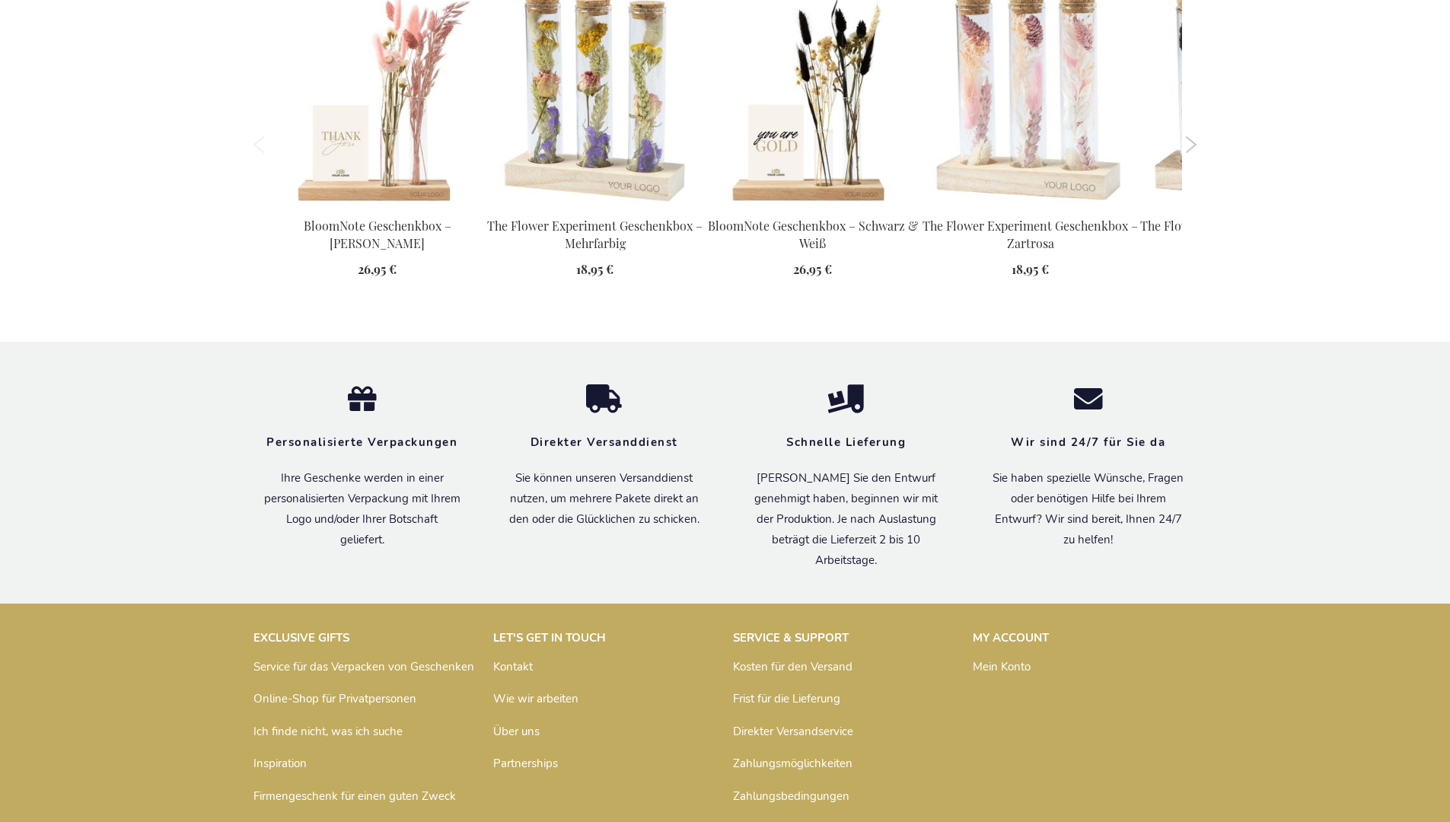
scroll to position [2070, 0]
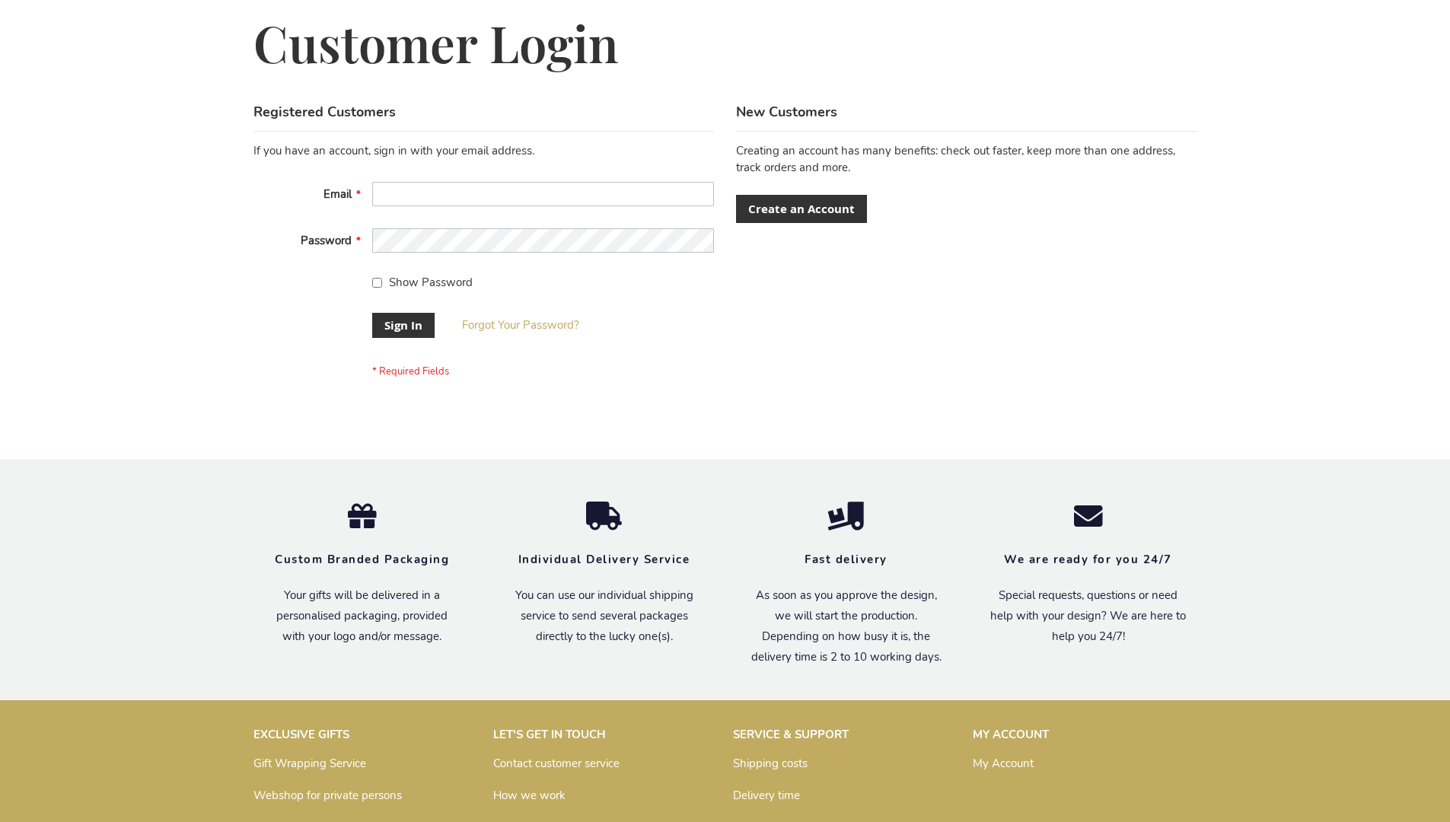
scroll to position [489, 0]
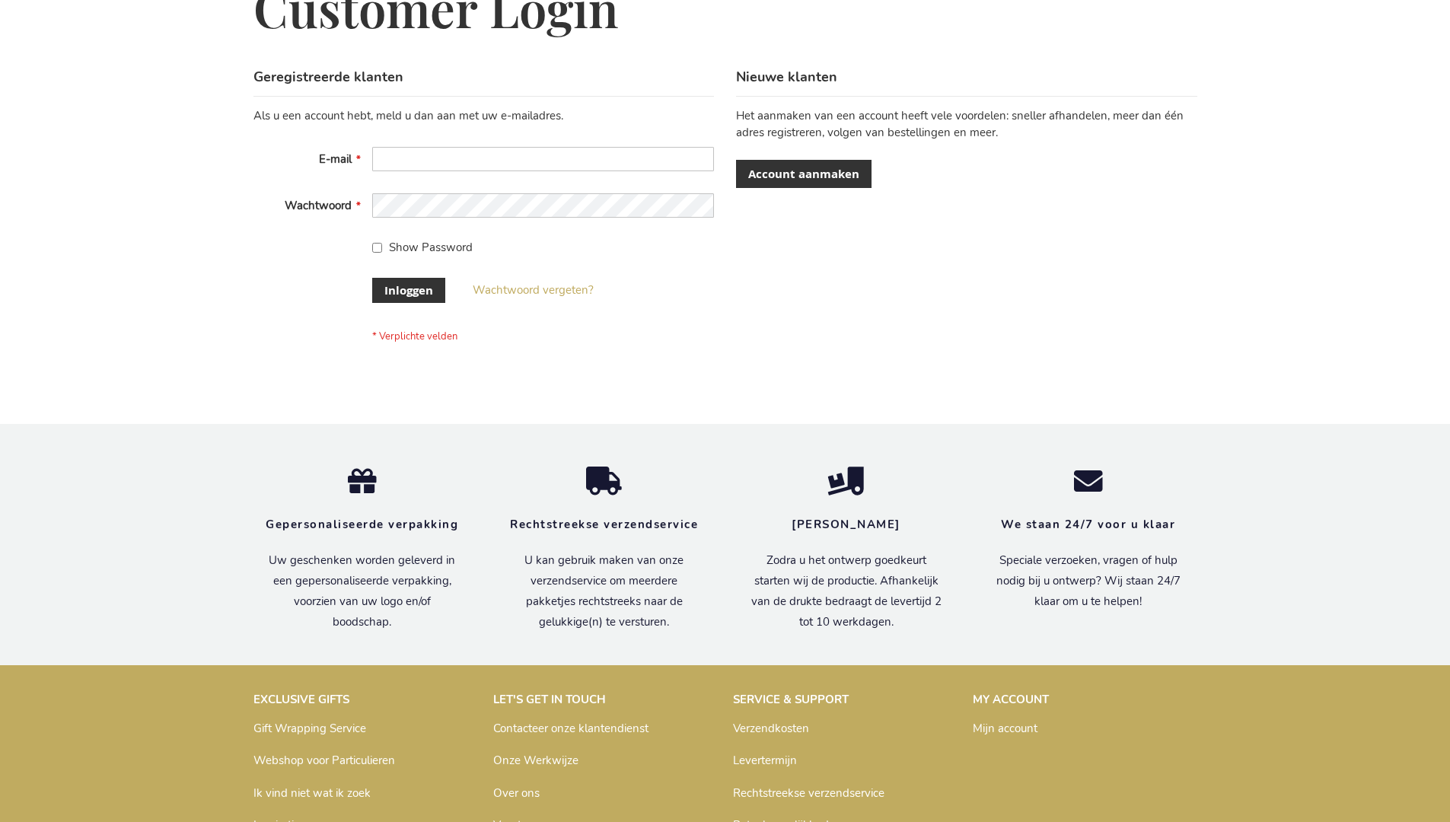
scroll to position [517, 0]
